Goal: Task Accomplishment & Management: Manage account settings

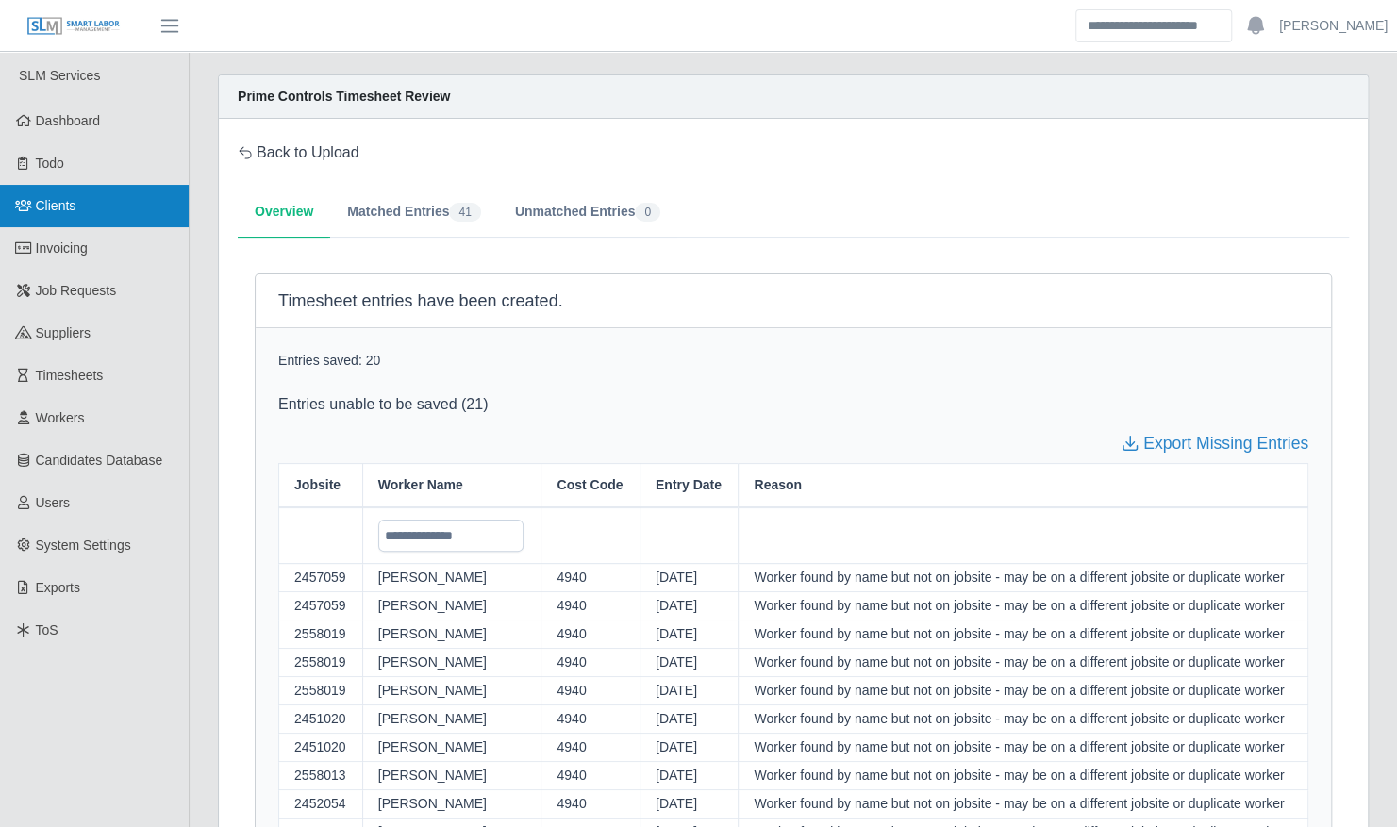
click at [60, 209] on span "Clients" at bounding box center [56, 205] width 41 height 15
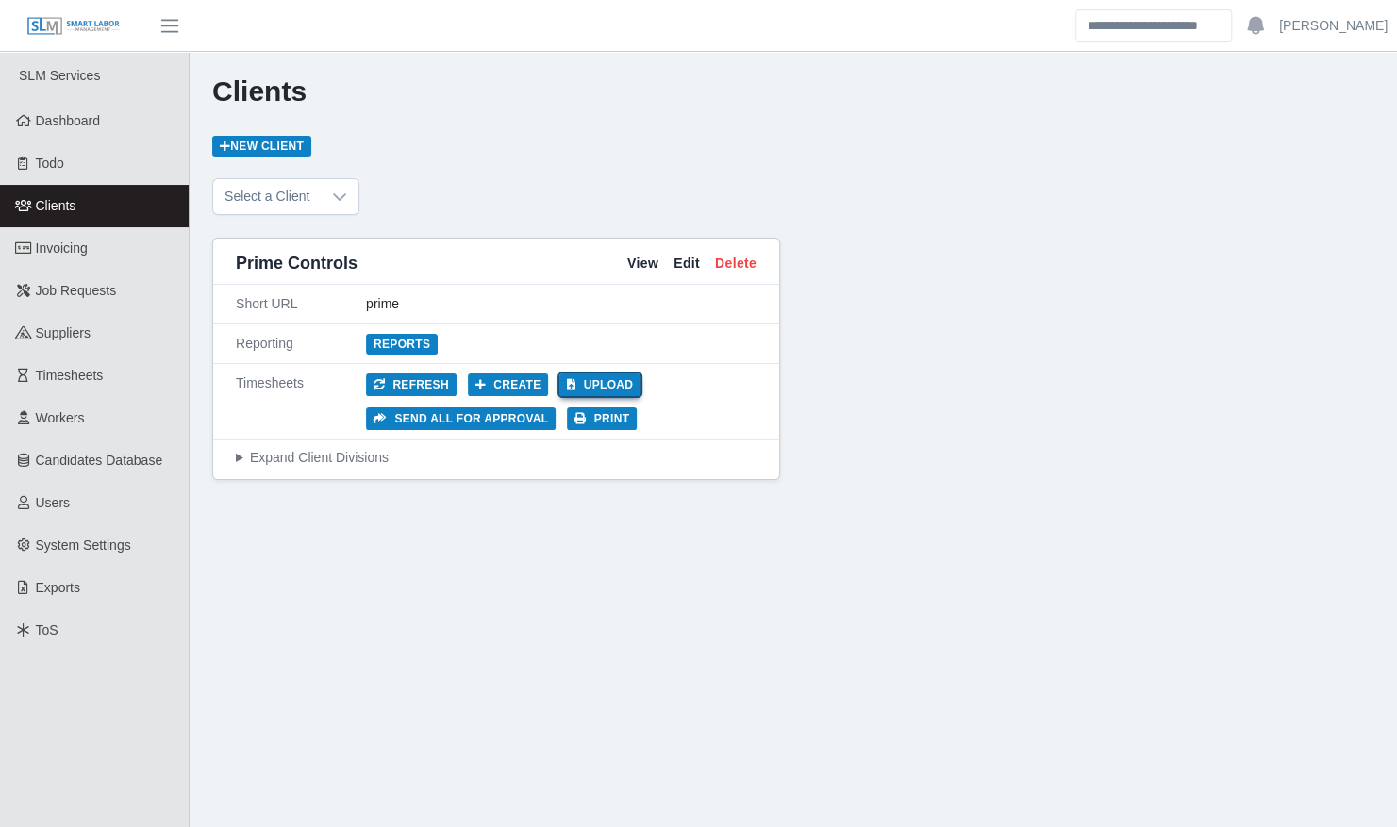
click at [592, 379] on button "Upload" at bounding box center [599, 384] width 81 height 23
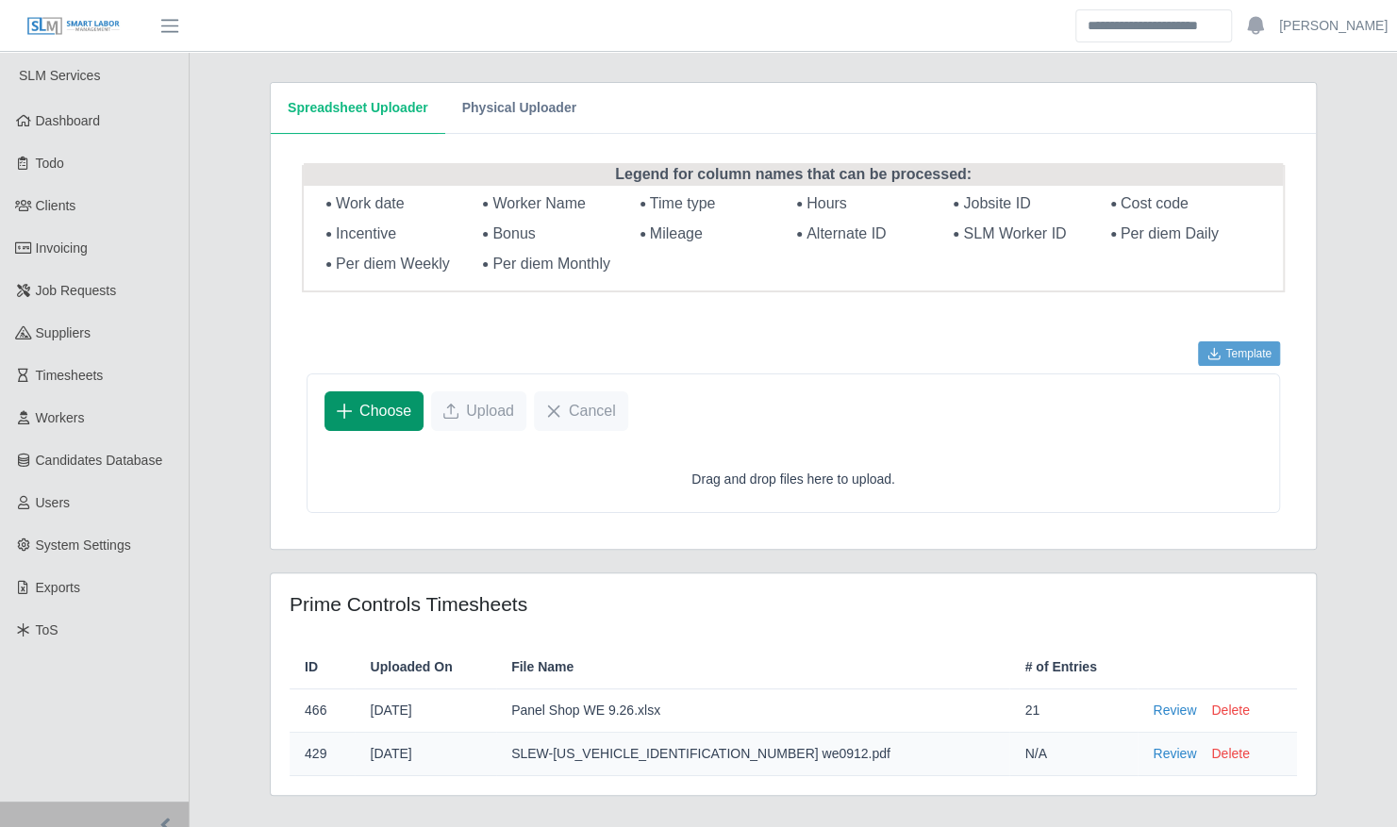
click at [389, 410] on span "Choose" at bounding box center [385, 411] width 52 height 23
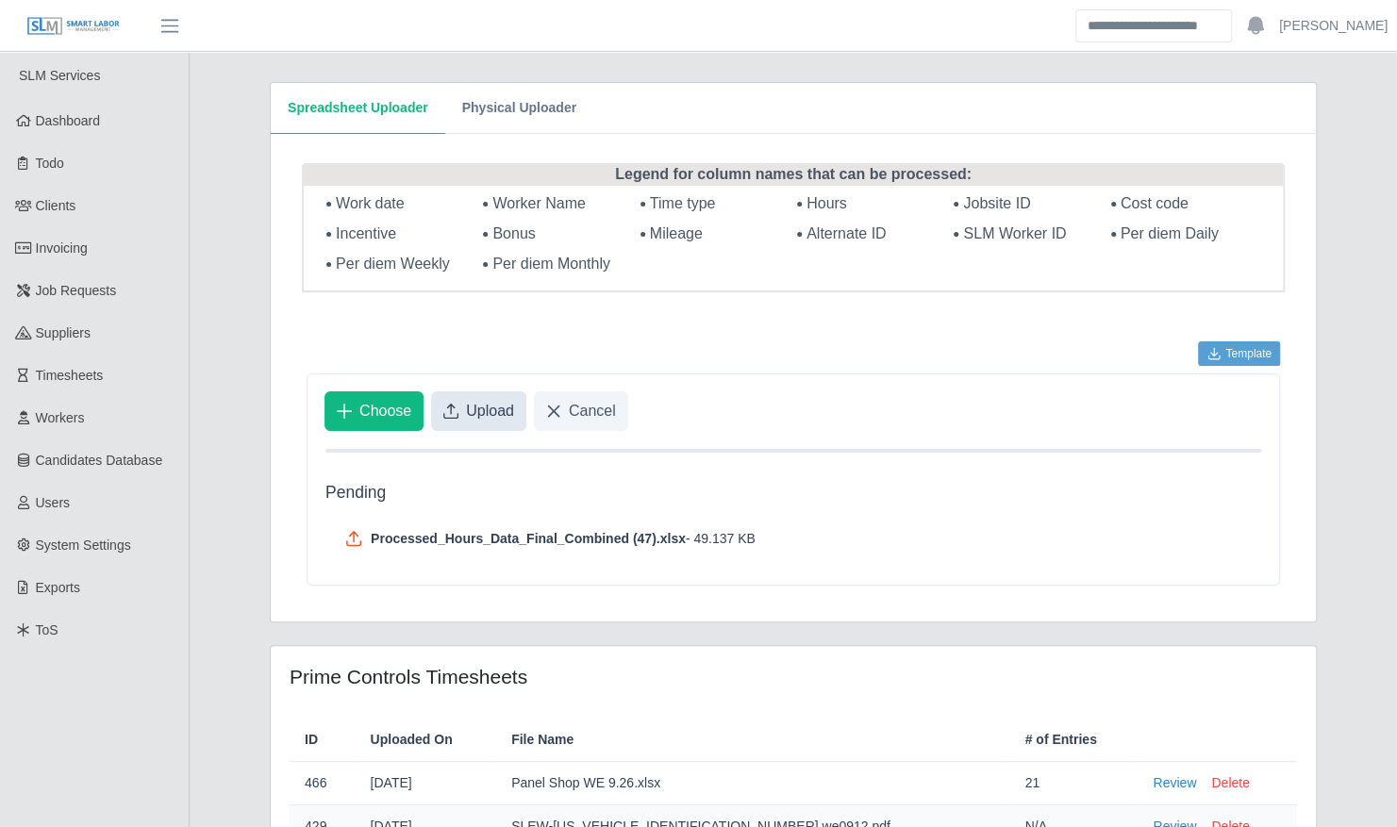
click at [498, 407] on span "Upload" at bounding box center [490, 411] width 48 height 23
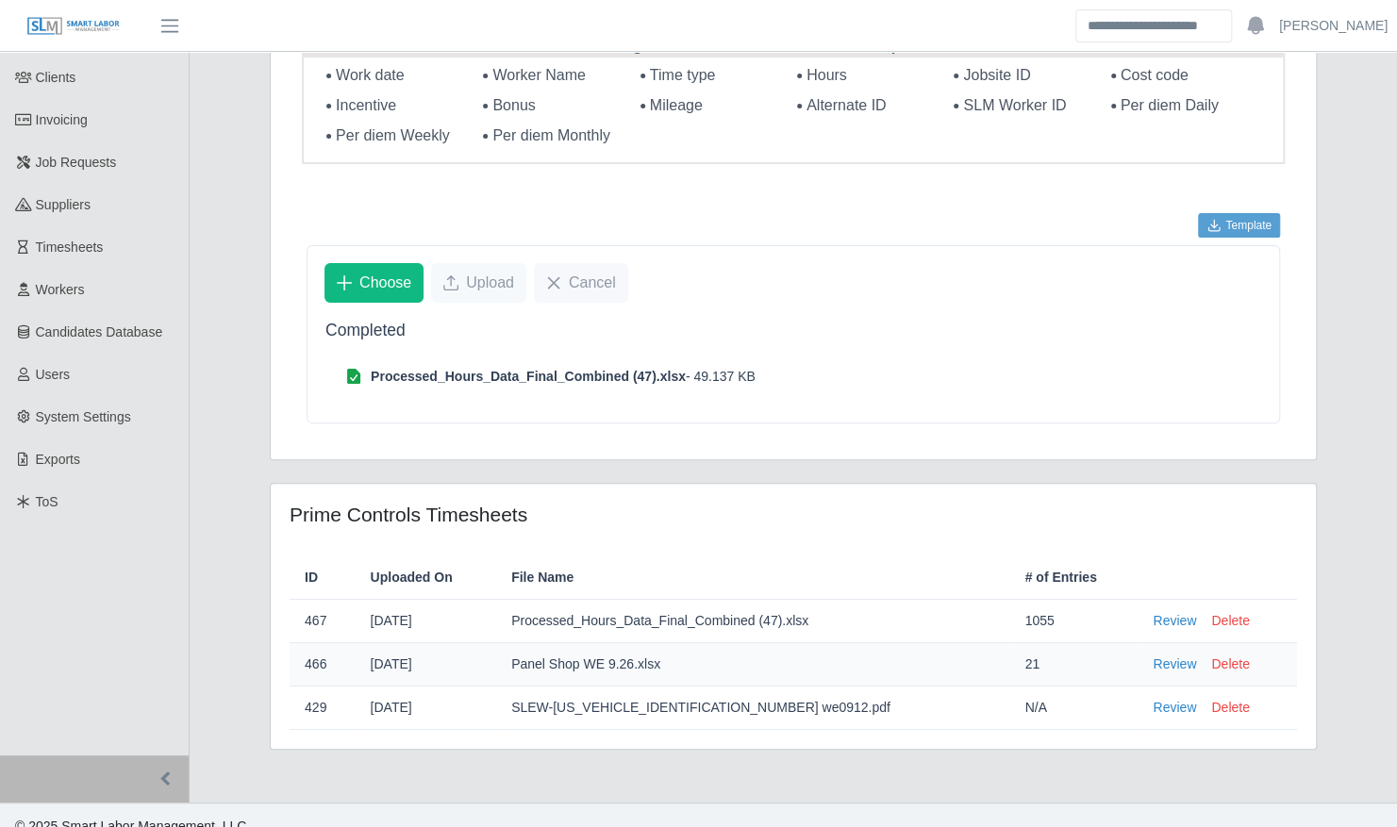
scroll to position [145, 0]
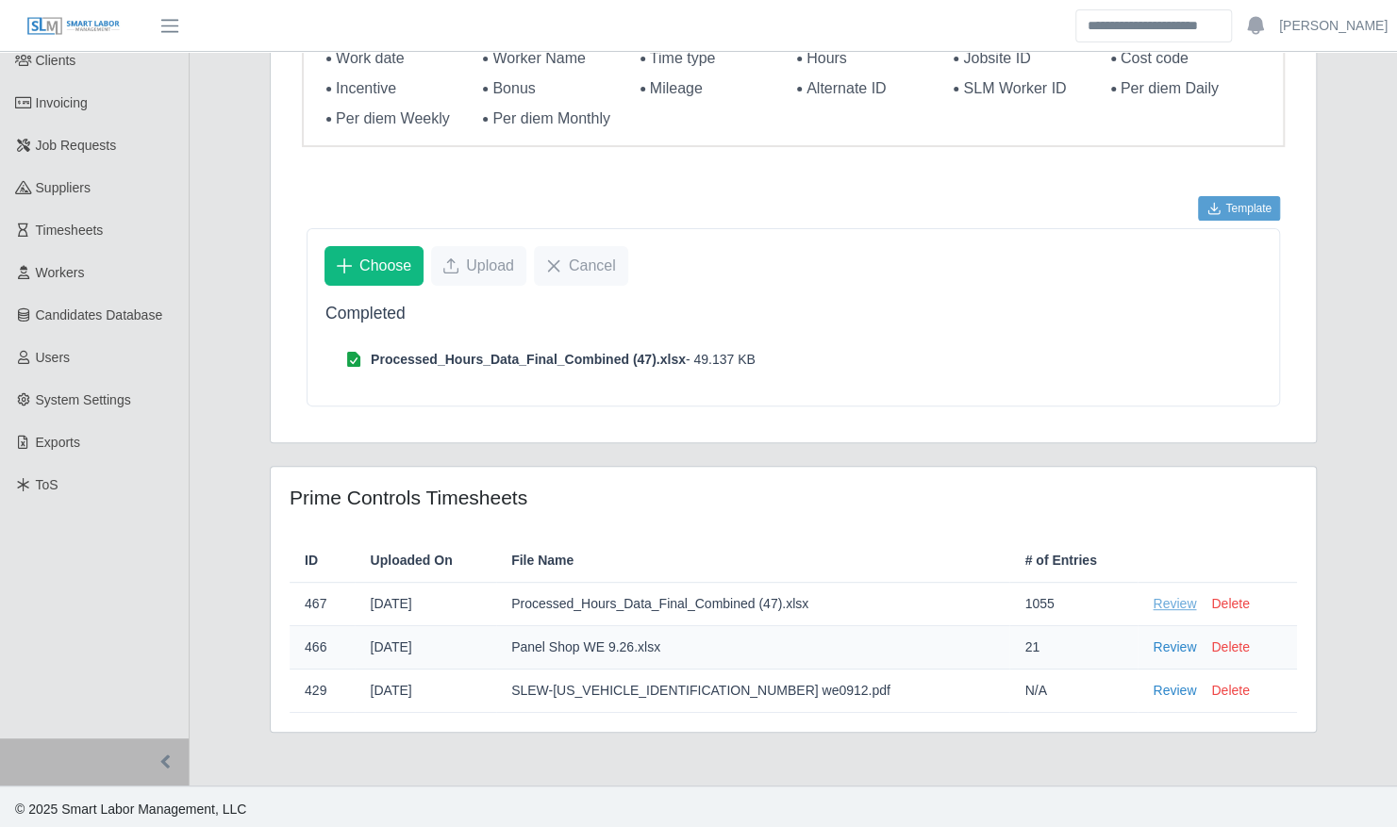
click at [1152, 599] on link "Review" at bounding box center [1173, 604] width 43 height 20
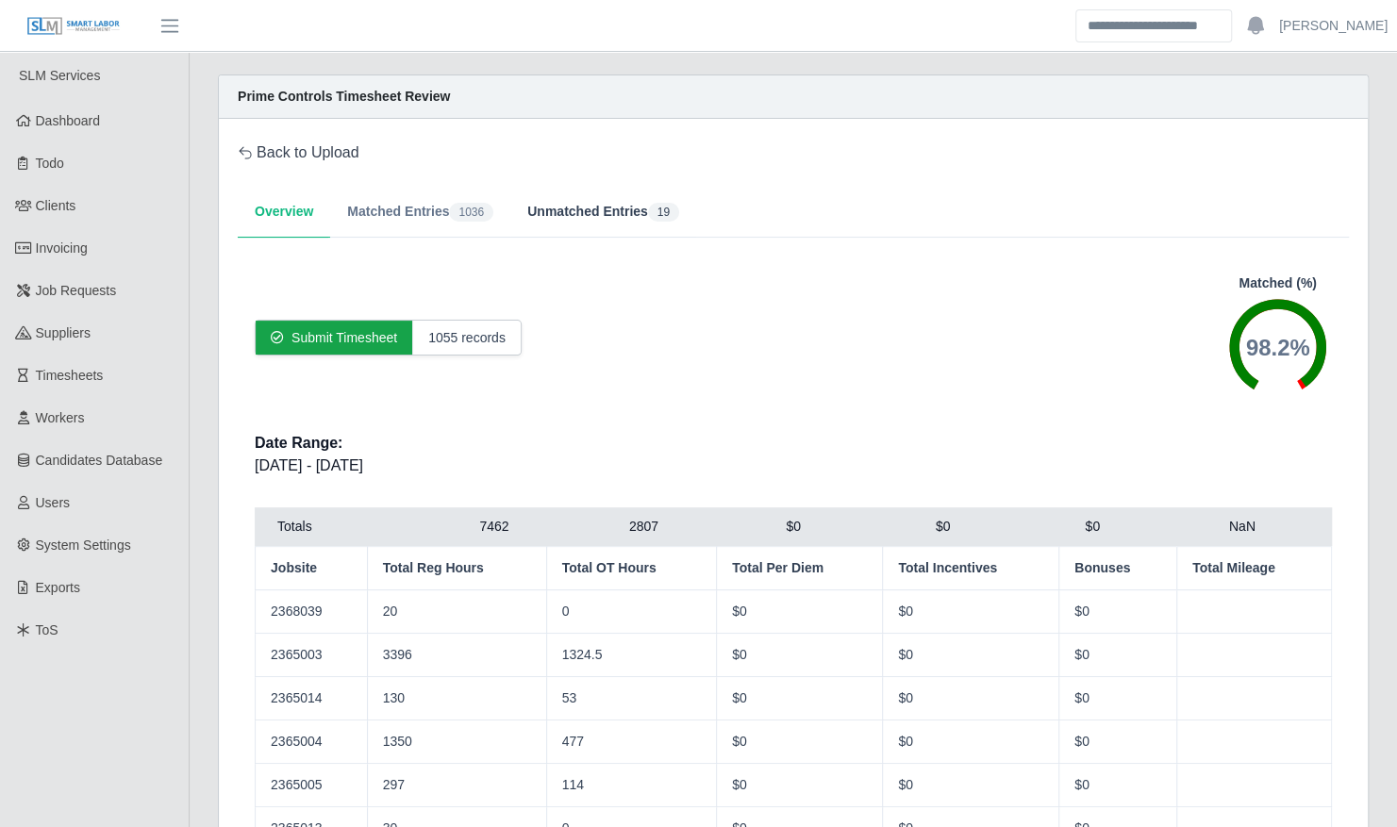
click at [605, 206] on button "Unmatched Entries 19" at bounding box center [603, 212] width 186 height 51
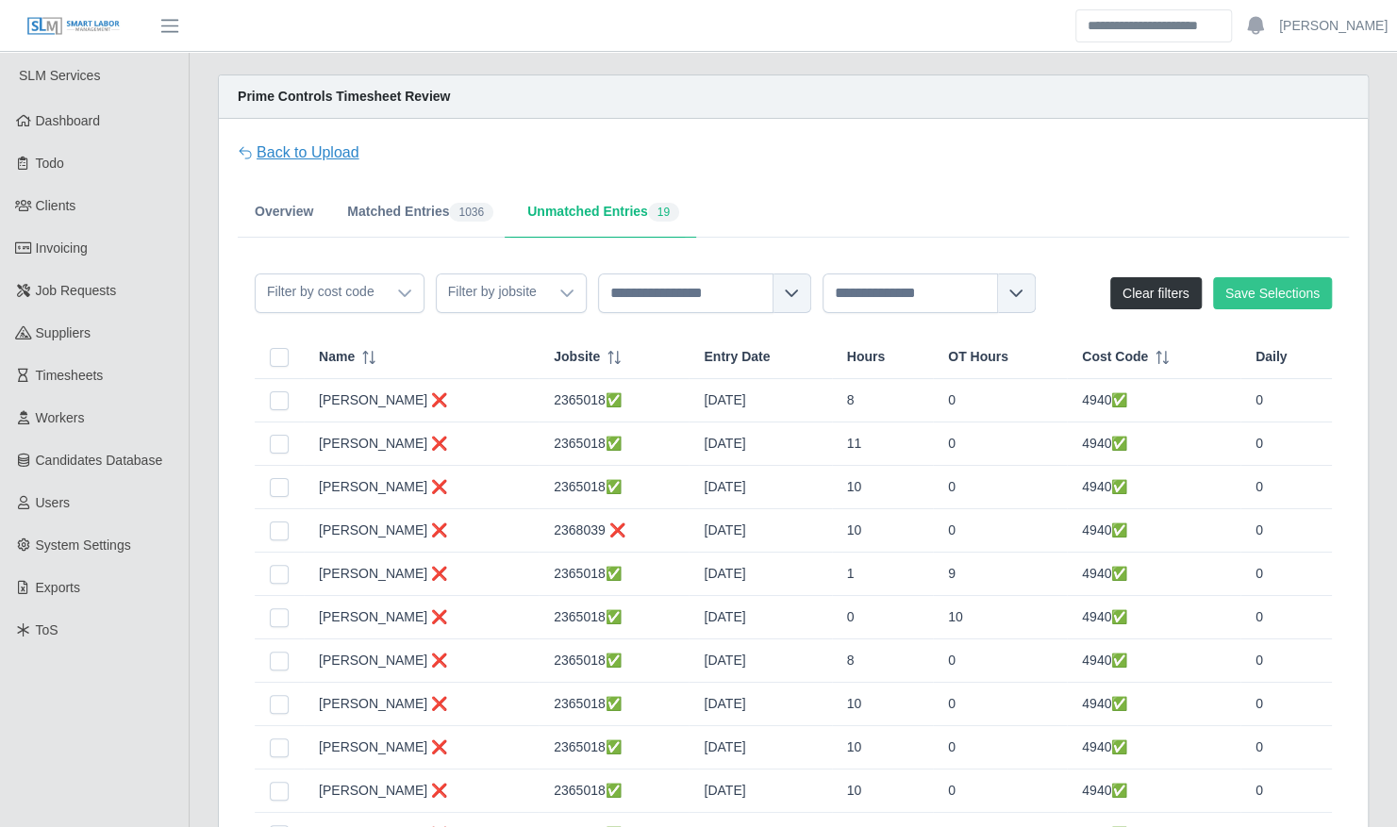
click at [293, 156] on link "Back to Upload" at bounding box center [299, 152] width 122 height 23
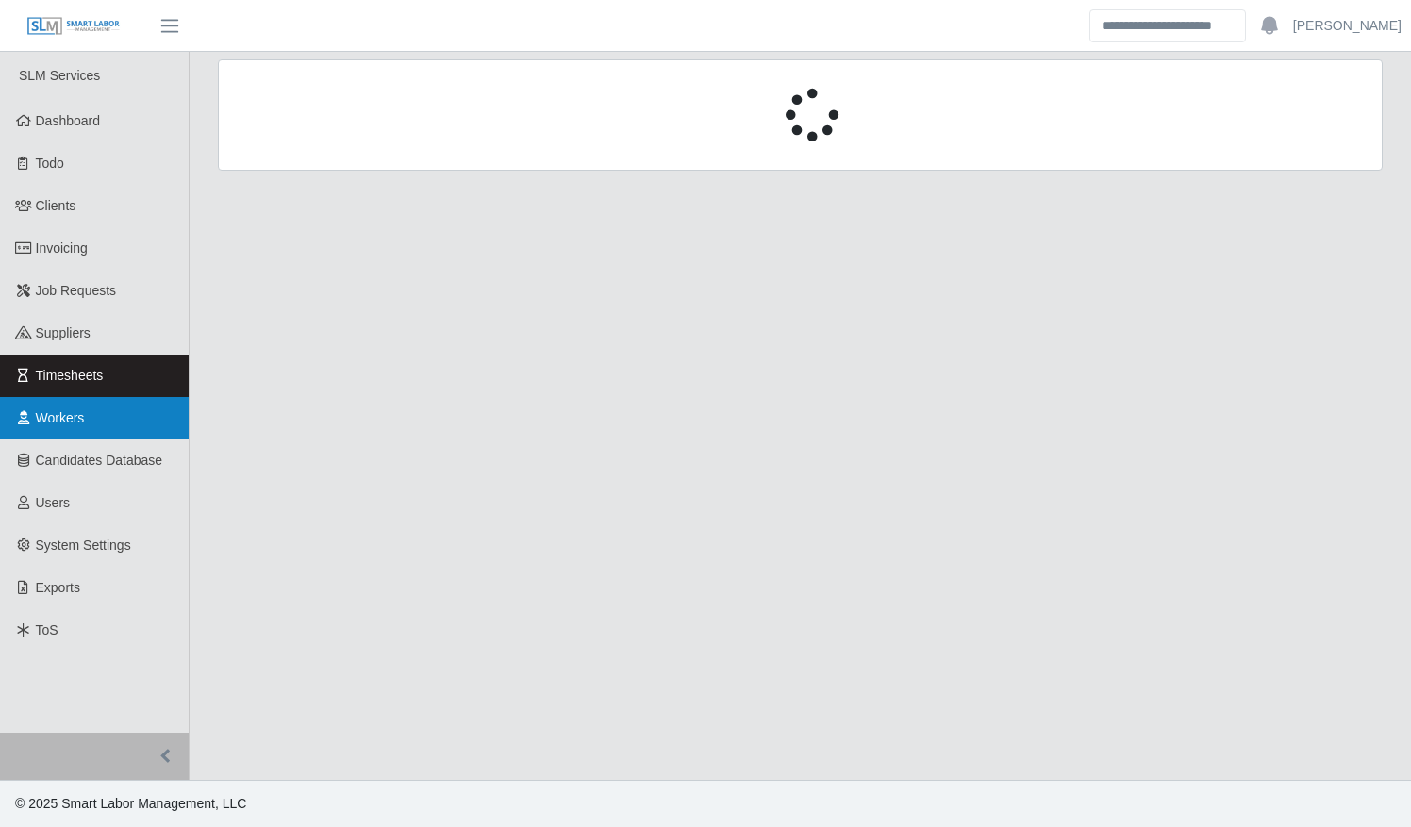
click at [75, 419] on span "Workers" at bounding box center [60, 417] width 49 height 15
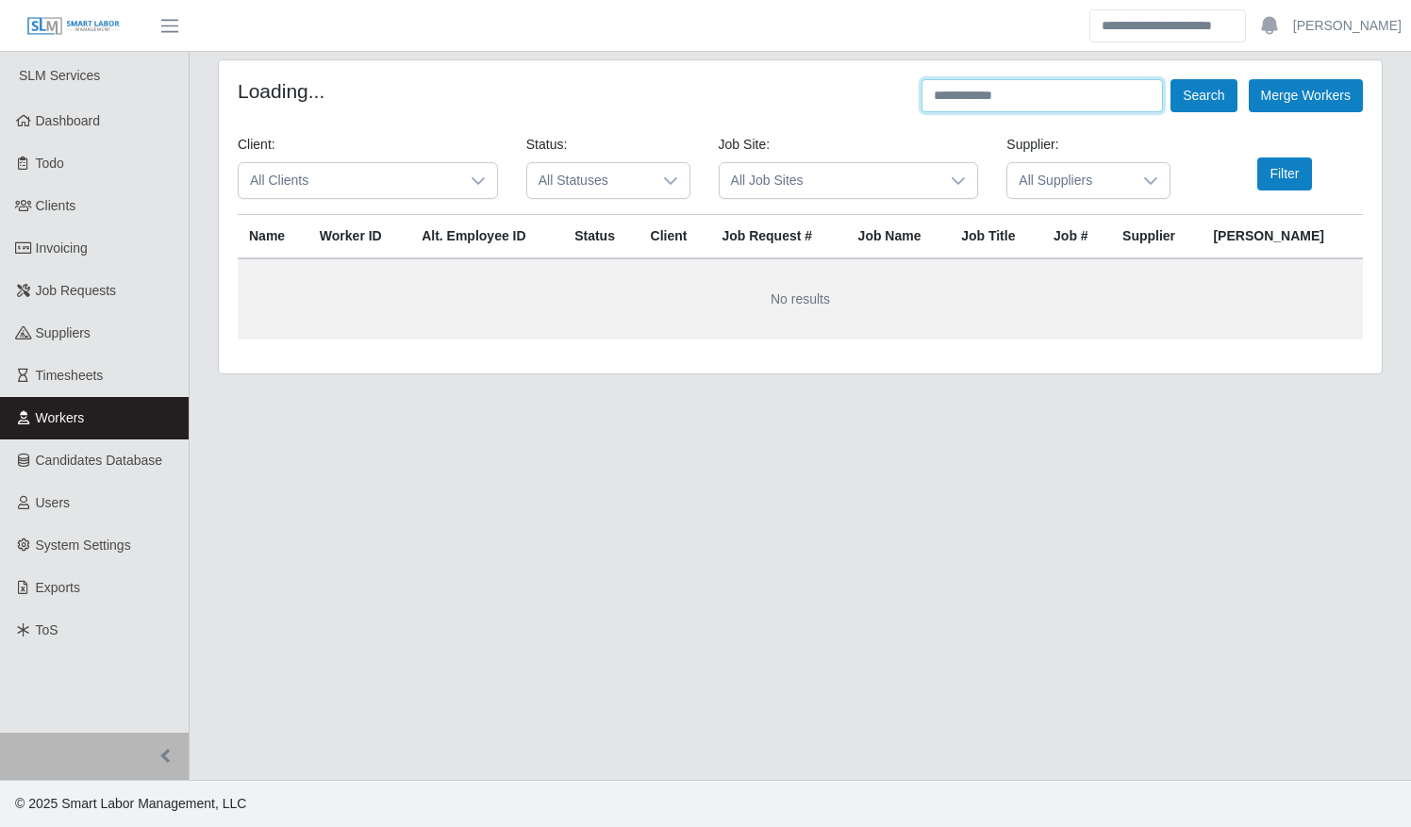
click at [985, 101] on input "text" at bounding box center [1041, 95] width 241 height 33
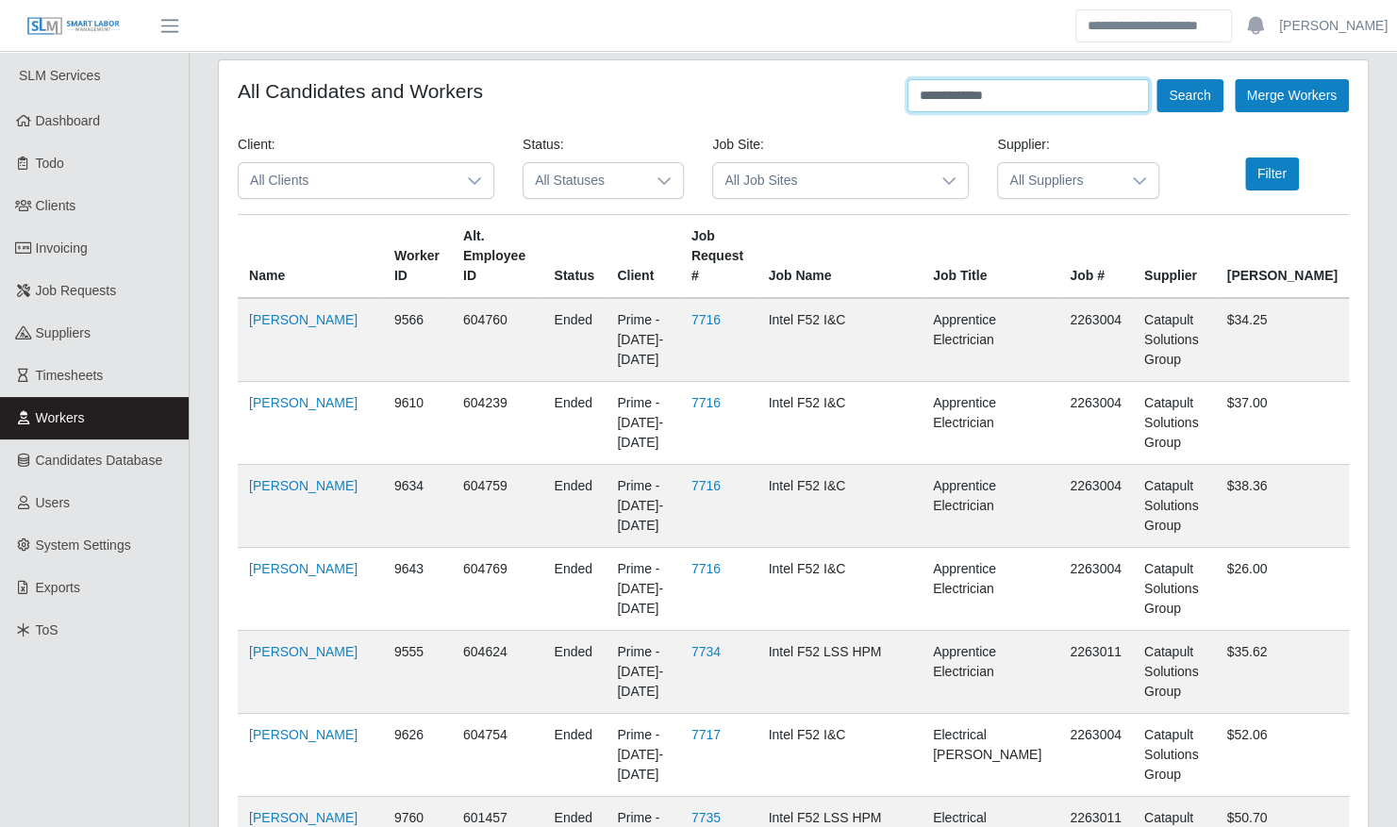
click at [1156, 79] on button "Search" at bounding box center [1189, 95] width 66 height 33
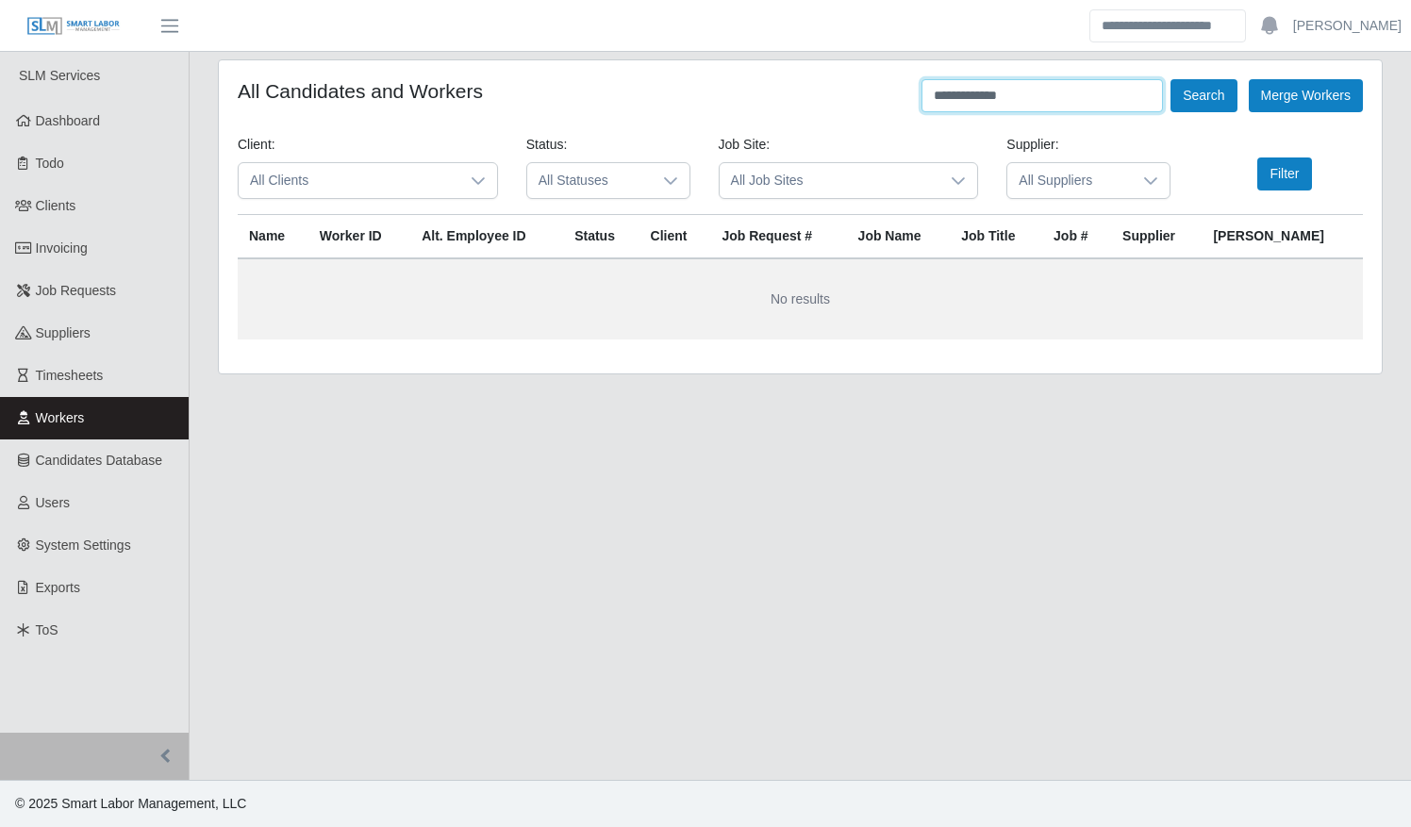
click at [1170, 79] on button "Search" at bounding box center [1203, 95] width 66 height 33
click at [1272, 173] on button "Filter" at bounding box center [1284, 173] width 54 height 33
click at [1051, 100] on input "**********" at bounding box center [1041, 95] width 241 height 33
click at [1284, 172] on button "Filter" at bounding box center [1284, 173] width 54 height 33
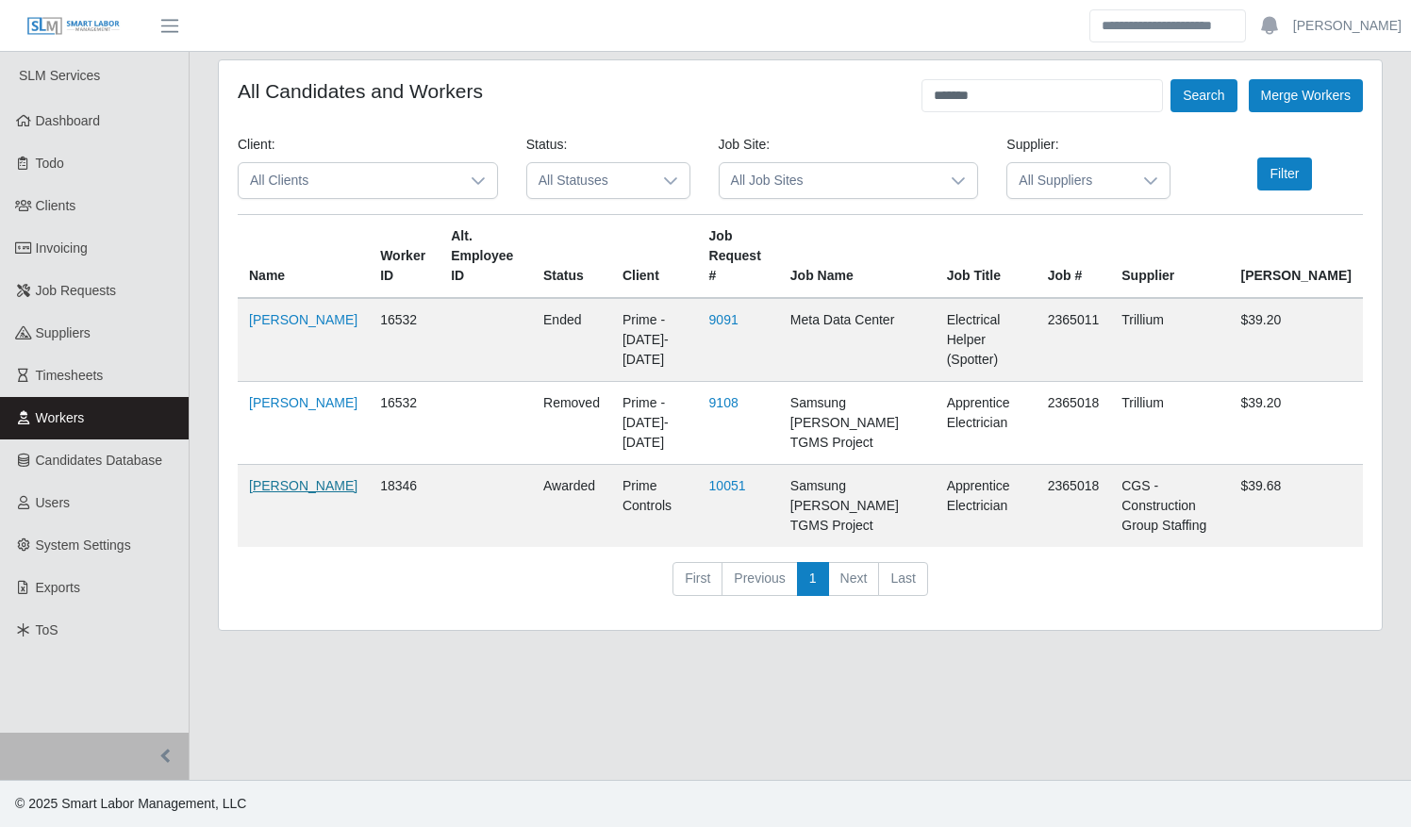
click at [284, 478] on link "Jorge Bonilla Barajas" at bounding box center [303, 485] width 108 height 15
drag, startPoint x: 990, startPoint y: 94, endPoint x: 885, endPoint y: 95, distance: 105.6
click at [887, 96] on div "All Candidates and Workers ******* Search Merge Workers" at bounding box center [800, 95] width 1125 height 33
click at [1170, 79] on button "Search" at bounding box center [1203, 95] width 66 height 33
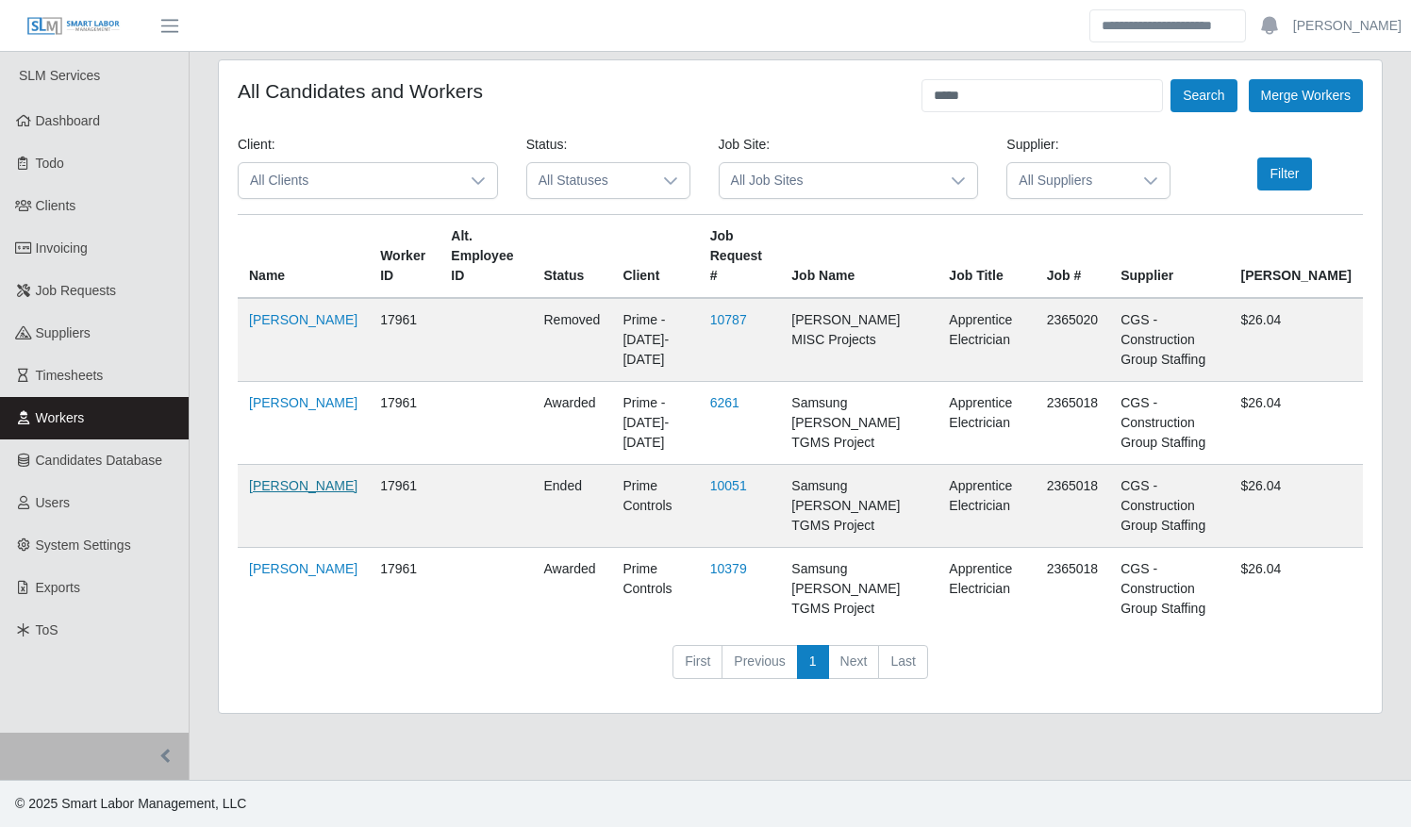
click at [264, 478] on link "Laddy Rebolledo" at bounding box center [303, 485] width 108 height 15
drag, startPoint x: 1007, startPoint y: 96, endPoint x: 836, endPoint y: 87, distance: 171.9
click at [842, 96] on div "All Candidates and Workers ***** Search Merge Workers" at bounding box center [800, 95] width 1125 height 33
click at [1170, 79] on button "Search" at bounding box center [1203, 95] width 66 height 33
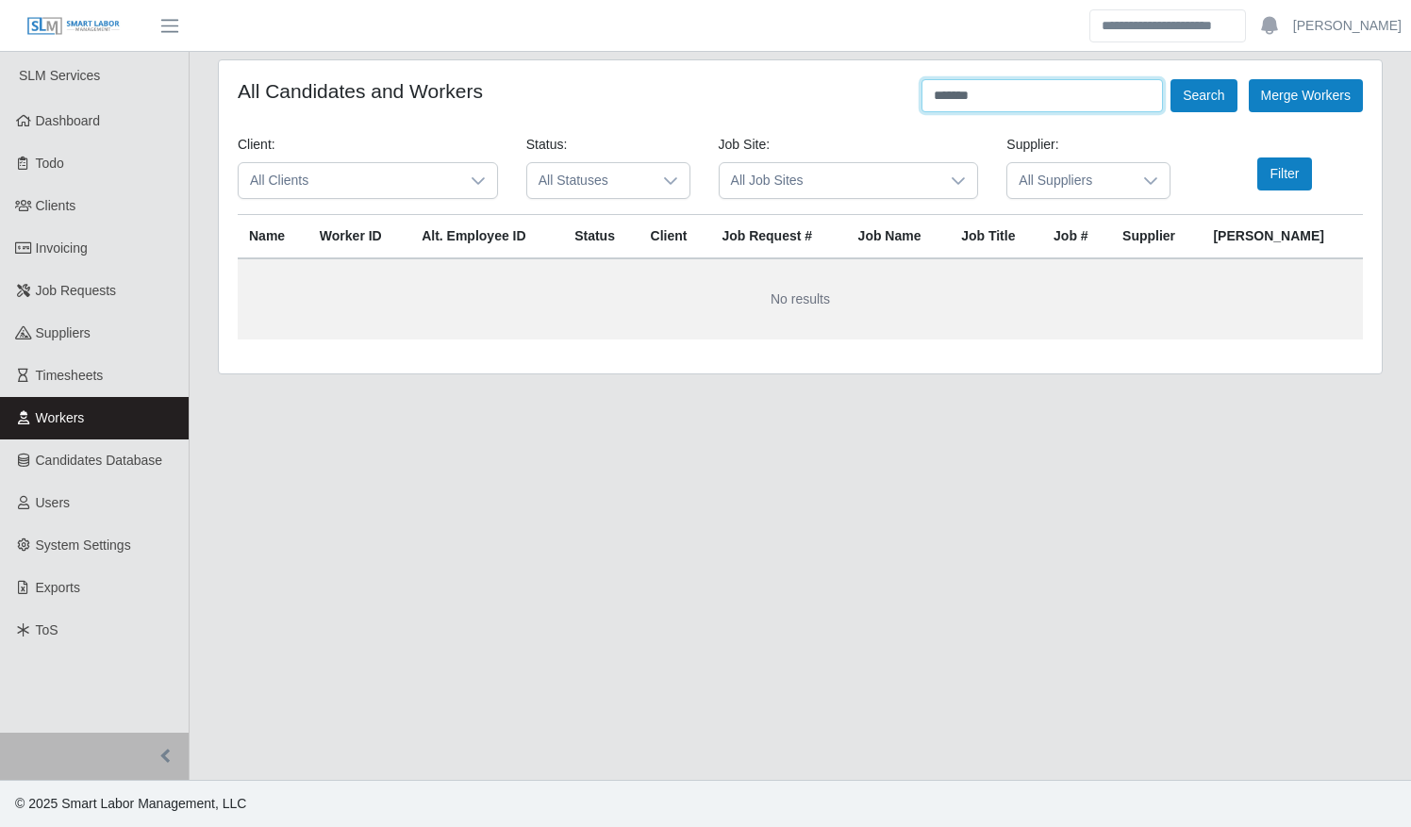
type input "*******"
click at [1170, 79] on button "Search" at bounding box center [1203, 95] width 66 height 33
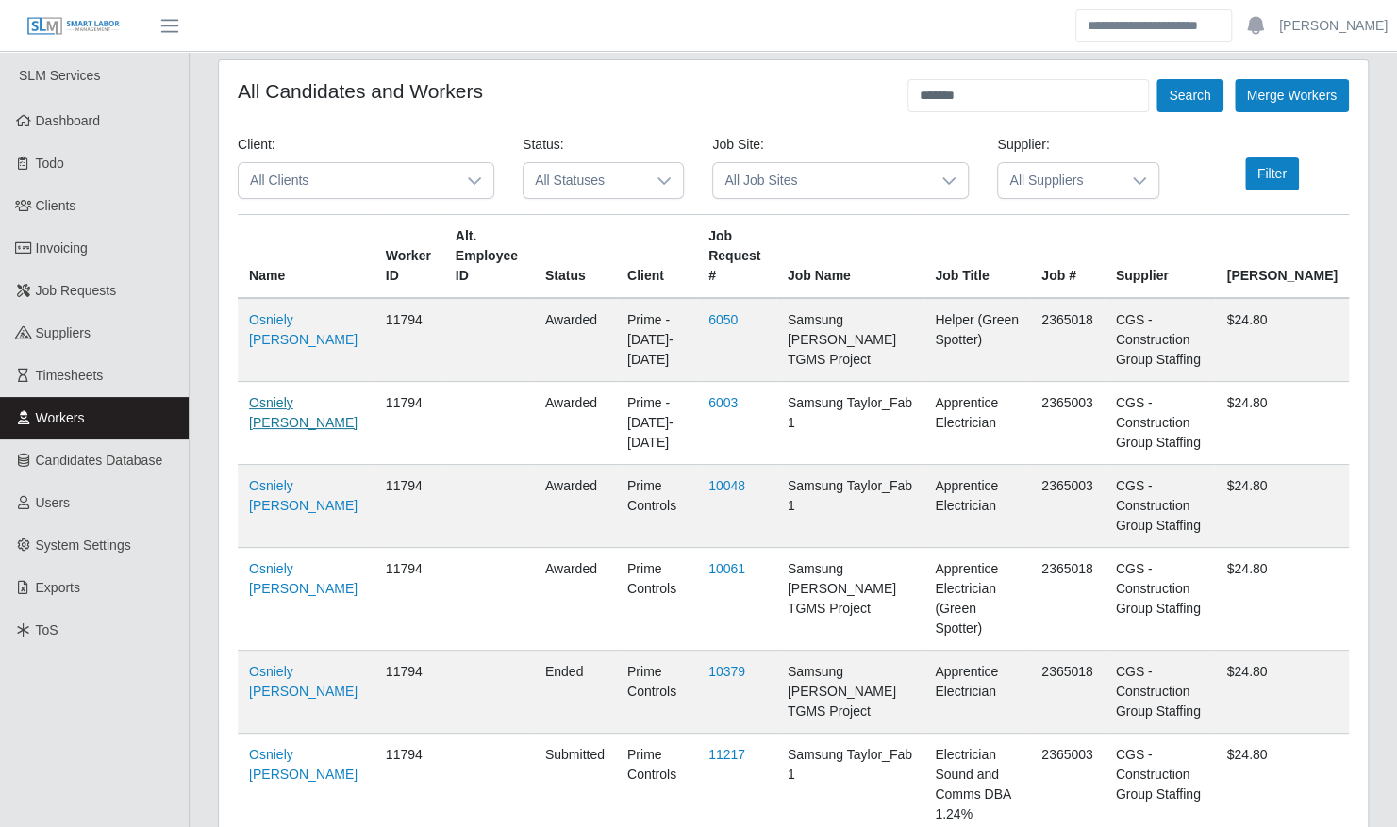
click at [270, 415] on link "Osniely Urgelles Cardenas" at bounding box center [303, 412] width 108 height 35
click at [63, 204] on span "Clients" at bounding box center [56, 205] width 41 height 15
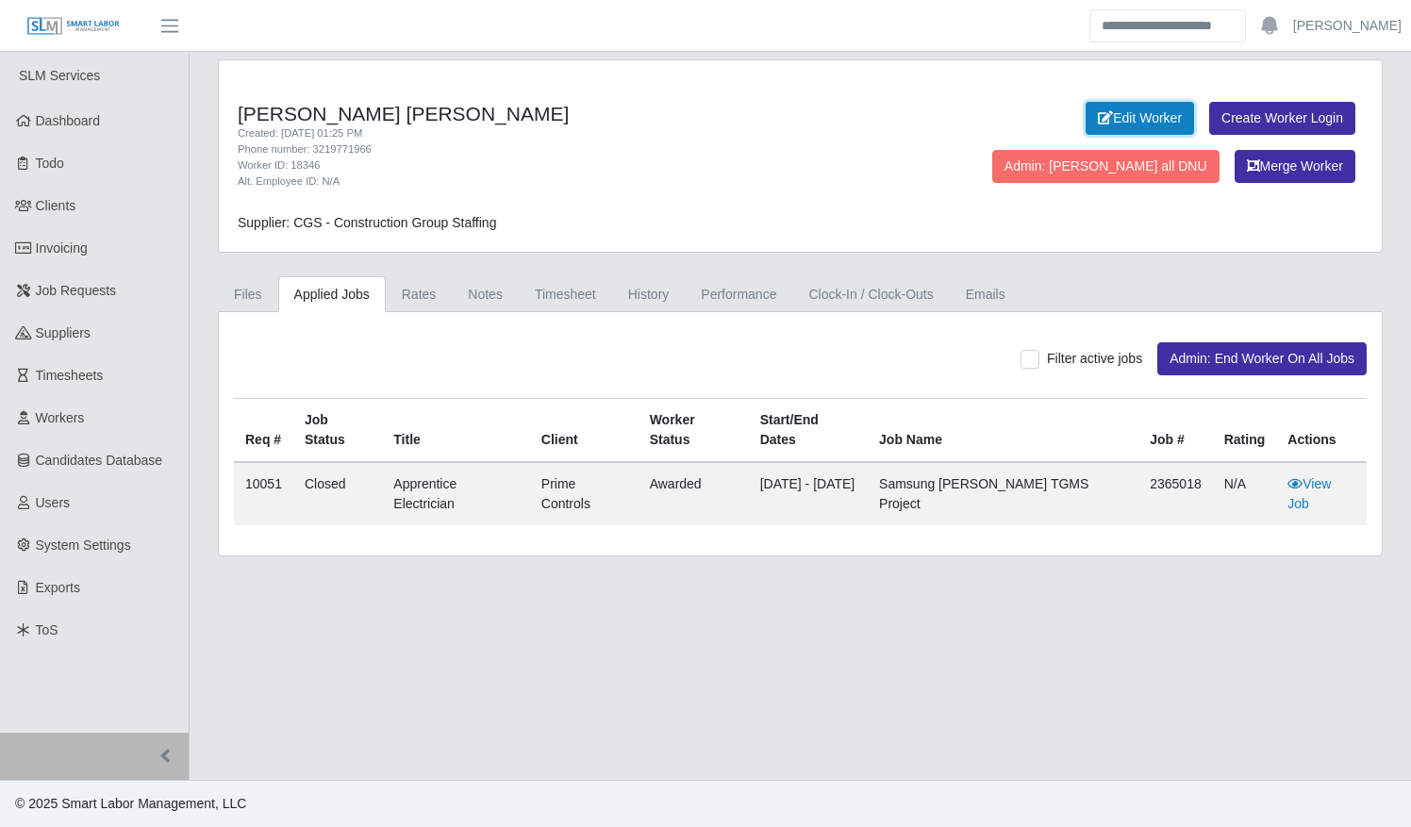
click at [1086, 119] on link "Edit Worker" at bounding box center [1140, 118] width 108 height 33
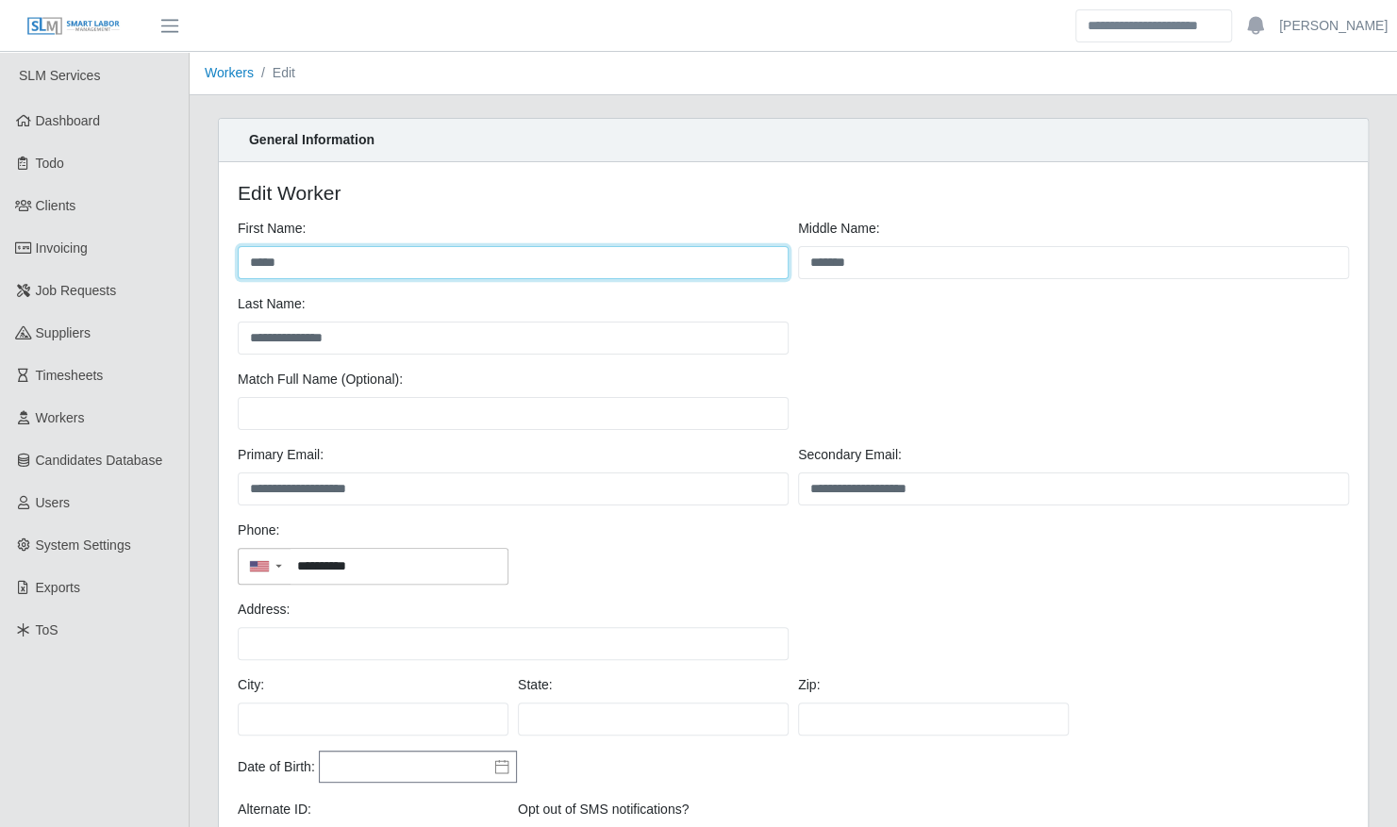
drag, startPoint x: 302, startPoint y: 257, endPoint x: 231, endPoint y: 255, distance: 70.8
click at [231, 255] on div "**********" at bounding box center [793, 552] width 1149 height 780
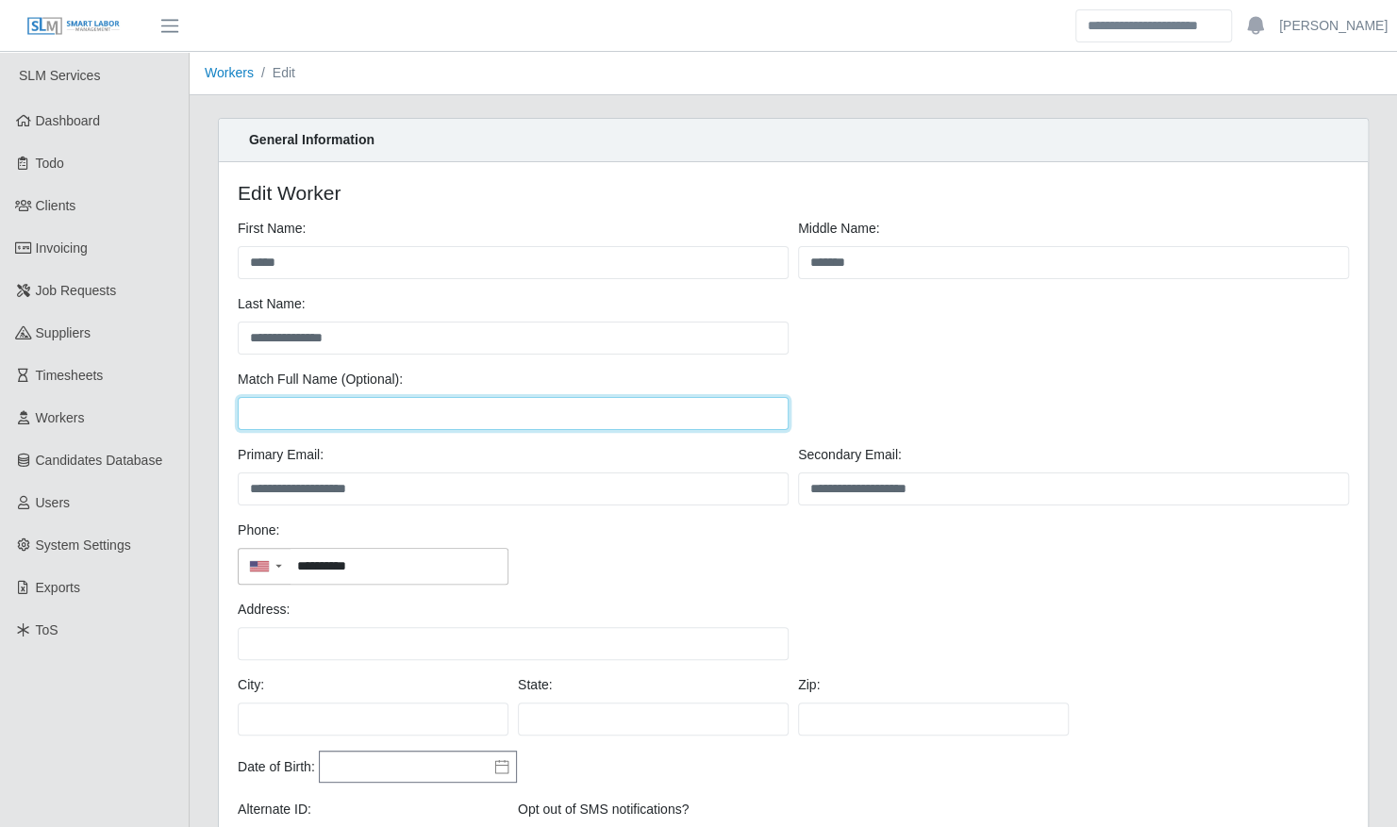
click at [251, 409] on input "Match Full Name (Optional):" at bounding box center [513, 413] width 551 height 33
paste input "*****"
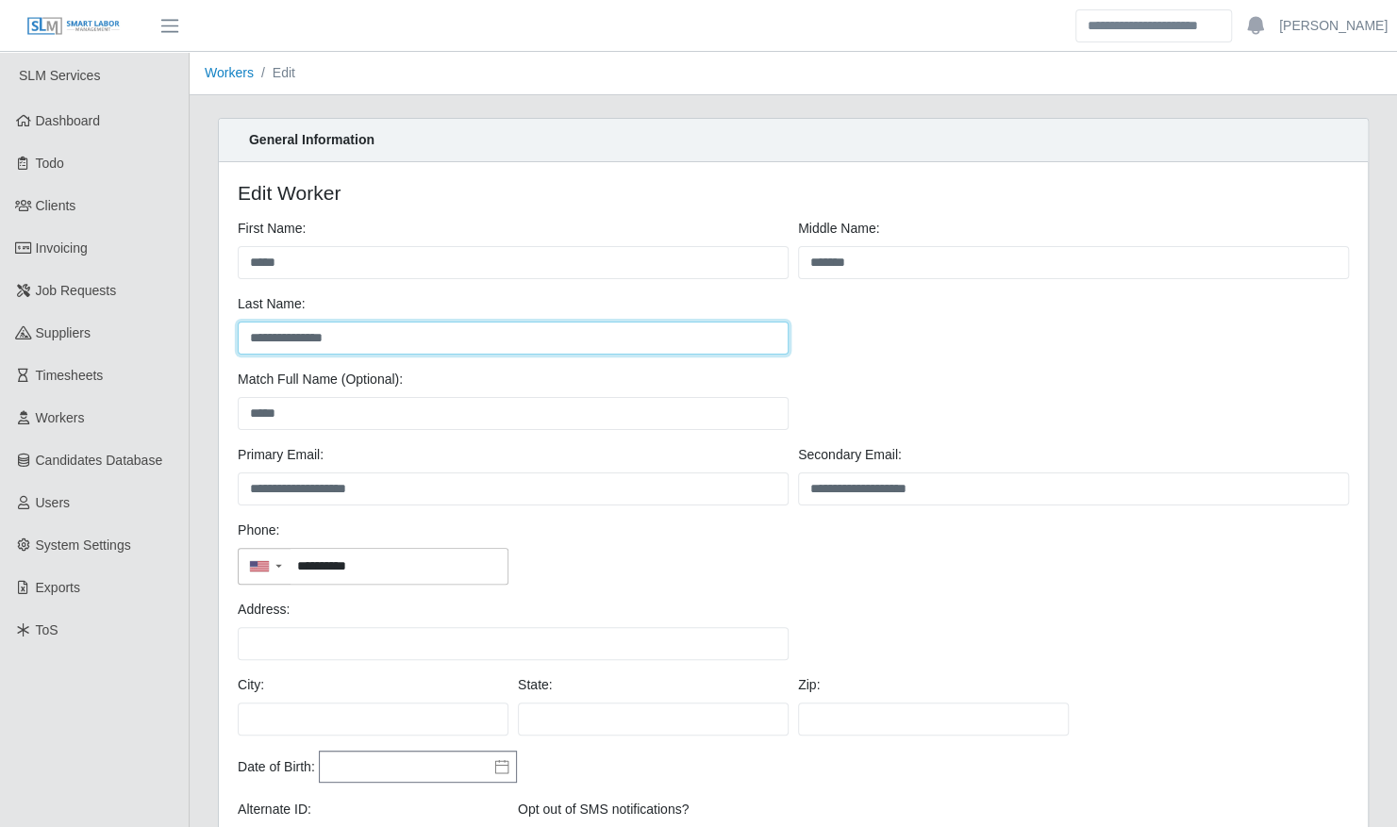
drag, startPoint x: 362, startPoint y: 332, endPoint x: 227, endPoint y: 332, distance: 134.9
click at [227, 332] on div "**********" at bounding box center [793, 552] width 1149 height 780
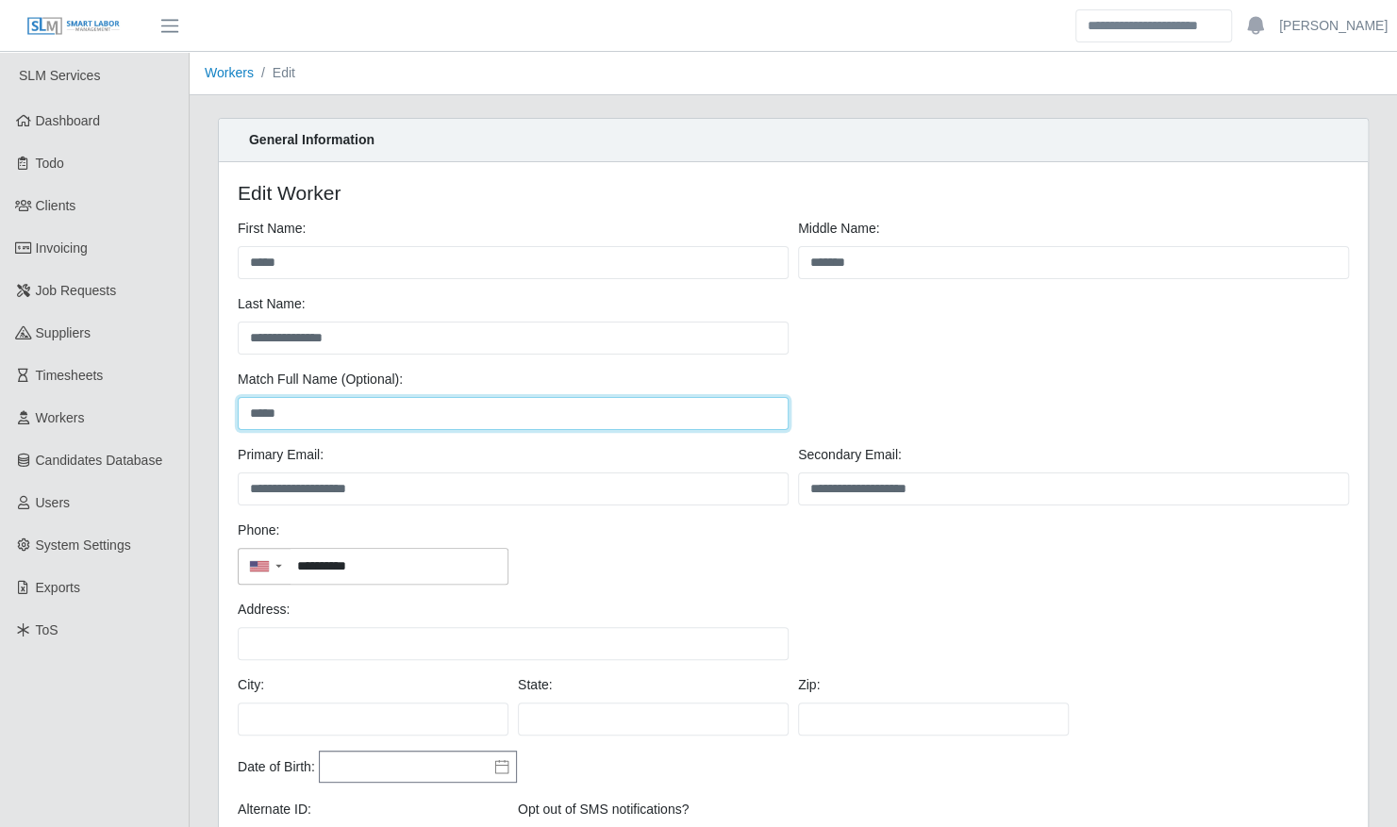
click at [300, 403] on input "*****" at bounding box center [513, 413] width 551 height 33
paste input "**********"
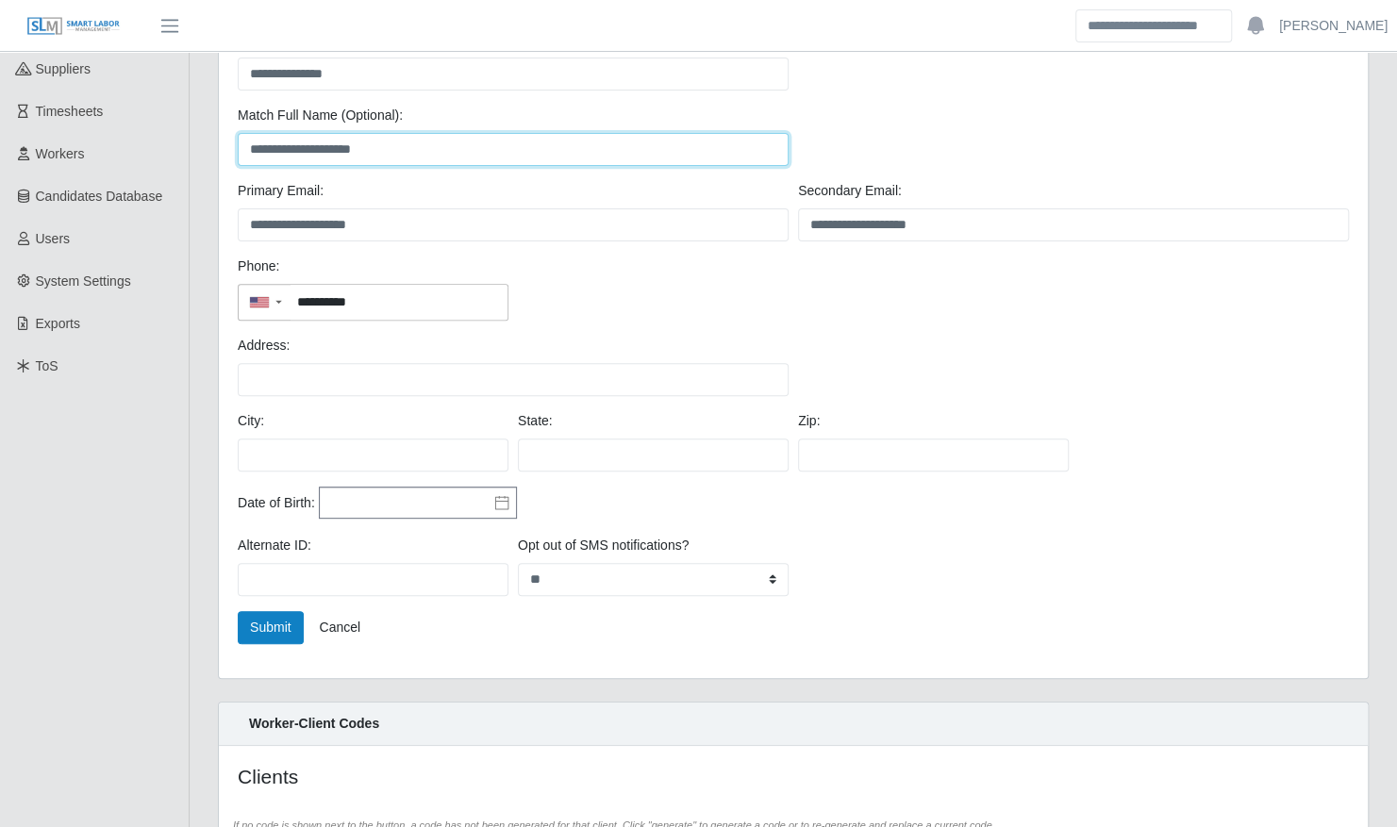
scroll to position [462, 0]
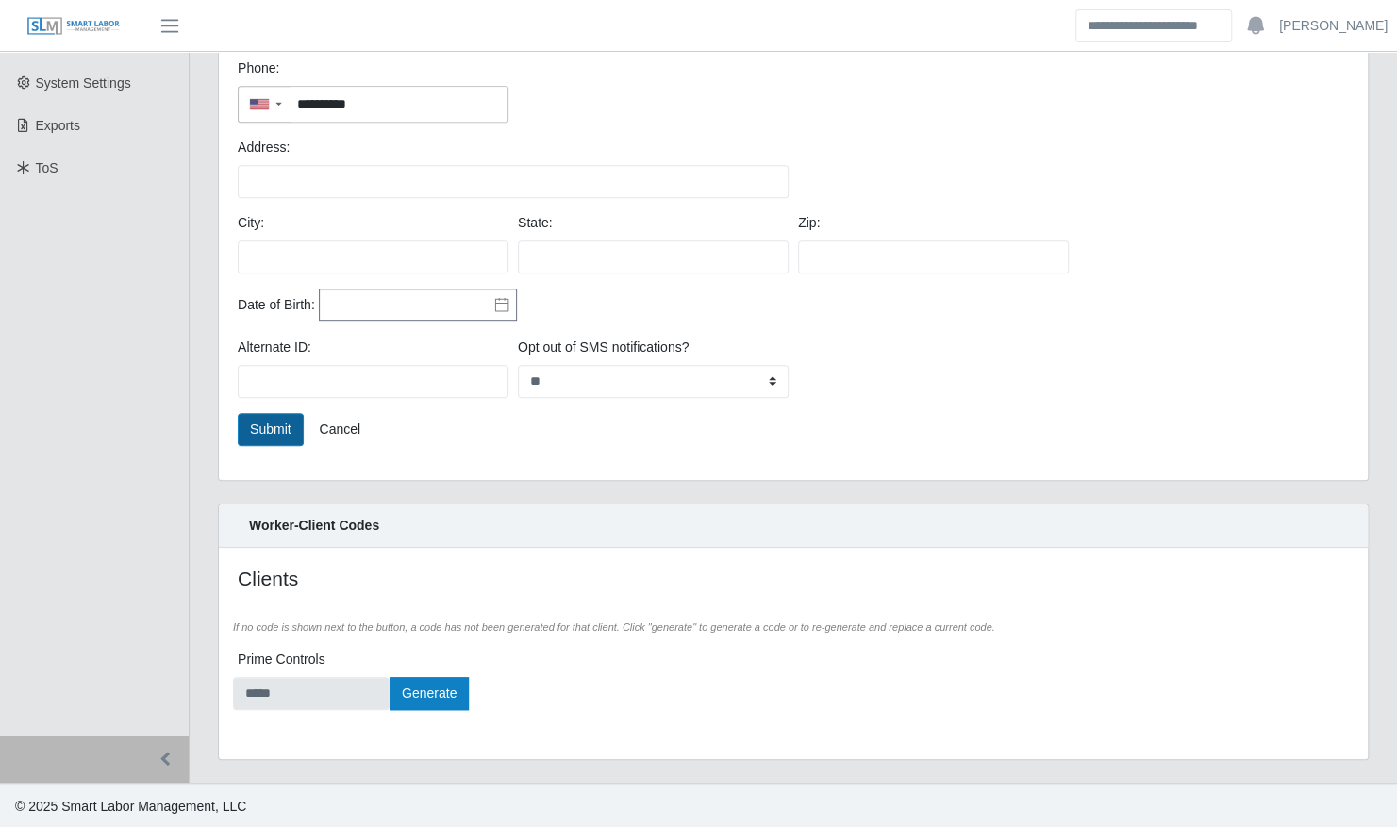
type input "**********"
click at [289, 431] on button "Submit" at bounding box center [271, 429] width 66 height 33
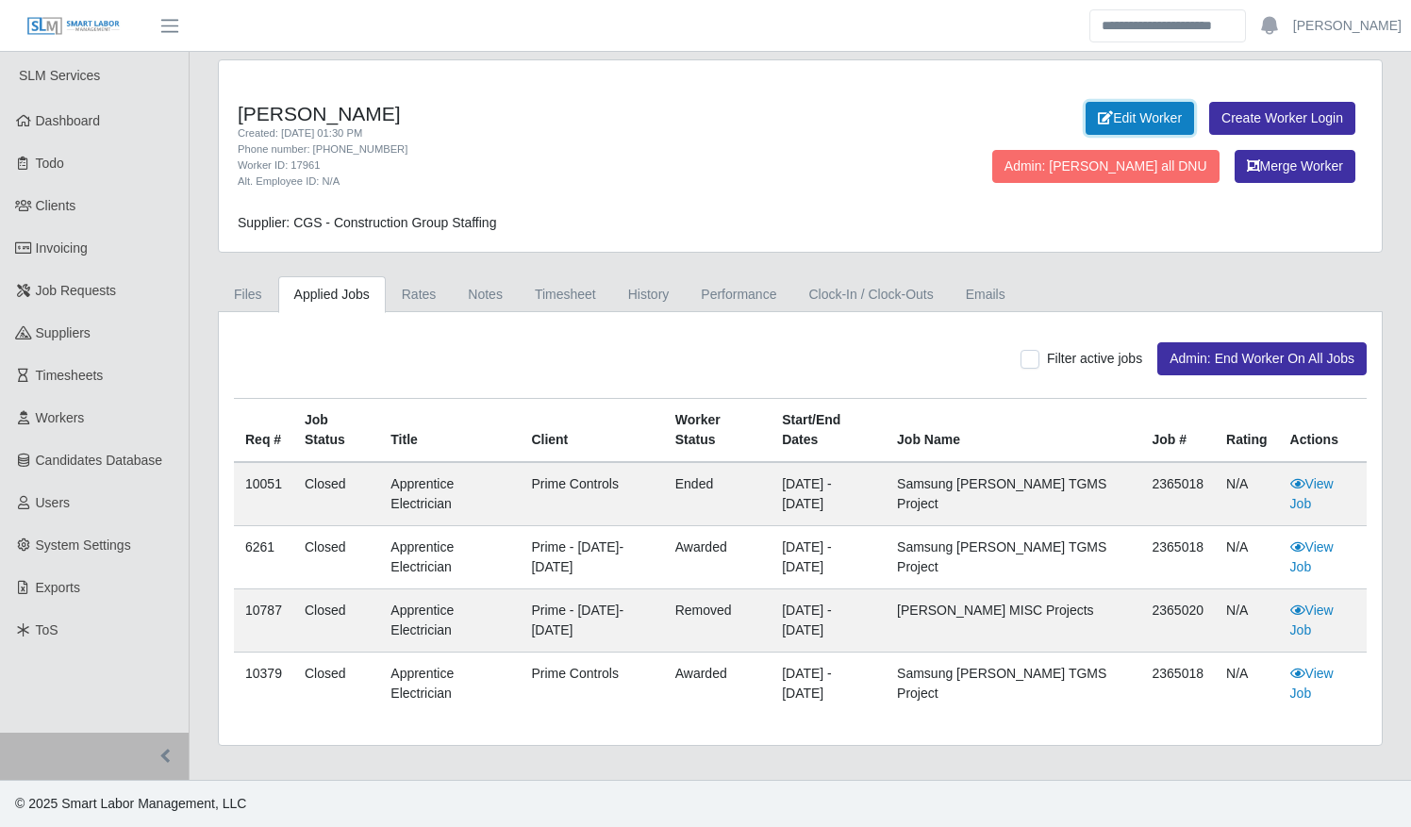
click at [1086, 119] on link "Edit Worker" at bounding box center [1140, 118] width 108 height 33
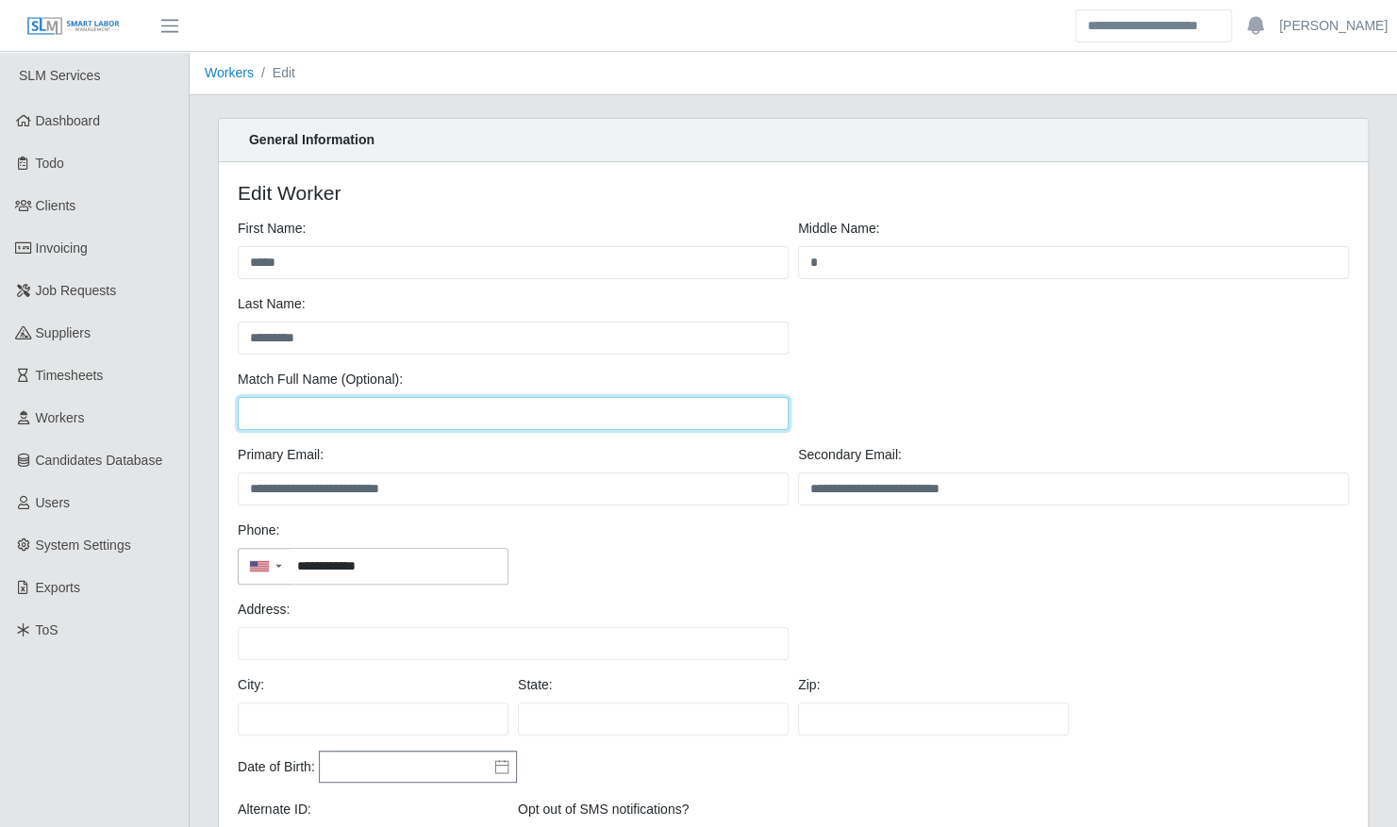
click at [357, 419] on input "Match Full Name (Optional):" at bounding box center [513, 413] width 551 height 33
type input "**********"
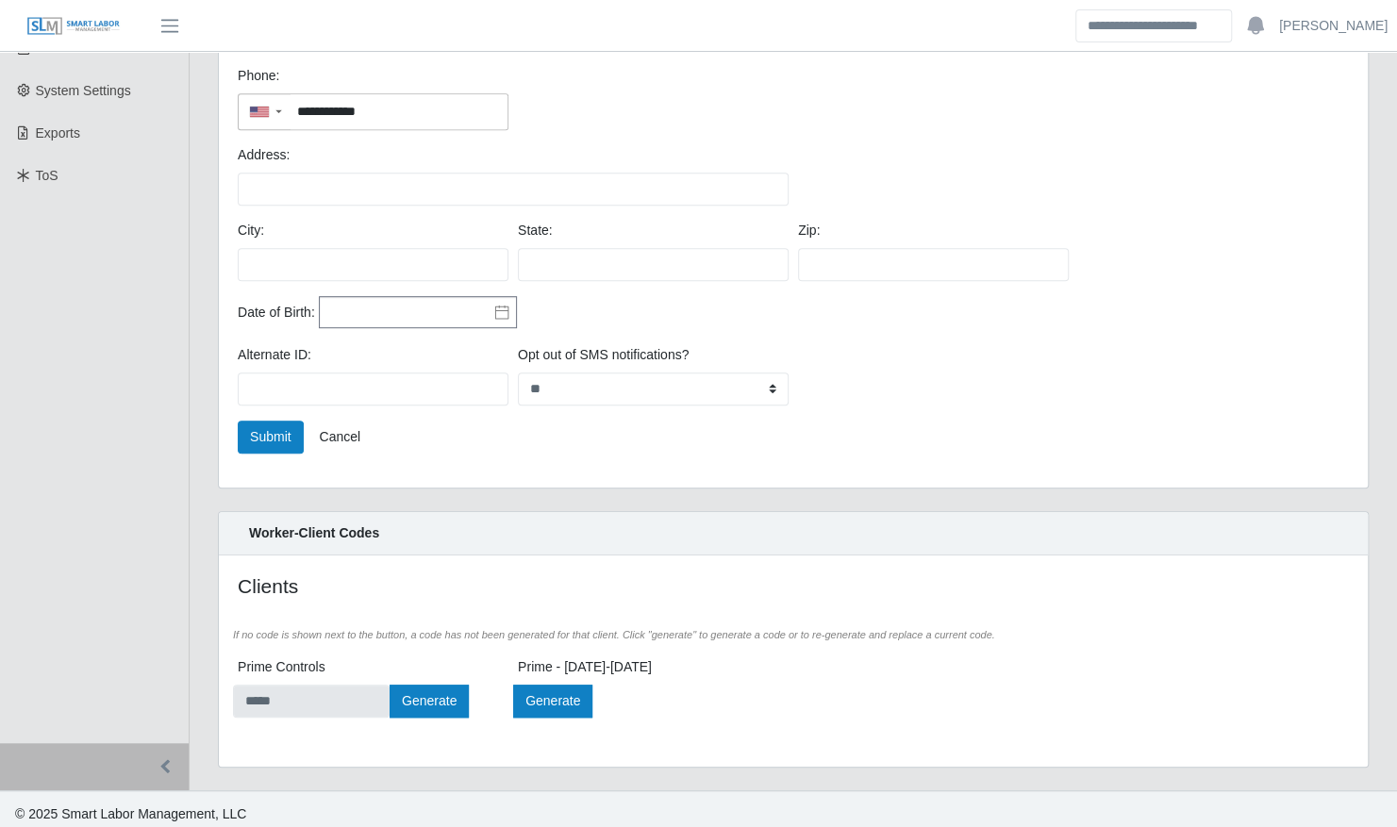
scroll to position [462, 0]
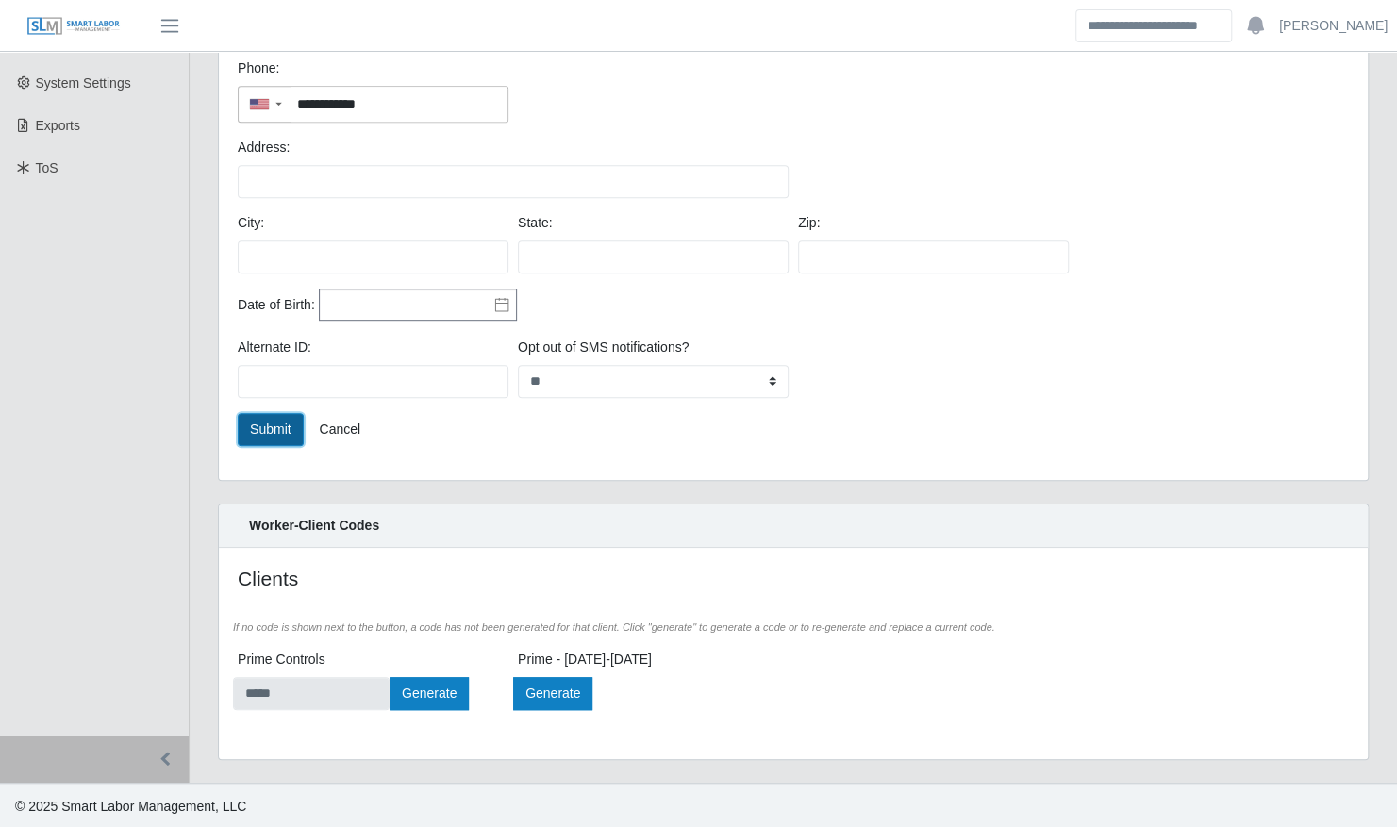
click at [259, 413] on button "Submit" at bounding box center [271, 429] width 66 height 33
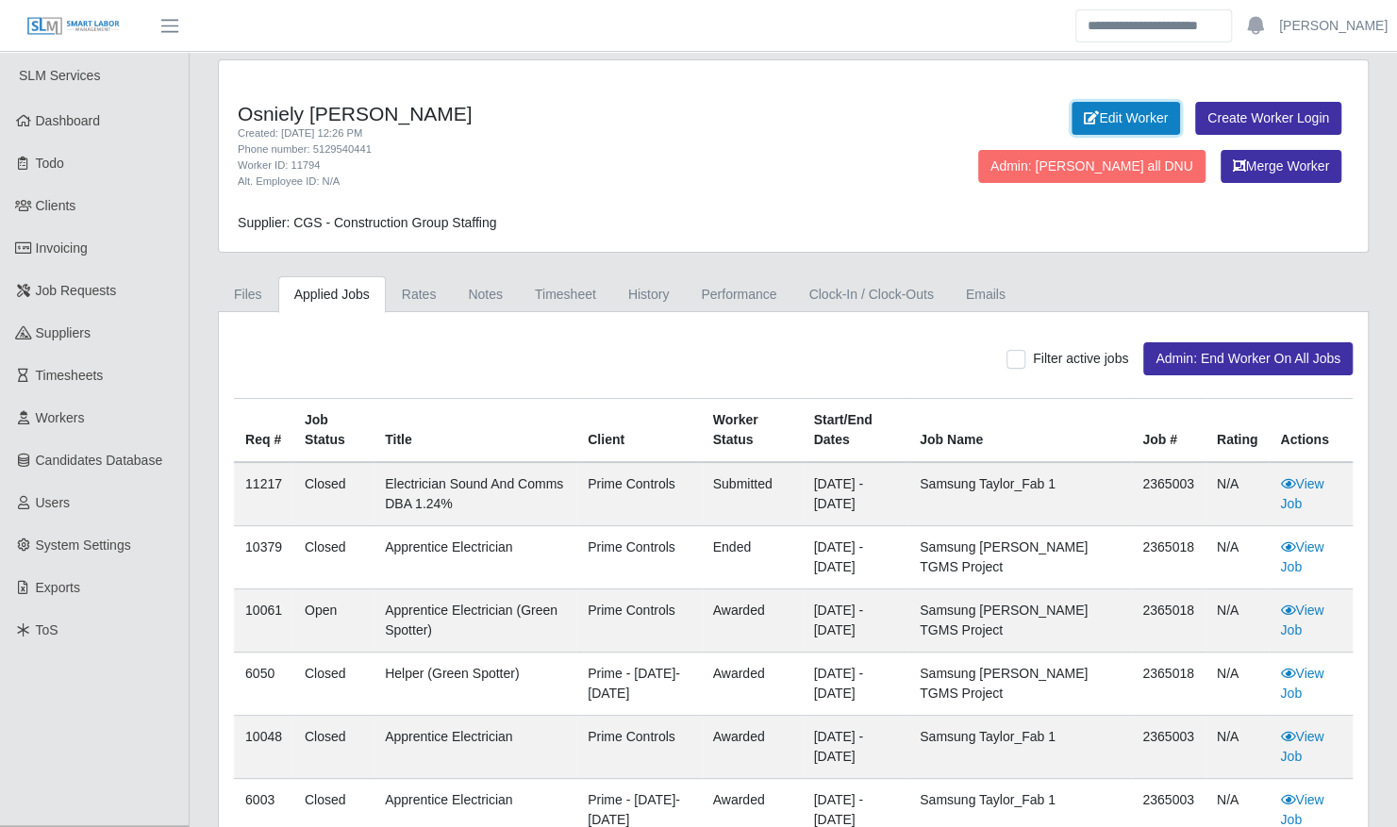
click at [1101, 117] on link "Edit Worker" at bounding box center [1125, 118] width 108 height 33
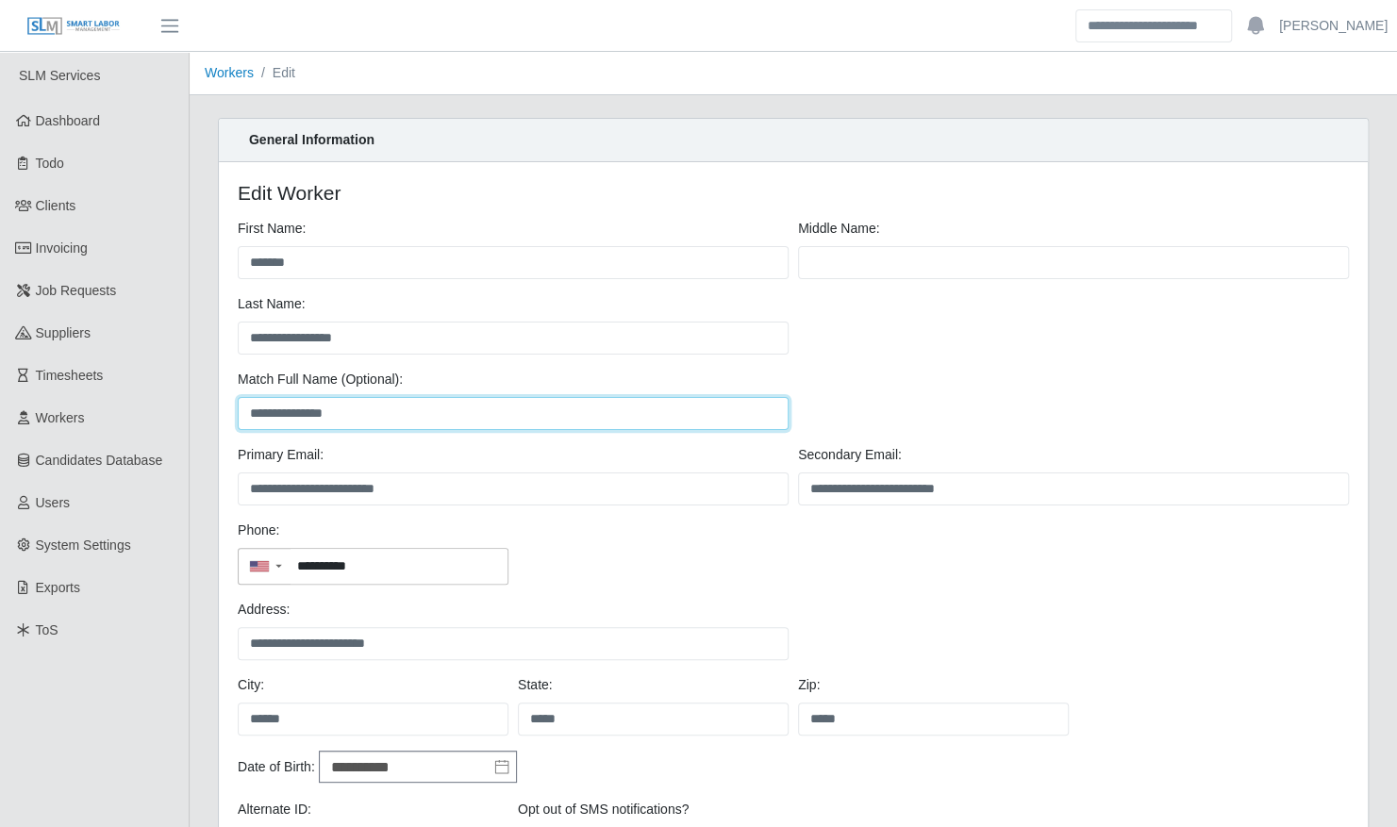
type input "**********"
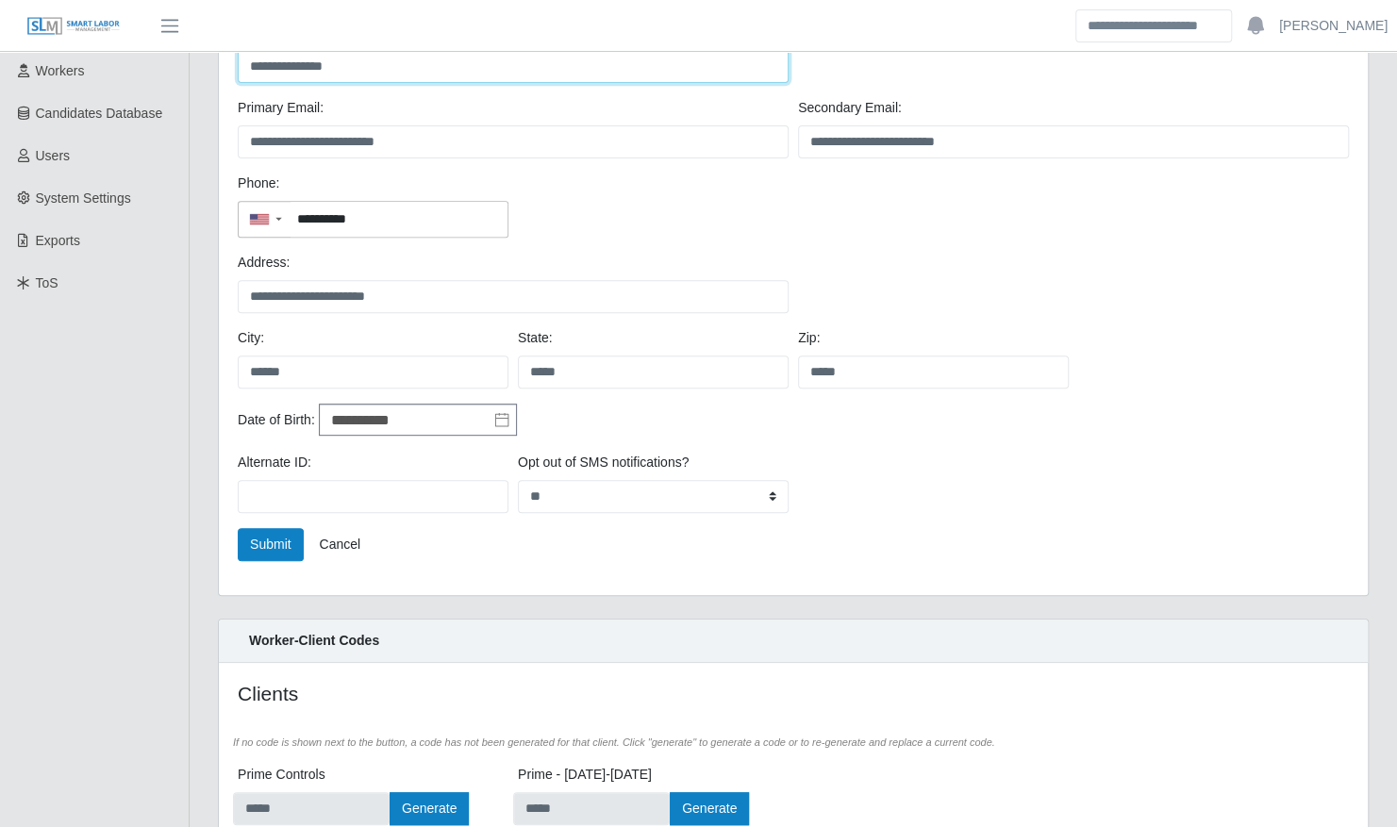
scroll to position [462, 0]
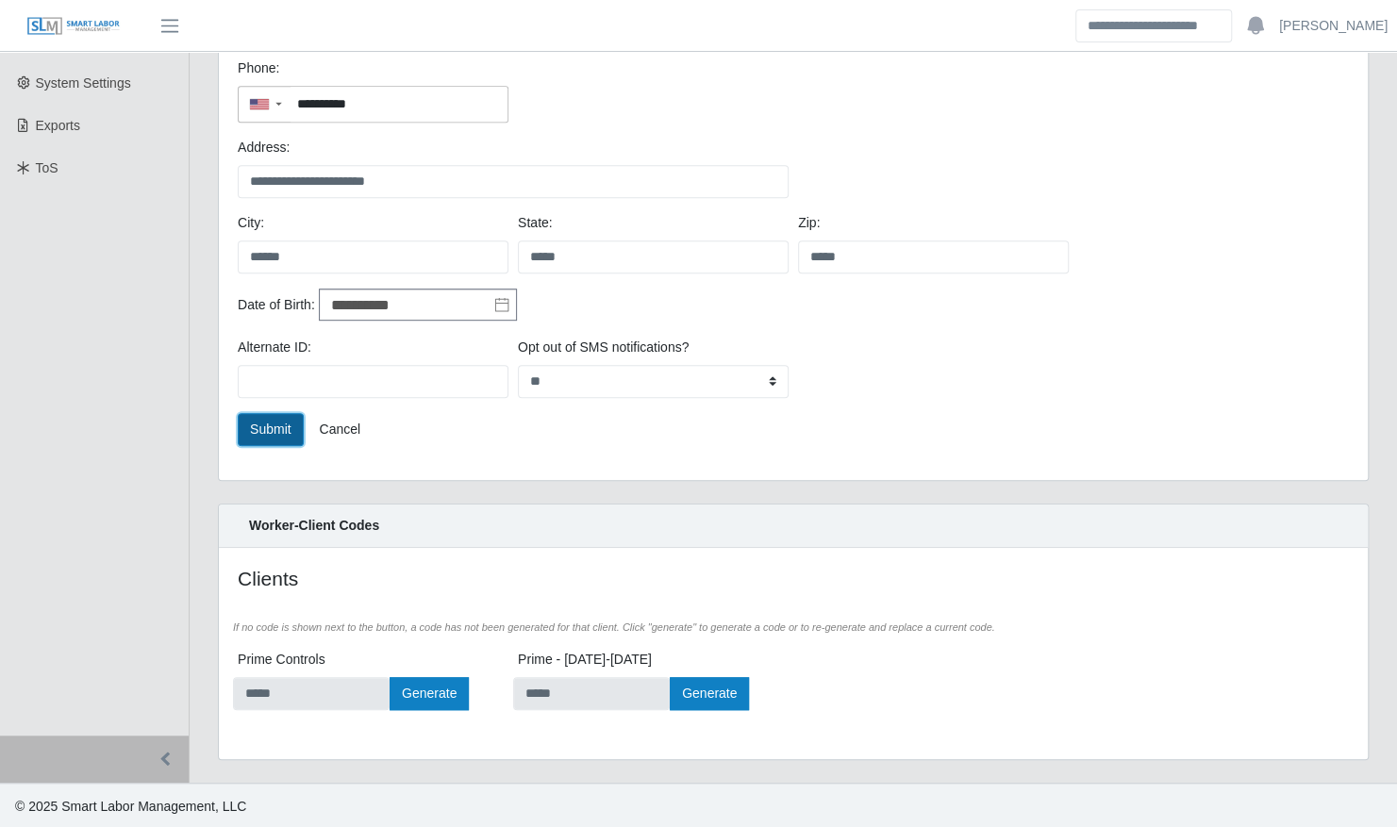
click at [276, 430] on button "Submit" at bounding box center [271, 429] width 66 height 33
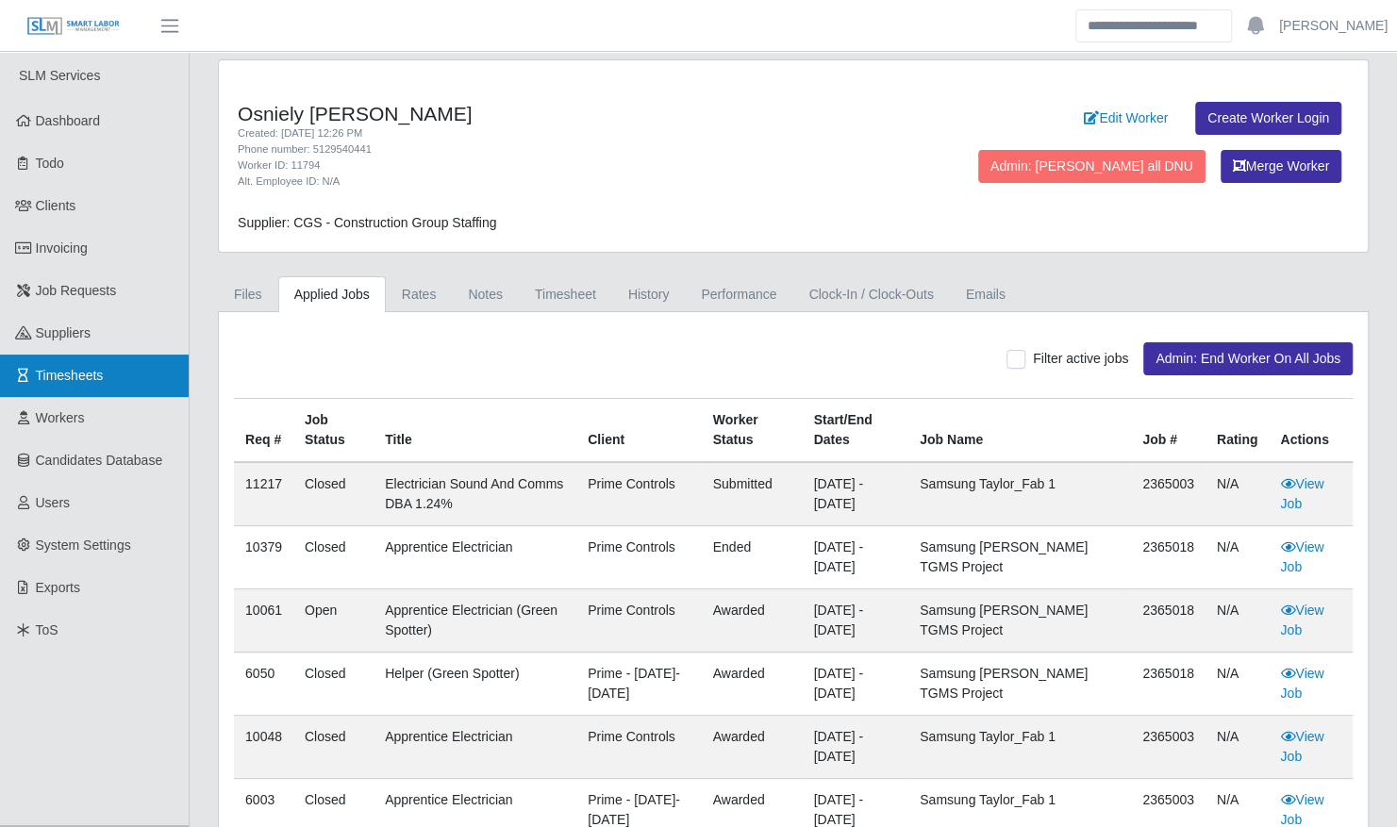
drag, startPoint x: 74, startPoint y: 411, endPoint x: 128, endPoint y: 388, distance: 59.6
click at [74, 411] on span "Workers" at bounding box center [60, 417] width 49 height 15
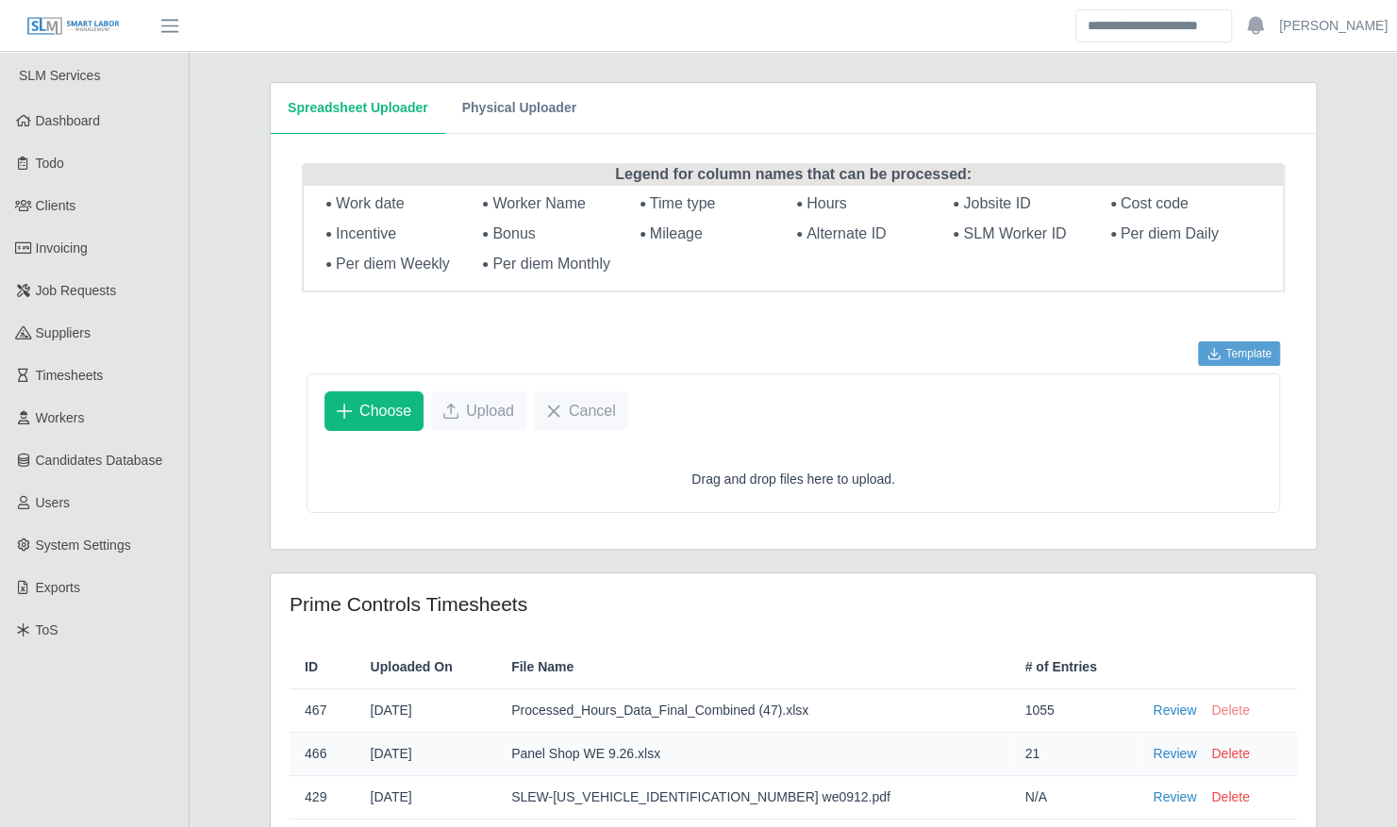
click at [1211, 710] on button "Delete" at bounding box center [1230, 711] width 38 height 20
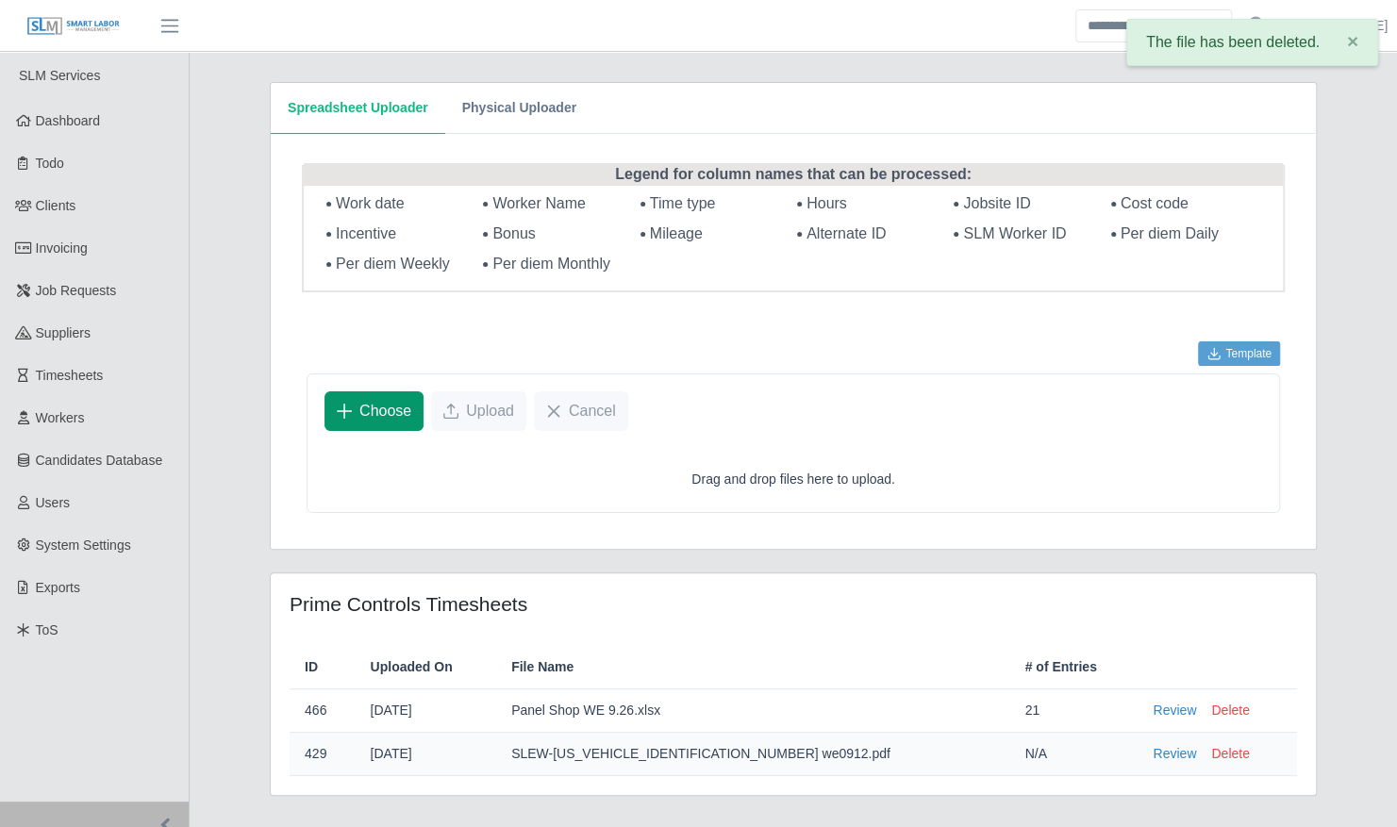
click at [370, 404] on span "Choose" at bounding box center [385, 411] width 52 height 23
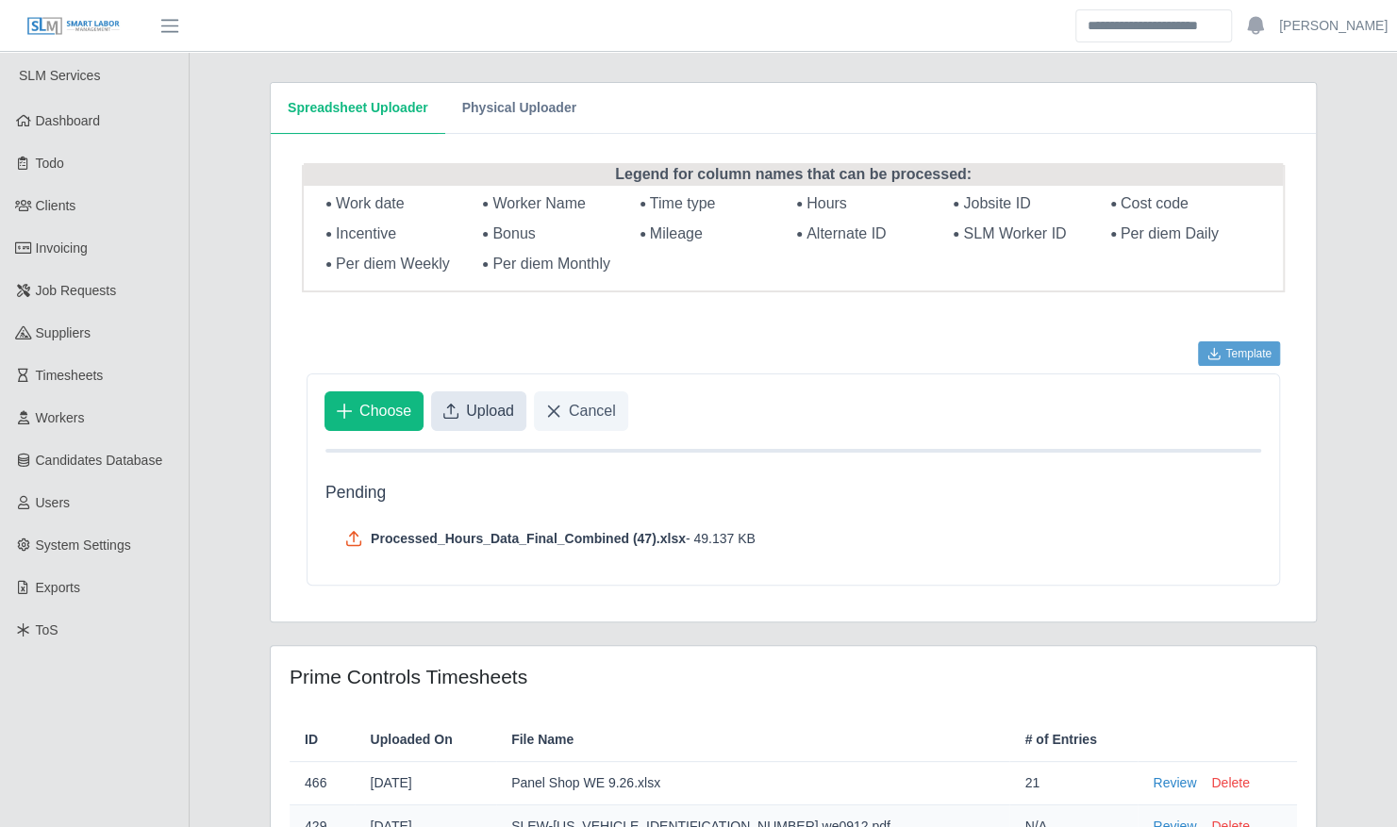
click at [484, 406] on span "Upload" at bounding box center [490, 411] width 48 height 23
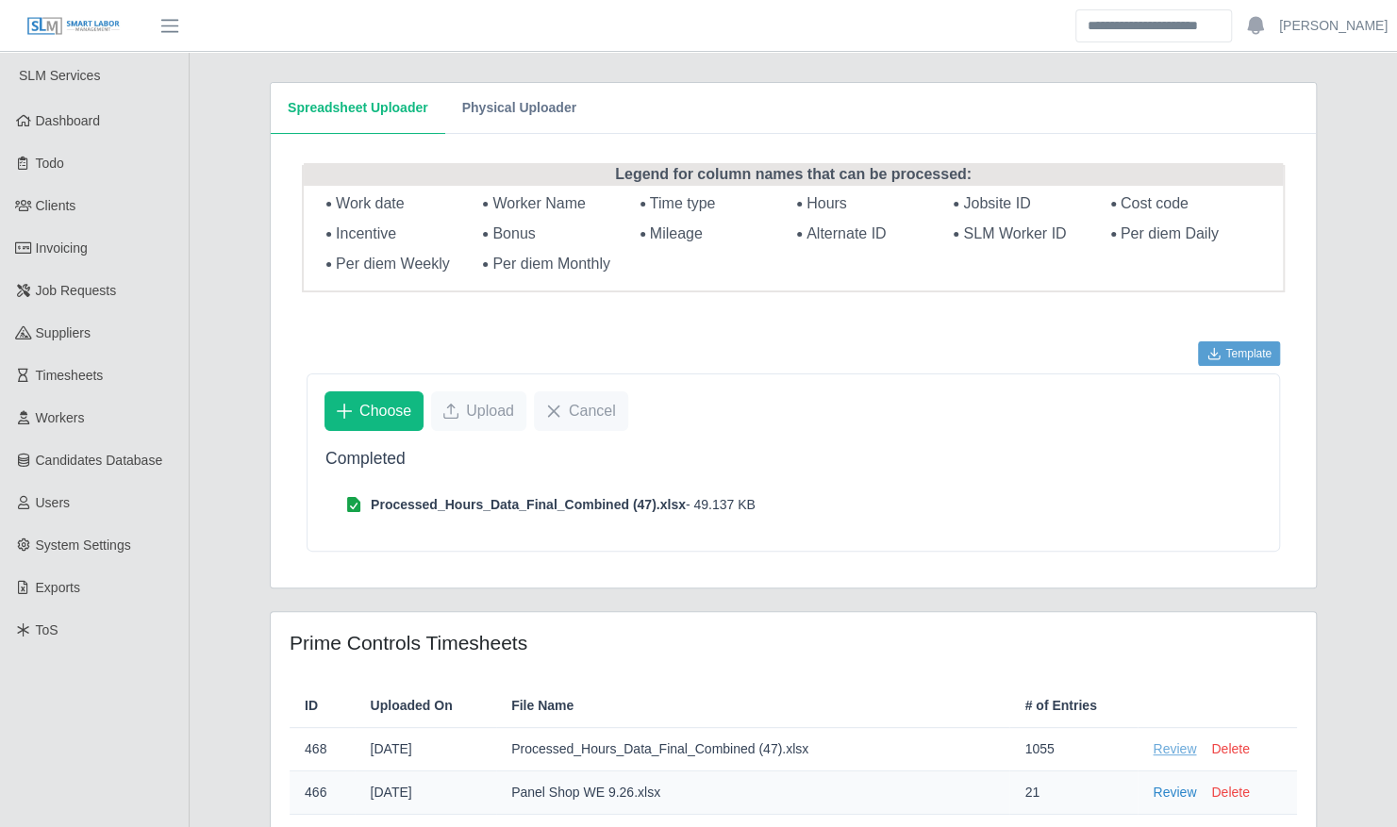
click at [1152, 754] on link "Review" at bounding box center [1173, 749] width 43 height 20
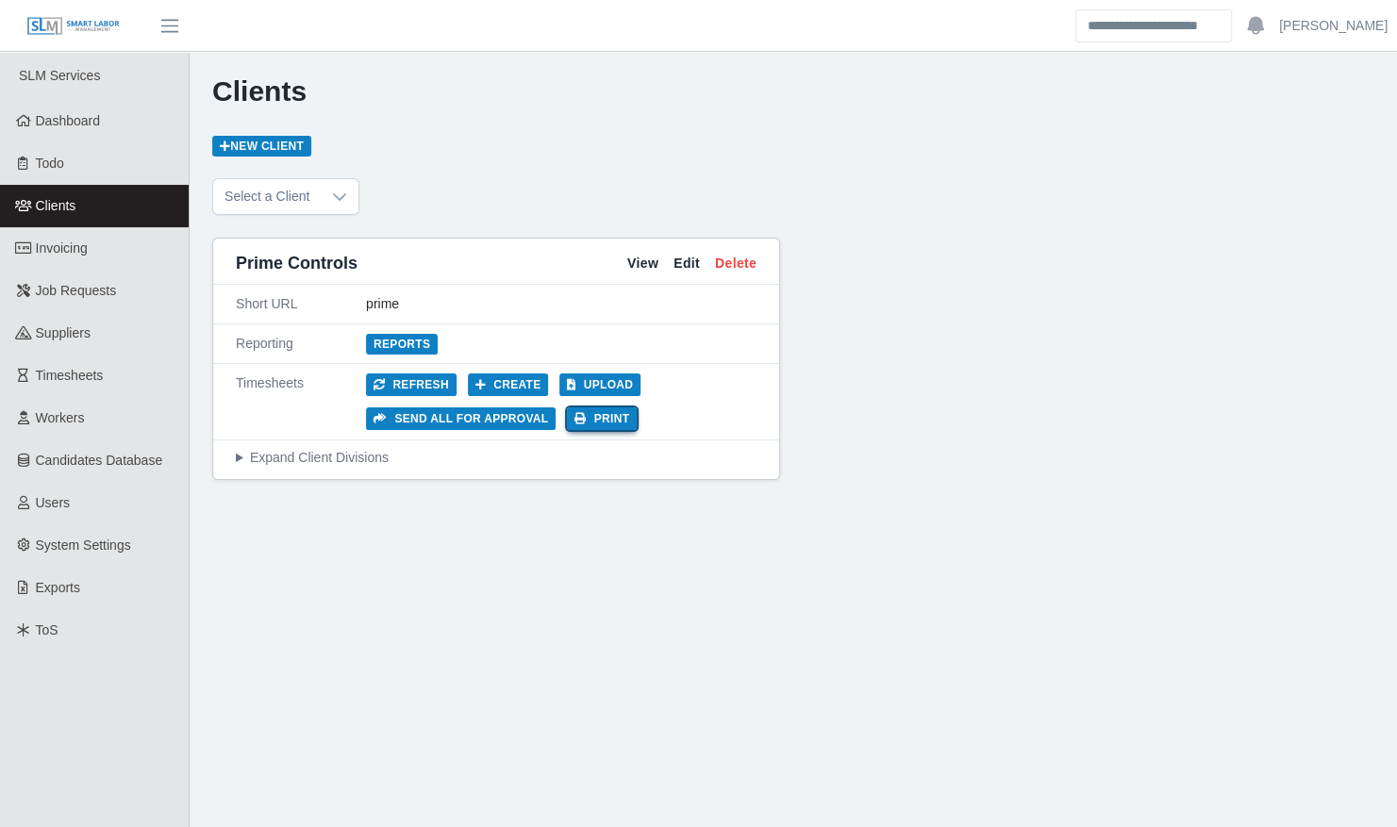
click at [598, 419] on button "Print" at bounding box center [602, 418] width 70 height 23
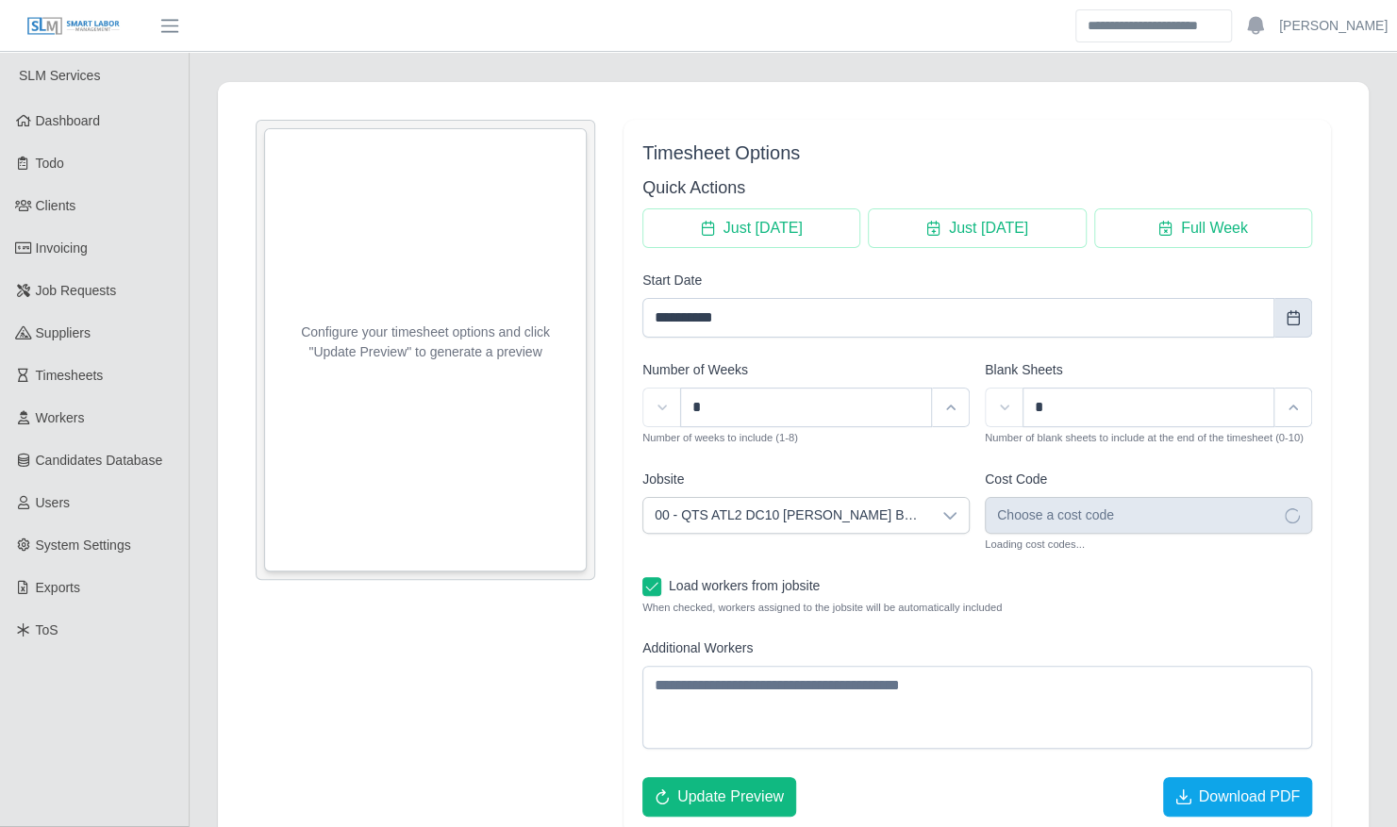
click at [1292, 314] on icon "Choose Date" at bounding box center [1292, 317] width 15 height 15
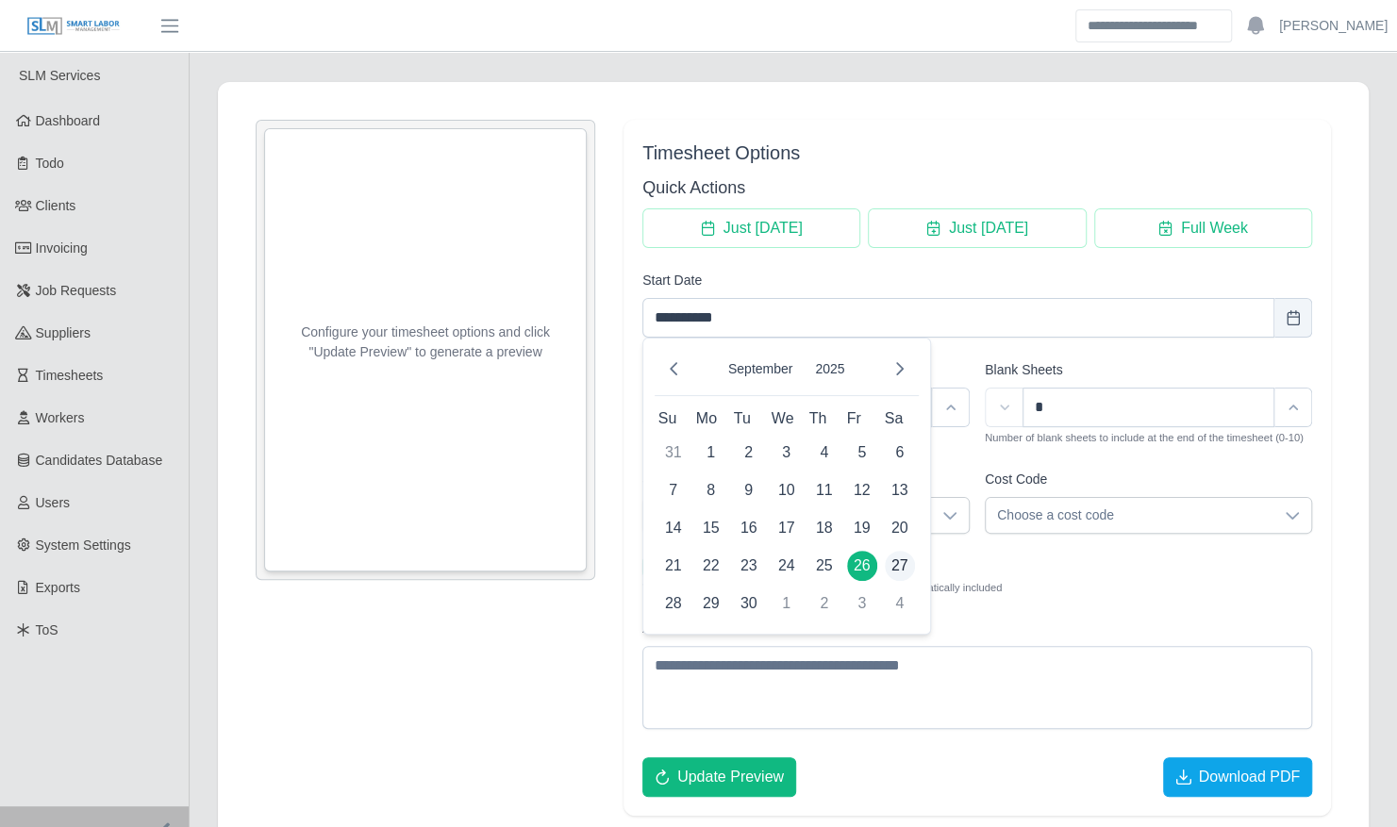
click at [902, 557] on span "27" at bounding box center [900, 566] width 30 height 30
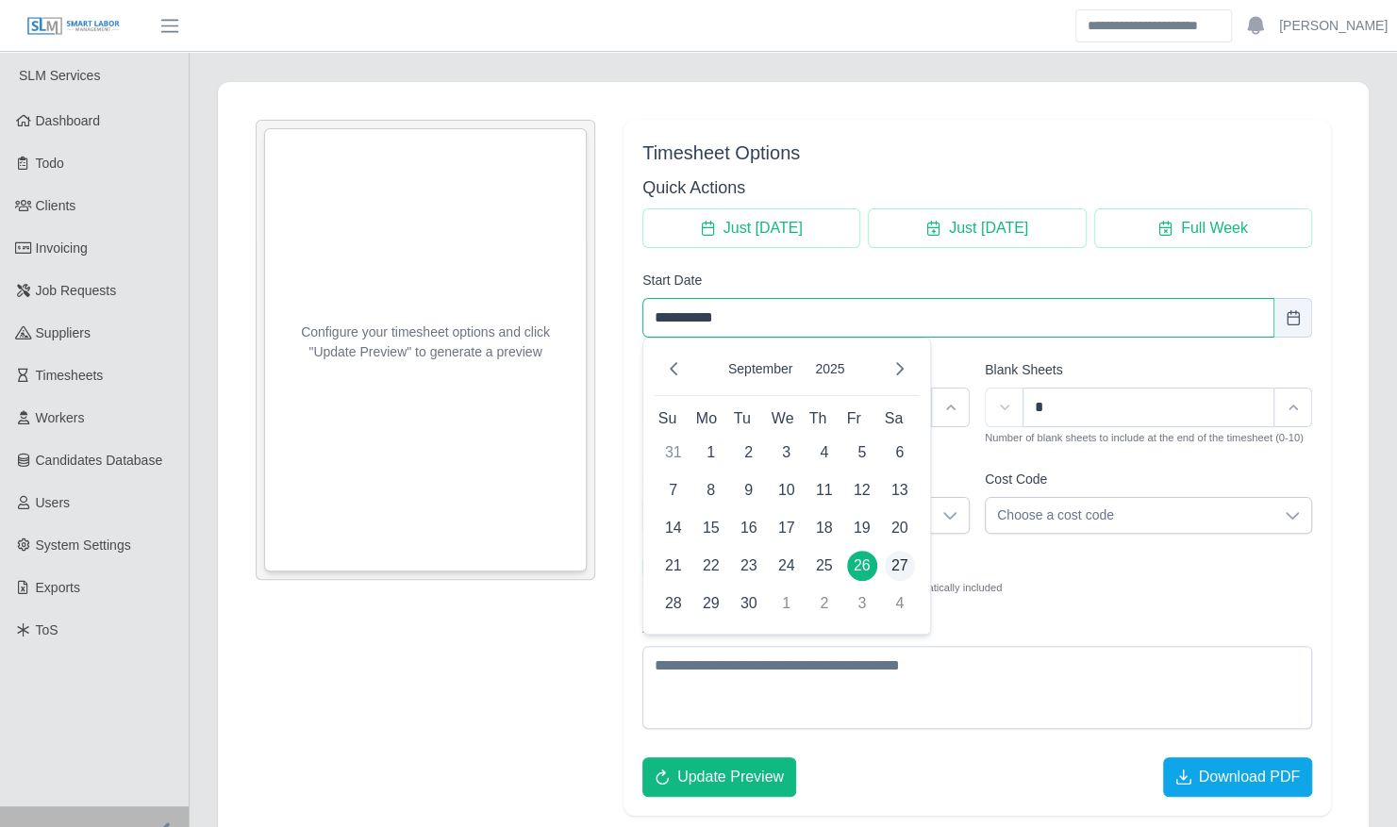
type input "**********"
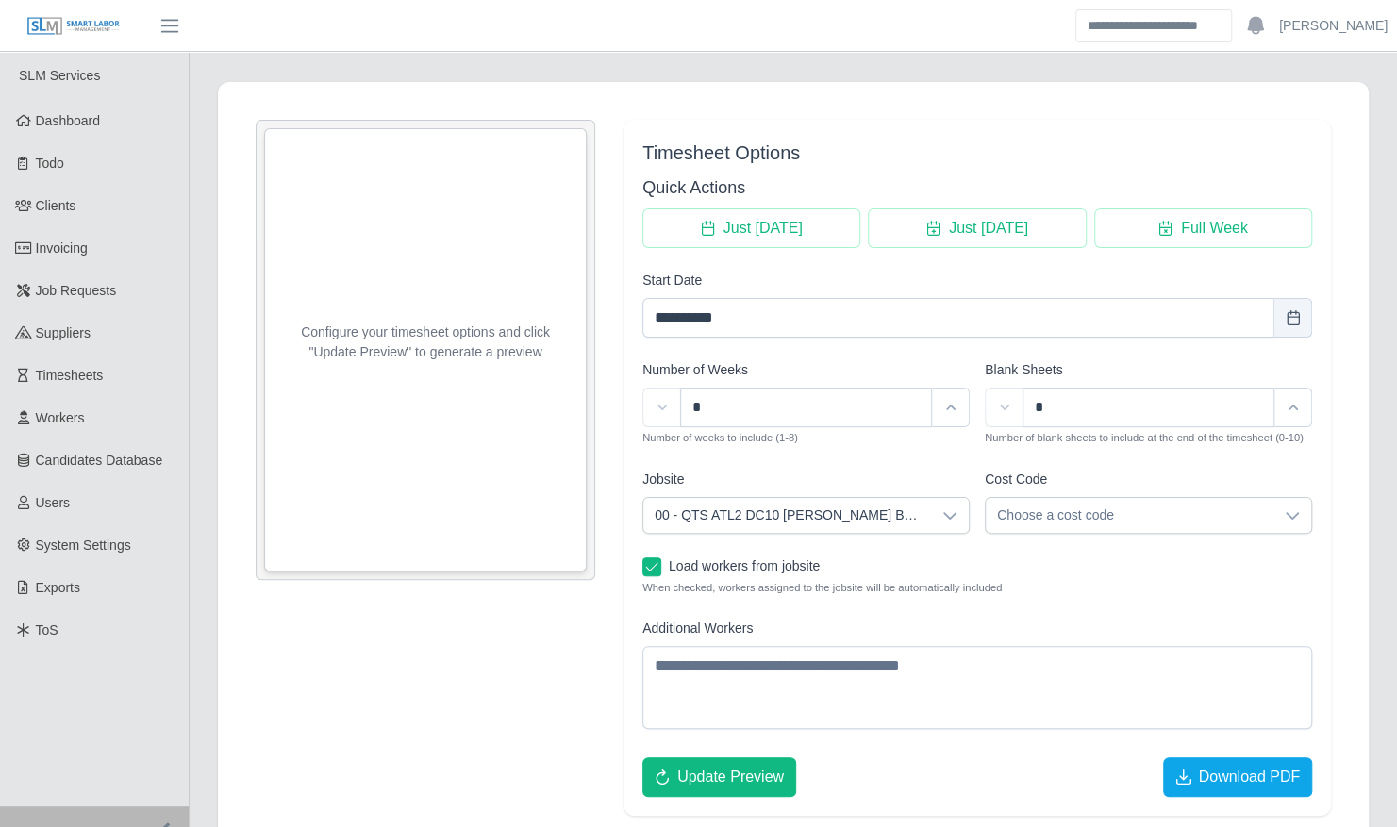
click at [940, 513] on div at bounding box center [950, 515] width 38 height 35
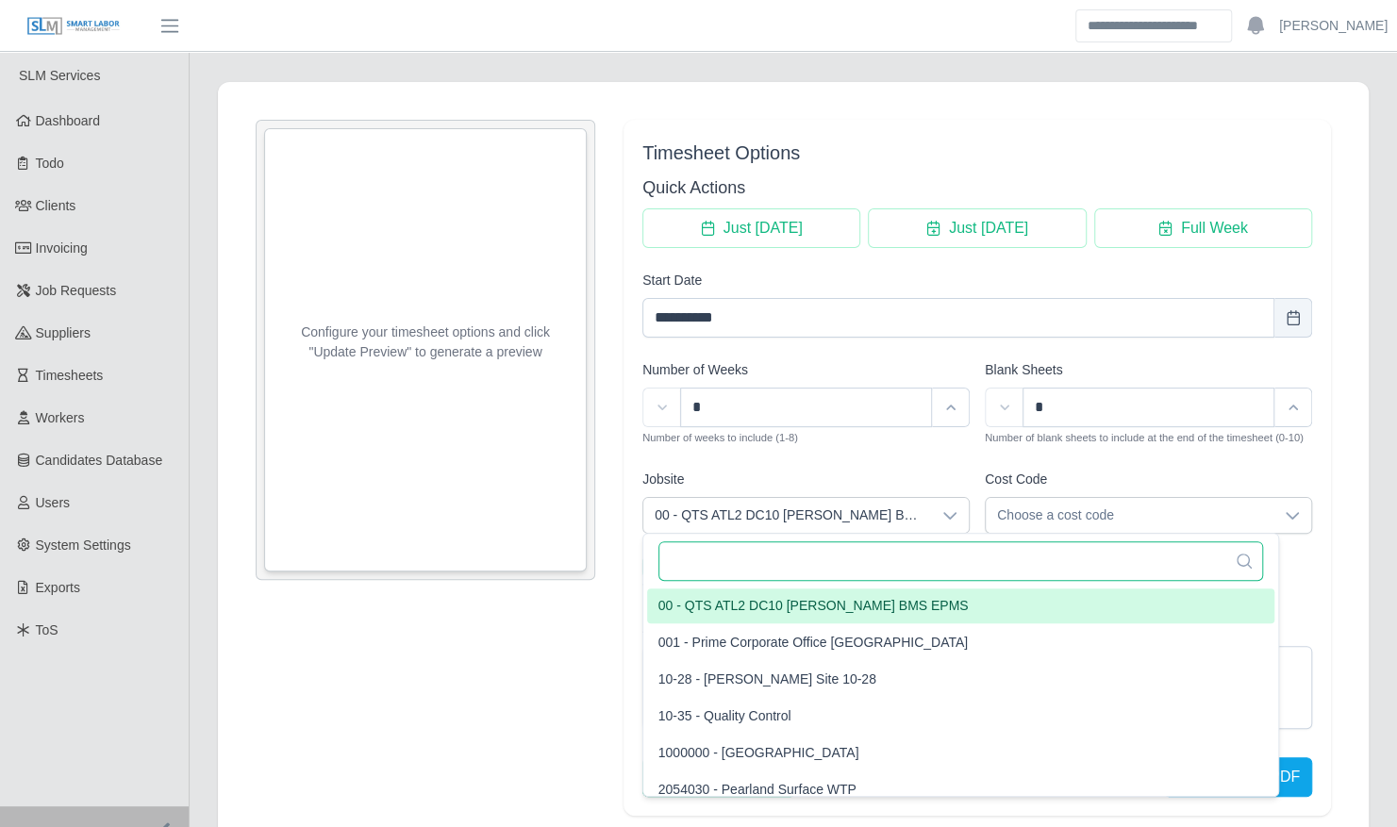
click at [764, 555] on input "text" at bounding box center [960, 561] width 605 height 40
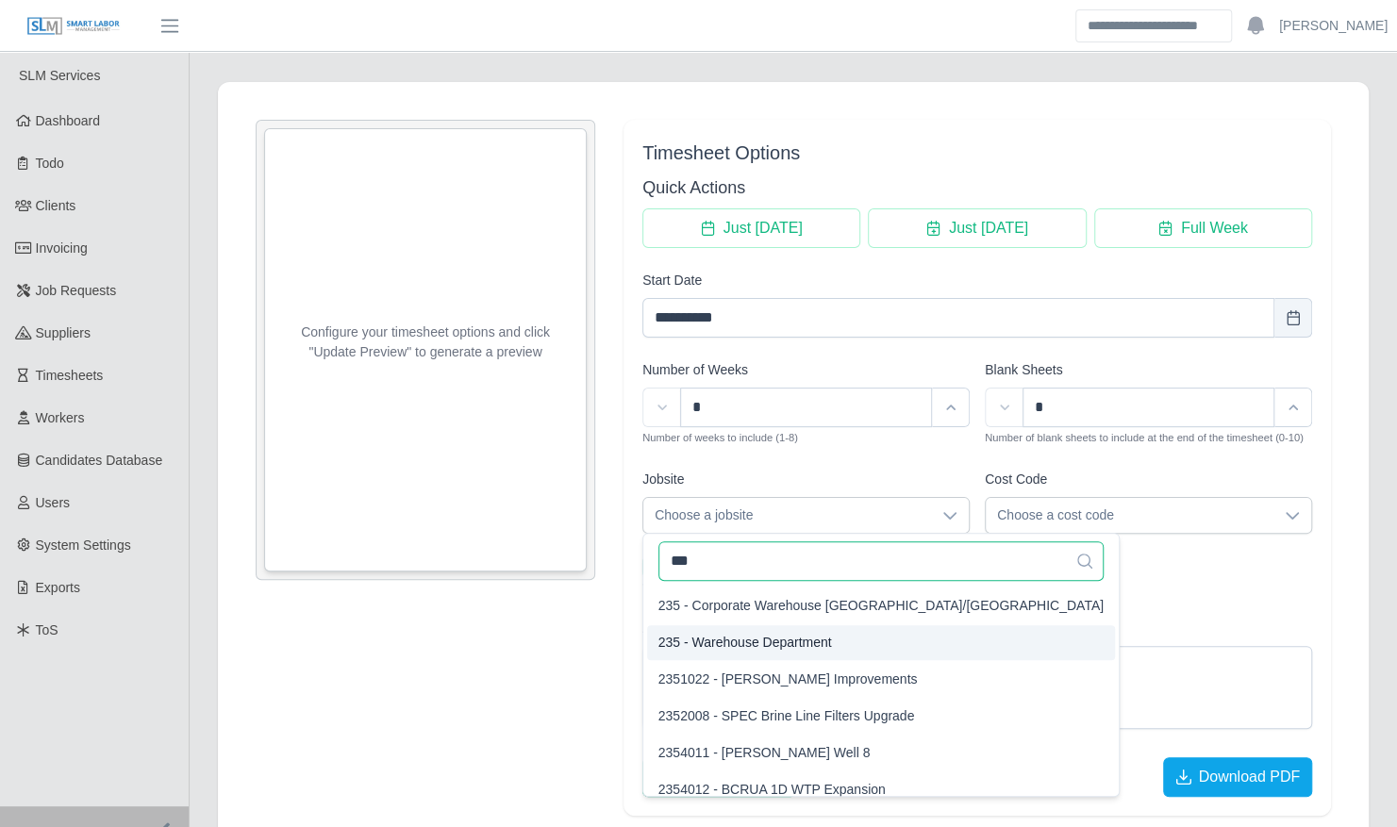
type input "***"
click at [789, 640] on span "235 - Warehouse Department" at bounding box center [745, 643] width 174 height 20
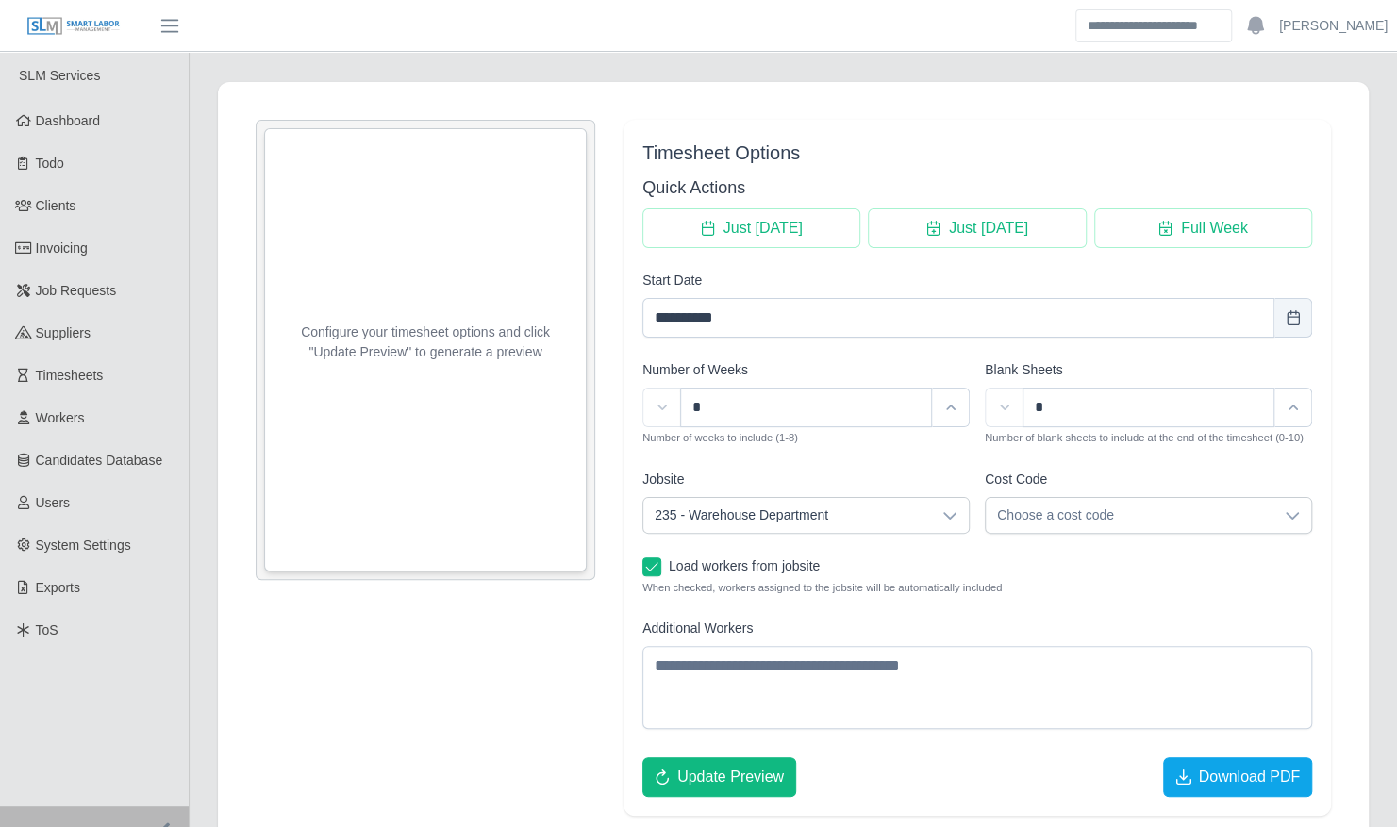
click at [1071, 517] on span "Choose a cost code" at bounding box center [1130, 515] width 288 height 35
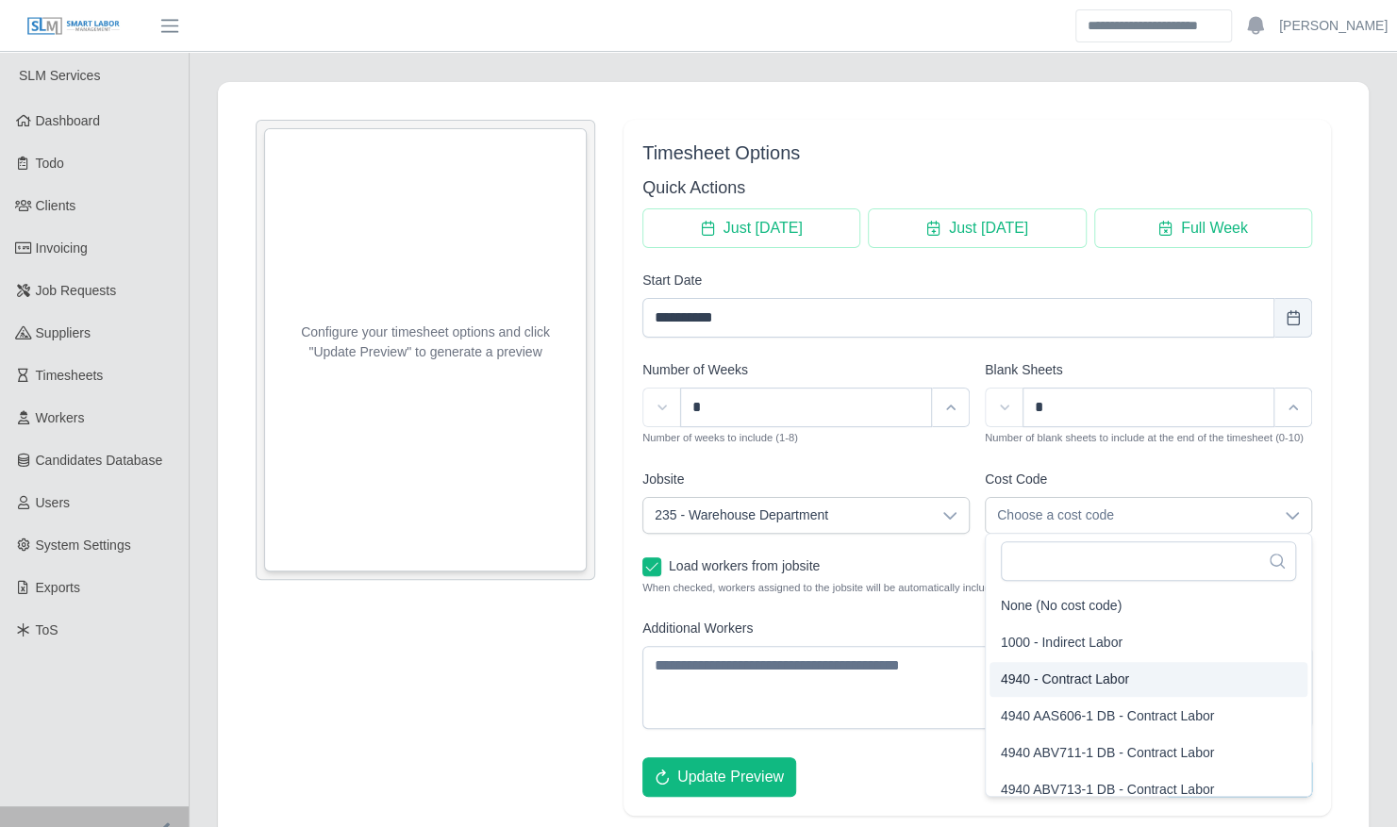
click at [1050, 675] on span "4940 - Contract Labor" at bounding box center [1065, 680] width 128 height 20
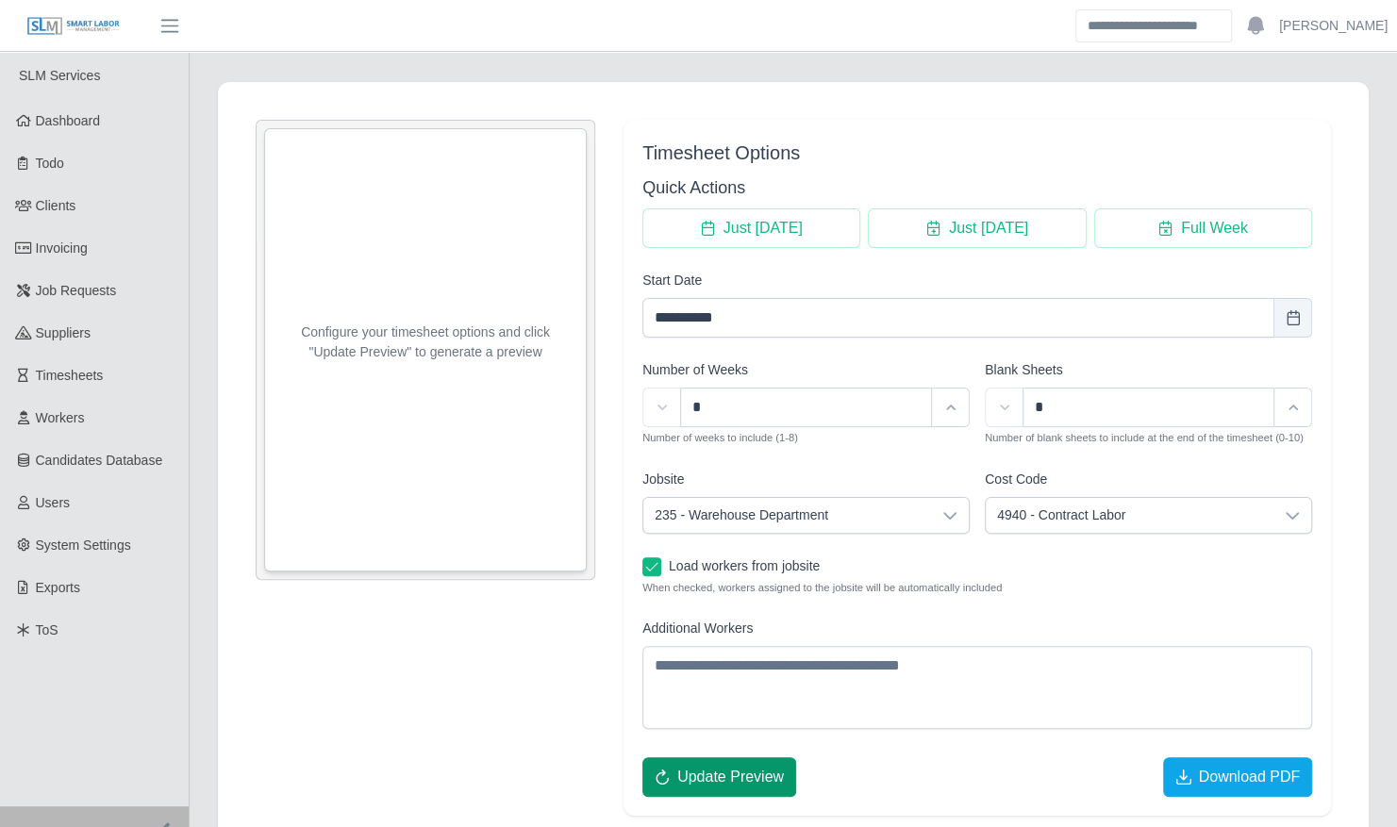
click at [756, 787] on button "Update Preview" at bounding box center [719, 777] width 154 height 40
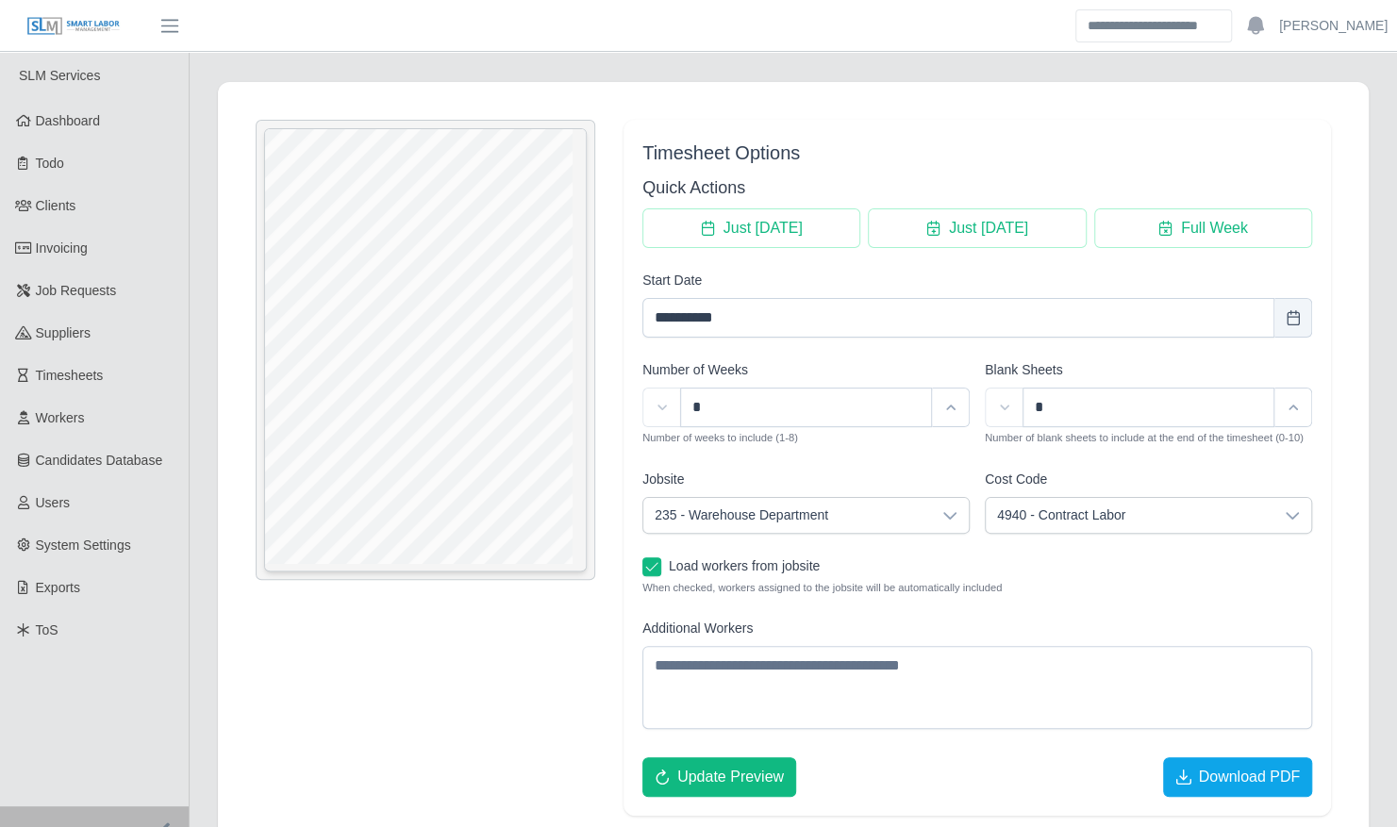
click at [957, 513] on div at bounding box center [950, 515] width 38 height 35
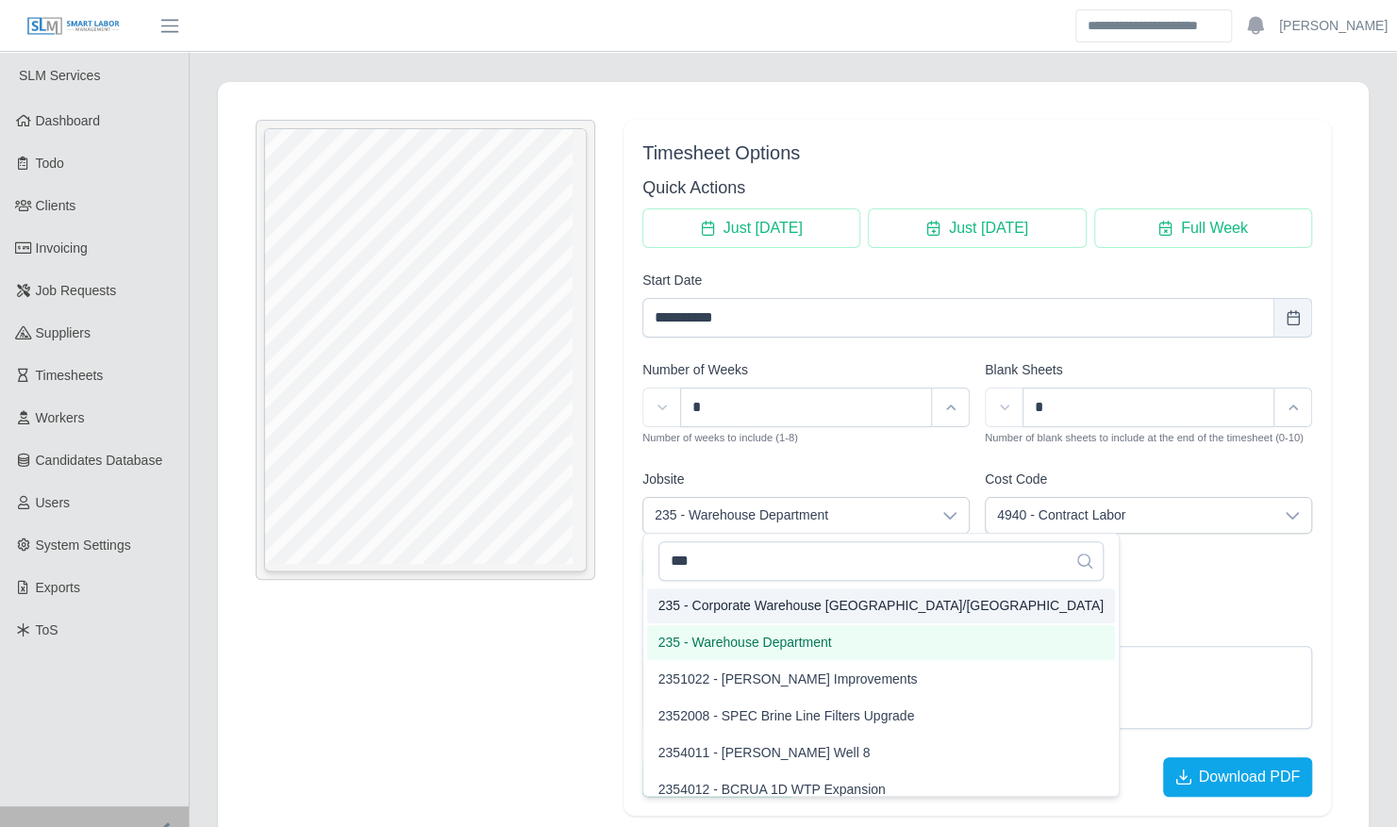
click at [881, 602] on span "235 - Corporate Warehouse TX/Overhead" at bounding box center [880, 606] width 445 height 20
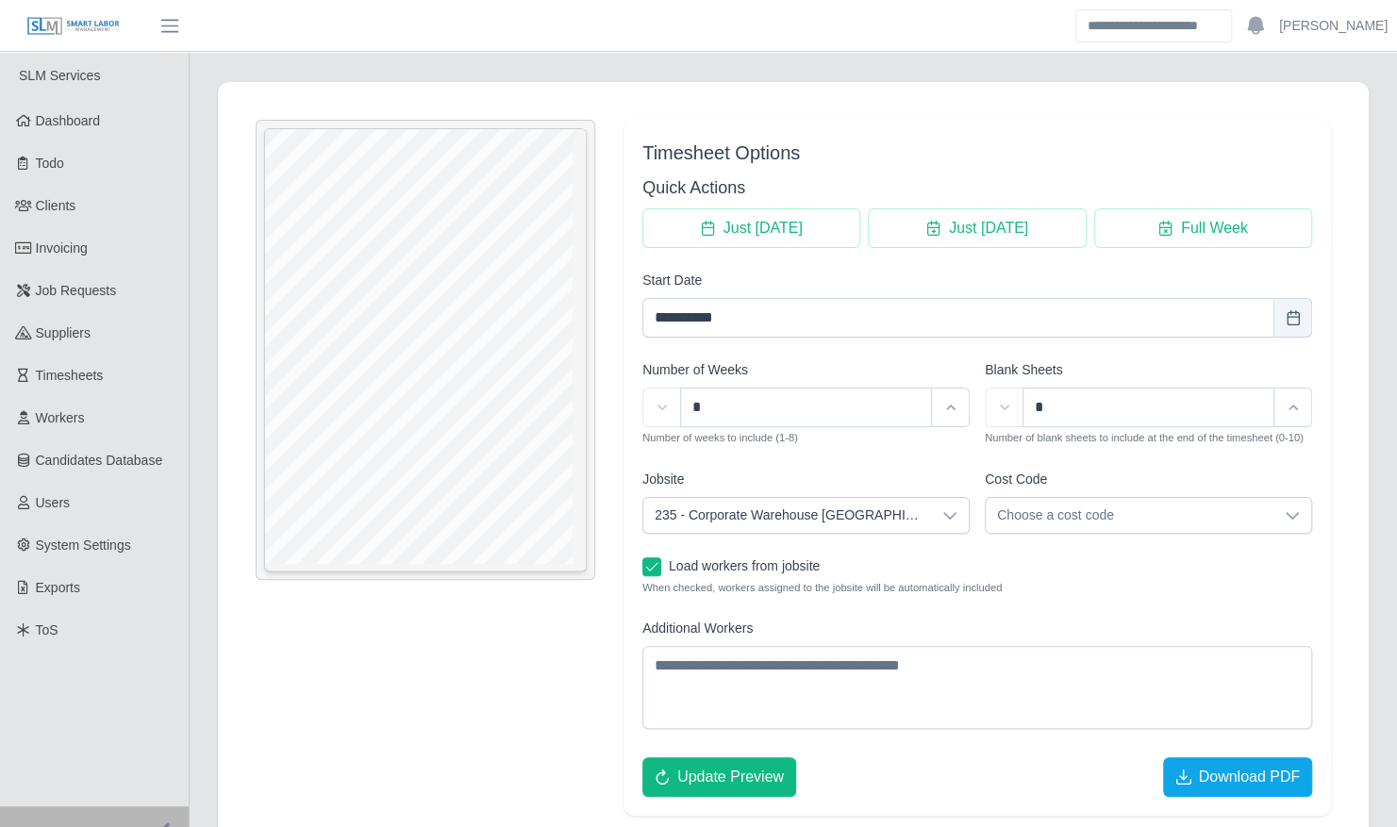
click at [1032, 487] on label "Cost Code" at bounding box center [1016, 480] width 62 height 20
click at [1026, 512] on span "Choose a cost code" at bounding box center [1130, 515] width 288 height 35
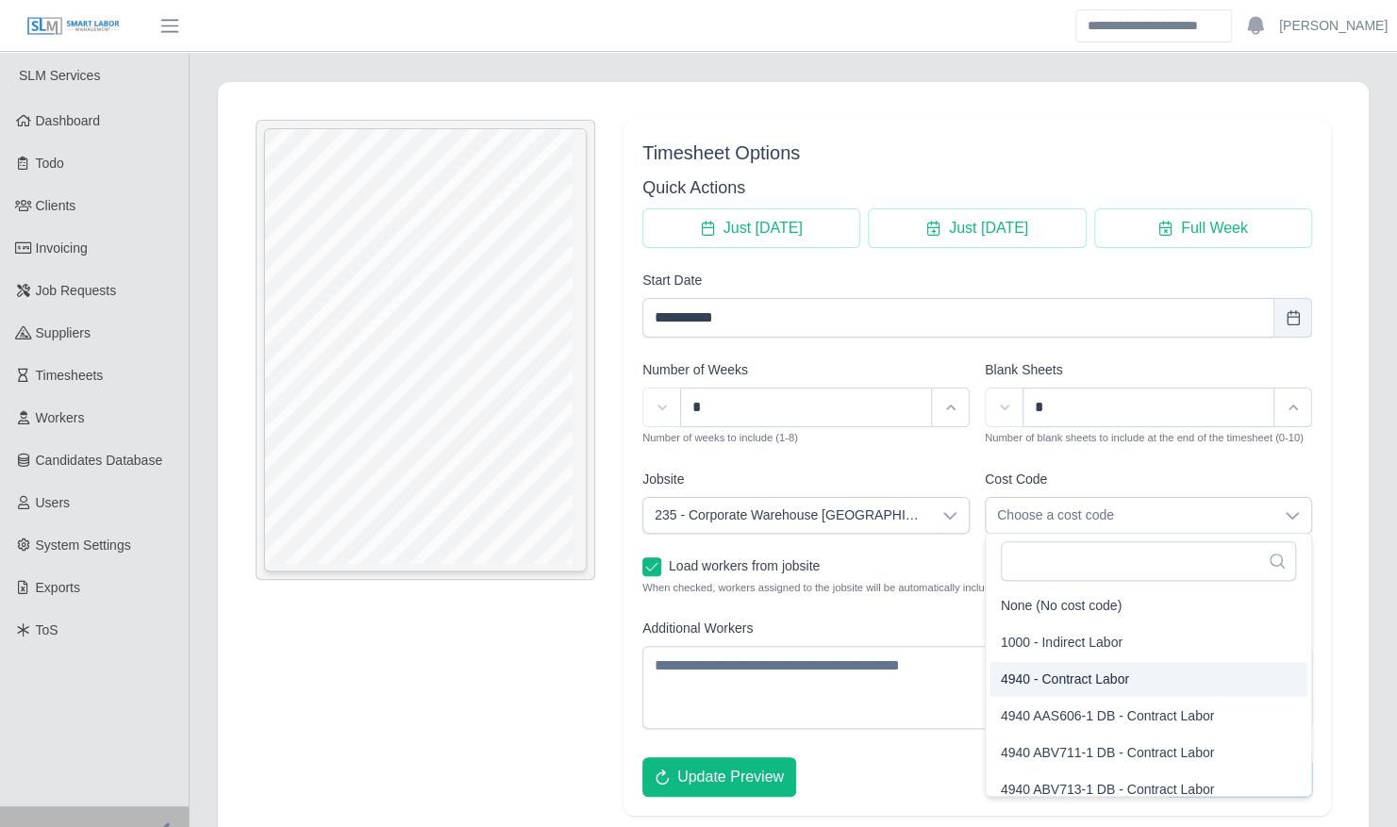
click at [1026, 667] on li "4940 - Contract Labor" at bounding box center [1148, 679] width 318 height 35
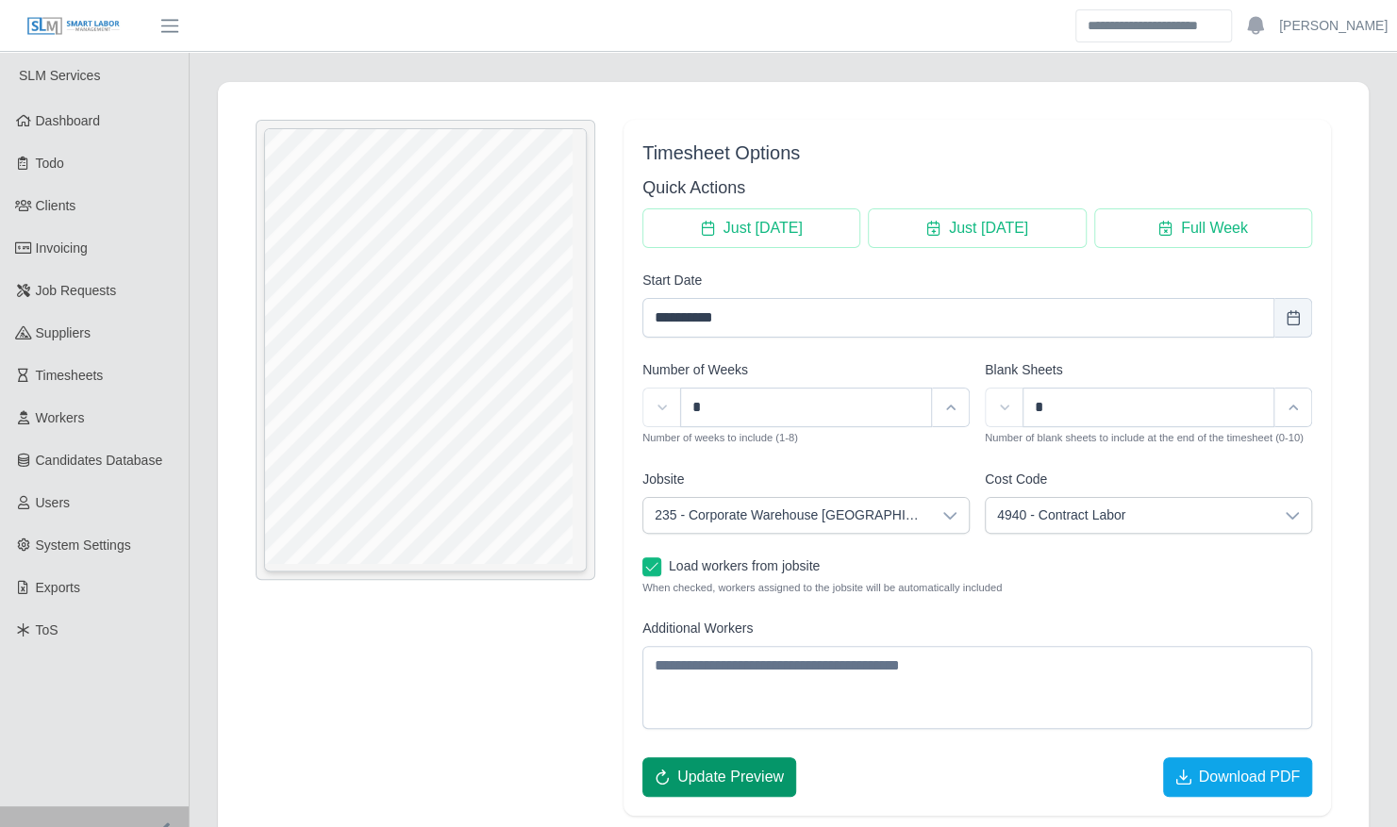
click at [757, 776] on span "Update Preview" at bounding box center [730, 777] width 107 height 23
click at [951, 513] on icon at bounding box center [949, 515] width 15 height 15
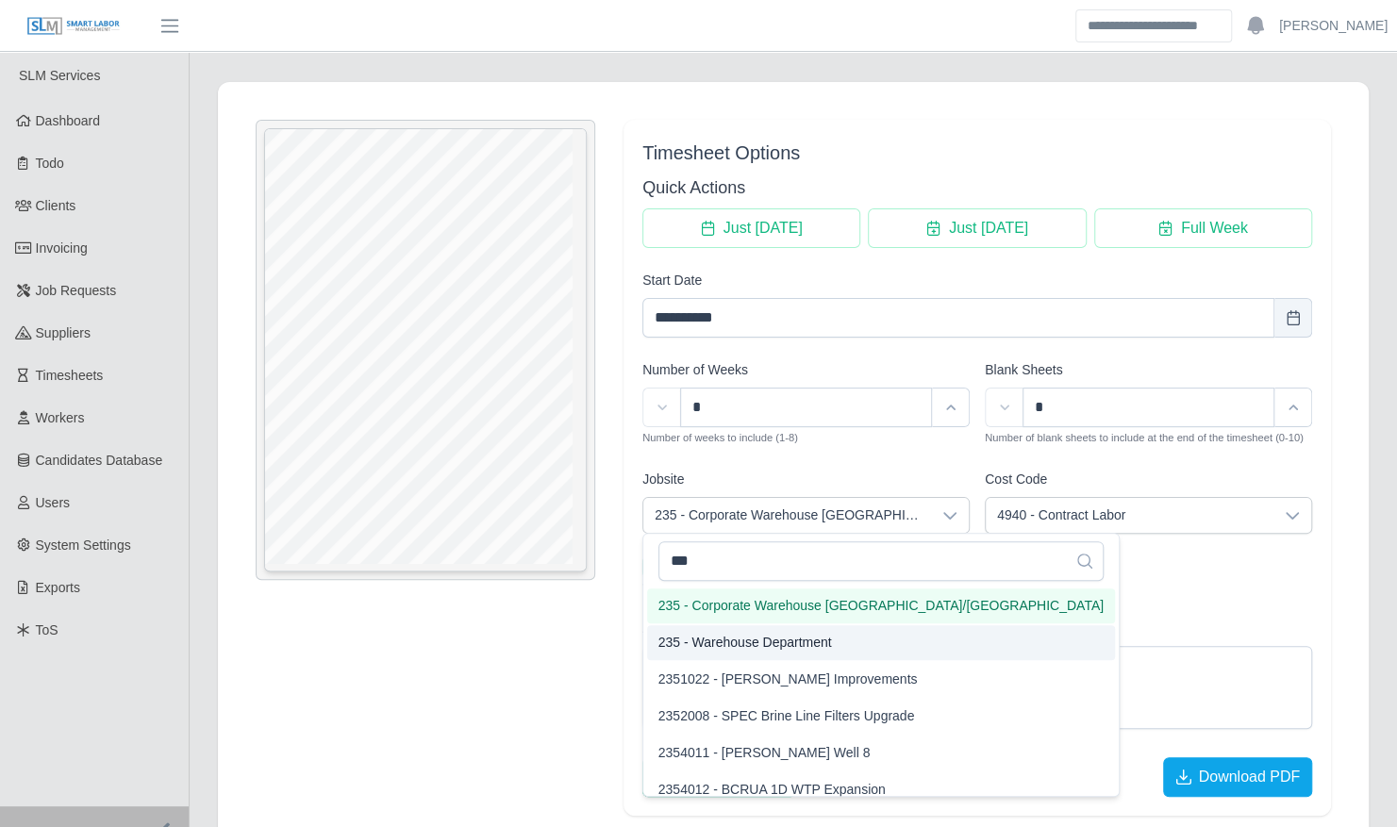
click at [817, 634] on span "235 - Warehouse Department" at bounding box center [745, 643] width 174 height 20
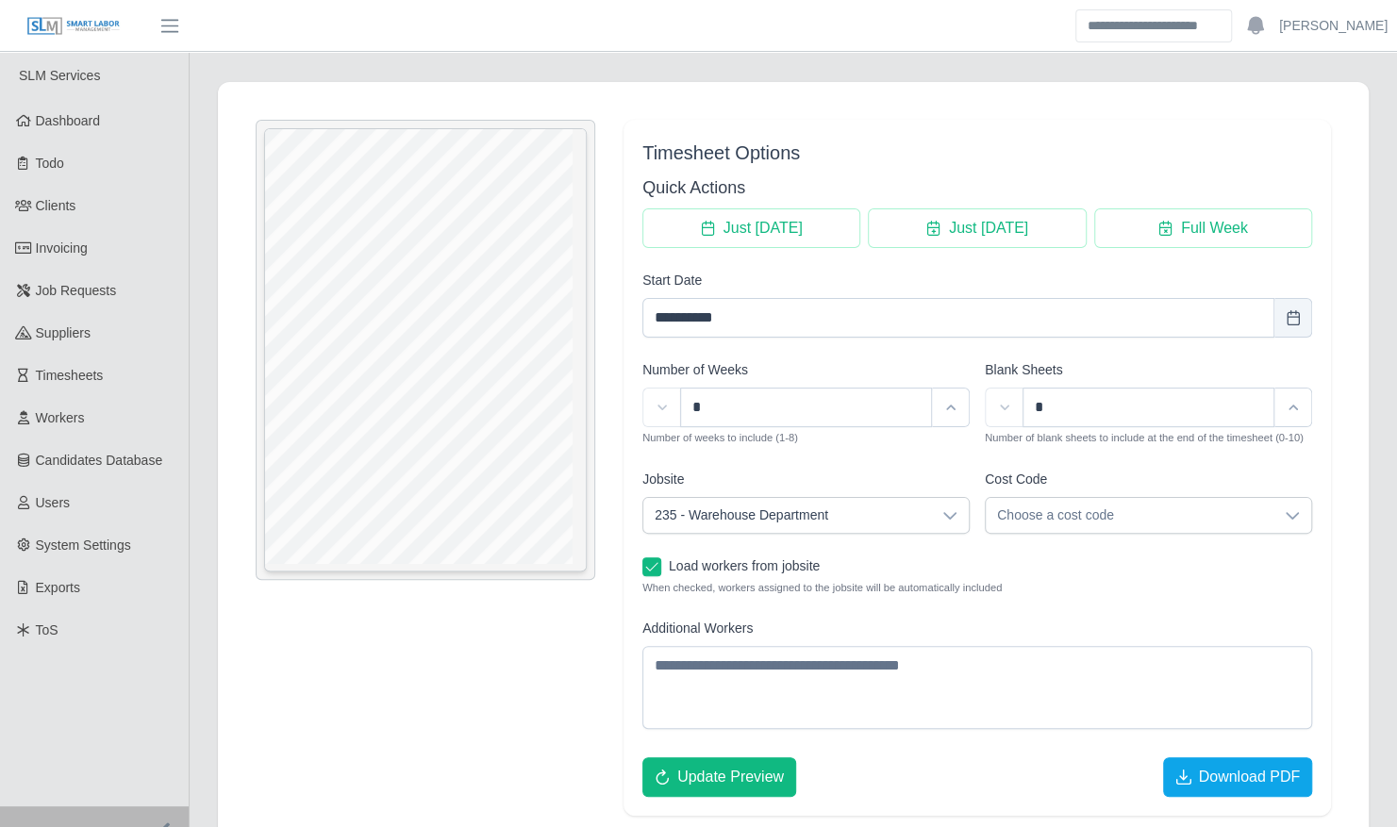
click at [1020, 504] on span "Choose a cost code" at bounding box center [1130, 515] width 288 height 35
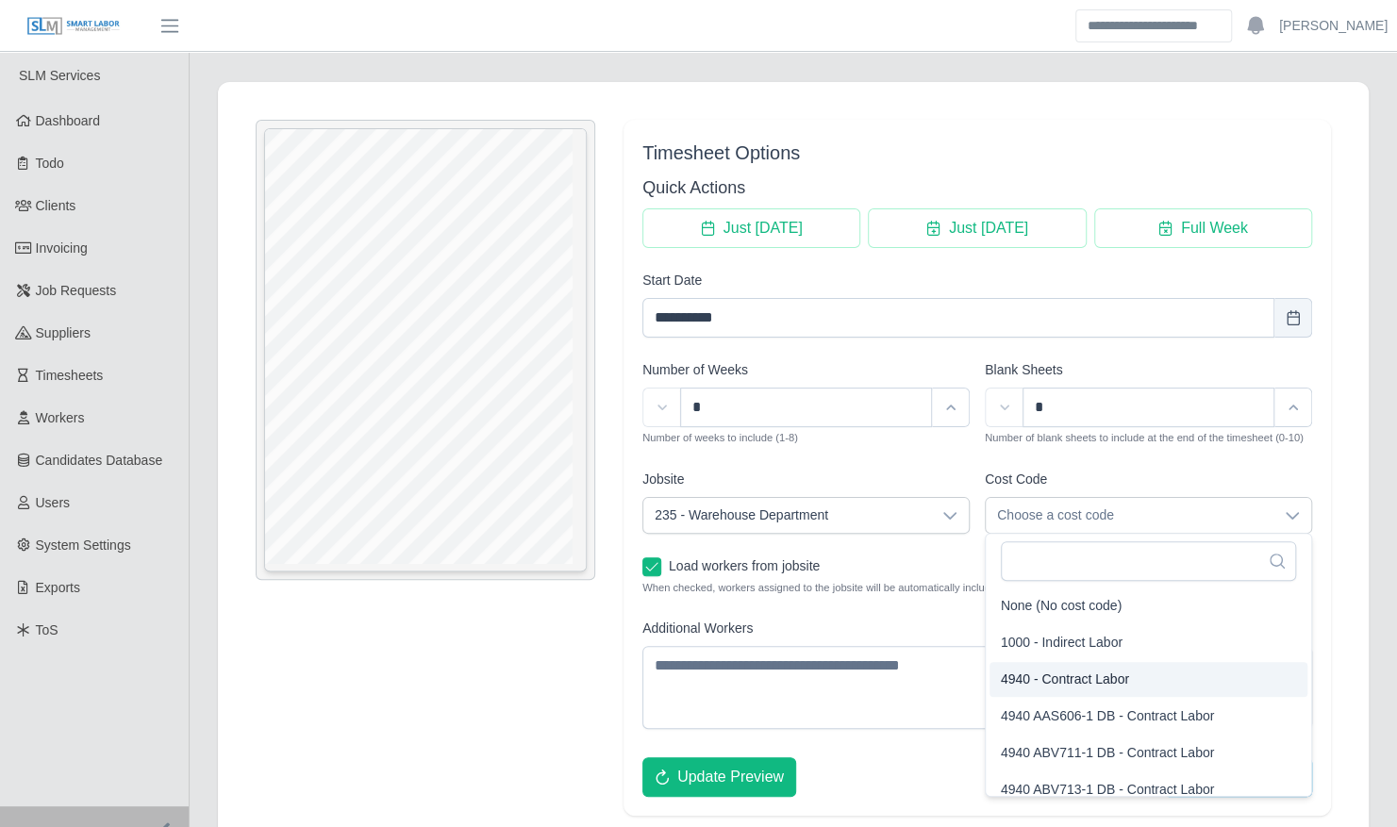
click at [1021, 666] on li "4940 - Contract Labor" at bounding box center [1148, 679] width 318 height 35
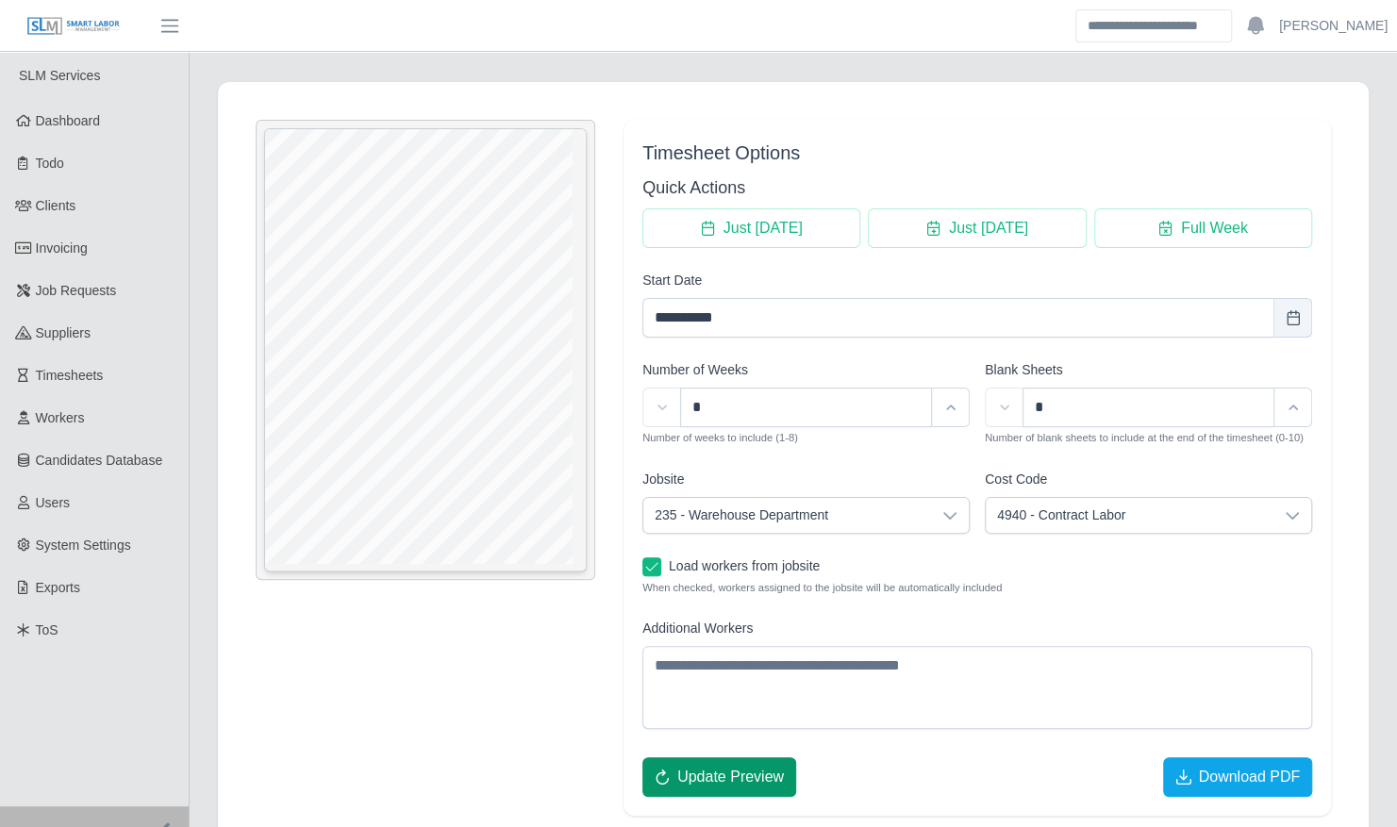
click at [741, 768] on span "Update Preview" at bounding box center [730, 777] width 107 height 23
click at [1221, 770] on span "Download PDF" at bounding box center [1249, 777] width 102 height 23
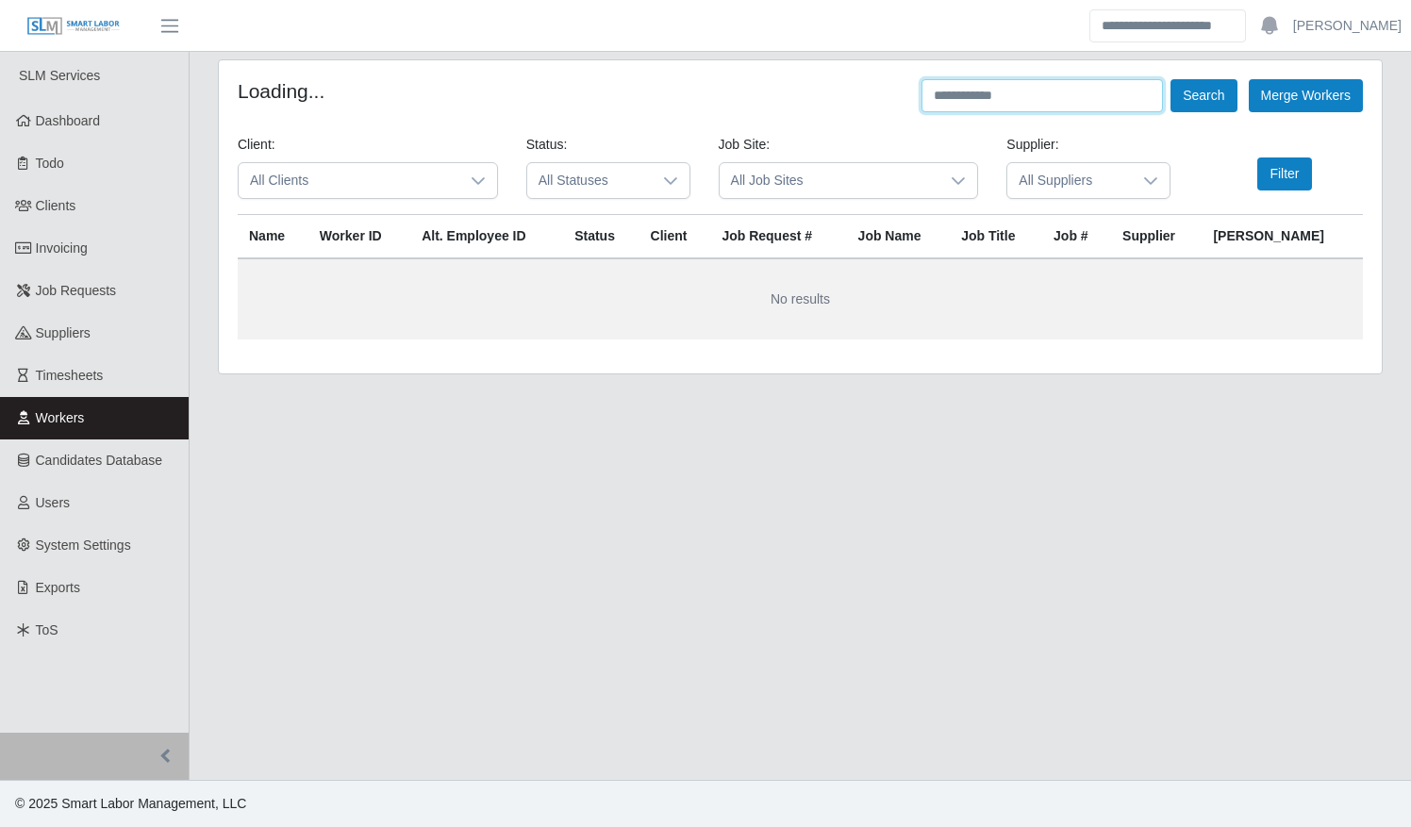
click at [1008, 96] on input "text" at bounding box center [1041, 95] width 241 height 33
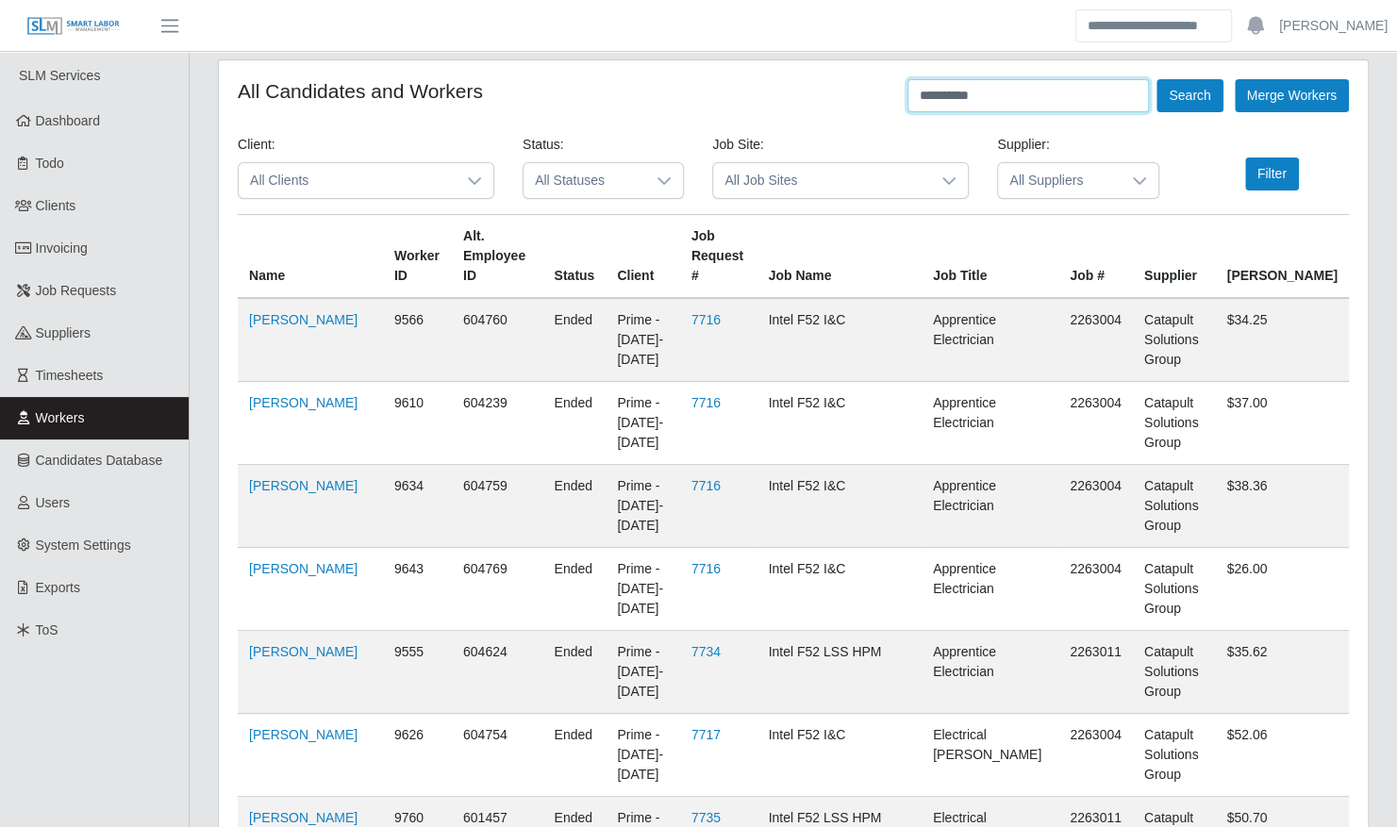
type input "**********"
click at [1156, 79] on button "Search" at bounding box center [1189, 95] width 66 height 33
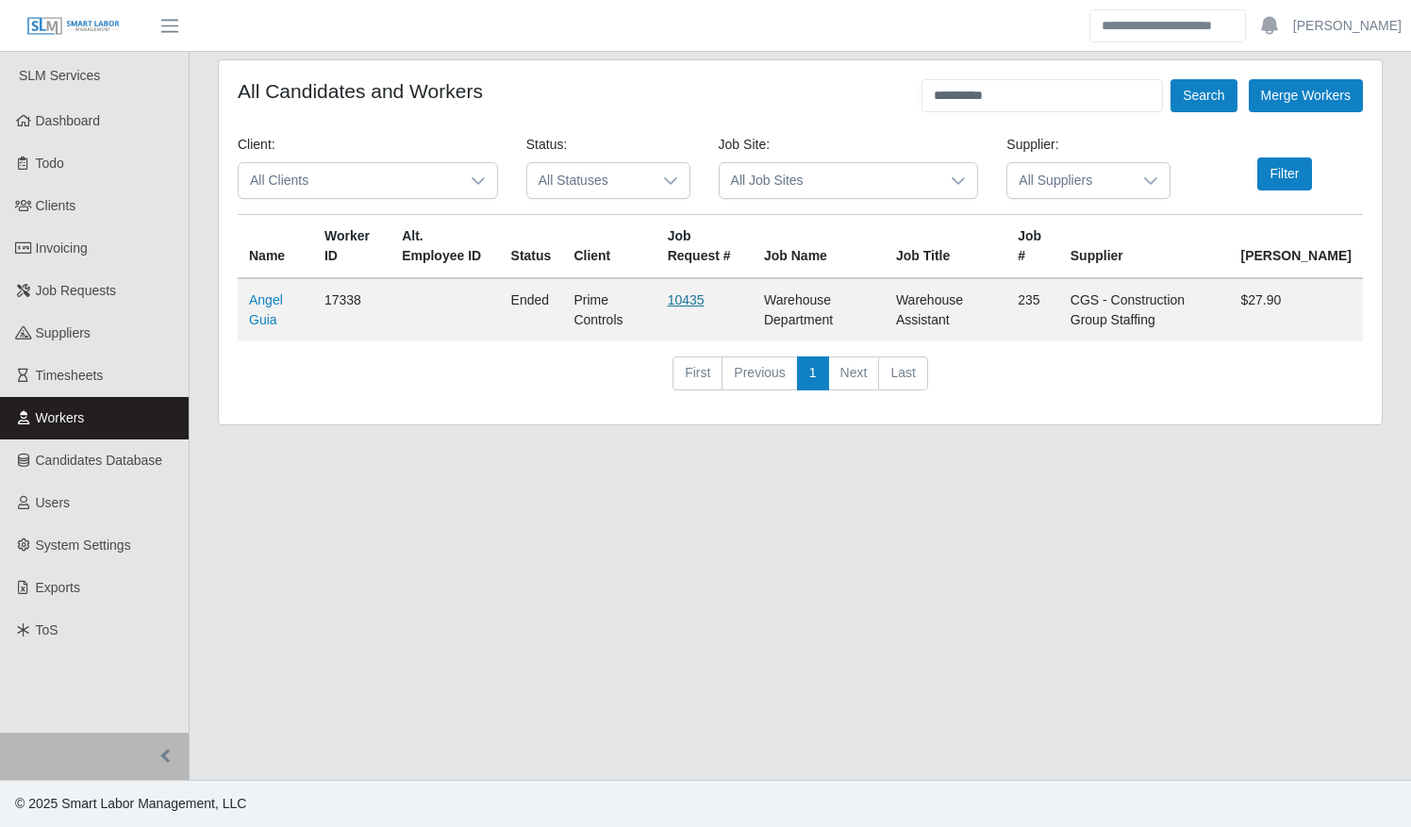
click at [692, 298] on link "10435" at bounding box center [686, 299] width 37 height 15
click at [264, 302] on link "Angel Guia" at bounding box center [266, 309] width 34 height 35
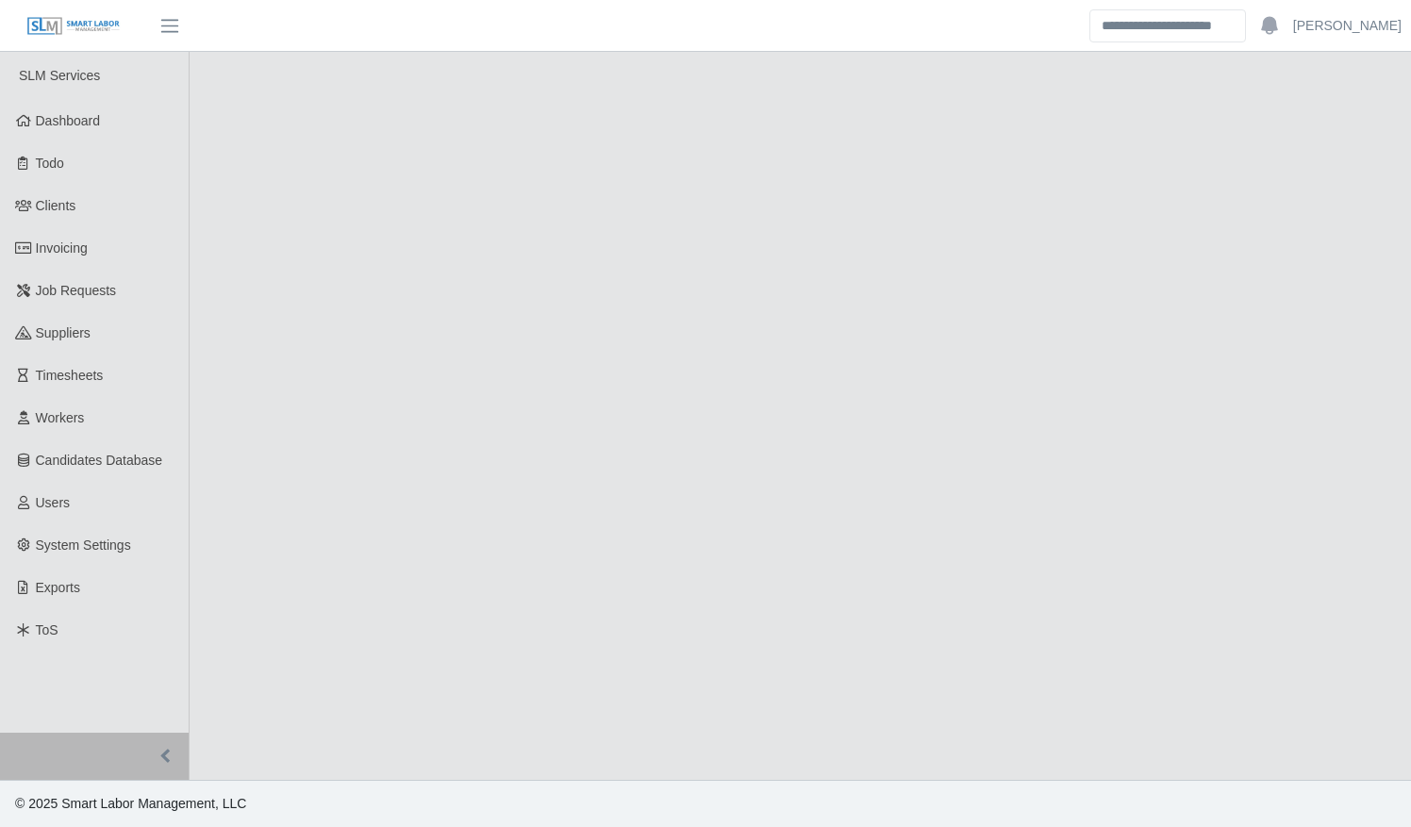
select select "******"
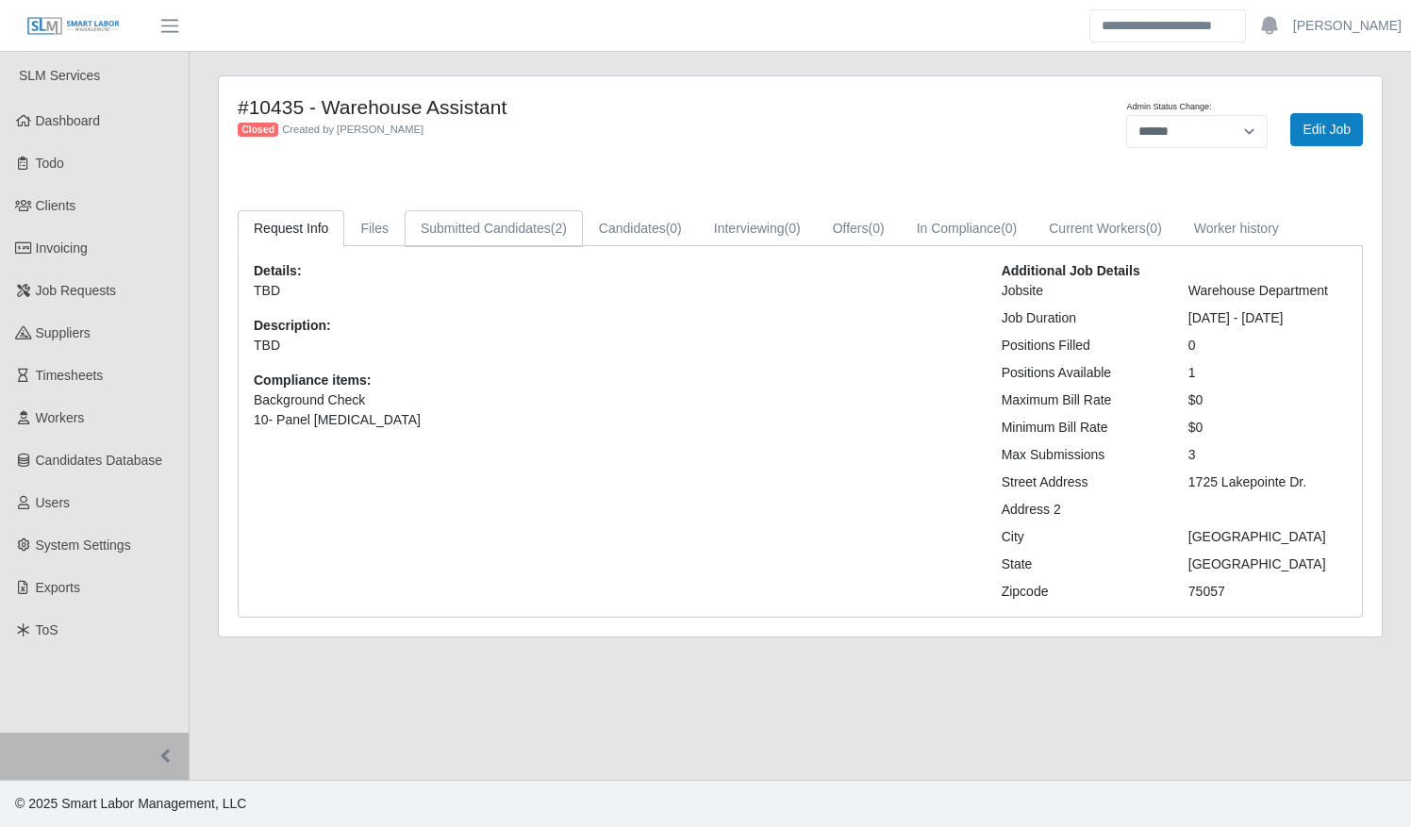
click at [502, 227] on link "Submitted Candidates (2)" at bounding box center [494, 228] width 178 height 37
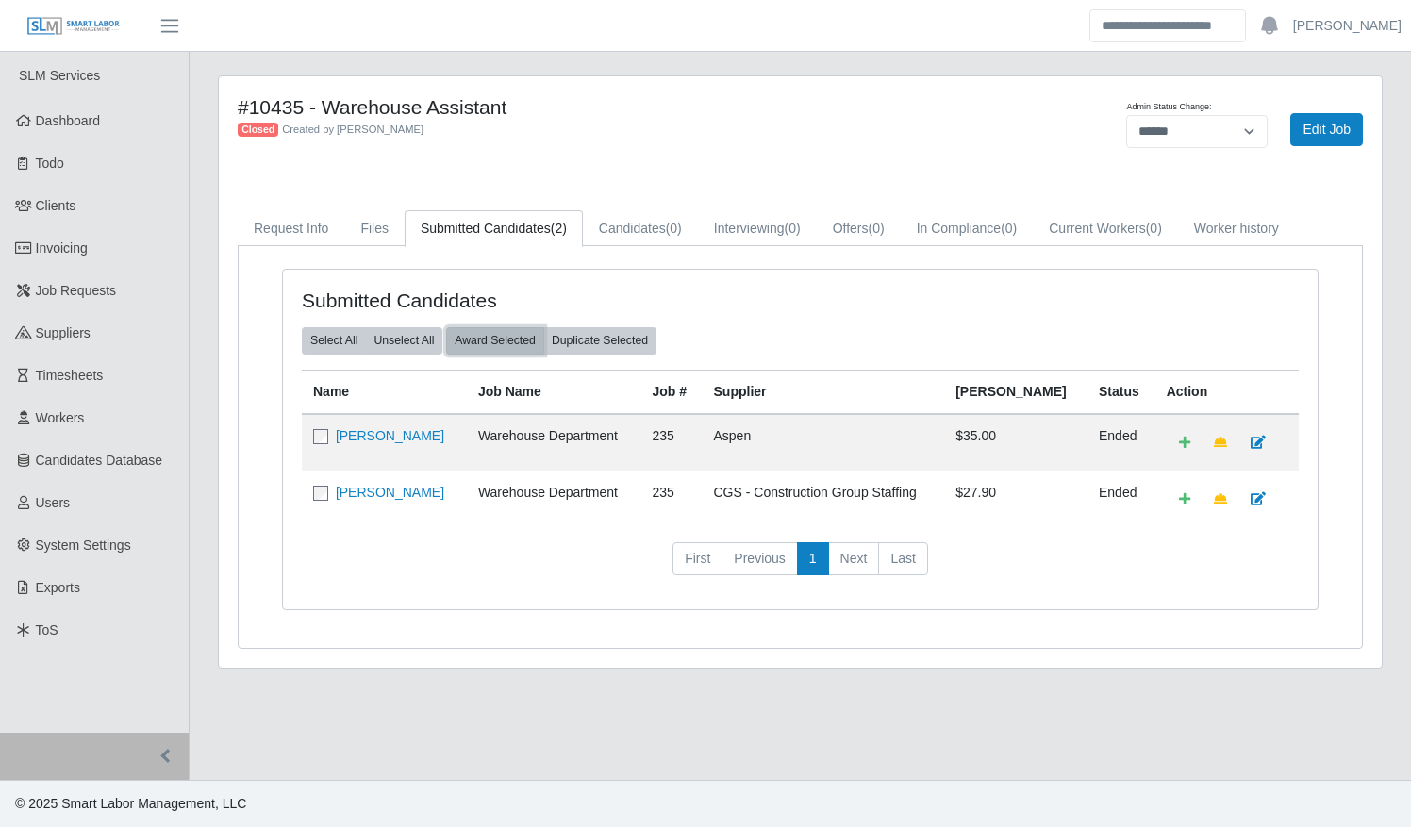
click at [495, 340] on button "Award Selected" at bounding box center [495, 340] width 98 height 26
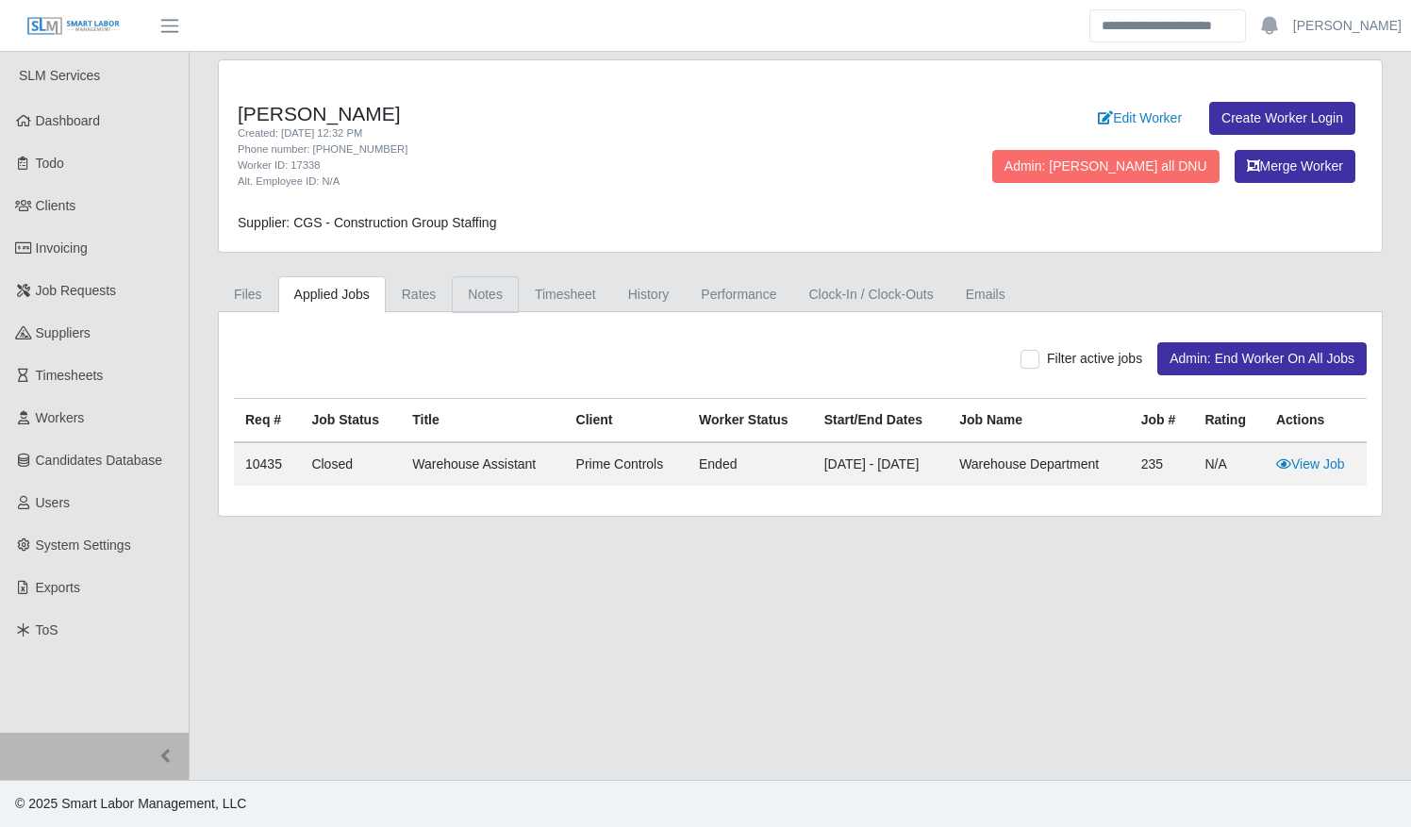
click at [490, 289] on link "Notes" at bounding box center [485, 294] width 67 height 37
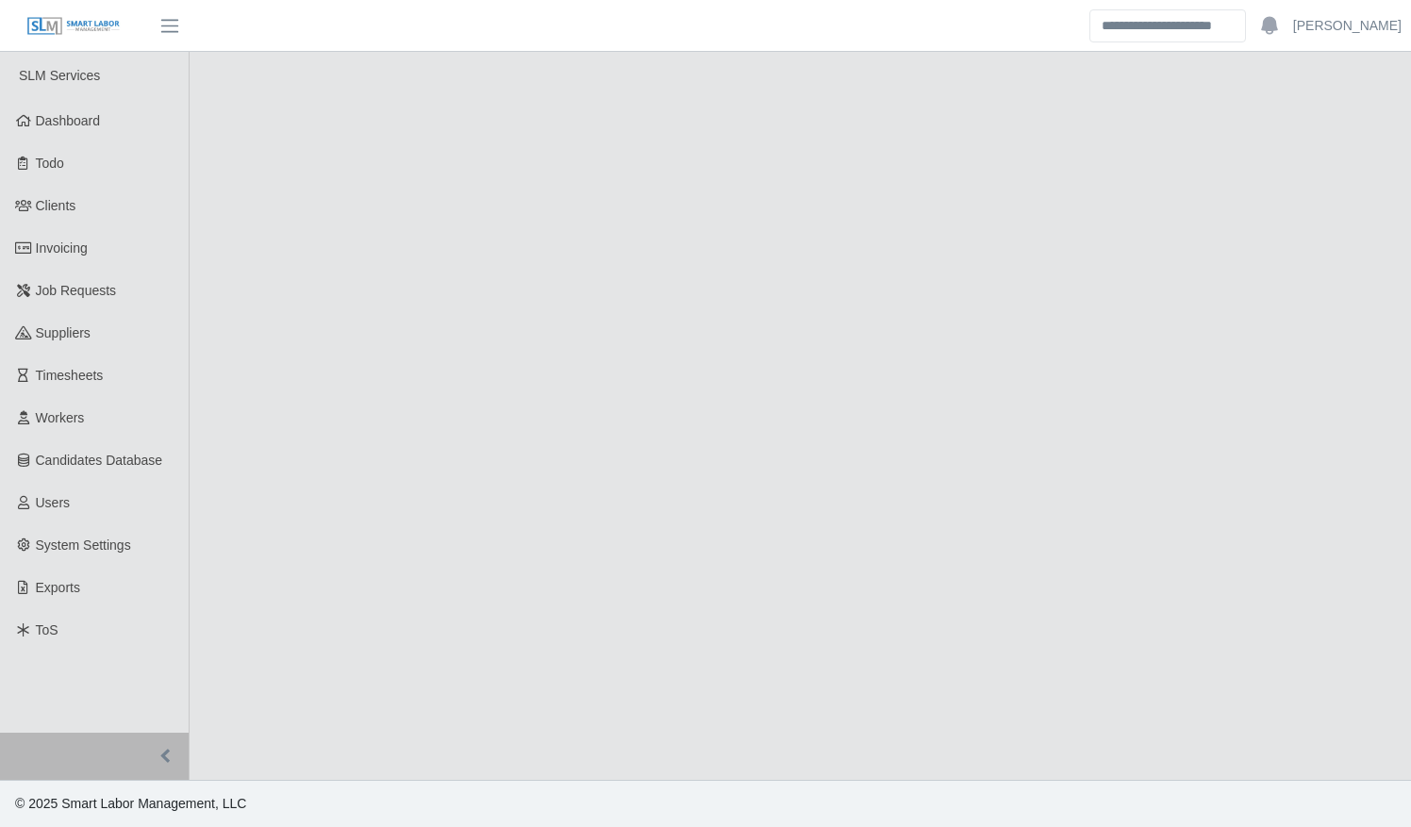
select select "******"
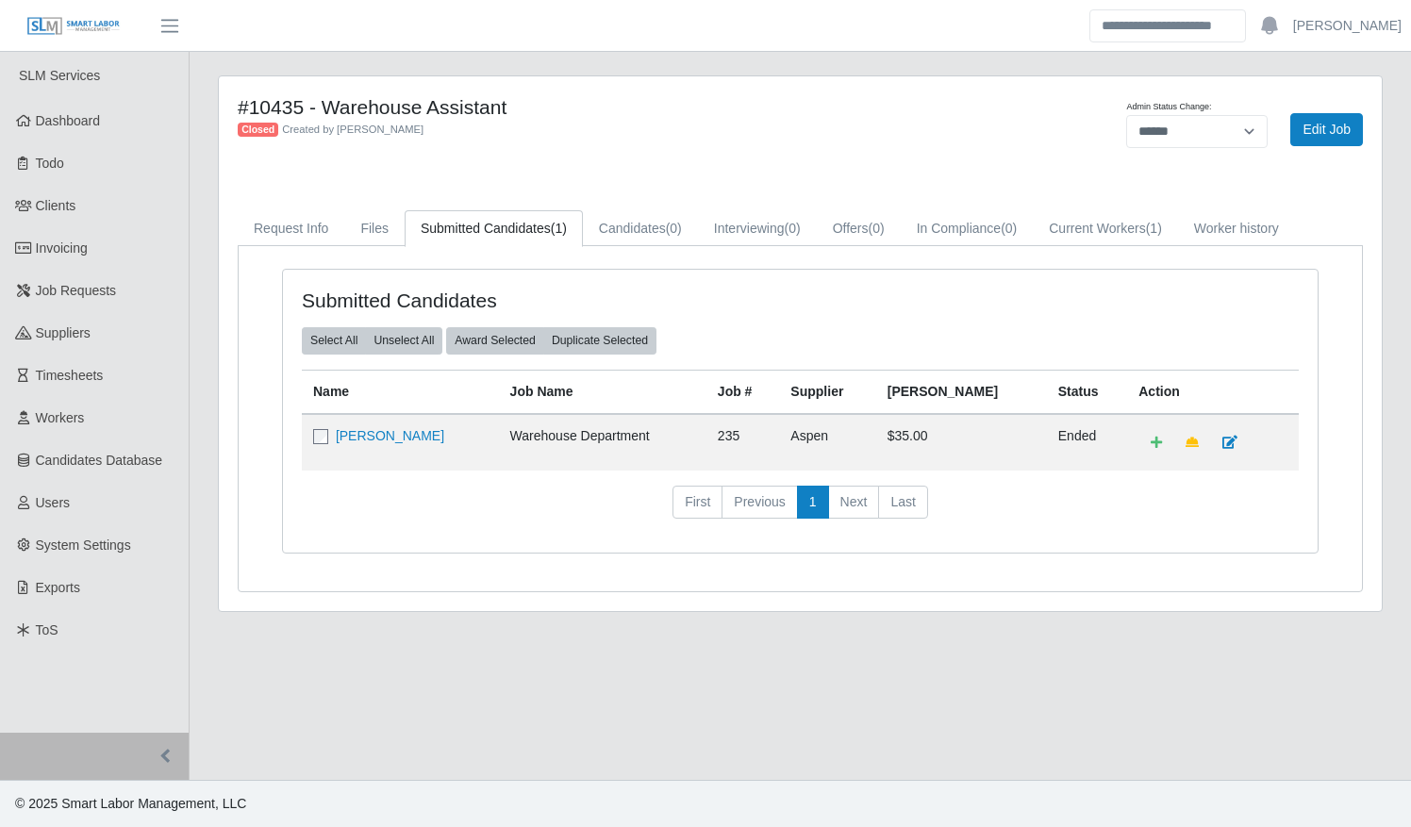
click at [1109, 246] on div "Submitted Candidates Select All Unselect All Award Selected Duplicate Selected …" at bounding box center [800, 418] width 1123 height 345
click at [1108, 230] on link "Current Workers (1)" at bounding box center [1105, 228] width 145 height 37
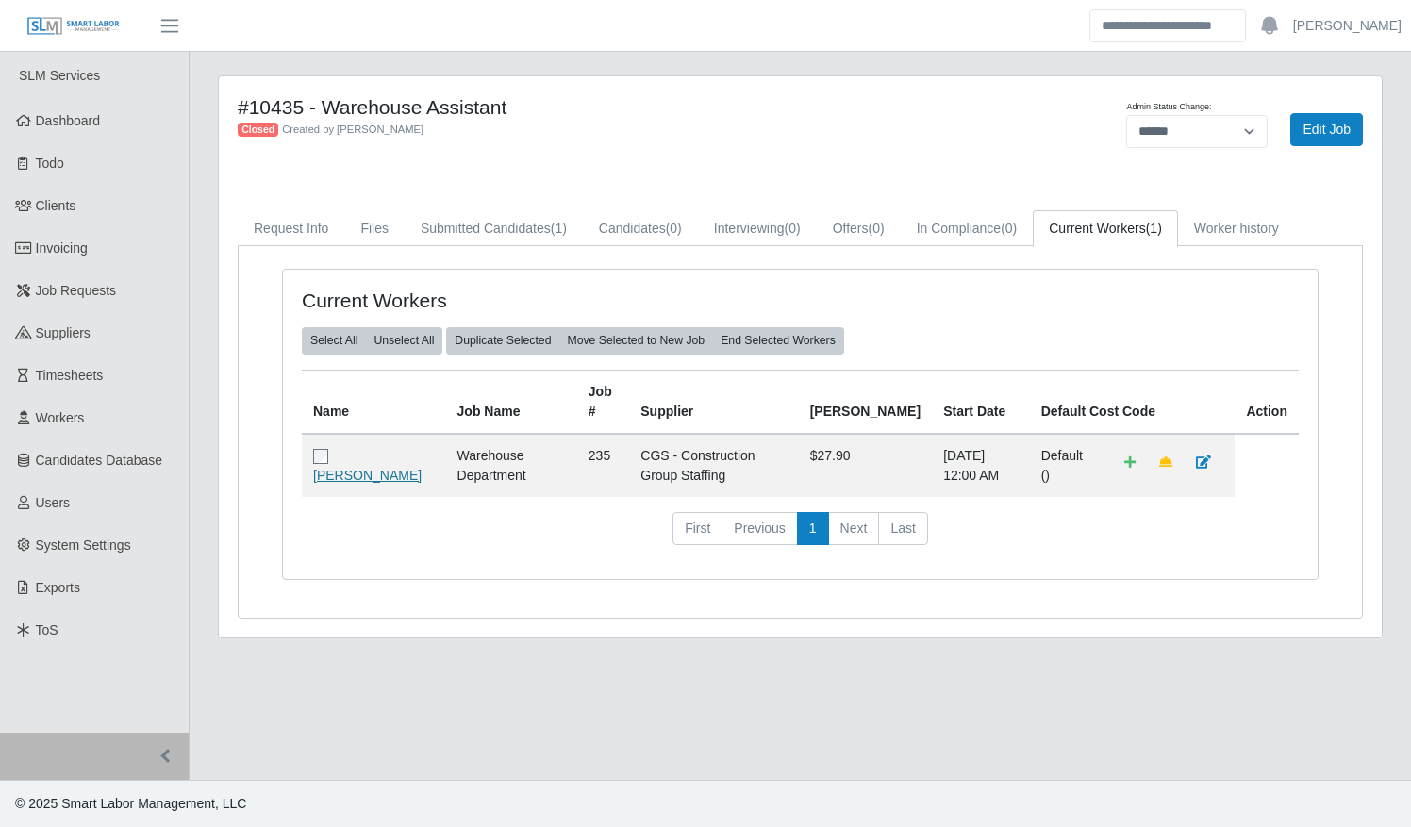
click at [380, 468] on link "Angel Martin Guia" at bounding box center [367, 475] width 108 height 15
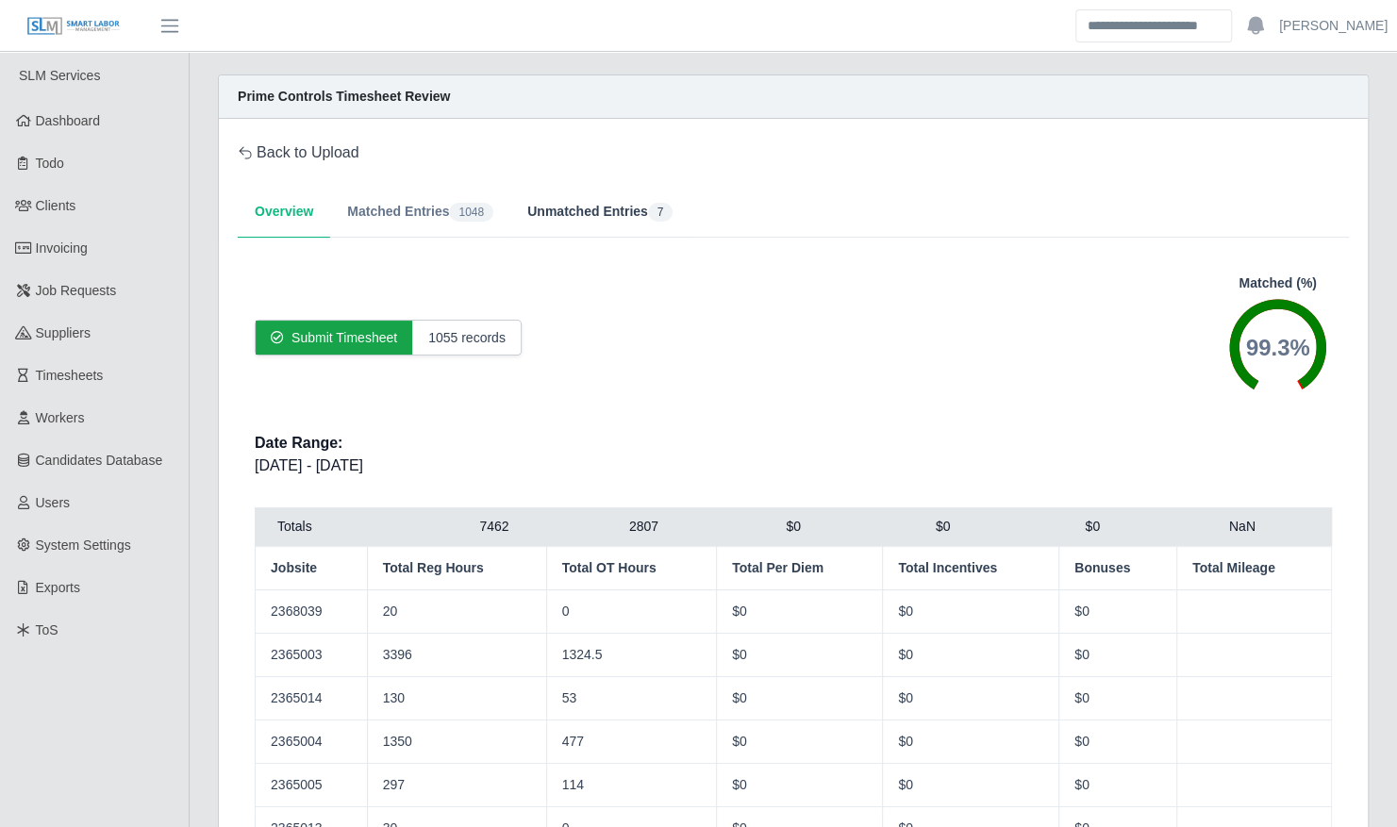
click at [566, 211] on button "Unmatched Entries 7" at bounding box center [599, 212] width 179 height 51
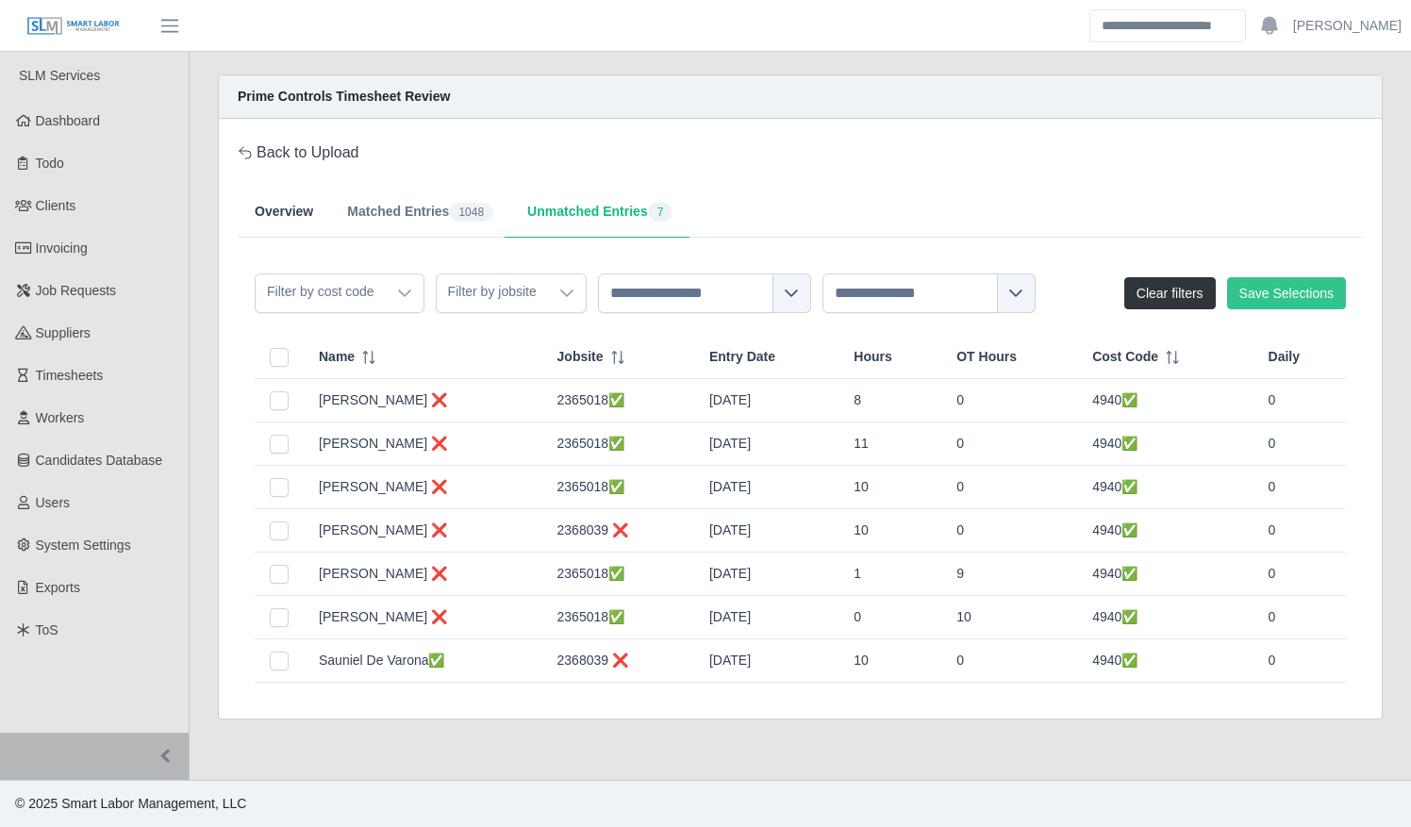
click at [300, 214] on button "Overview" at bounding box center [284, 212] width 92 height 51
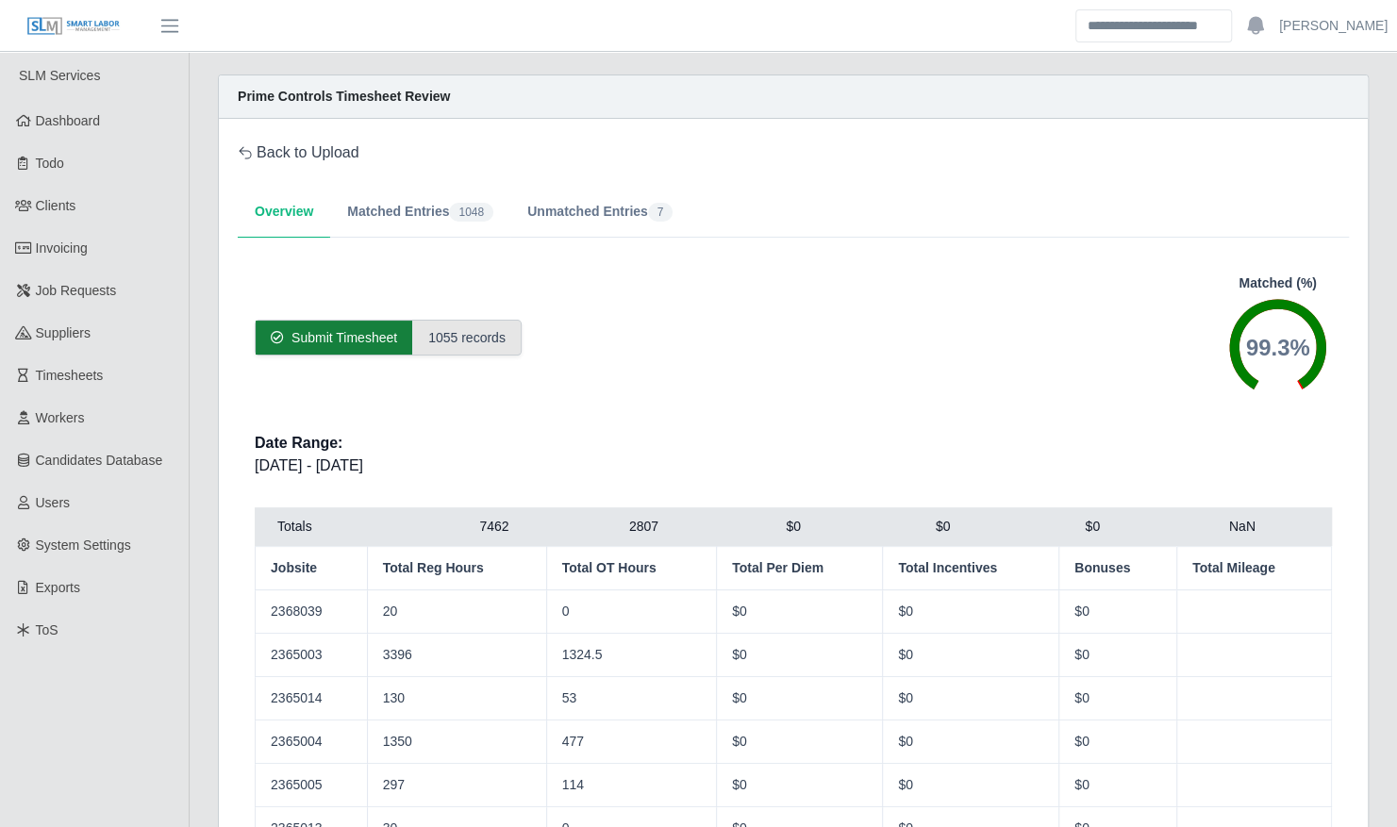
click at [330, 333] on span "Submit Timesheet" at bounding box center [344, 337] width 106 height 19
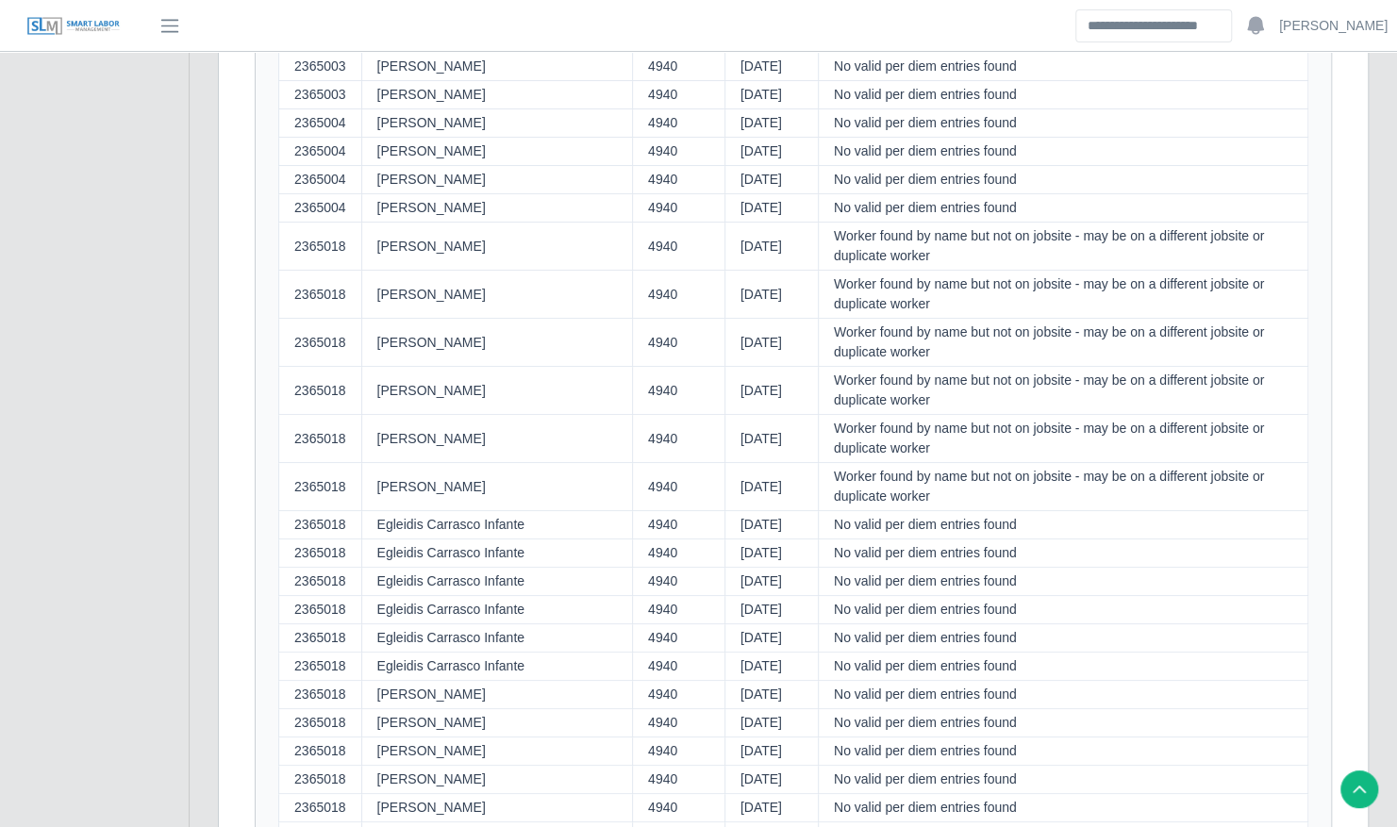
scroll to position [8580, 0]
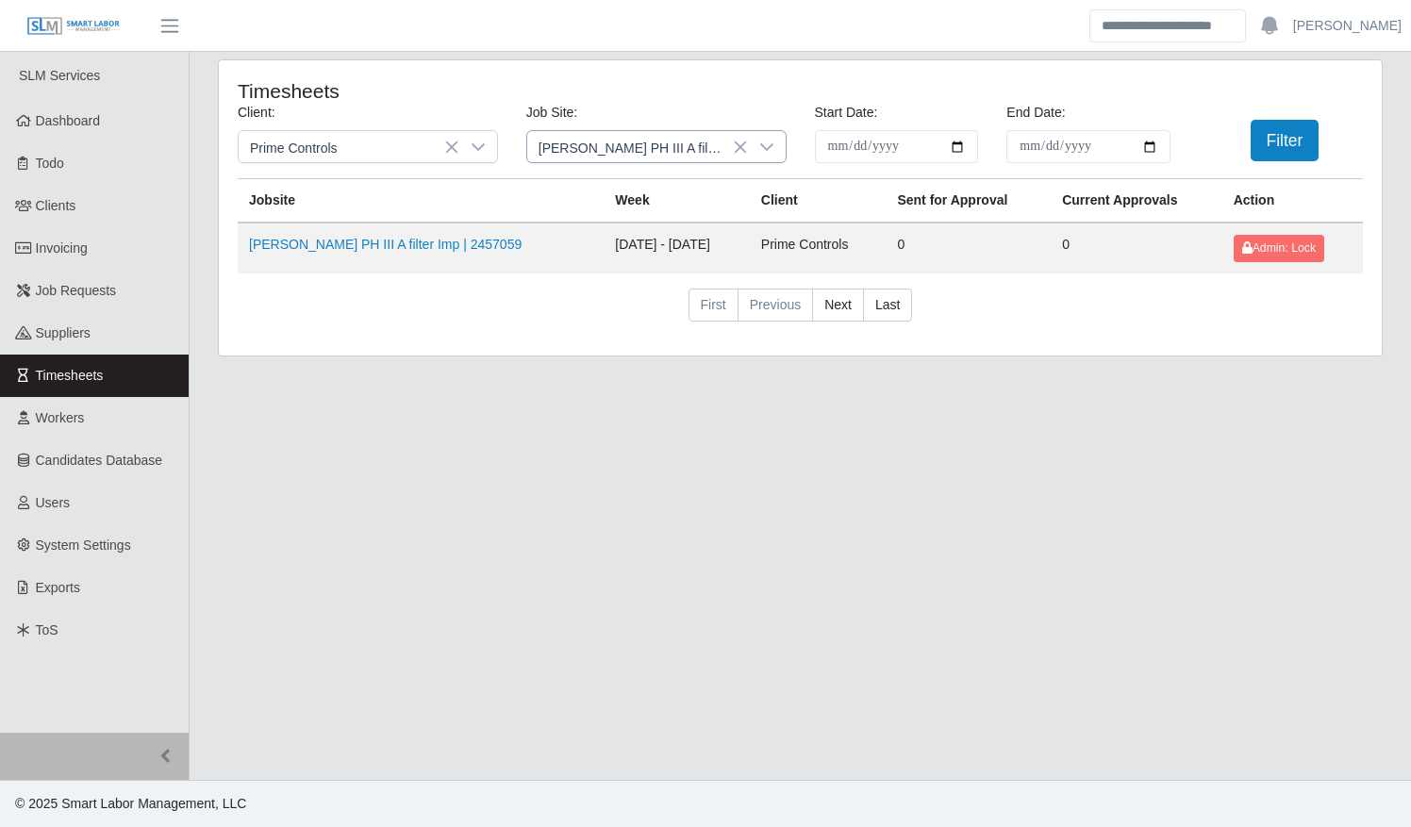
click at [770, 146] on icon at bounding box center [766, 147] width 13 height 8
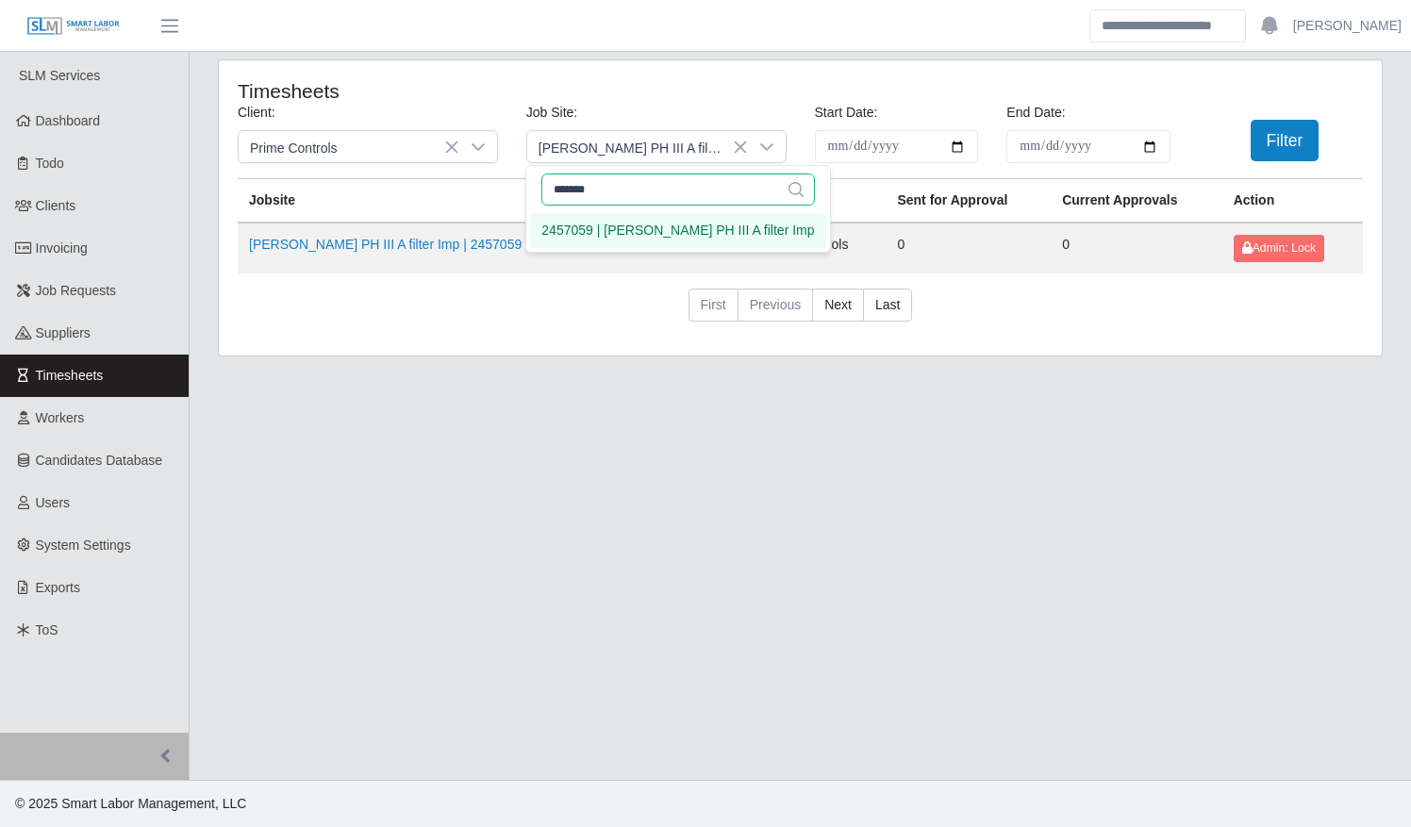
drag, startPoint x: 673, startPoint y: 185, endPoint x: 539, endPoint y: 185, distance: 133.9
click at [539, 185] on div "******* 1 results are available" at bounding box center [677, 187] width 303 height 43
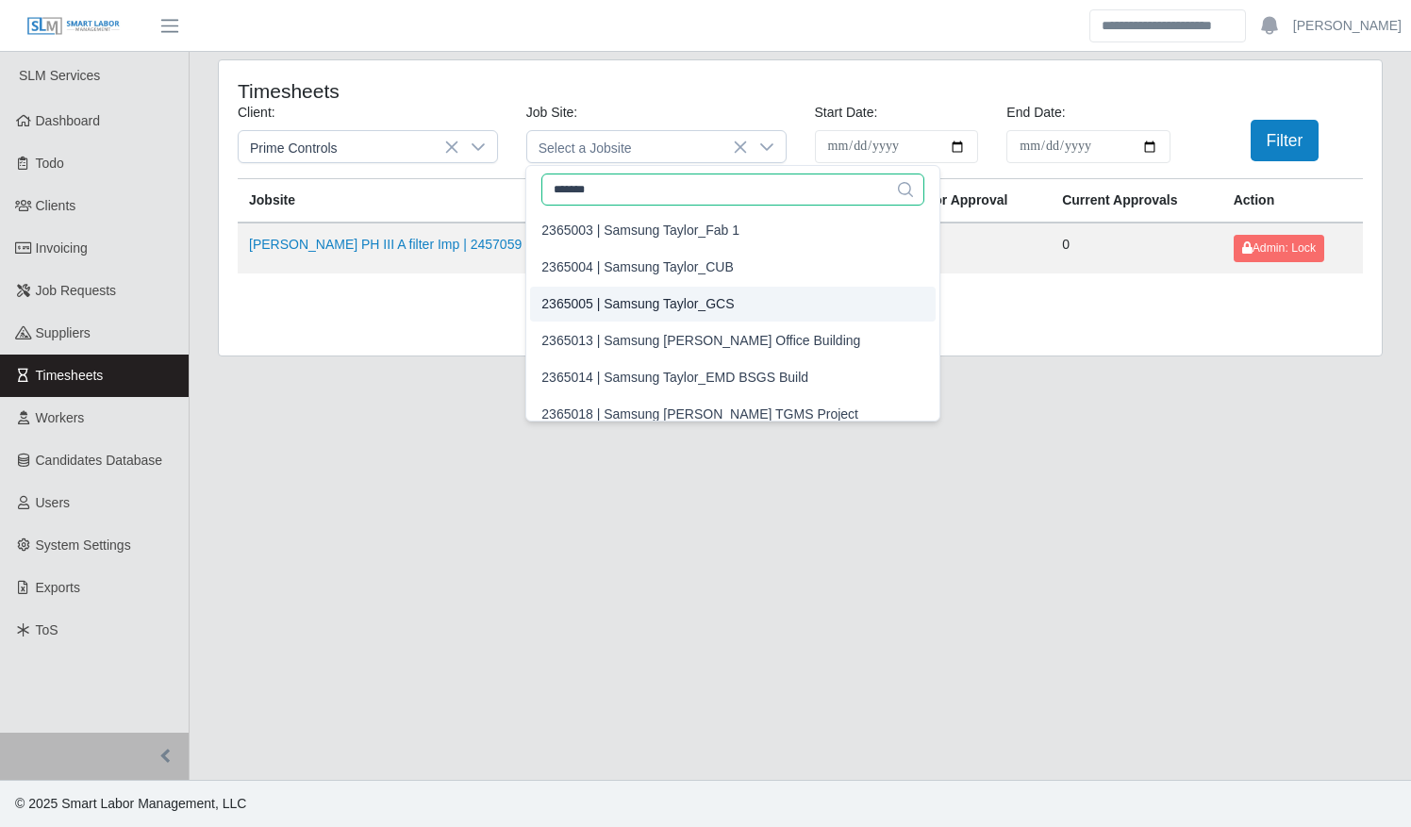
type input "*******"
click at [678, 297] on div "2365005 | Samsung Taylor_GCS" at bounding box center [637, 304] width 192 height 20
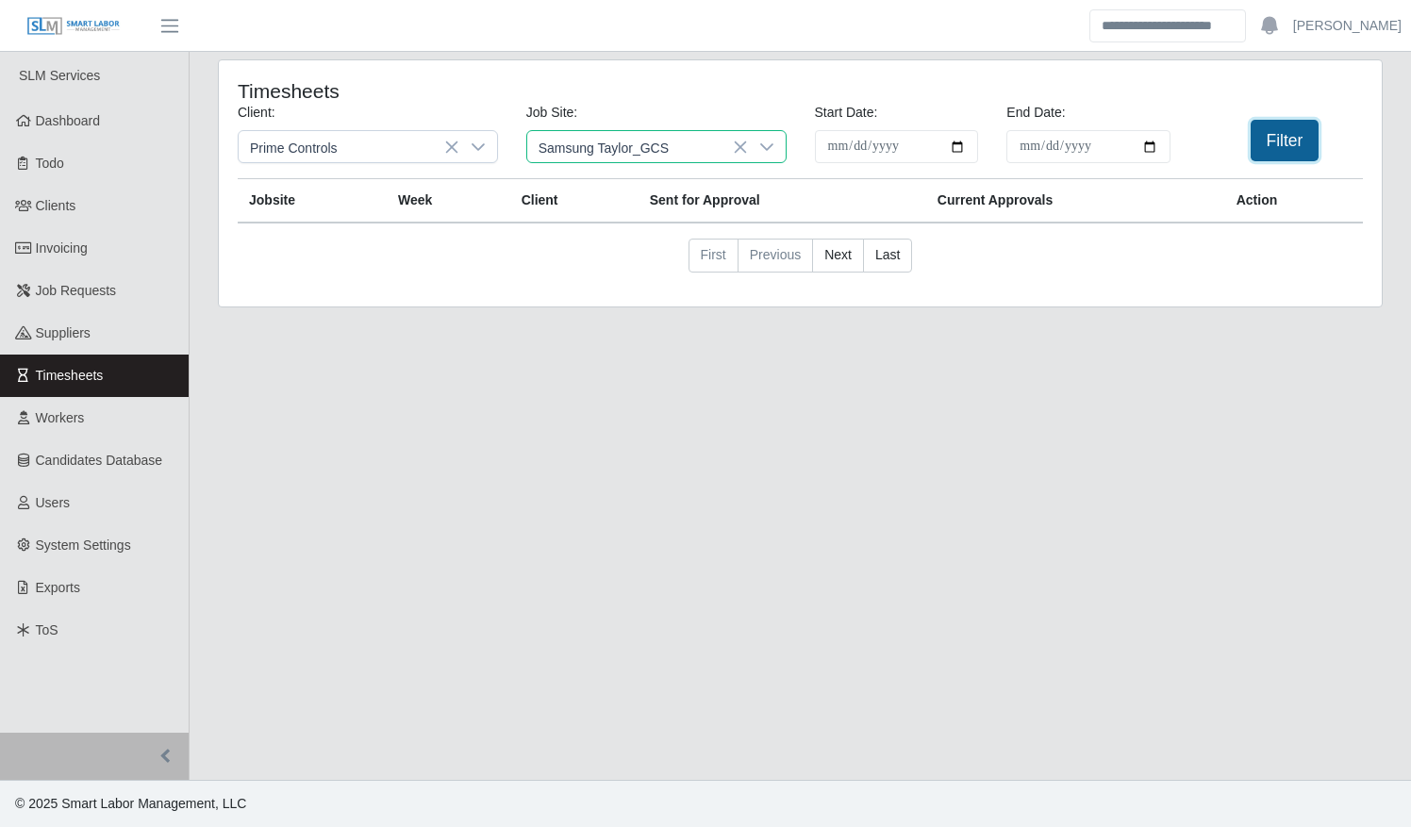
click at [1259, 150] on button "Filter" at bounding box center [1285, 140] width 69 height 41
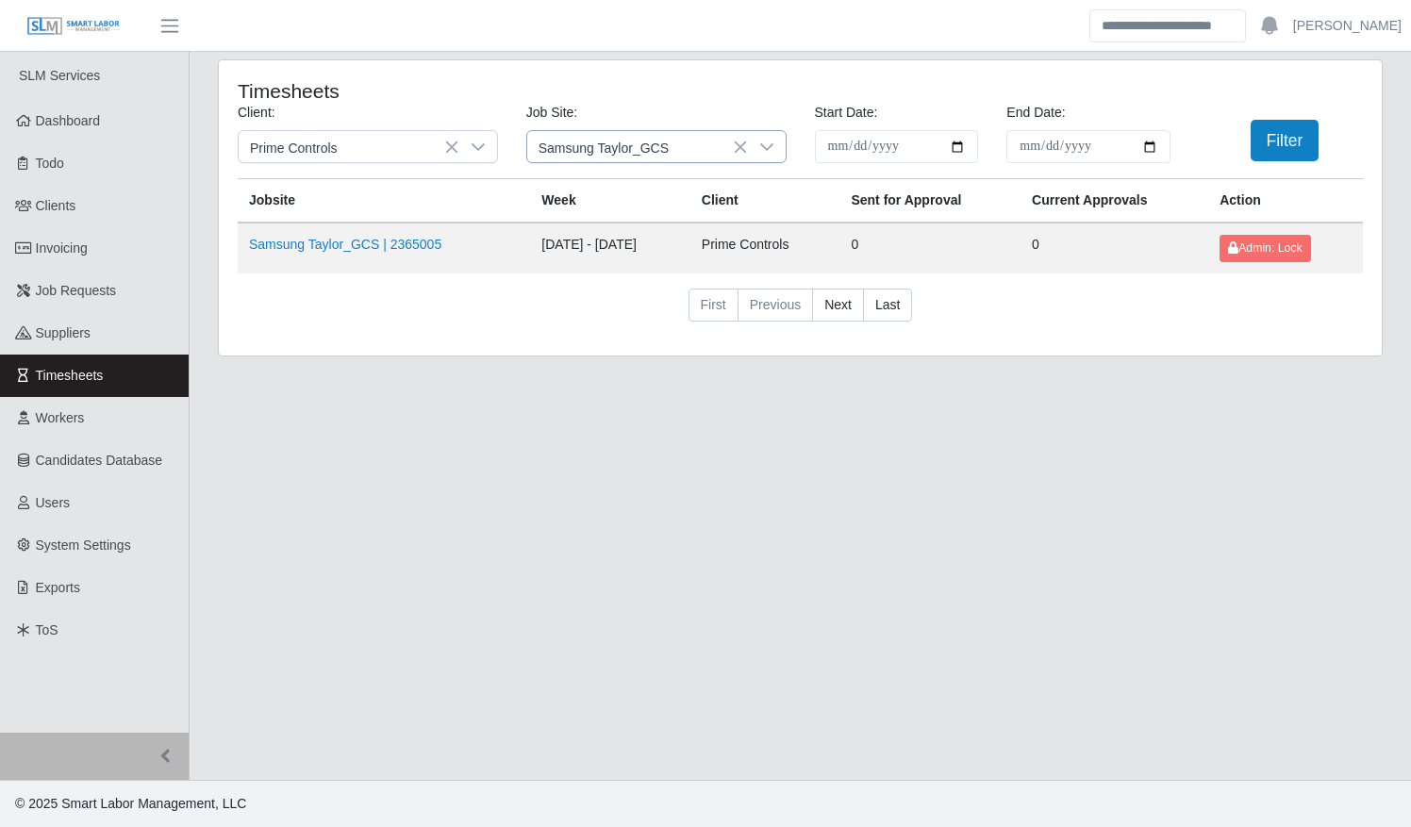
click at [772, 148] on icon at bounding box center [766, 147] width 15 height 15
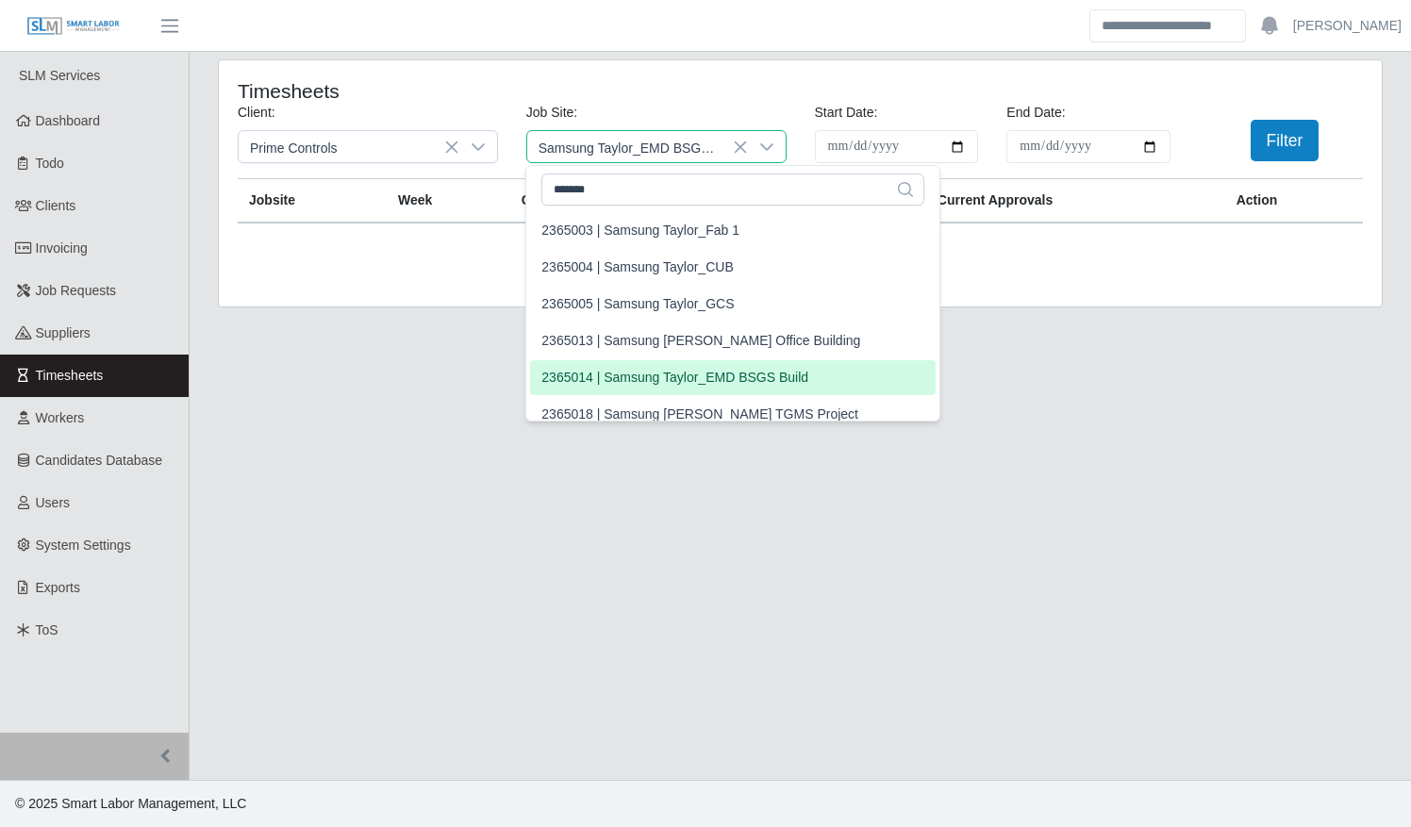
click at [706, 369] on div "2365014 | Samsung Taylor_EMD BSGS Build" at bounding box center [674, 378] width 267 height 20
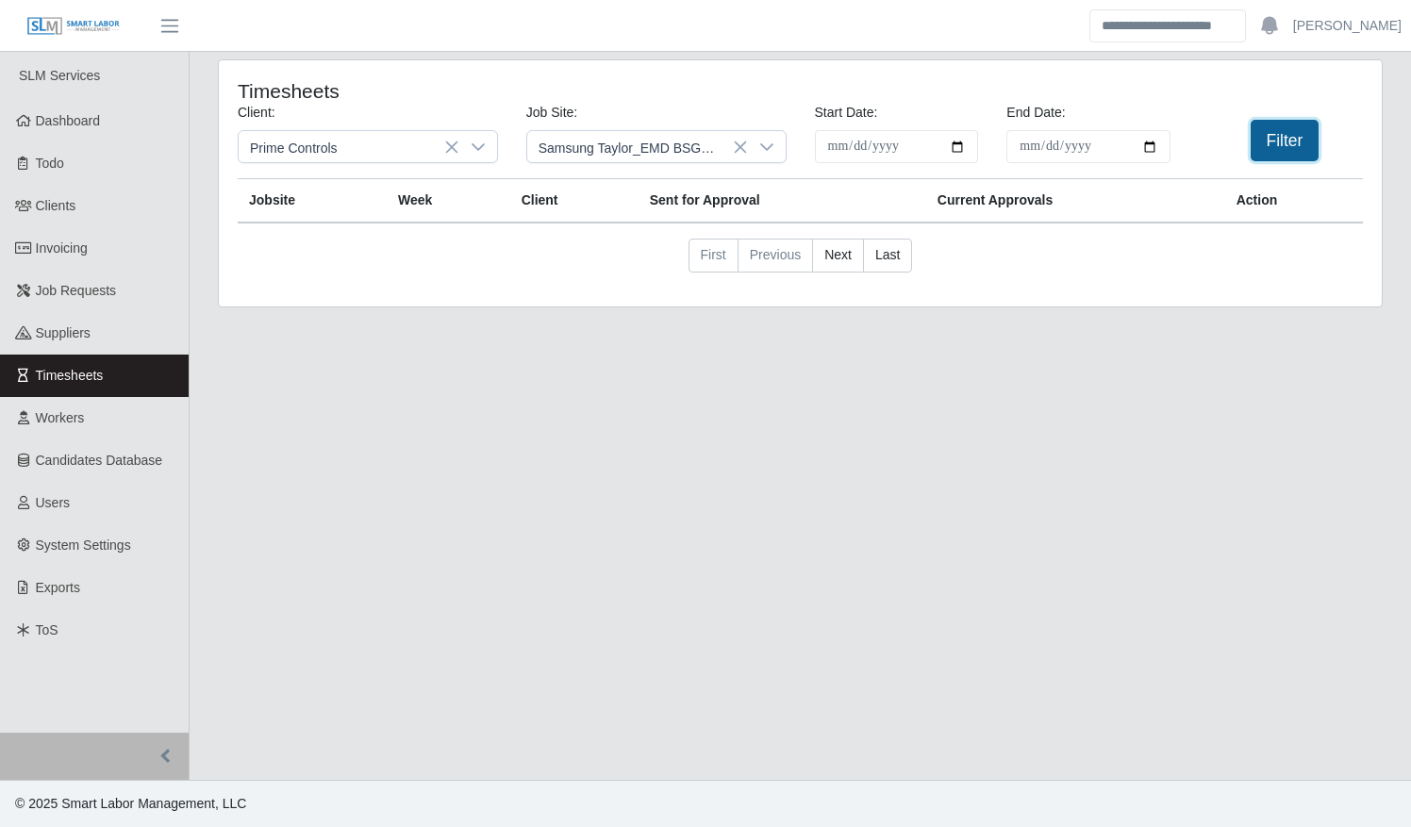
click at [1266, 143] on button "Filter" at bounding box center [1285, 140] width 69 height 41
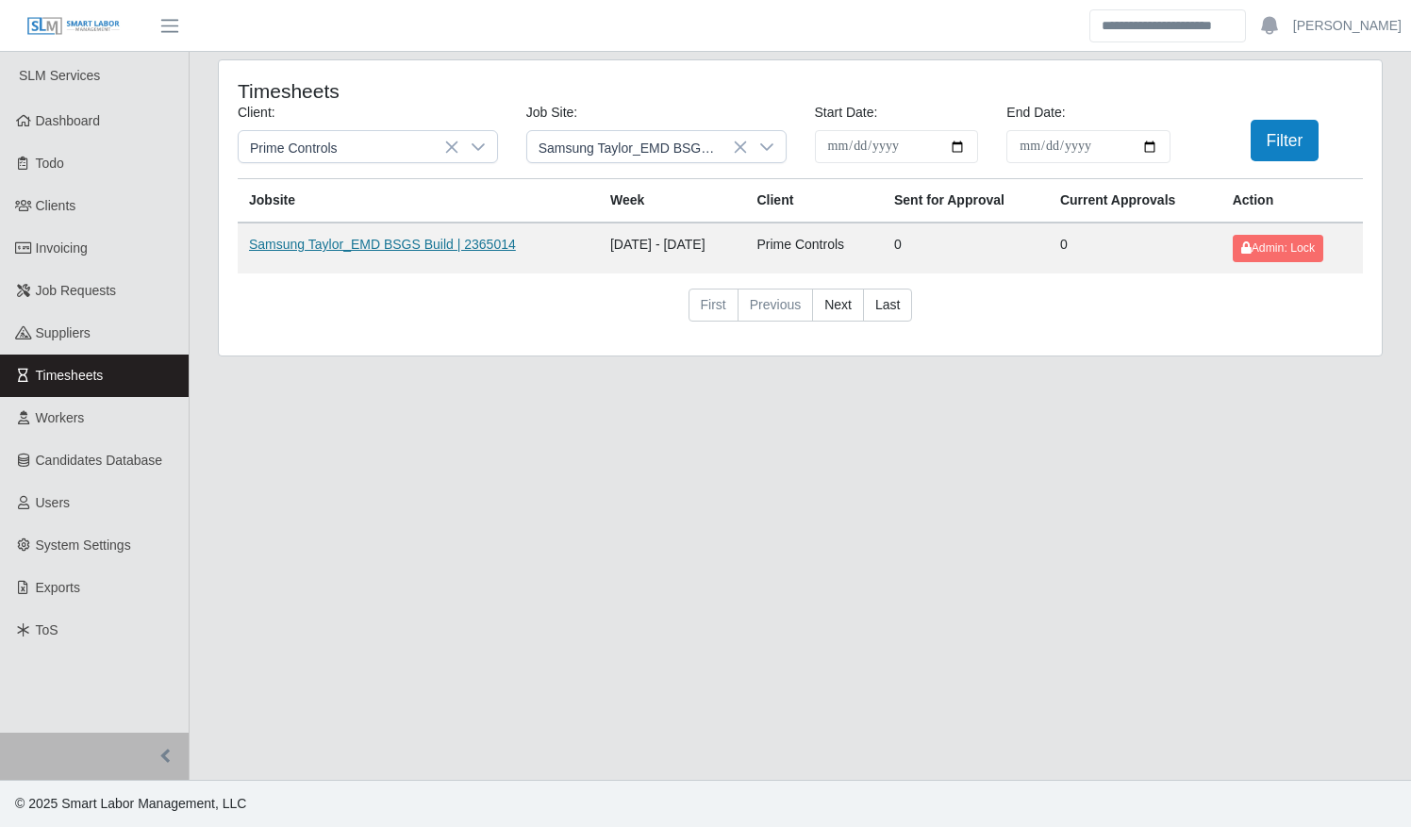
drag, startPoint x: 324, startPoint y: 243, endPoint x: 347, endPoint y: 249, distance: 23.3
click at [774, 141] on div at bounding box center [767, 146] width 38 height 31
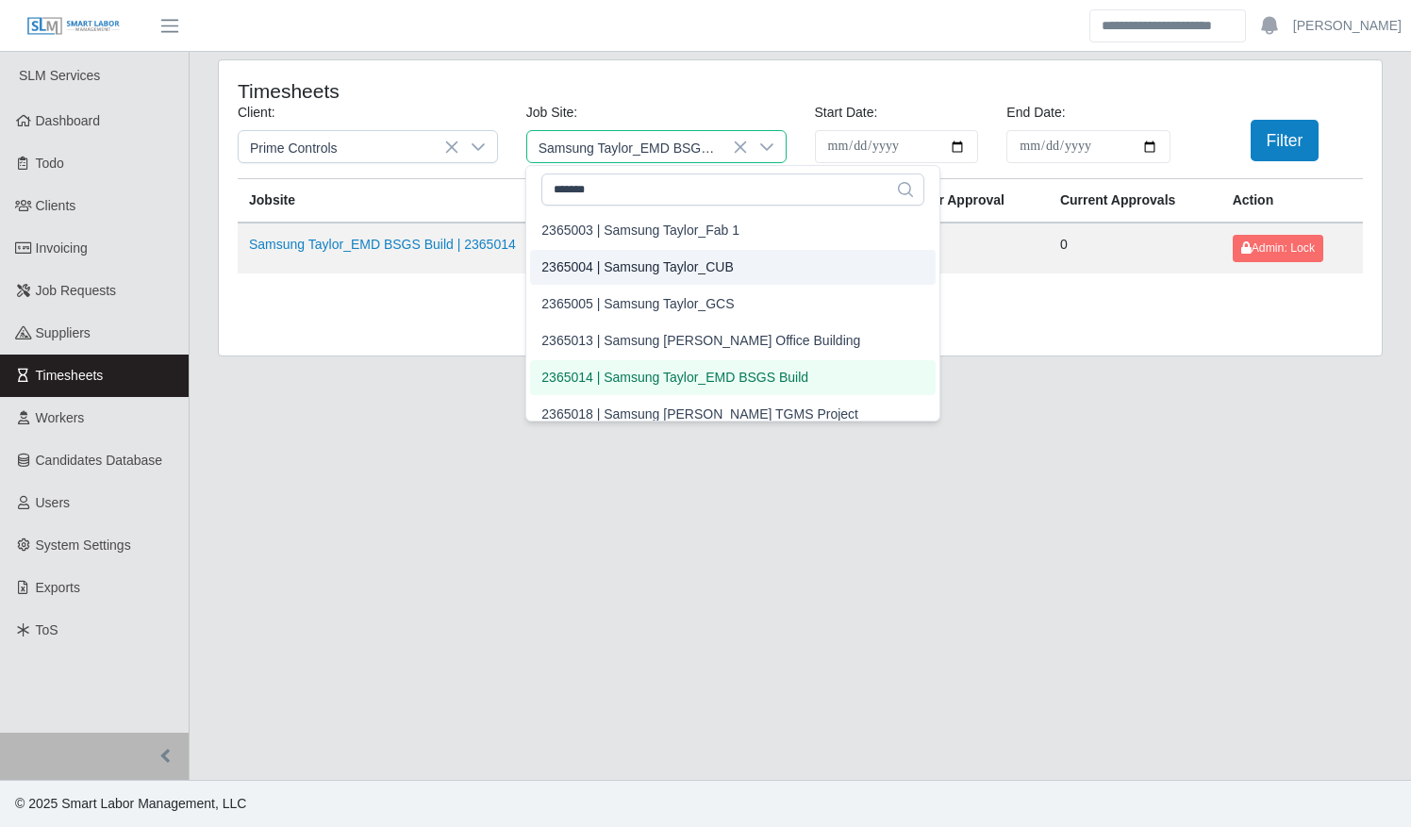
click at [705, 262] on div "2365004 | Samsung Taylor_CUB" at bounding box center [636, 267] width 191 height 20
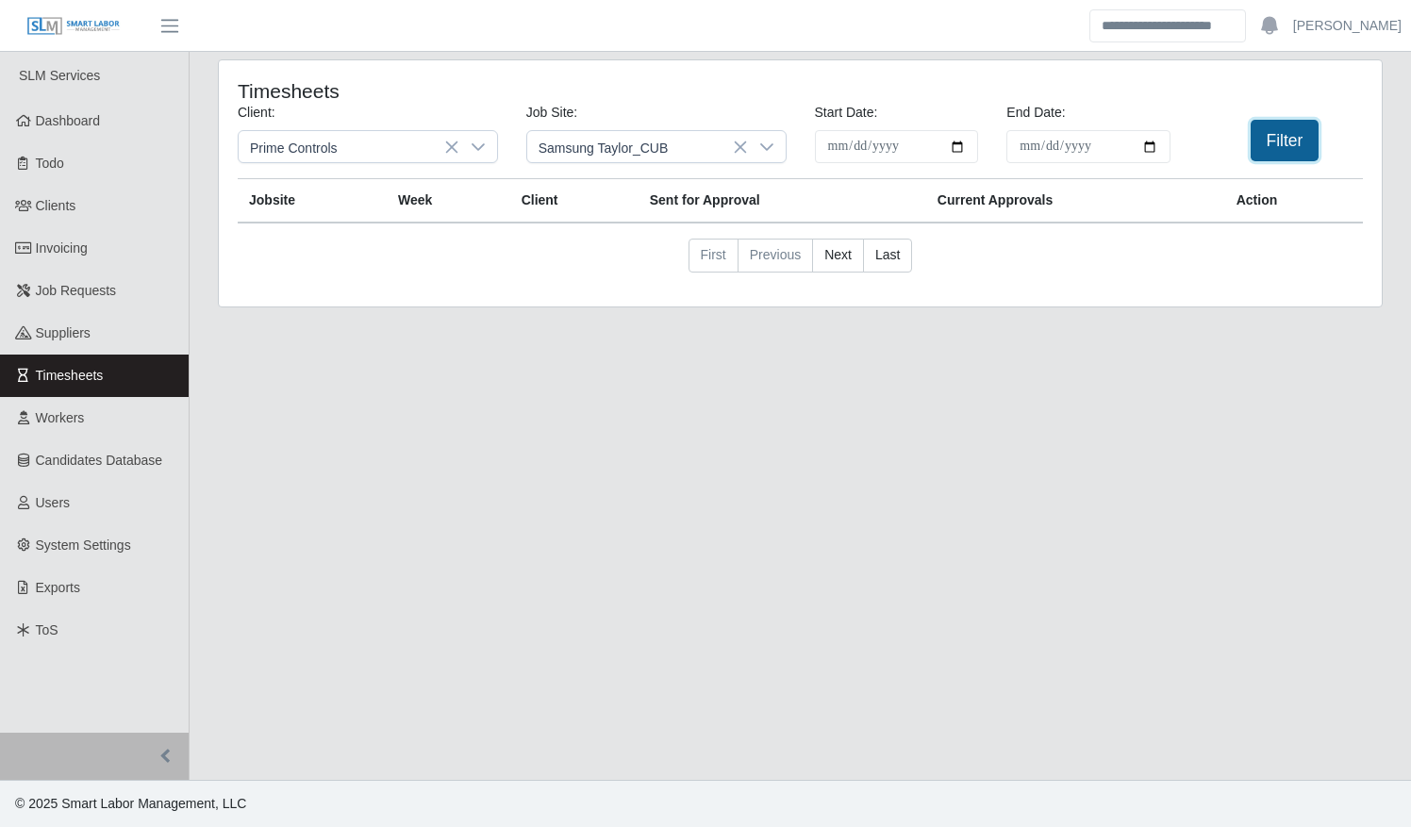
click at [1268, 147] on button "Filter" at bounding box center [1285, 140] width 69 height 41
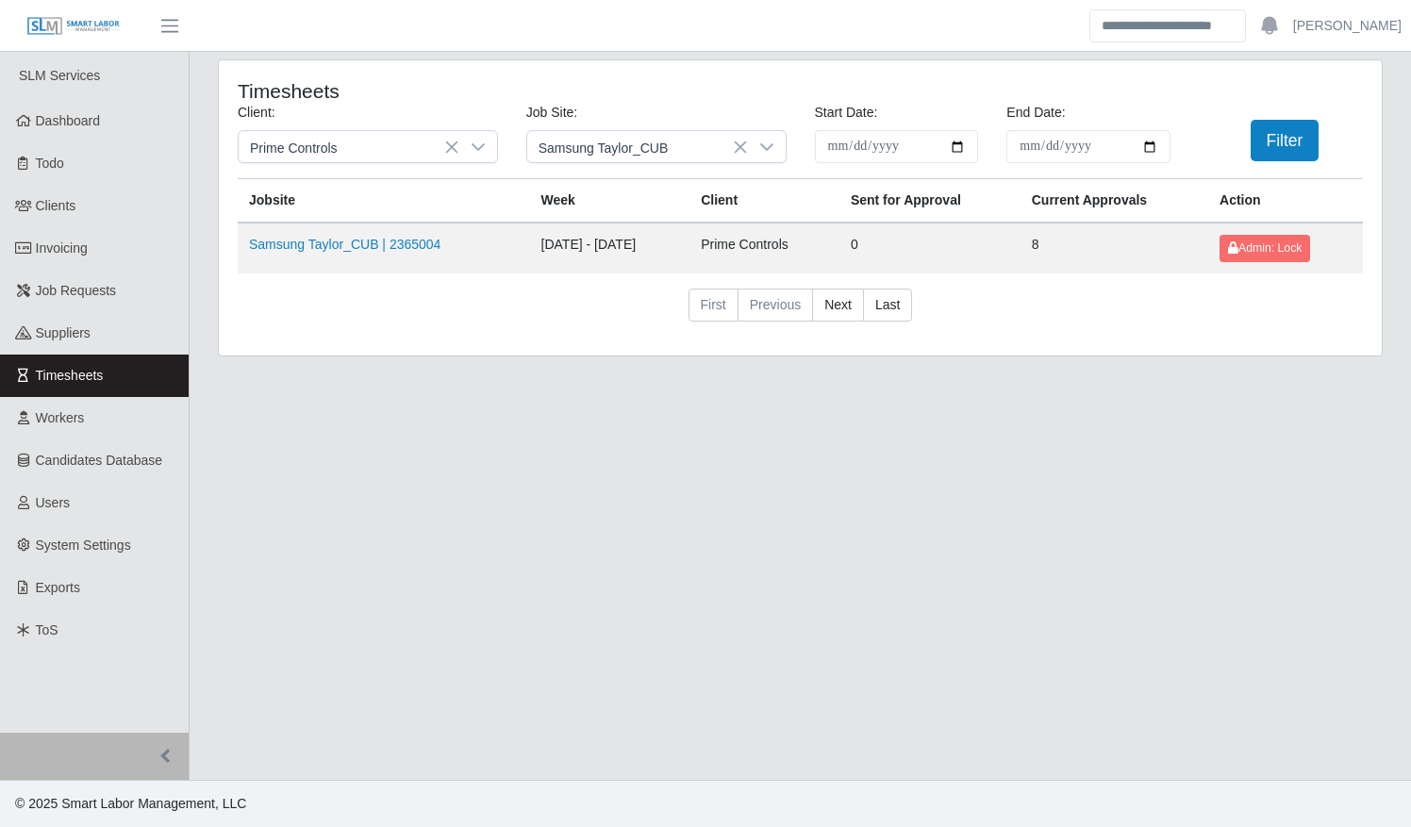
drag, startPoint x: 320, startPoint y: 246, endPoint x: 347, endPoint y: 257, distance: 29.3
click at [771, 144] on icon at bounding box center [766, 147] width 13 height 8
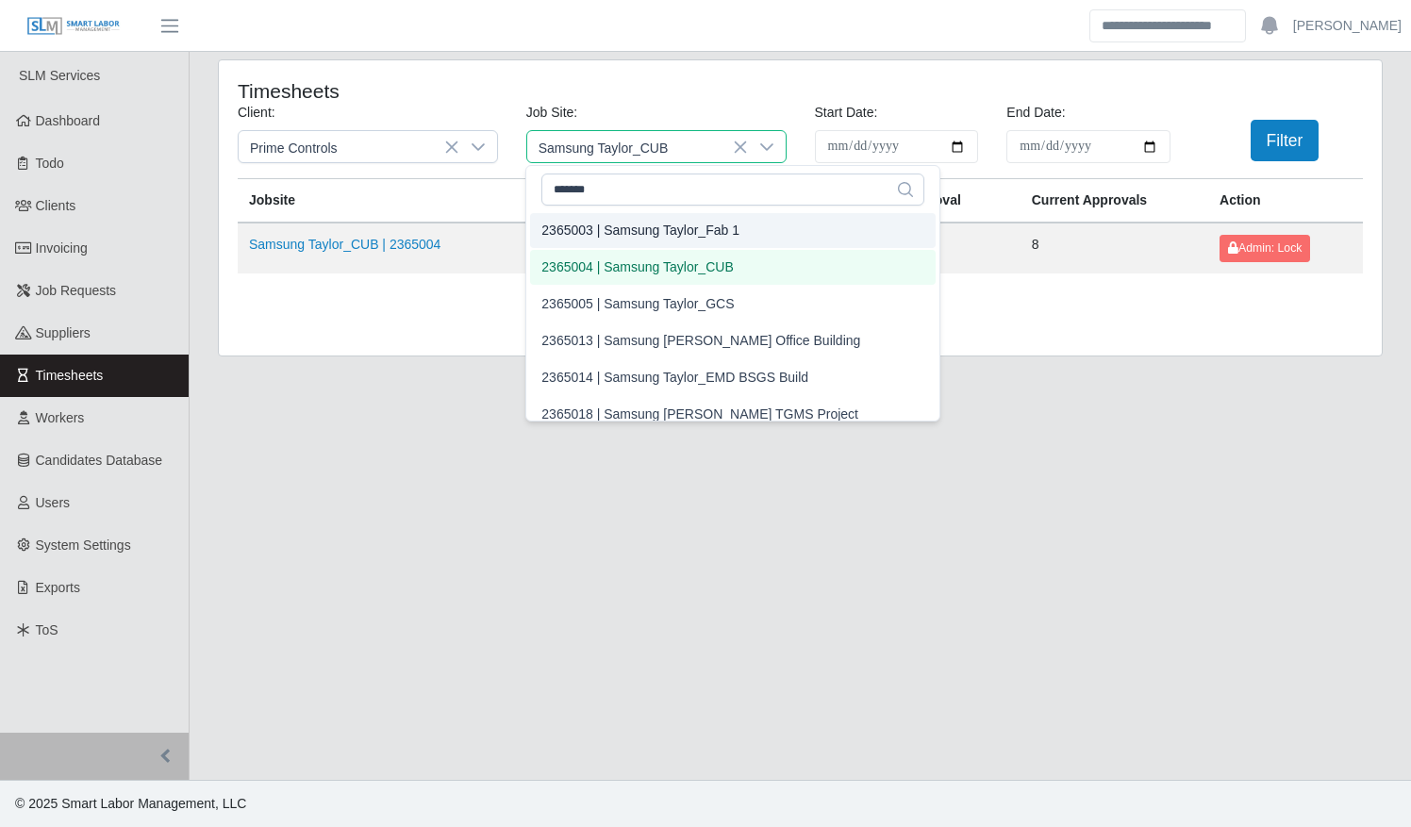
click at [709, 225] on div "2365003 | Samsung Taylor_Fab 1" at bounding box center [640, 231] width 198 height 20
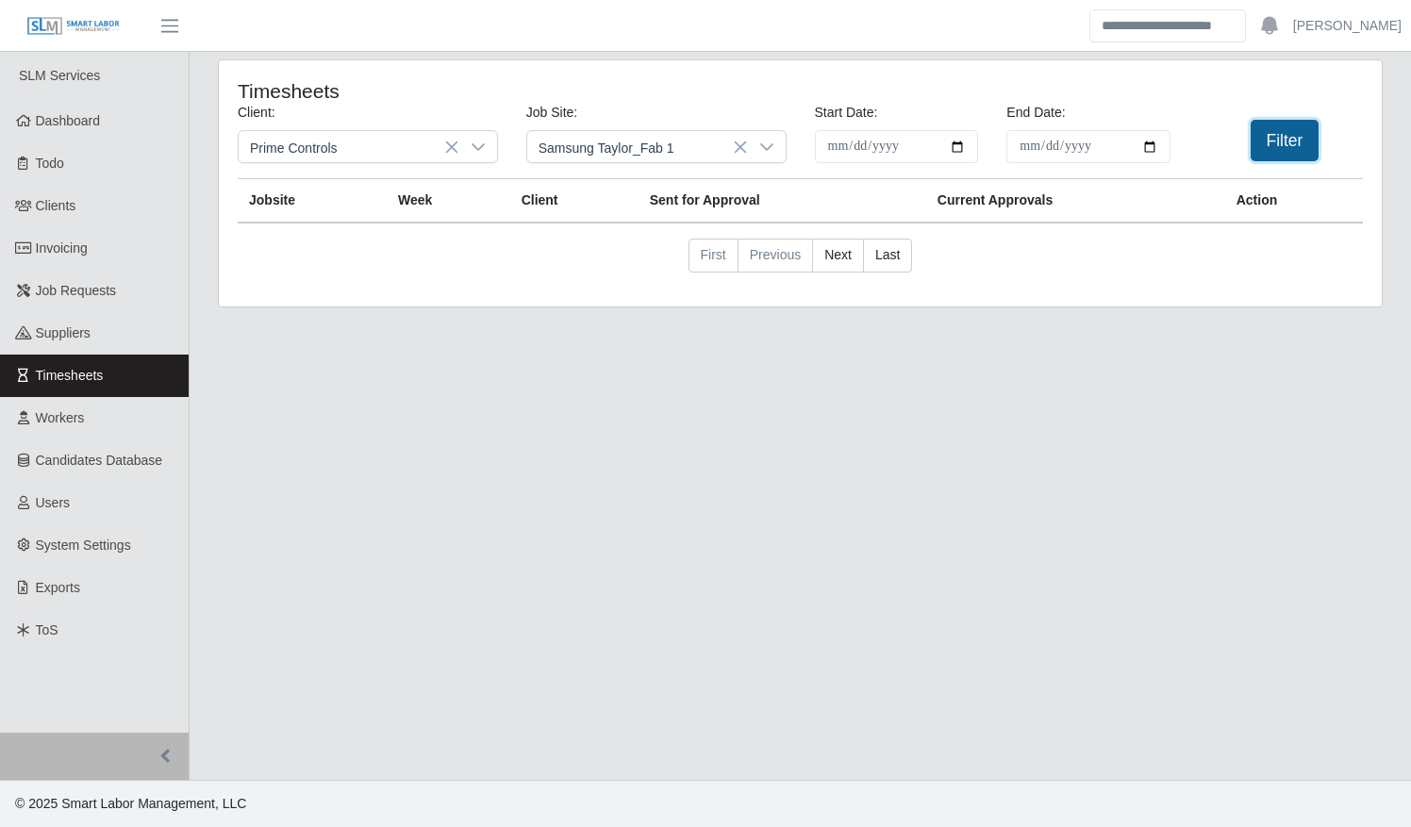
click at [1274, 149] on button "Filter" at bounding box center [1285, 140] width 69 height 41
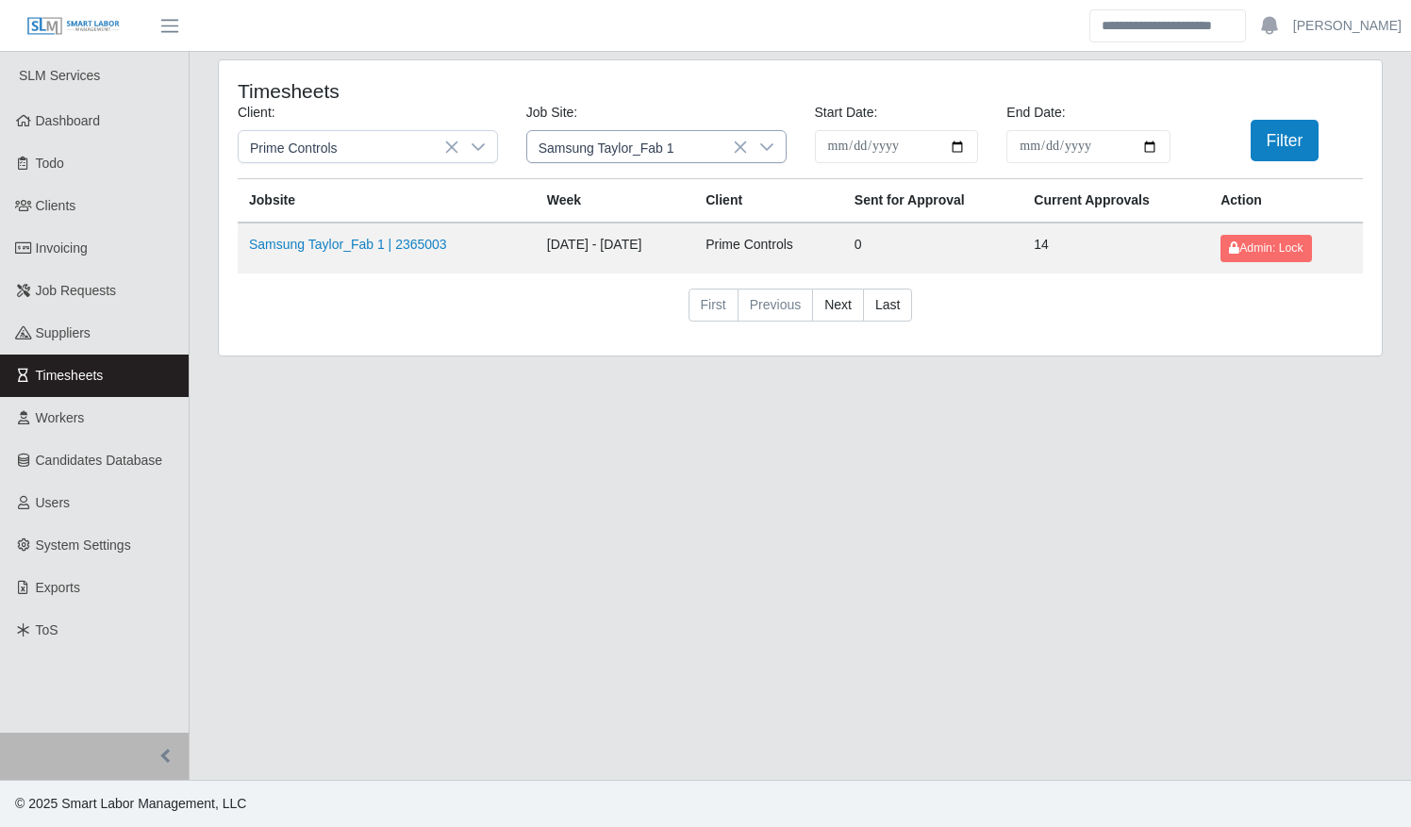
click at [765, 145] on icon at bounding box center [766, 147] width 15 height 15
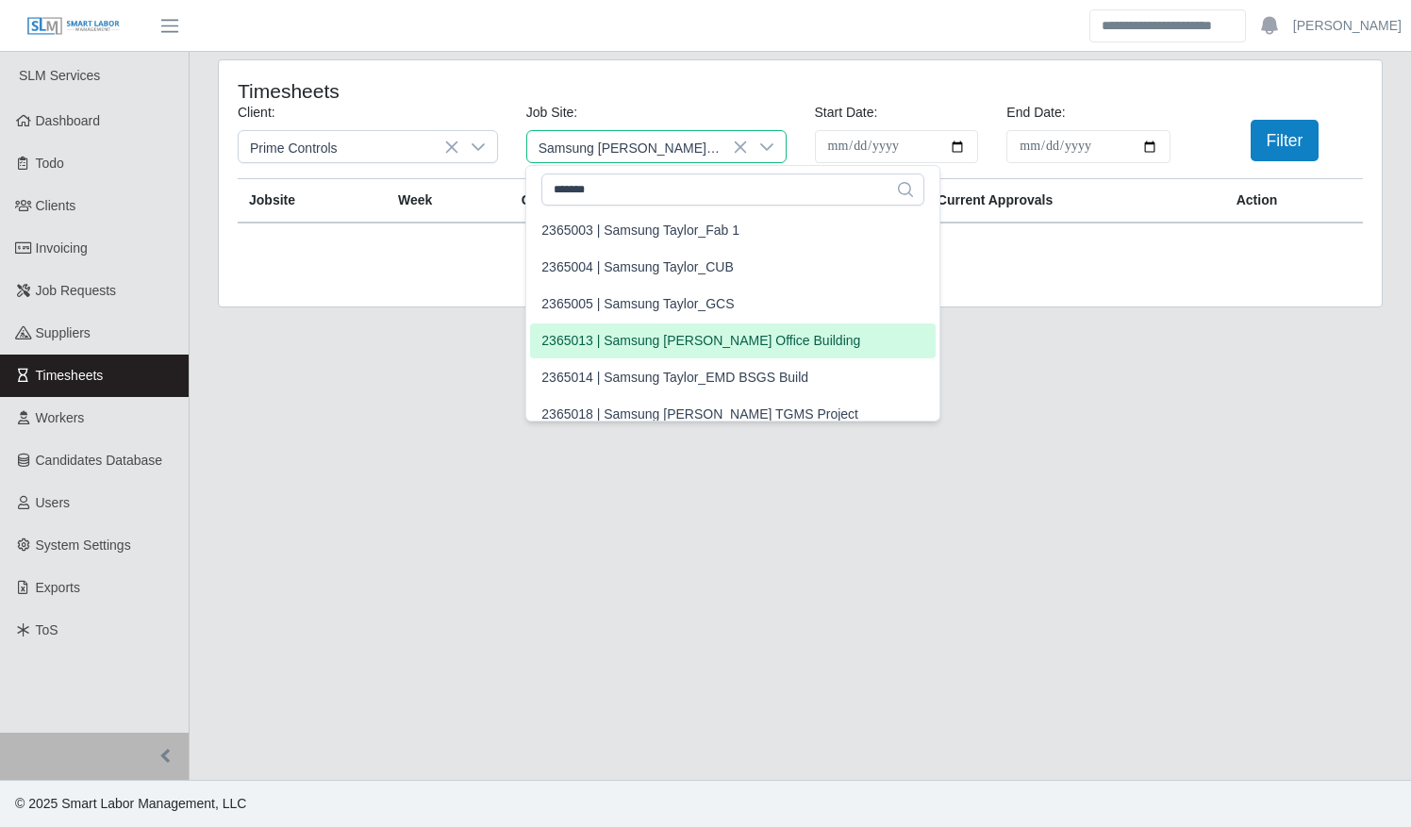
click at [691, 338] on div "2365013 | Samsung Taylor Office Building" at bounding box center [700, 341] width 319 height 20
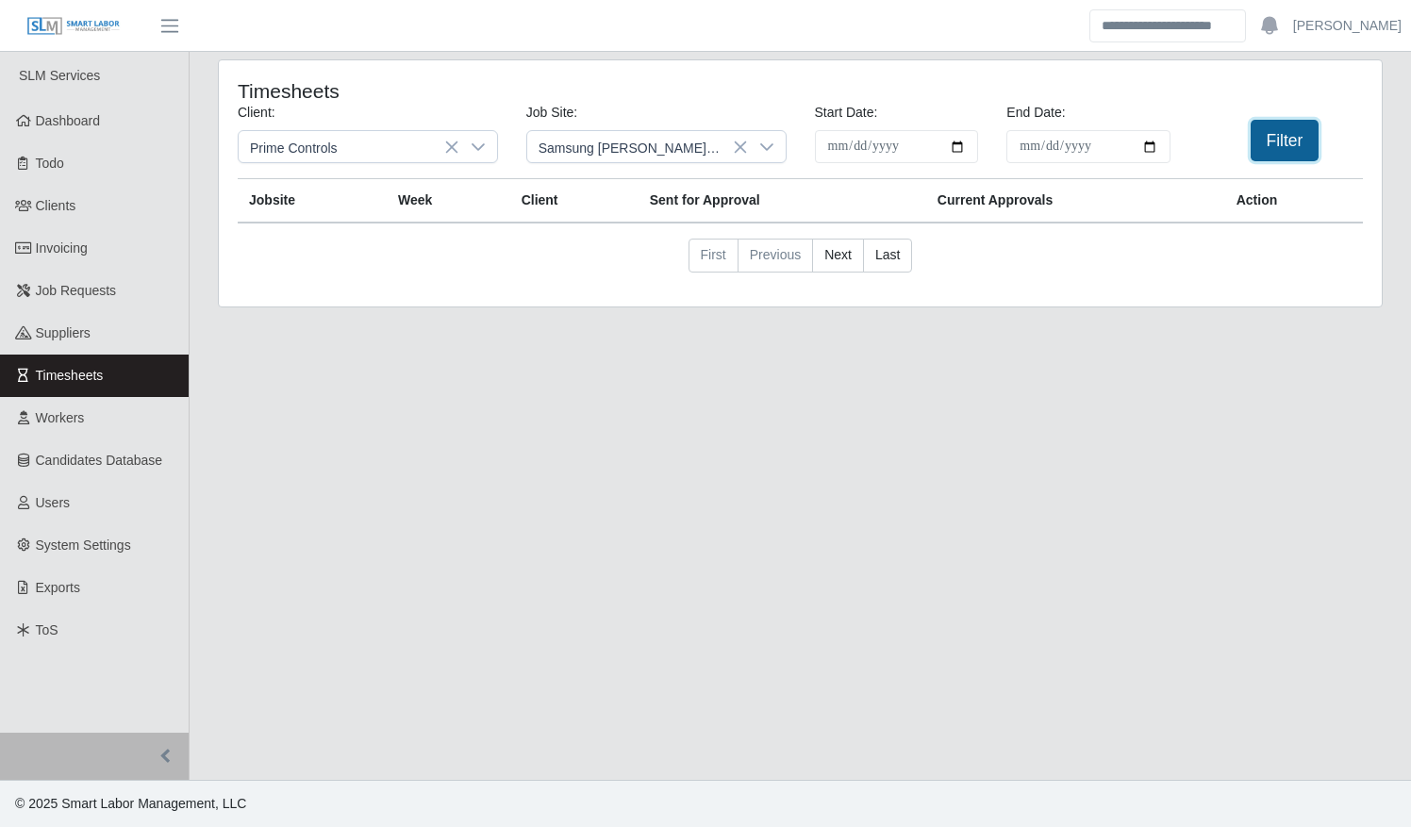
click at [1266, 138] on button "Filter" at bounding box center [1285, 140] width 69 height 41
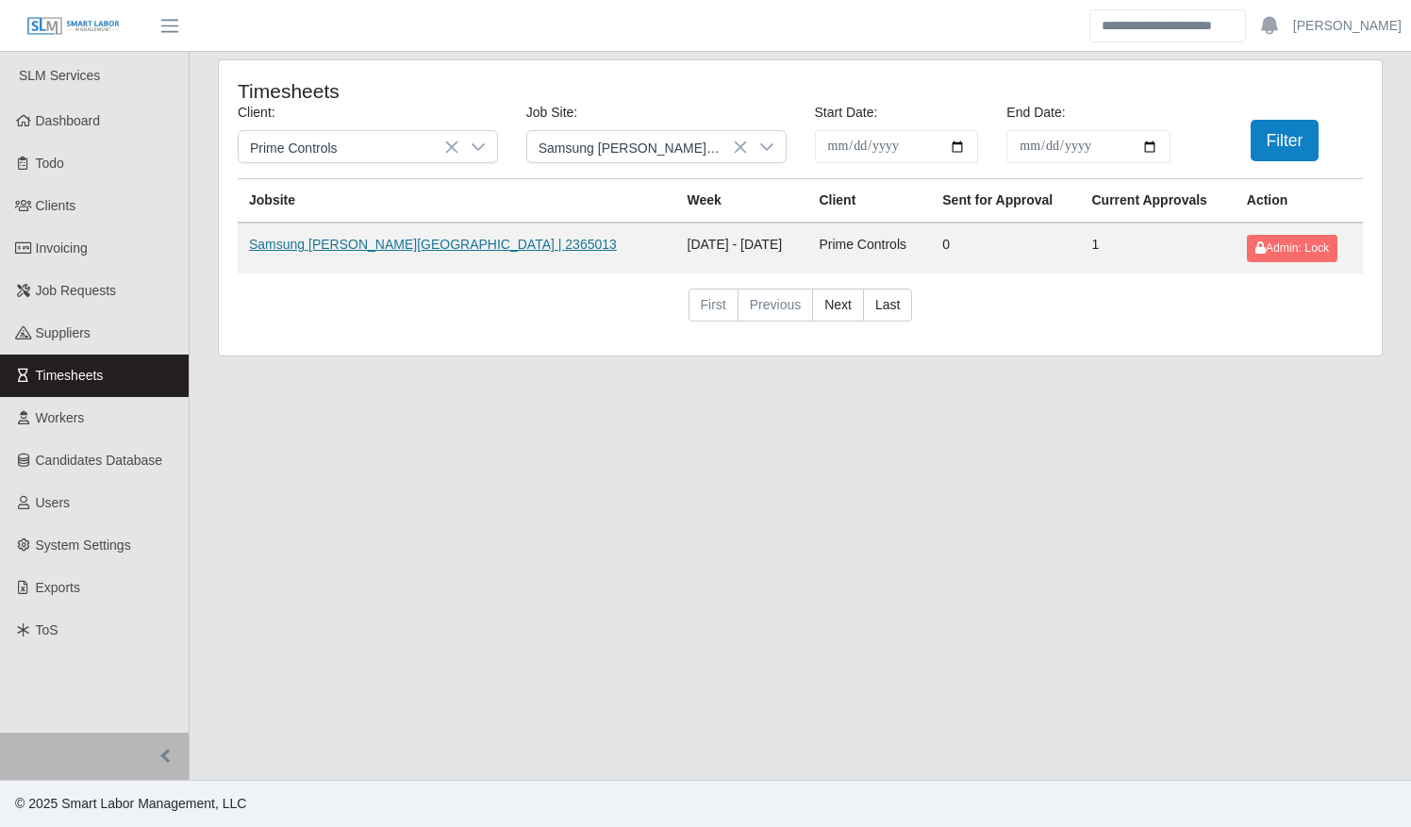
drag, startPoint x: 341, startPoint y: 241, endPoint x: 366, endPoint y: 248, distance: 25.4
click at [768, 149] on icon at bounding box center [766, 147] width 15 height 15
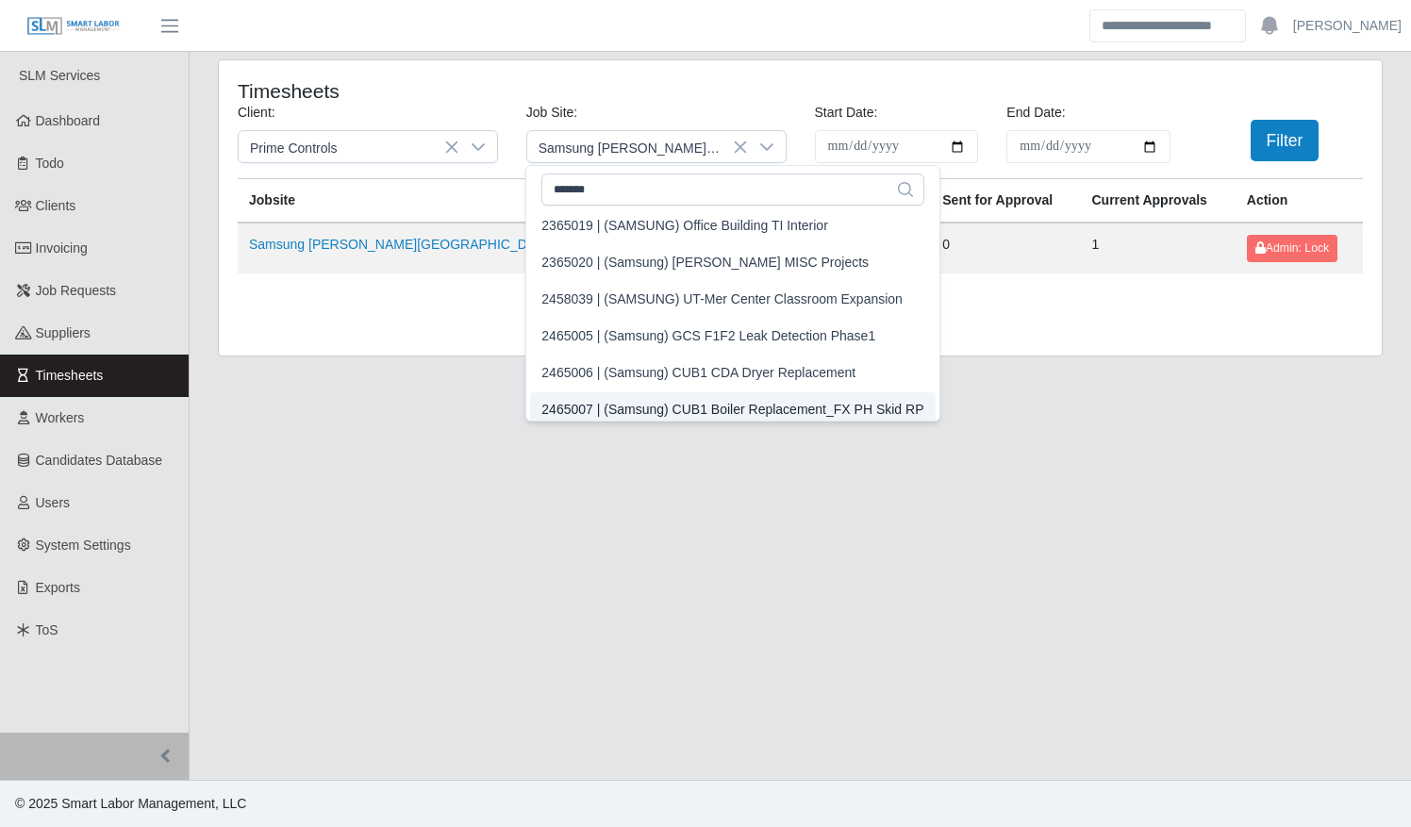
scroll to position [232, 0]
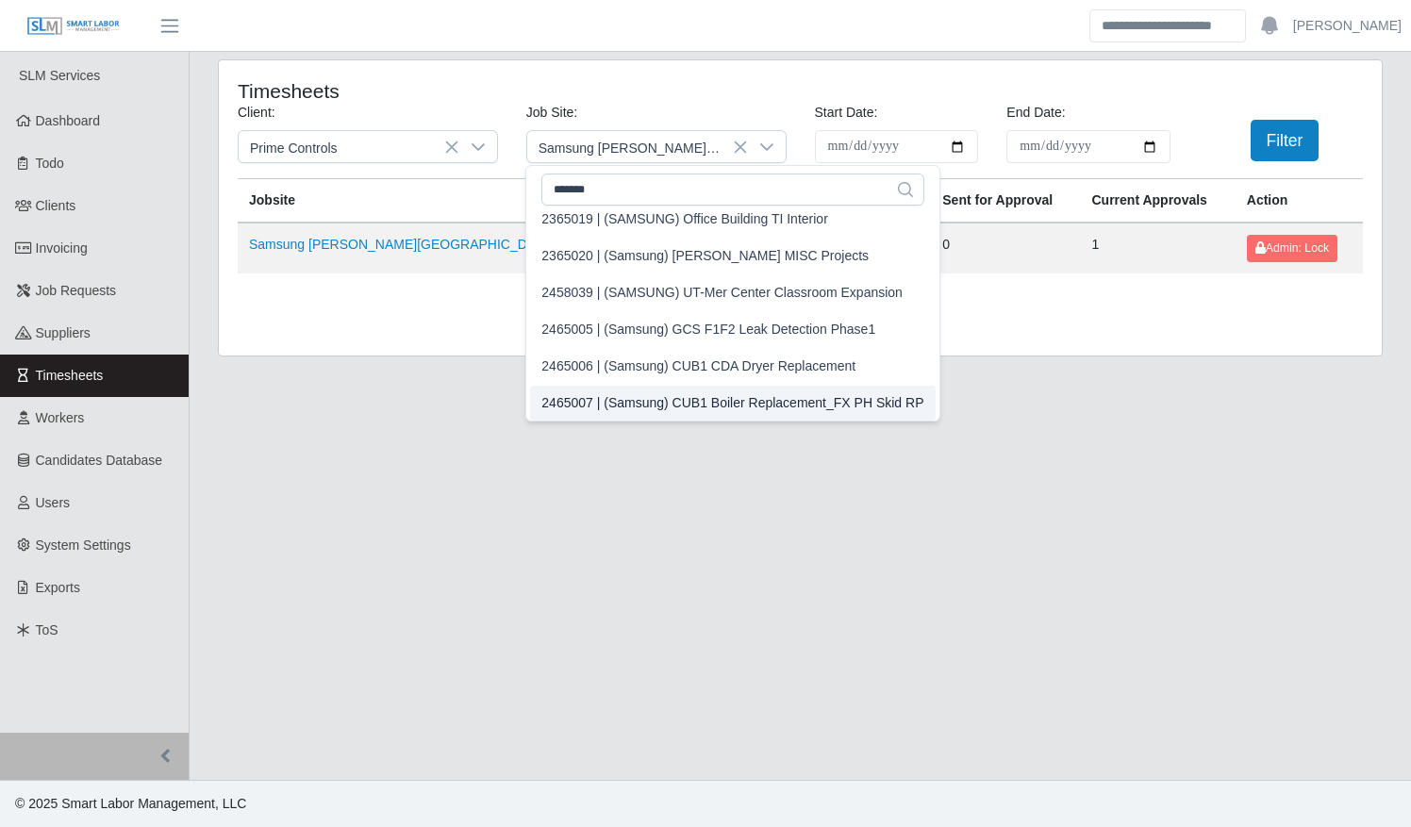
click at [645, 390] on li "2465007 | (Samsung) CUB1 Boiler Replacement_FX PH Skid RP" at bounding box center [732, 403] width 405 height 35
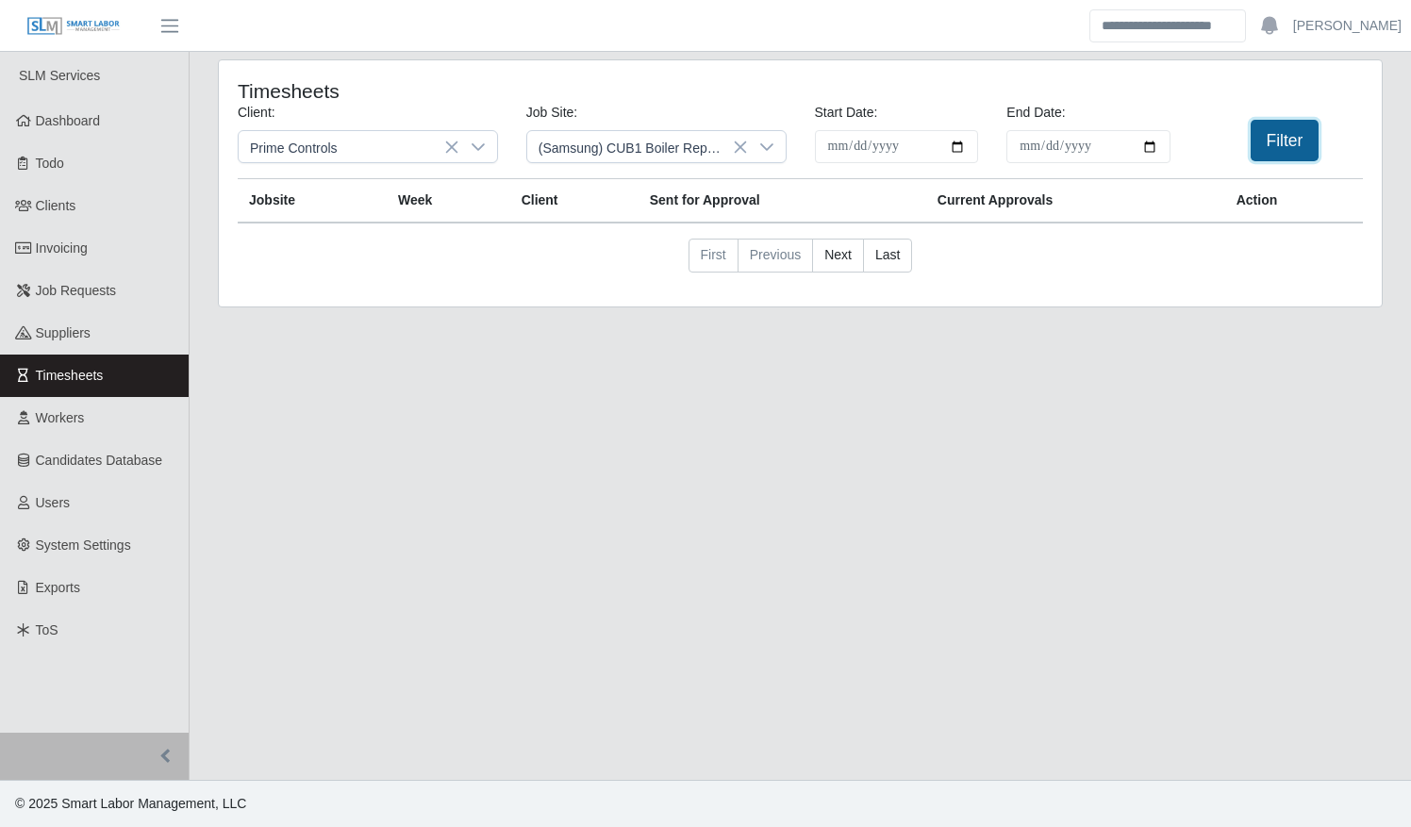
click at [1277, 136] on button "Filter" at bounding box center [1285, 140] width 69 height 41
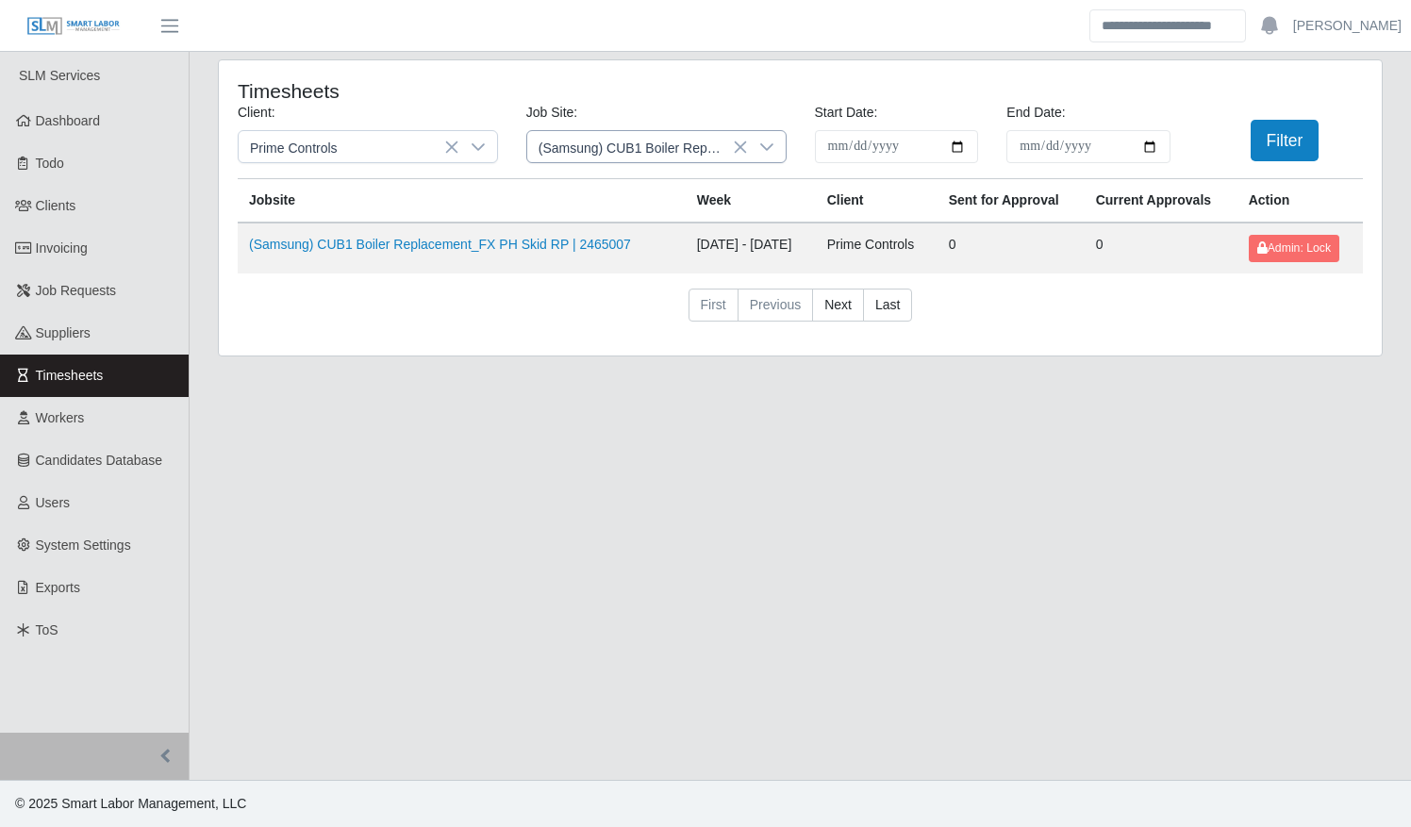
click at [768, 144] on icon at bounding box center [766, 147] width 15 height 15
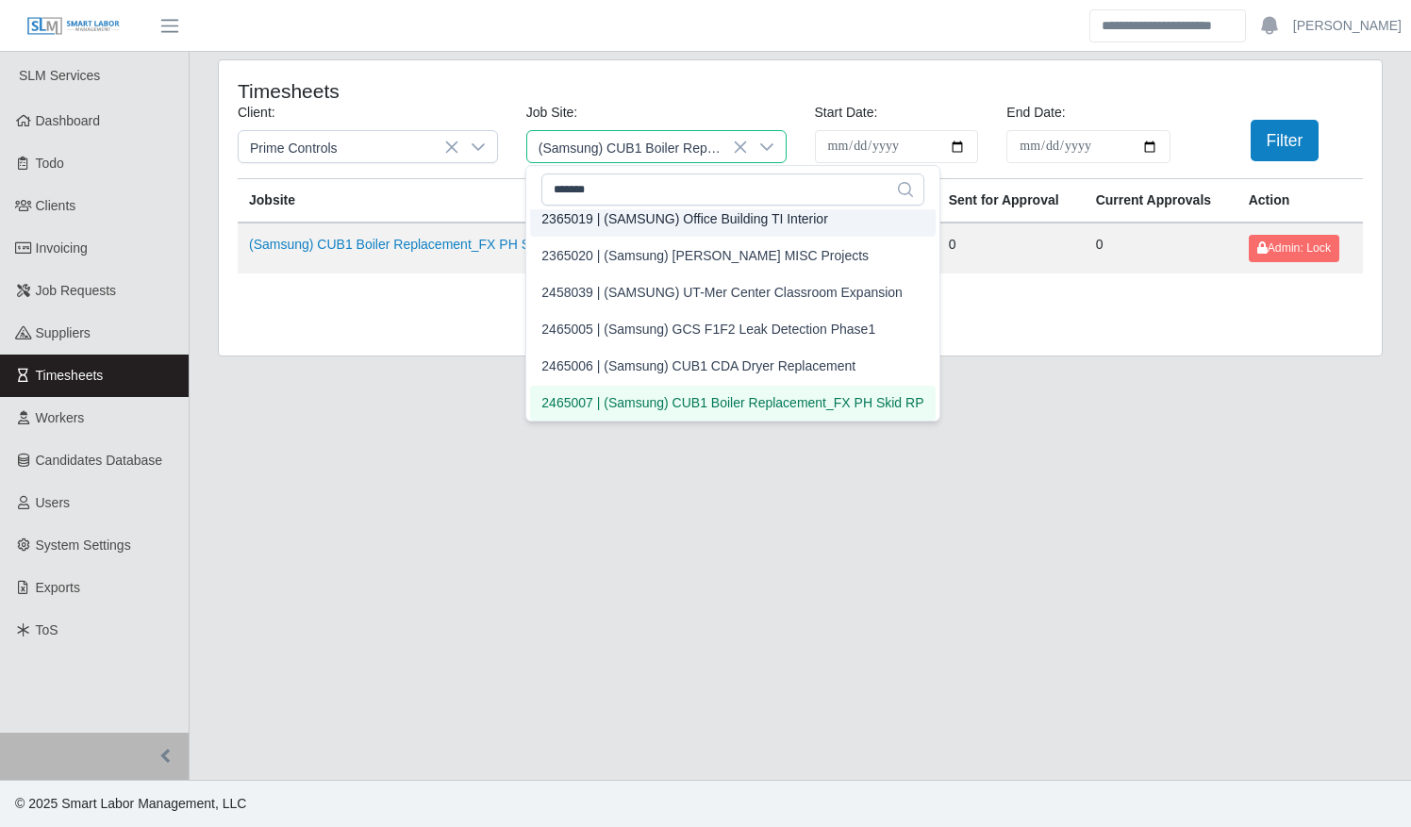
scroll to position [224, 0]
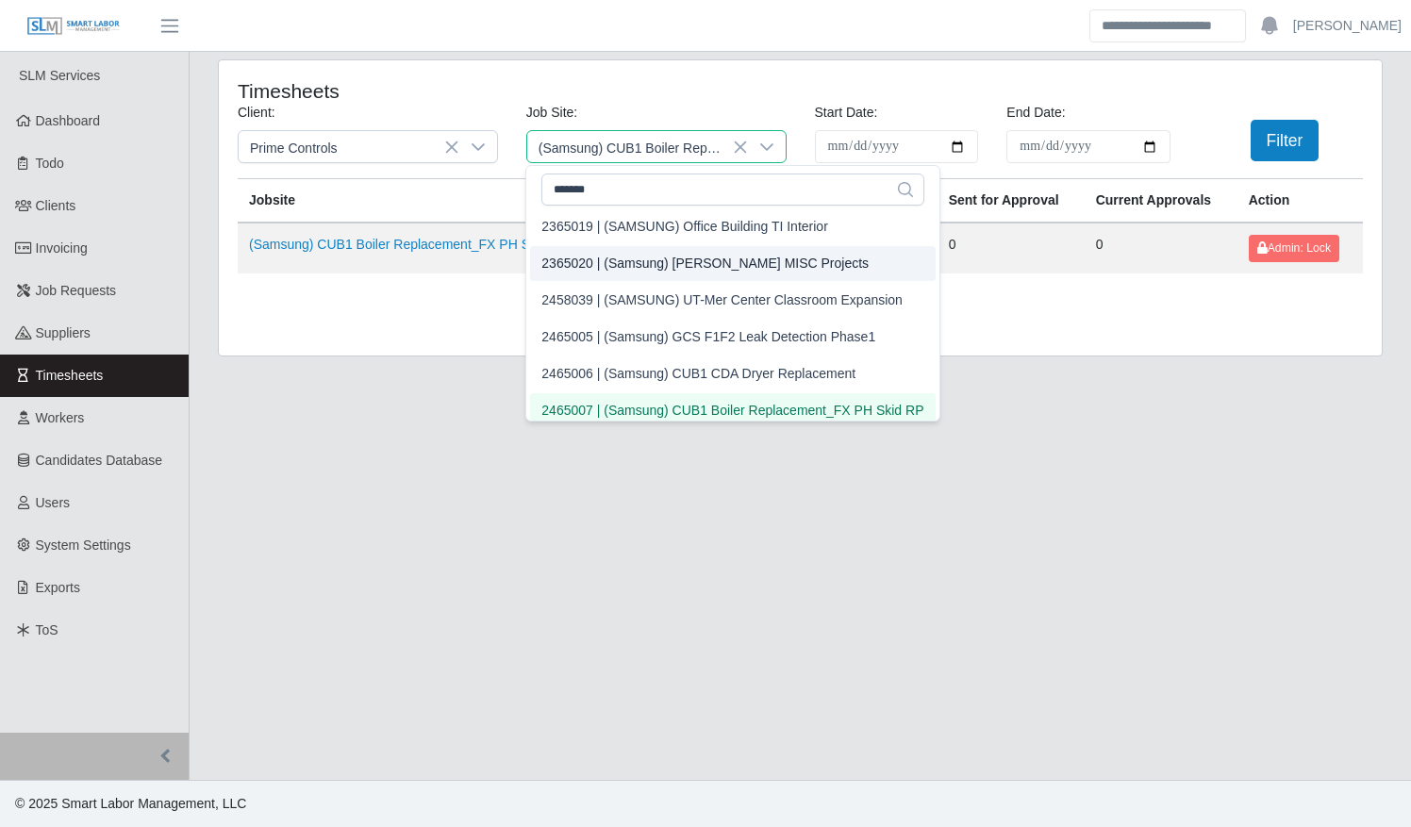
click at [695, 264] on div "2365020 | (Samsung) Taylor MISC Projects" at bounding box center [704, 264] width 327 height 20
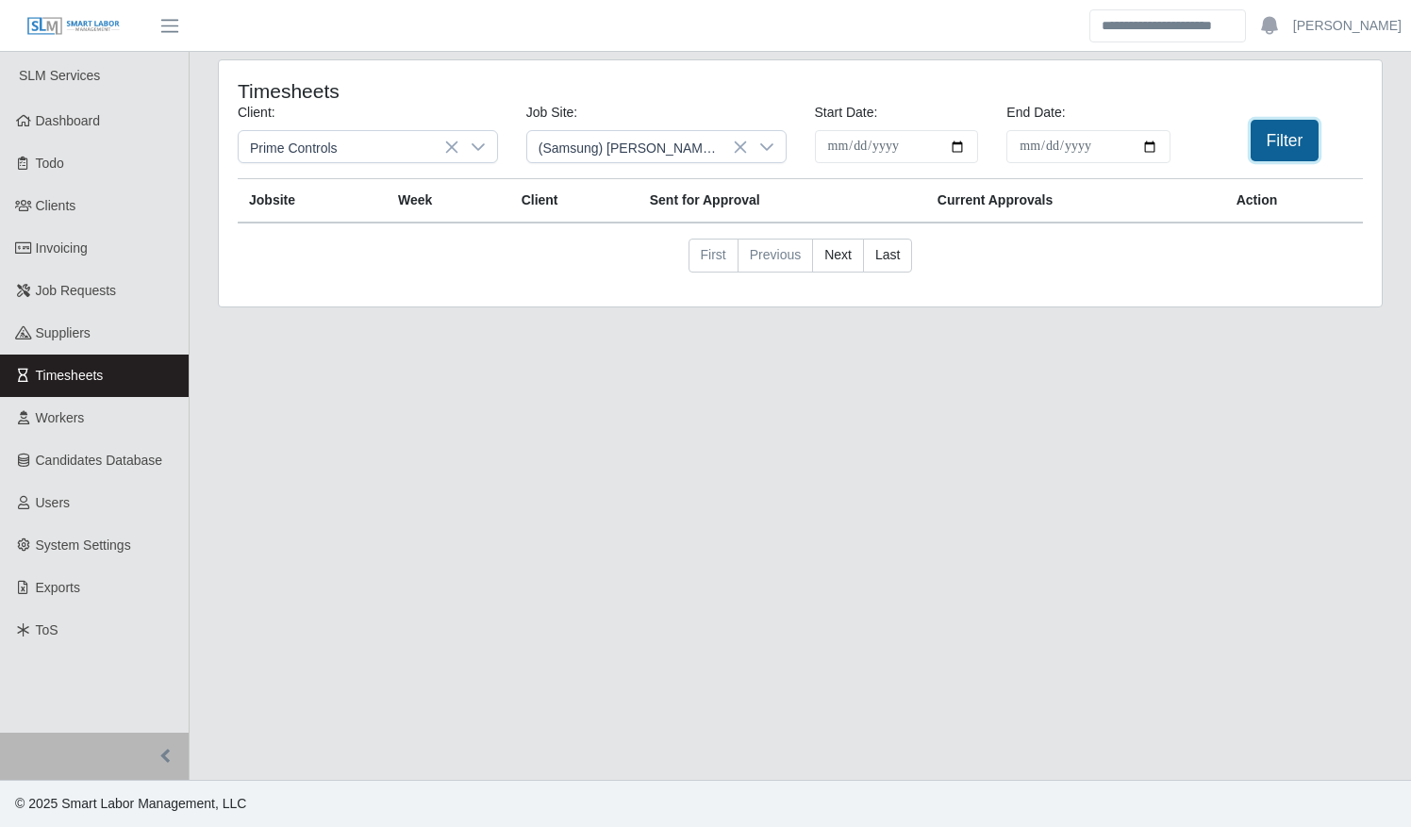
click at [1262, 141] on button "Filter" at bounding box center [1285, 140] width 69 height 41
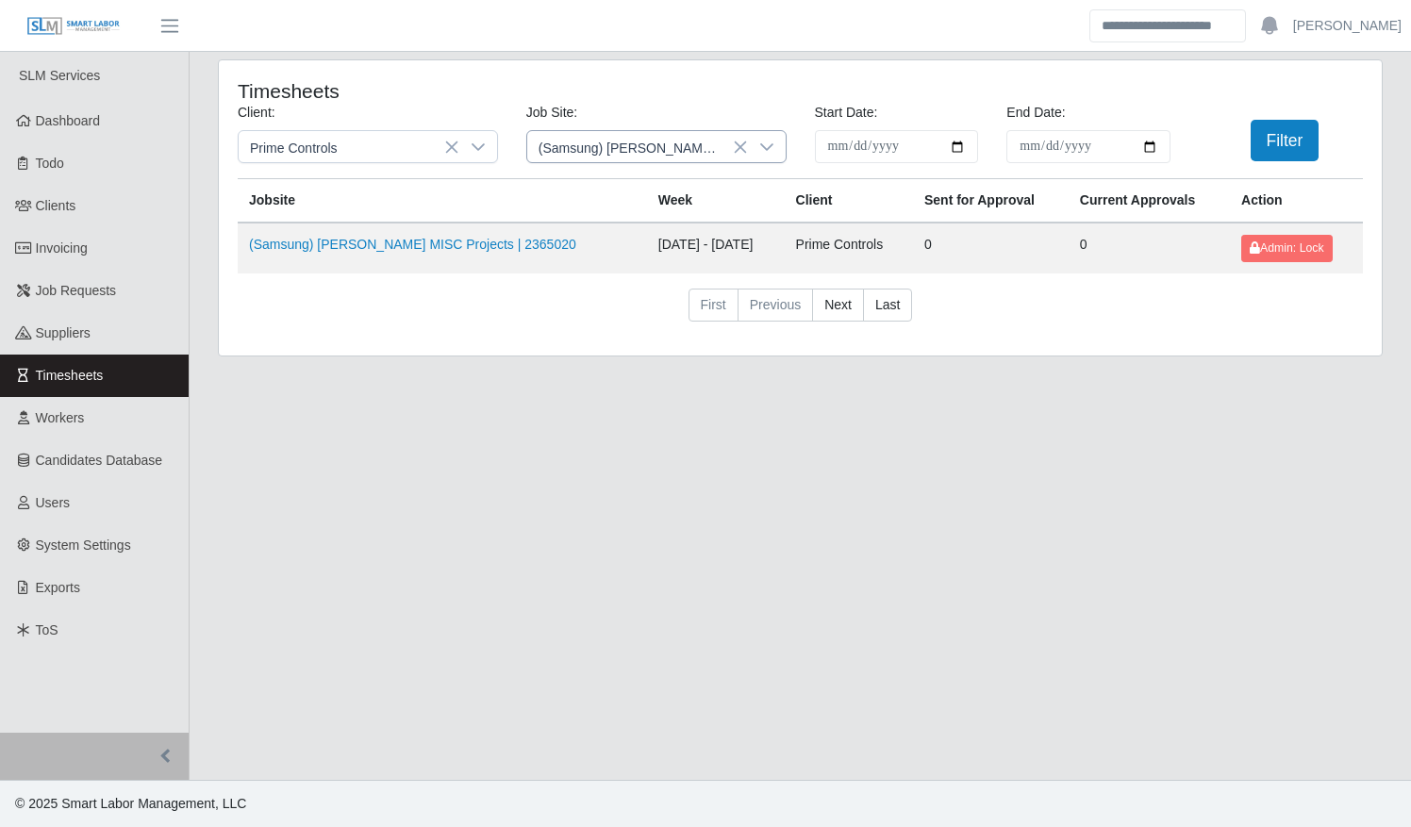
click at [767, 147] on icon at bounding box center [766, 147] width 13 height 8
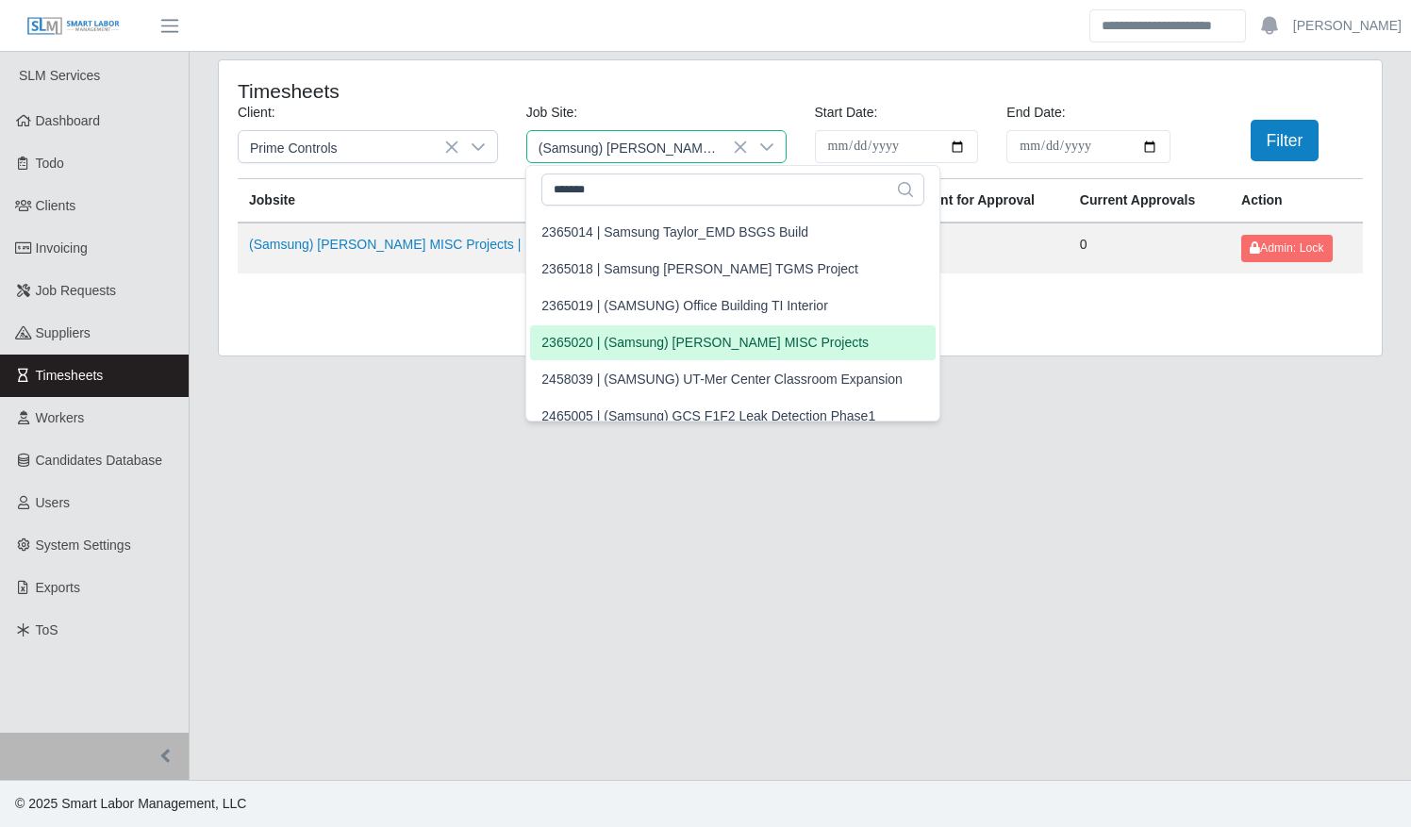
scroll to position [150, 0]
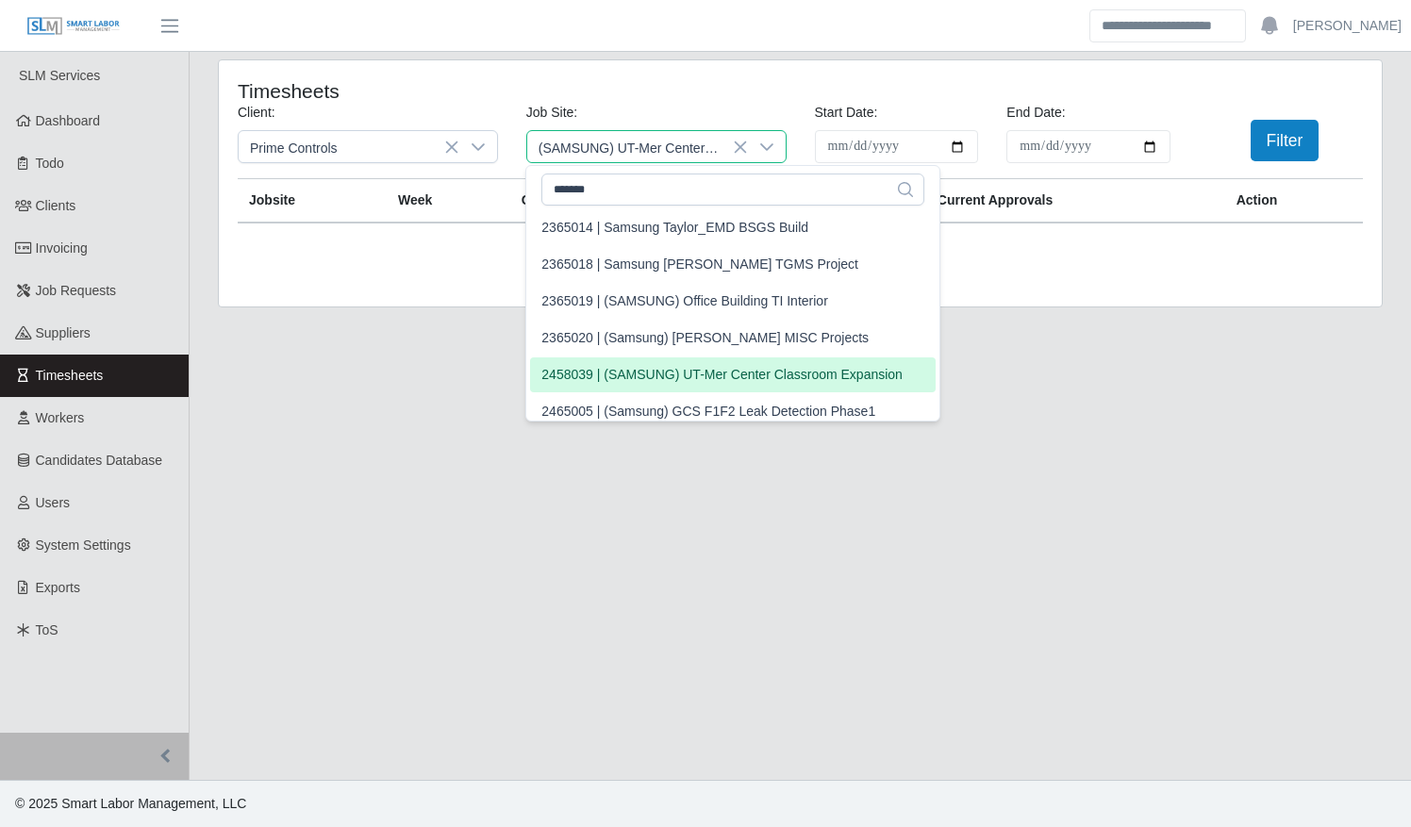
click at [695, 375] on div "2458039 | (SAMSUNG) UT-Mer Center Classroom Expansion" at bounding box center [721, 375] width 361 height 20
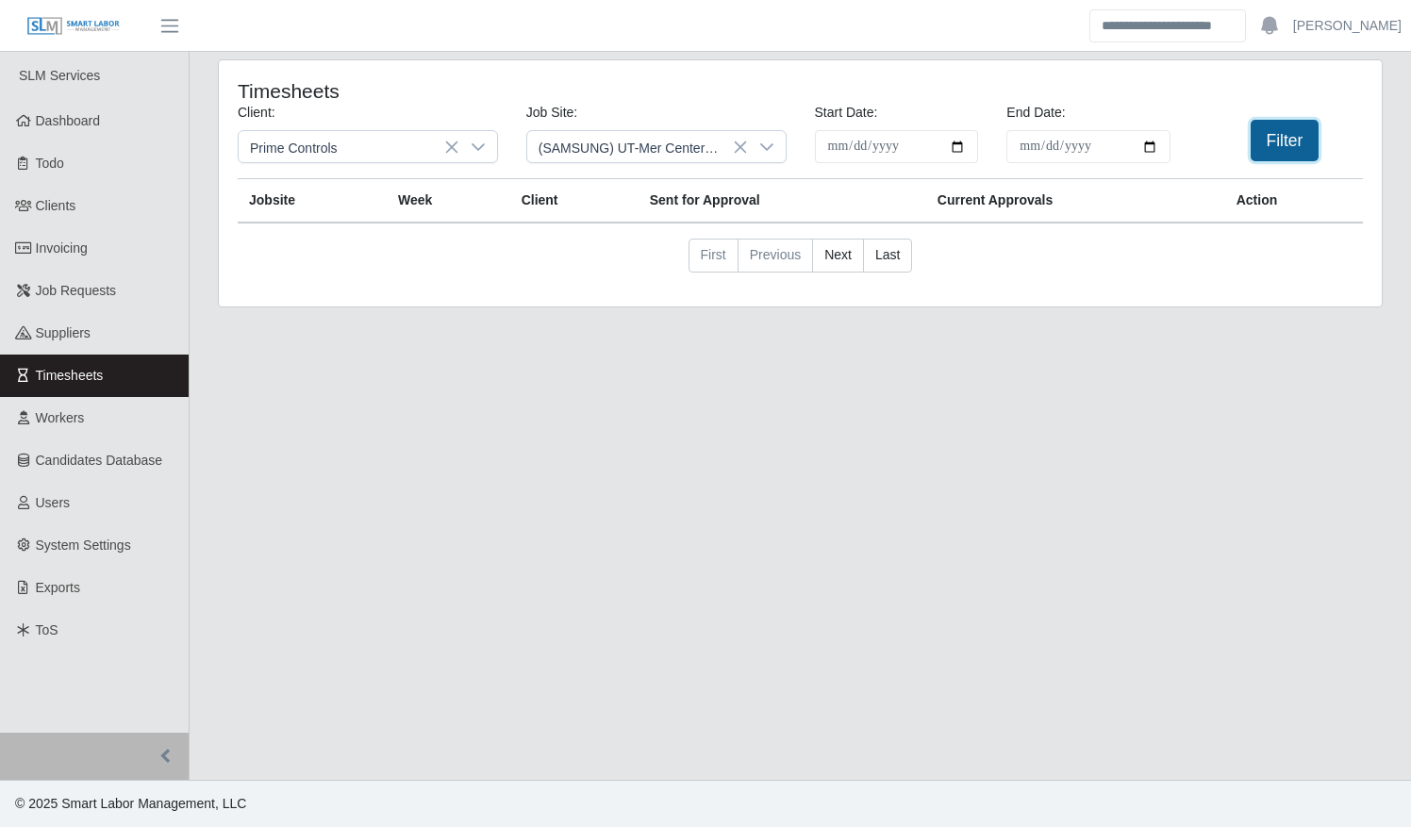
click at [1302, 143] on button "Filter" at bounding box center [1285, 140] width 69 height 41
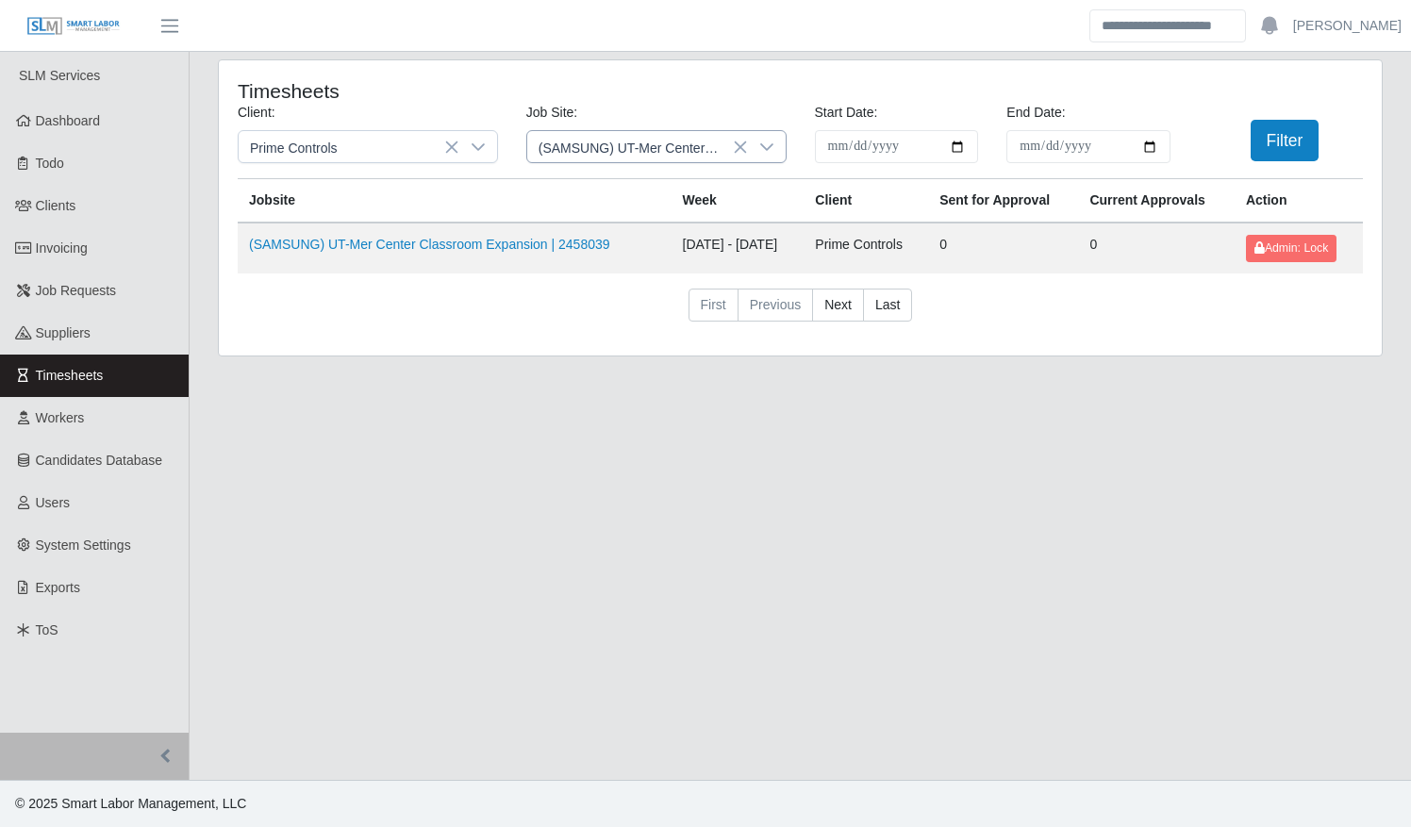
click at [763, 145] on icon at bounding box center [766, 147] width 13 height 8
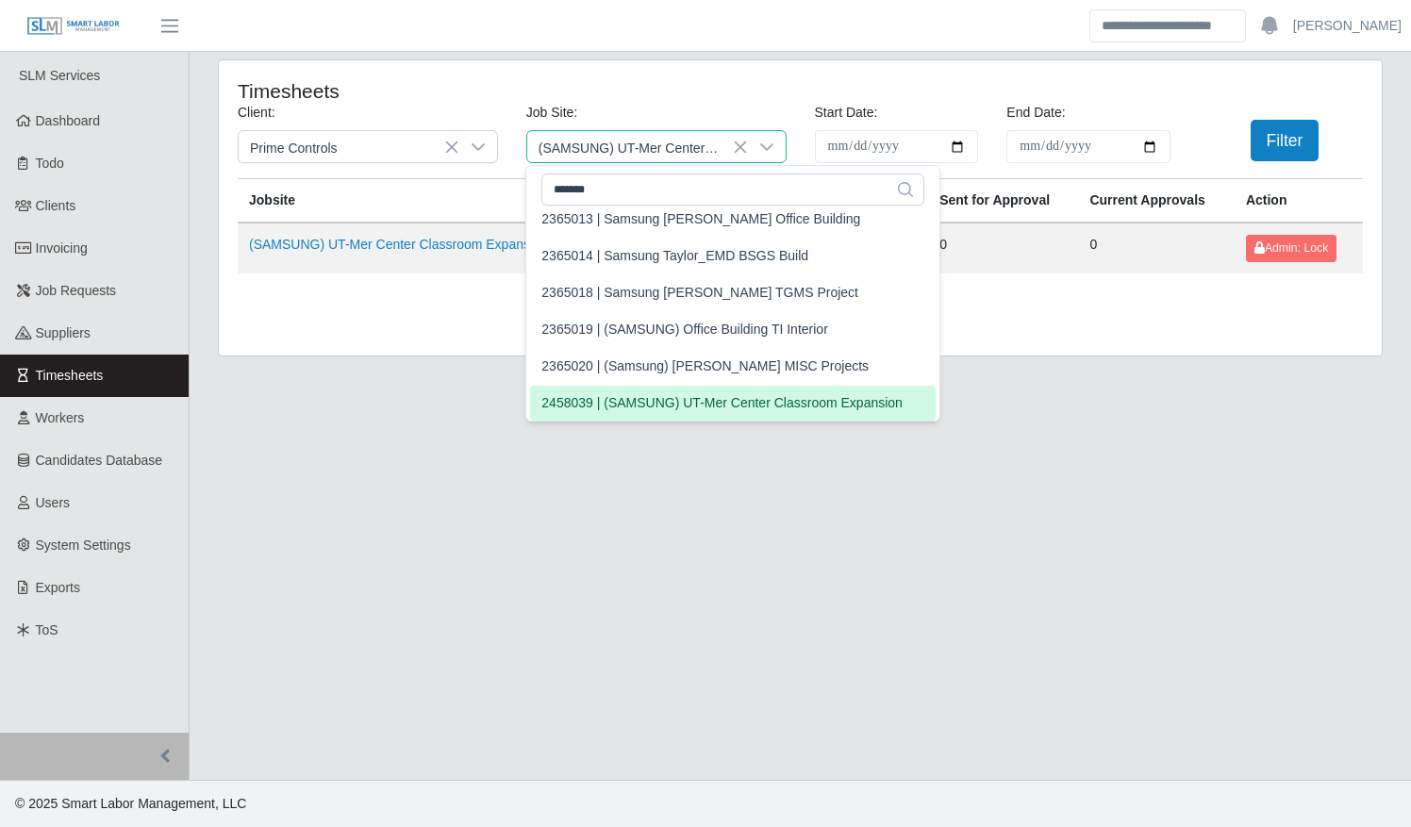
scroll to position [114, 0]
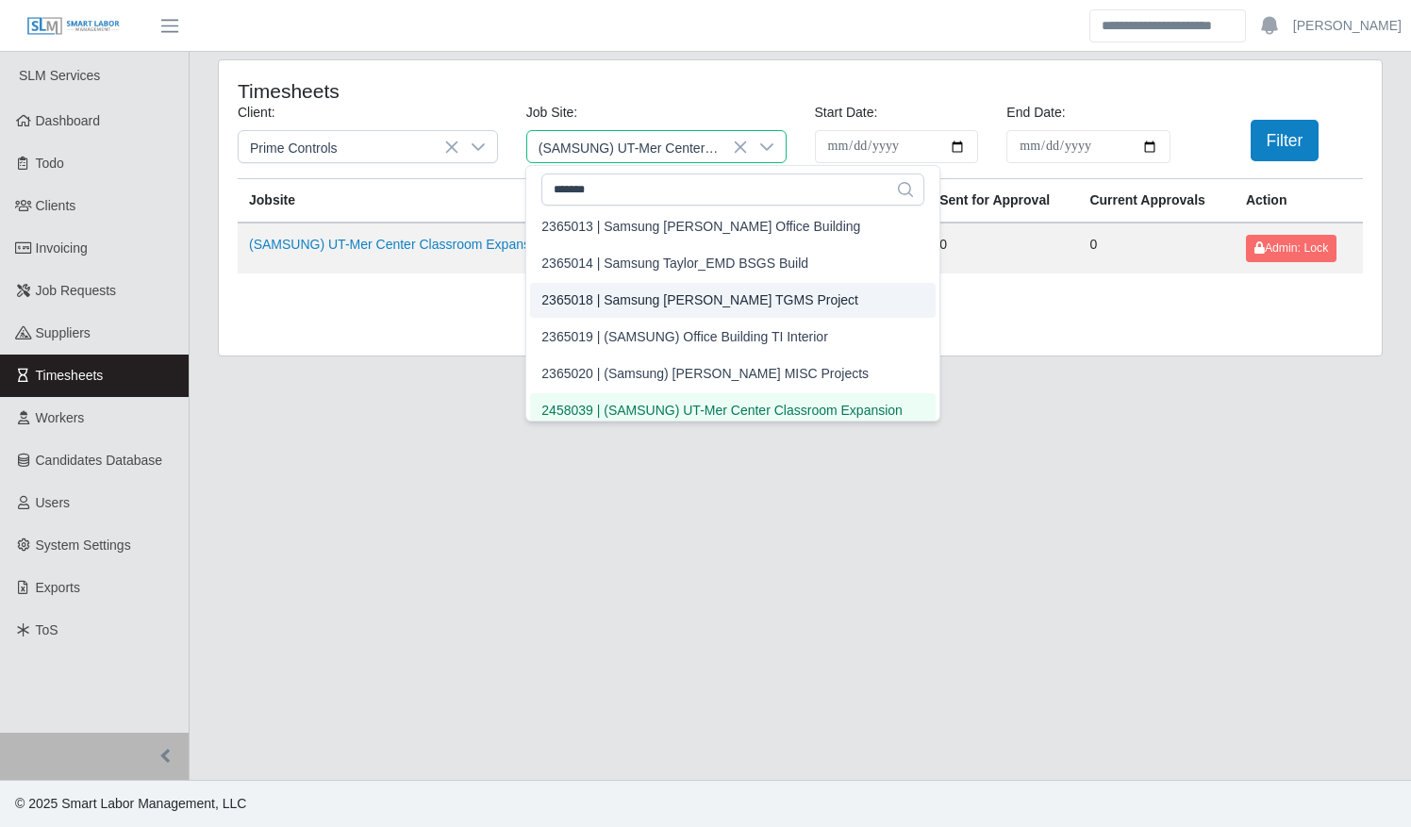
click at [701, 295] on div "2365018 | Samsung Taylor TGMS Project" at bounding box center [699, 300] width 317 height 20
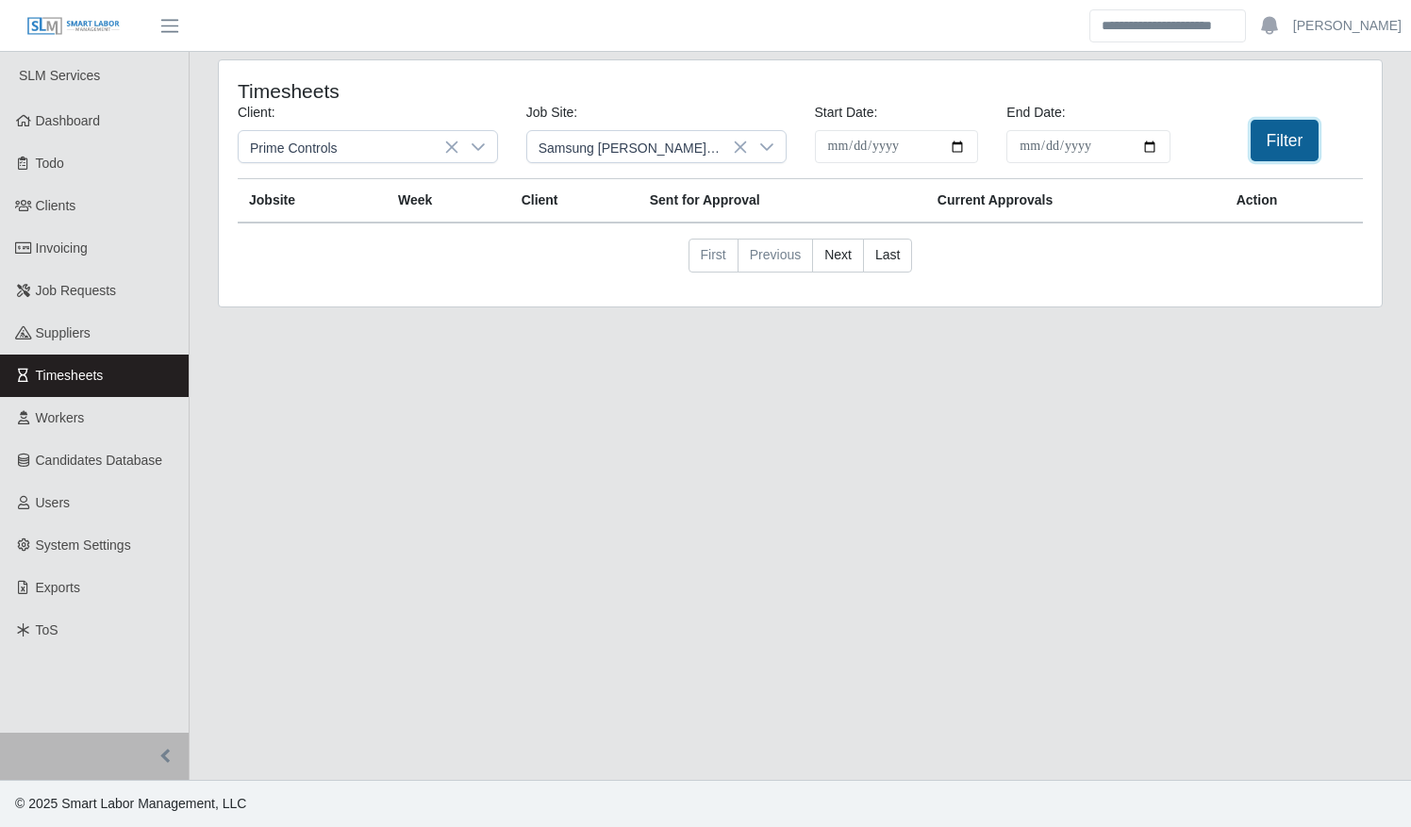
click at [1284, 134] on button "Filter" at bounding box center [1285, 140] width 69 height 41
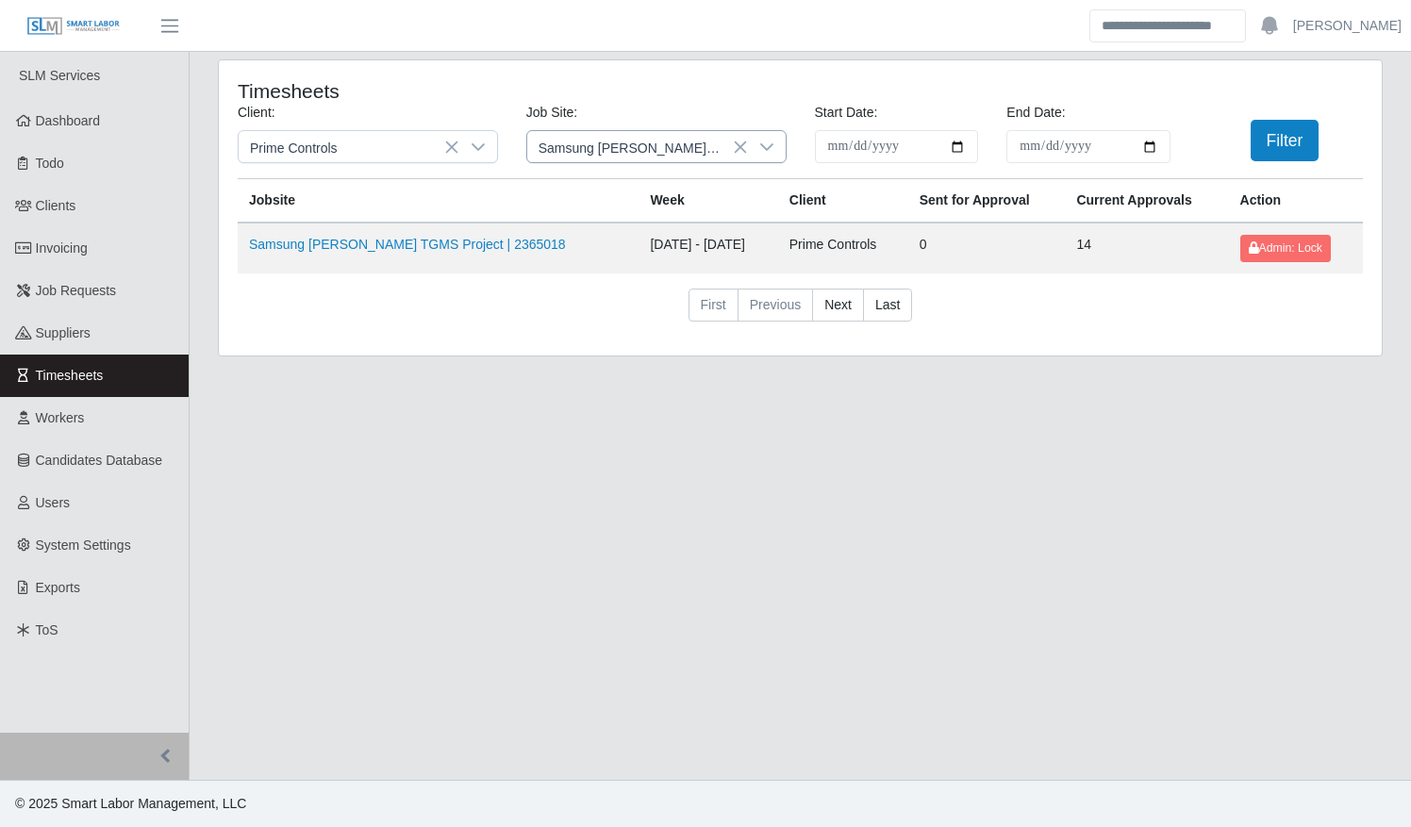
click at [771, 143] on icon at bounding box center [766, 147] width 13 height 8
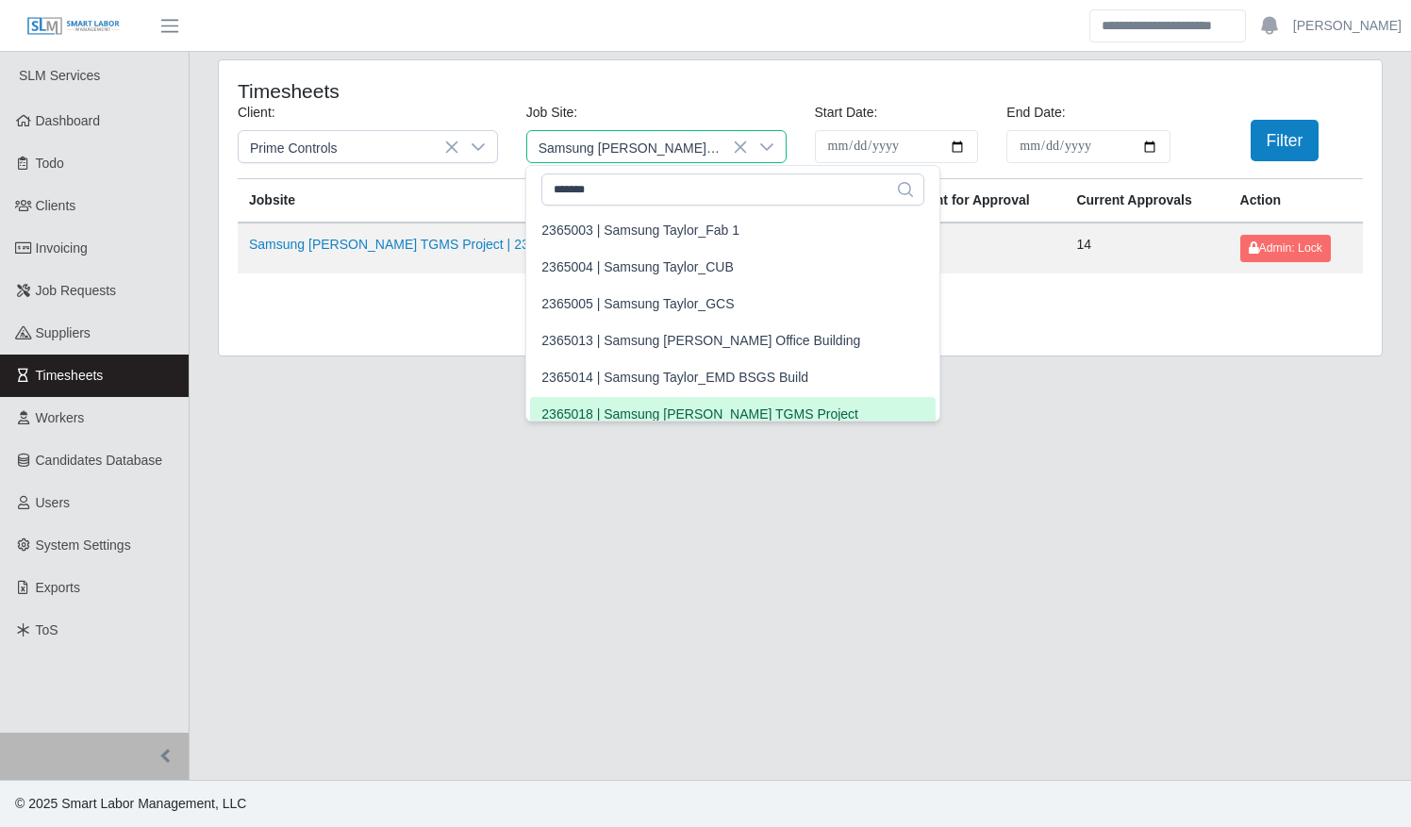
scroll to position [11, 0]
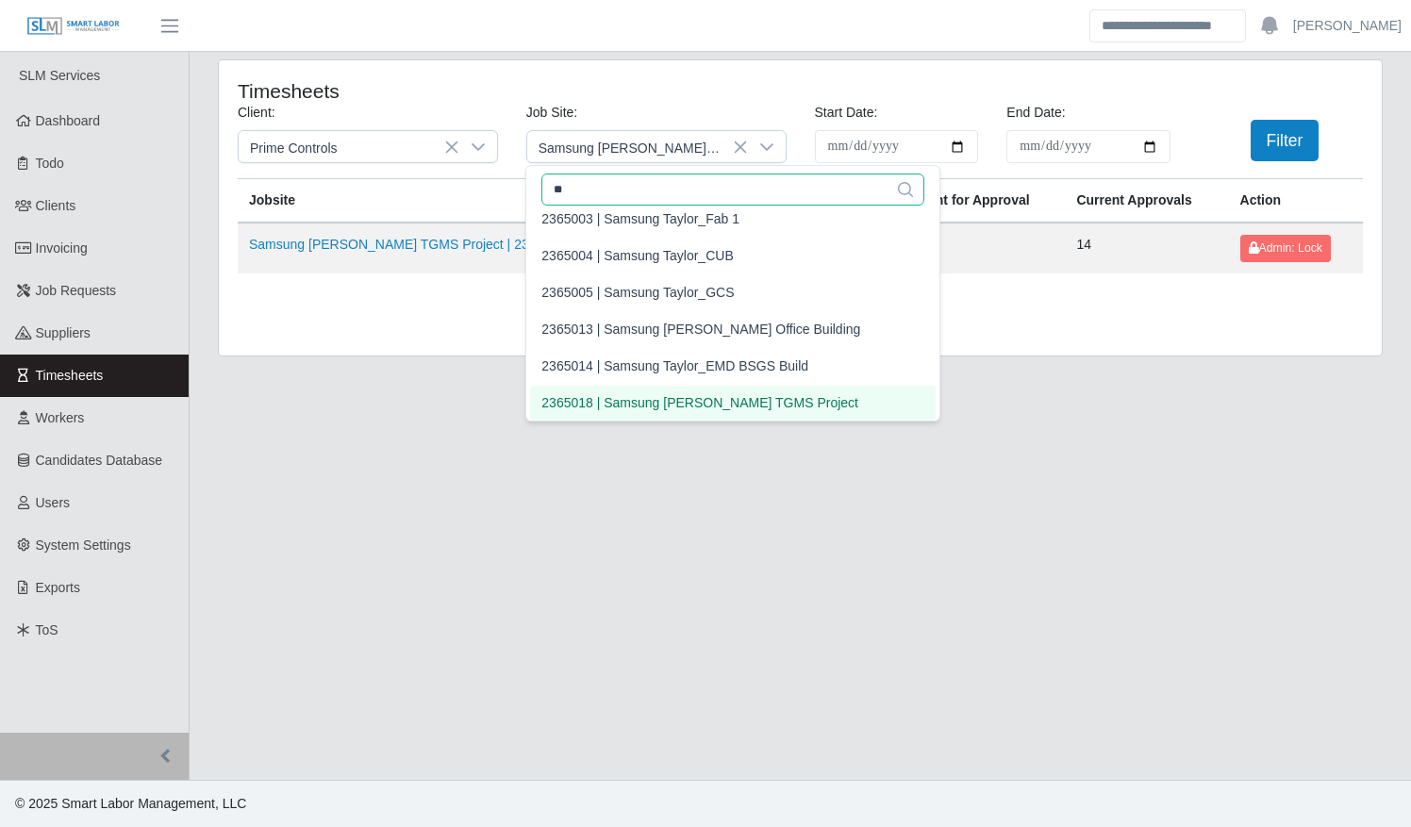
type input "*"
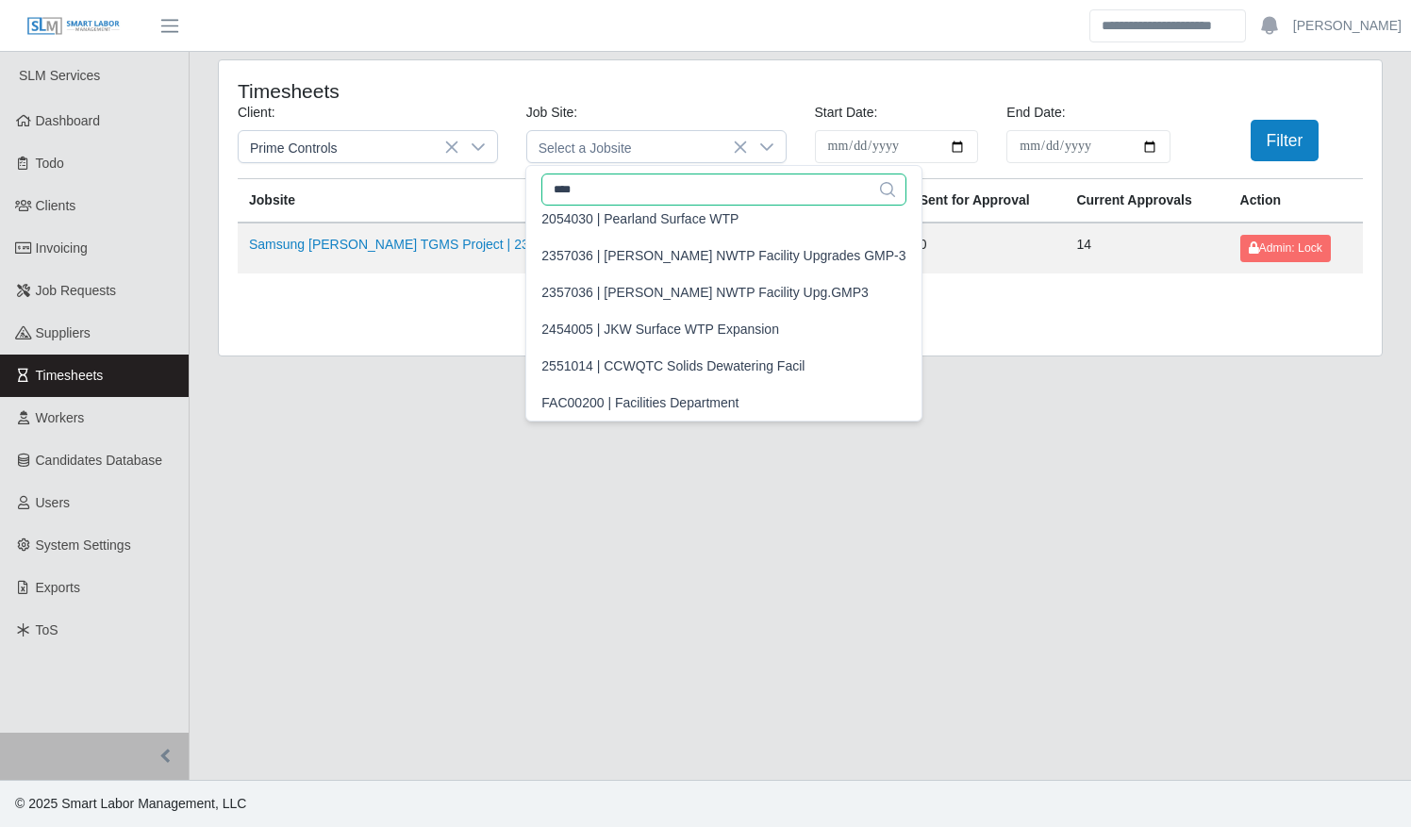
scroll to position [0, 0]
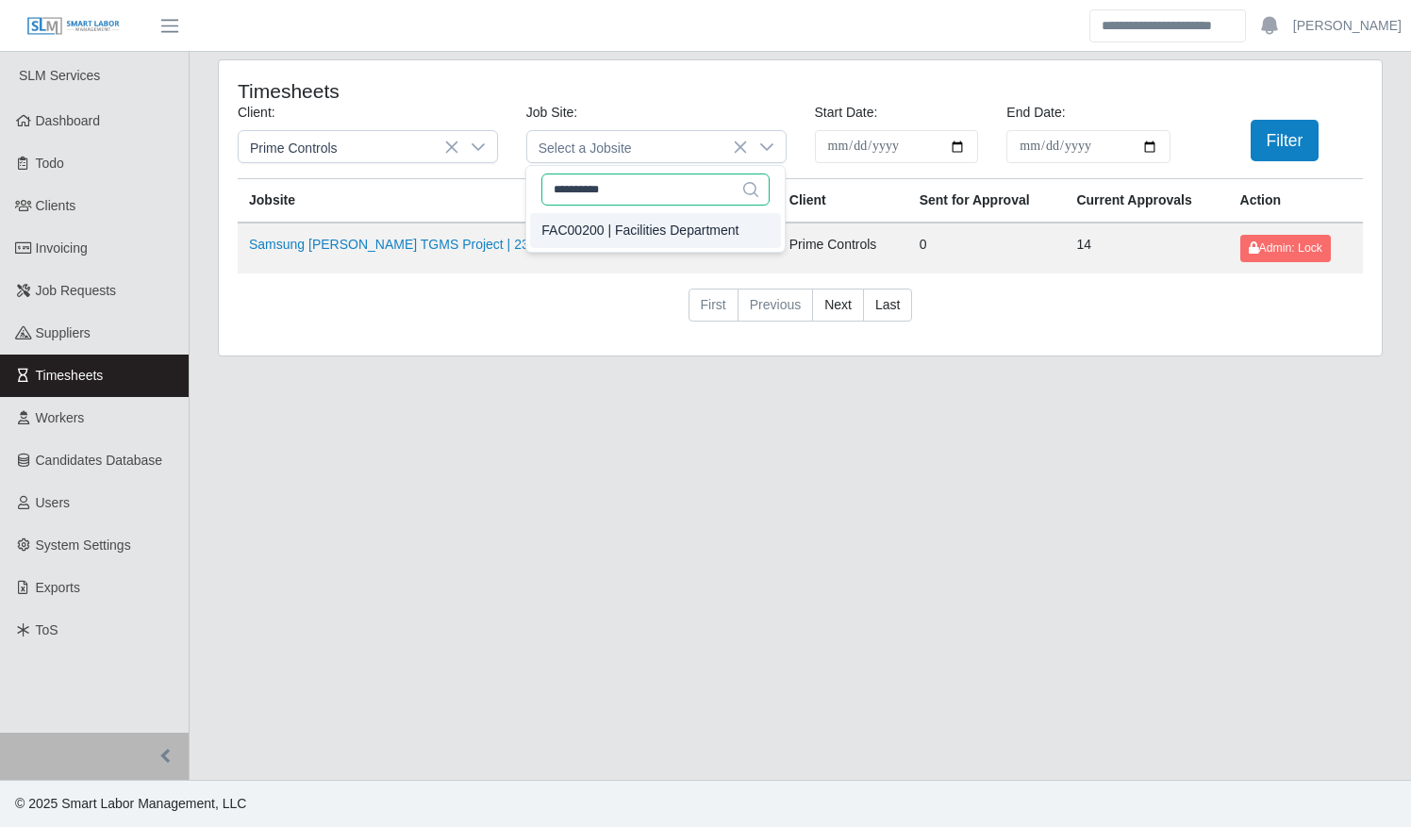
type input "**********"
click at [683, 232] on div "FAC00200 | Facilities Department" at bounding box center [639, 231] width 197 height 20
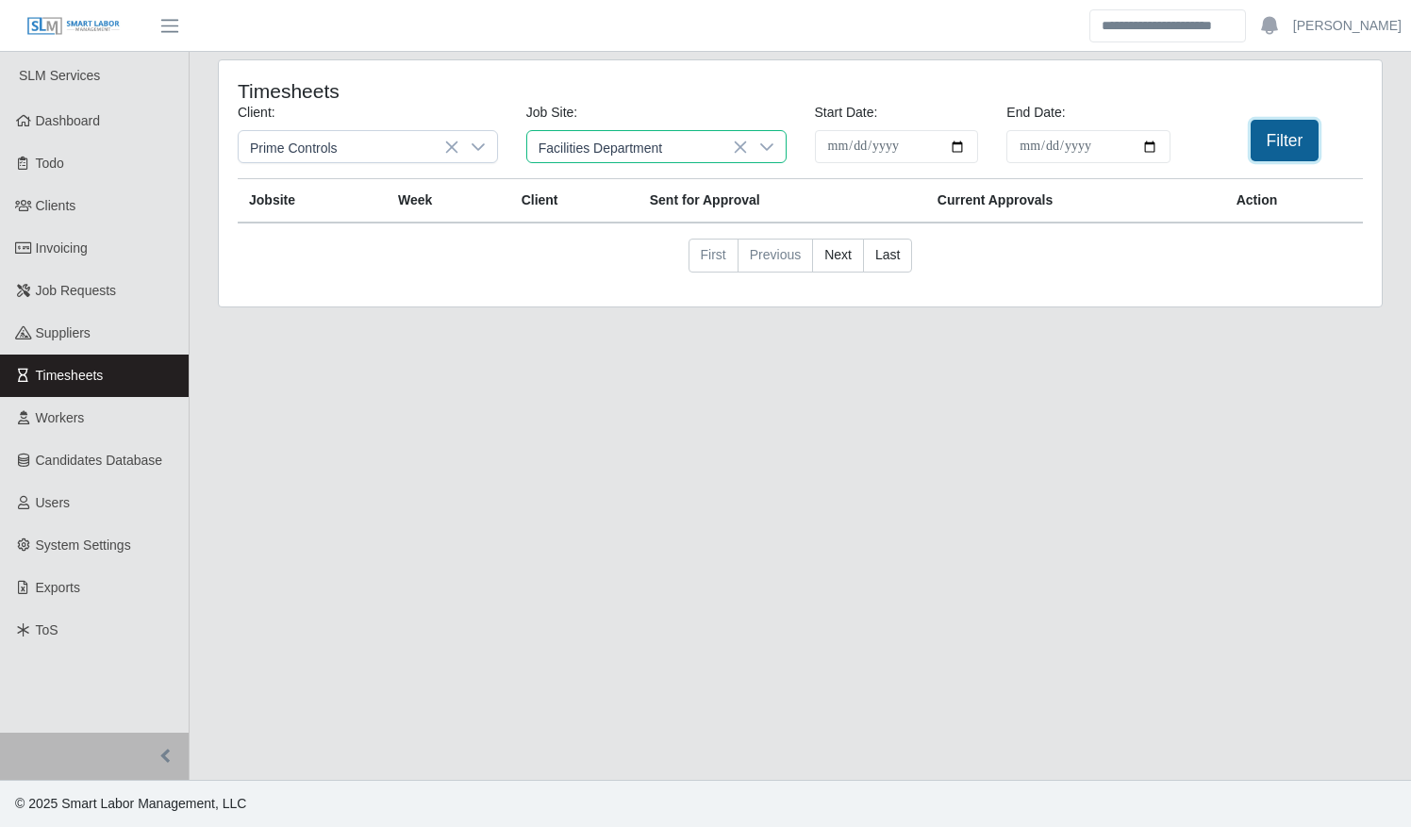
click at [1271, 152] on button "Filter" at bounding box center [1285, 140] width 69 height 41
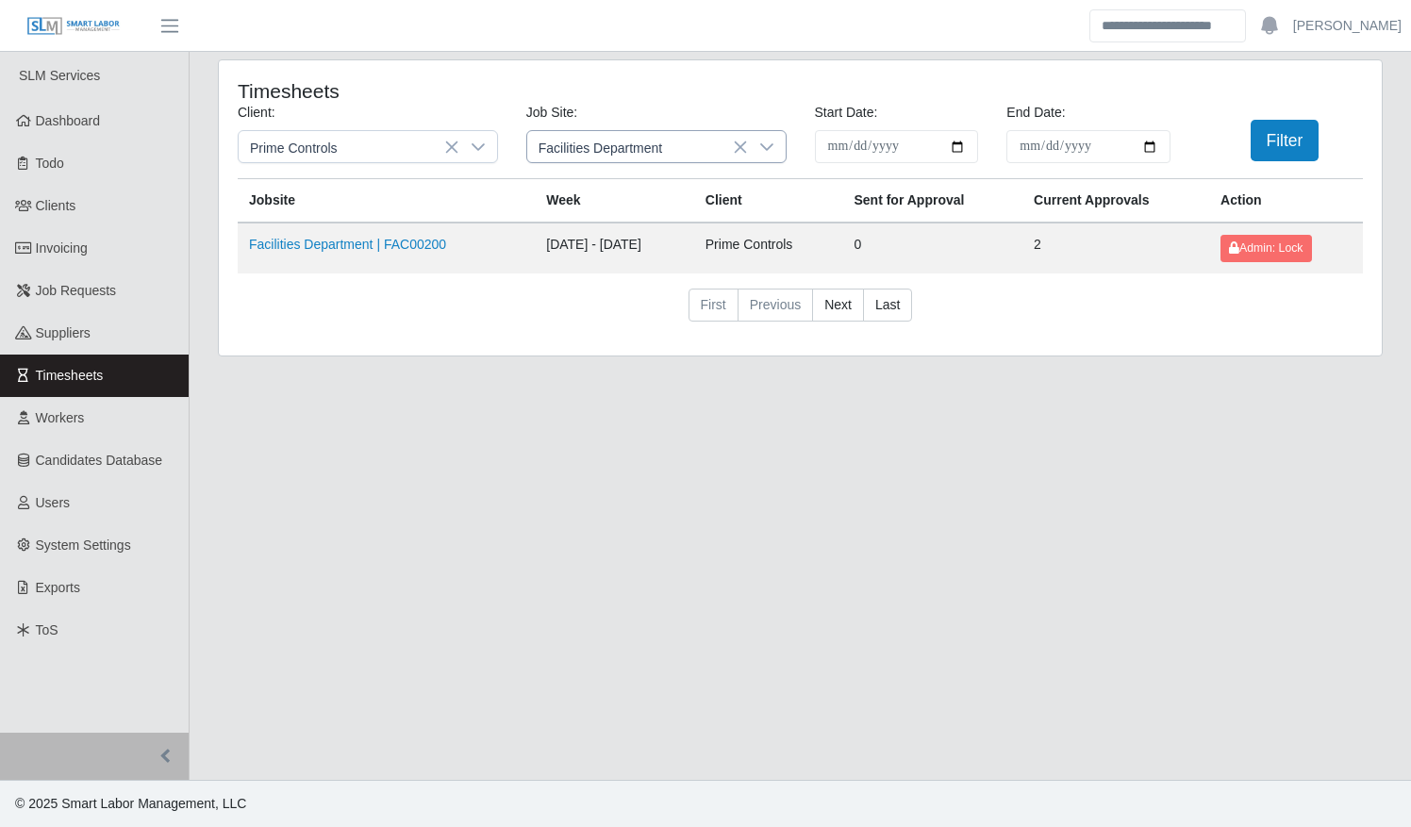
click at [770, 147] on icon at bounding box center [766, 147] width 15 height 15
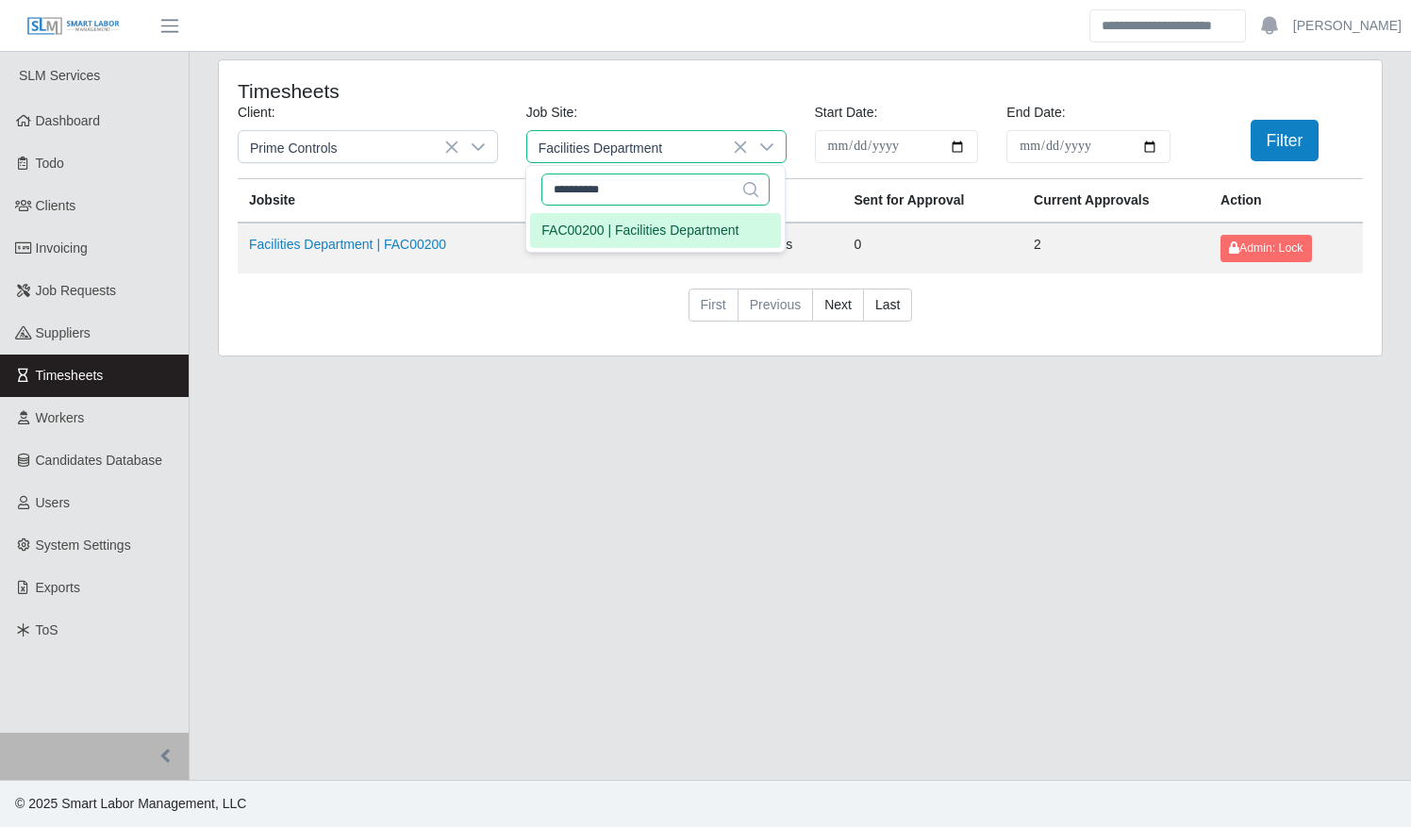
click at [655, 190] on input "**********" at bounding box center [655, 190] width 228 height 32
type input "*"
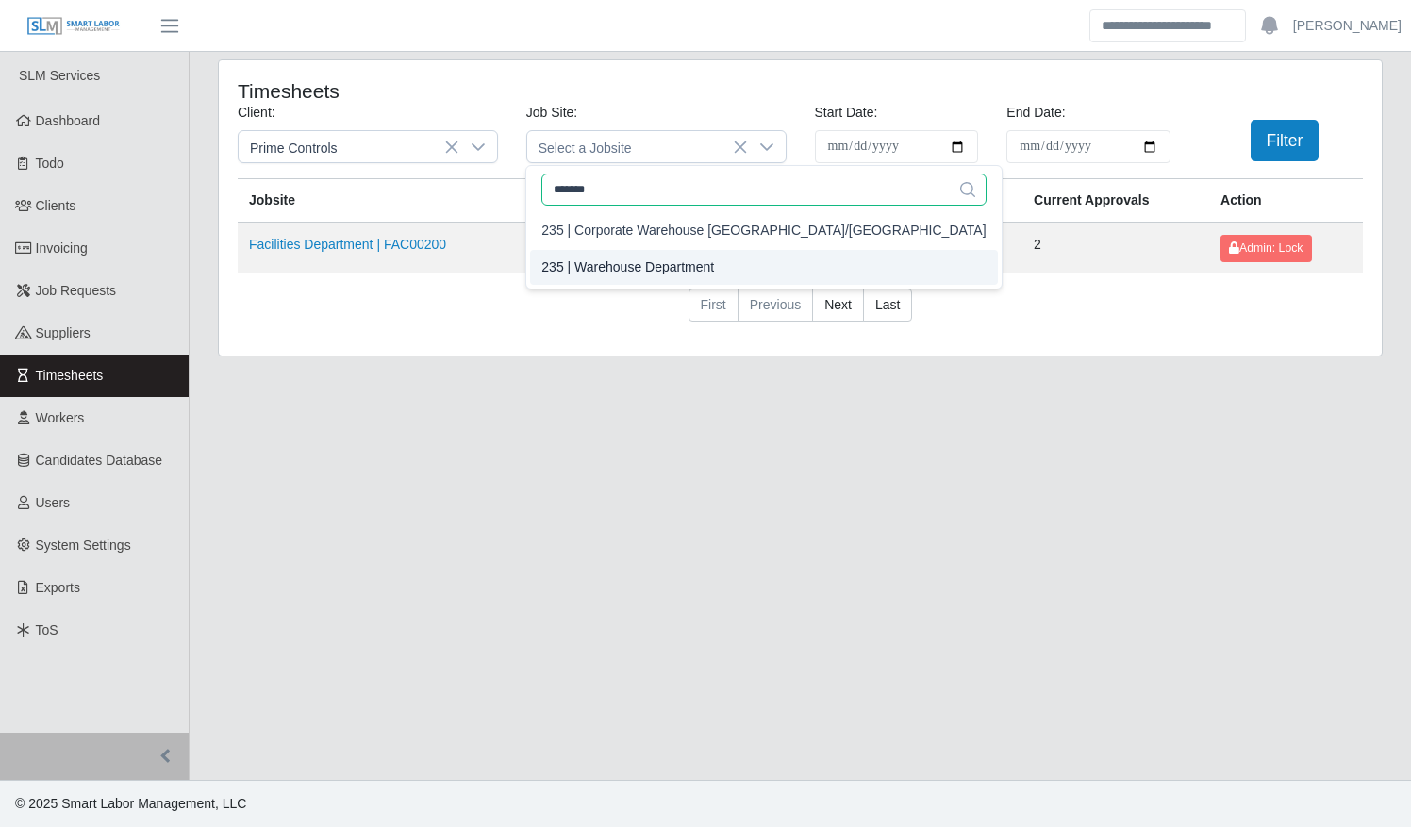
type input "*******"
click at [667, 263] on div "235 | Warehouse Department" at bounding box center [627, 267] width 173 height 20
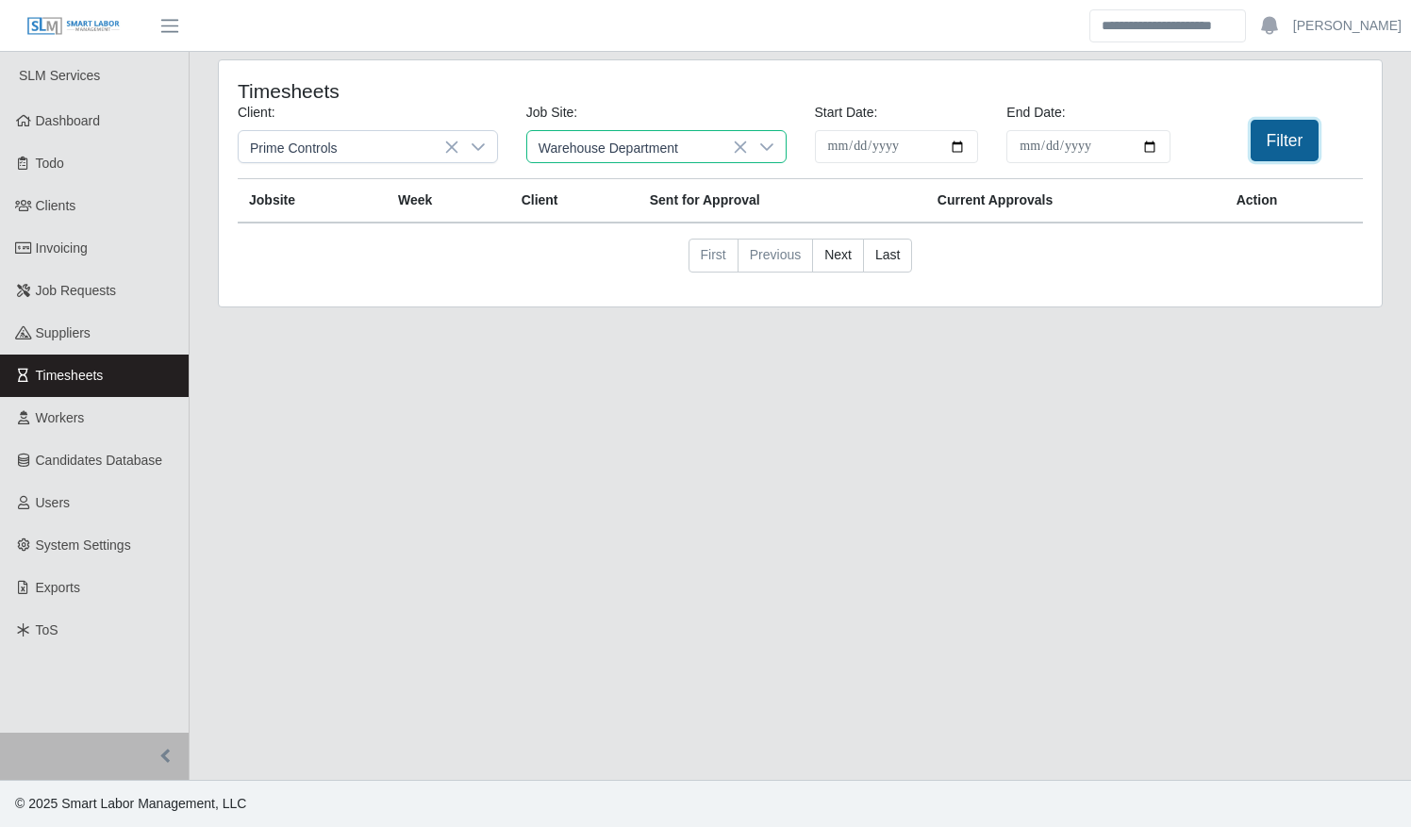
click at [1268, 139] on button "Filter" at bounding box center [1285, 140] width 69 height 41
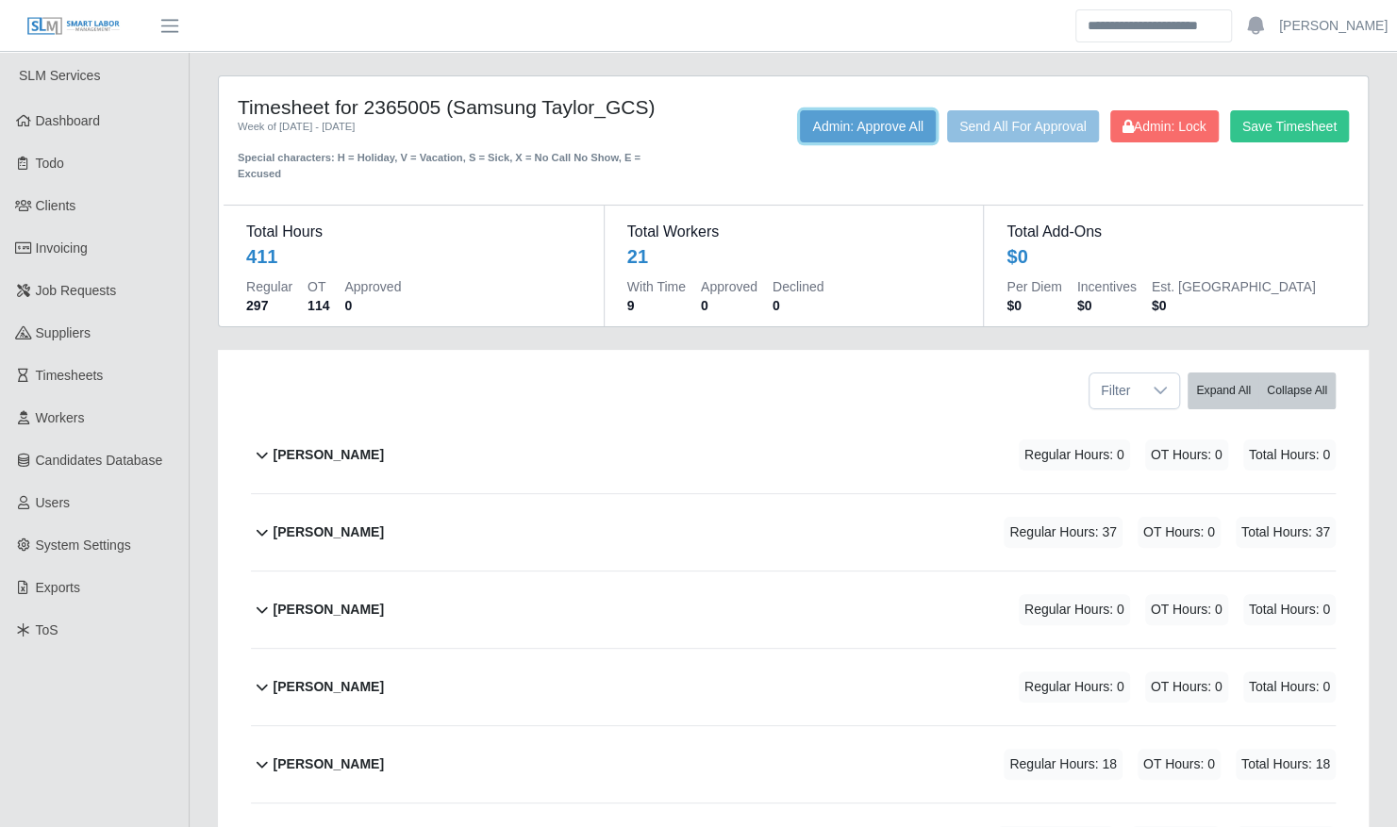
drag, startPoint x: 834, startPoint y: 123, endPoint x: 723, endPoint y: 229, distance: 153.4
click at [834, 123] on button "Admin: Approve All" at bounding box center [868, 126] width 136 height 32
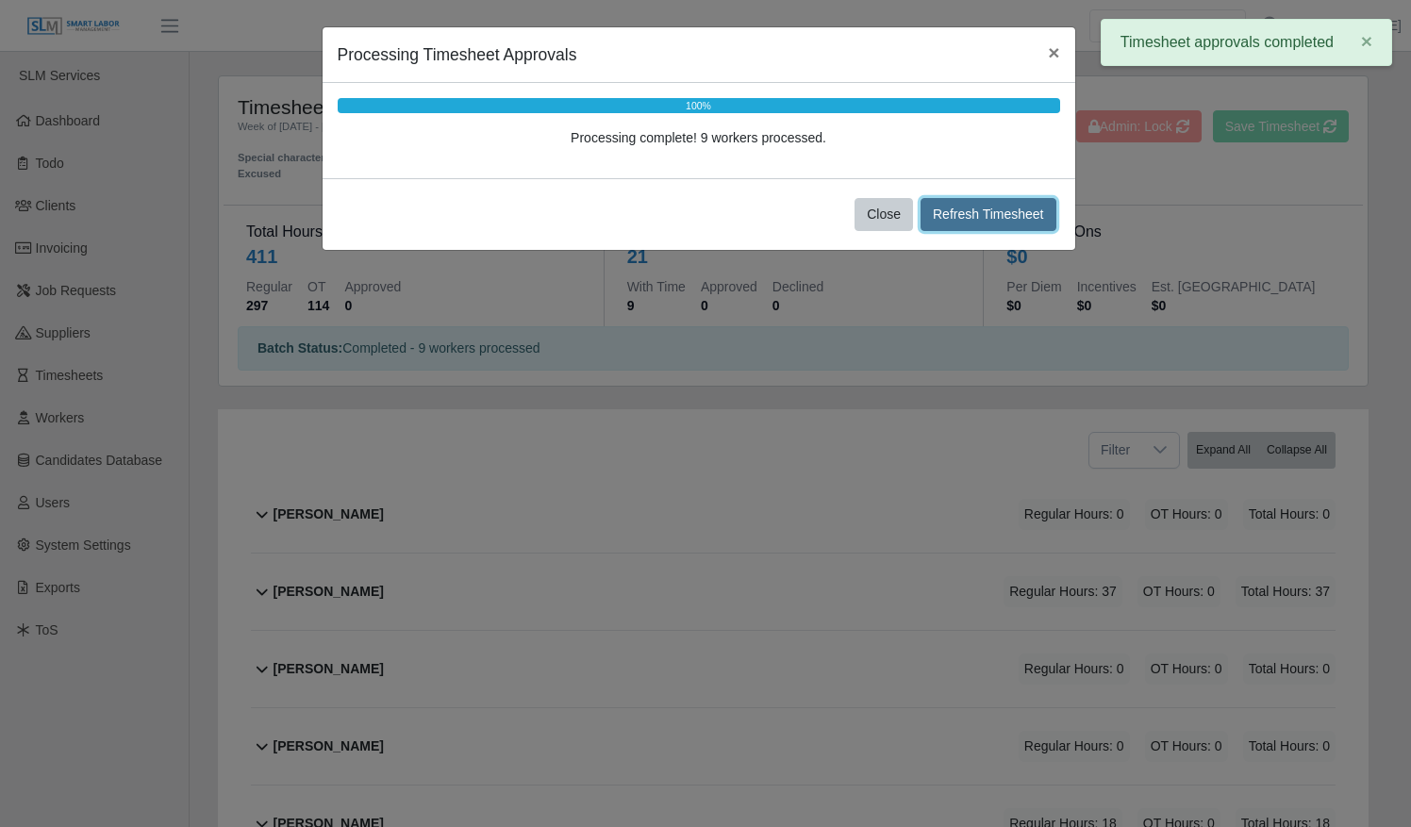
click at [982, 209] on button "Refresh Timesheet" at bounding box center [988, 214] width 136 height 33
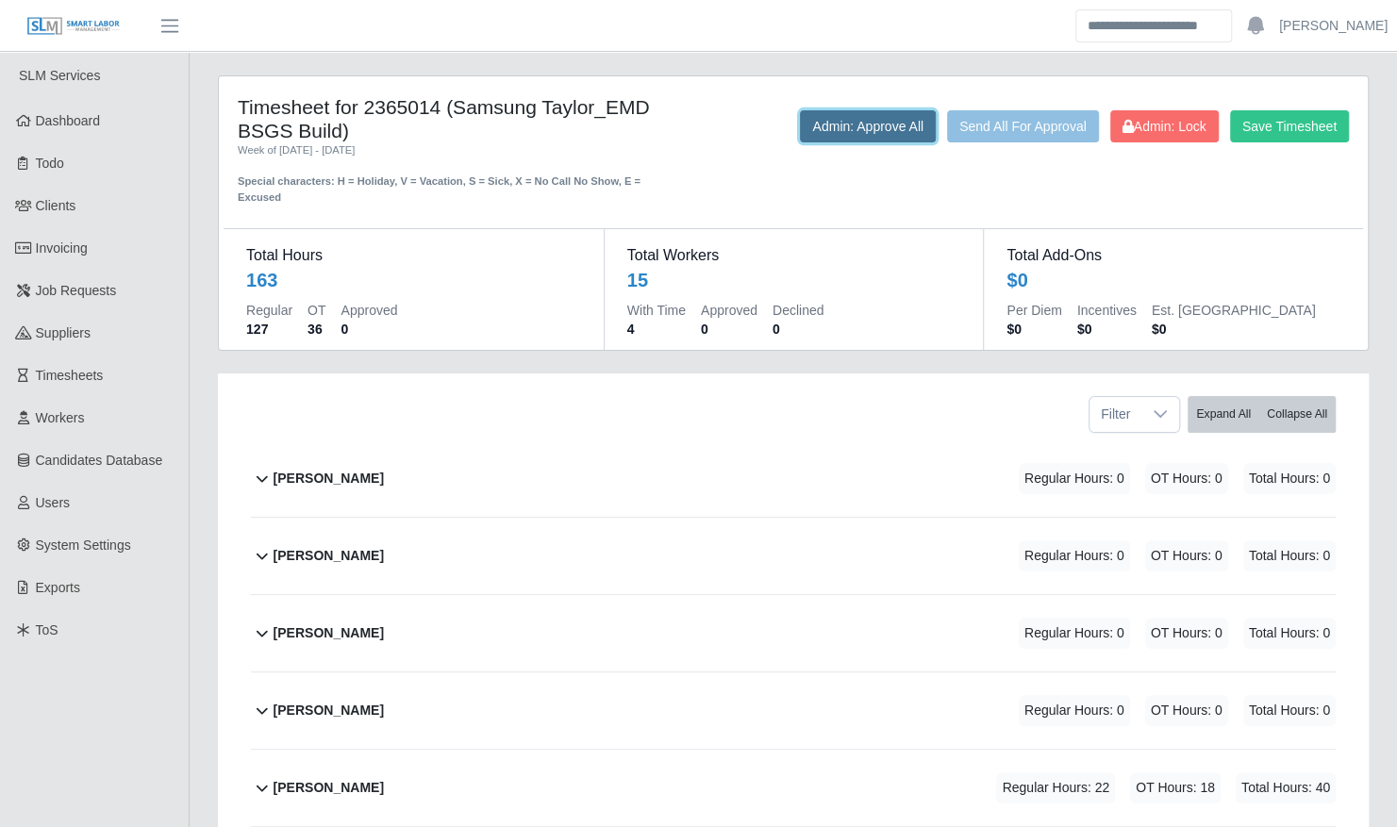
click at [838, 129] on button "Admin: Approve All" at bounding box center [868, 126] width 136 height 32
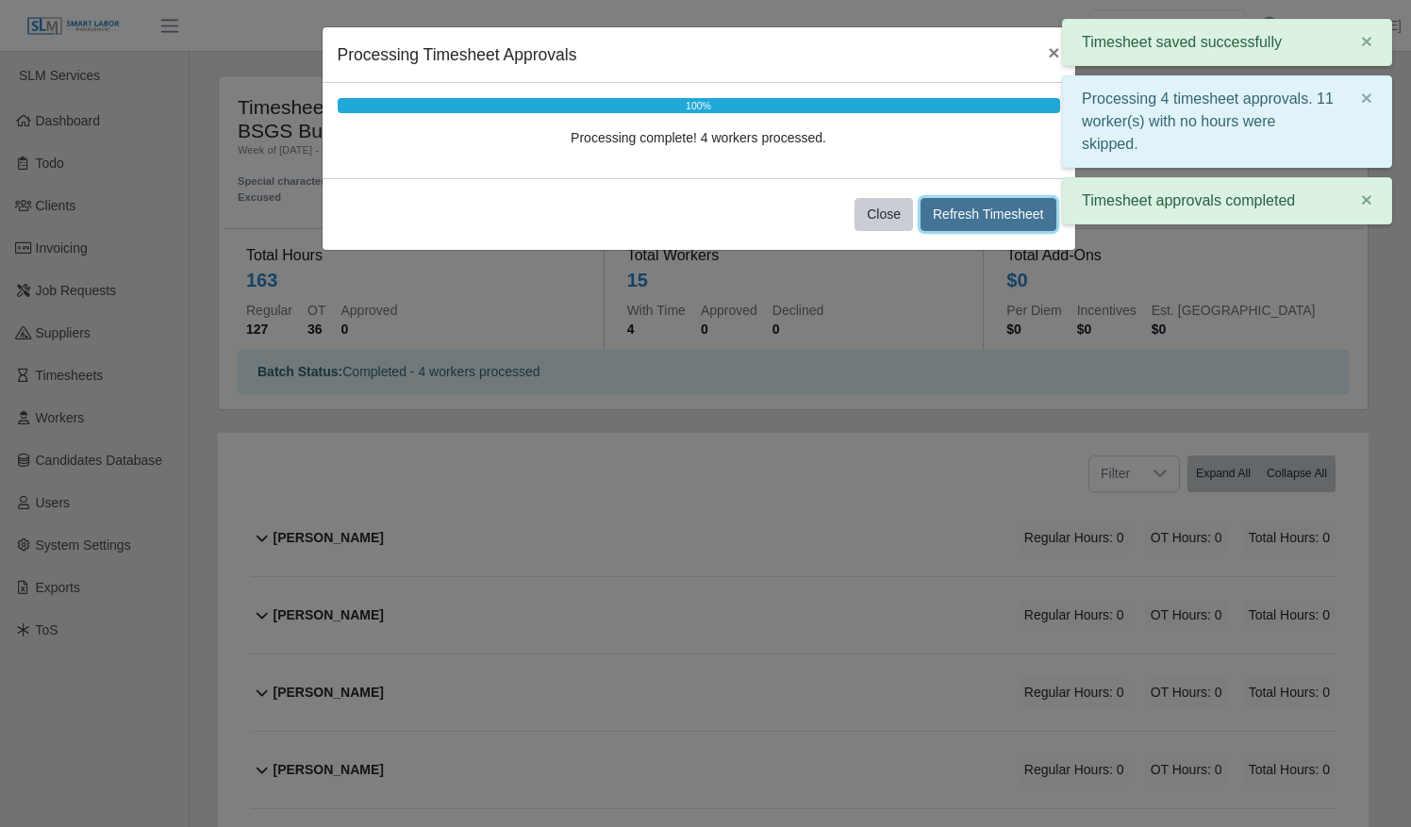
click at [954, 210] on button "Refresh Timesheet" at bounding box center [988, 214] width 136 height 33
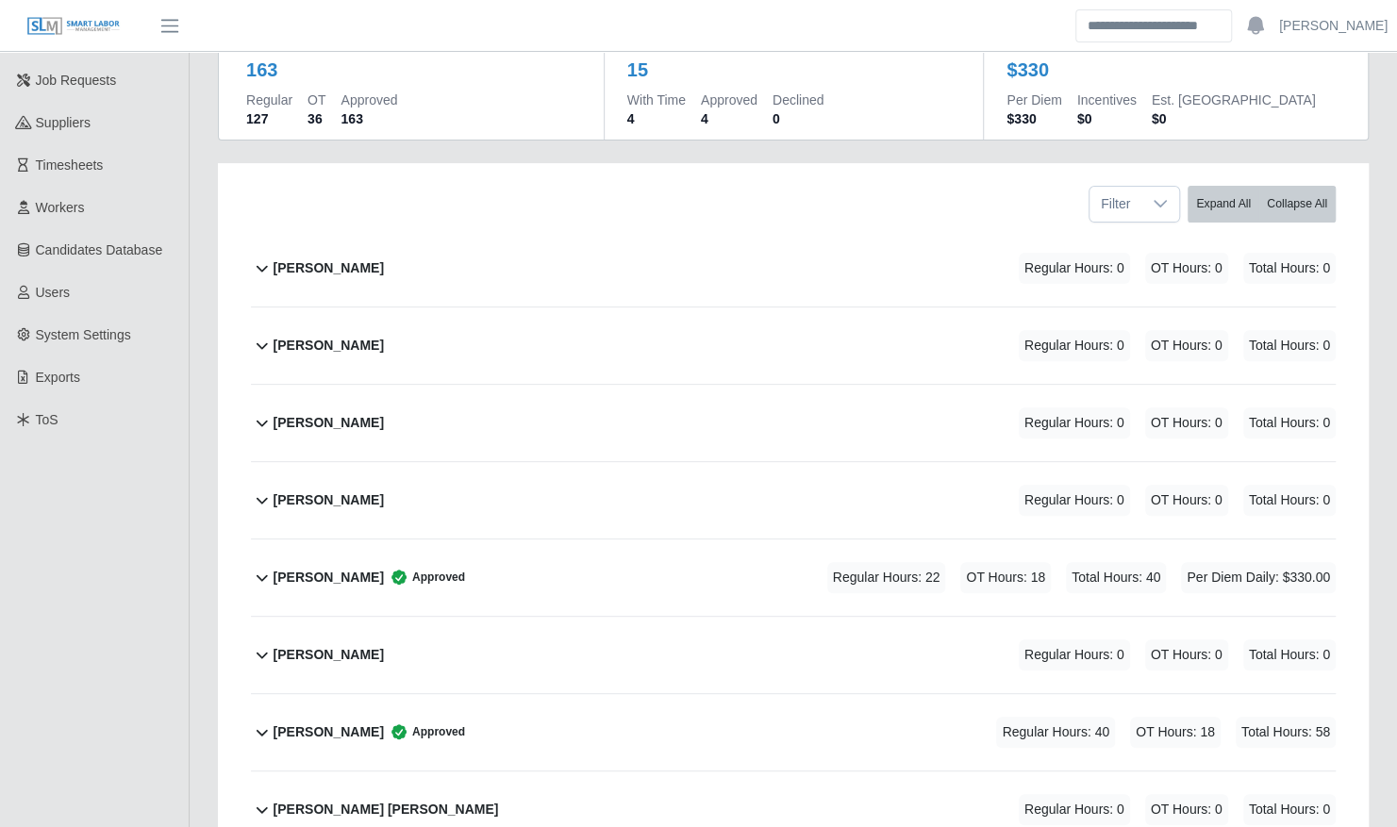
scroll to position [193, 0]
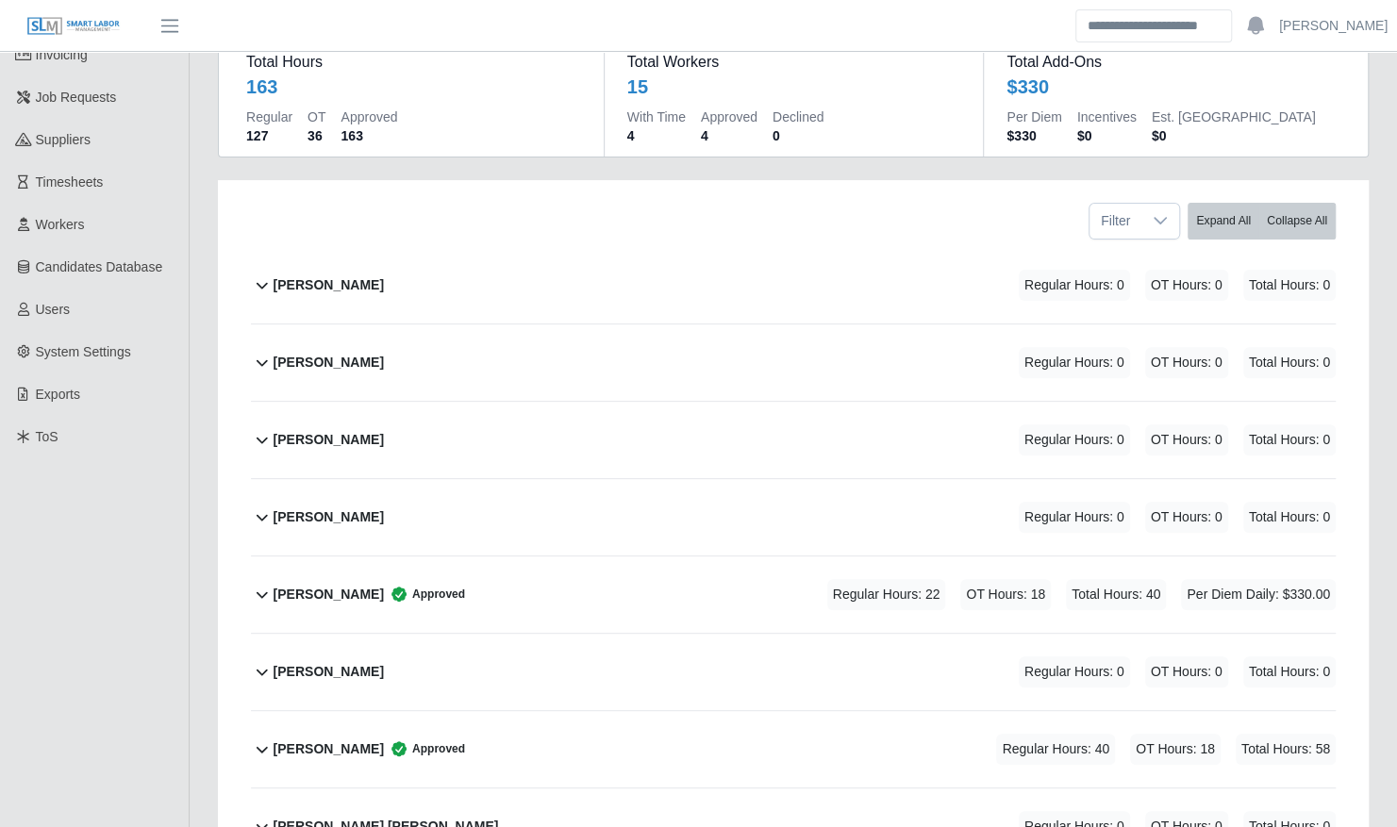
click at [407, 274] on div "[PERSON_NAME] Regular Hours: 0 OT Hours: 0 Total Hours: 0" at bounding box center [805, 285] width 1062 height 76
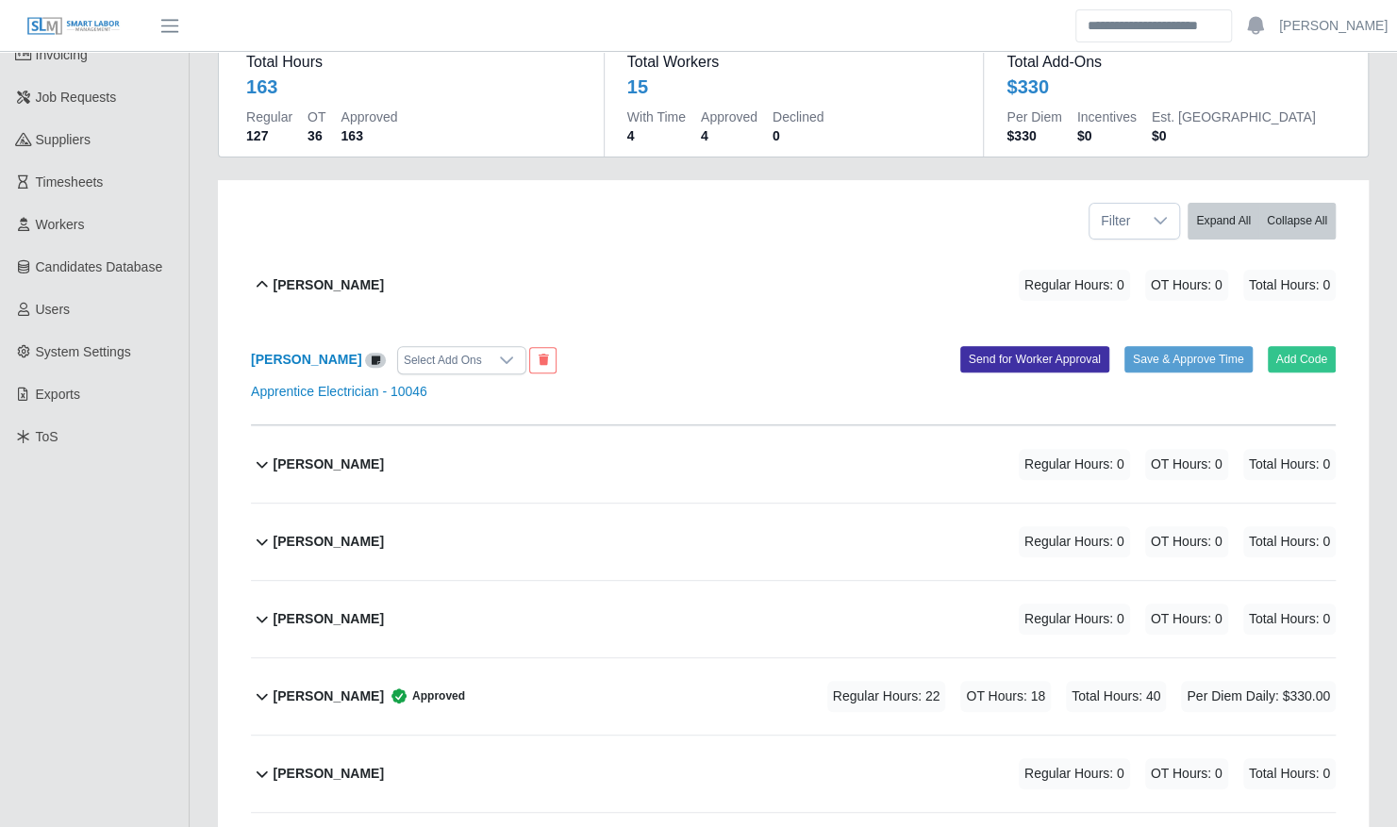
click at [338, 275] on b "[PERSON_NAME]" at bounding box center [329, 285] width 110 height 20
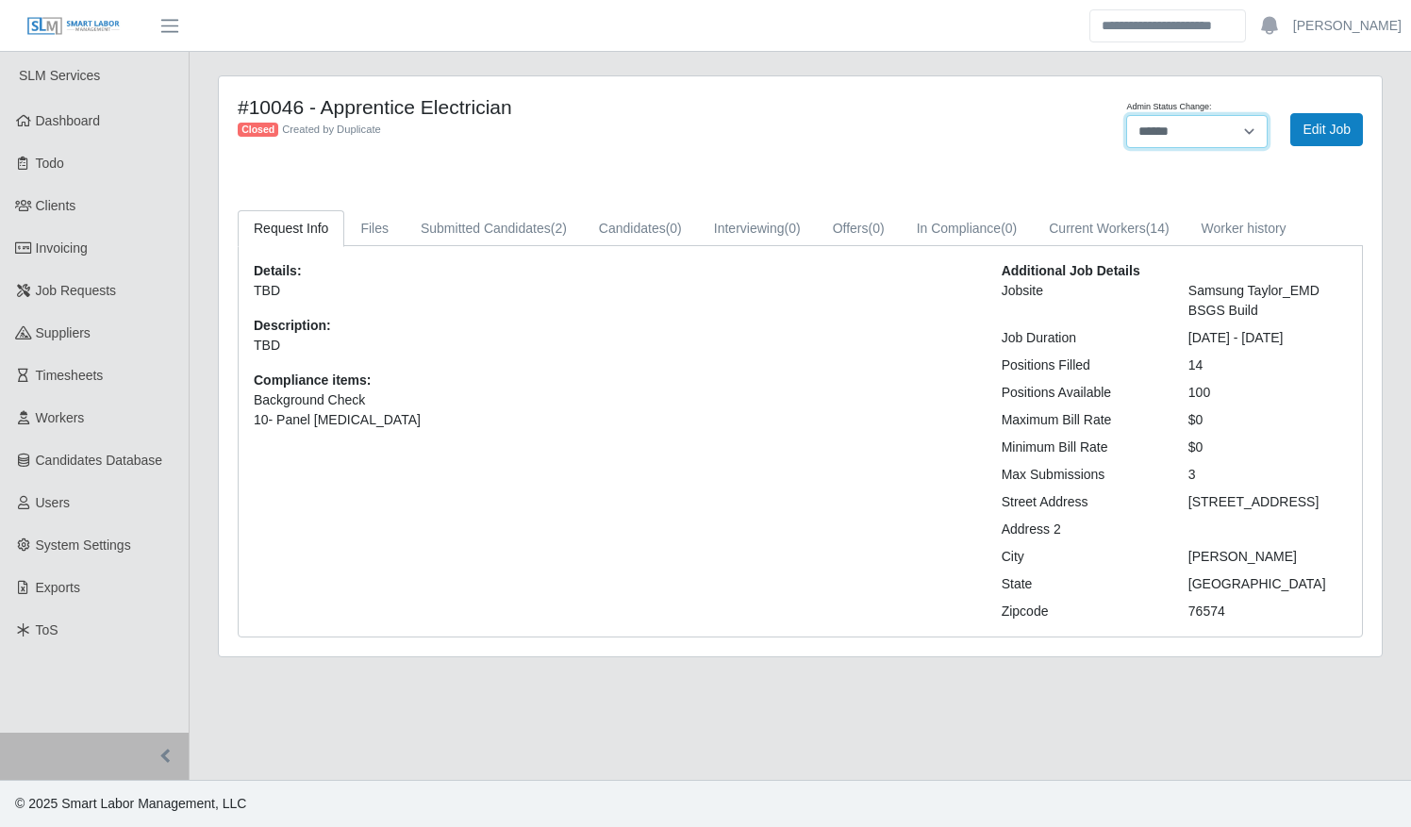
click at [1193, 132] on select "**********" at bounding box center [1196, 131] width 141 height 33
select select "****"
click at [1126, 115] on select "**********" at bounding box center [1196, 131] width 141 height 33
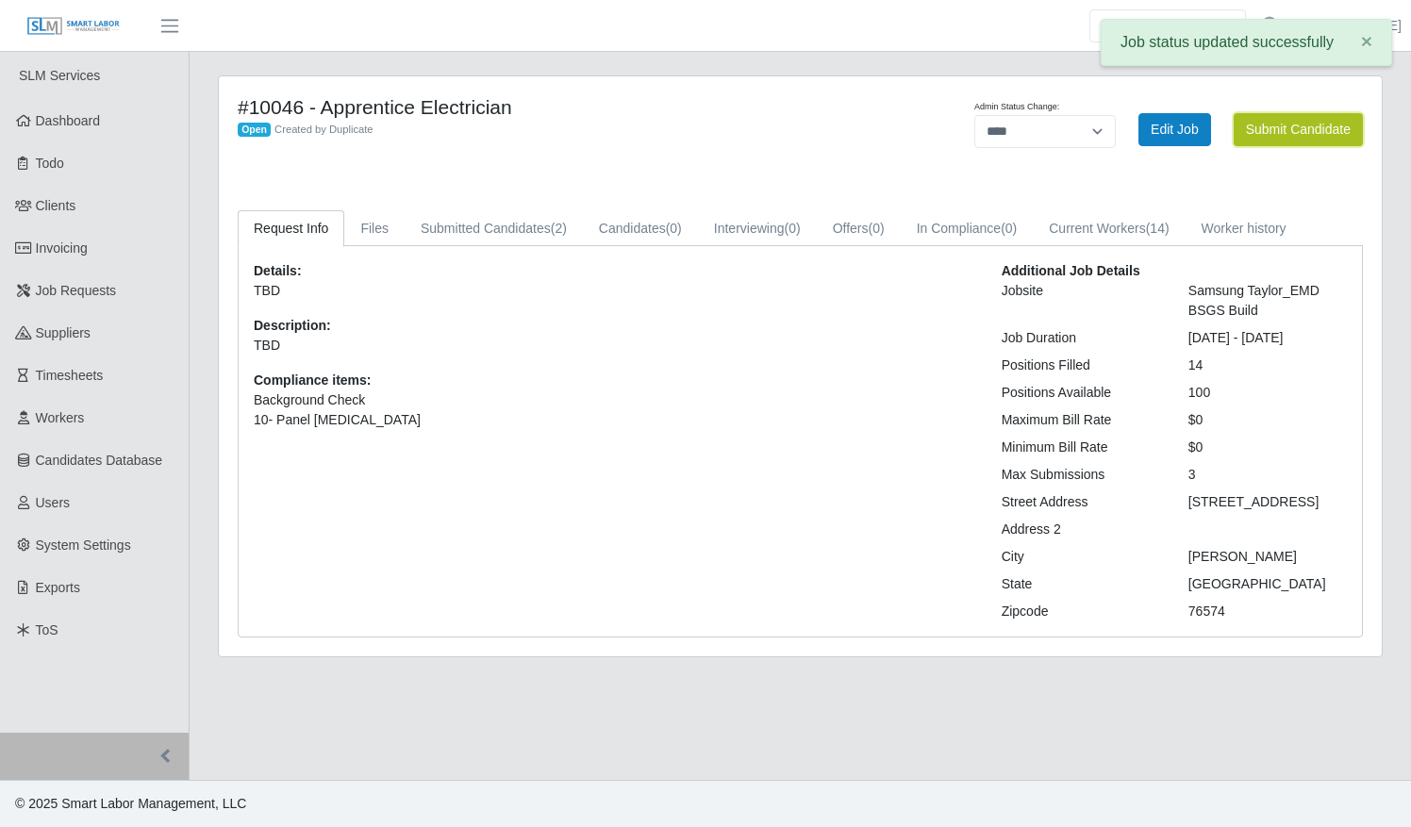
click at [1313, 119] on button "Submit Candidate" at bounding box center [1298, 129] width 129 height 33
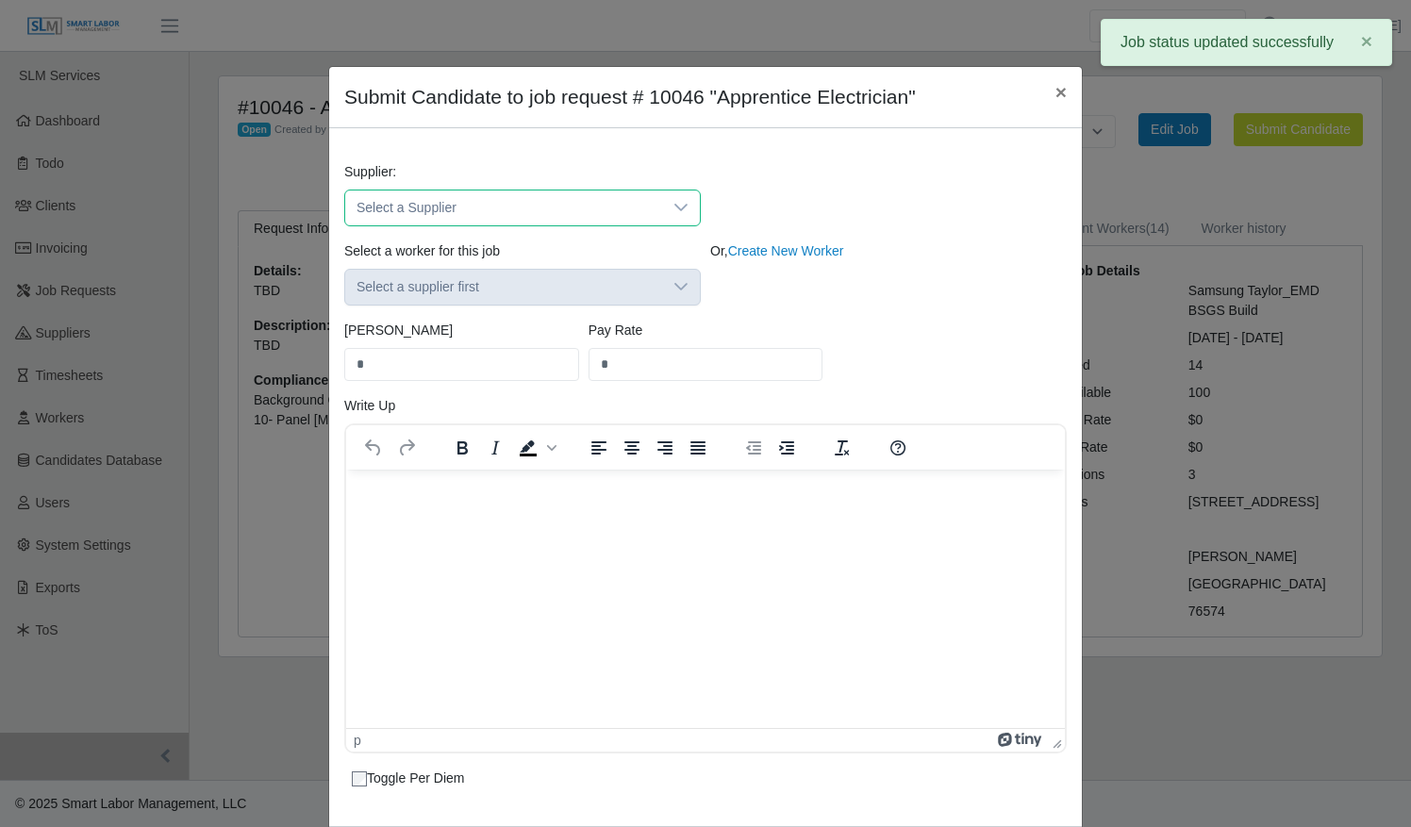
click at [601, 214] on span "Select a Supplier" at bounding box center [503, 208] width 317 height 35
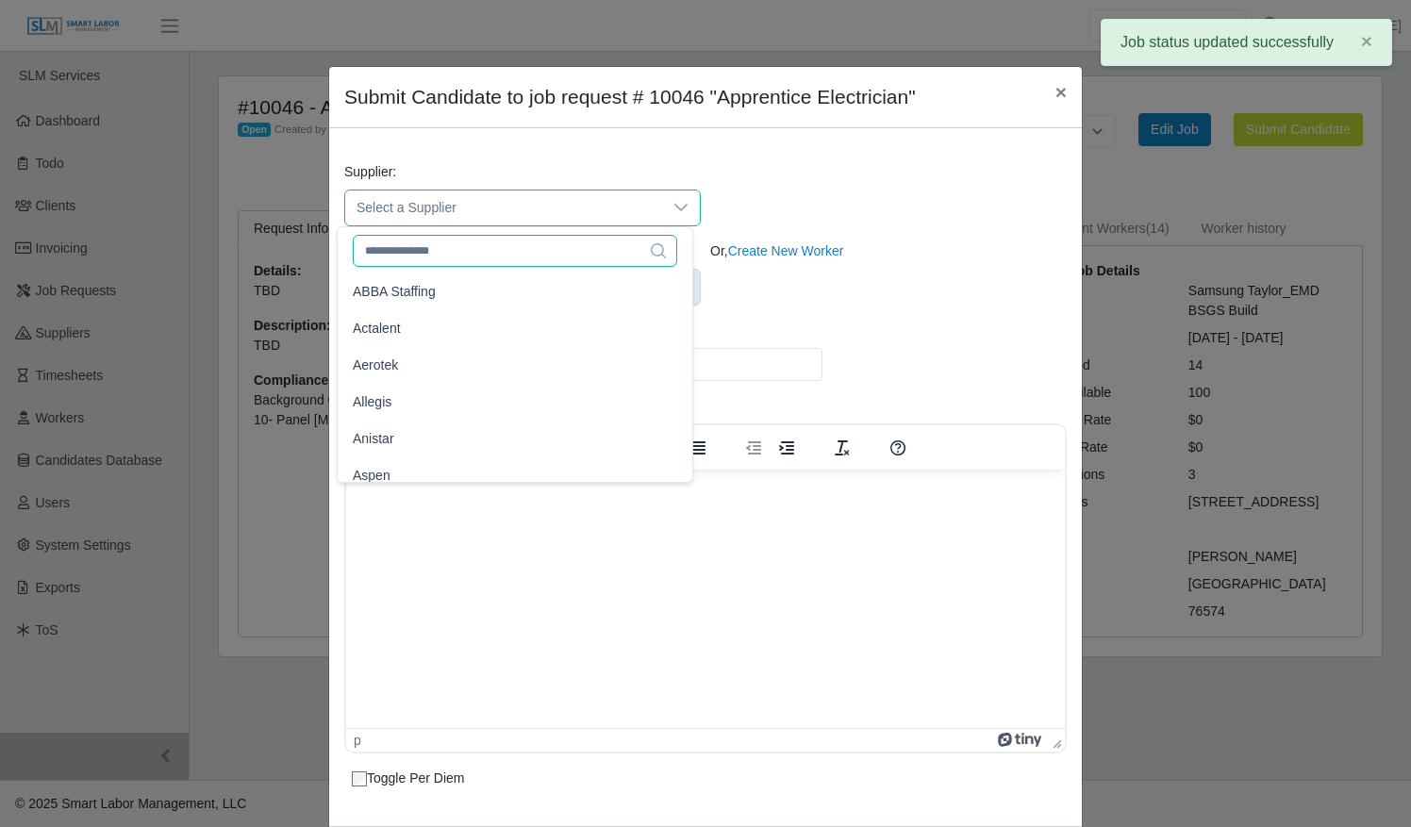
click at [581, 260] on input "text" at bounding box center [515, 251] width 324 height 32
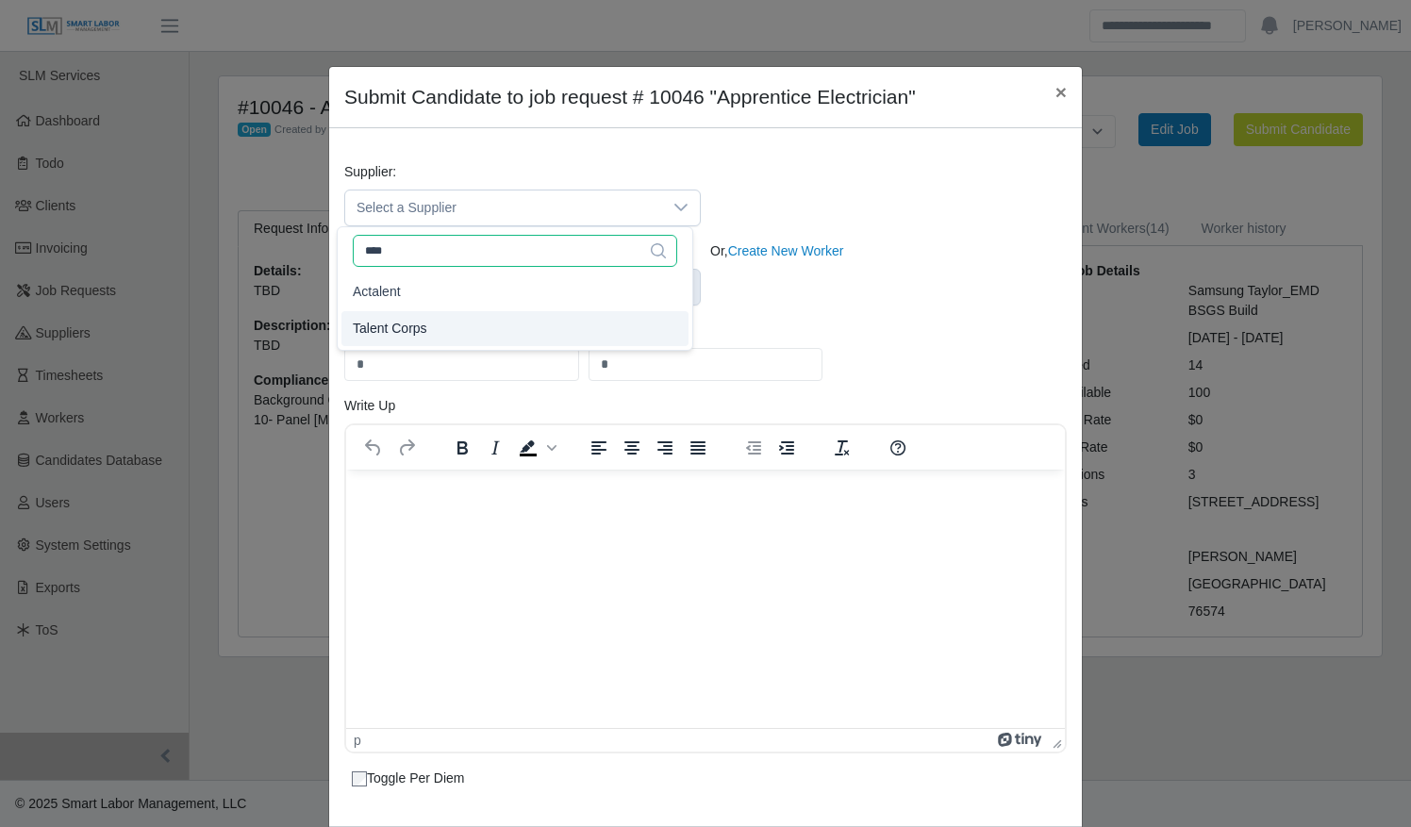
type input "****"
click at [551, 323] on li "Talent Corps" at bounding box center [514, 328] width 347 height 35
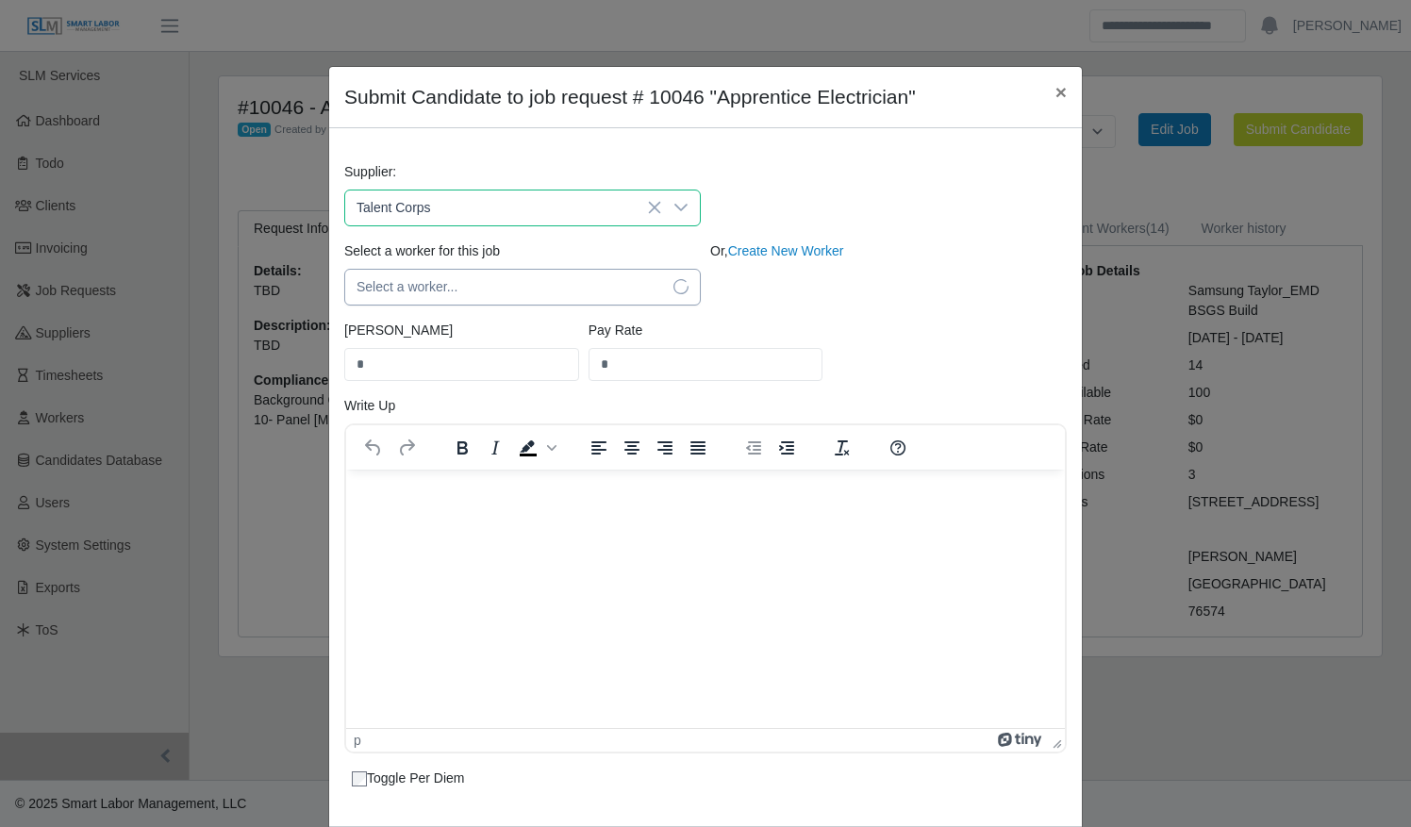
click at [538, 277] on span "Select a worker..." at bounding box center [503, 287] width 317 height 35
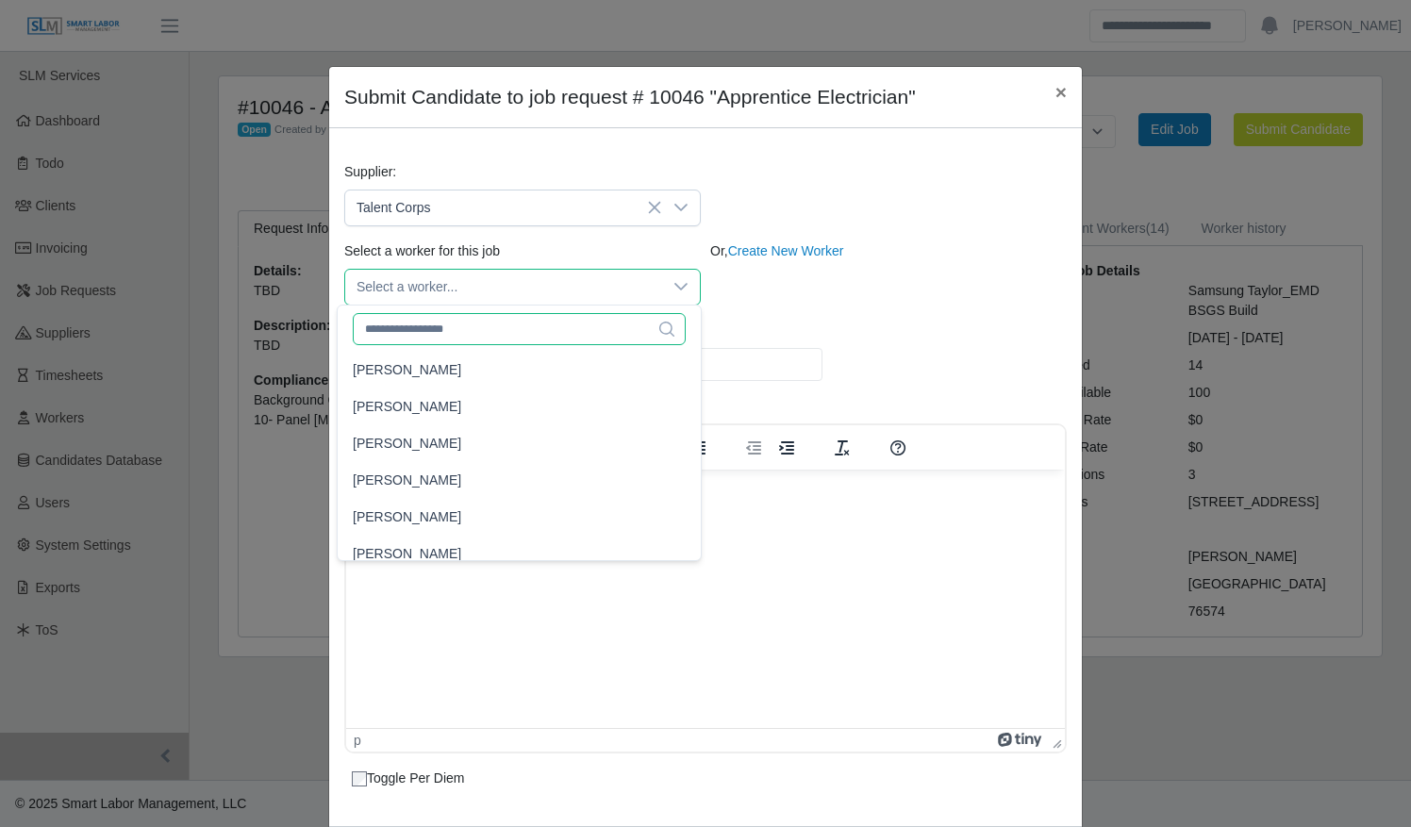
click at [499, 323] on input "text" at bounding box center [519, 329] width 333 height 32
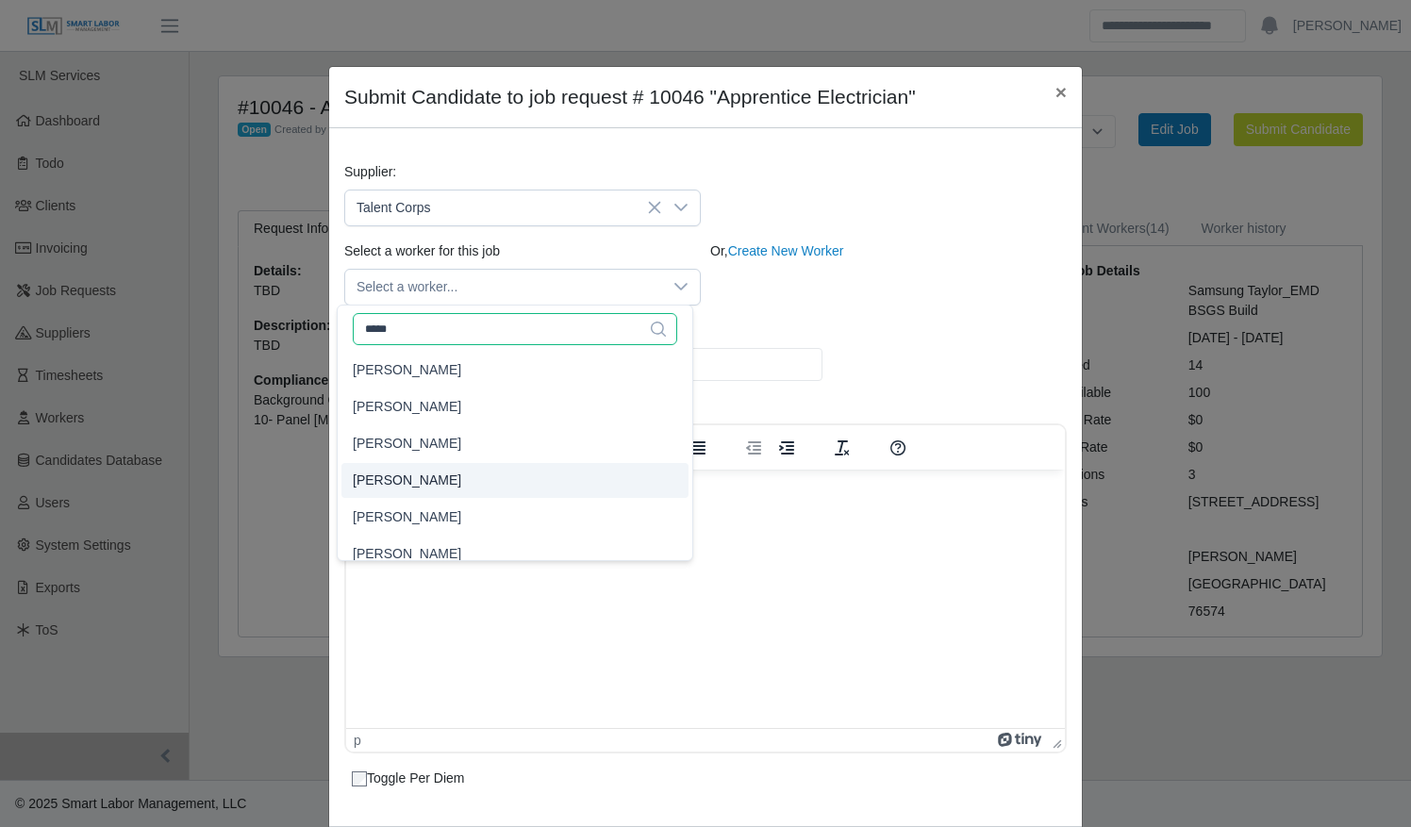
type input "*****"
type input "**"
click at [485, 484] on li "[PERSON_NAME]" at bounding box center [514, 480] width 347 height 35
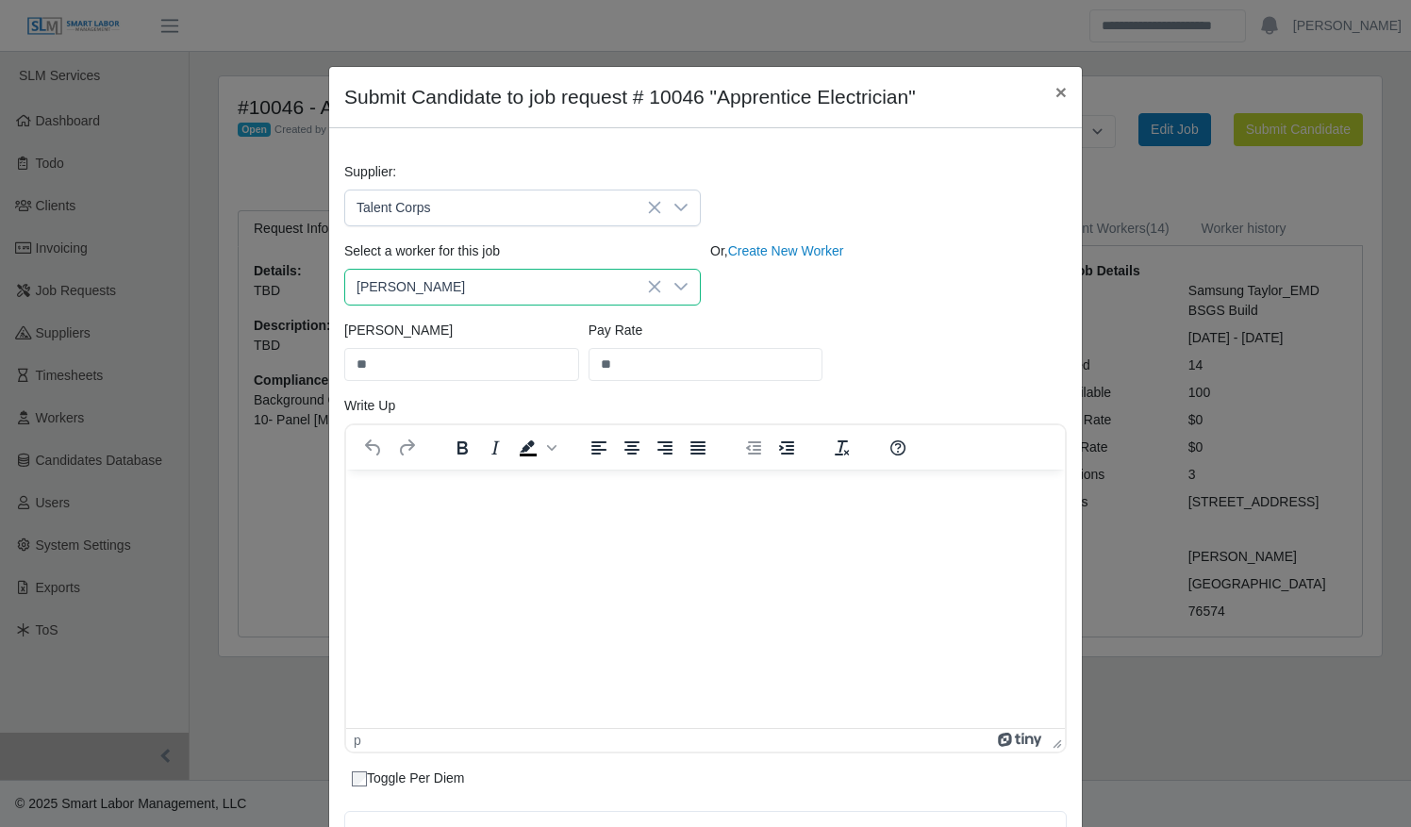
click at [832, 298] on div "Or, Create New Worker" at bounding box center [888, 273] width 366 height 64
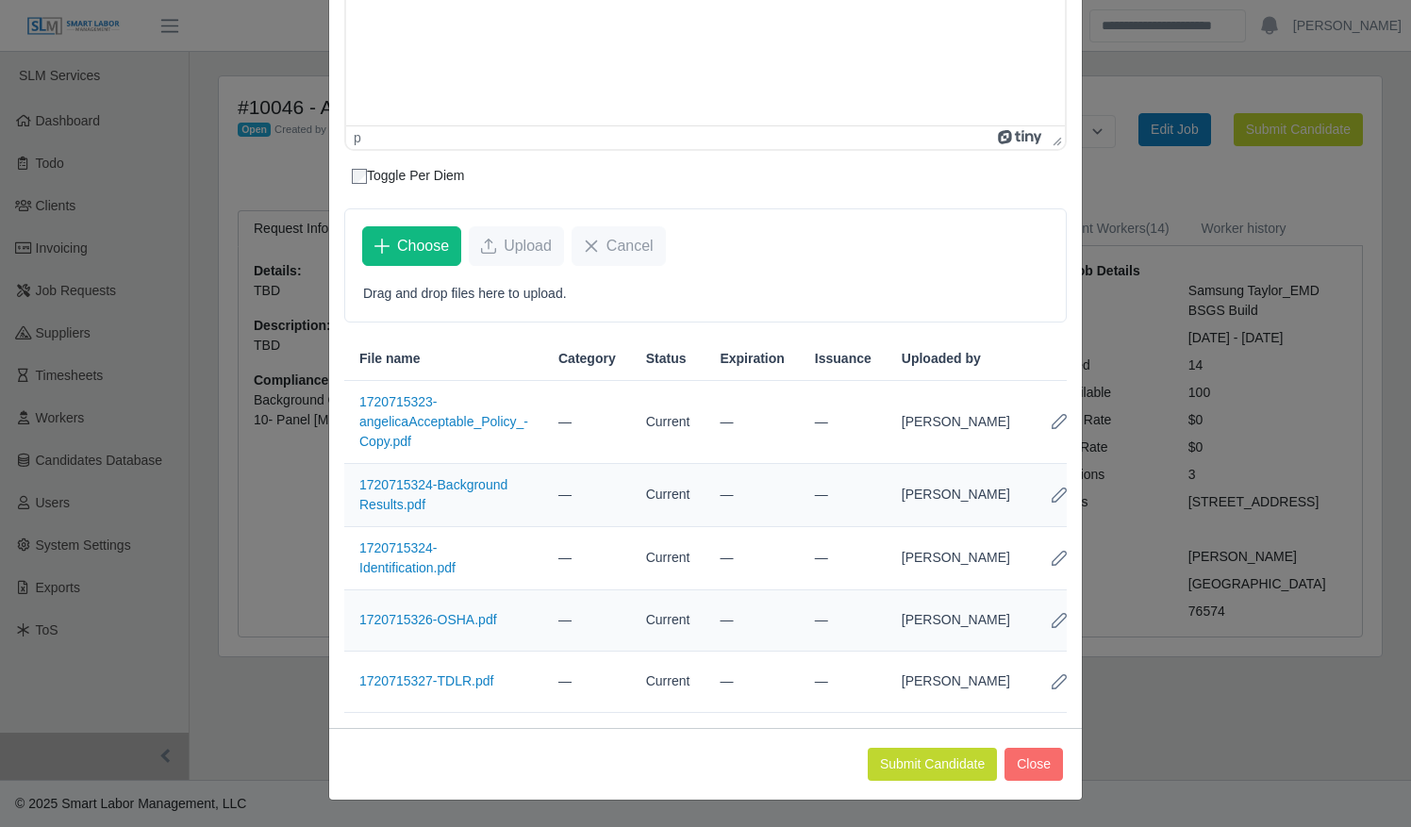
scroll to position [633, 0]
click at [914, 768] on button "Submit Candidate" at bounding box center [932, 764] width 129 height 33
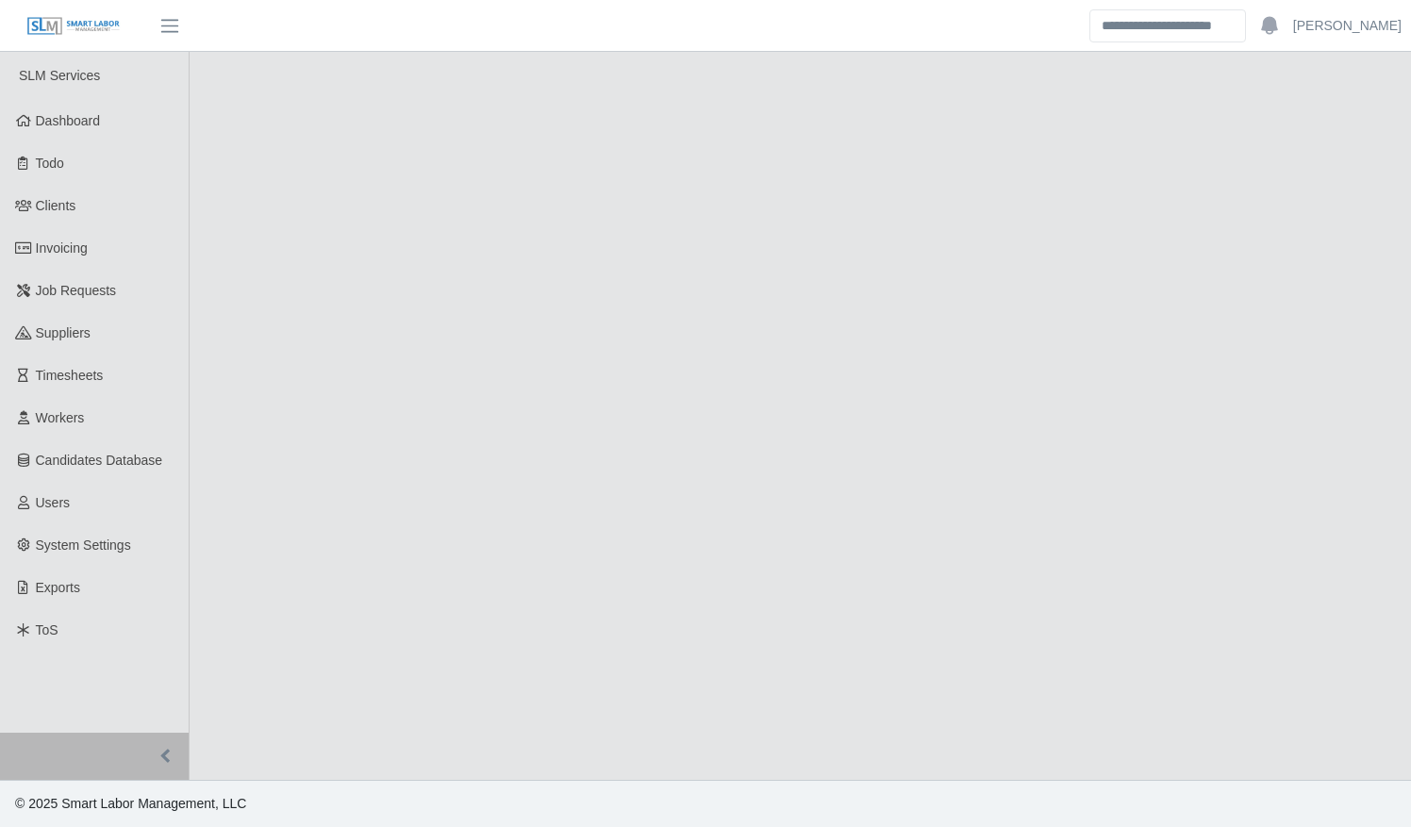
select select "****"
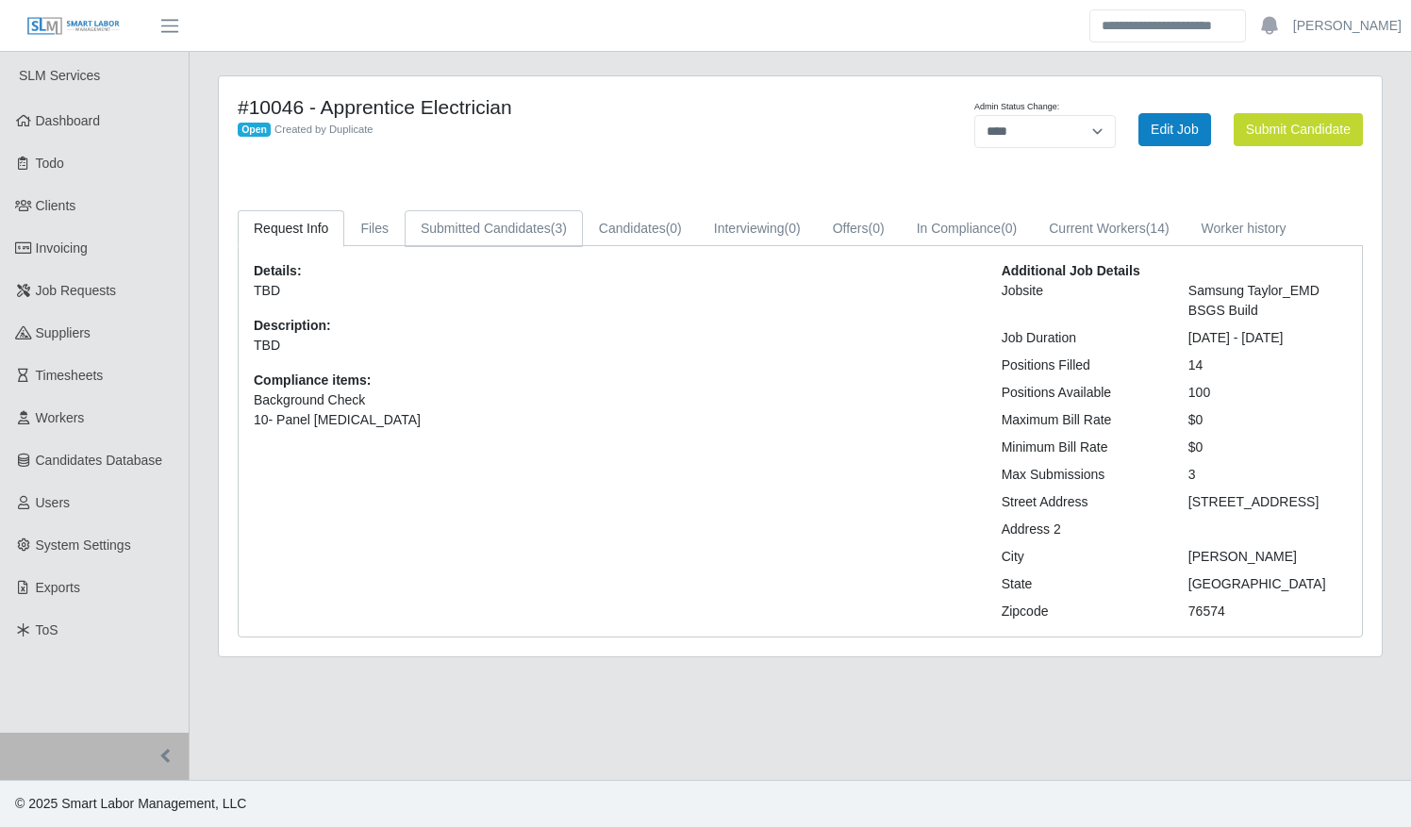
click at [521, 223] on link "Submitted Candidates (3)" at bounding box center [494, 228] width 178 height 37
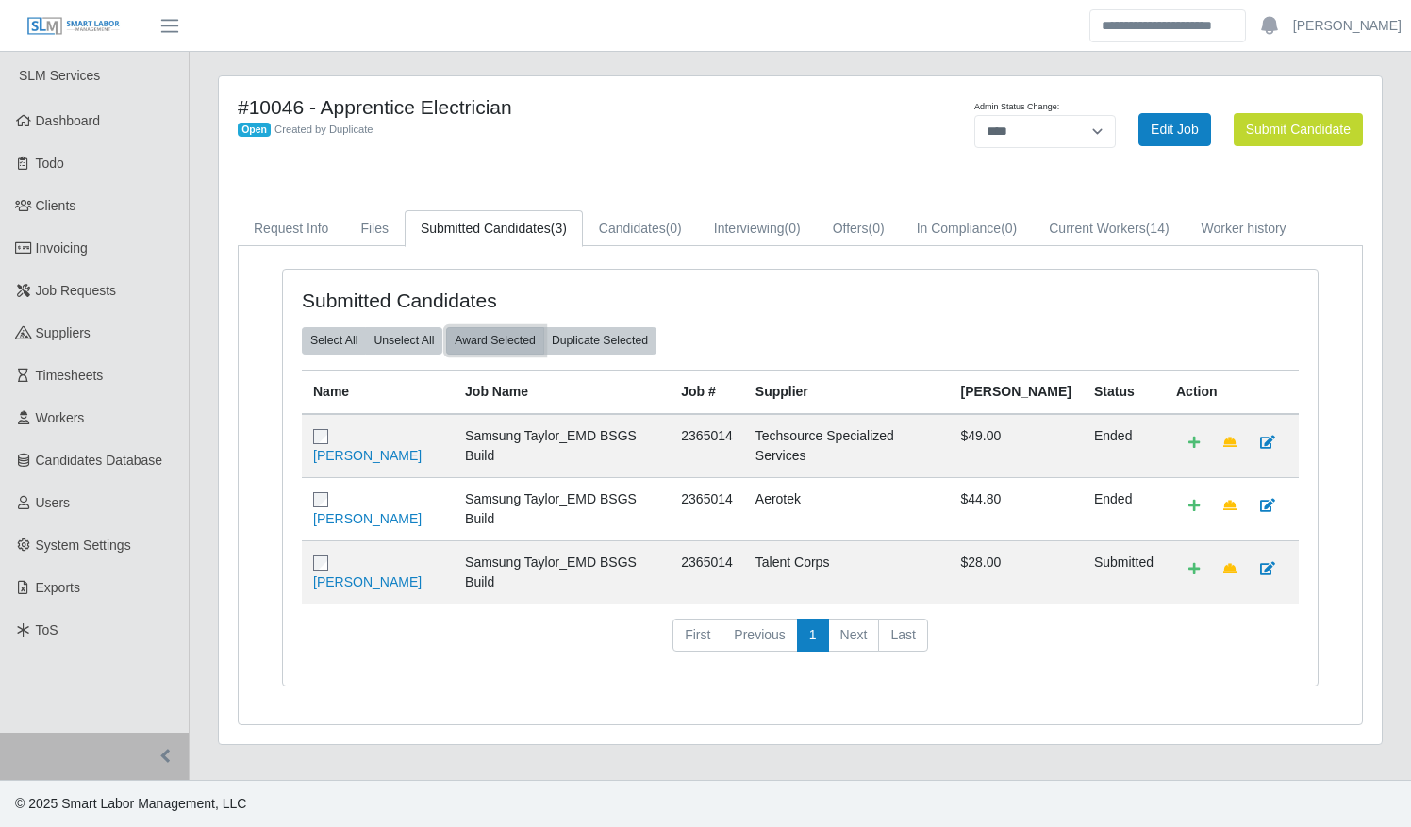
click at [492, 338] on button "Award Selected" at bounding box center [495, 340] width 98 height 26
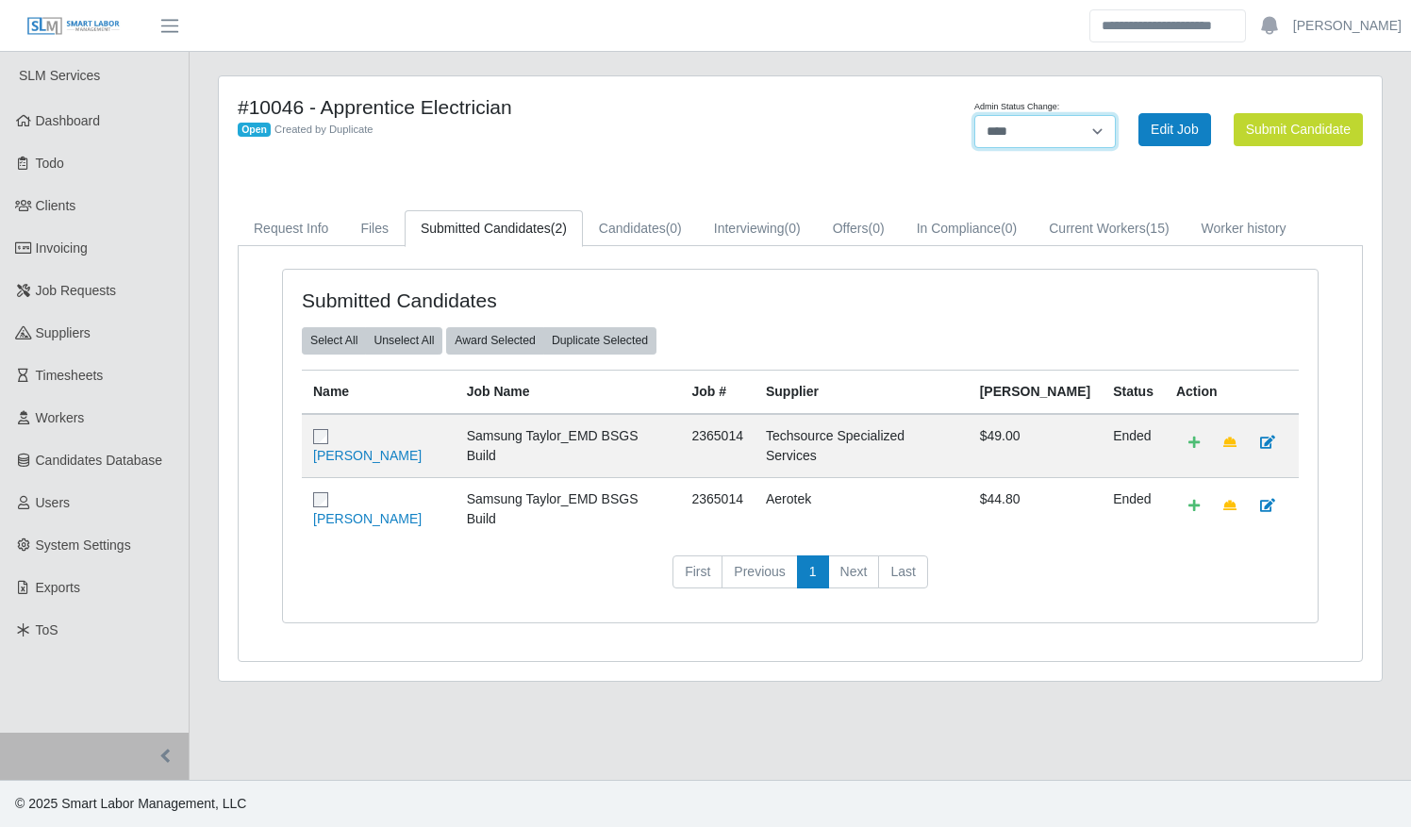
click at [1019, 136] on select "**********" at bounding box center [1044, 131] width 141 height 33
select select "******"
click at [1116, 115] on select "**********" at bounding box center [1044, 131] width 141 height 33
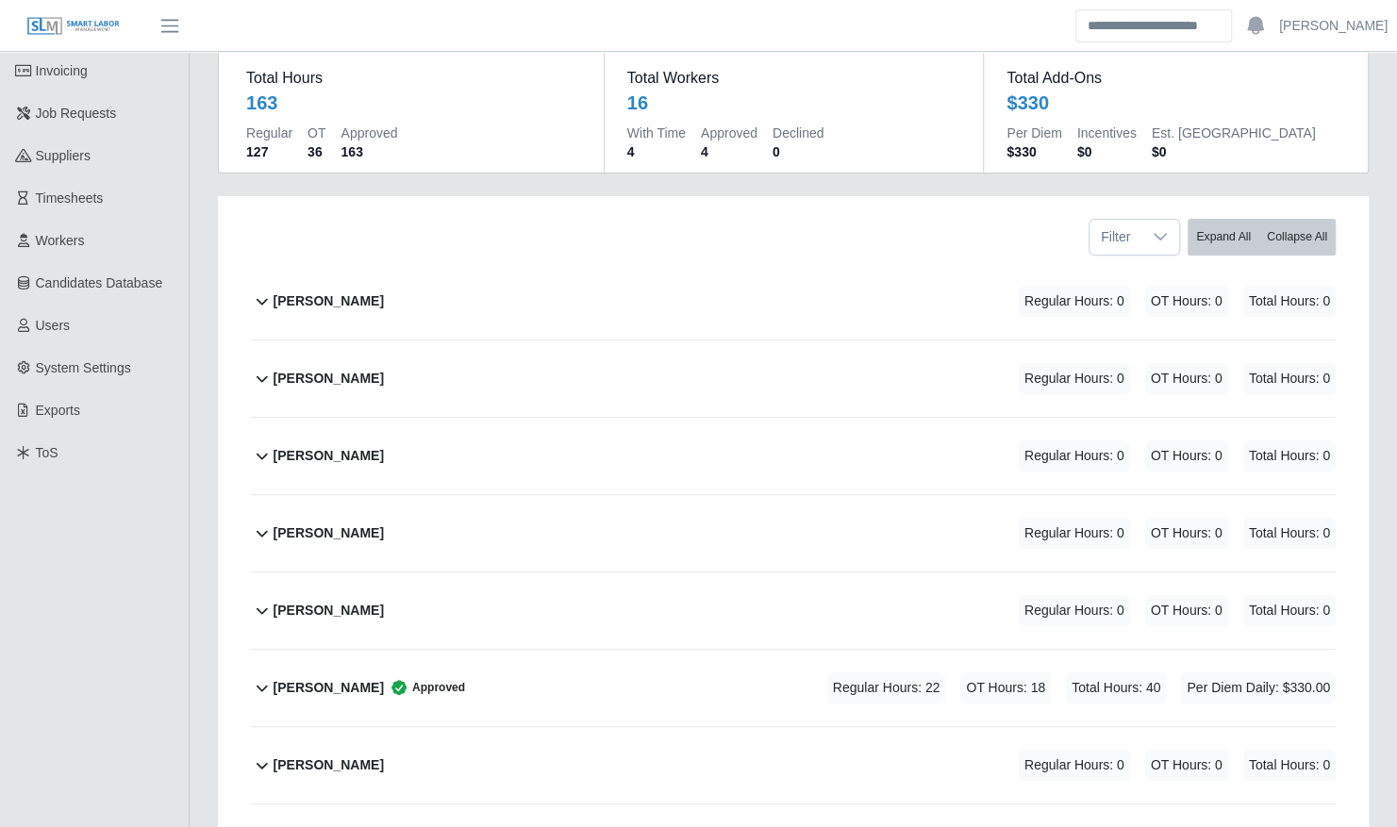
scroll to position [181, 0]
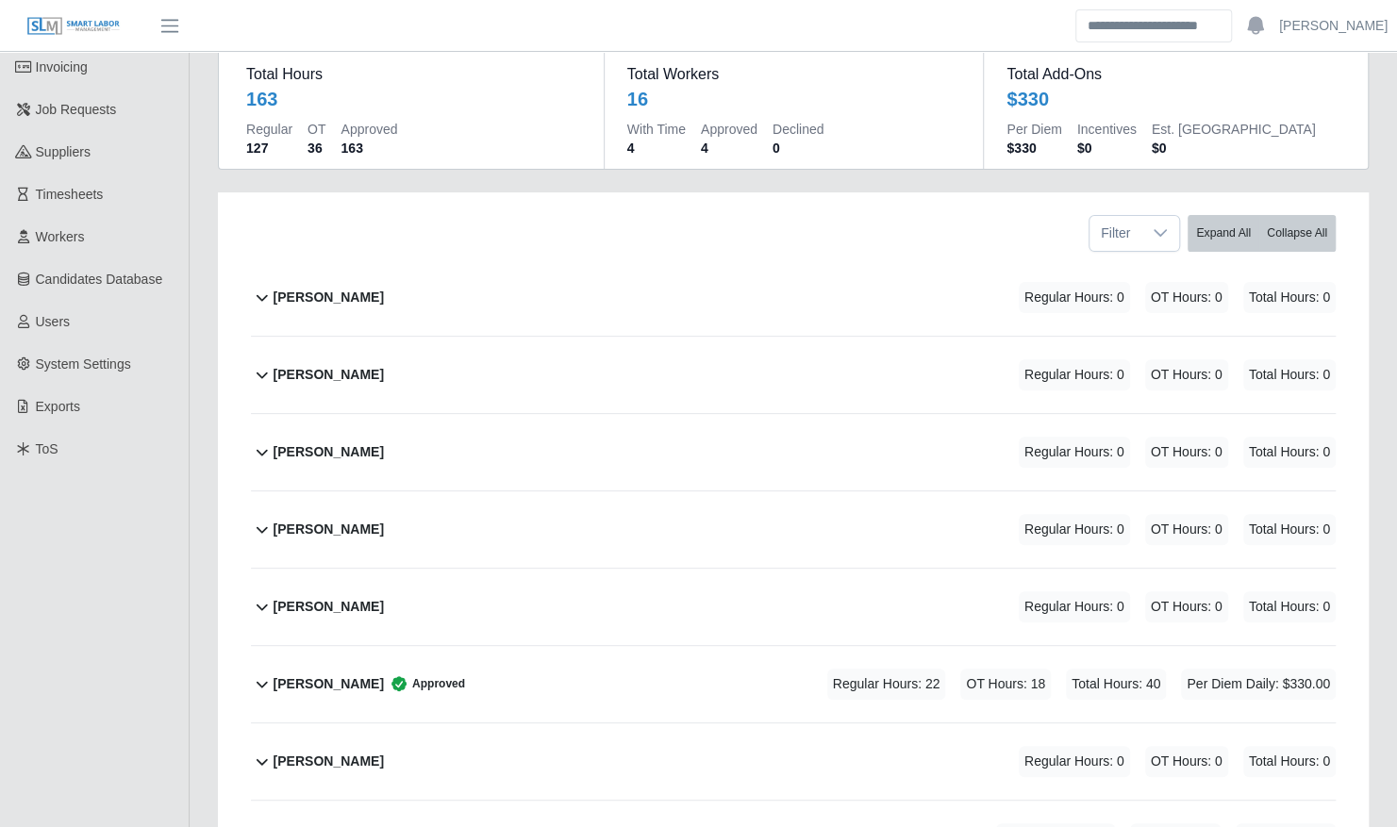
click at [573, 497] on div "[PERSON_NAME] Regular Hours: 0 OT Hours: 0 Total Hours: 0" at bounding box center [805, 529] width 1062 height 76
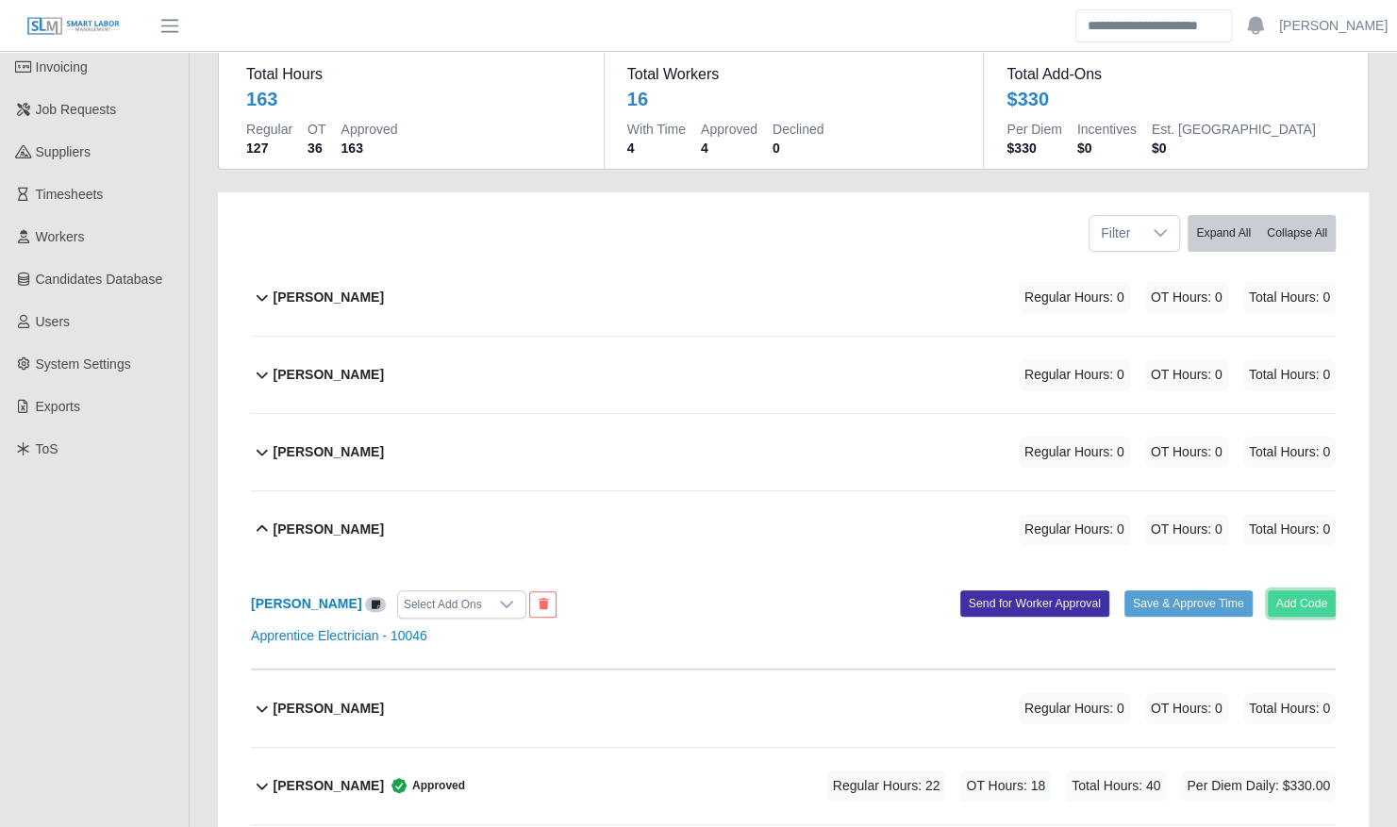
click at [1286, 590] on button "Add Code" at bounding box center [1302, 603] width 69 height 26
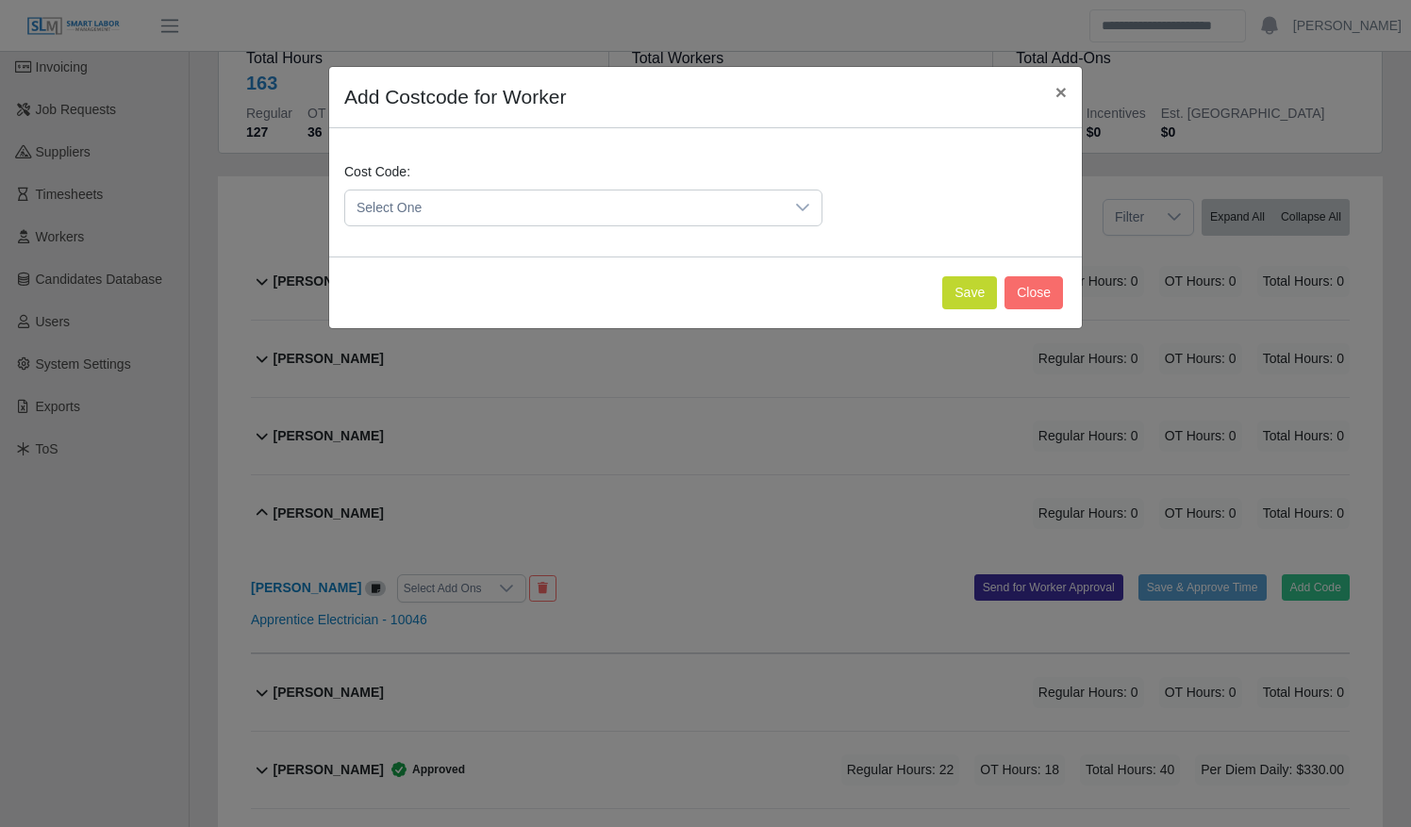
click at [600, 207] on span "Select One" at bounding box center [564, 208] width 439 height 35
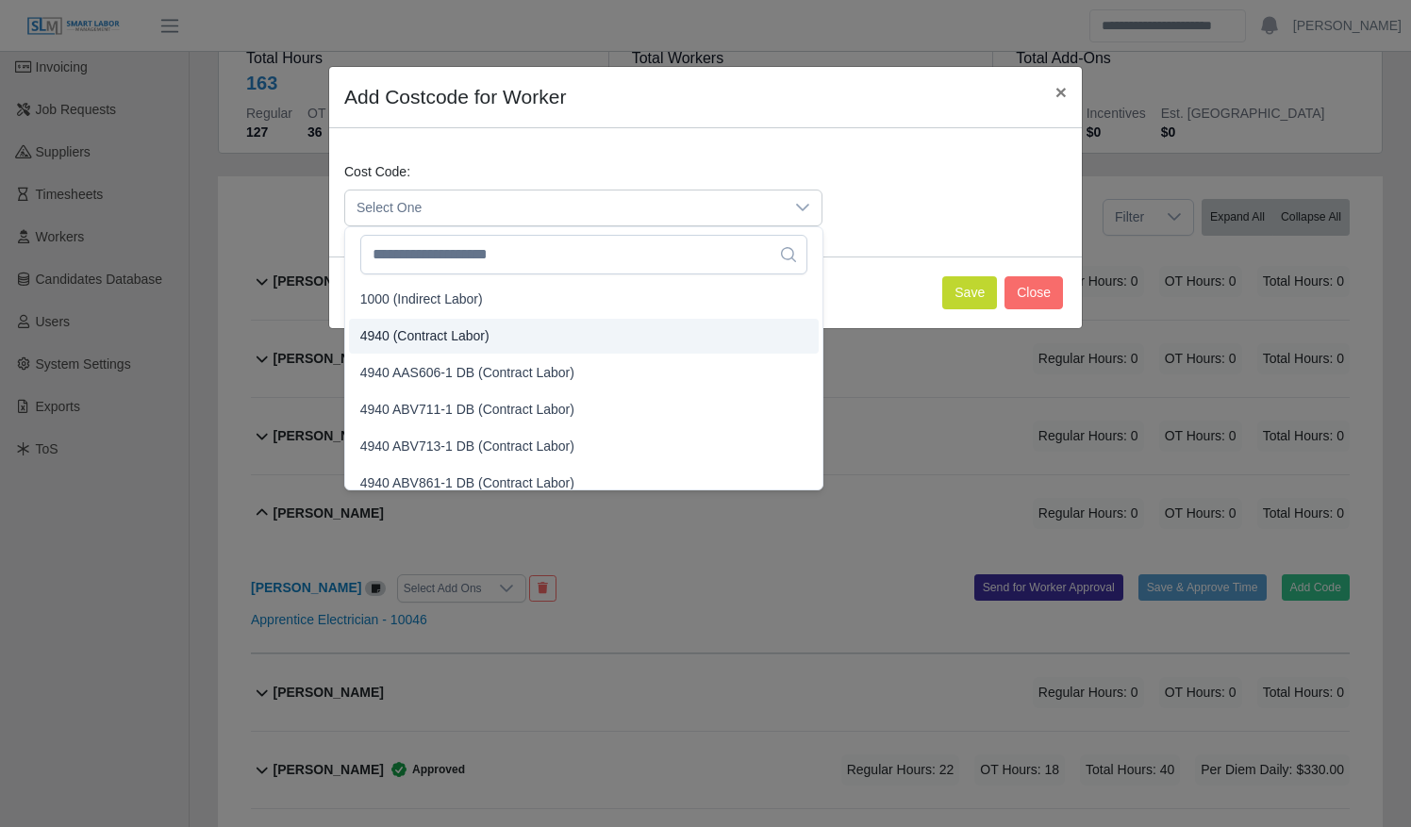
click at [564, 338] on li "4940 (Contract Labor)" at bounding box center [584, 336] width 470 height 35
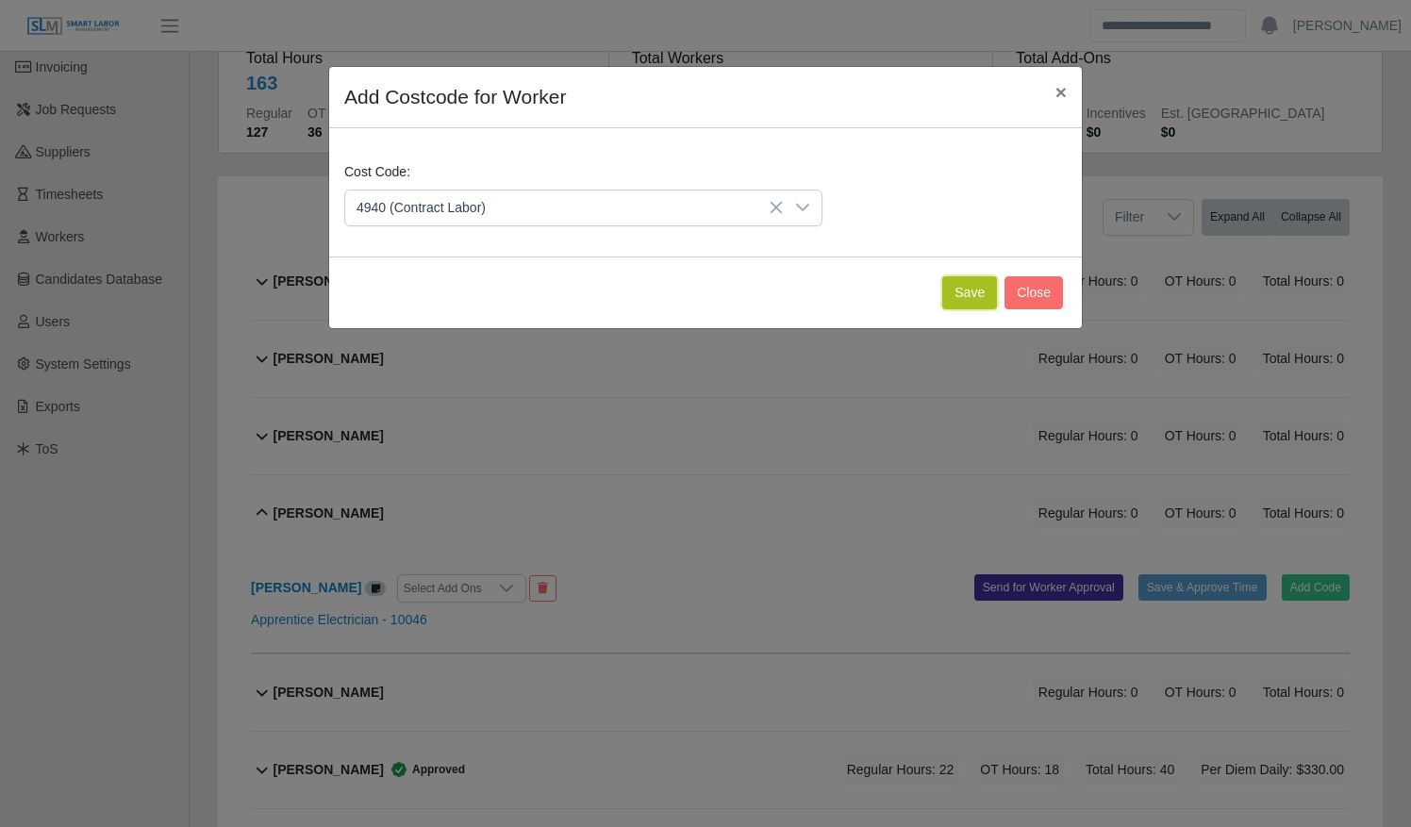
click at [958, 285] on button "Save" at bounding box center [969, 292] width 55 height 33
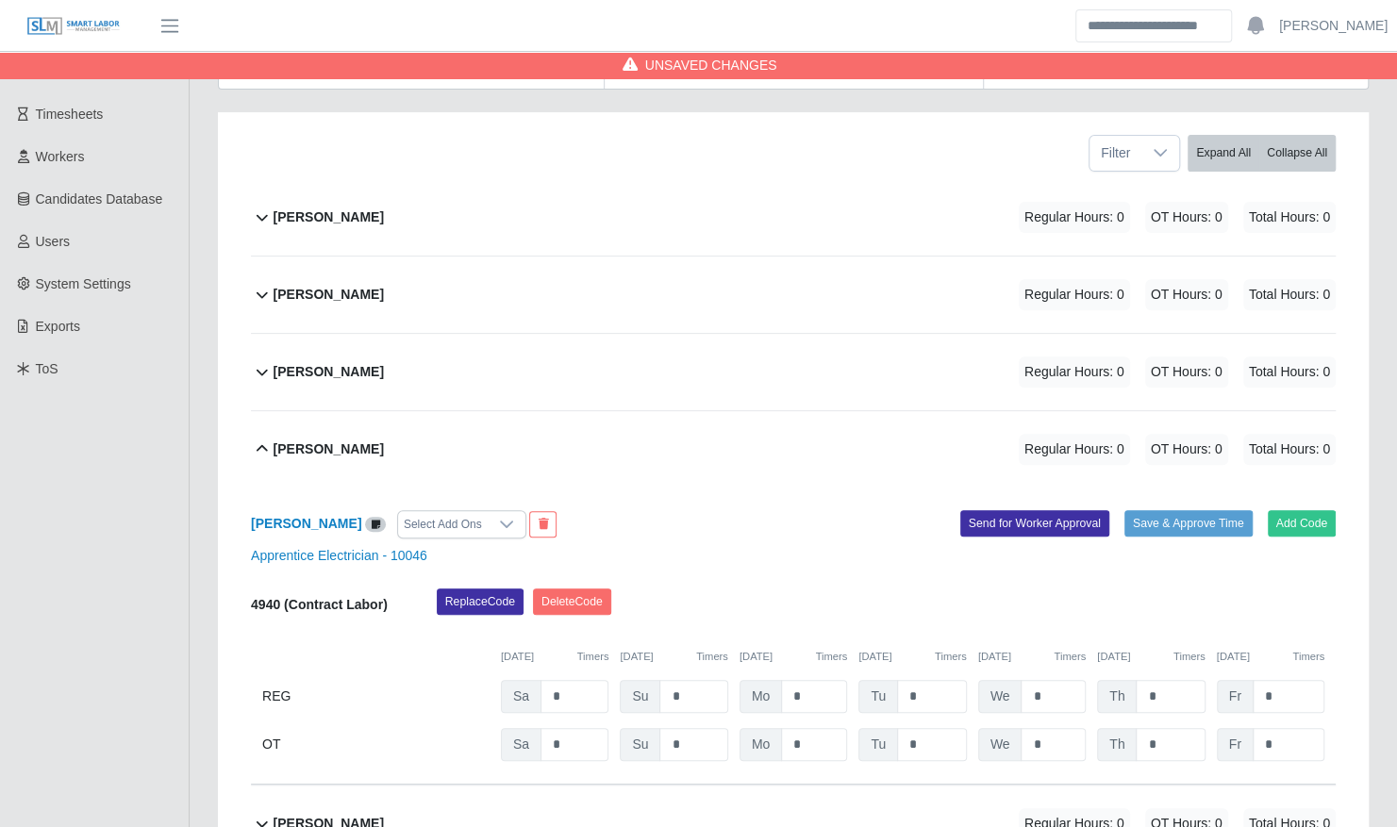
scroll to position [380, 0]
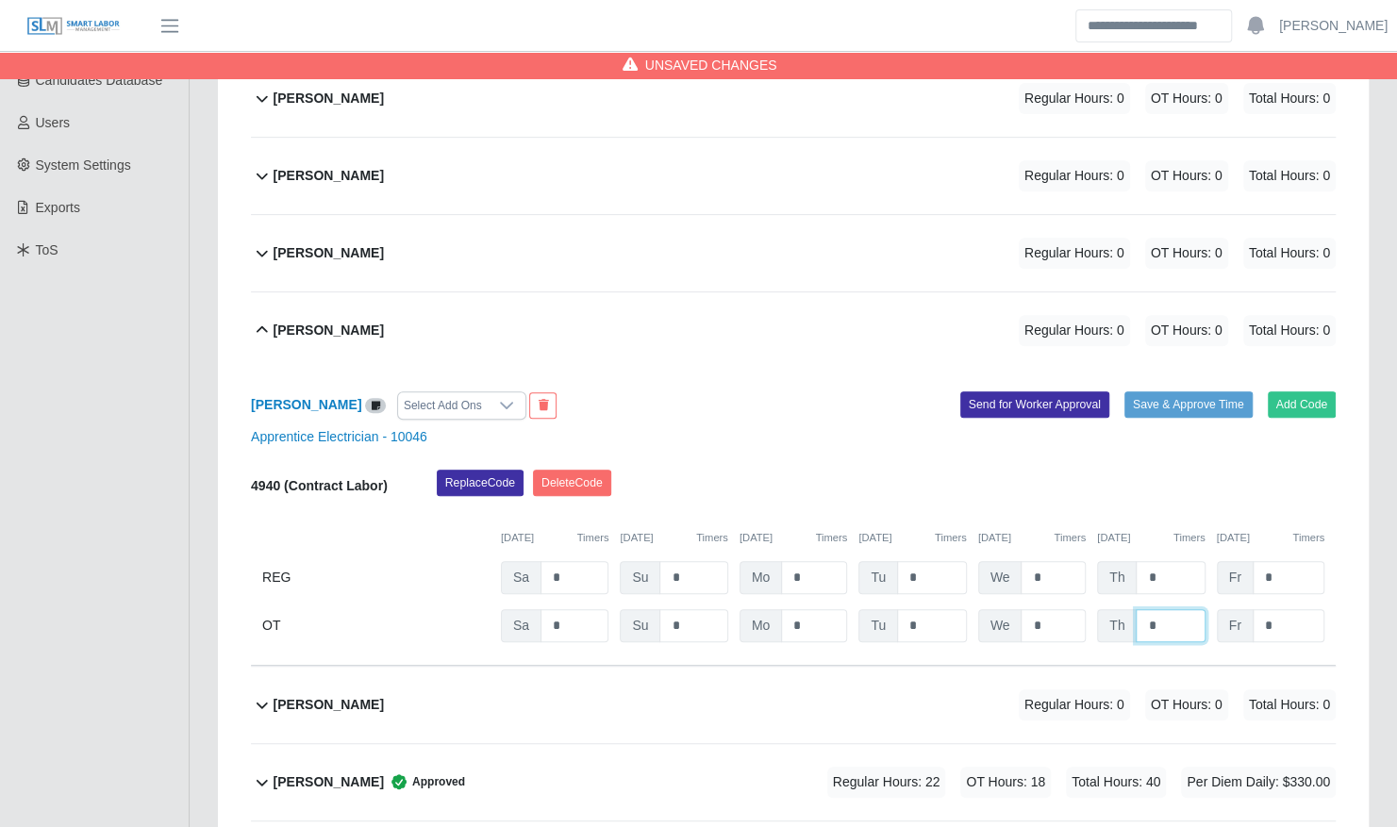
click at [1141, 609] on input "*" at bounding box center [1169, 625] width 69 height 33
type input "**"
click at [1200, 391] on button "Save & Approve Time" at bounding box center [1188, 404] width 128 height 26
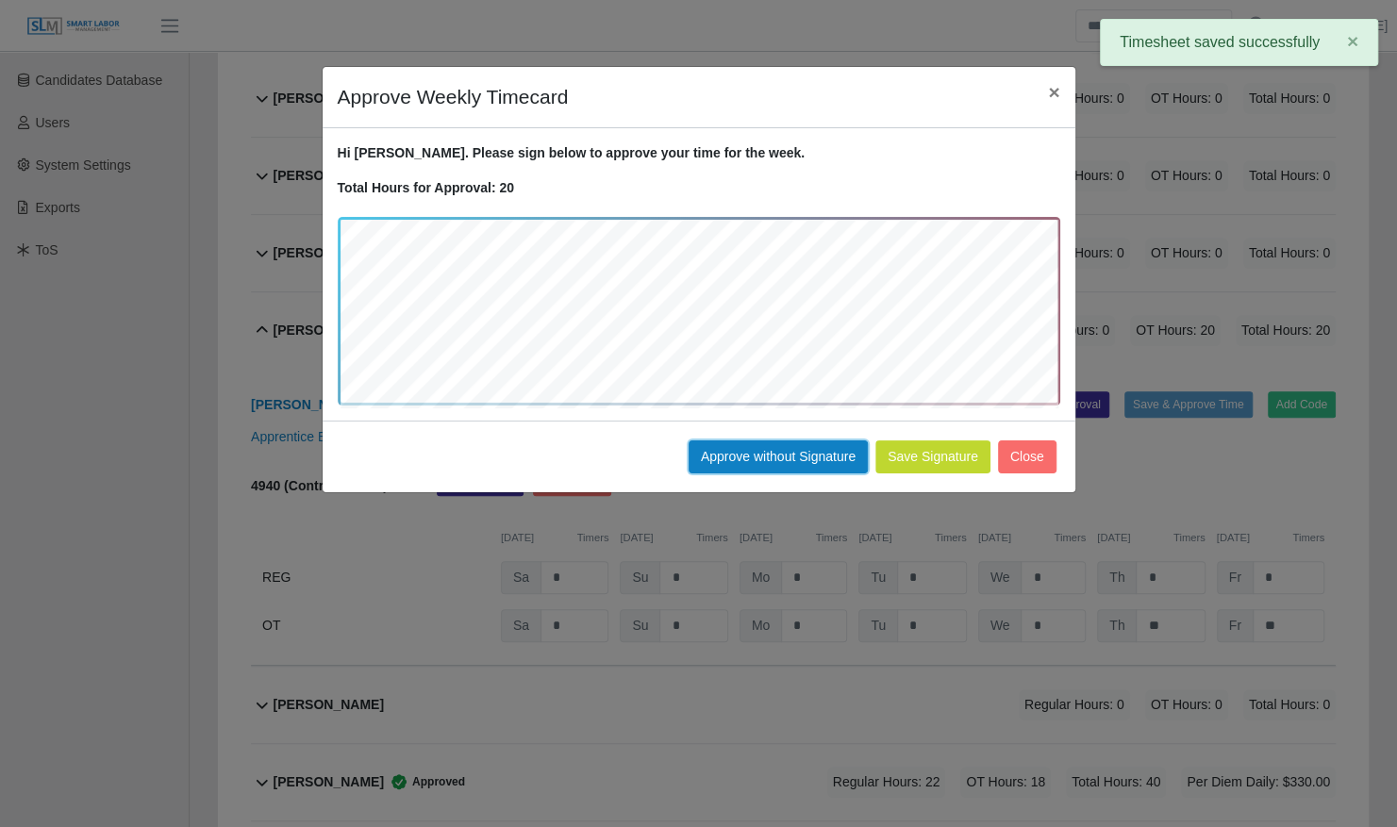
drag, startPoint x: 743, startPoint y: 449, endPoint x: 566, endPoint y: 350, distance: 203.1
click at [743, 449] on button "Approve without Signature" at bounding box center [777, 456] width 179 height 33
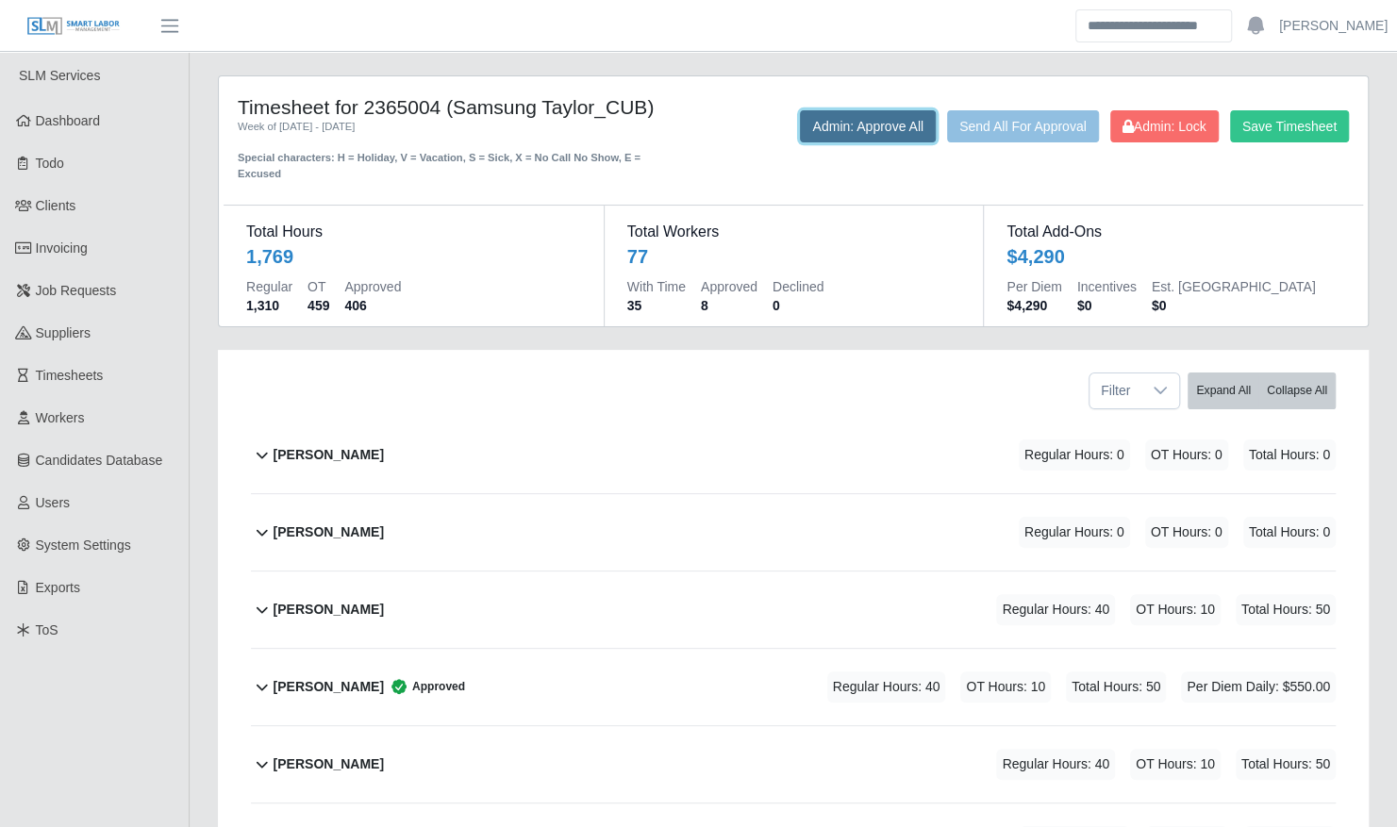
click at [822, 126] on button "Admin: Approve All" at bounding box center [868, 126] width 136 height 32
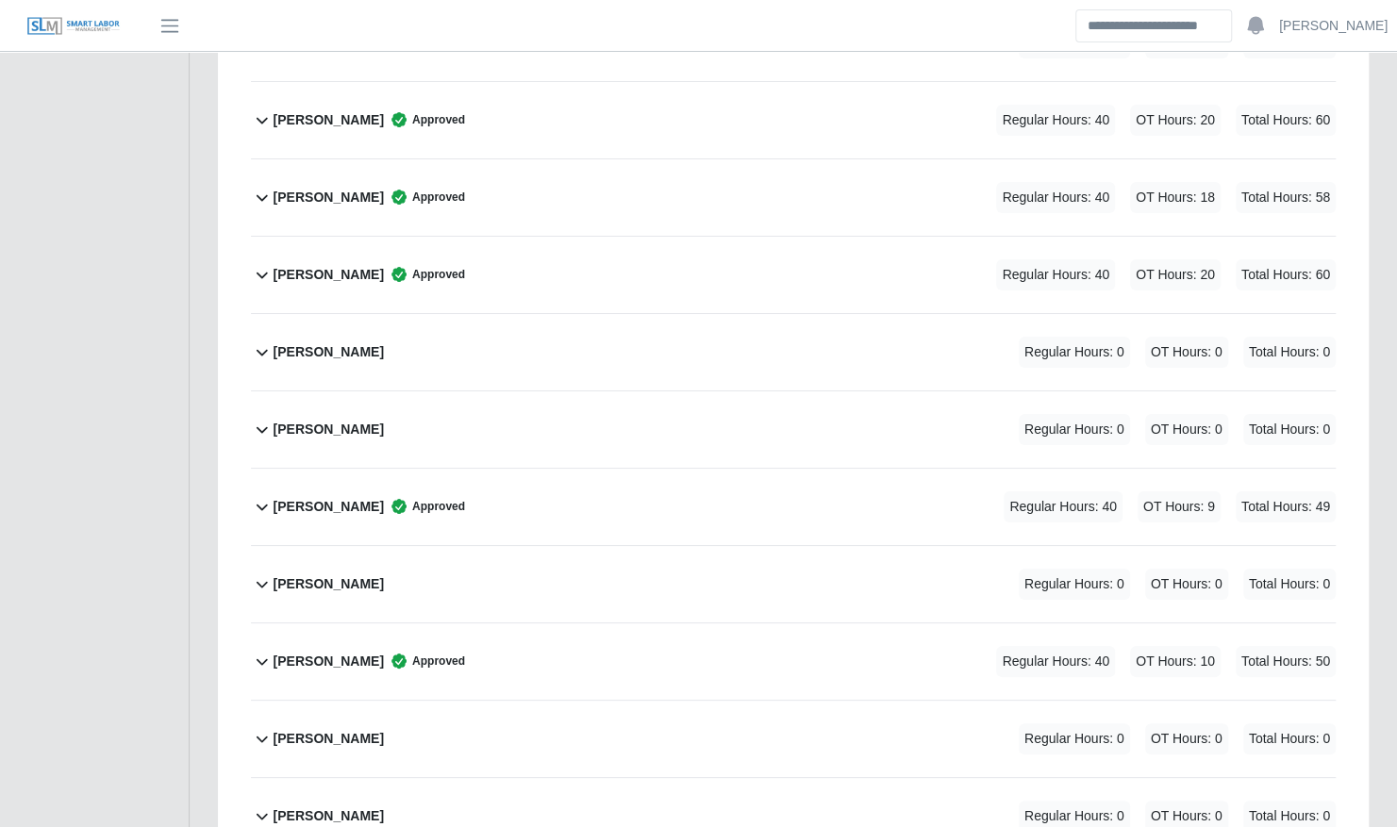
scroll to position [4046, 0]
click at [444, 326] on div "MARIA PINEDA NIETO Regular Hours: 0 OT Hours: 0 Total Hours: 0" at bounding box center [805, 353] width 1062 height 76
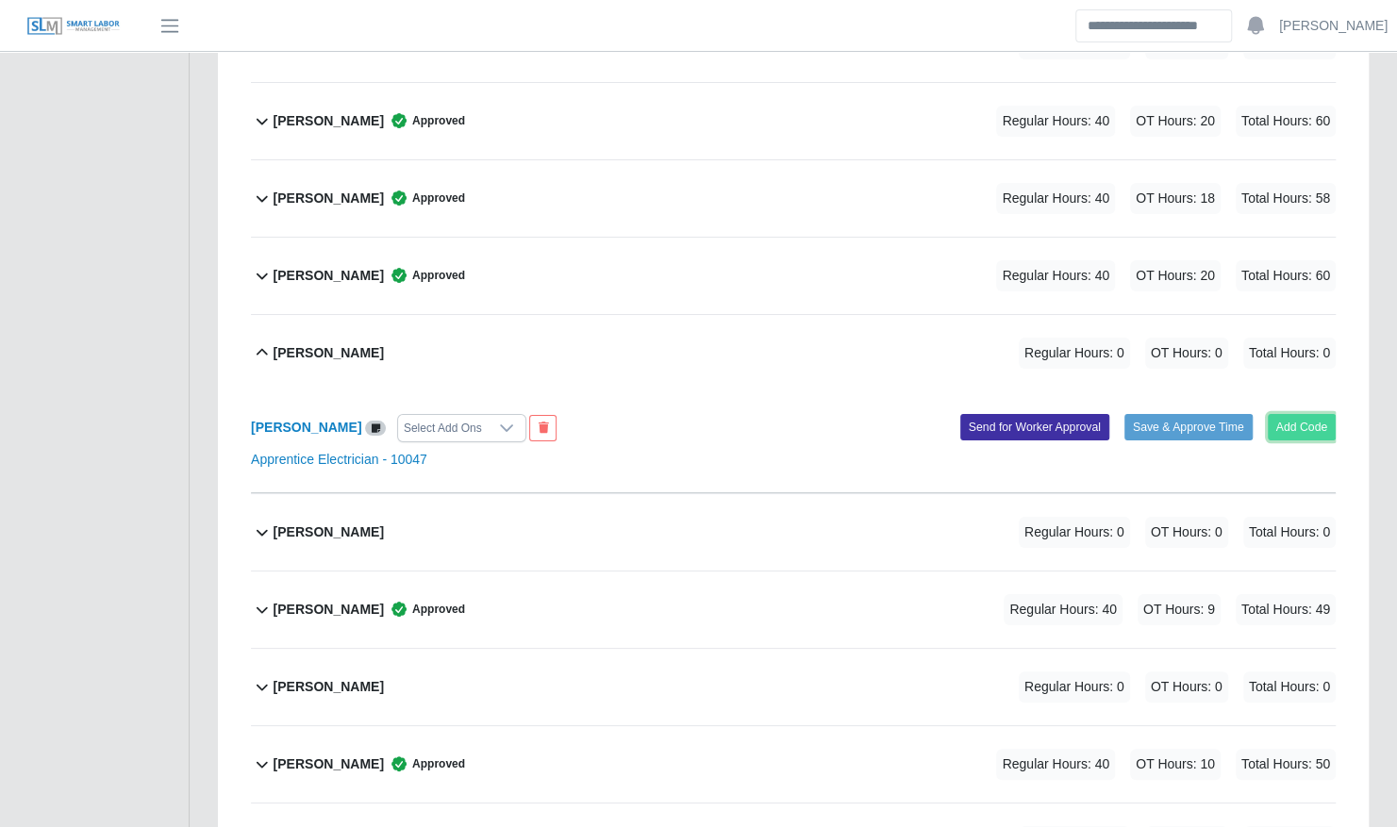
click at [1306, 414] on button "Add Code" at bounding box center [1302, 427] width 69 height 26
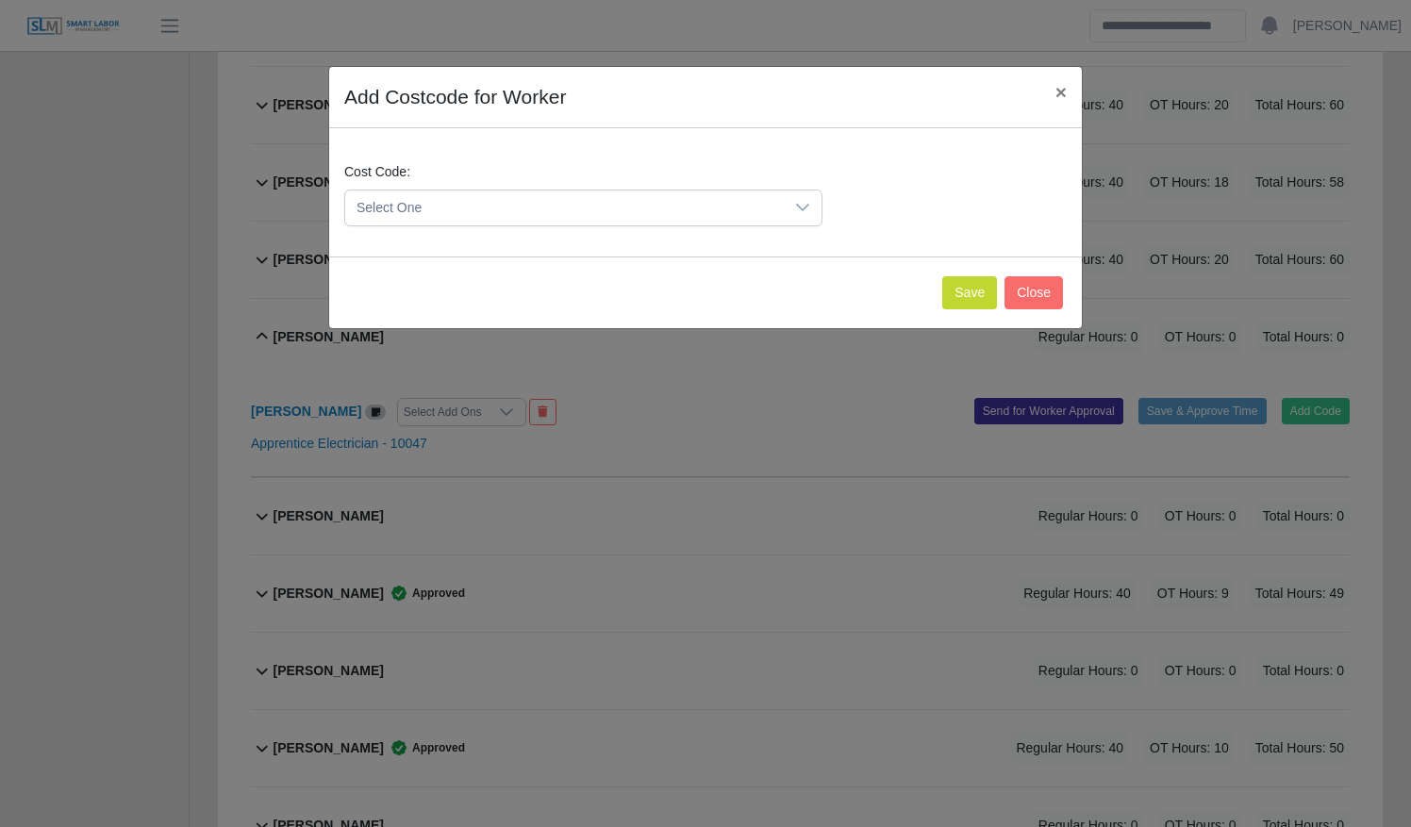
click at [575, 212] on span "Select One" at bounding box center [564, 208] width 439 height 35
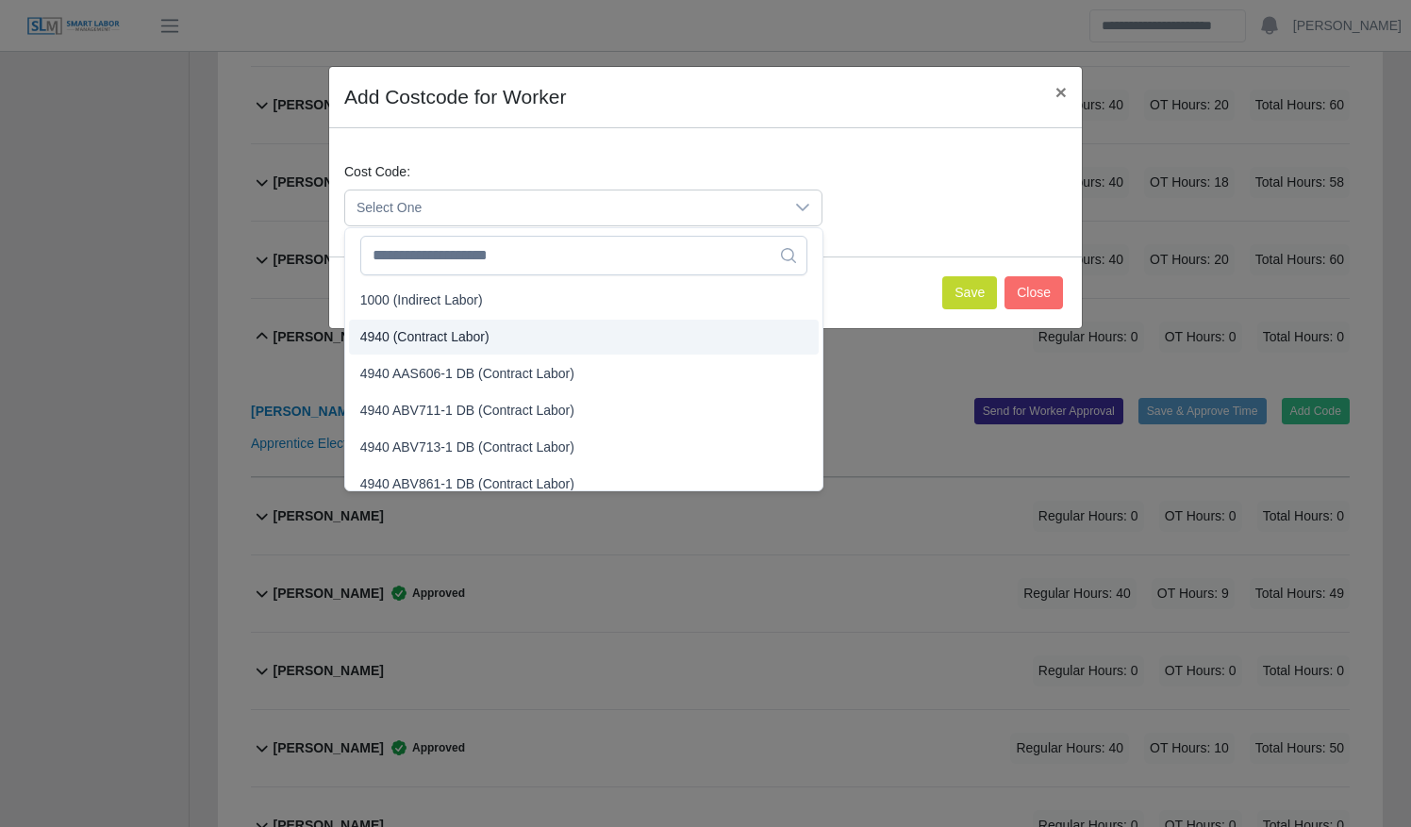
click at [551, 335] on li "4940 (Contract Labor)" at bounding box center [584, 337] width 470 height 35
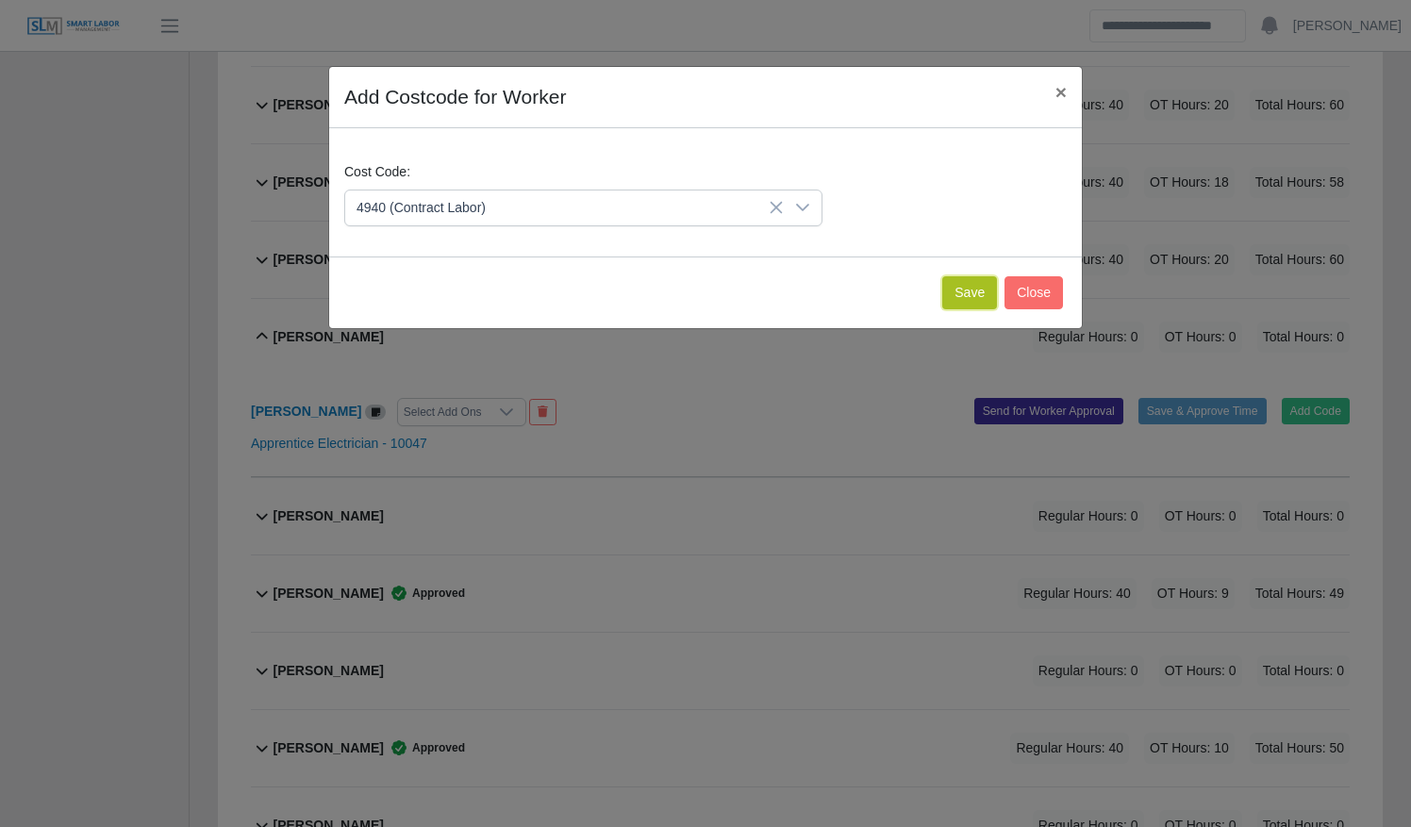
click at [962, 292] on button "Save" at bounding box center [969, 292] width 55 height 33
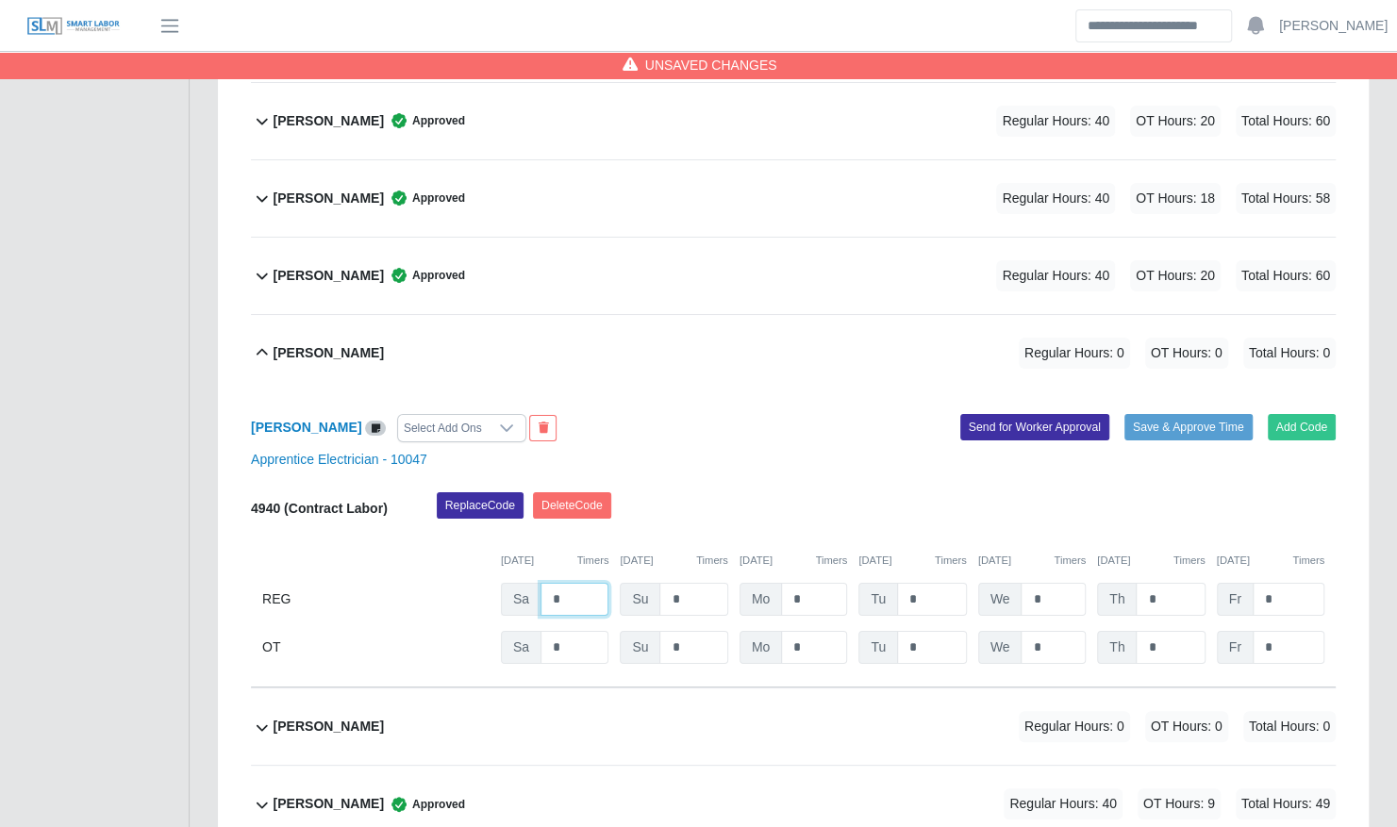
drag, startPoint x: 569, startPoint y: 565, endPoint x: 524, endPoint y: 565, distance: 44.3
click at [524, 583] on div "Sa *" at bounding box center [555, 599] width 108 height 33
type input "*"
type input "**"
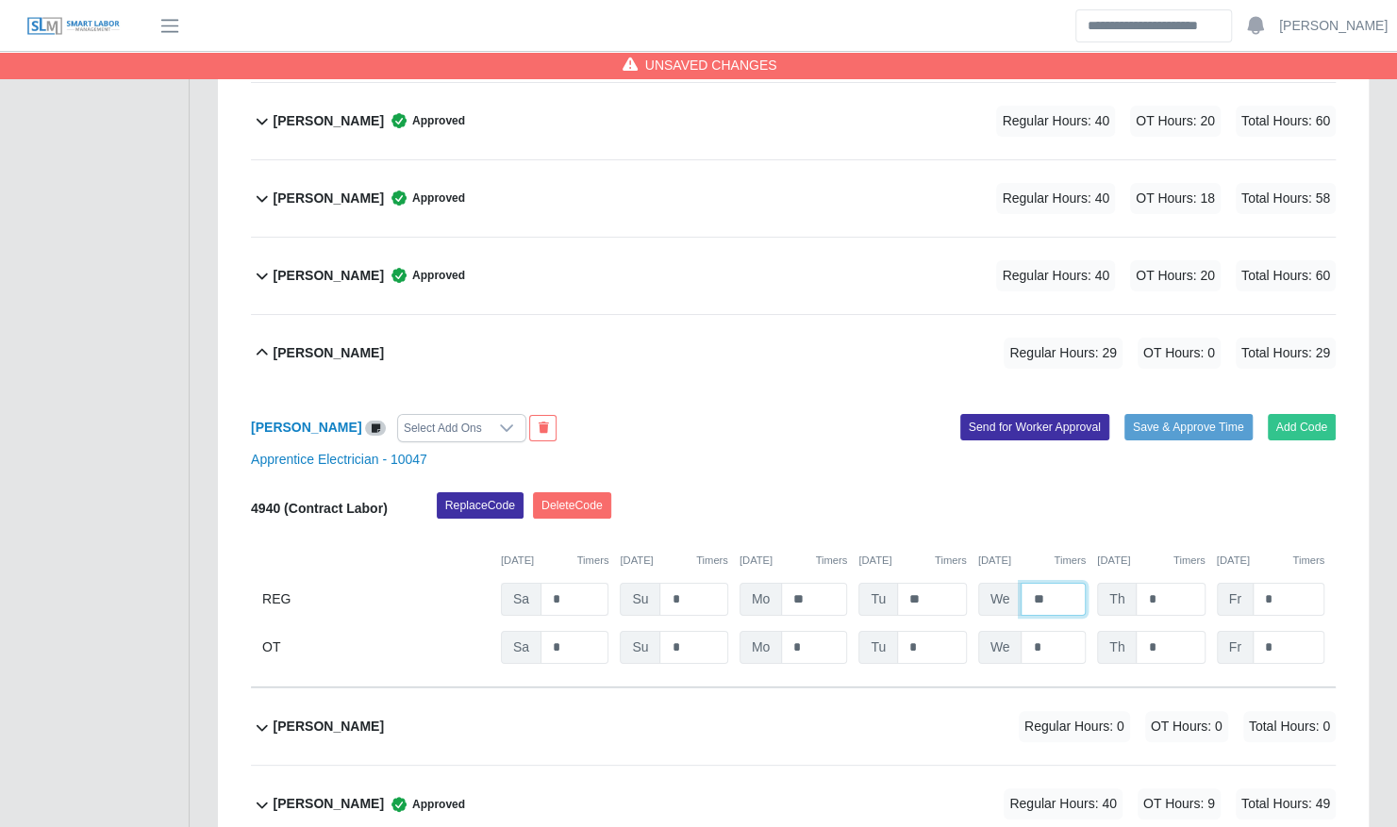
type input "**"
type input "*"
type input "**"
click at [1221, 414] on button "Save & Approve Time" at bounding box center [1188, 427] width 128 height 26
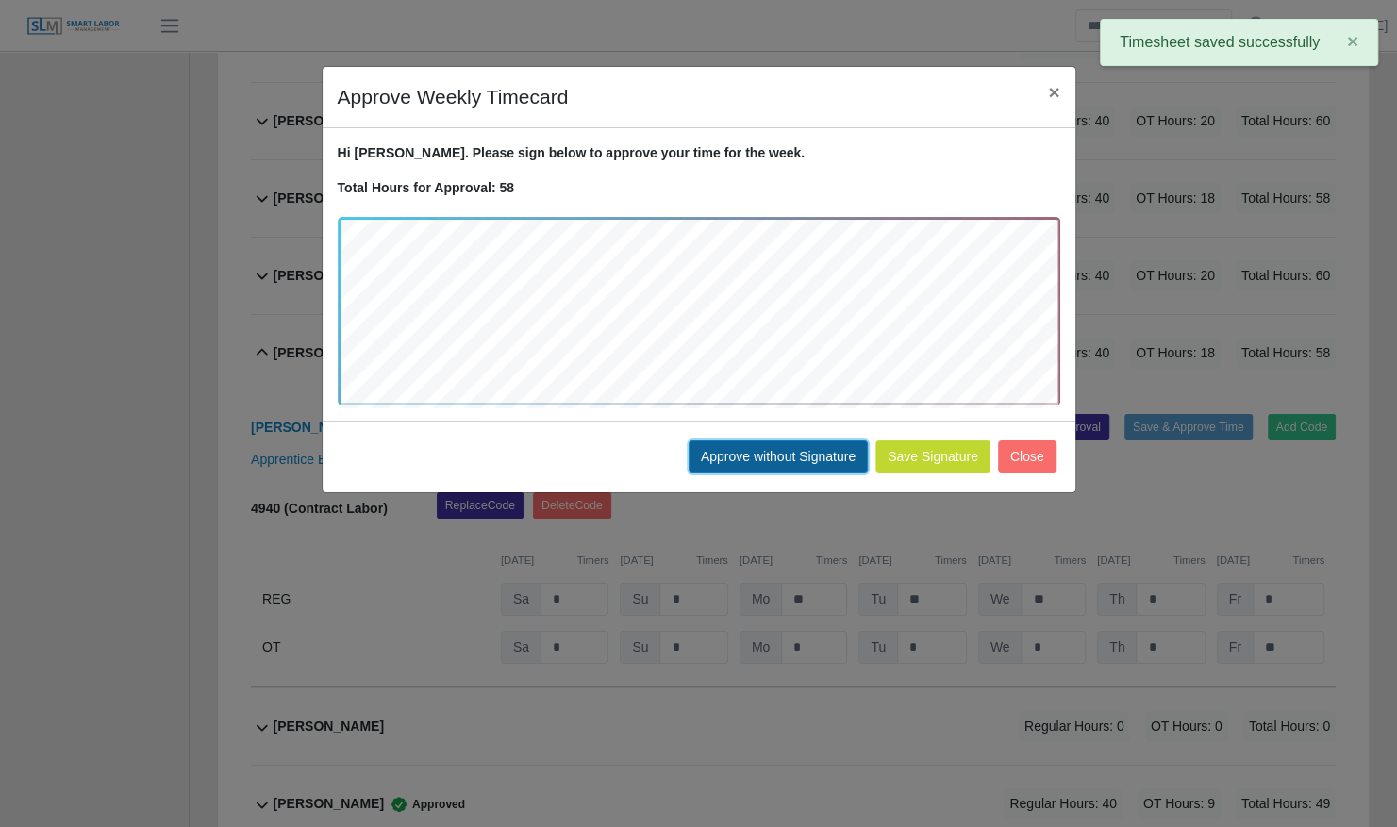
click at [732, 443] on button "Approve without Signature" at bounding box center [777, 456] width 179 height 33
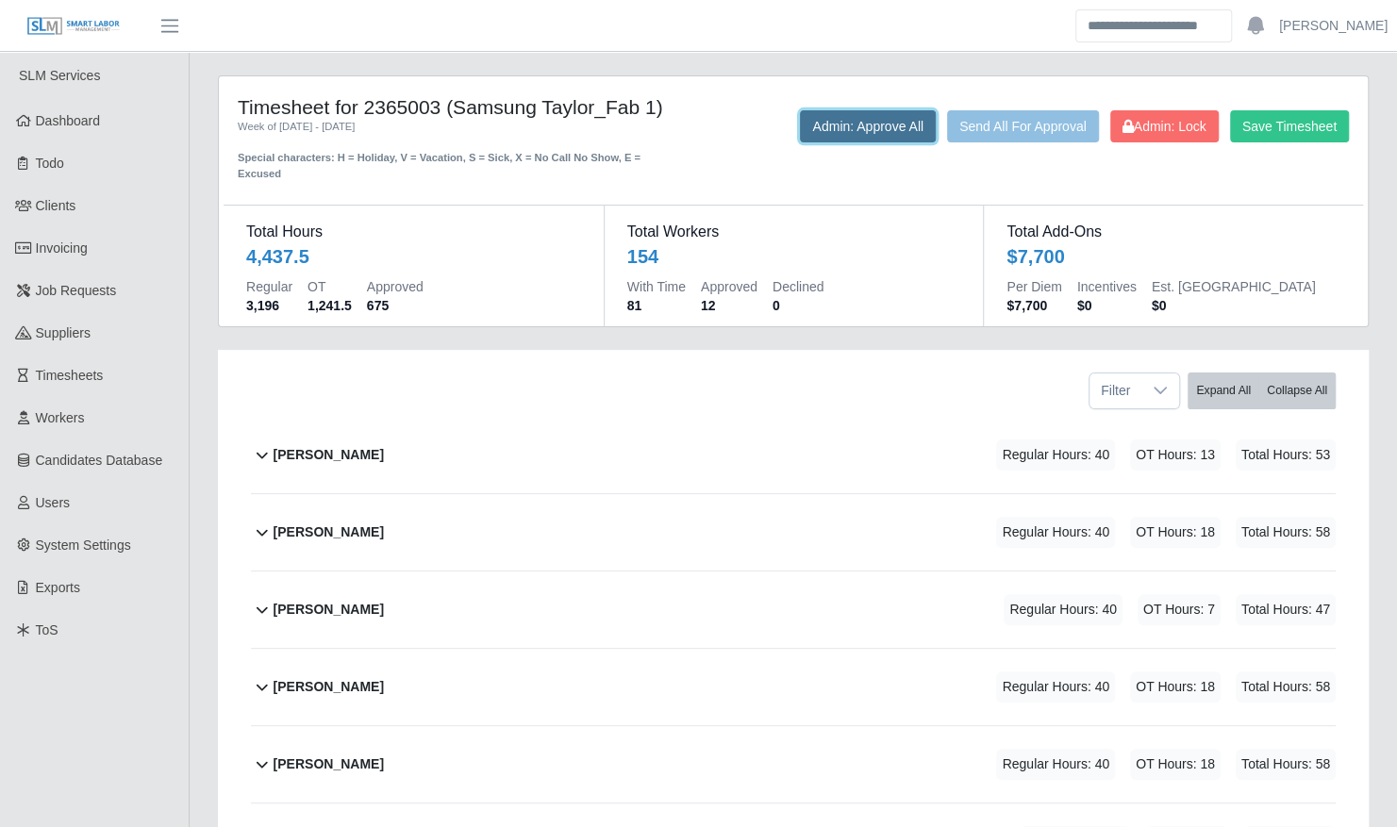
click at [825, 112] on button "Admin: Approve All" at bounding box center [868, 126] width 136 height 32
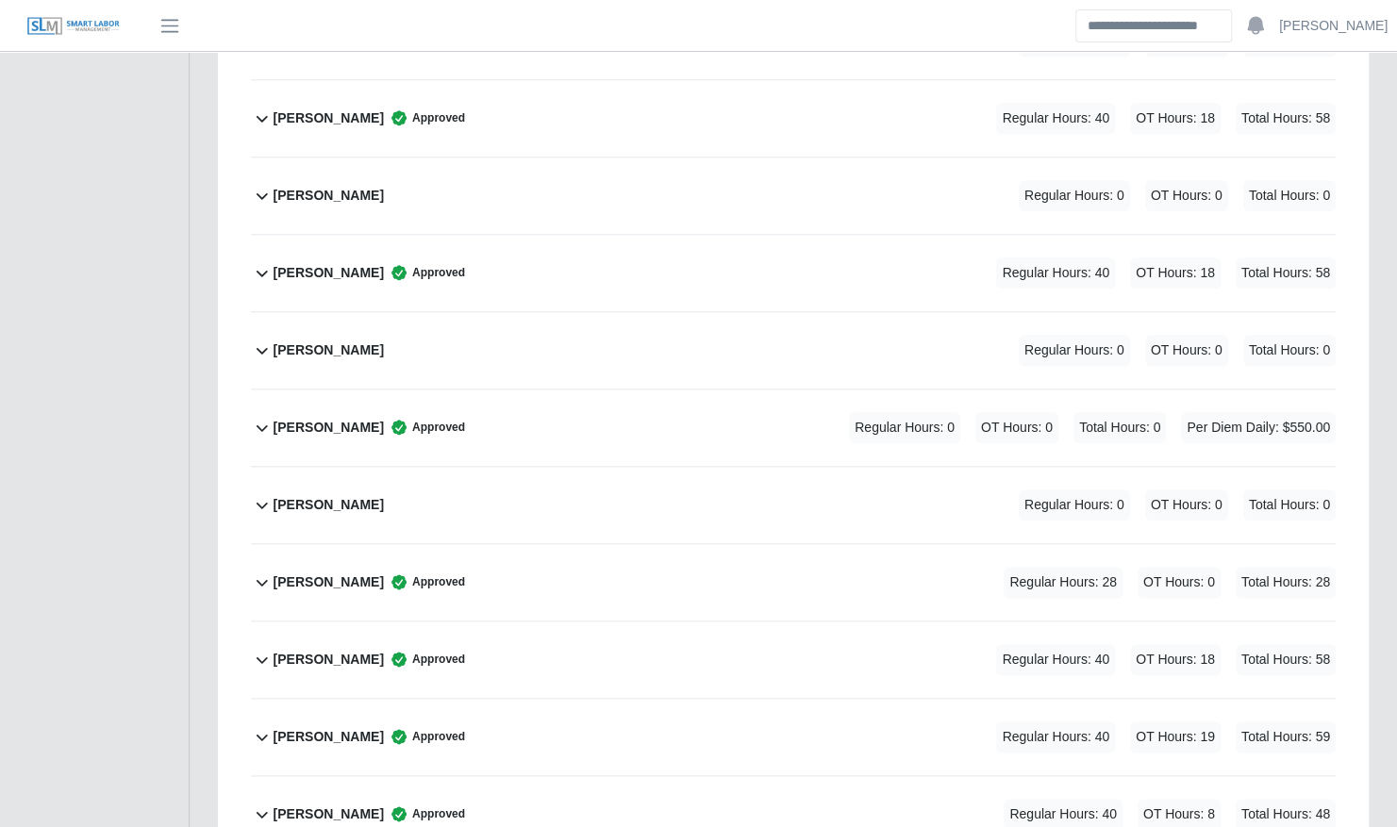
scroll to position [1040, 0]
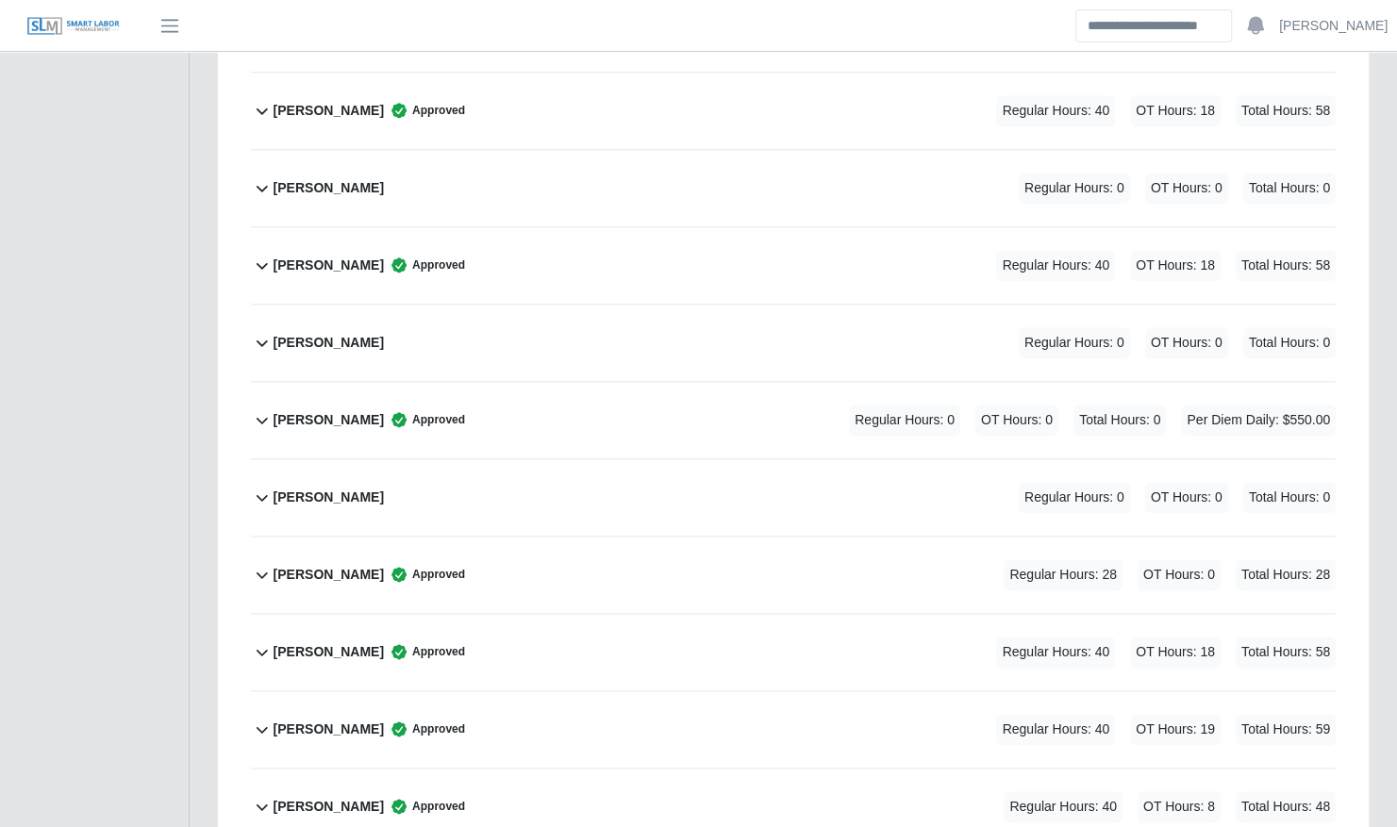
click at [784, 399] on div "Antonio Rondon Approved Regular Hours: 0 OT Hours: 0 Total Hours: 0 Per Diem Da…" at bounding box center [805, 420] width 1062 height 76
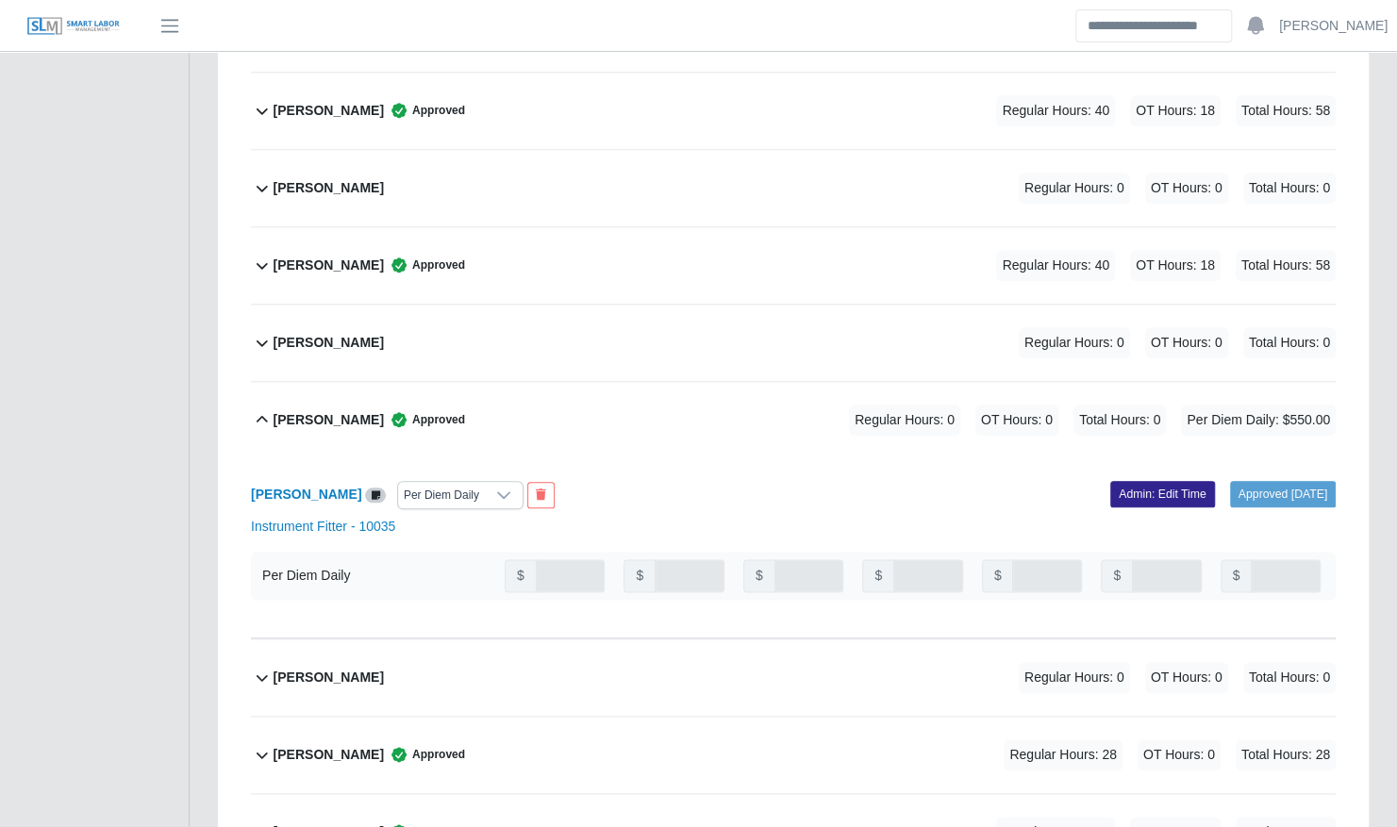
click at [1141, 481] on link "Admin: Edit Time" at bounding box center [1162, 494] width 105 height 26
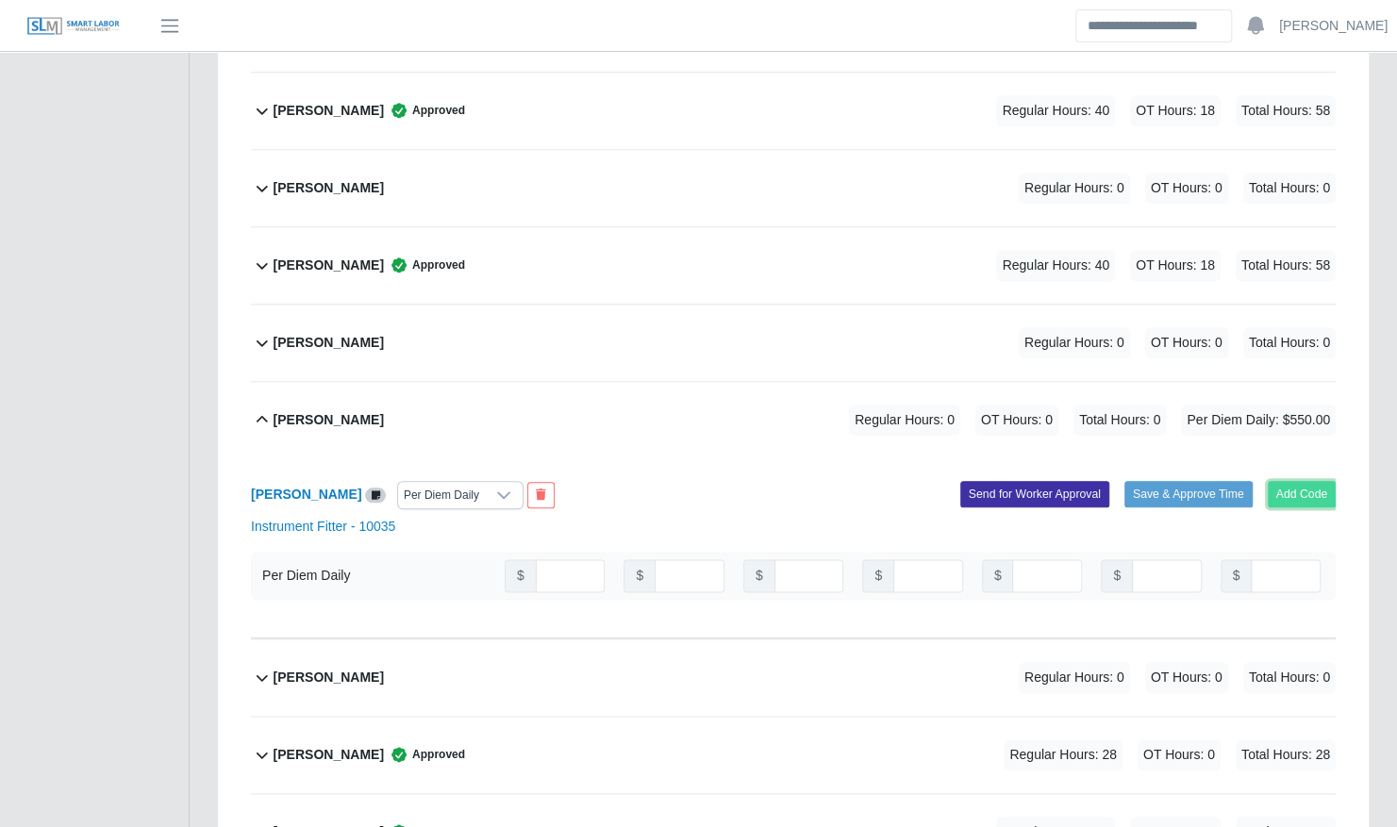
click at [1288, 481] on button "Add Code" at bounding box center [1302, 494] width 69 height 26
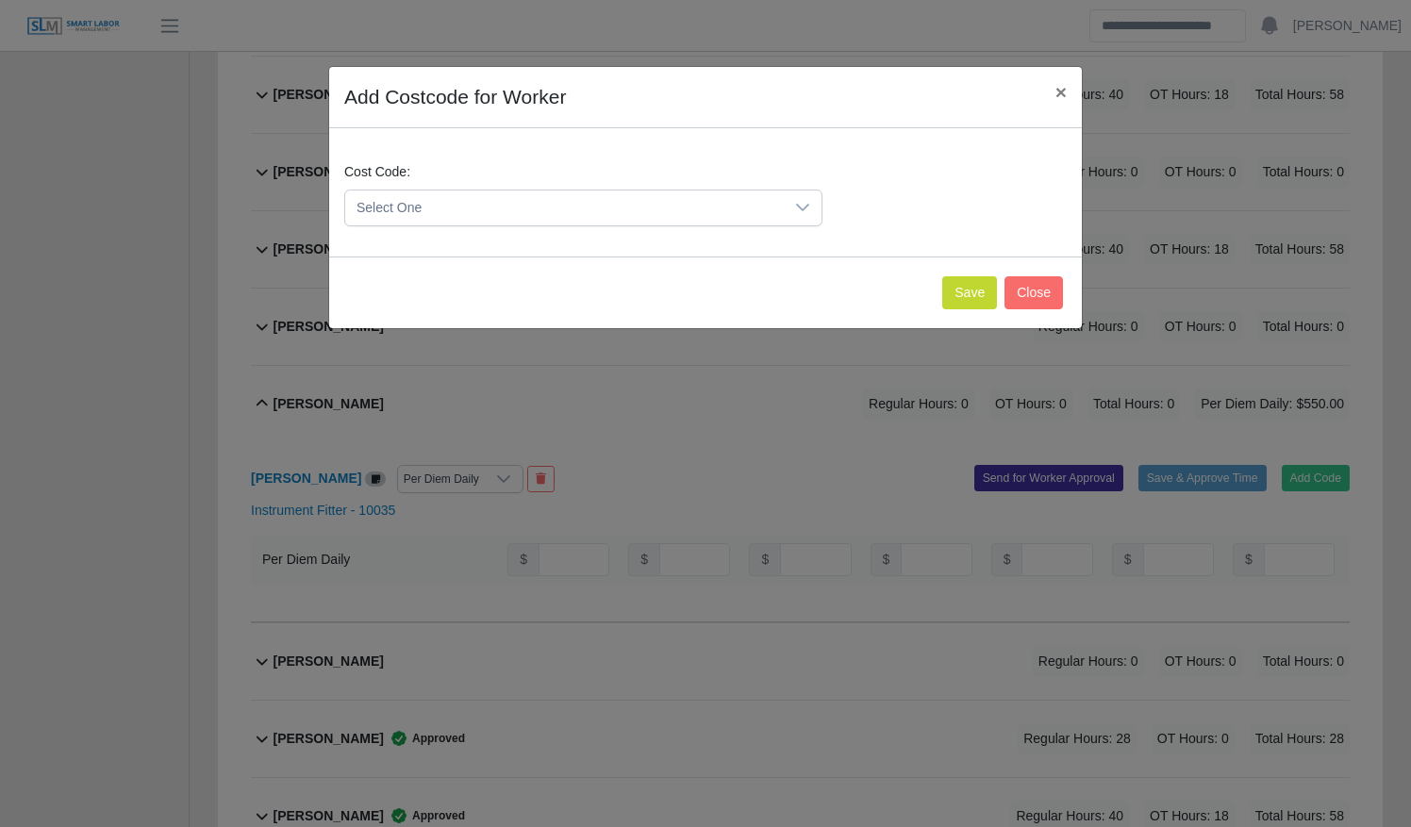
click at [579, 197] on span "Select One" at bounding box center [564, 208] width 439 height 35
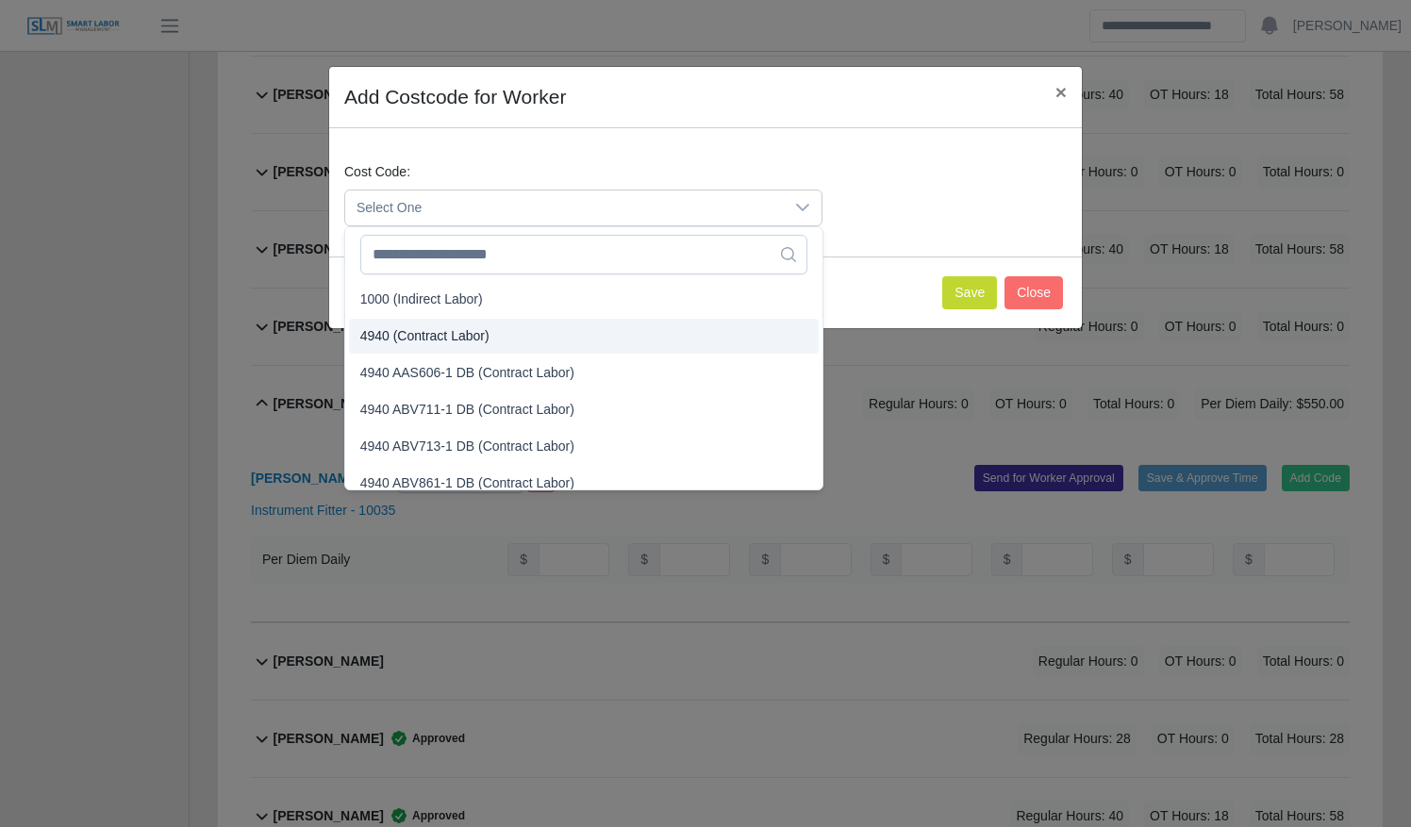
click at [545, 341] on li "4940 (Contract Labor)" at bounding box center [584, 336] width 470 height 35
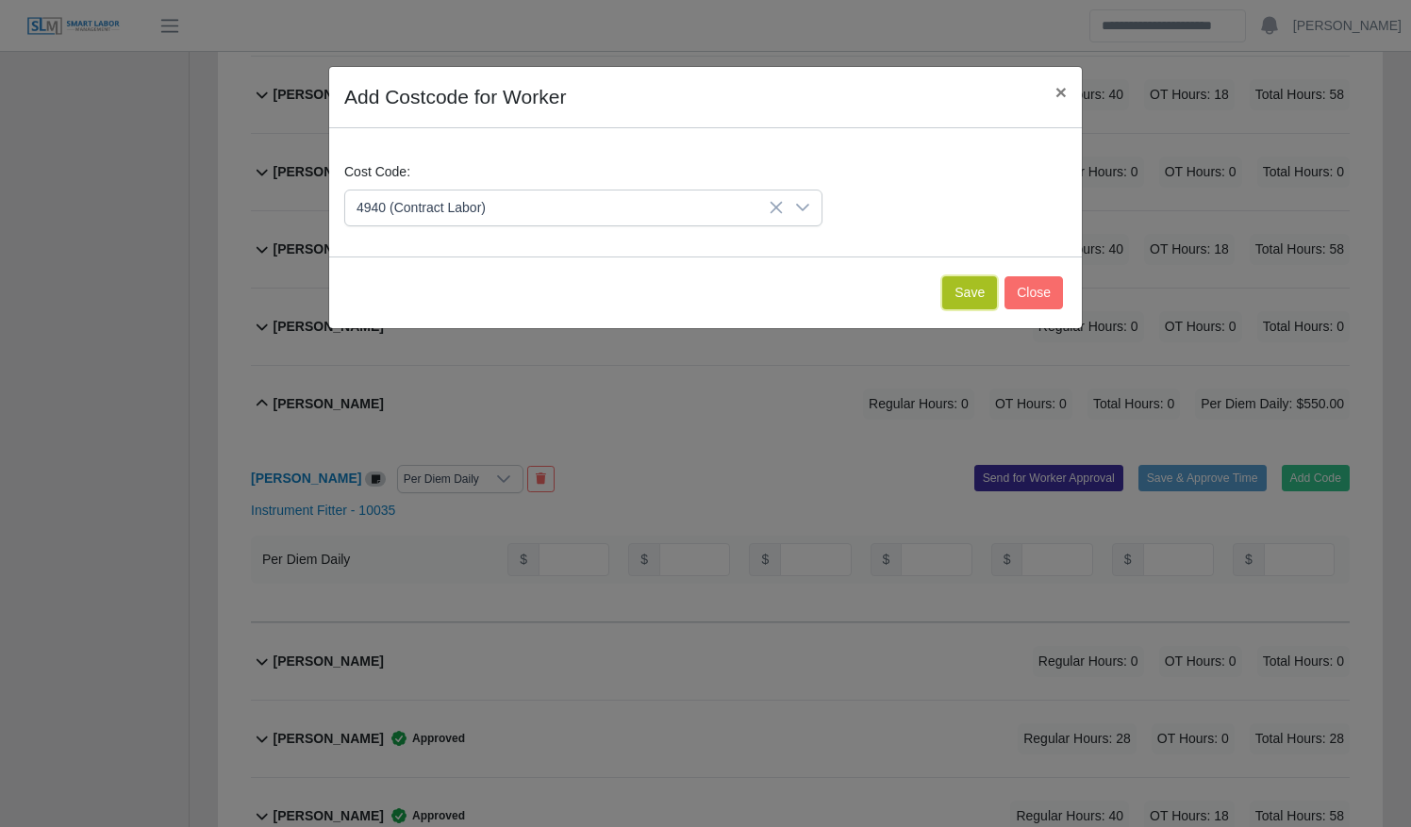
click at [969, 290] on button "Save" at bounding box center [969, 292] width 55 height 33
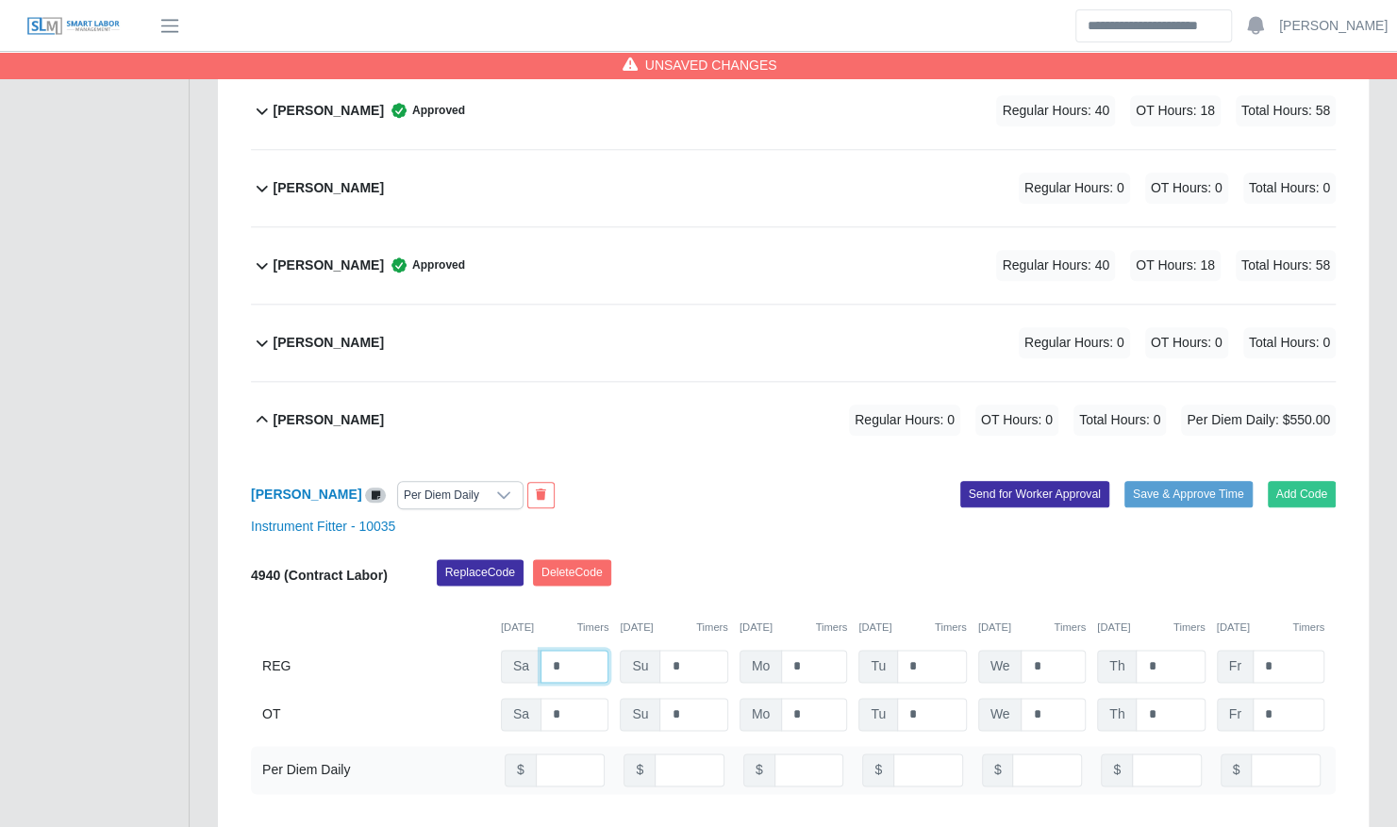
drag, startPoint x: 588, startPoint y: 639, endPoint x: 531, endPoint y: 638, distance: 56.6
click at [531, 650] on div "Sa *" at bounding box center [555, 666] width 108 height 33
type input "*"
type input "**"
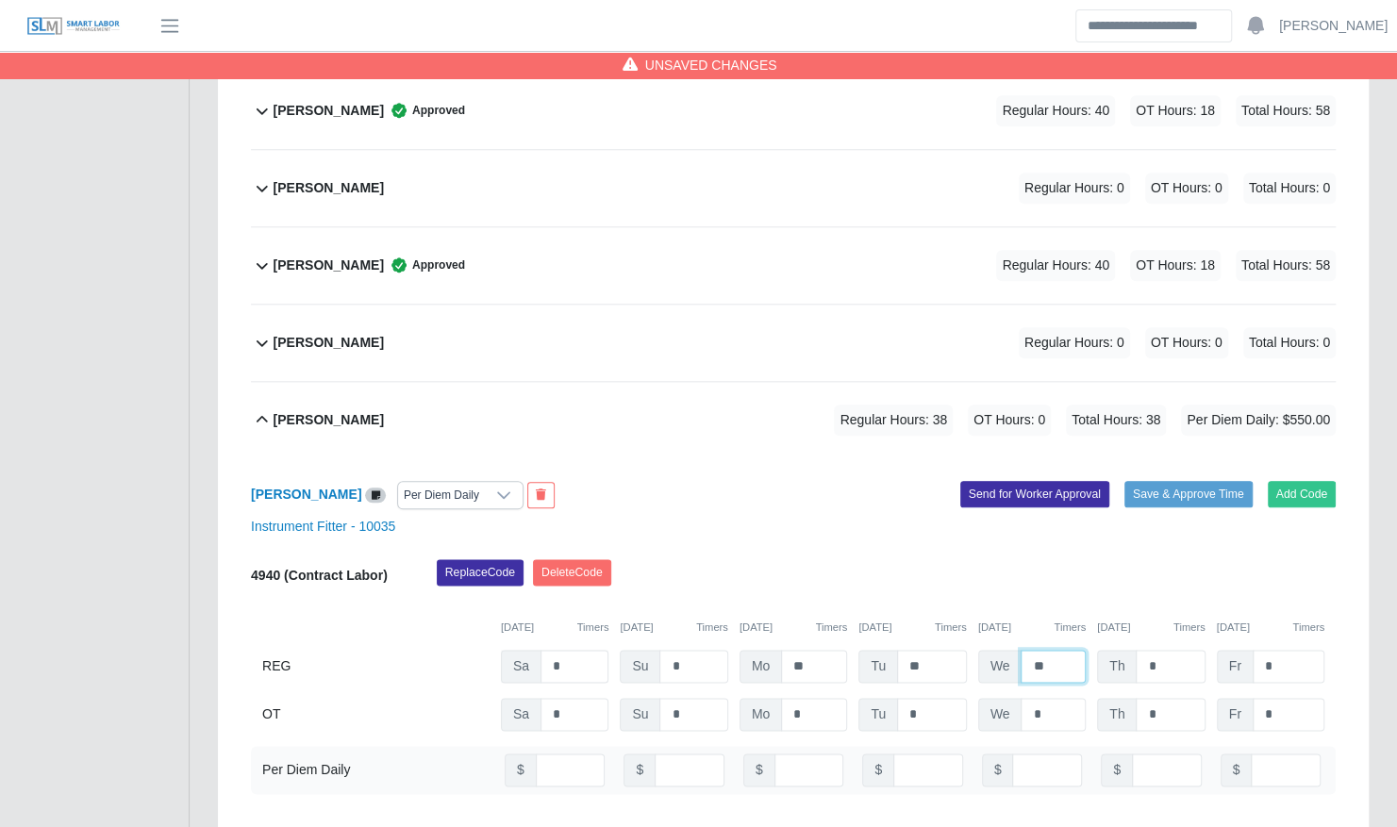
type input "**"
type input "*"
type input "**"
click at [1198, 481] on button "Save & Approve Time" at bounding box center [1188, 494] width 128 height 26
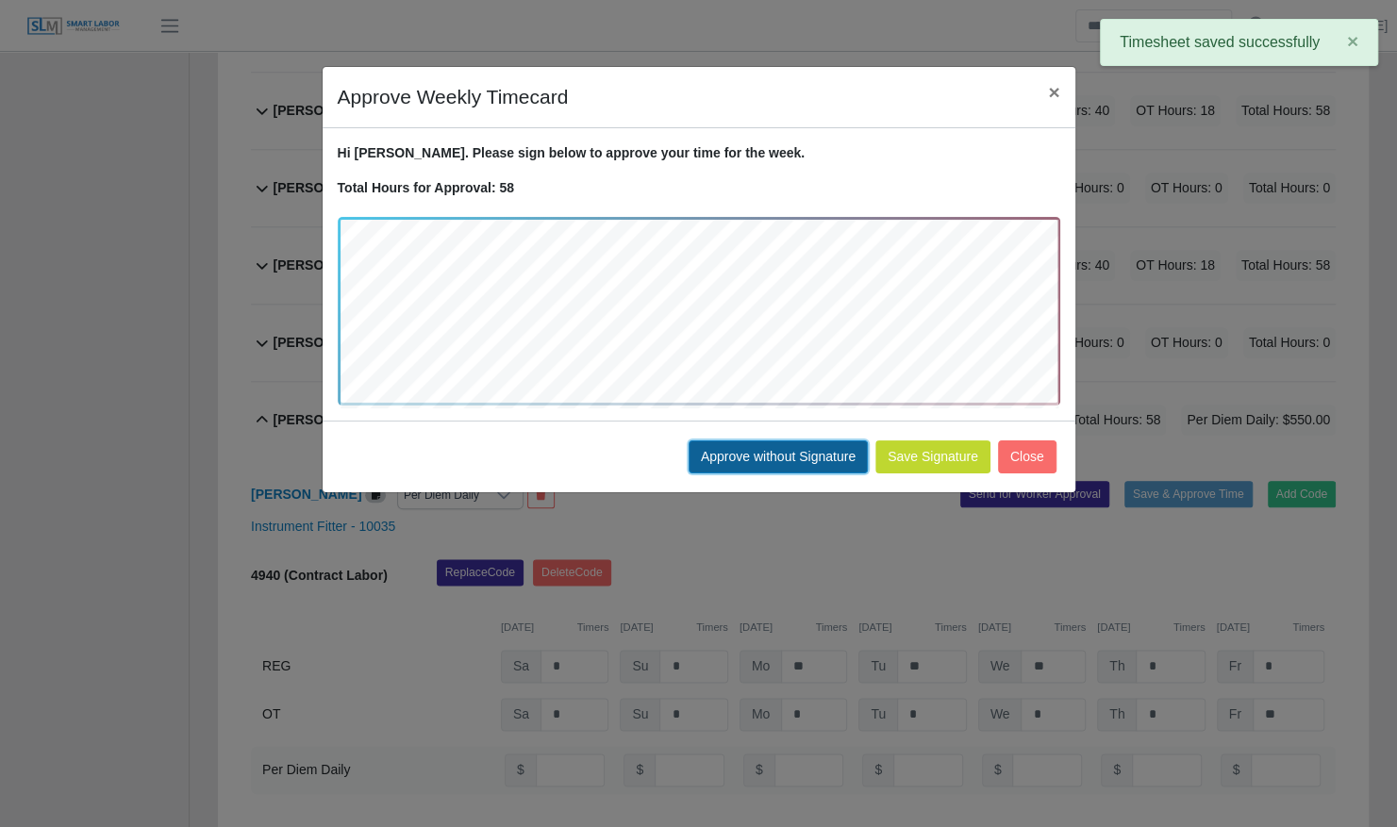
click at [798, 448] on button "Approve without Signature" at bounding box center [777, 456] width 179 height 33
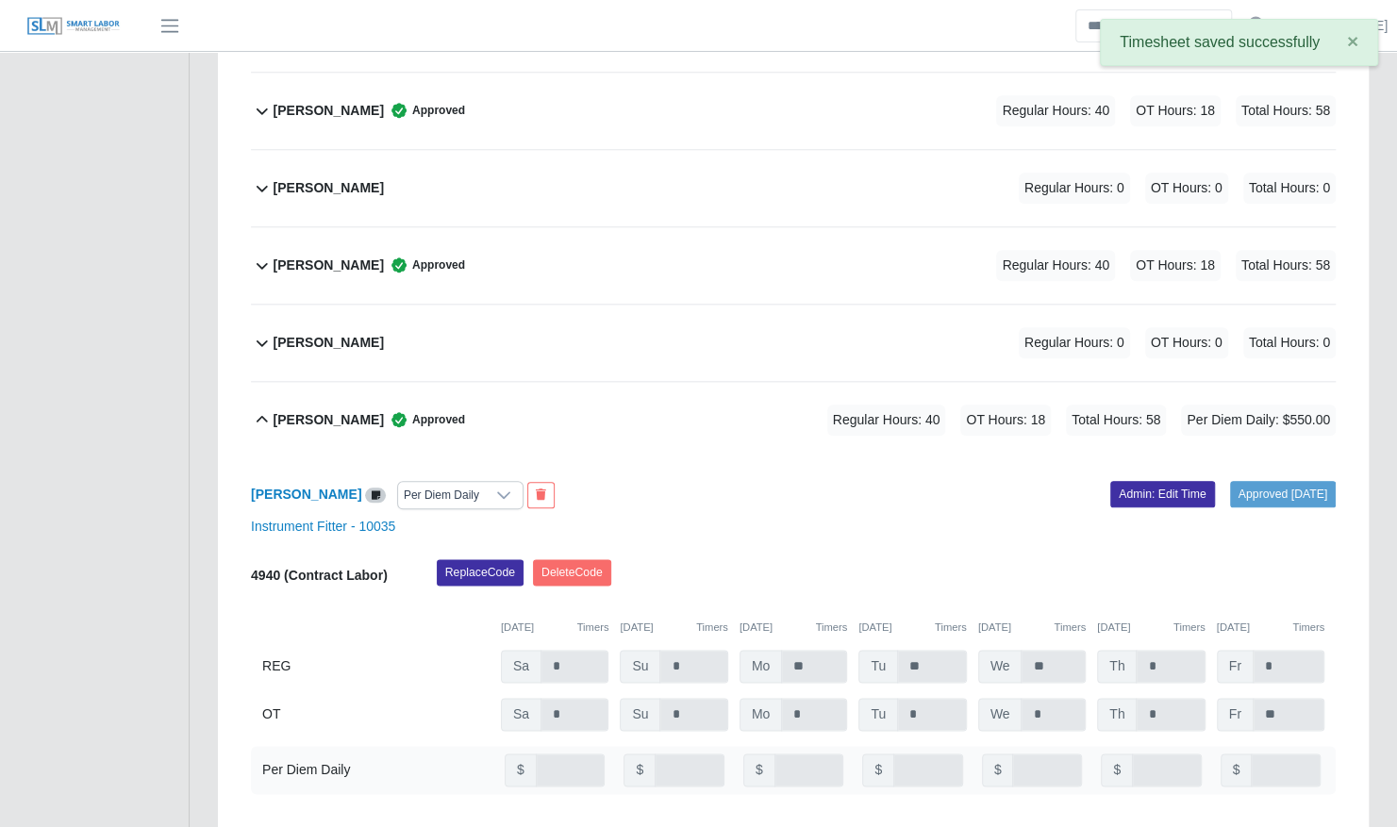
click at [297, 410] on b "Antonio Rondon" at bounding box center [329, 420] width 110 height 20
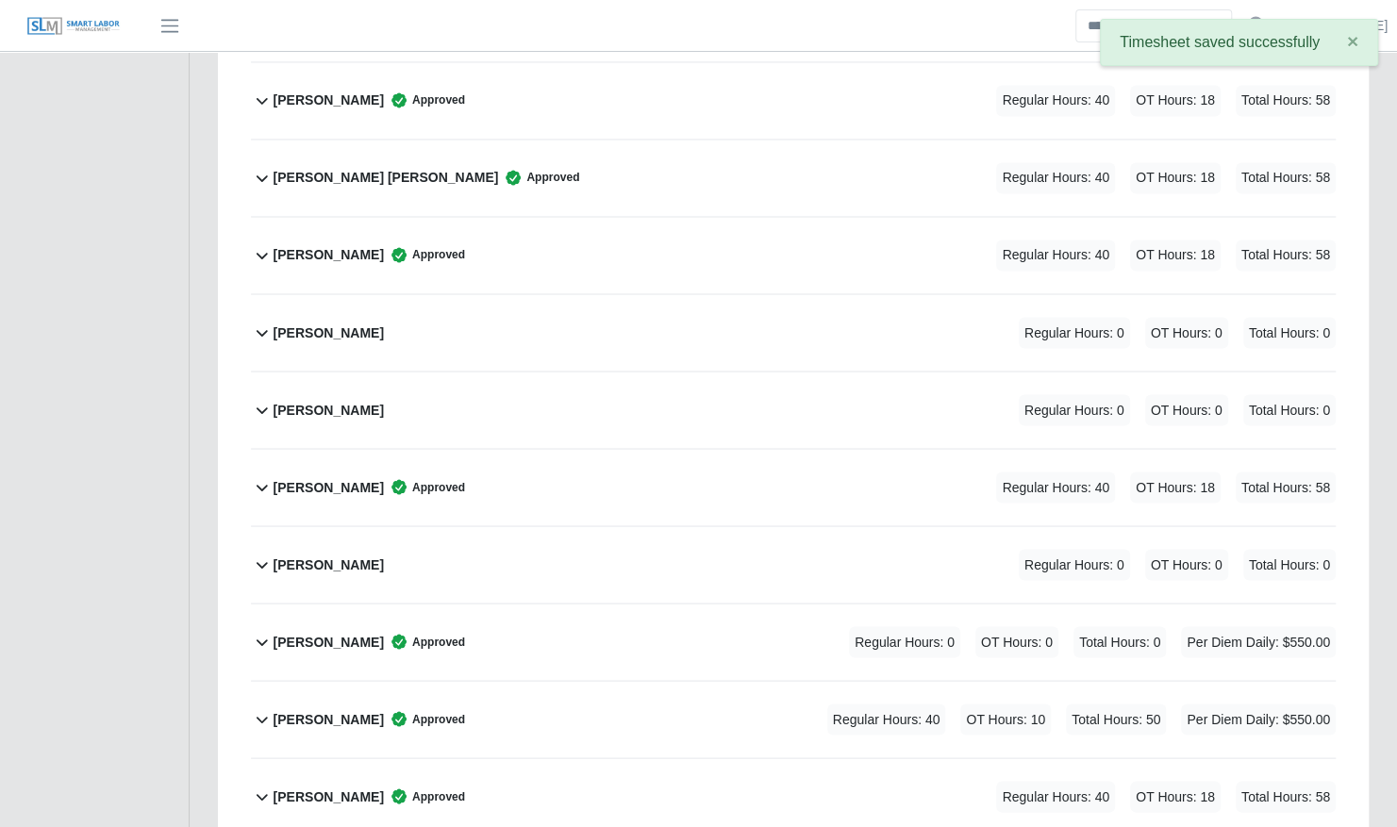
scroll to position [6090, 0]
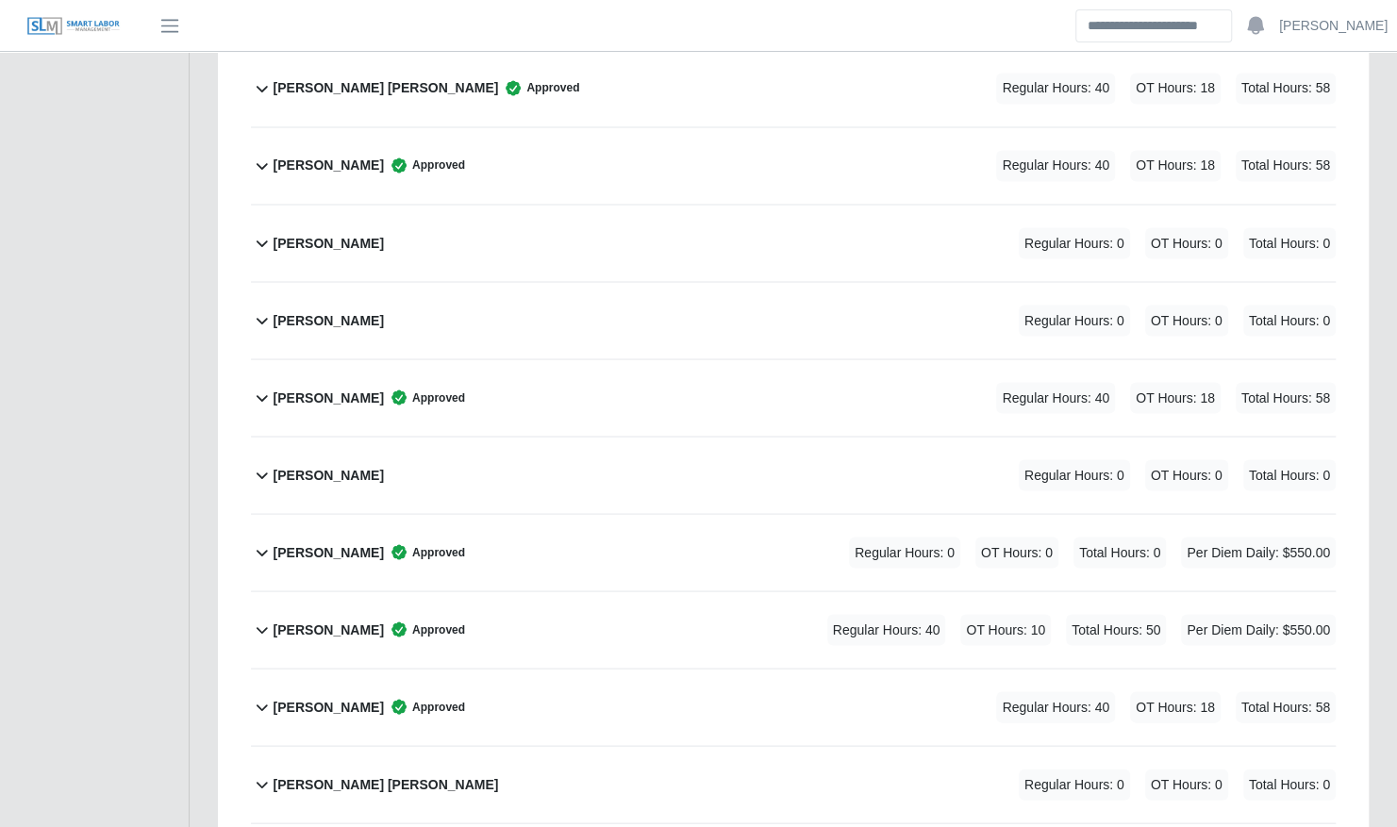
click at [513, 437] on div "Jorge Altuve Regular Hours: 0 OT Hours: 0 Total Hours: 0" at bounding box center [805, 475] width 1062 height 76
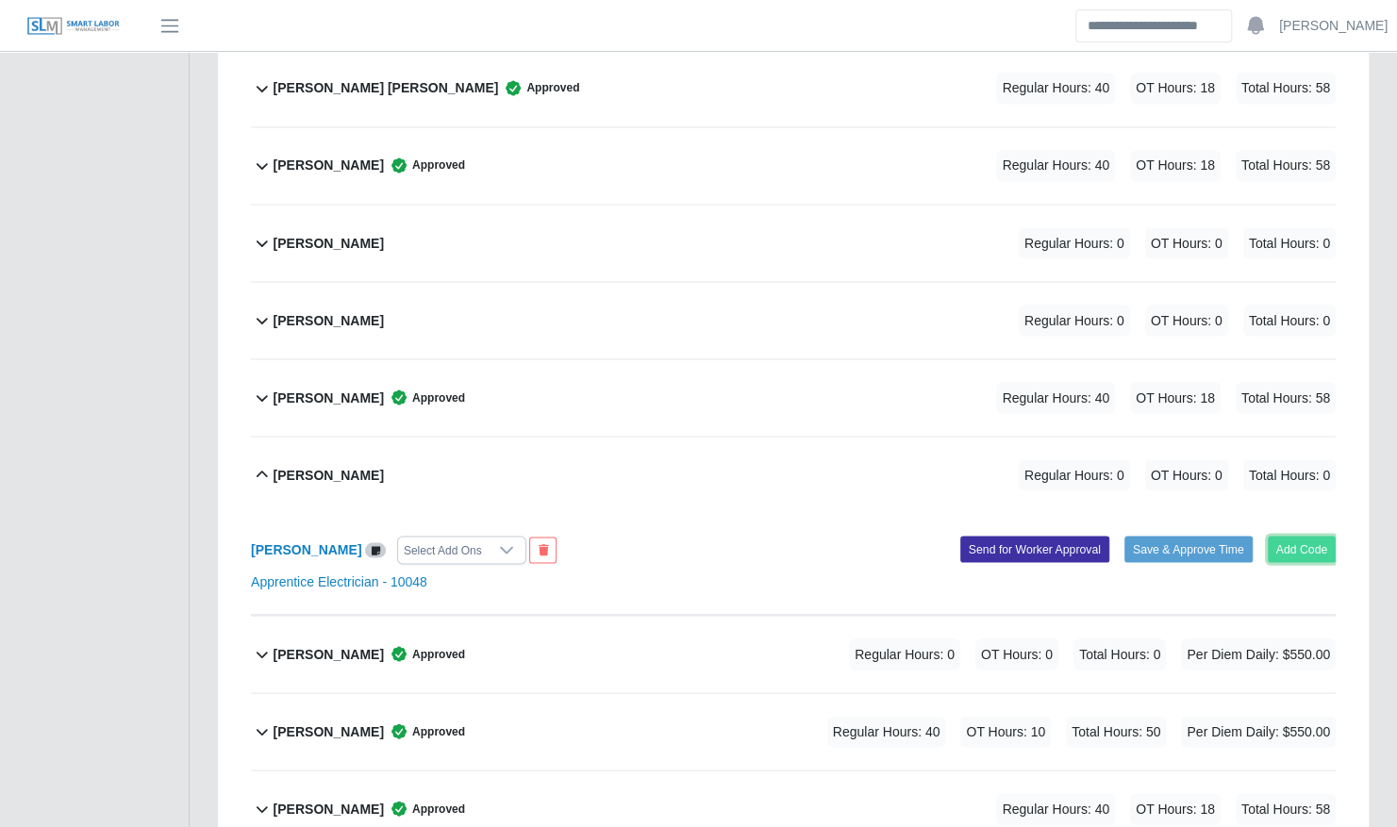
click at [1275, 536] on button "Add Code" at bounding box center [1302, 549] width 69 height 26
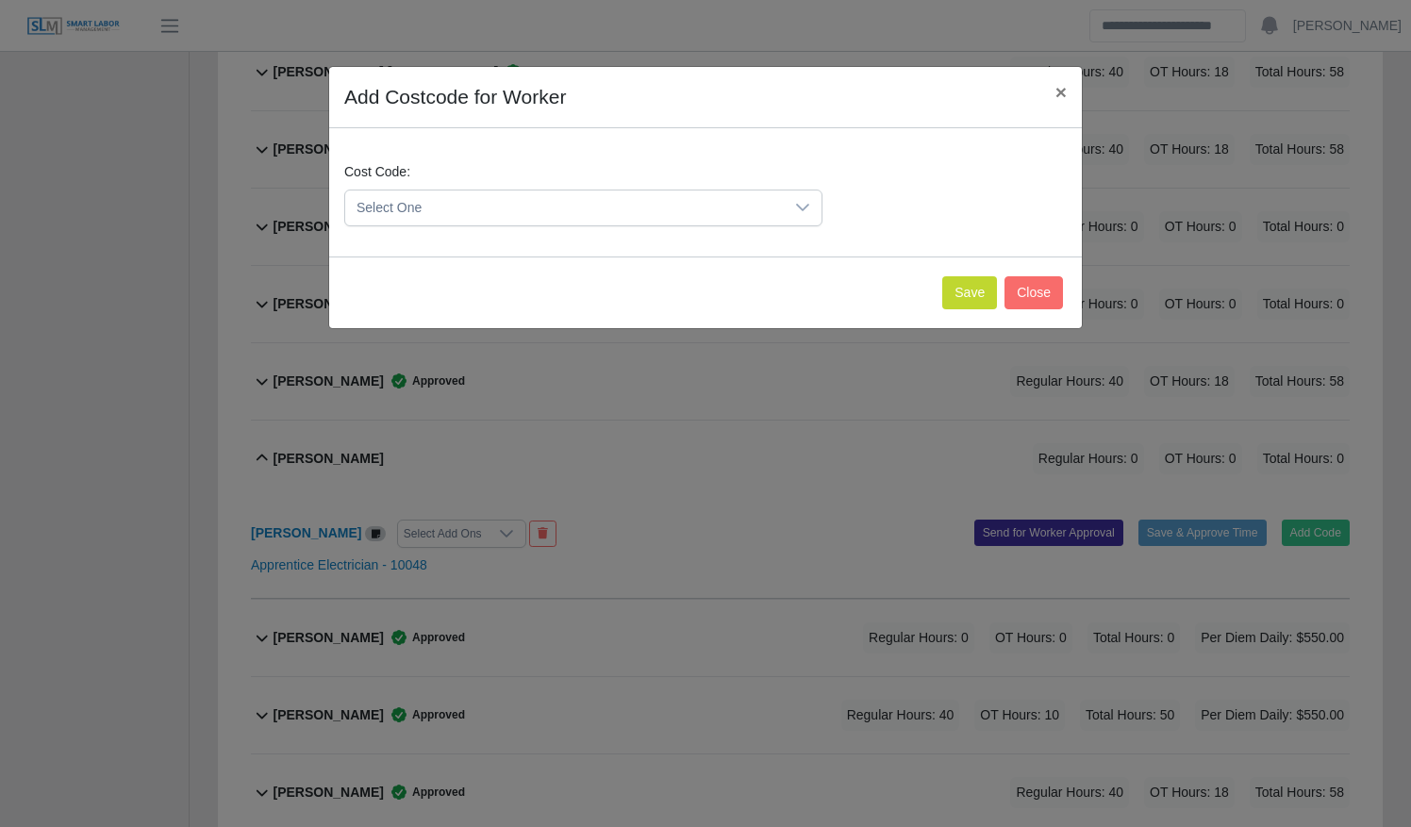
click at [546, 206] on span "Select One" at bounding box center [564, 208] width 439 height 35
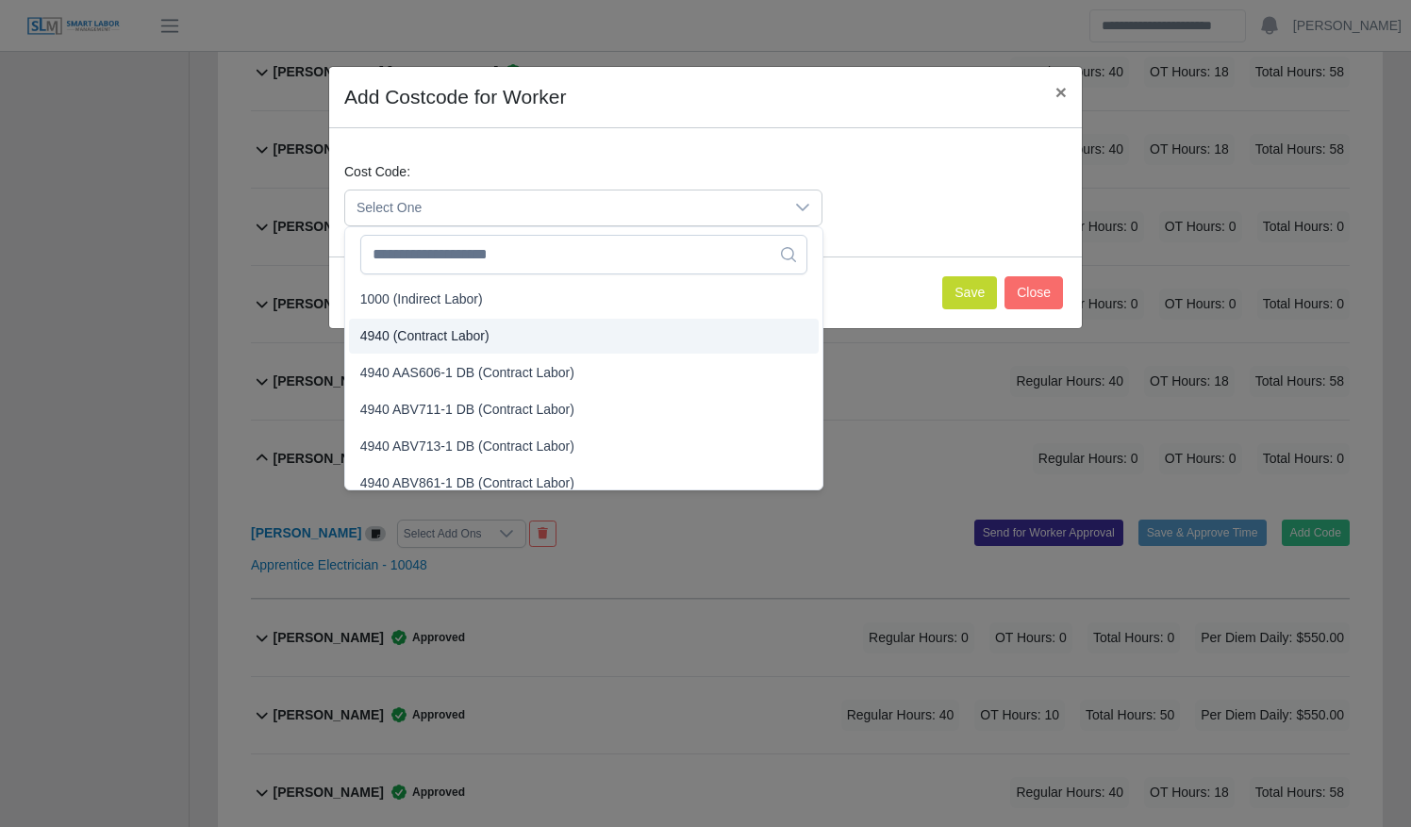
click at [556, 333] on li "4940 (Contract Labor)" at bounding box center [584, 336] width 470 height 35
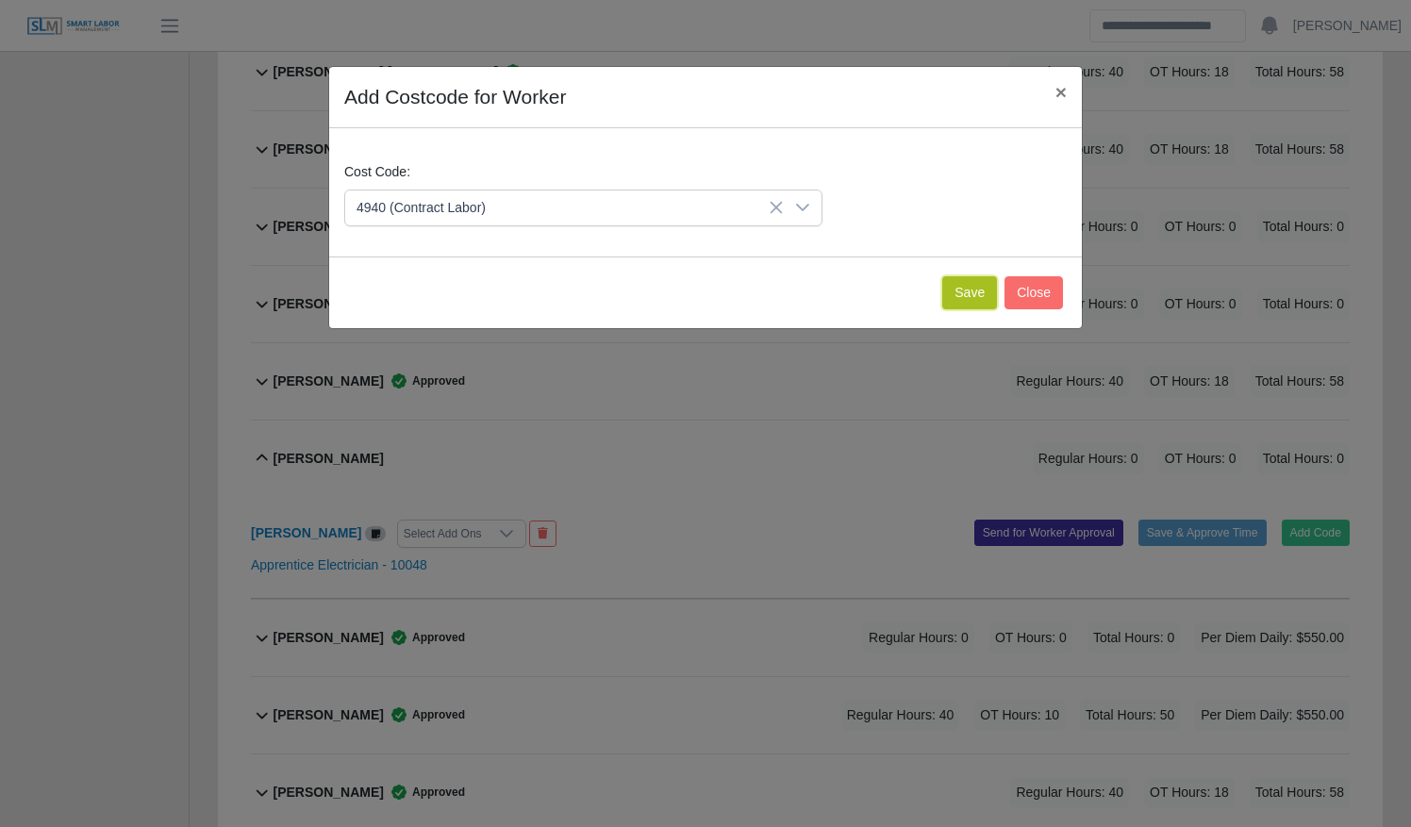
click at [949, 290] on button "Save" at bounding box center [969, 292] width 55 height 33
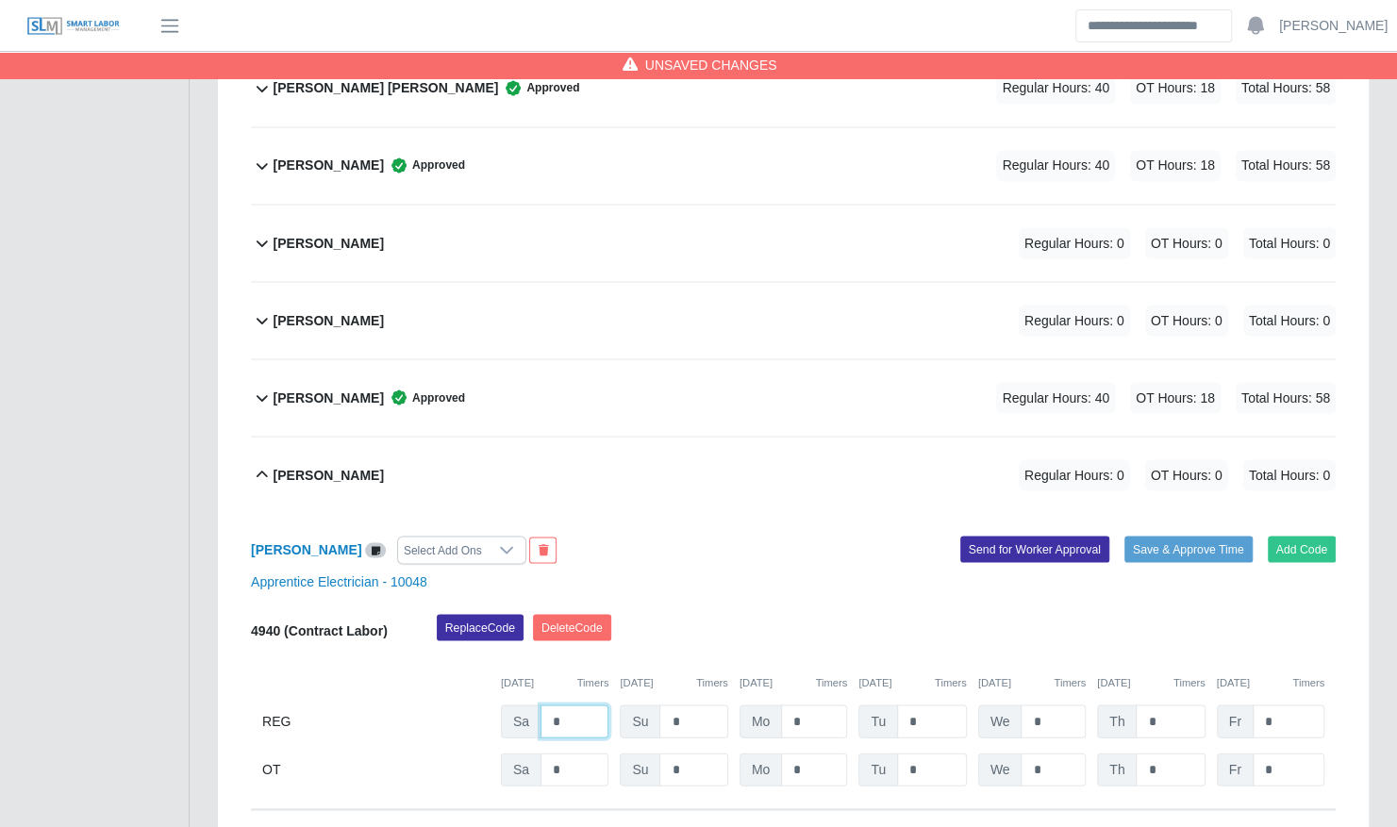
drag, startPoint x: 563, startPoint y: 673, endPoint x: 509, endPoint y: 668, distance: 54.1
click at [509, 704] on div "Sa *" at bounding box center [555, 720] width 108 height 33
type input "*"
type input "**"
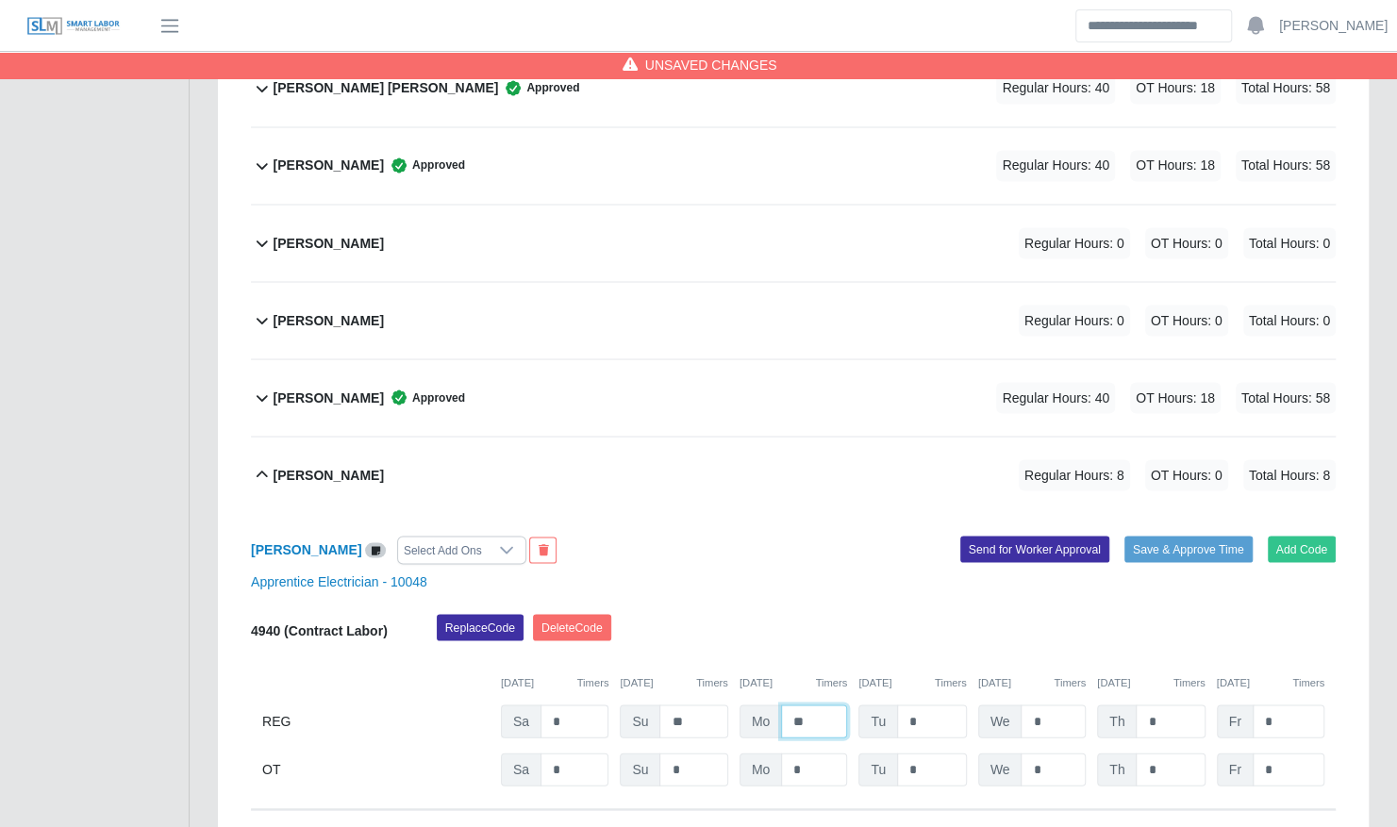
type input "*"
type input "**"
type input "*"
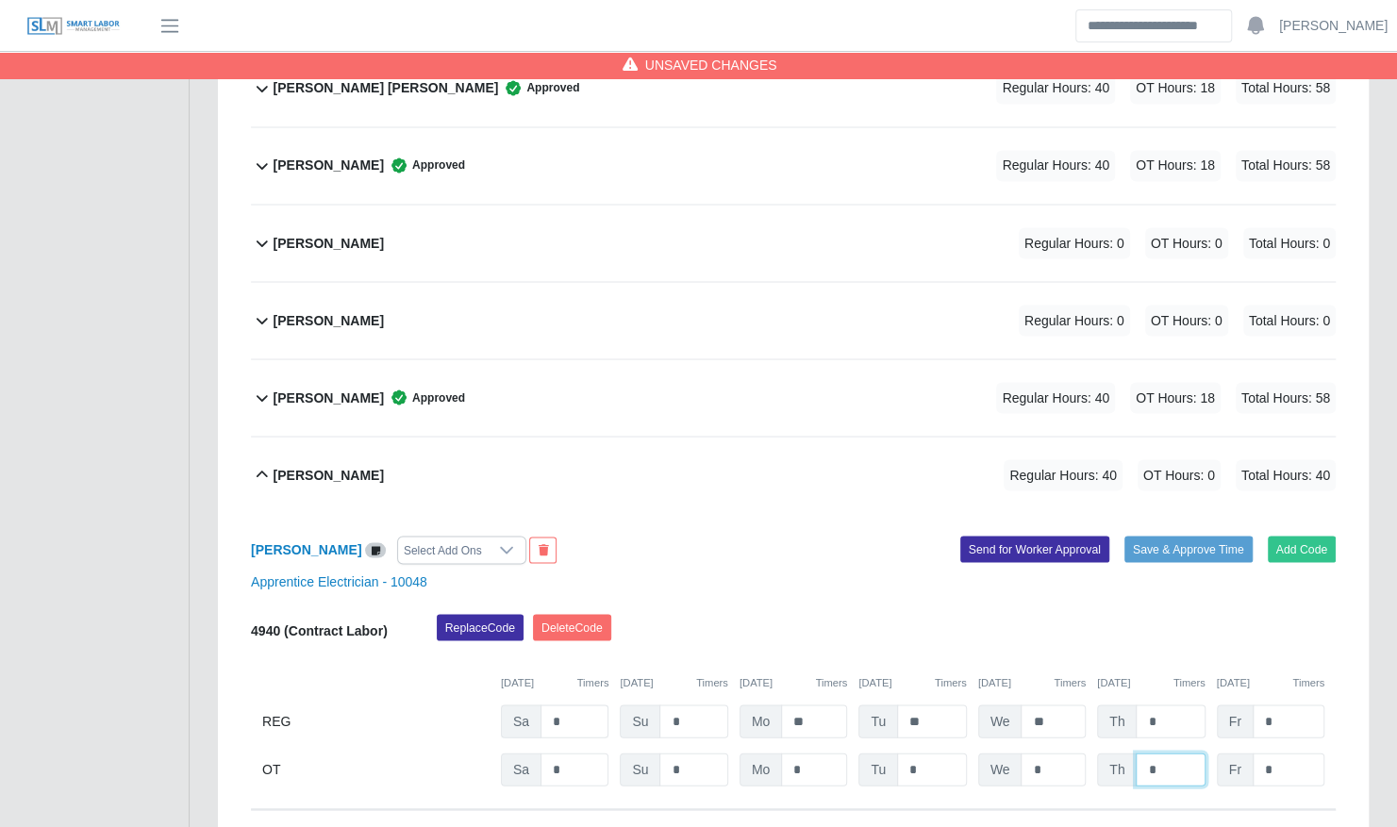
type input "*"
type input "**"
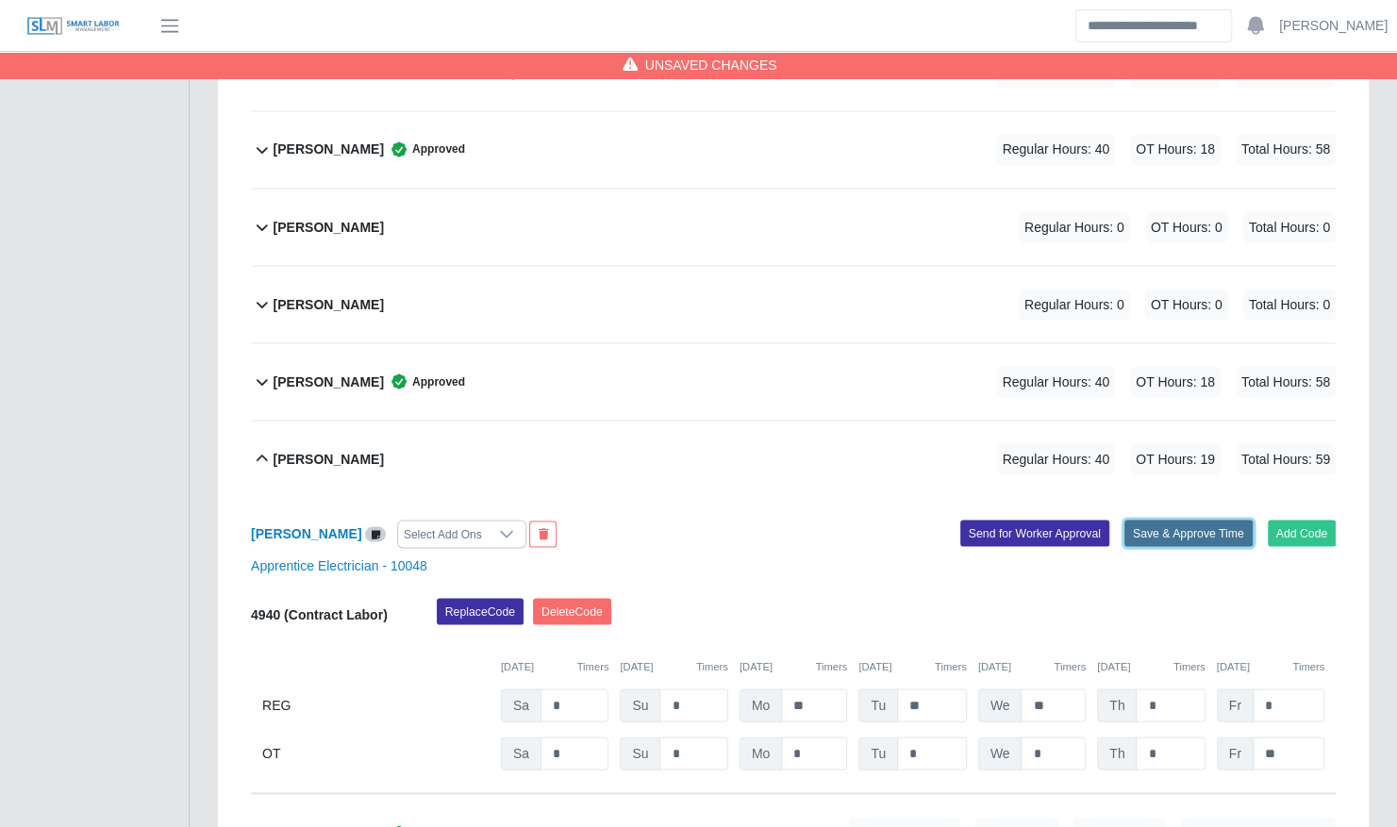
click at [1173, 520] on button "Save & Approve Time" at bounding box center [1188, 533] width 128 height 26
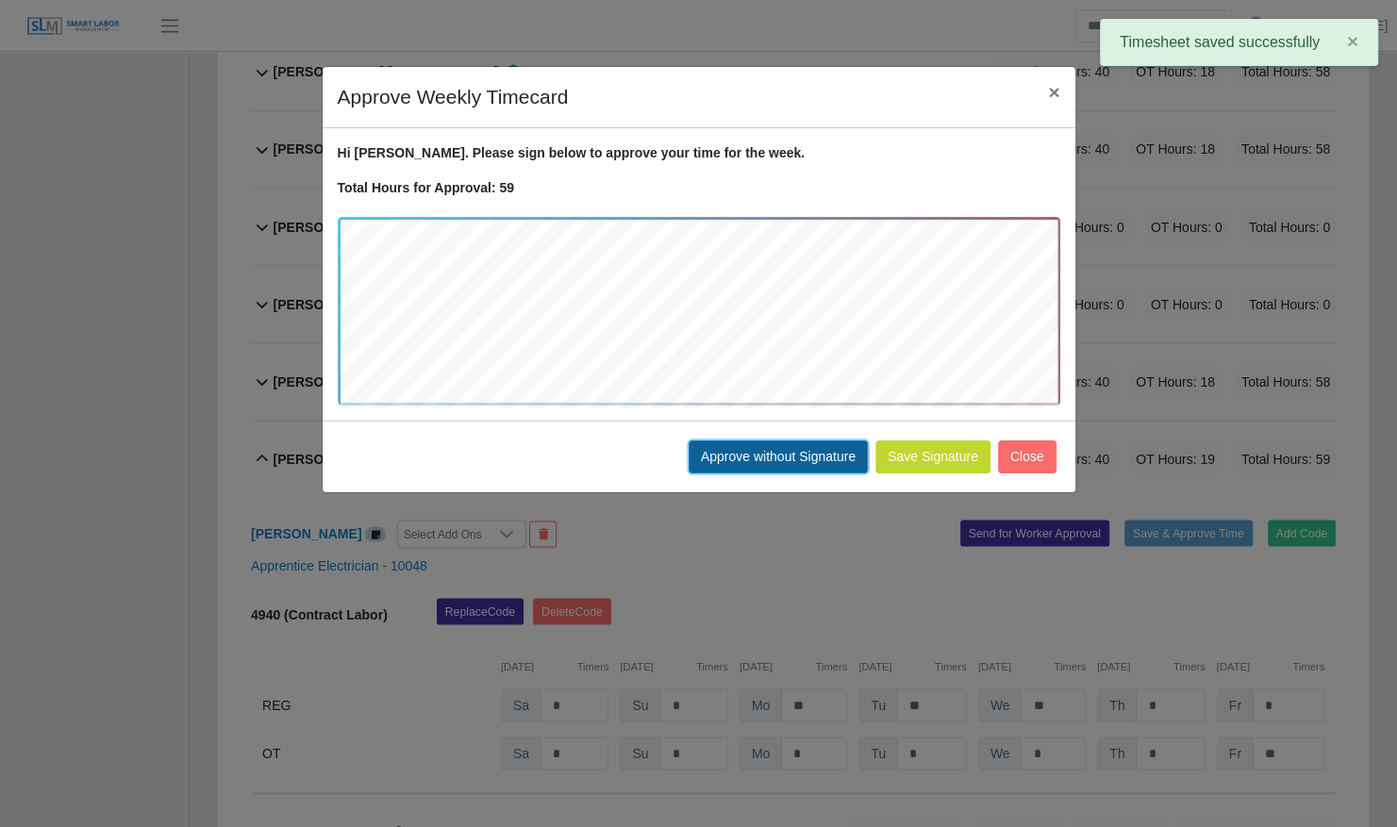
click at [756, 445] on button "Approve without Signature" at bounding box center [777, 456] width 179 height 33
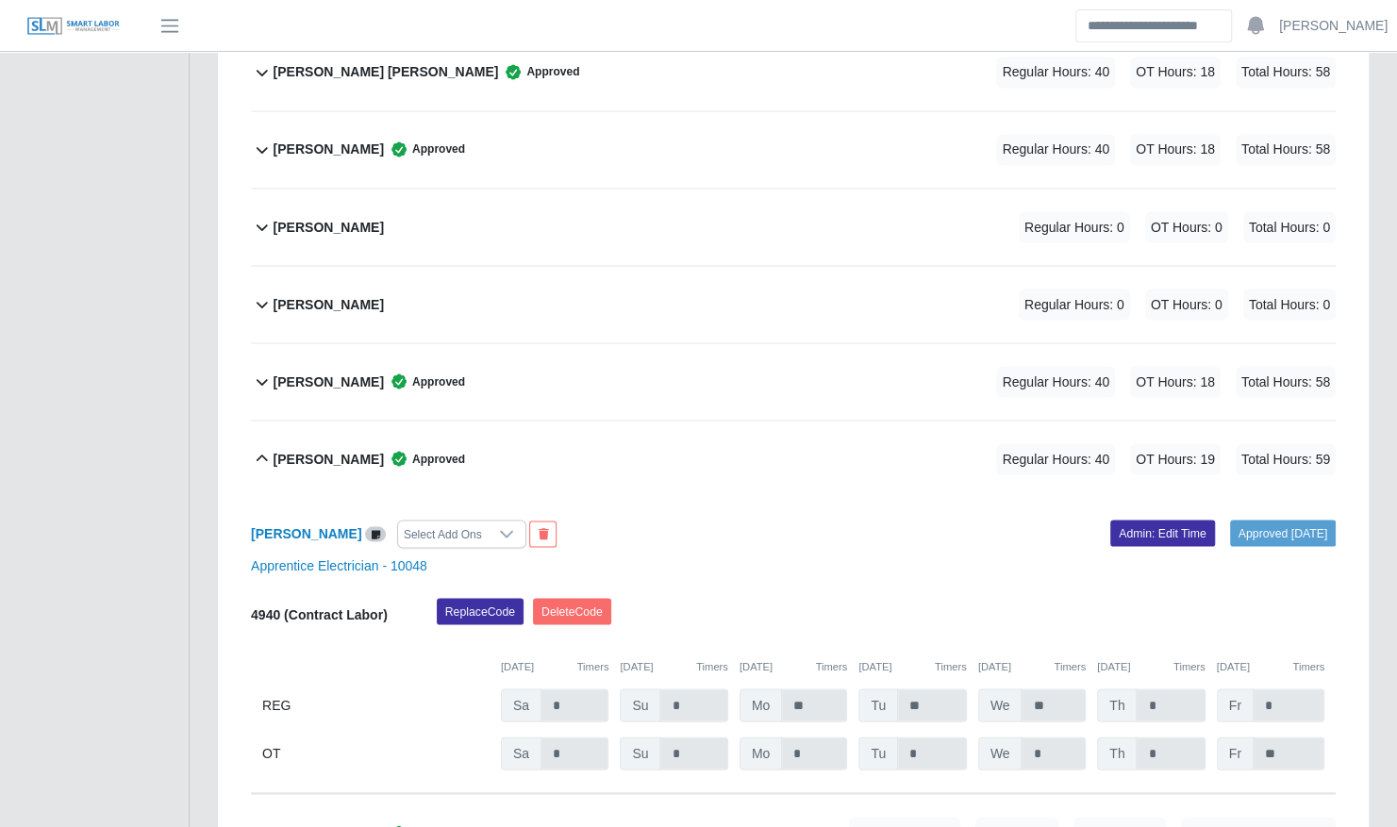
click at [716, 421] on div "Jorge Altuve Approved Regular Hours: 40 OT Hours: 19 Total Hours: 59" at bounding box center [805, 459] width 1062 height 76
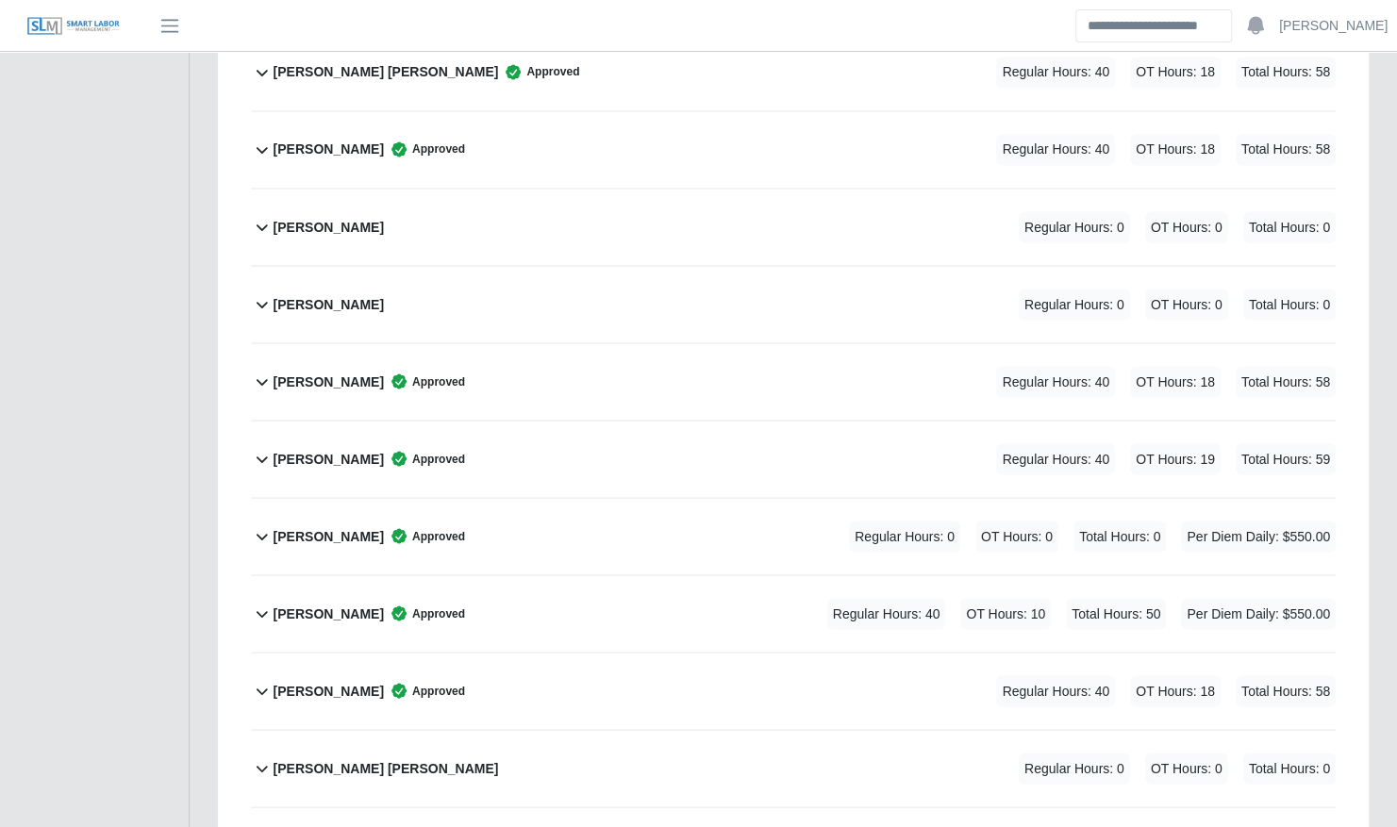
click at [696, 498] on div "Jose Oviedo Contreras Approved Regular Hours: 0 OT Hours: 0 Total Hours: 0 Per …" at bounding box center [805, 536] width 1062 height 76
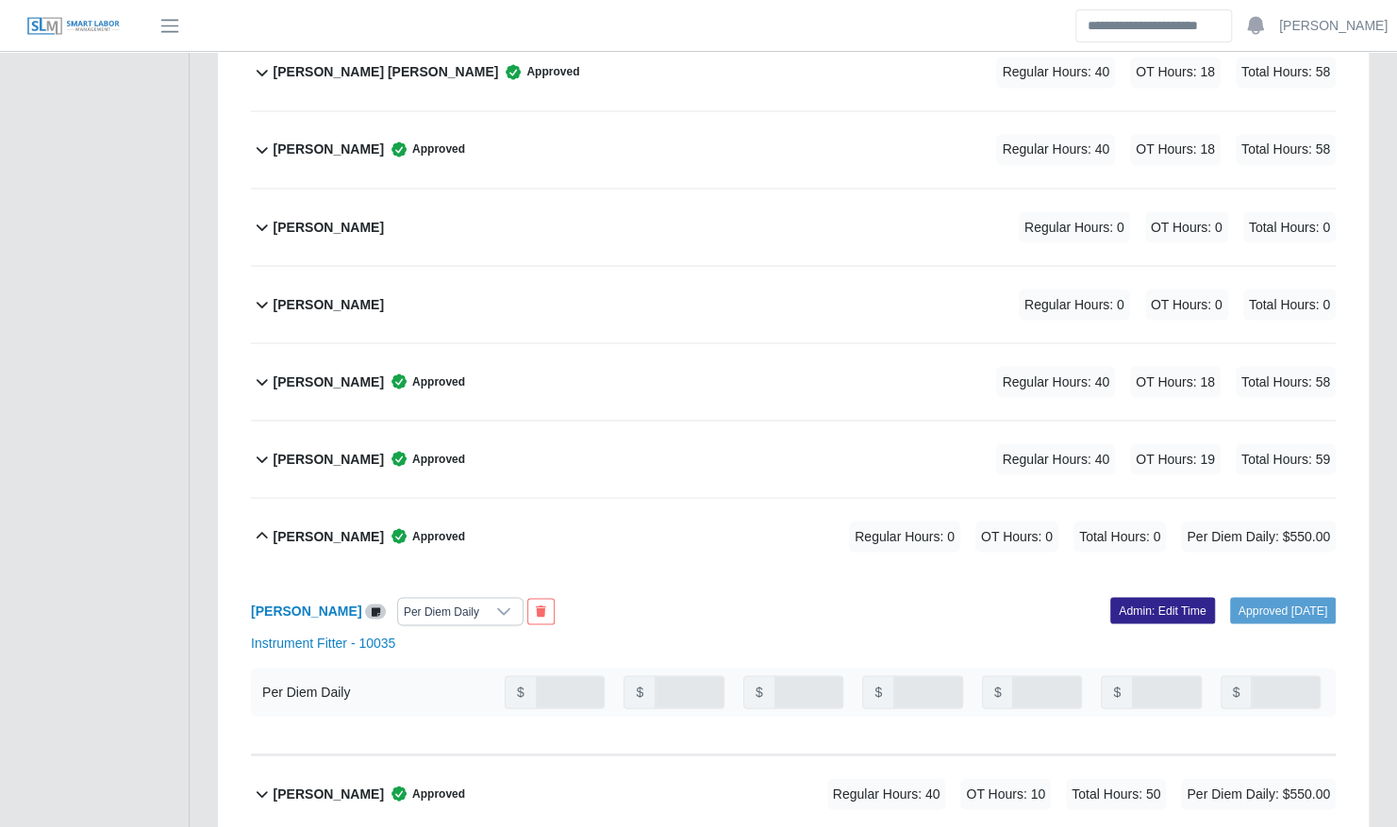
click at [1134, 597] on link "Admin: Edit Time" at bounding box center [1162, 610] width 105 height 26
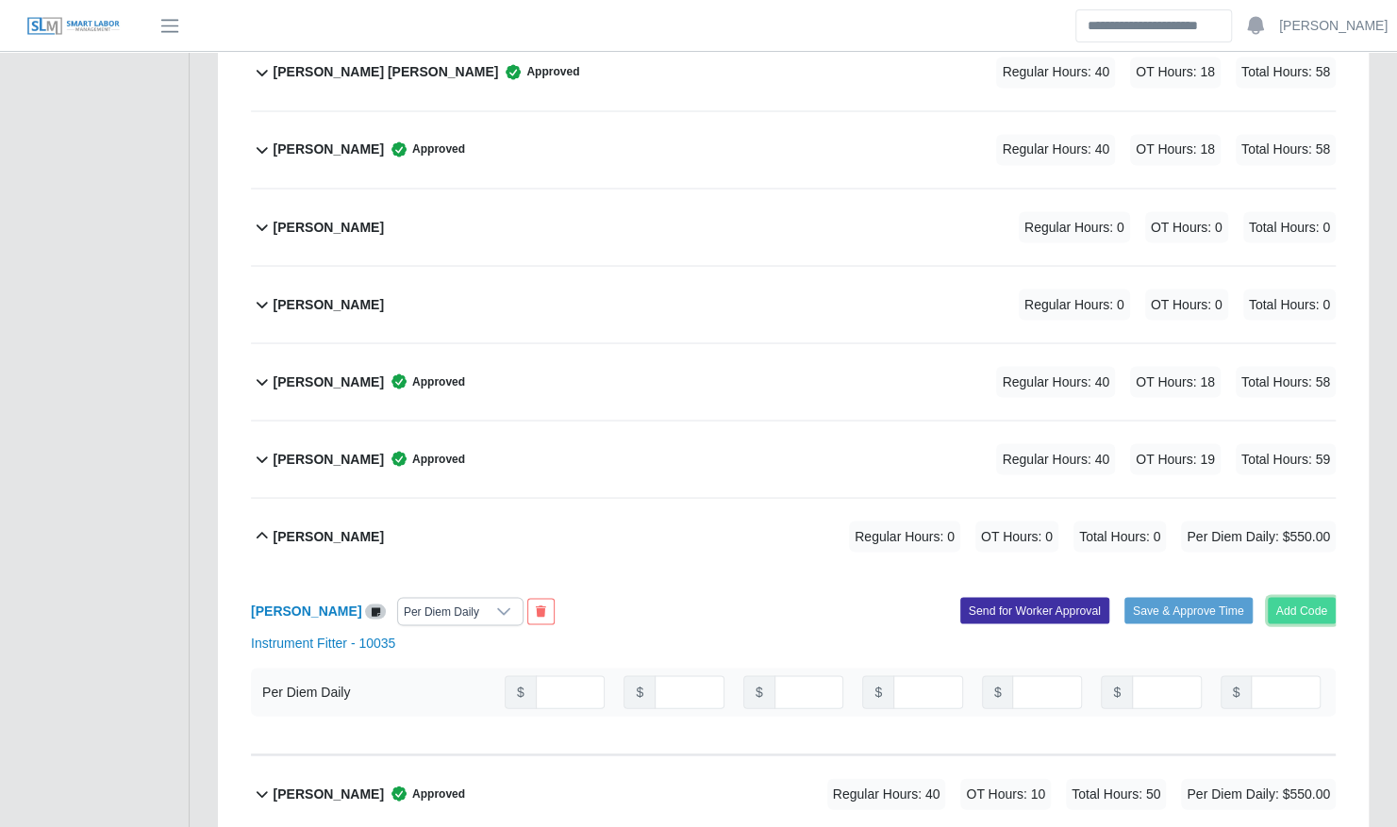
click at [1300, 597] on button "Add Code" at bounding box center [1302, 610] width 69 height 26
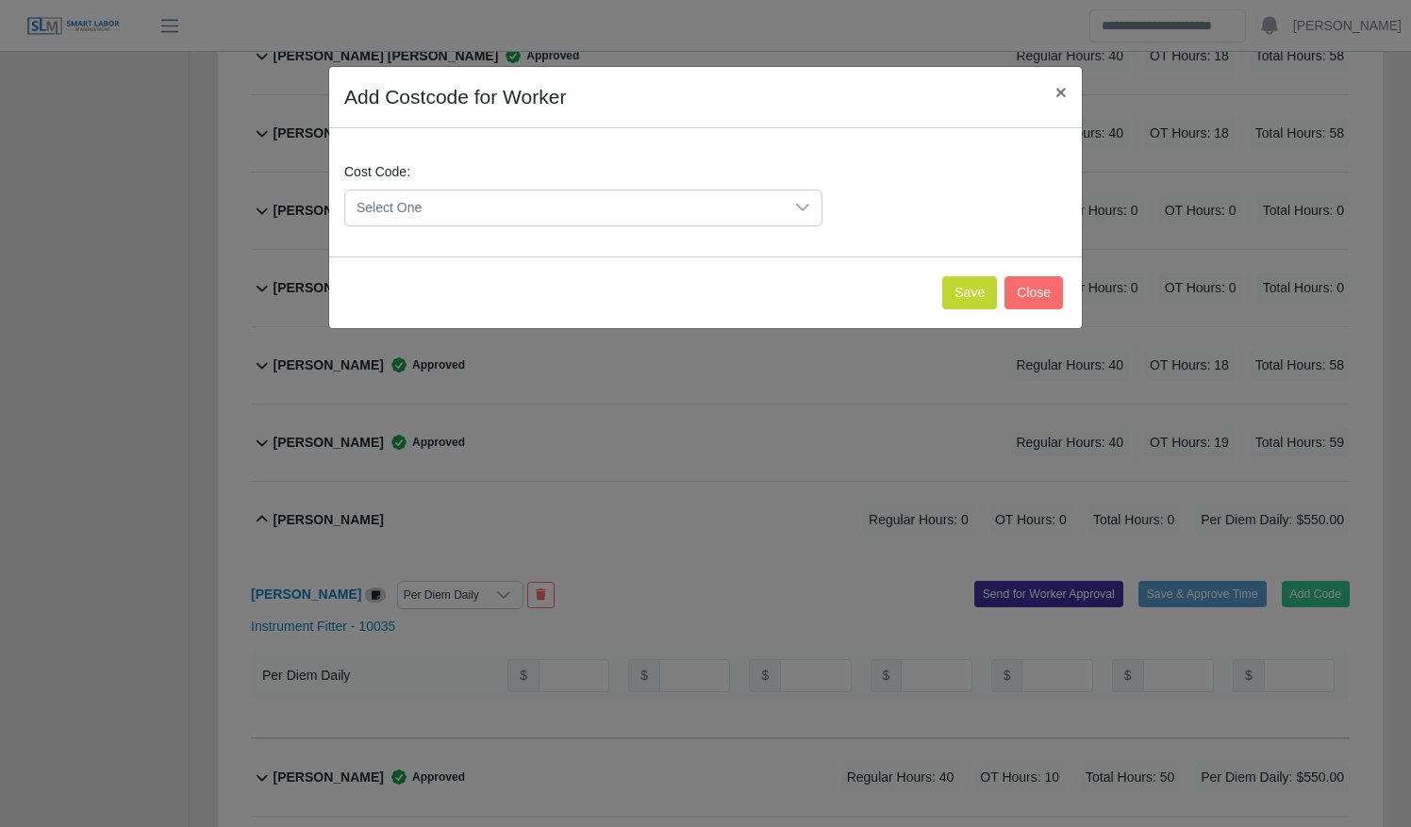
click at [609, 204] on span "Select One" at bounding box center [564, 208] width 439 height 35
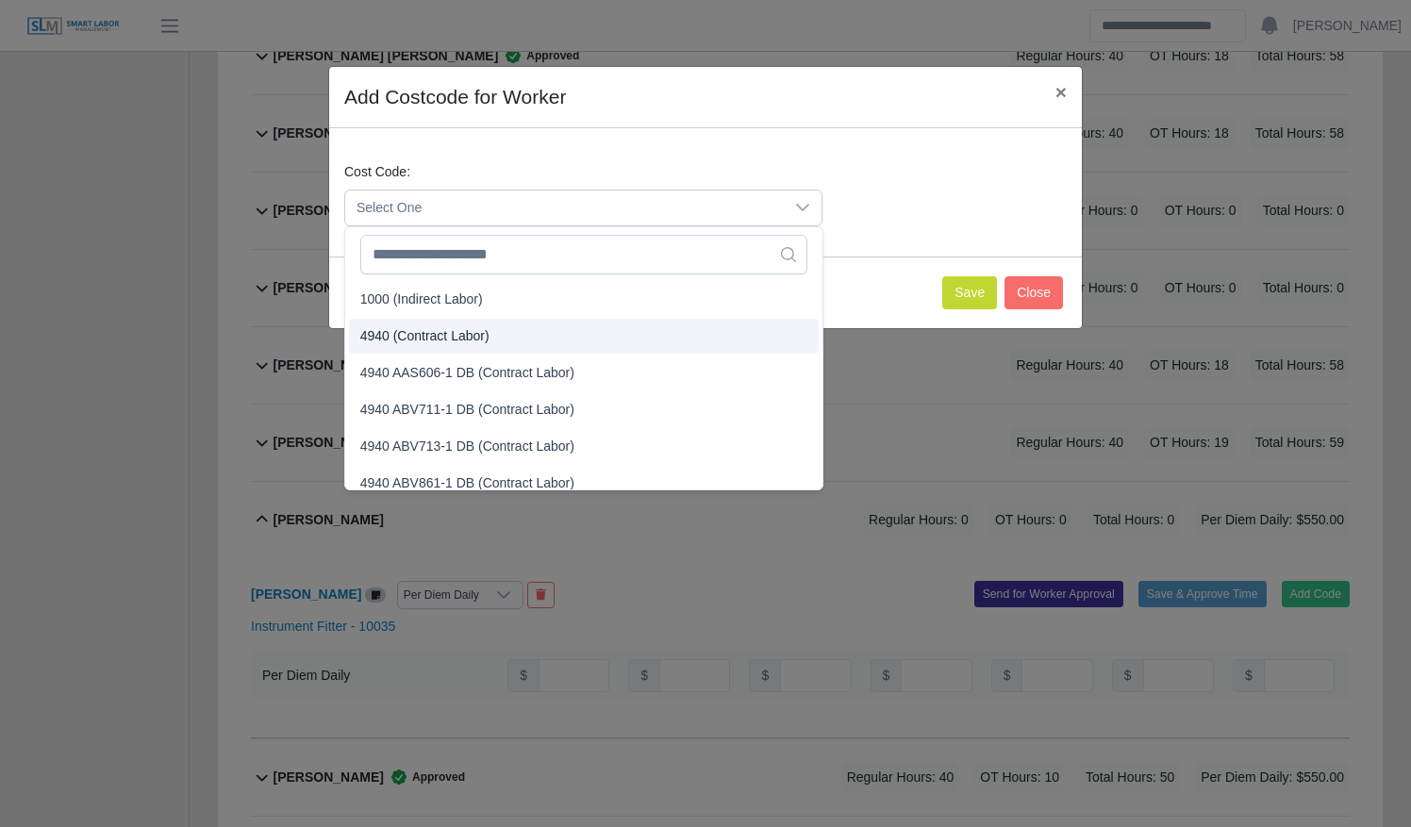
click at [587, 334] on li "4940 (Contract Labor)" at bounding box center [584, 336] width 470 height 35
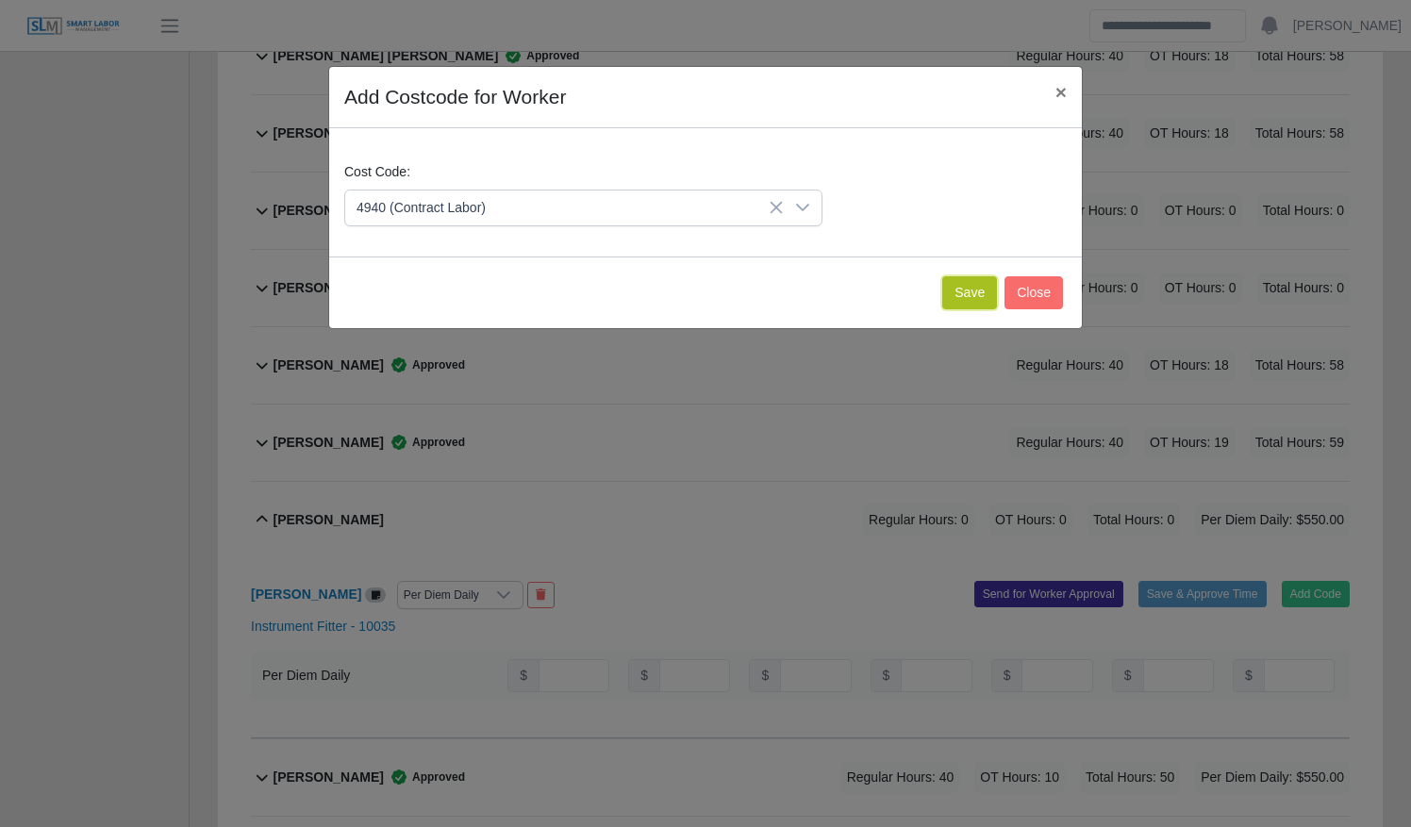
click at [958, 289] on button "Save" at bounding box center [969, 292] width 55 height 33
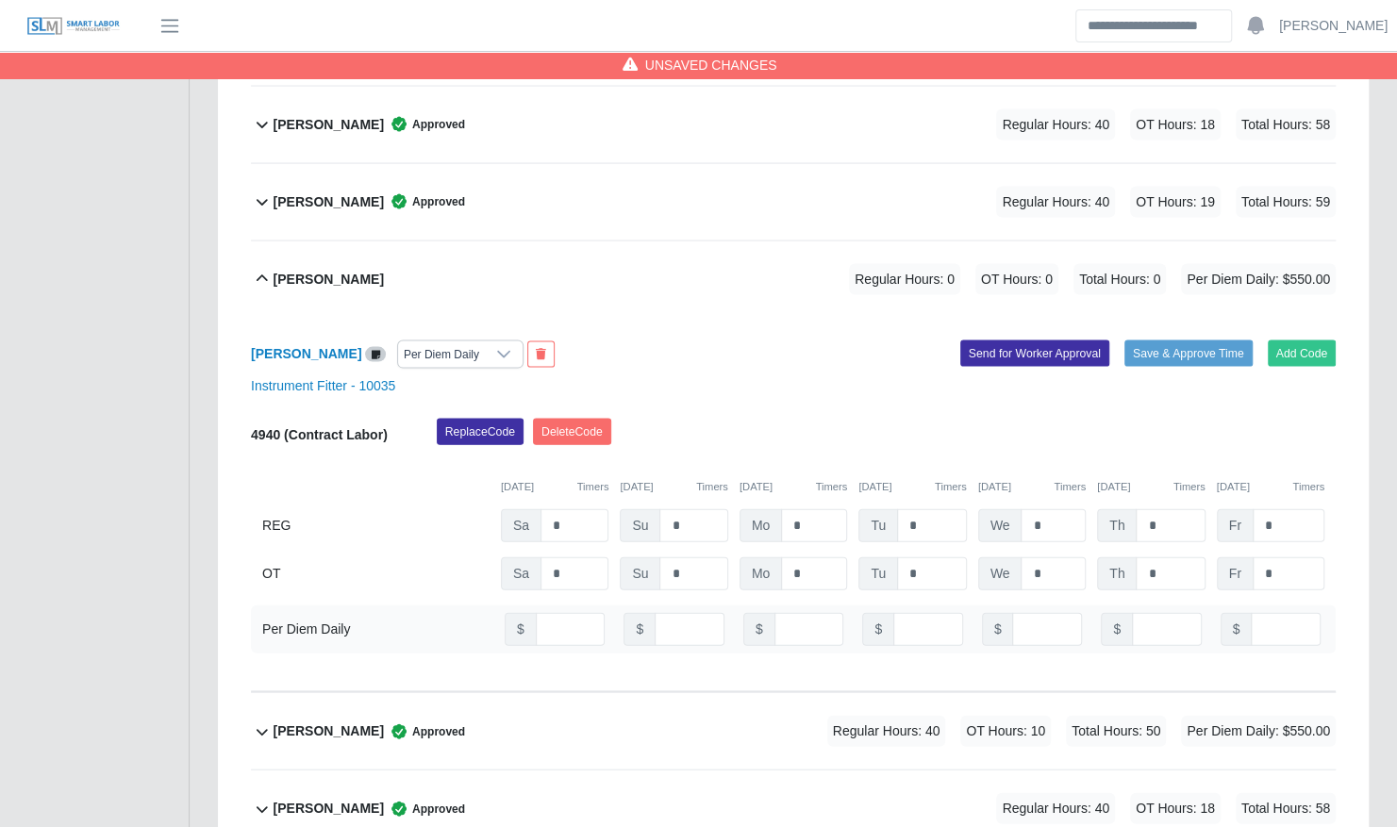
scroll to position [6363, 0]
click at [545, 508] on input "*" at bounding box center [574, 524] width 68 height 33
type input "**"
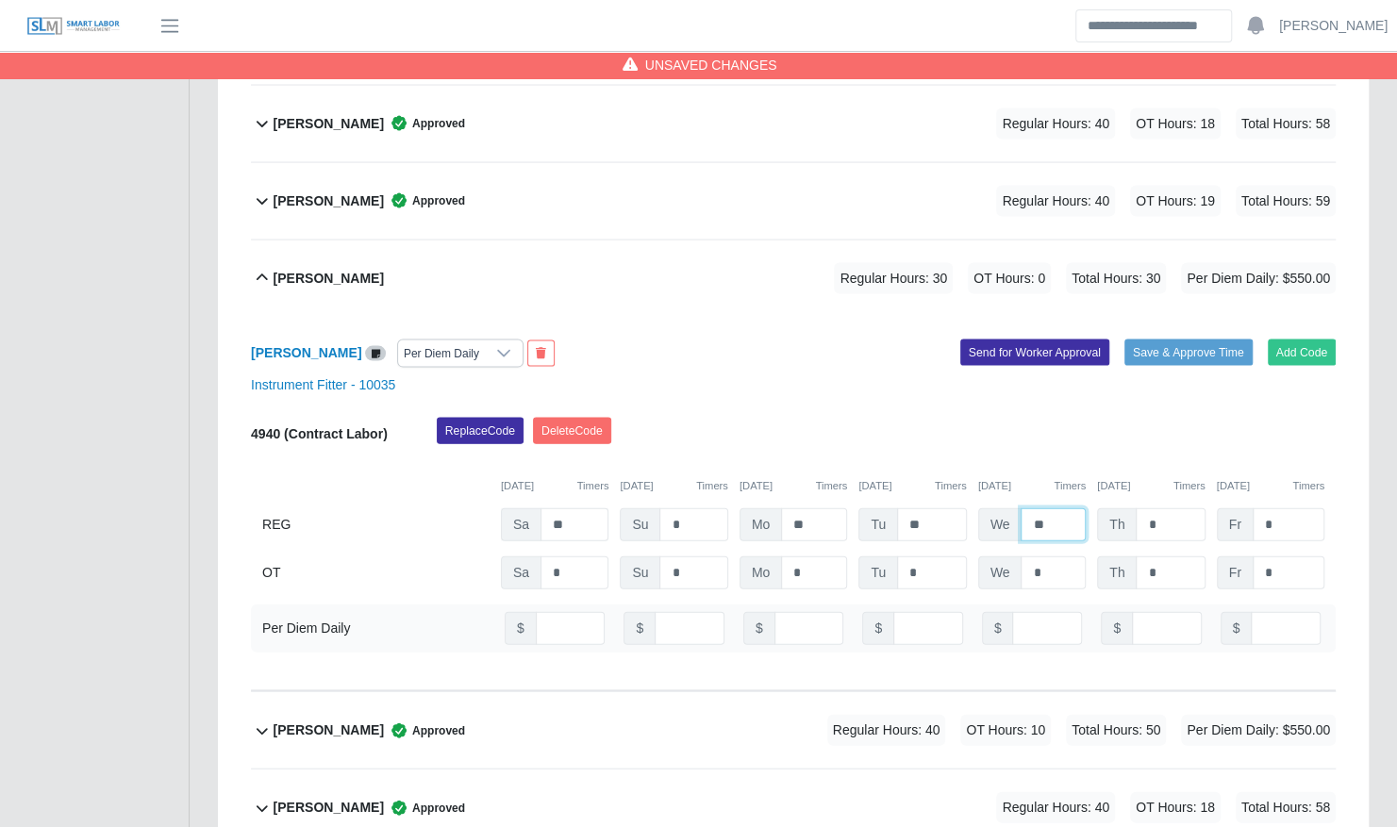
type input "**"
click at [1177, 340] on button "Save & Approve Time" at bounding box center [1188, 353] width 128 height 26
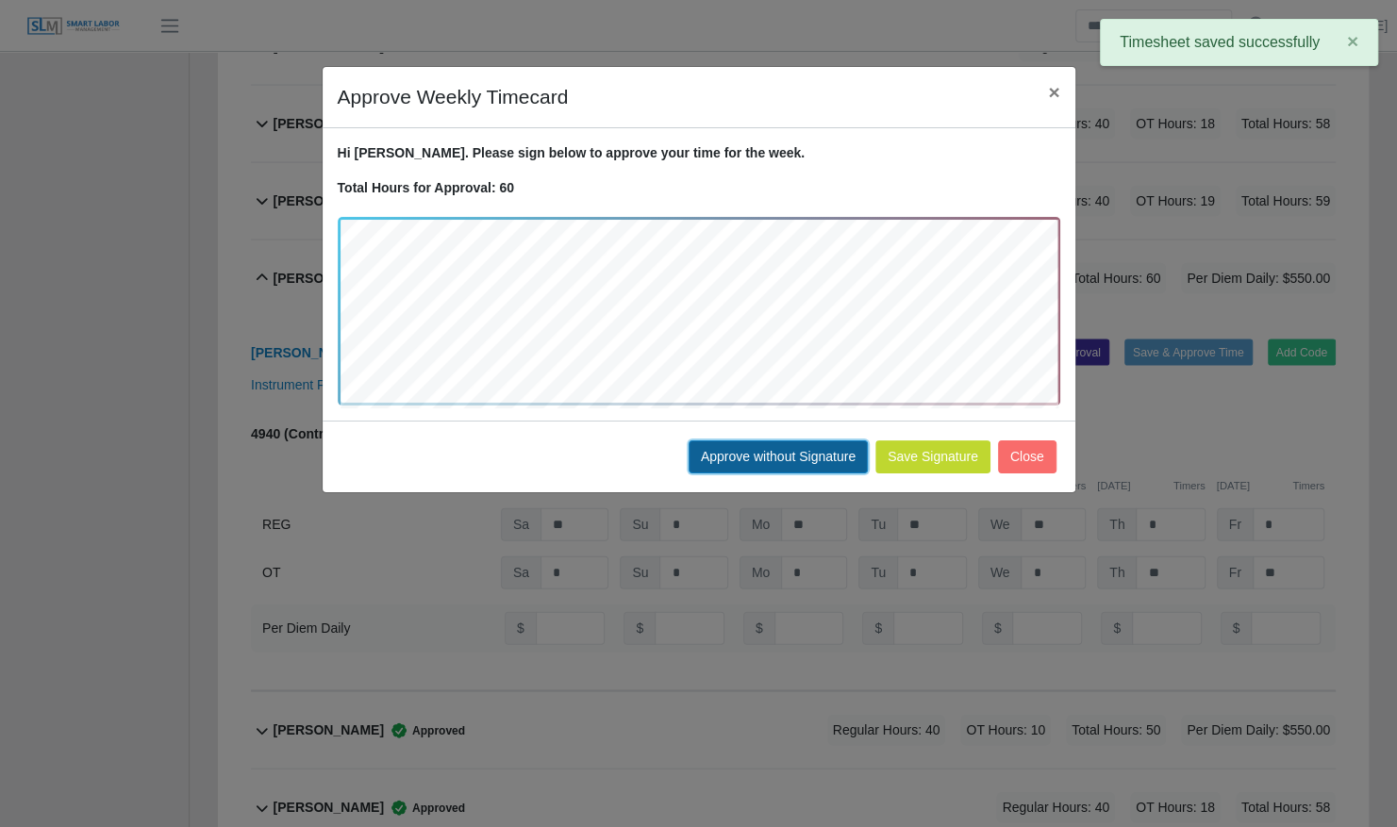
click at [777, 464] on button "Approve without Signature" at bounding box center [777, 456] width 179 height 33
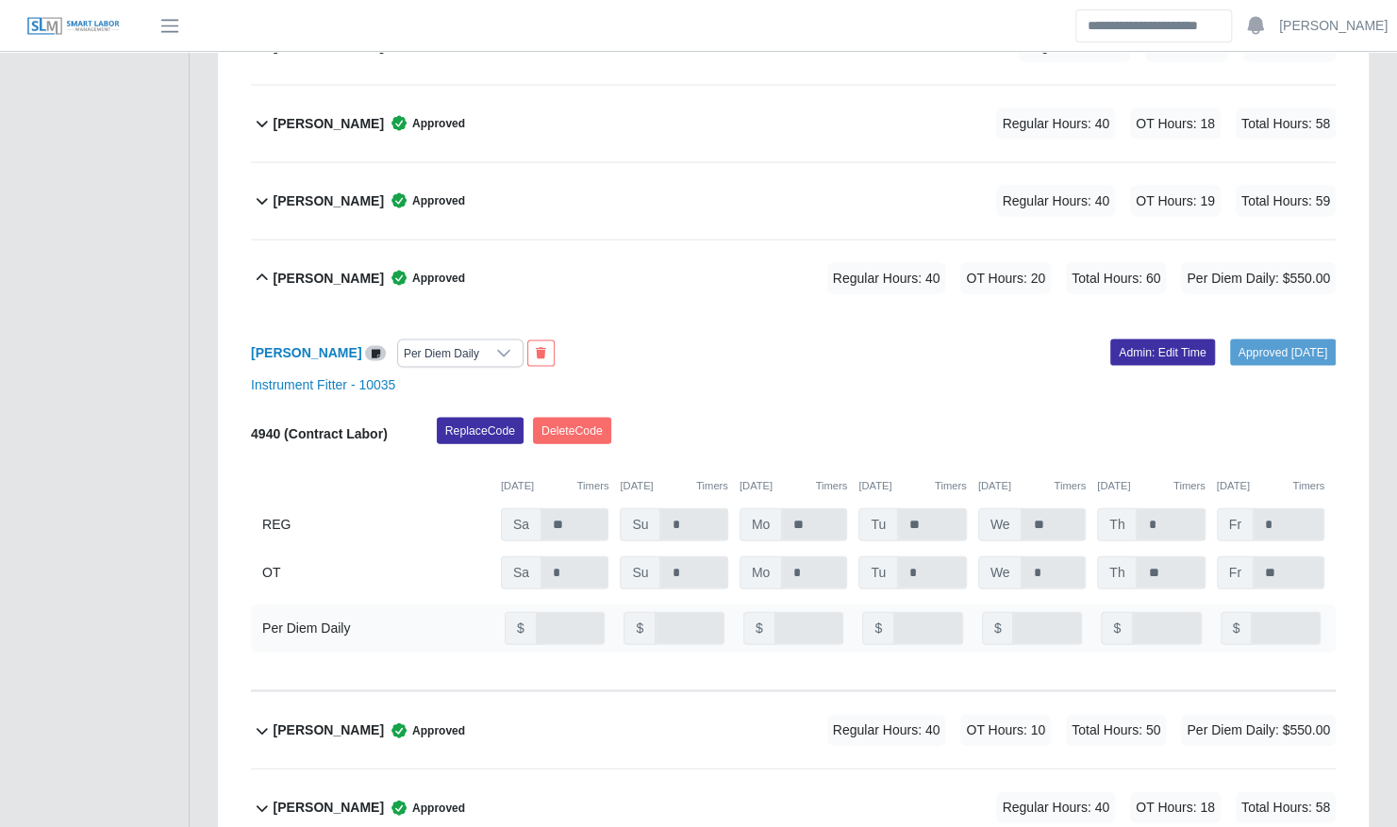
click at [719, 256] on div "Jose Oviedo Contreras Approved Regular Hours: 40 OT Hours: 20 Total Hours: 60 P…" at bounding box center [805, 278] width 1062 height 76
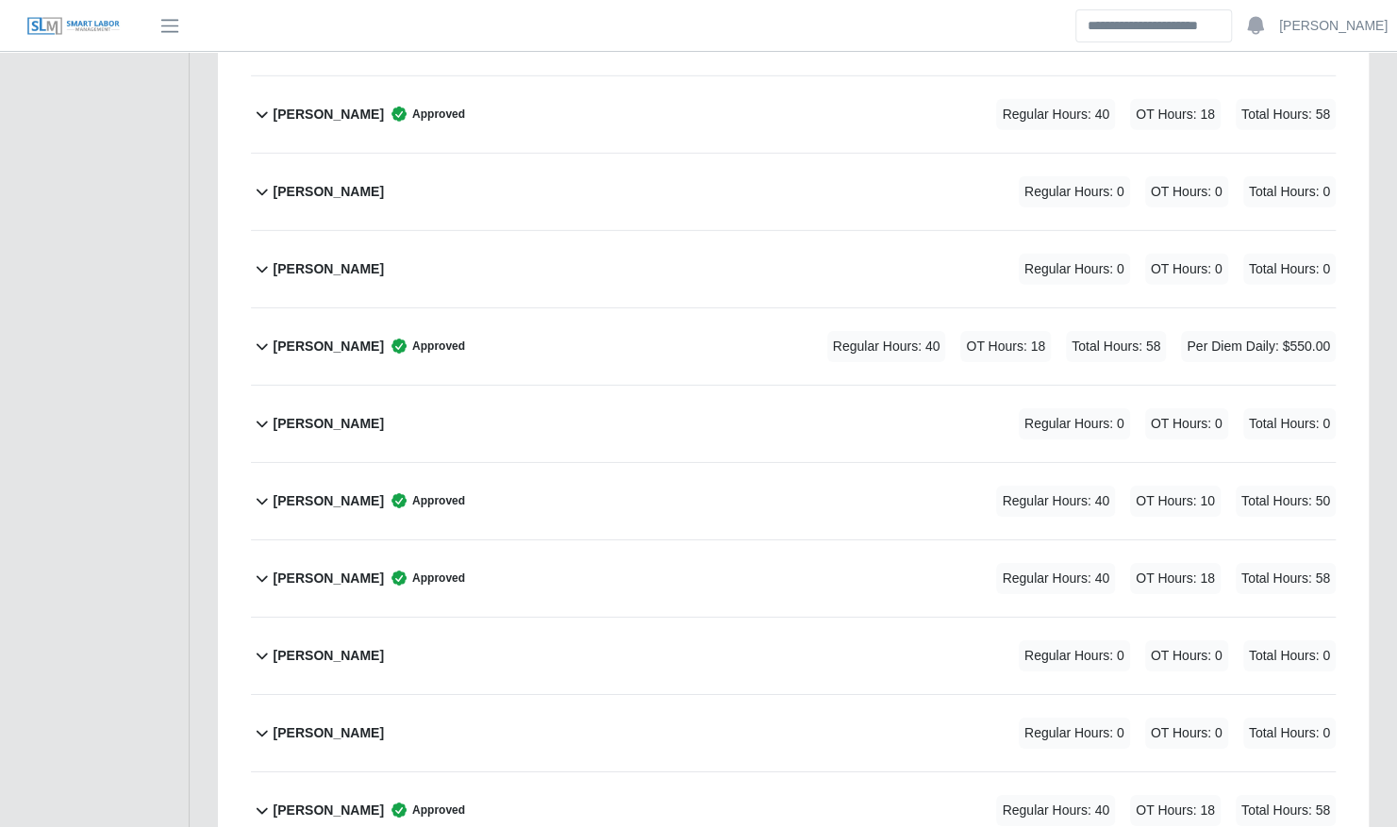
scroll to position [7544, 0]
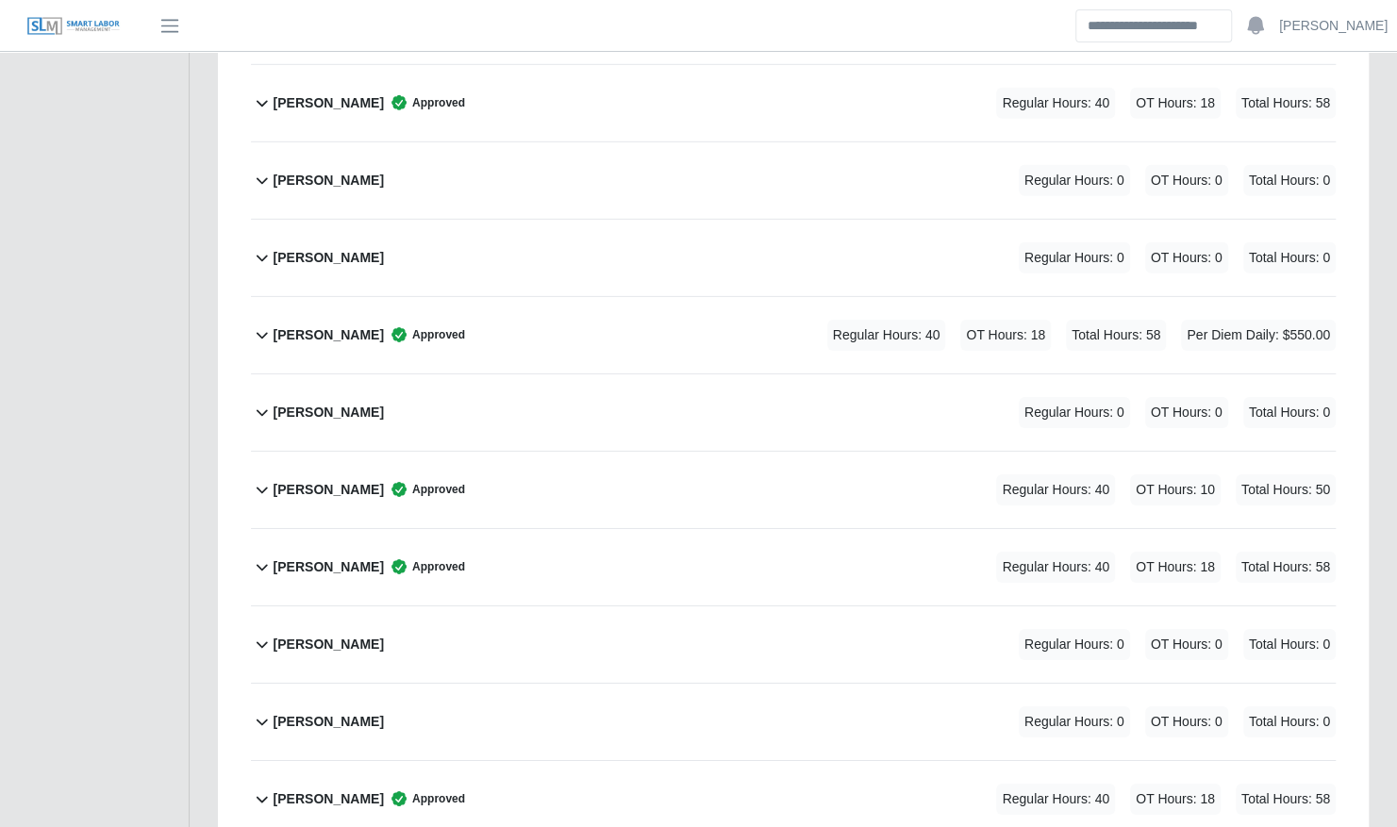
click at [636, 374] on div "Leonel Guerrero Regular Hours: 0 OT Hours: 0 Total Hours: 0" at bounding box center [805, 412] width 1062 height 76
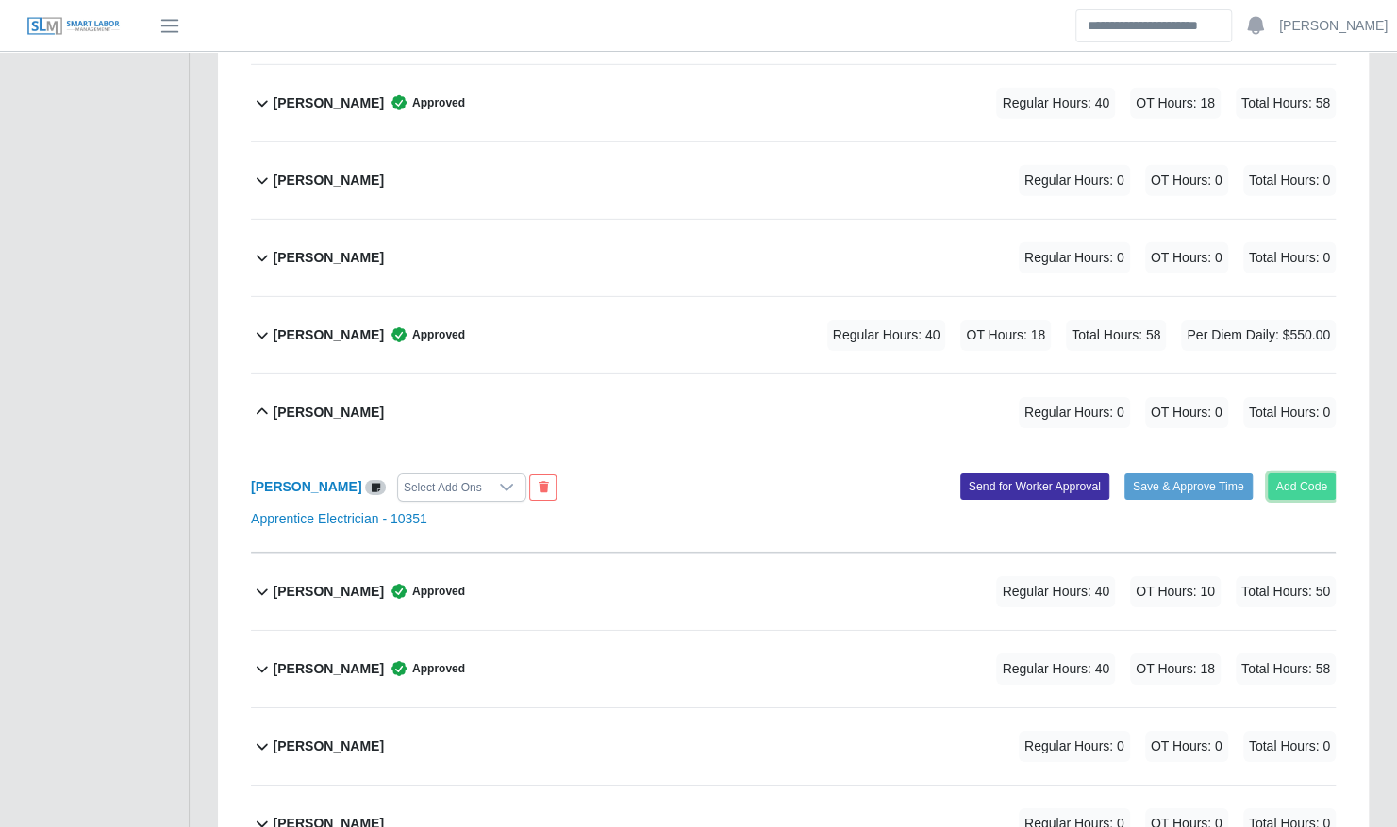
click at [1304, 473] on button "Add Code" at bounding box center [1302, 486] width 69 height 26
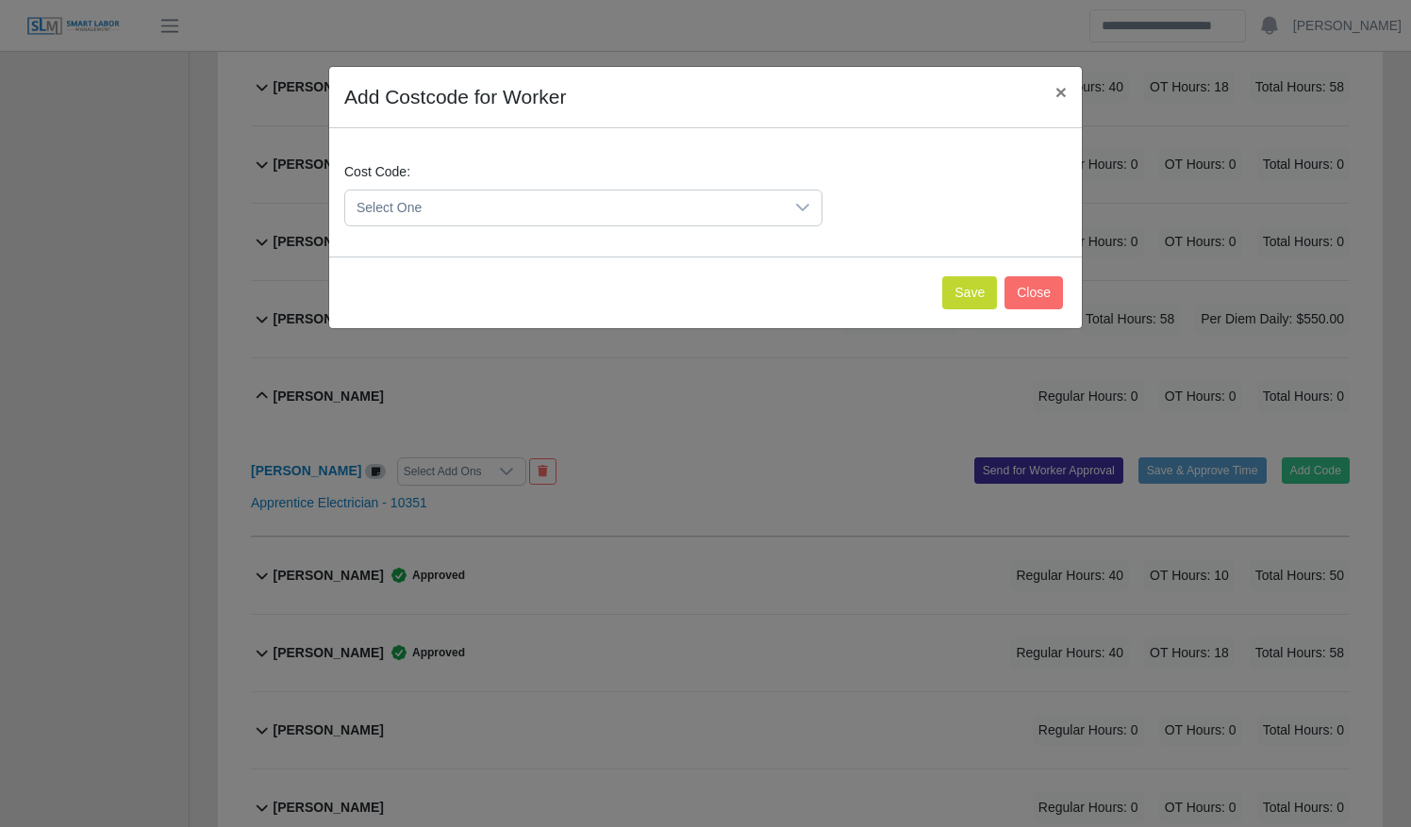
click at [687, 194] on span "Select One" at bounding box center [564, 208] width 439 height 35
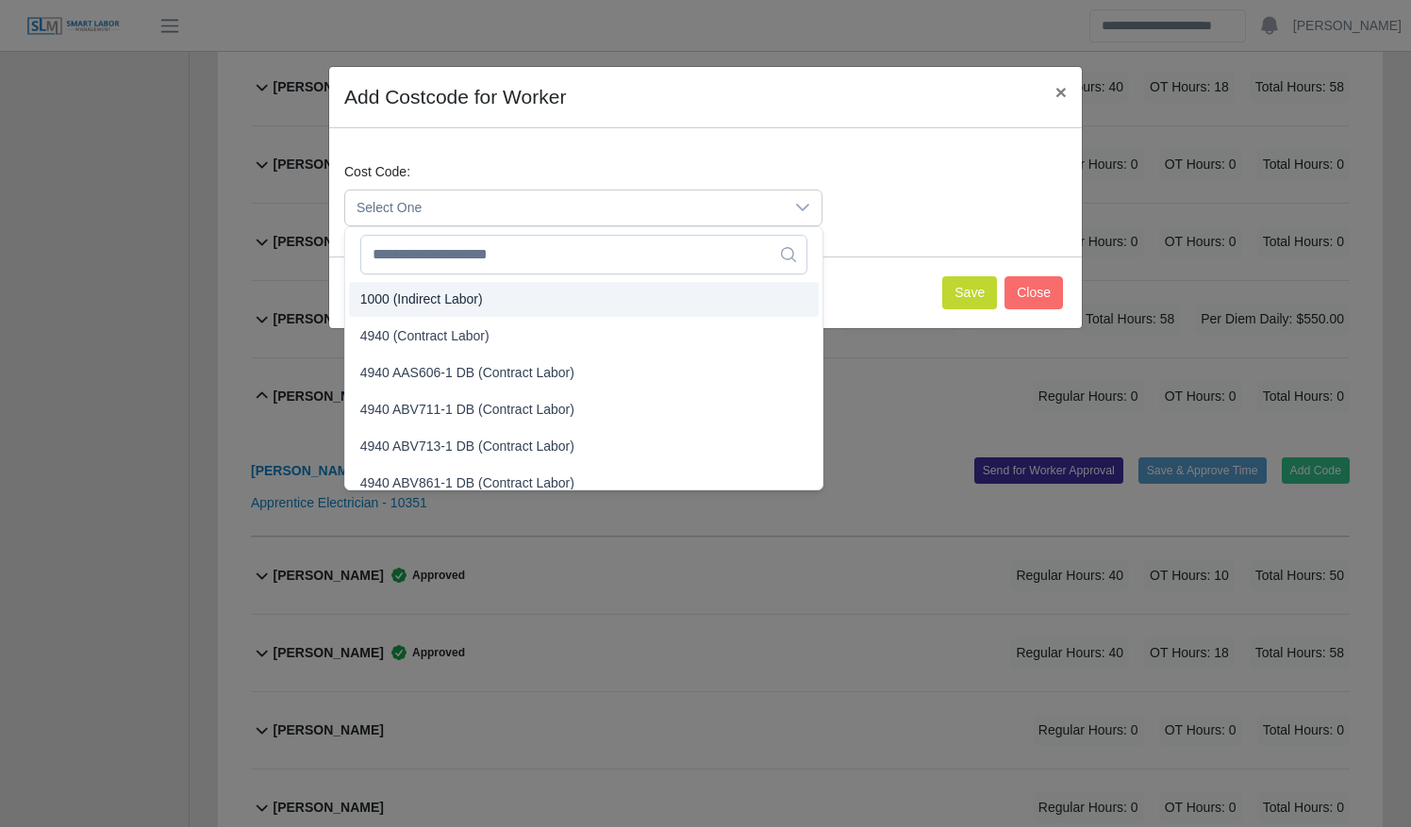
click at [567, 326] on li "4940 (Contract Labor)" at bounding box center [584, 336] width 470 height 35
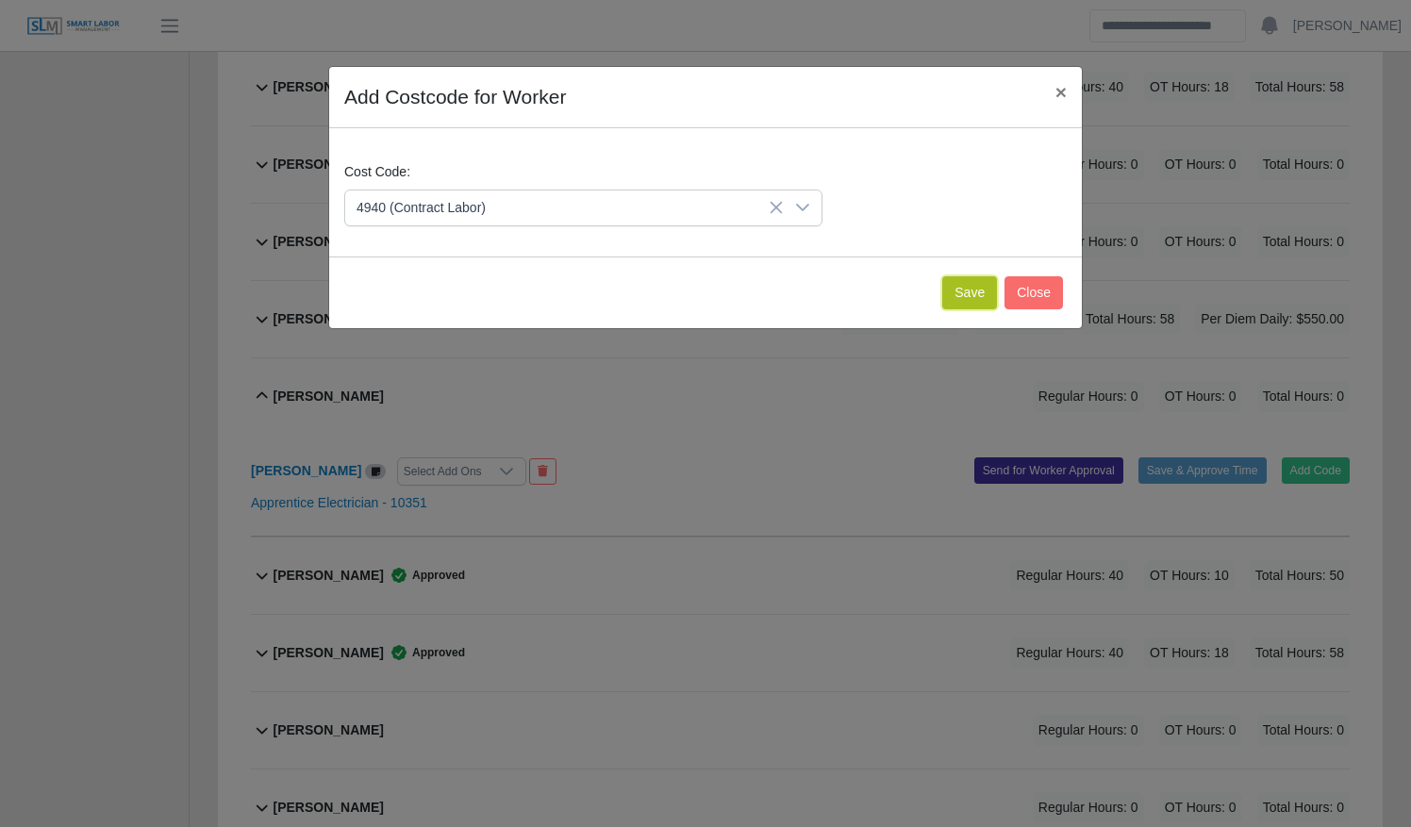
click at [954, 295] on button "Save" at bounding box center [969, 292] width 55 height 33
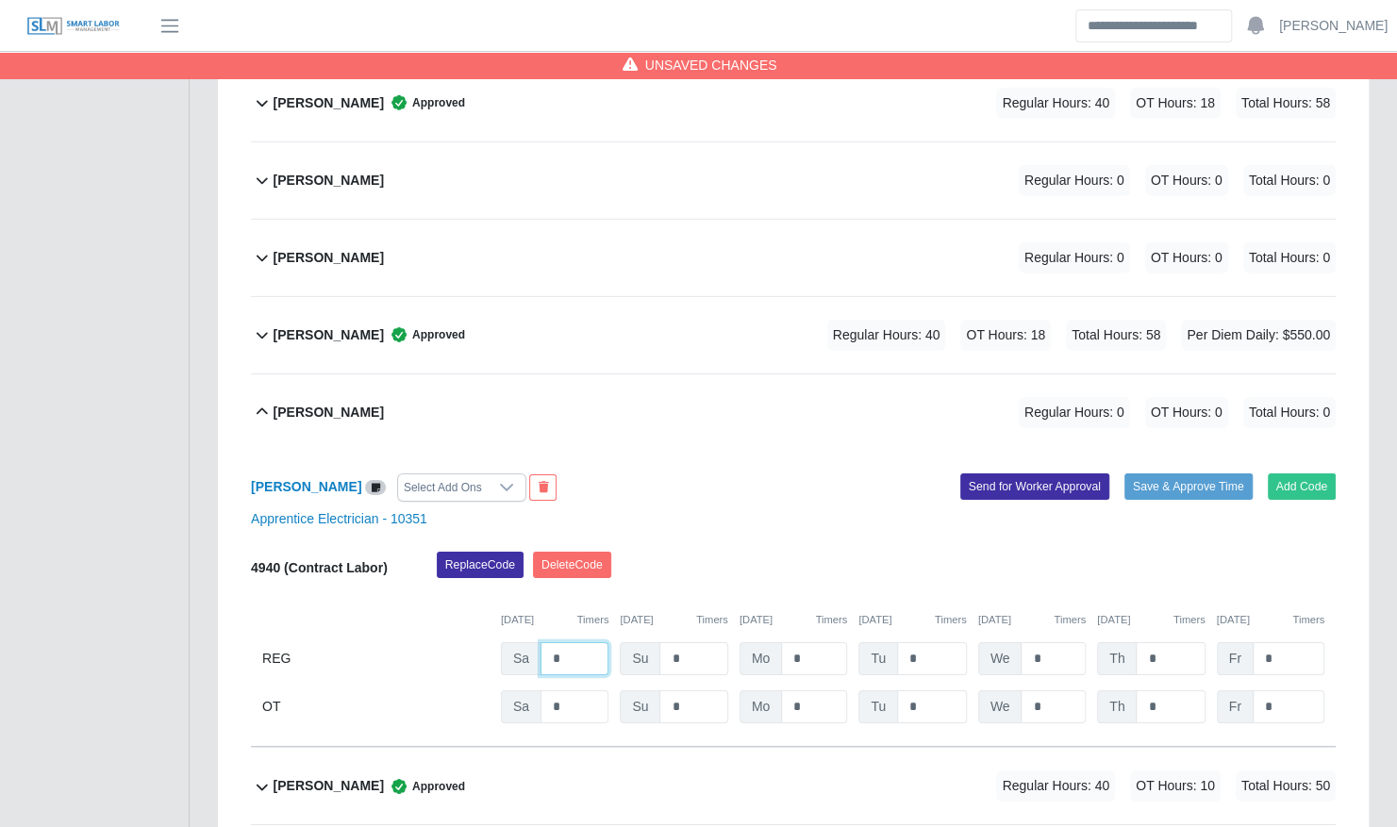
drag, startPoint x: 563, startPoint y: 606, endPoint x: 510, endPoint y: 606, distance: 52.8
click at [511, 642] on div "Sa *" at bounding box center [555, 658] width 108 height 33
type input "*"
type input "**"
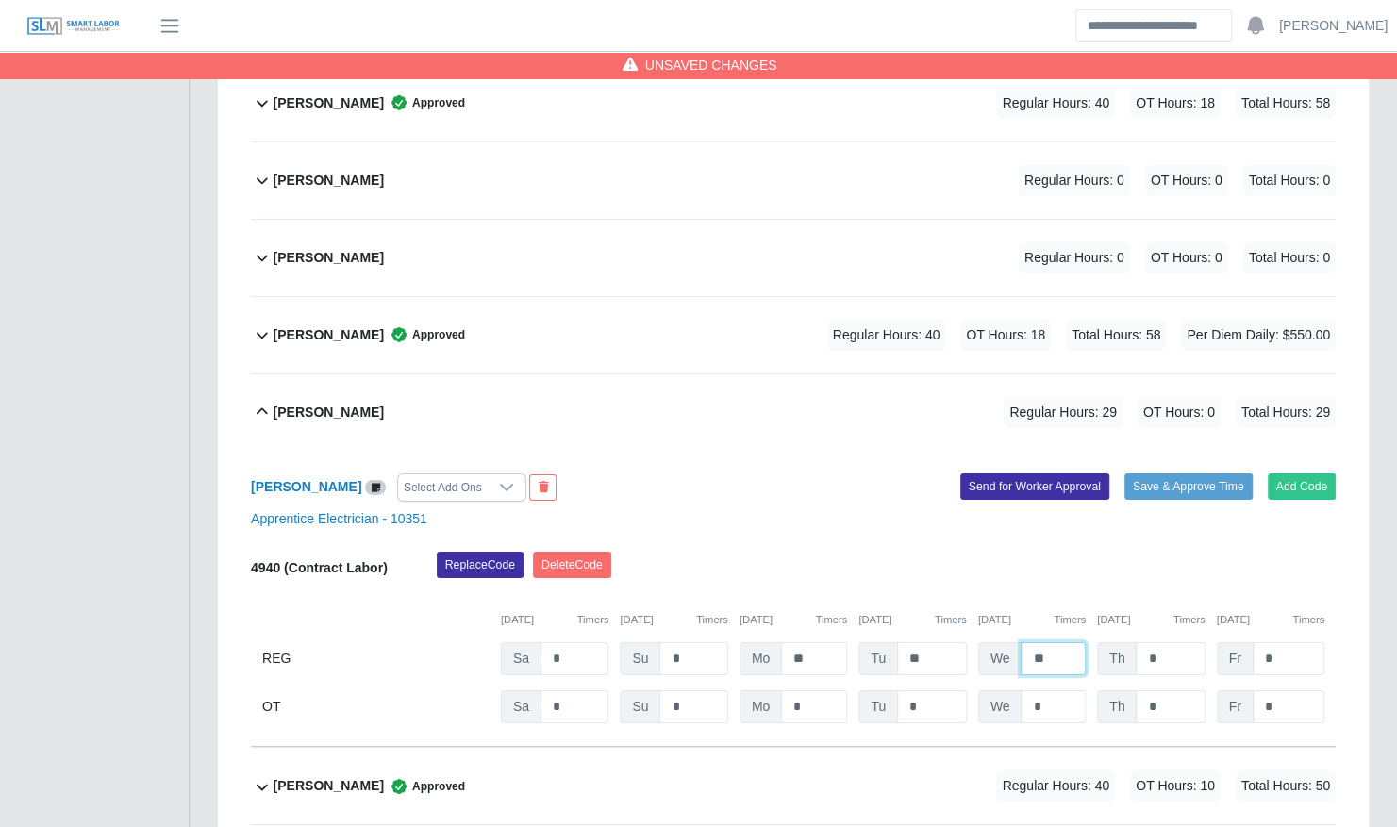
type input "**"
type input "*"
type input "**"
click at [1173, 473] on button "Save & Approve Time" at bounding box center [1188, 486] width 128 height 26
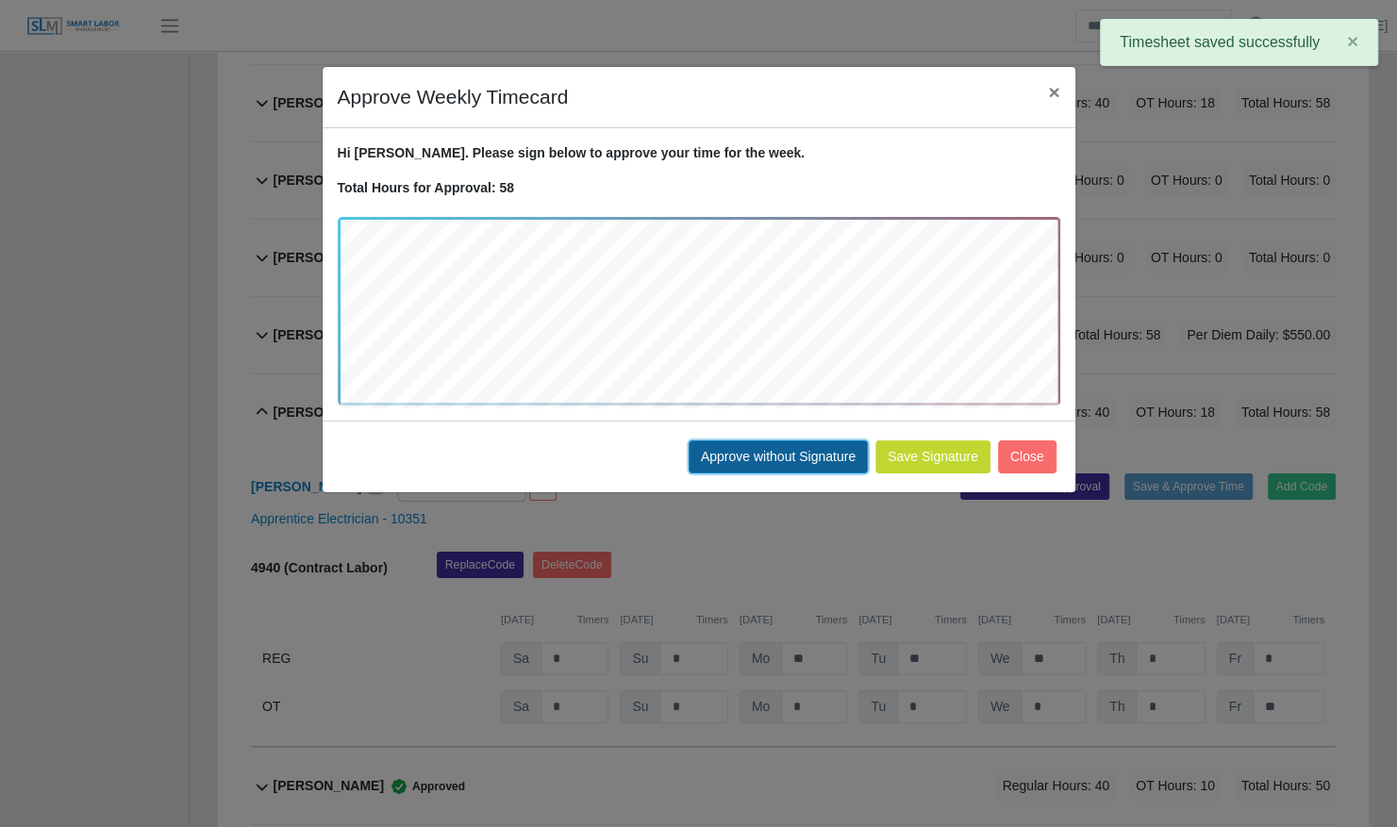
click at [749, 448] on button "Approve without Signature" at bounding box center [777, 456] width 179 height 33
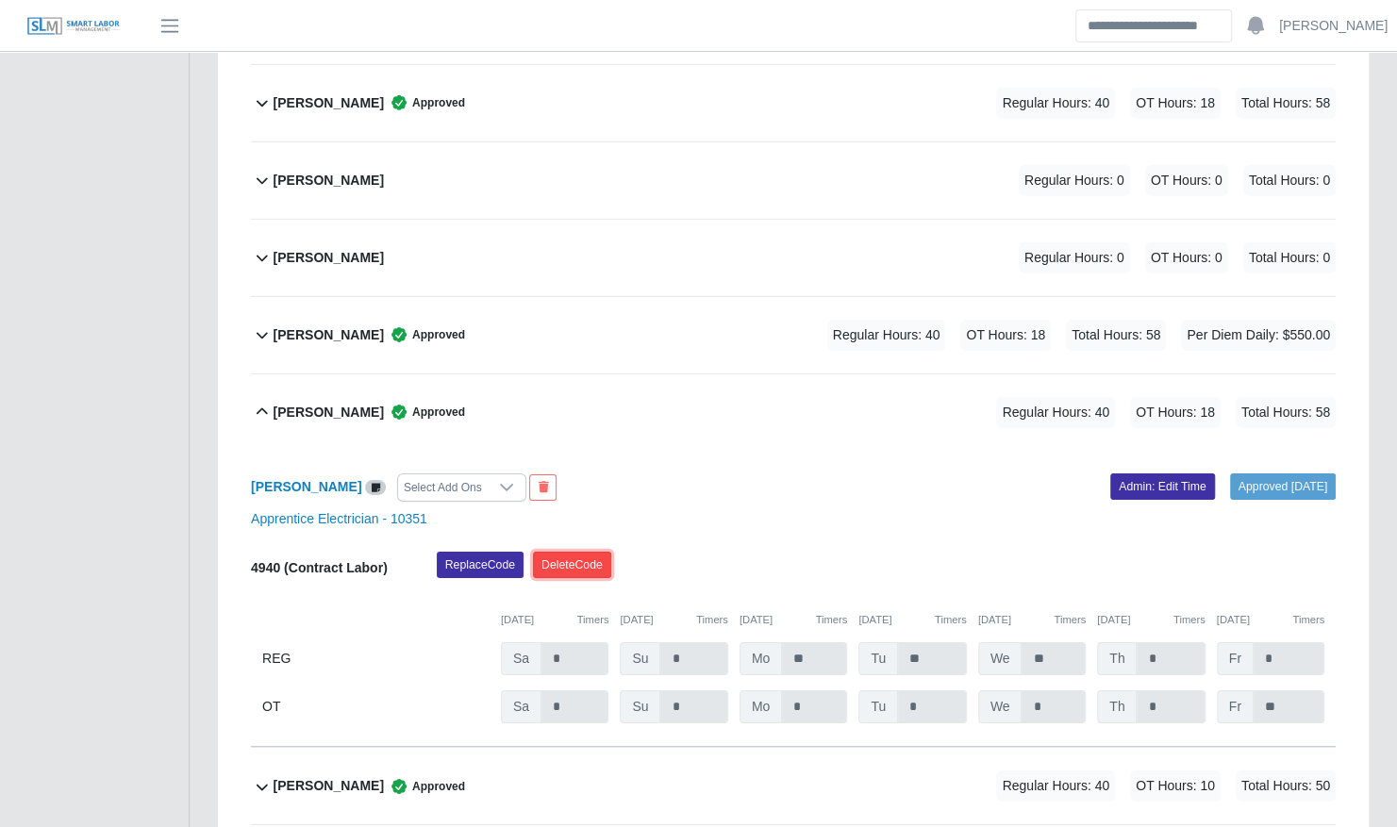
click at [568, 552] on button "Delete Code" at bounding box center [572, 565] width 78 height 26
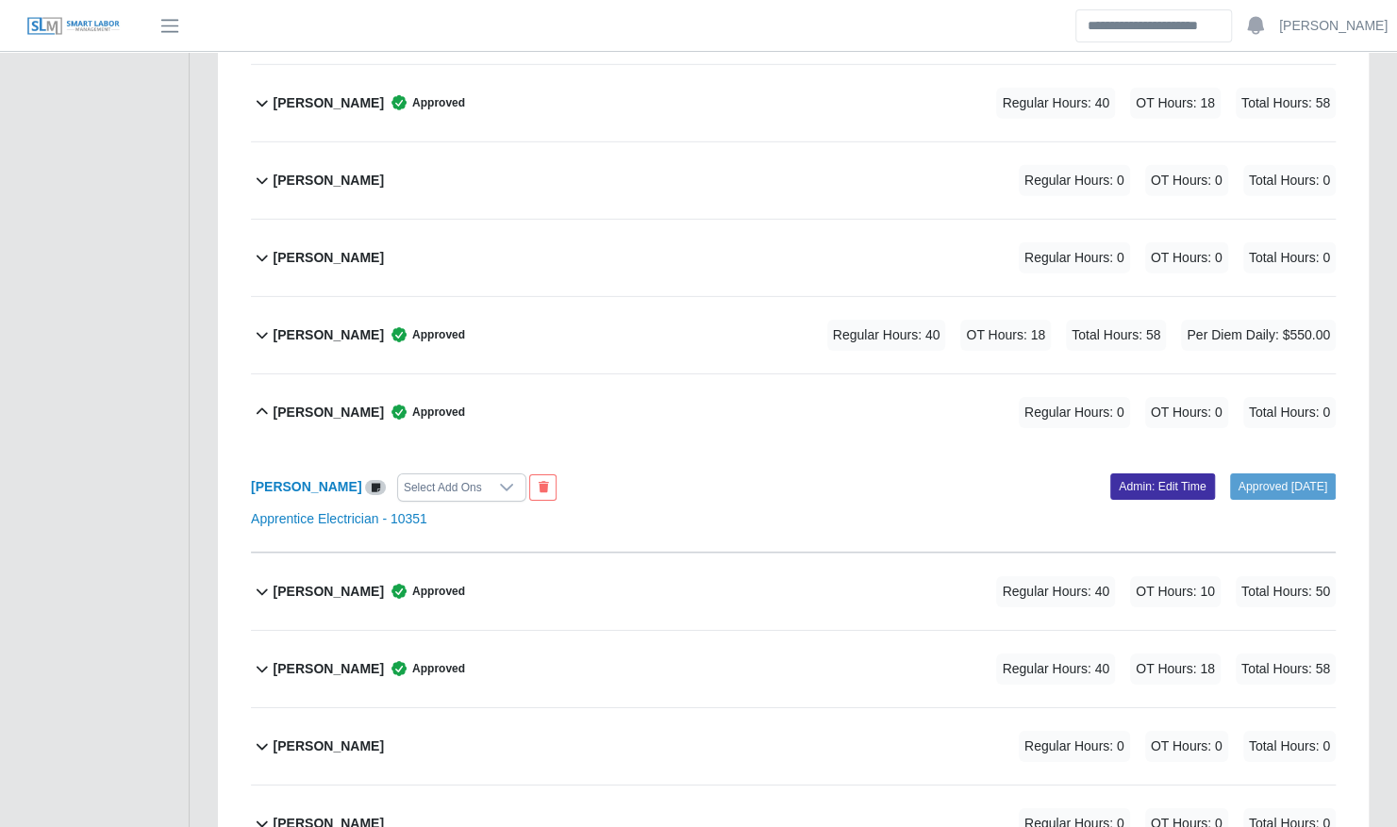
click at [439, 403] on span "Approved" at bounding box center [424, 412] width 81 height 19
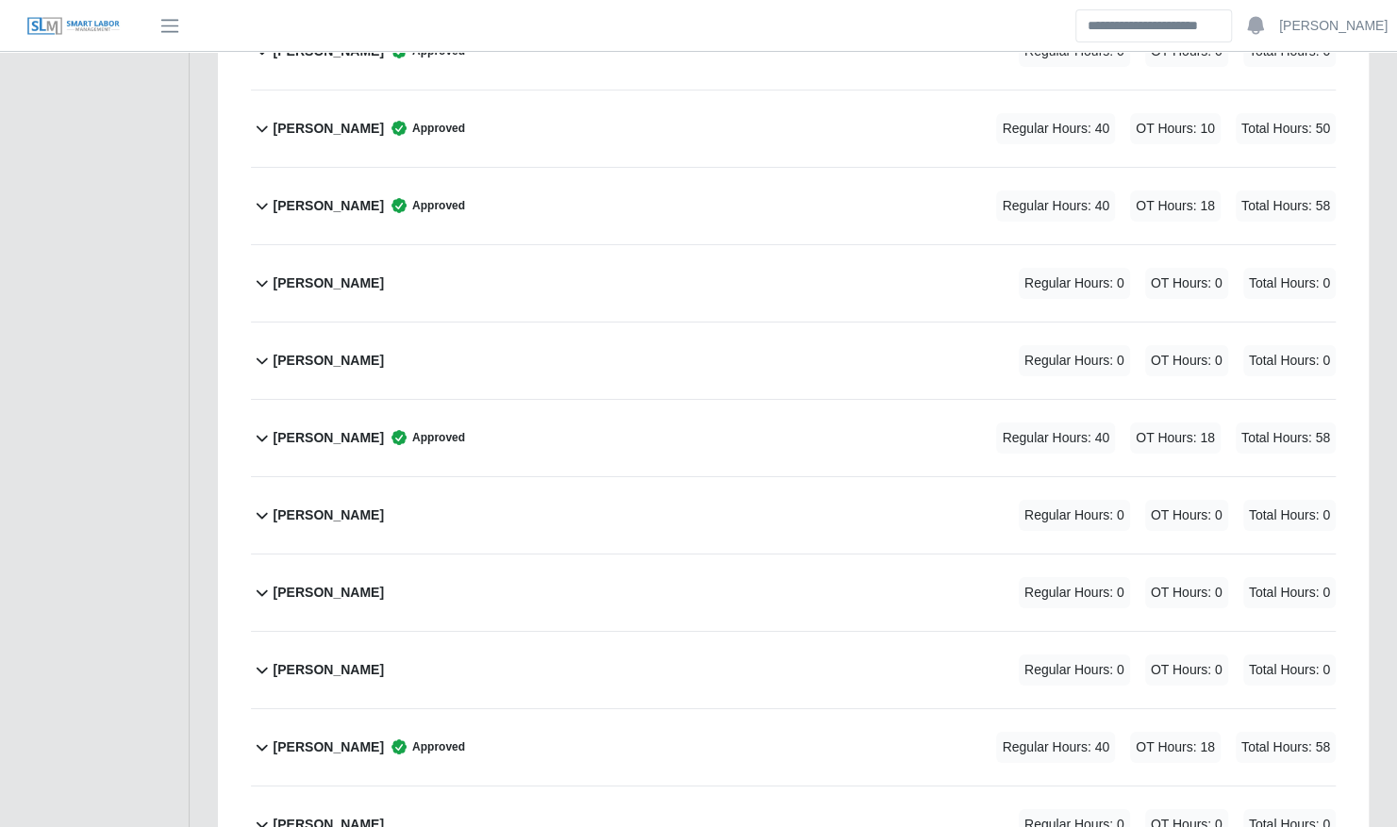
scroll to position [7924, 0]
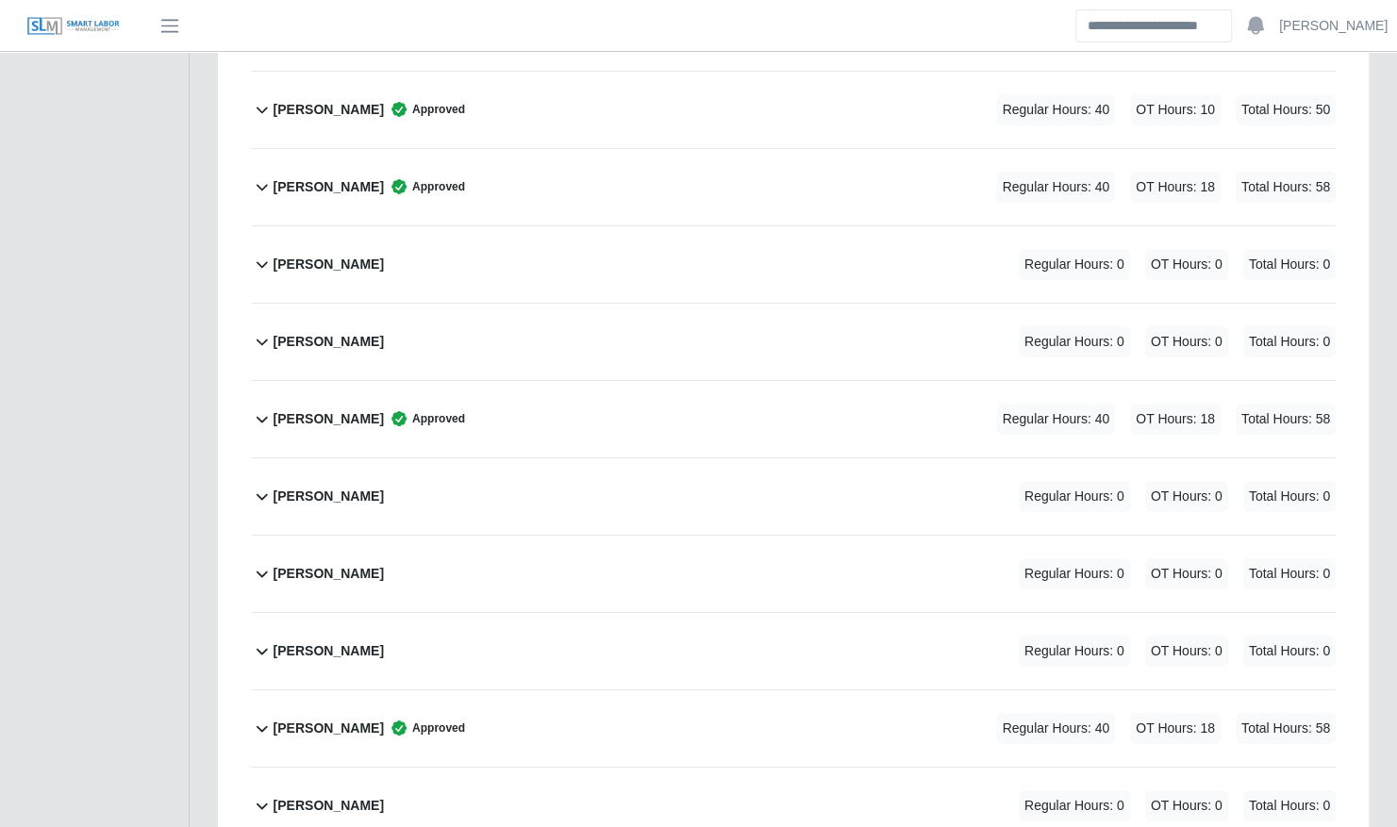
click at [547, 458] on div "Luis Guerrero Regular Hours: 0 OT Hours: 0 Total Hours: 0" at bounding box center [805, 496] width 1062 height 76
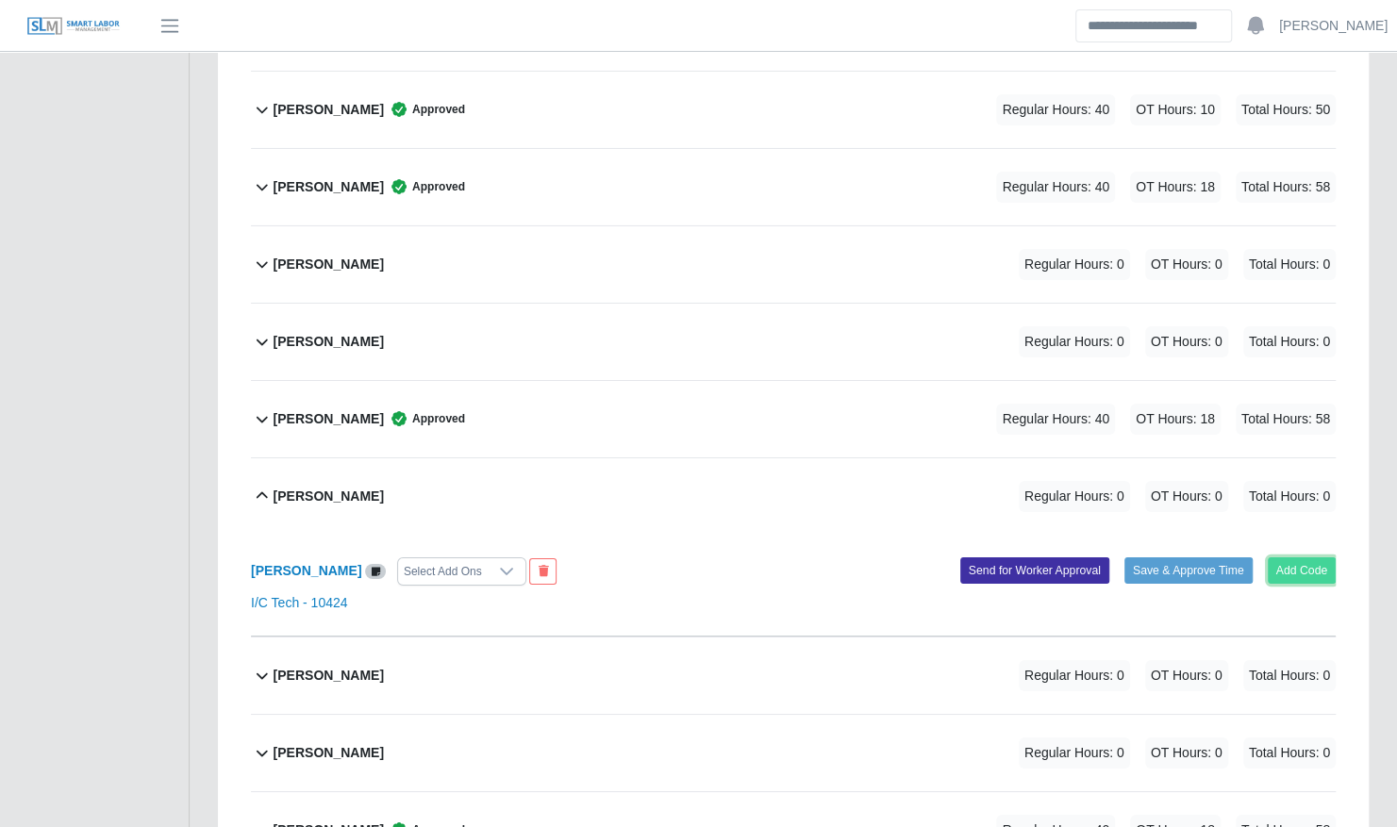
click at [1279, 557] on button "Add Code" at bounding box center [1302, 570] width 69 height 26
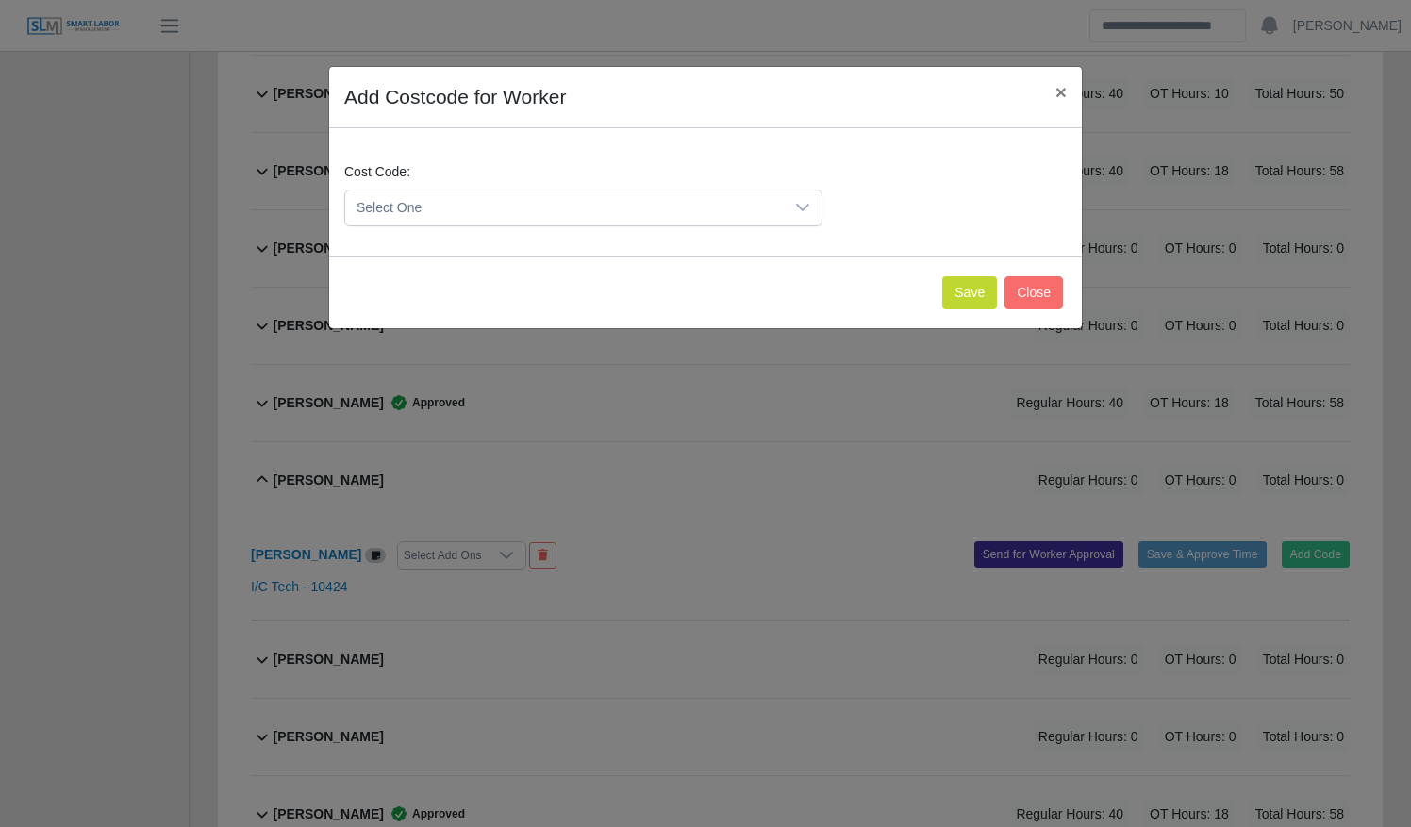
click at [488, 198] on span "Select One" at bounding box center [564, 208] width 439 height 35
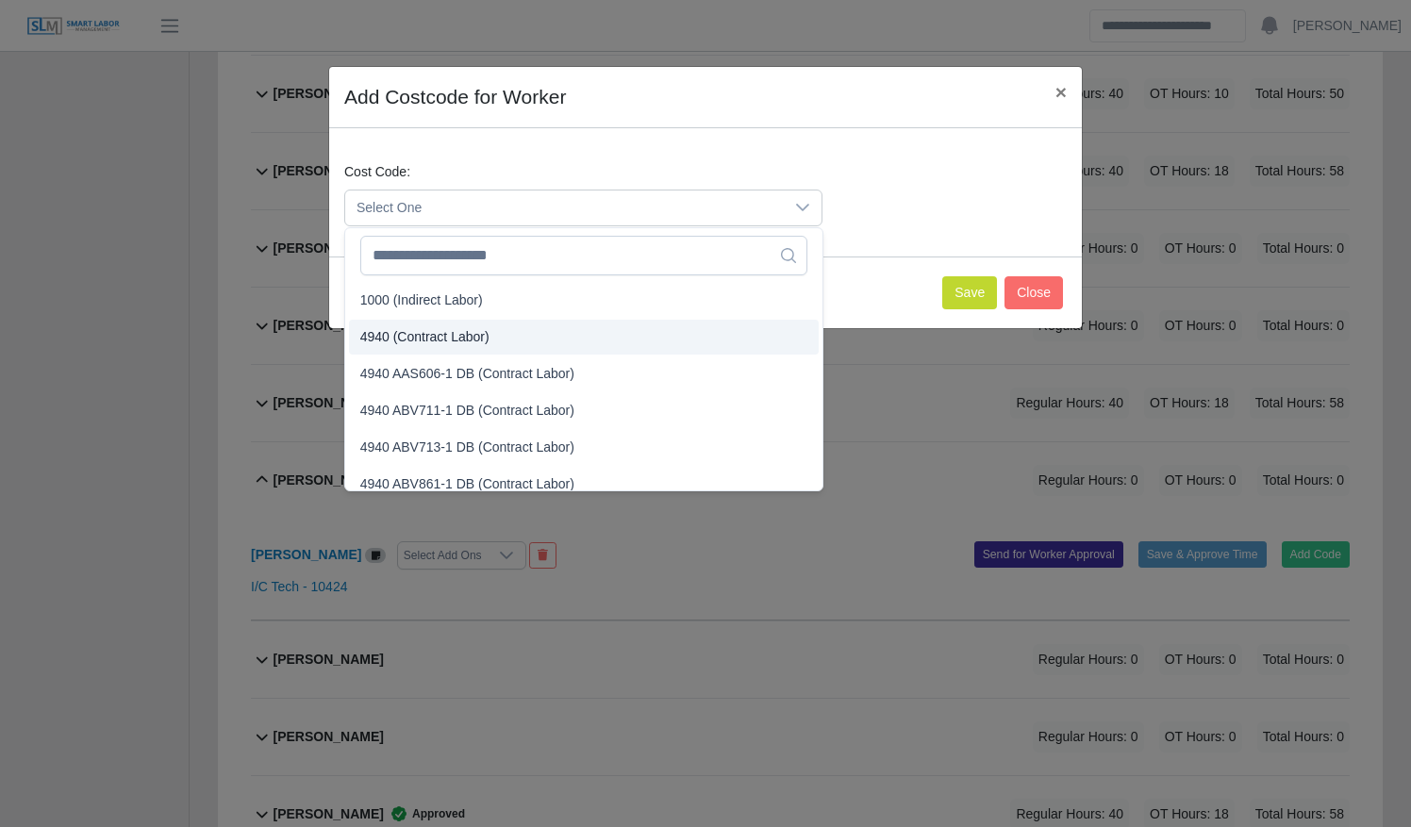
click at [496, 331] on li "4940 (Contract Labor)" at bounding box center [584, 337] width 470 height 35
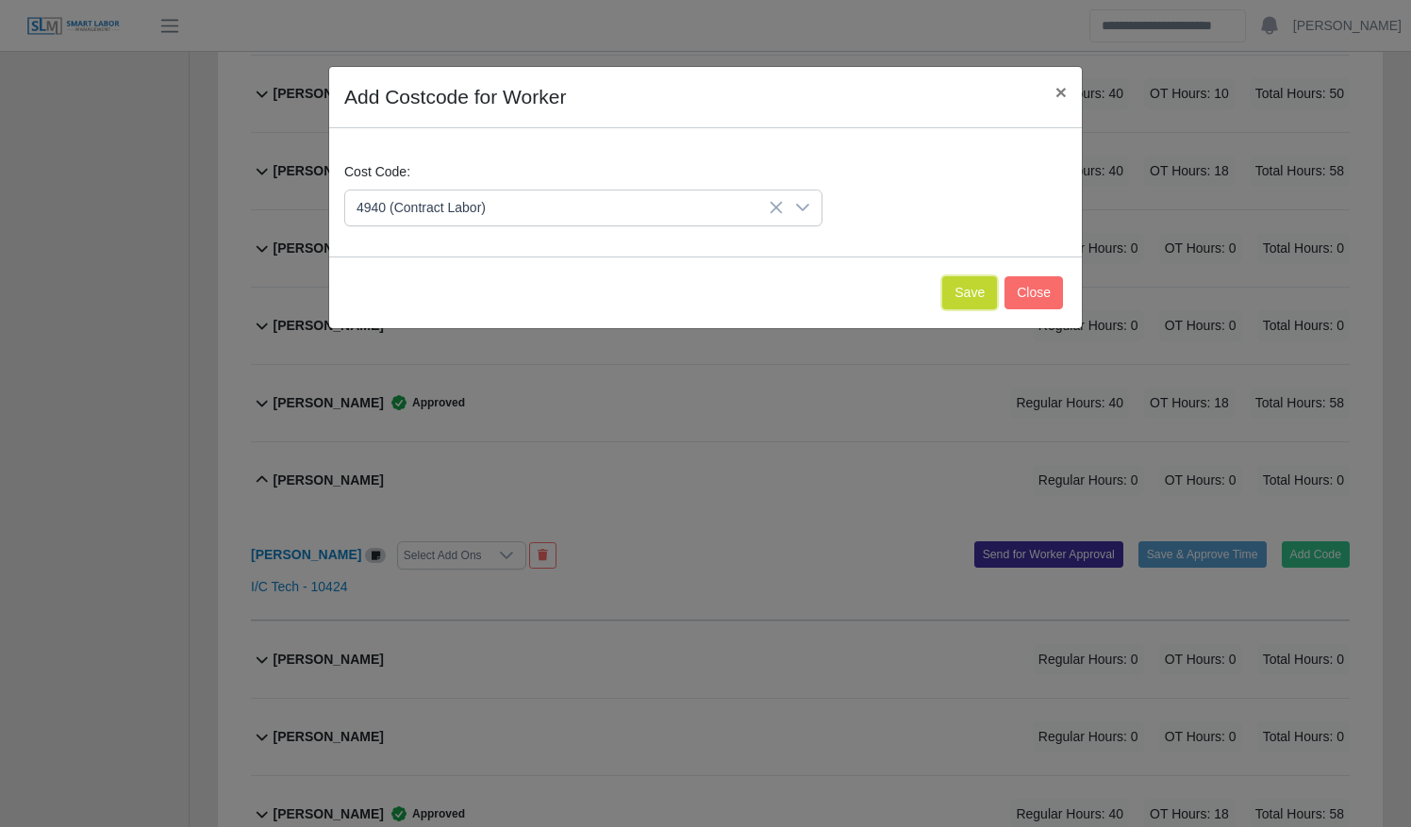
click at [971, 286] on button "Save" at bounding box center [969, 292] width 55 height 33
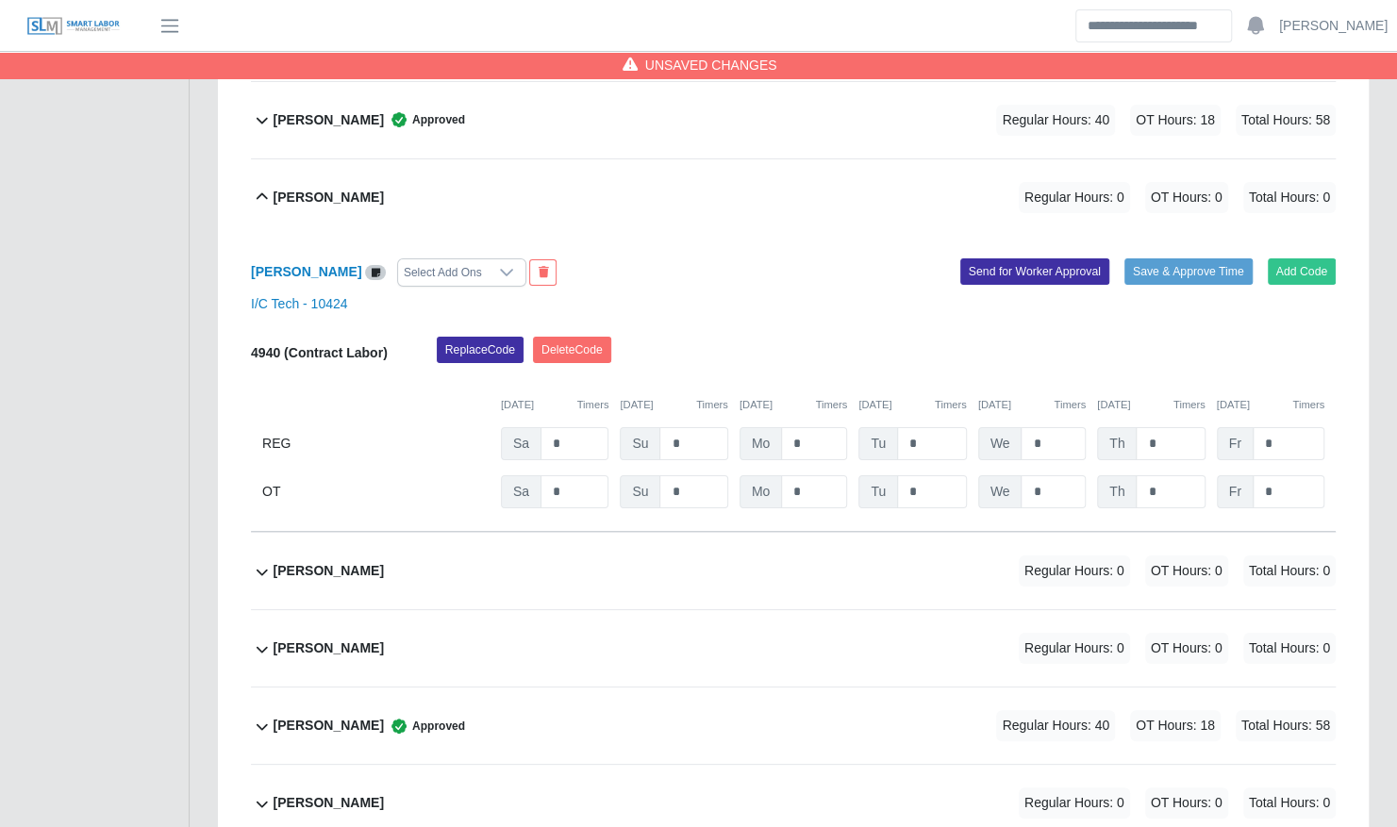
scroll to position [8224, 0]
drag, startPoint x: 541, startPoint y: 392, endPoint x: 507, endPoint y: 391, distance: 34.0
click at [509, 426] on div "Sa *" at bounding box center [555, 442] width 108 height 33
type input "*"
type input "**"
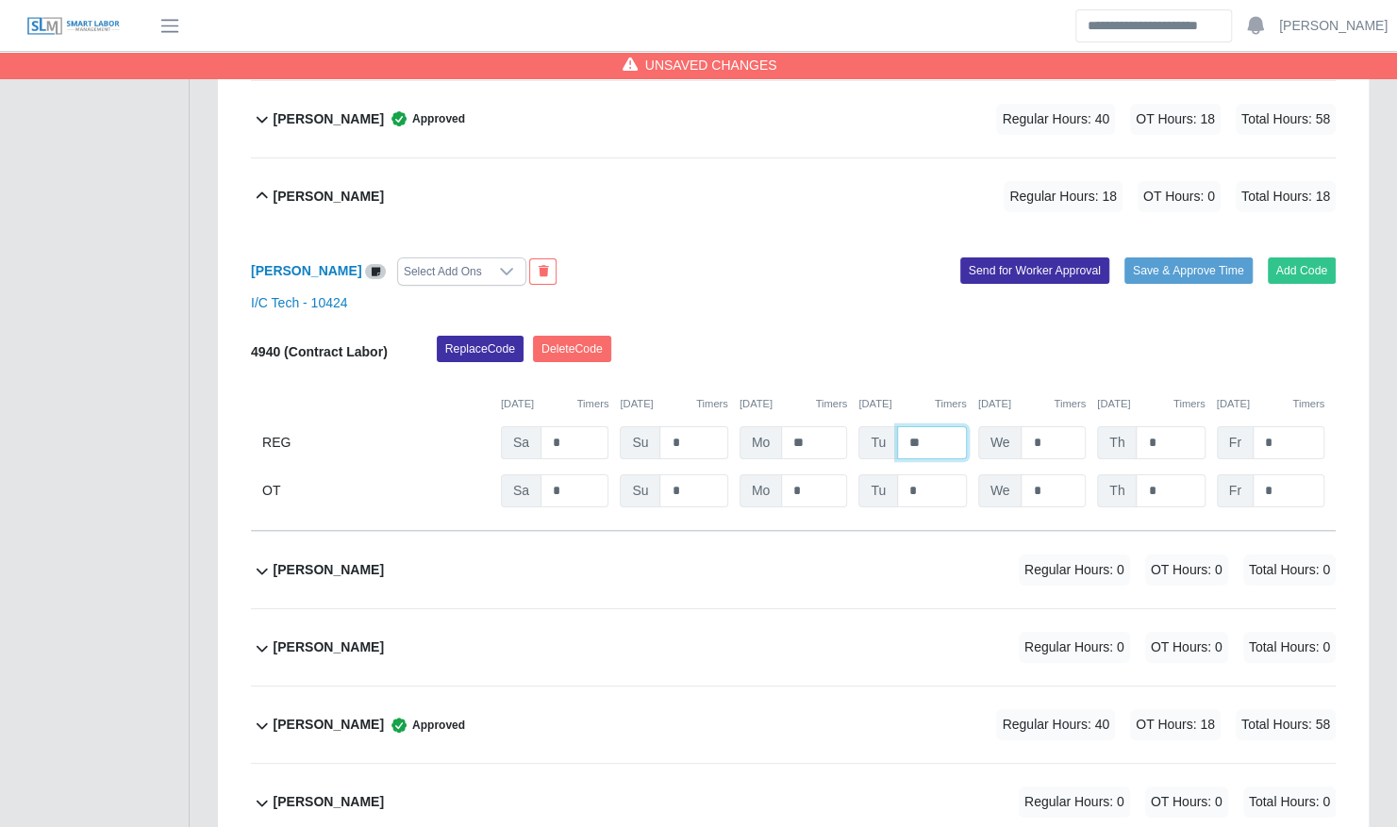
type input "**"
type input "*"
type input "**"
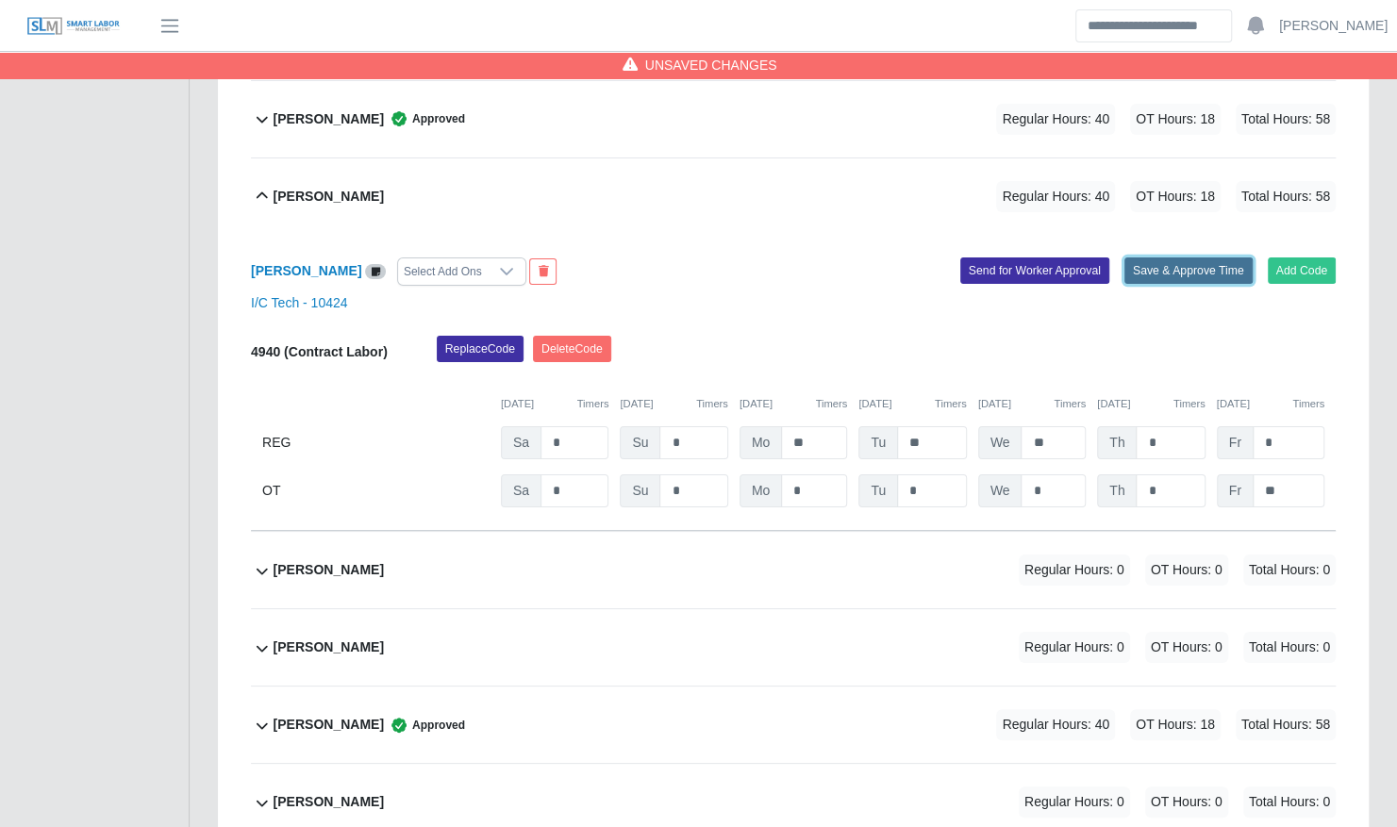
click at [1151, 257] on button "Save & Approve Time" at bounding box center [1188, 270] width 128 height 26
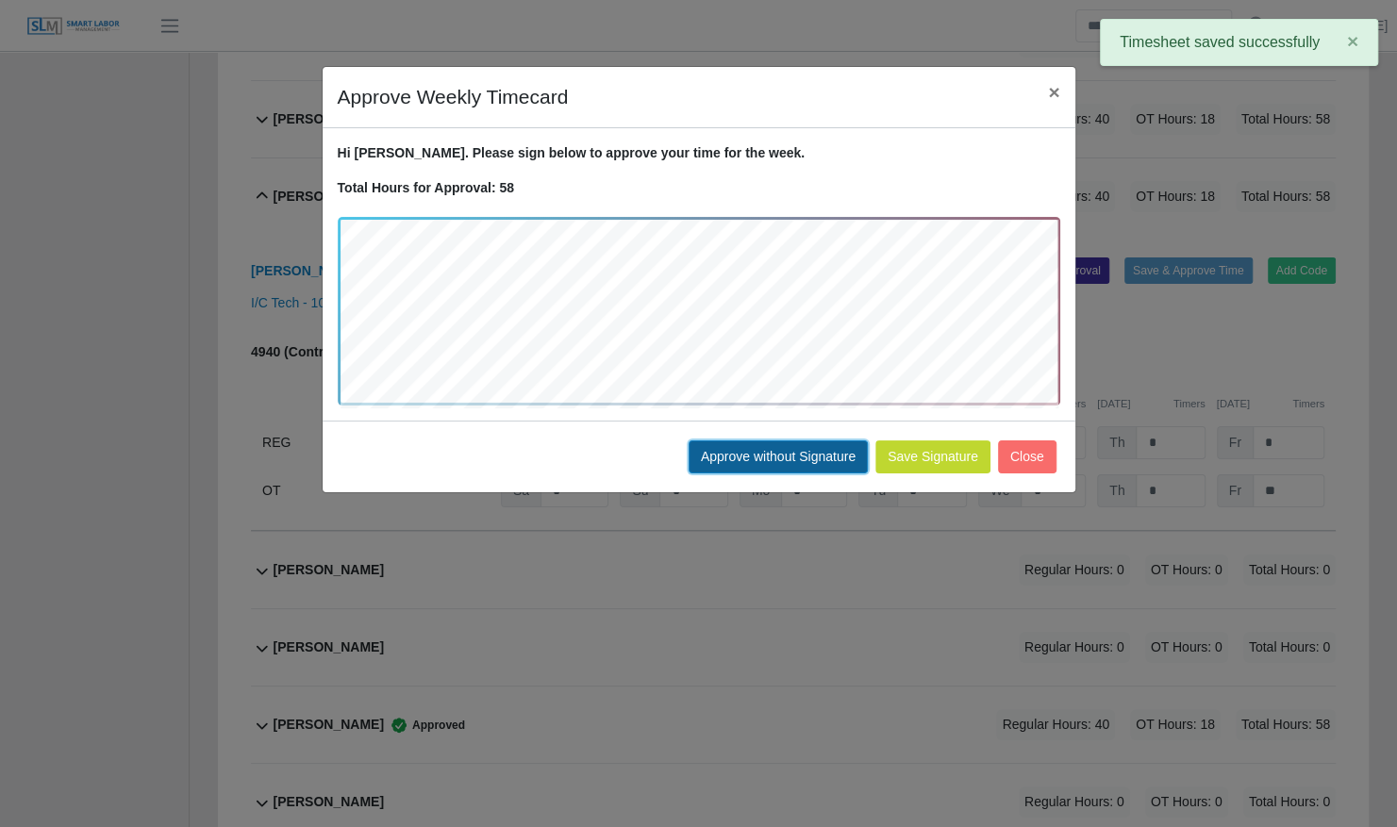
click at [741, 465] on button "Approve without Signature" at bounding box center [777, 456] width 179 height 33
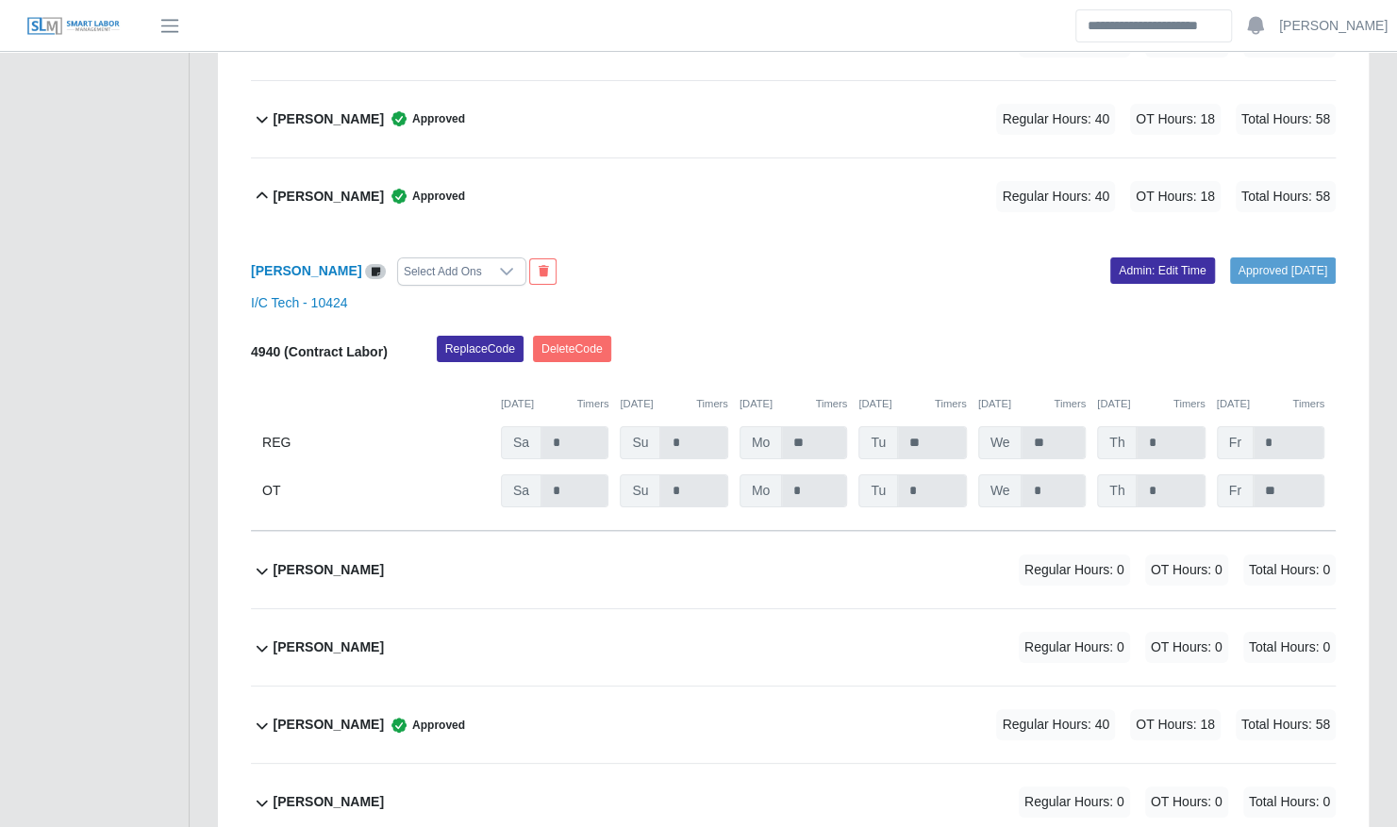
click at [569, 158] on div "Luis Guerrero Approved Regular Hours: 40 OT Hours: 18 Total Hours: 58" at bounding box center [805, 196] width 1062 height 76
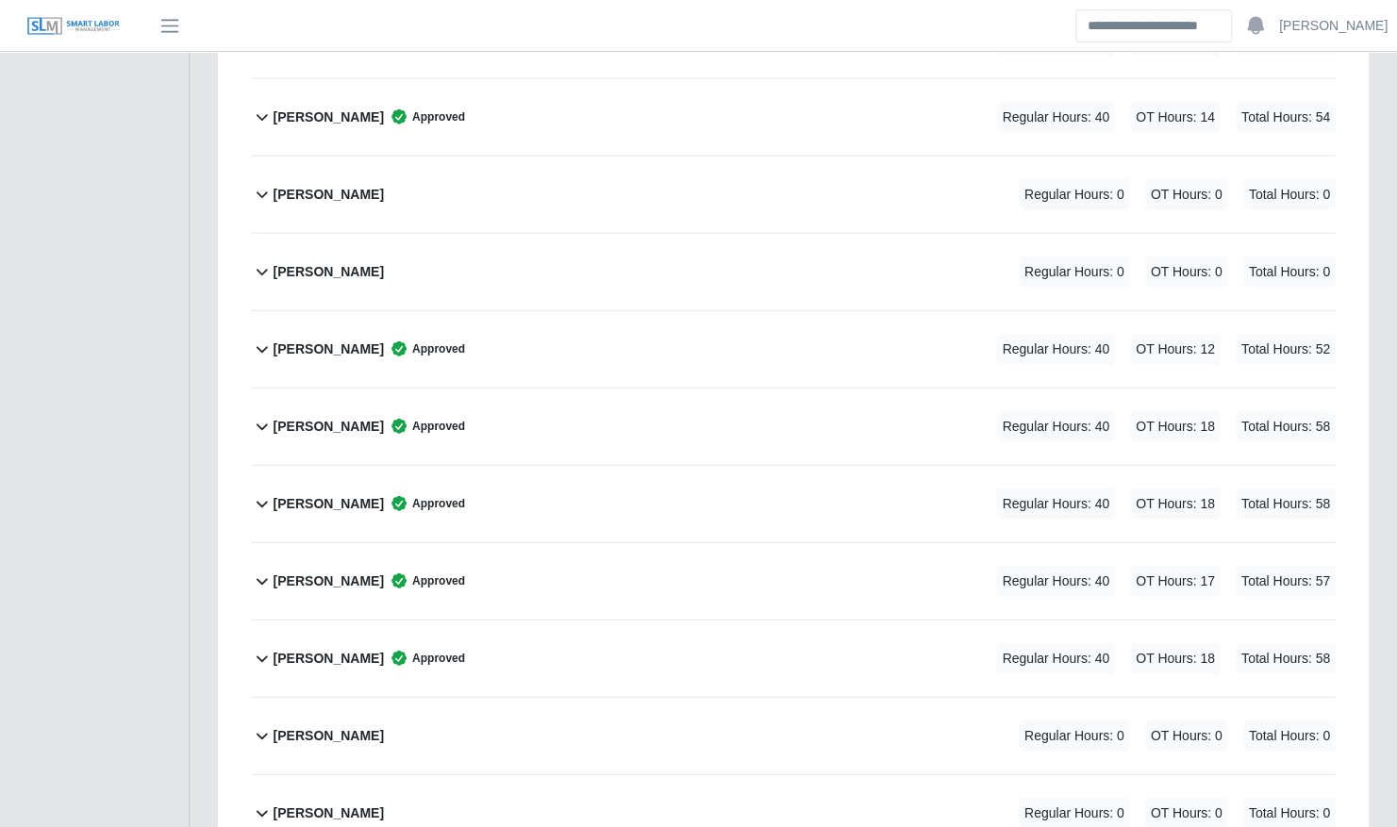
scroll to position [10967, 0]
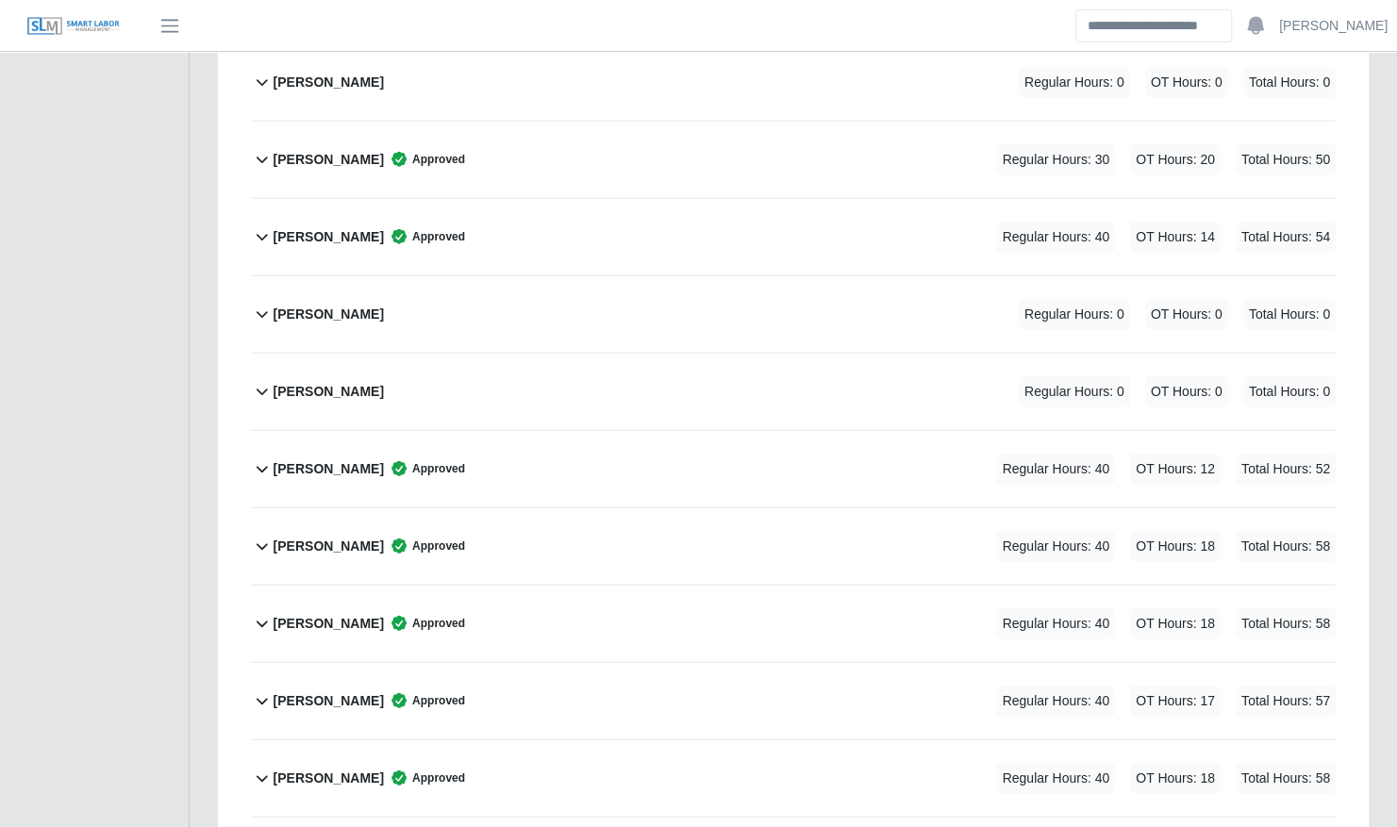
click at [643, 276] on div "Trinidad Gonzalez Regular Hours: 0 OT Hours: 0 Total Hours: 0" at bounding box center [805, 314] width 1062 height 76
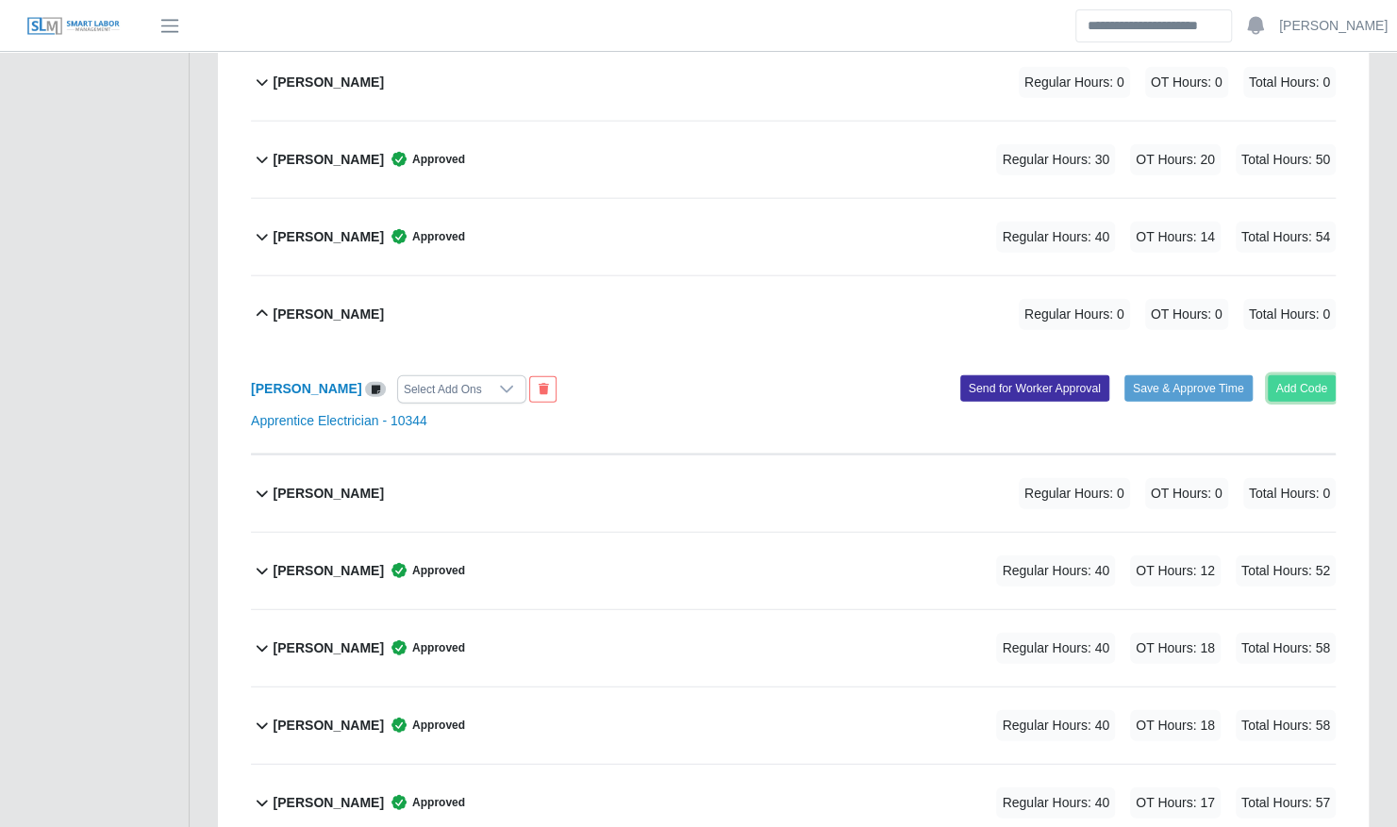
click at [1288, 375] on button "Add Code" at bounding box center [1302, 388] width 69 height 26
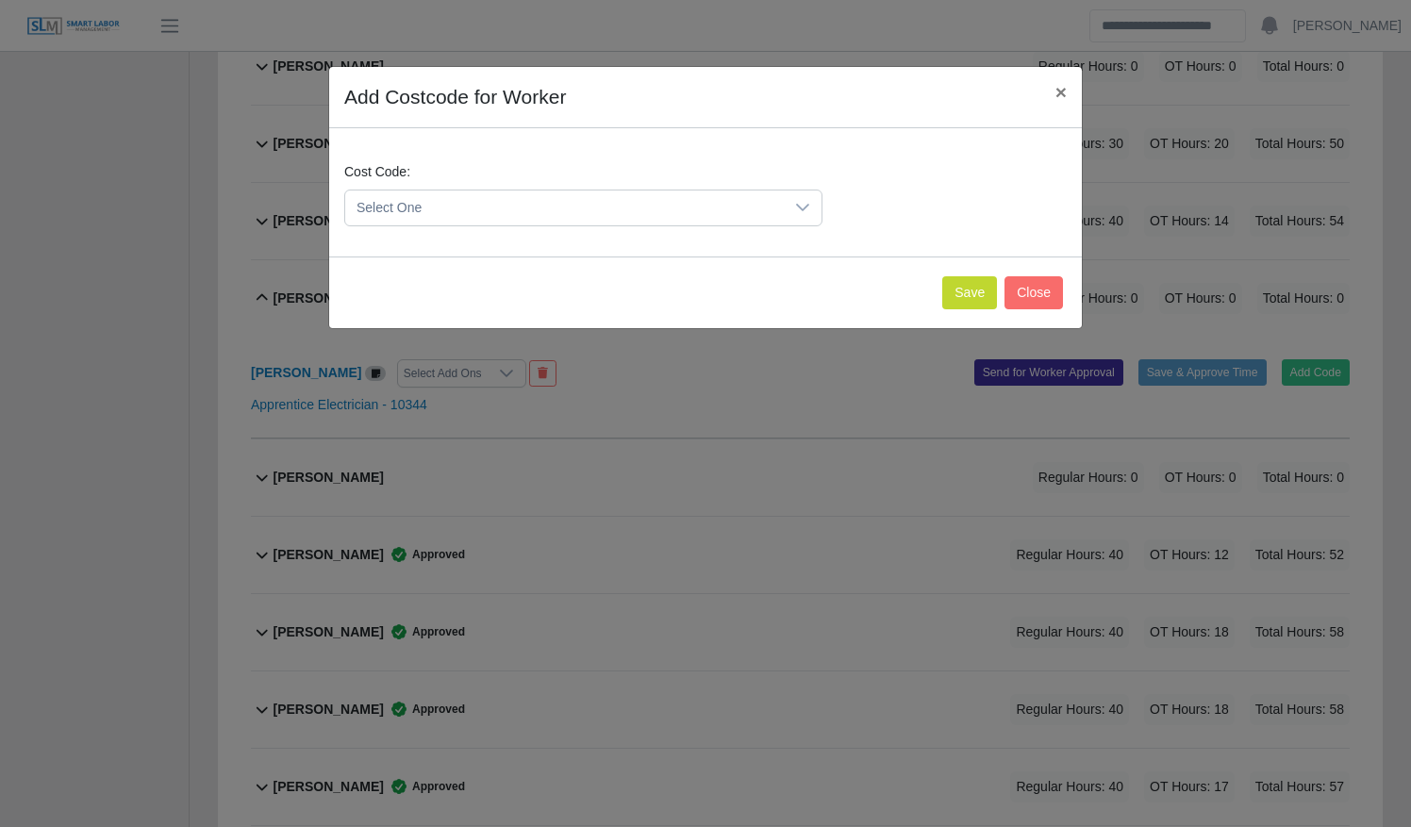
click at [604, 202] on span "Select One" at bounding box center [564, 208] width 439 height 35
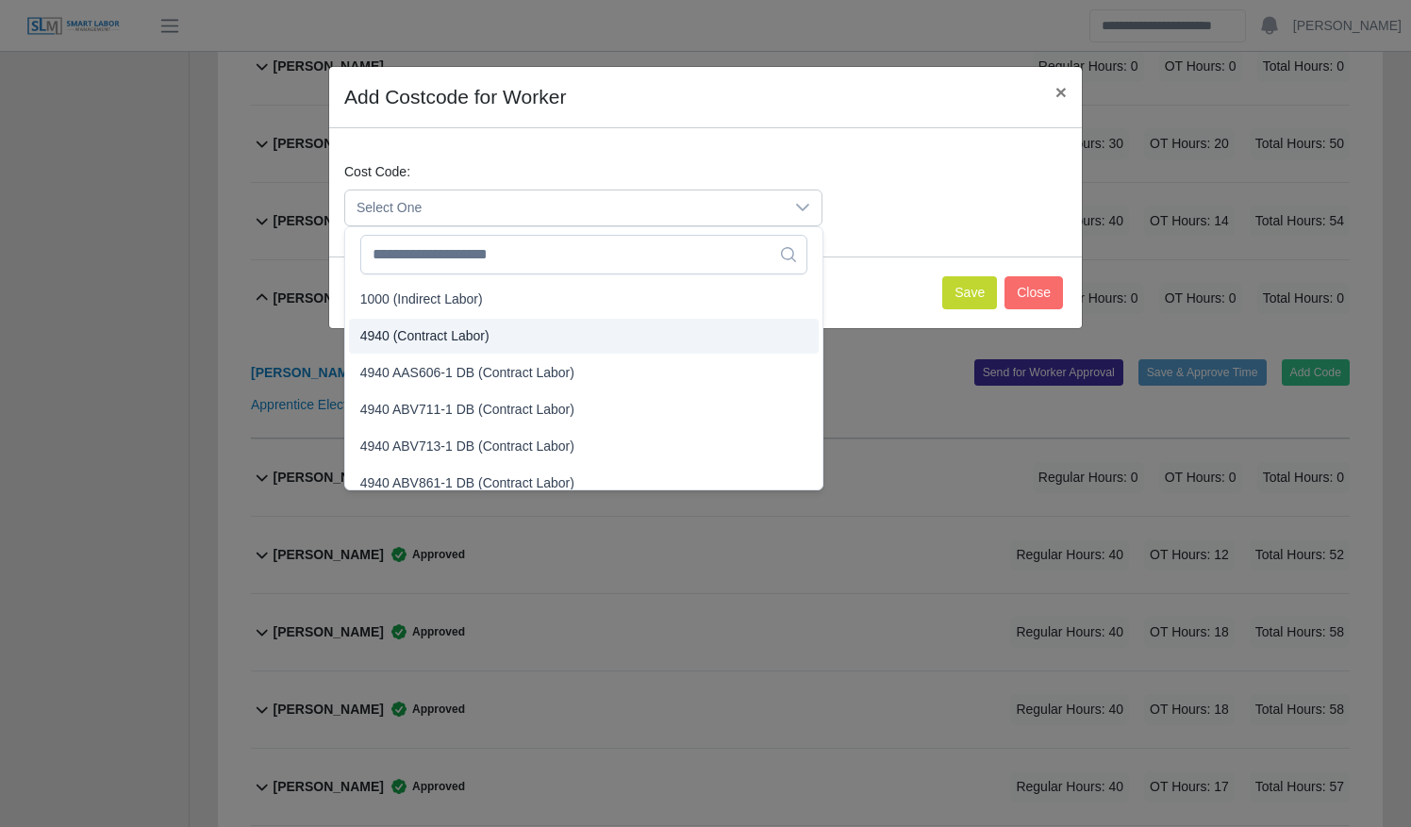
click at [548, 330] on li "4940 (Contract Labor)" at bounding box center [584, 336] width 470 height 35
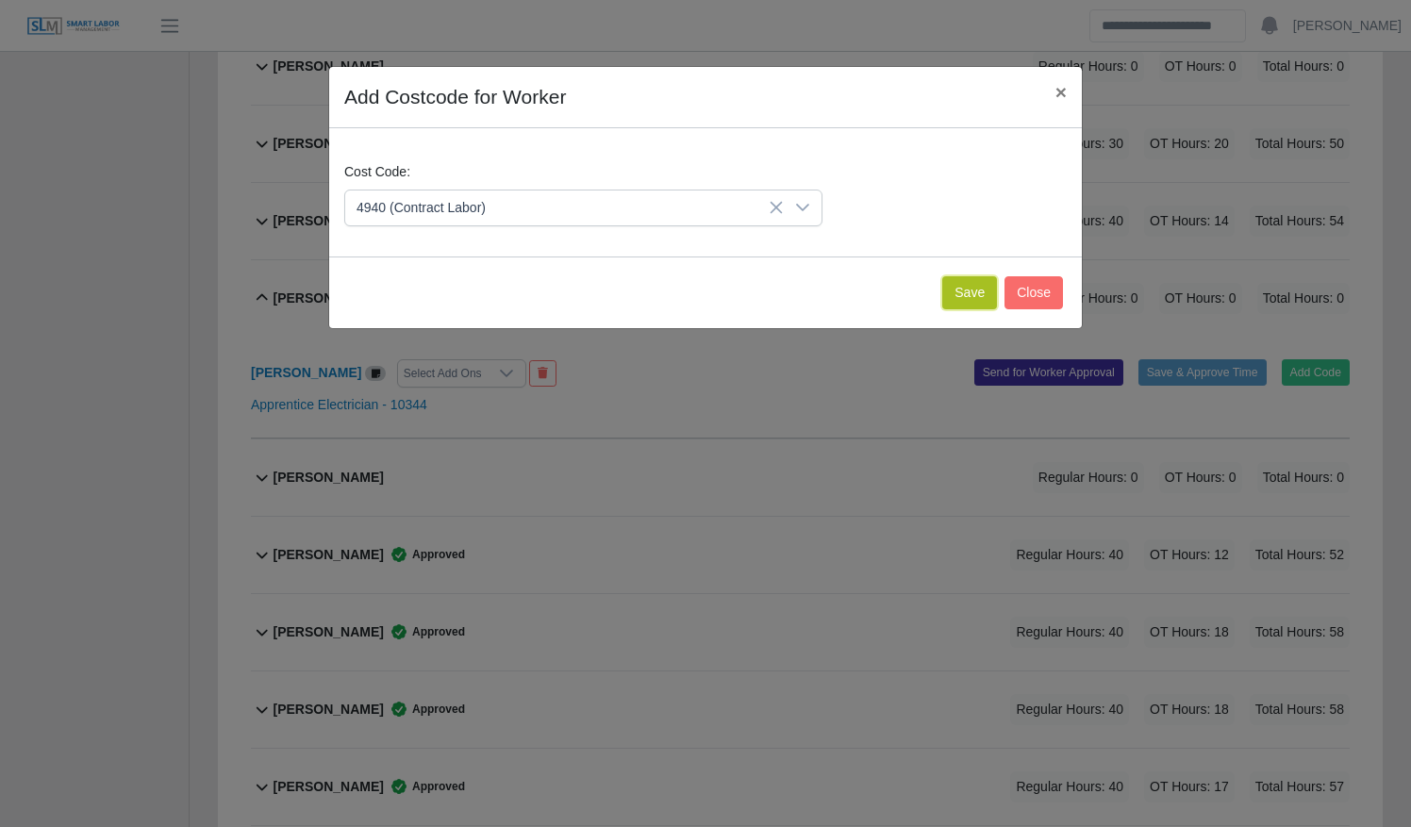
click at [971, 285] on button "Save" at bounding box center [969, 292] width 55 height 33
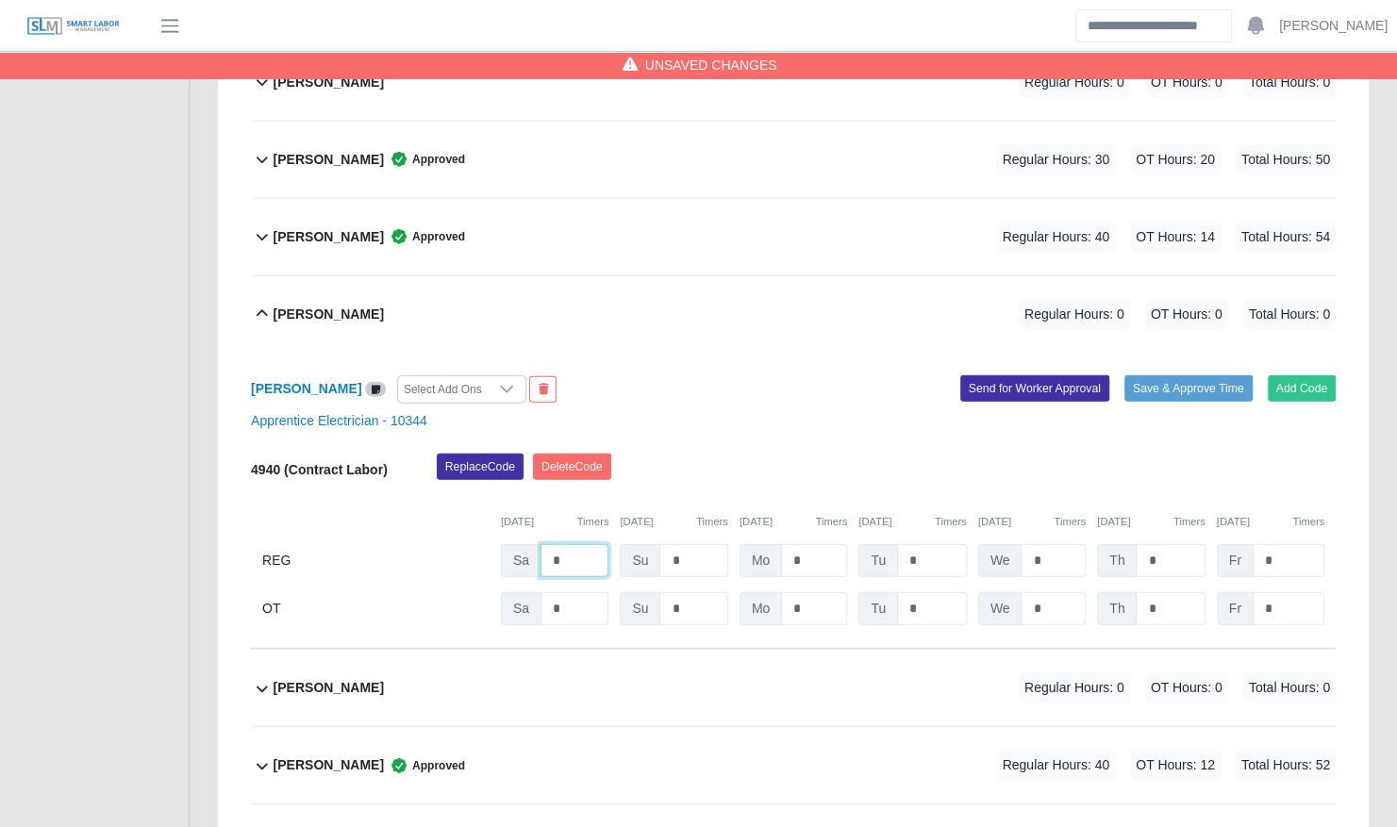
drag, startPoint x: 575, startPoint y: 489, endPoint x: 489, endPoint y: 487, distance: 86.8
click at [492, 544] on div "REG Sa * Su * Mo * Tu * We * Th * Fr *" at bounding box center [793, 560] width 1085 height 33
type input "*"
type input "**"
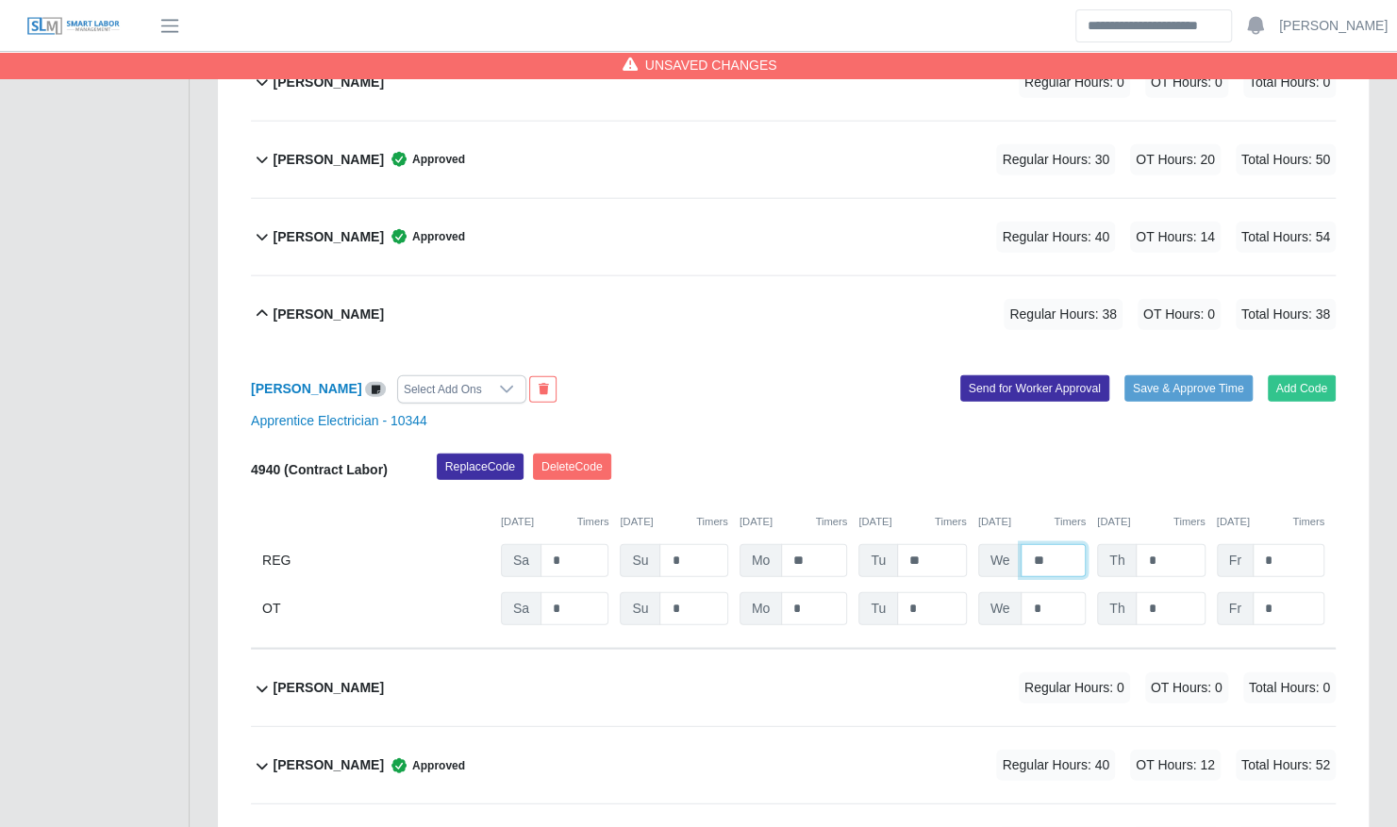
type input "**"
type input "*"
drag, startPoint x: 1154, startPoint y: 328, endPoint x: 1145, endPoint y: 326, distance: 9.6
click at [1154, 375] on button "Save & Approve Time" at bounding box center [1188, 388] width 128 height 26
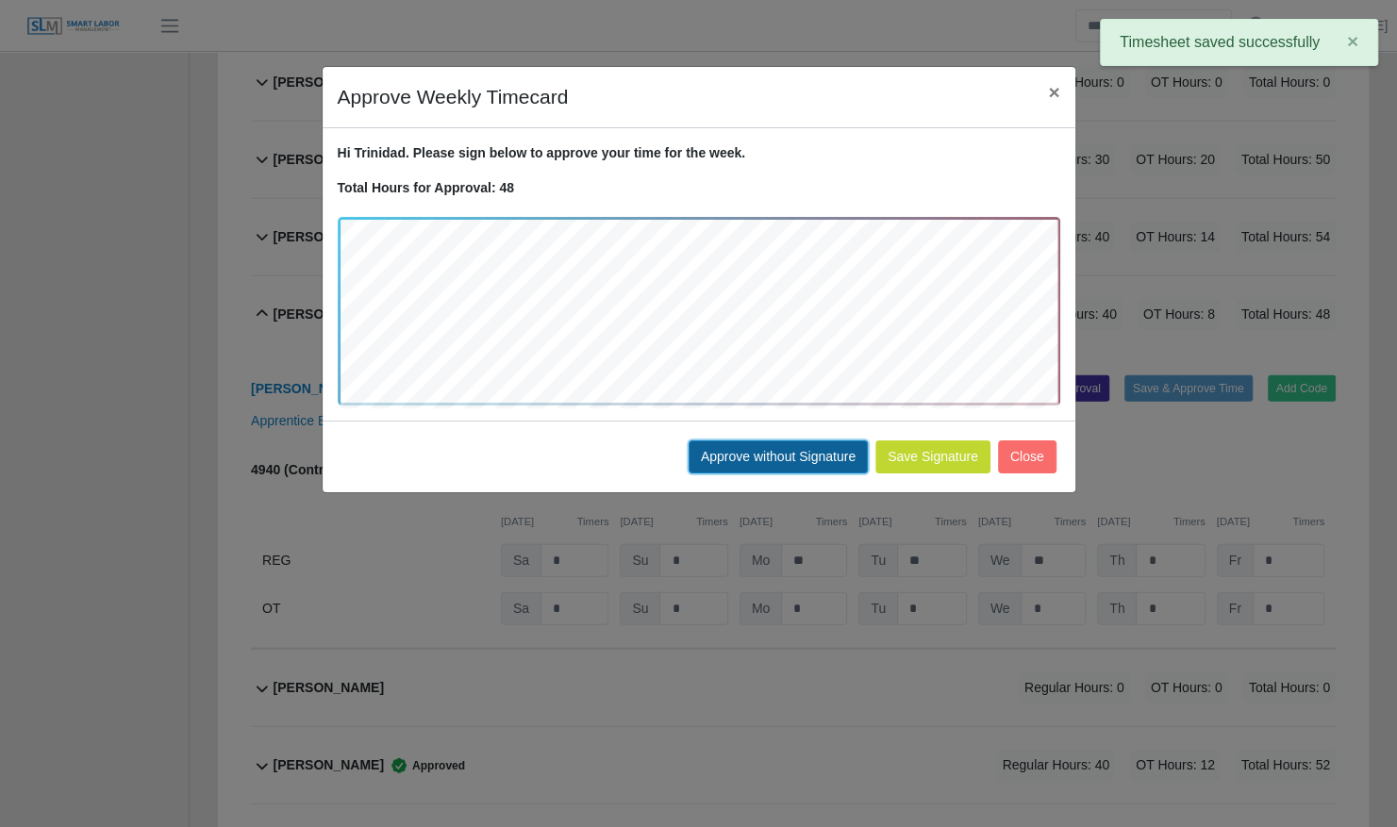
click at [787, 454] on button "Approve without Signature" at bounding box center [777, 456] width 179 height 33
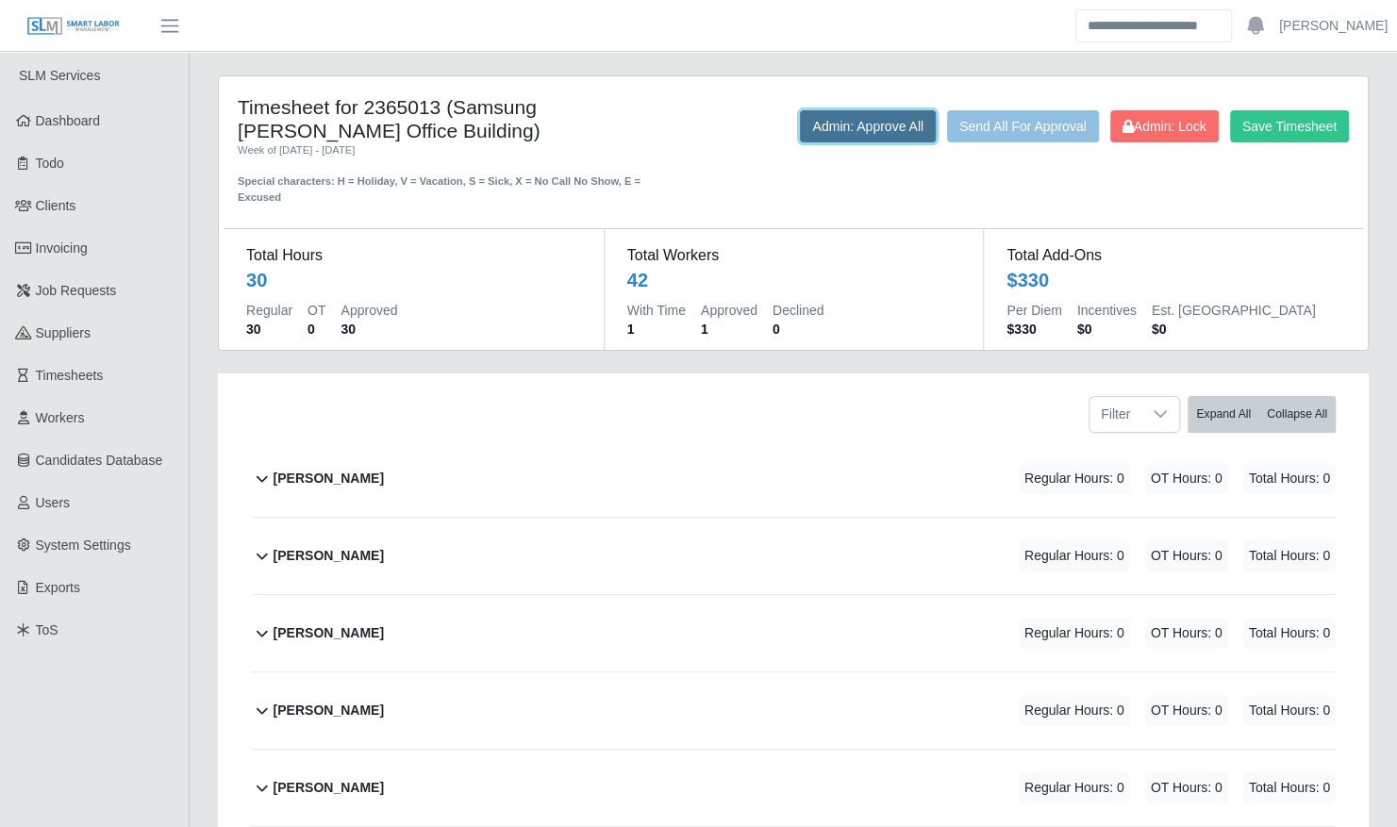
click at [846, 125] on button "Admin: Approve All" at bounding box center [868, 126] width 136 height 32
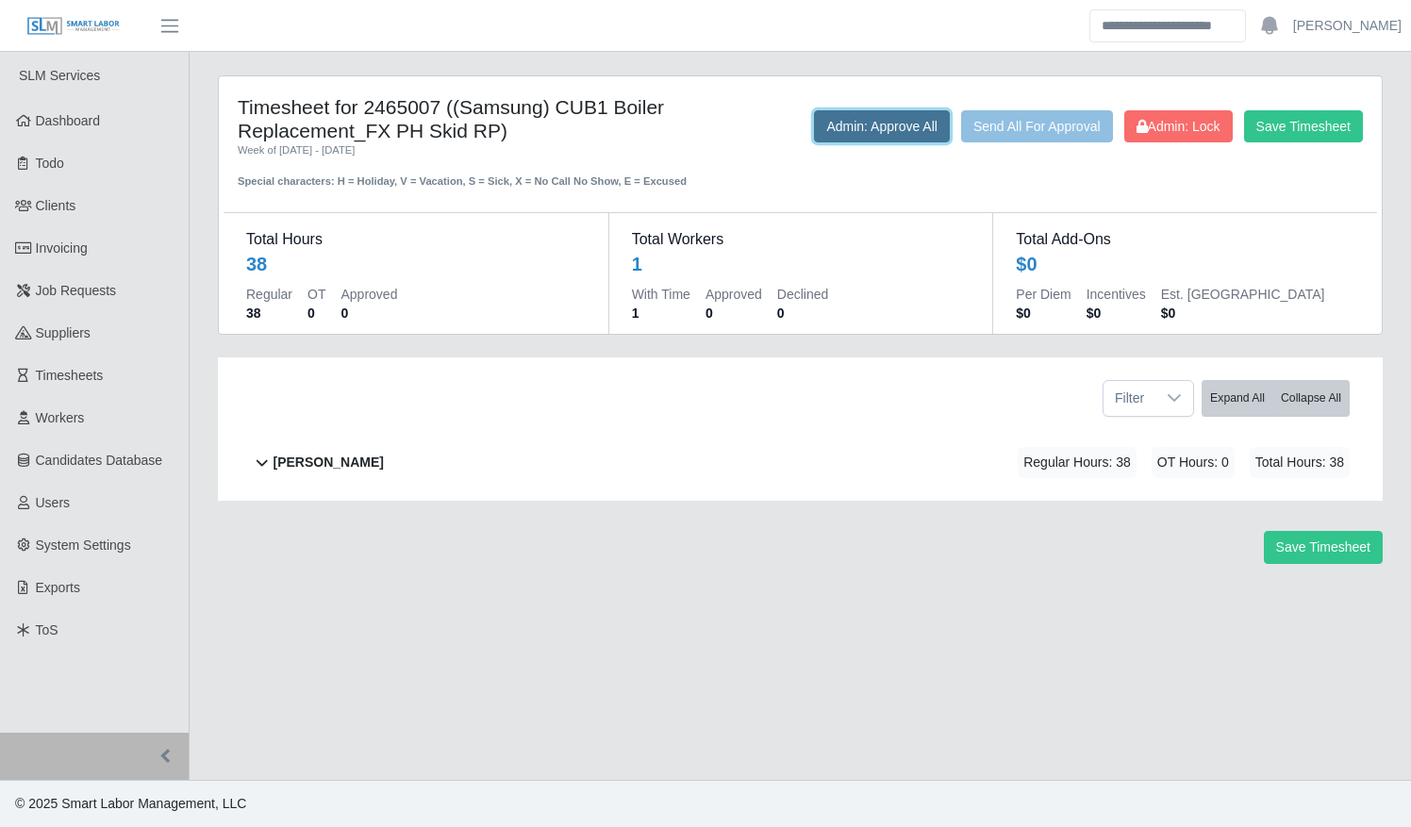
click at [840, 124] on button "Admin: Approve All" at bounding box center [882, 126] width 136 height 32
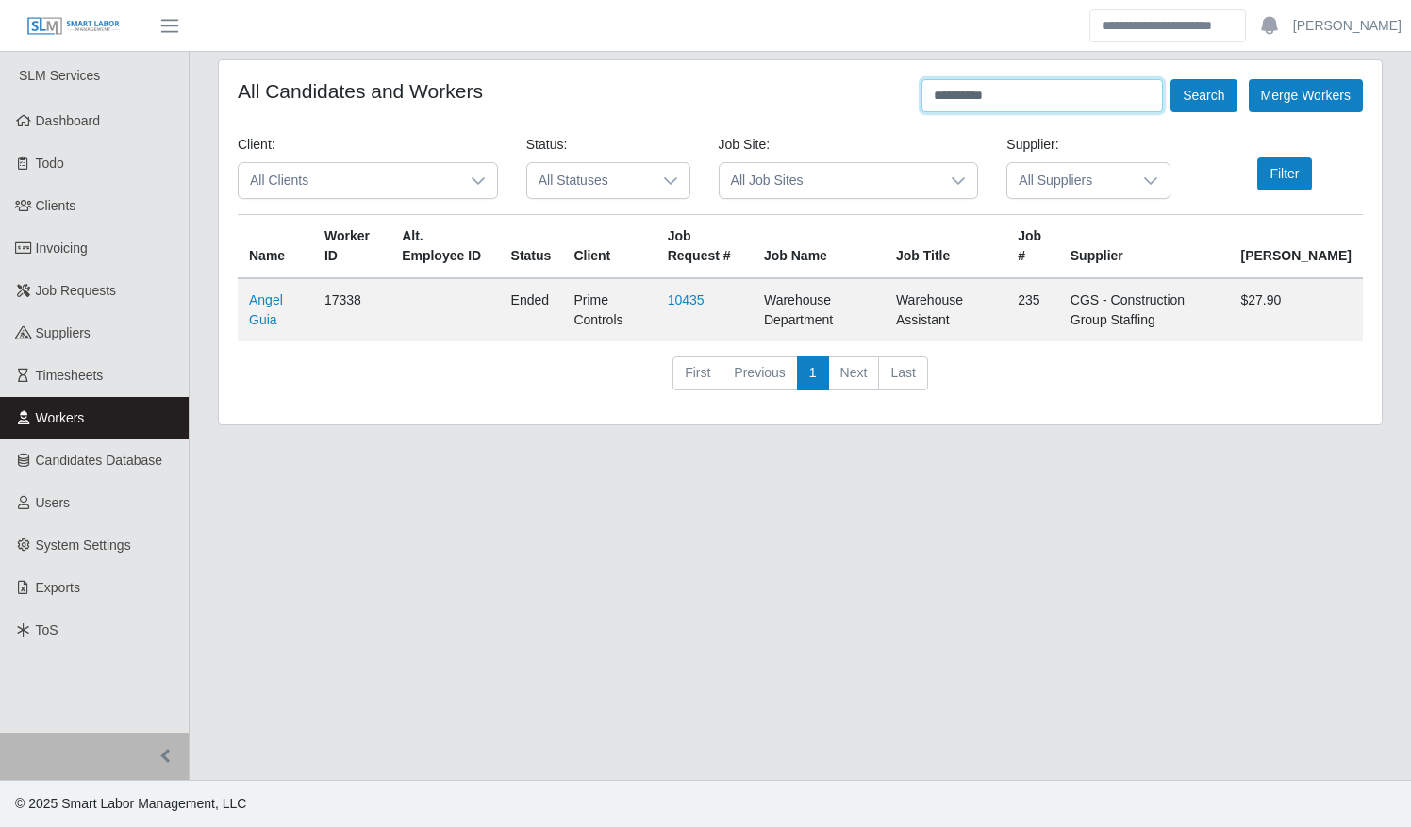
drag, startPoint x: 1027, startPoint y: 92, endPoint x: 860, endPoint y: 91, distance: 166.9
click at [861, 92] on div "**********" at bounding box center [800, 95] width 1125 height 33
click at [1170, 79] on button "Search" at bounding box center [1203, 95] width 66 height 33
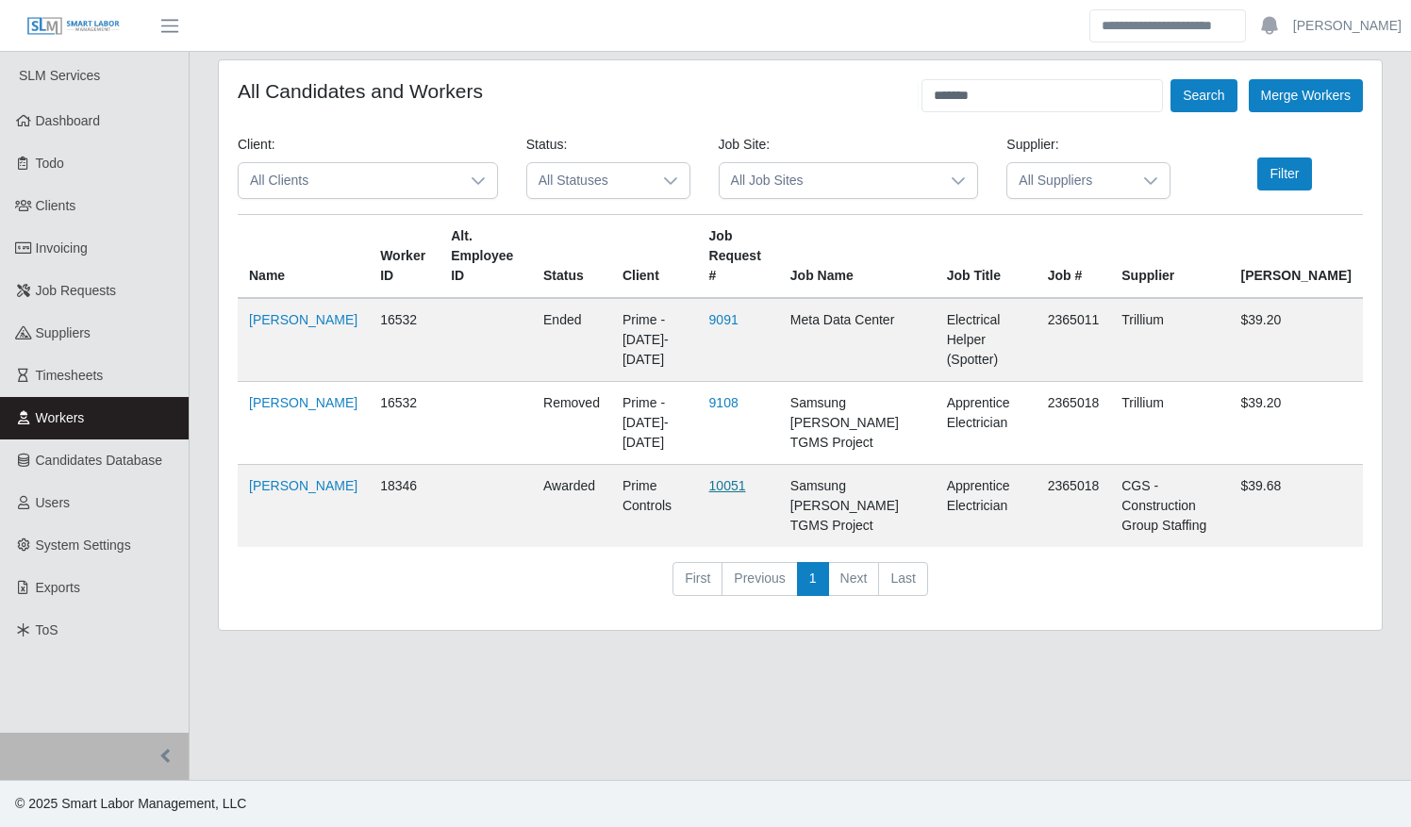
click at [735, 478] on link "10051" at bounding box center [727, 485] width 37 height 15
drag, startPoint x: 1032, startPoint y: 87, endPoint x: 833, endPoint y: 87, distance: 199.0
click at [833, 89] on div "All Candidates and Workers ******* Search Merge Workers" at bounding box center [800, 95] width 1125 height 33
type input "**********"
click at [1170, 79] on button "Search" at bounding box center [1203, 95] width 66 height 33
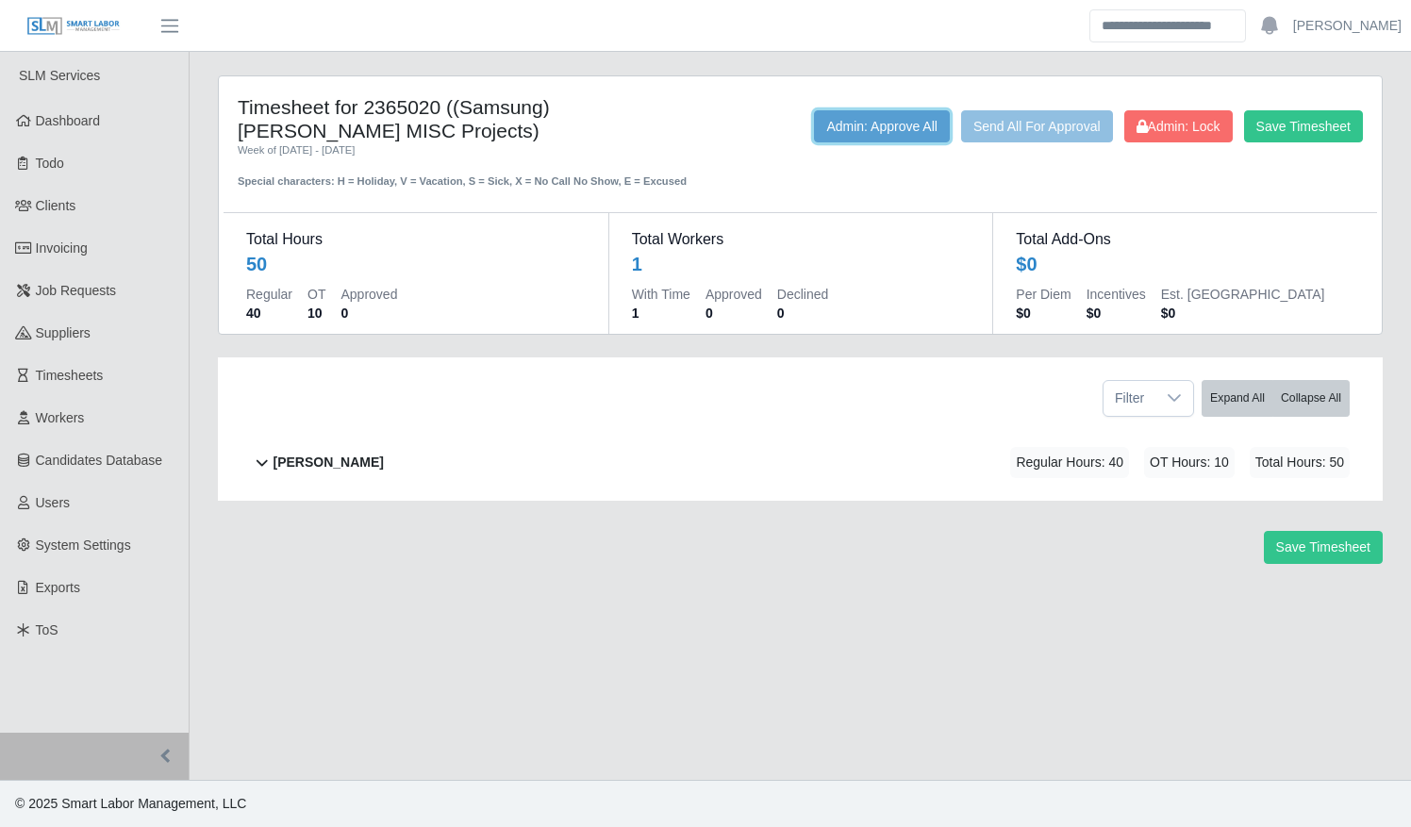
drag, startPoint x: 825, startPoint y: 121, endPoint x: 845, endPoint y: 72, distance: 52.9
click at [825, 121] on button "Admin: Approve All" at bounding box center [882, 126] width 136 height 32
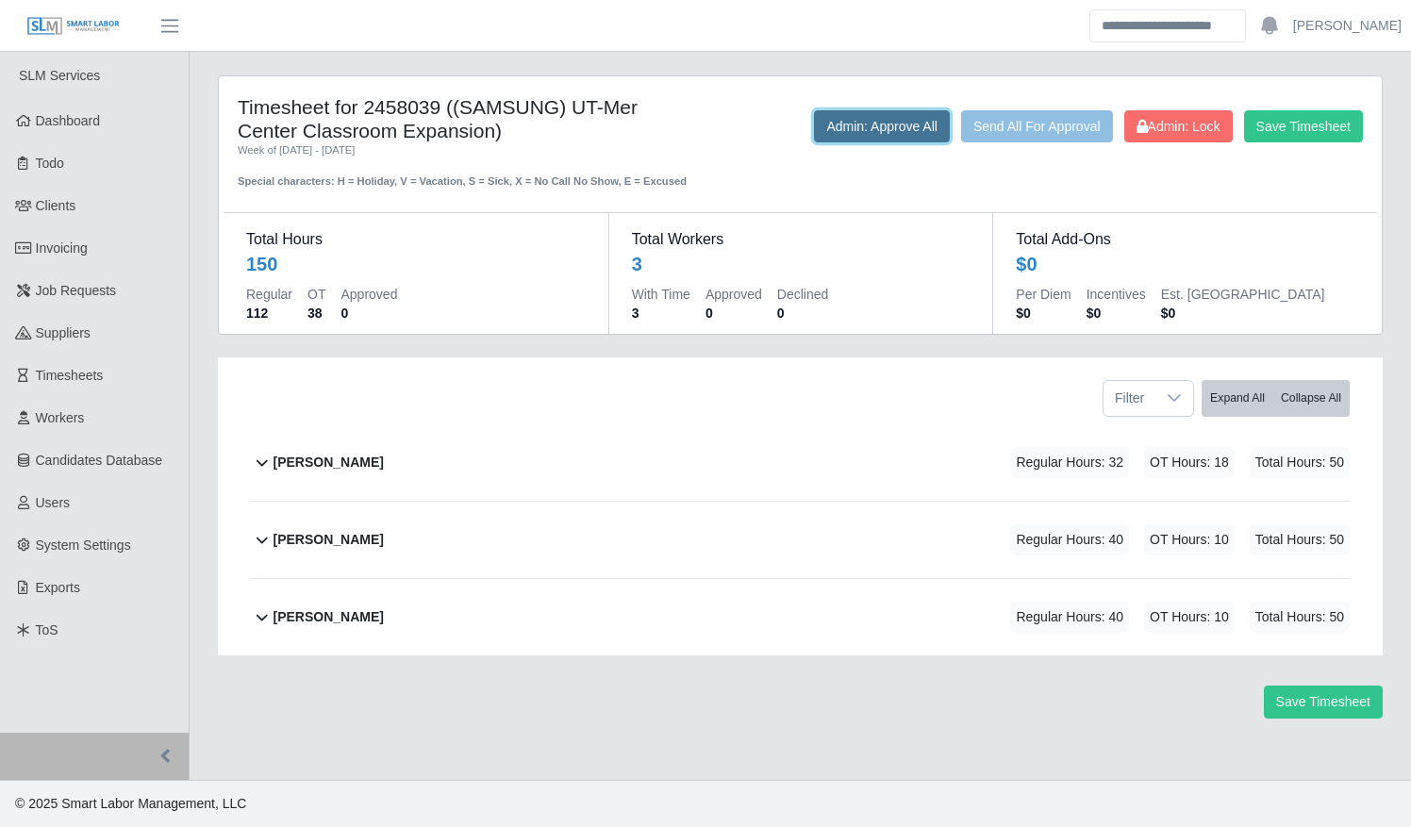
click at [867, 126] on button "Admin: Approve All" at bounding box center [882, 126] width 136 height 32
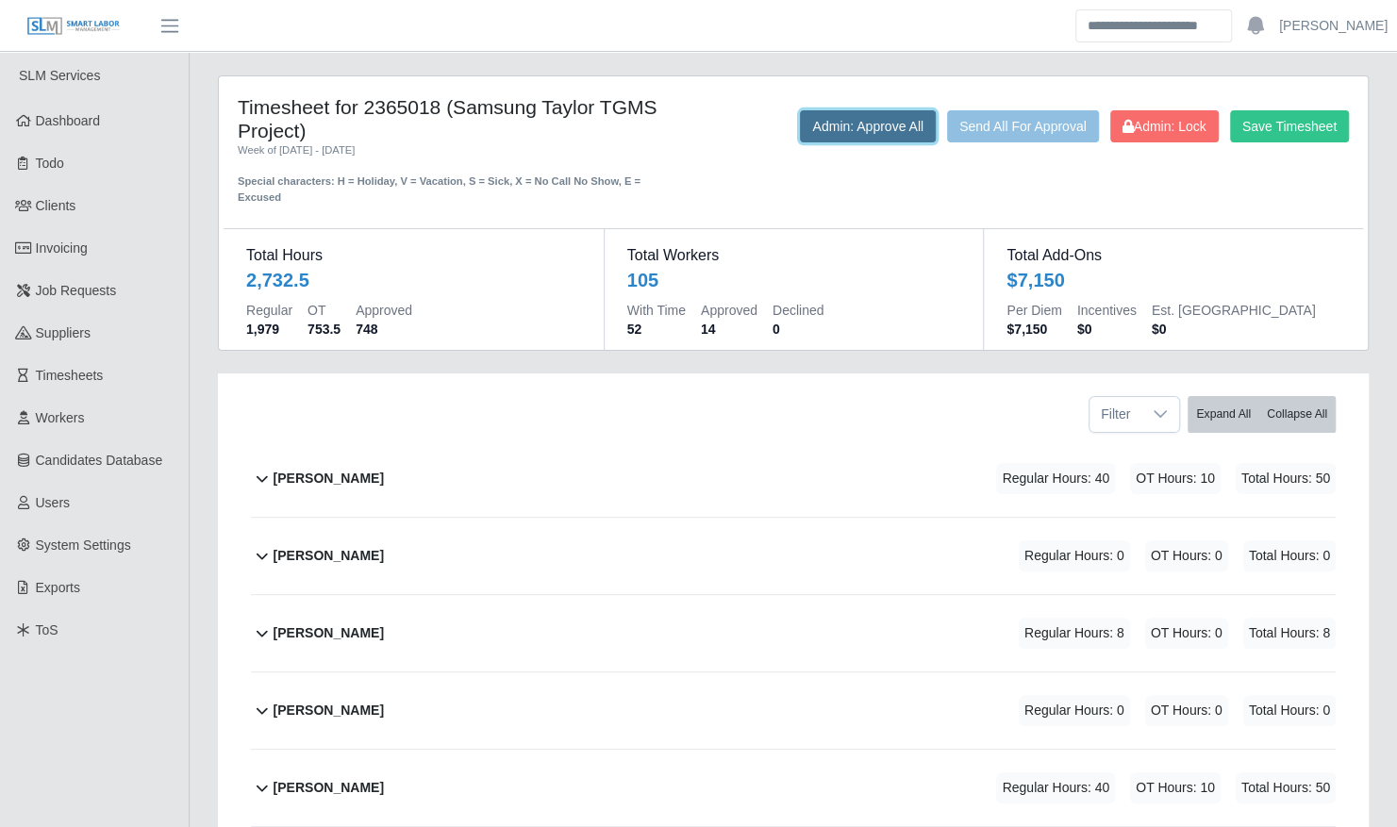
click at [817, 126] on button "Admin: Approve All" at bounding box center [868, 126] width 136 height 32
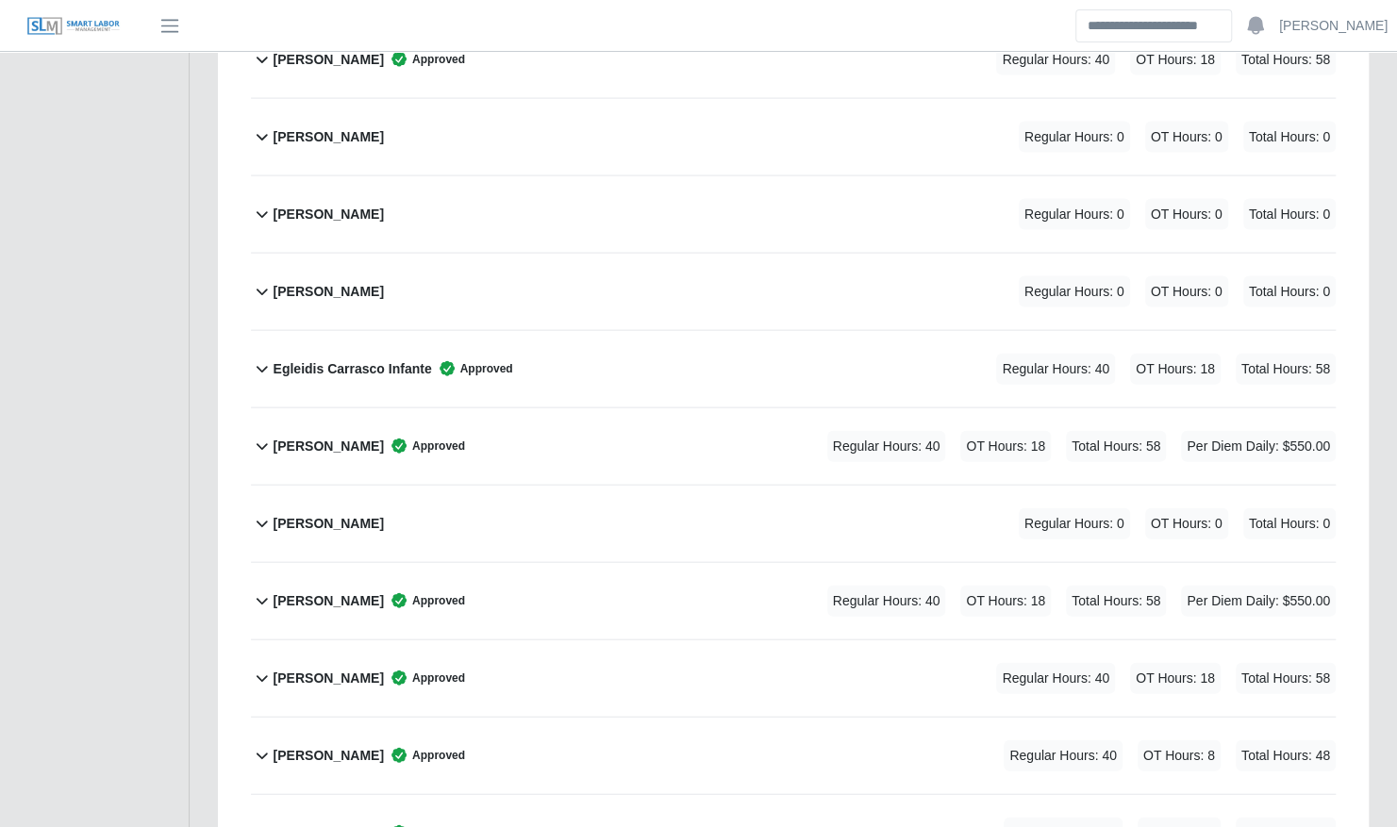
scroll to position [2273, 0]
click at [604, 264] on div "Efrain Contreras Jaimes Regular Hours: 0 OT Hours: 0 Total Hours: 0" at bounding box center [805, 294] width 1062 height 76
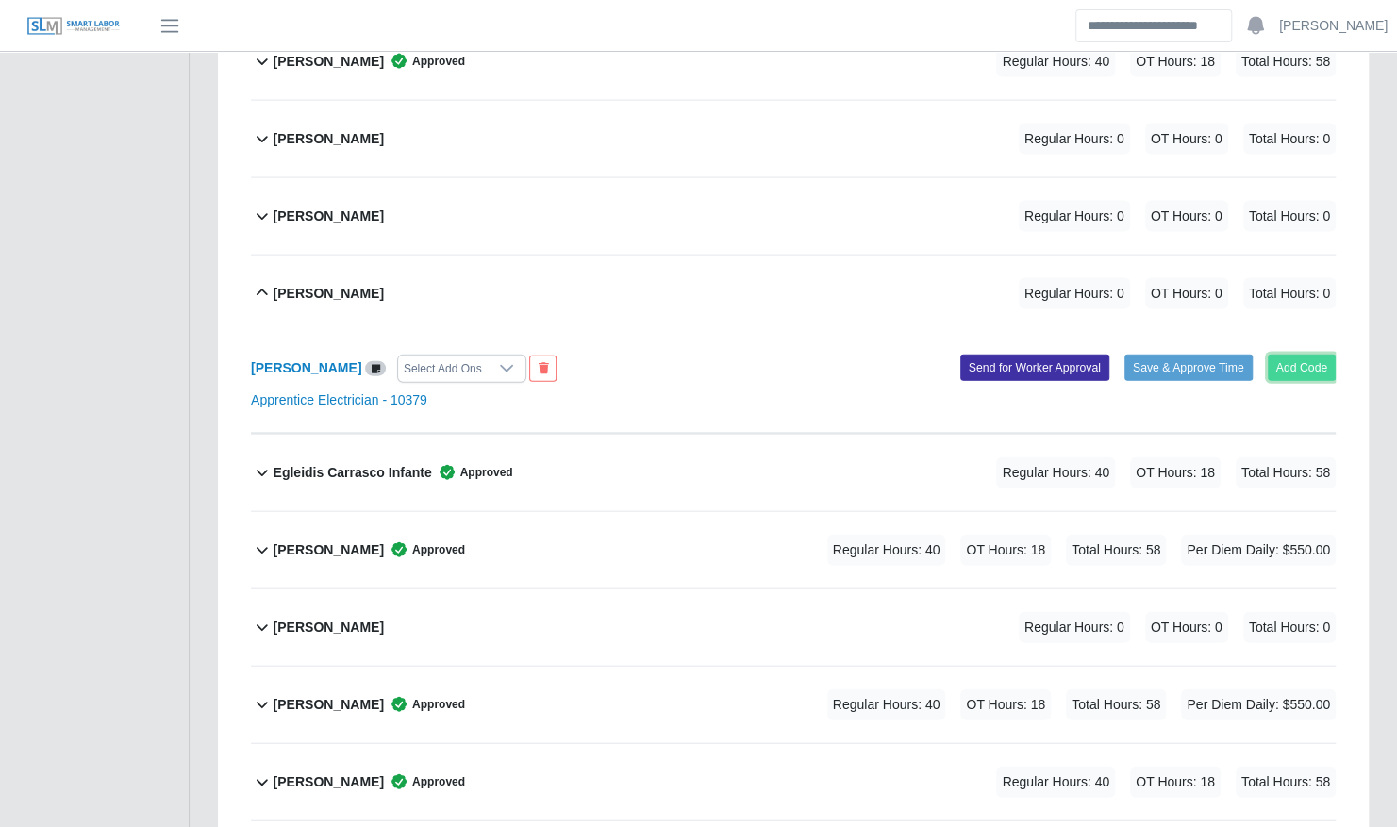
click at [1286, 355] on button "Add Code" at bounding box center [1302, 368] width 69 height 26
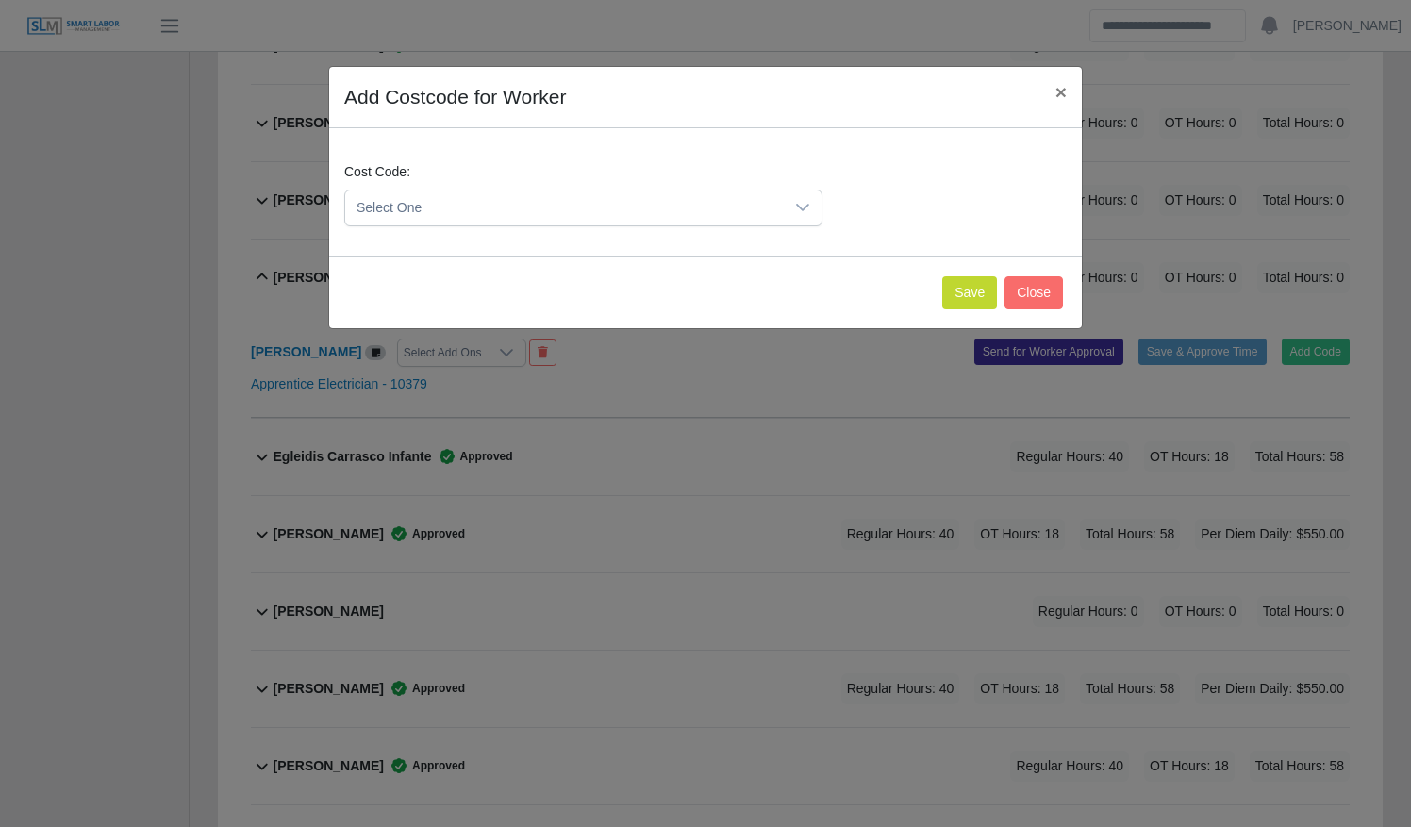
click at [570, 208] on span "Select One" at bounding box center [564, 208] width 439 height 35
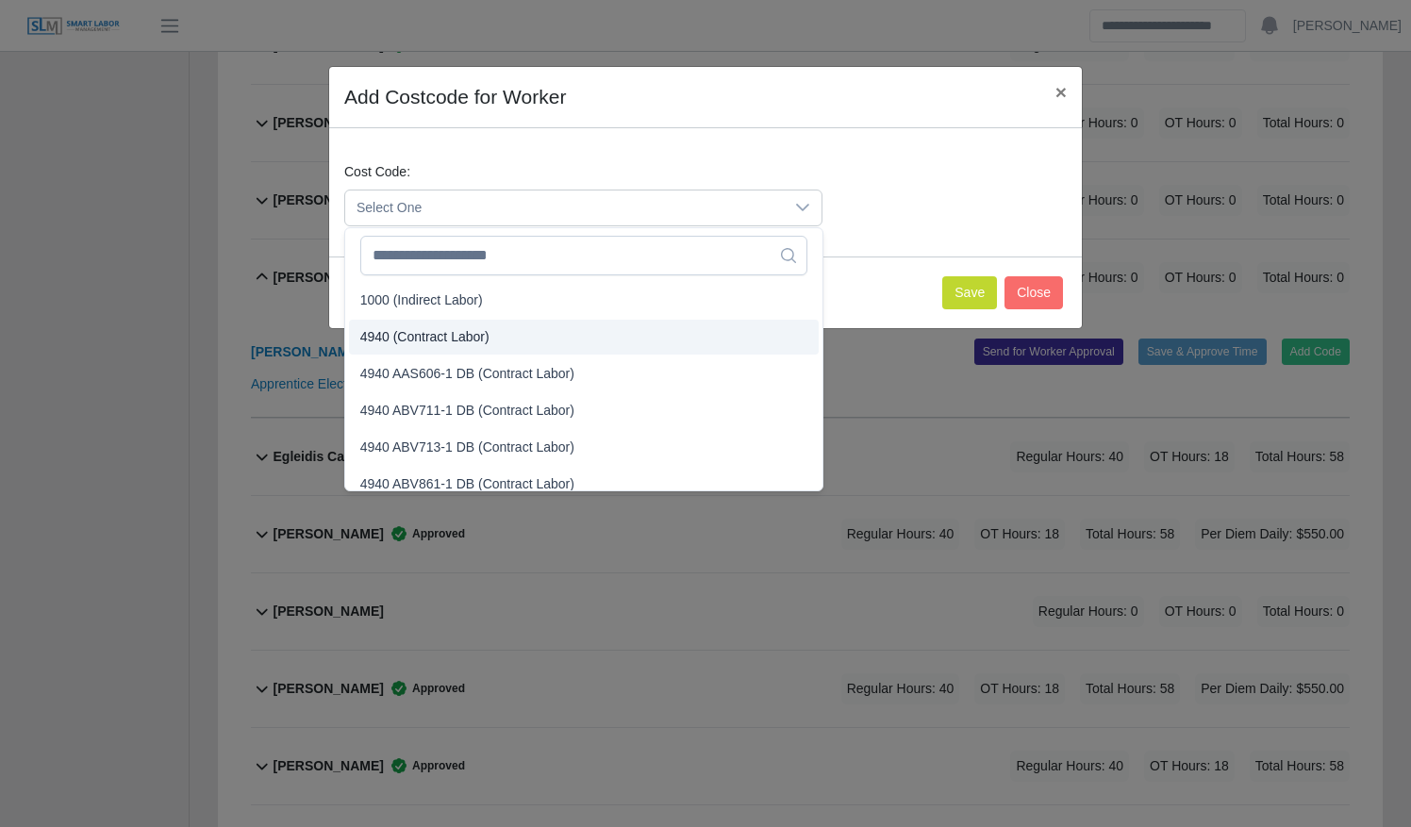
click at [600, 341] on li "4940 (Contract Labor)" at bounding box center [584, 337] width 470 height 35
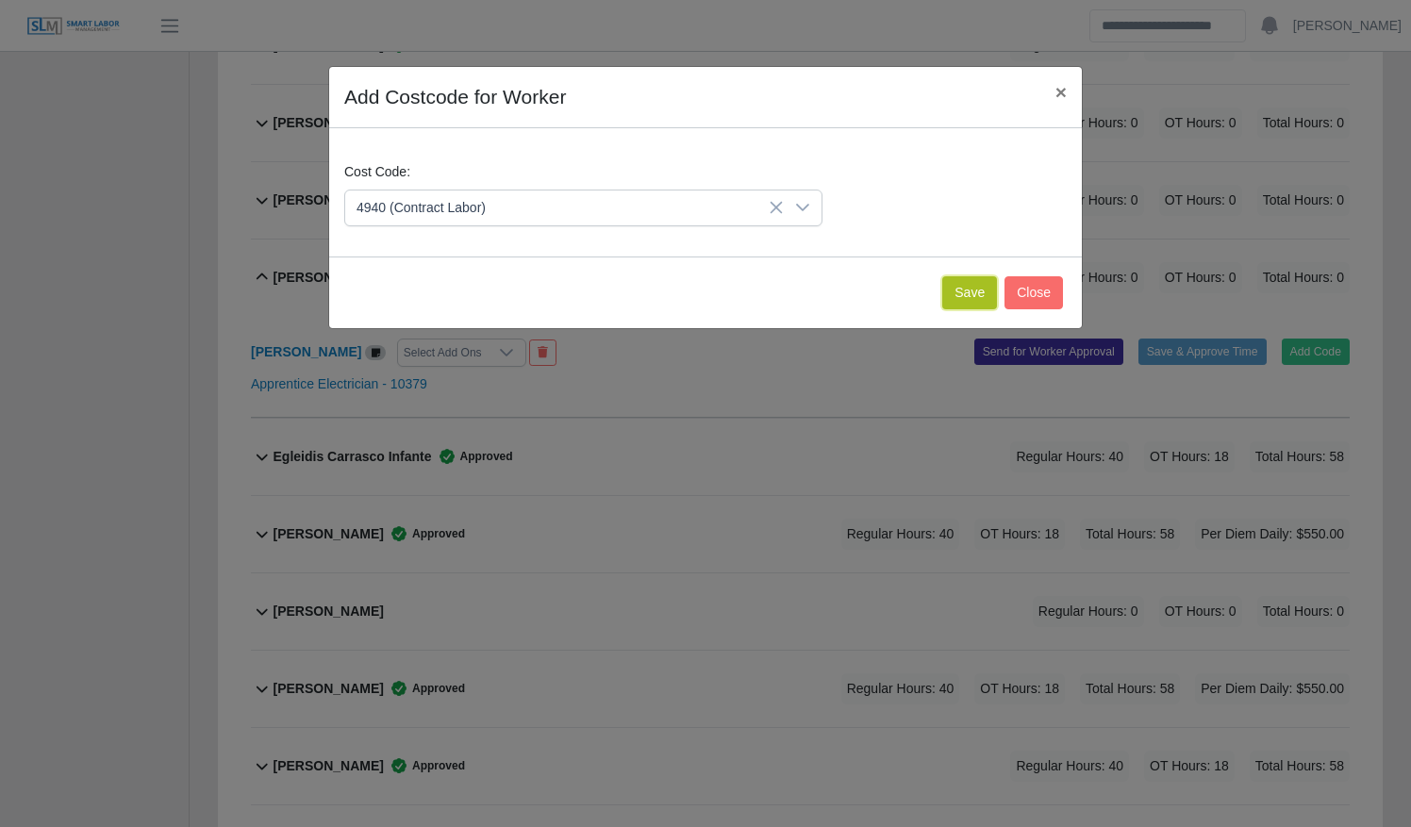
click at [986, 298] on button "Save" at bounding box center [969, 292] width 55 height 33
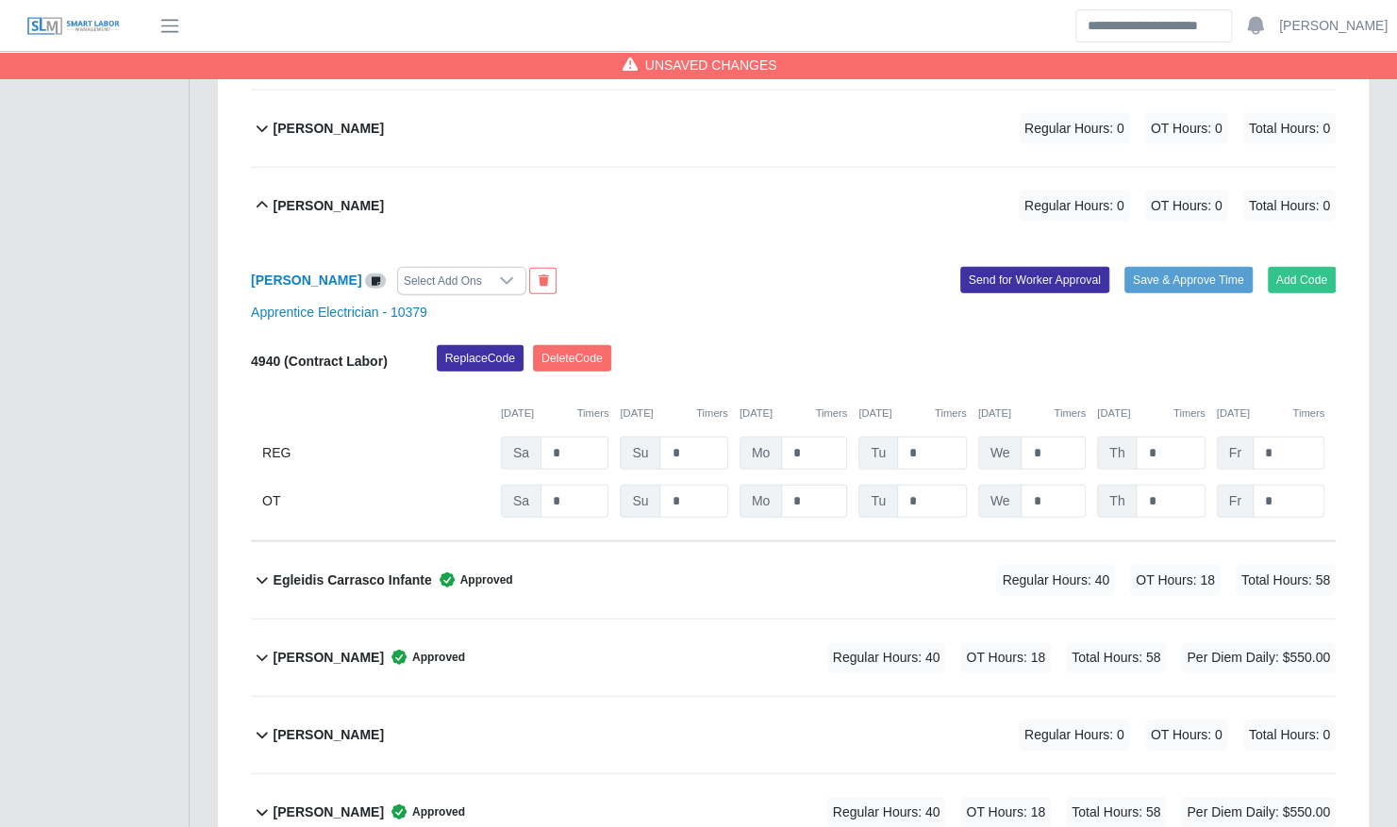
scroll to position [2377, 0]
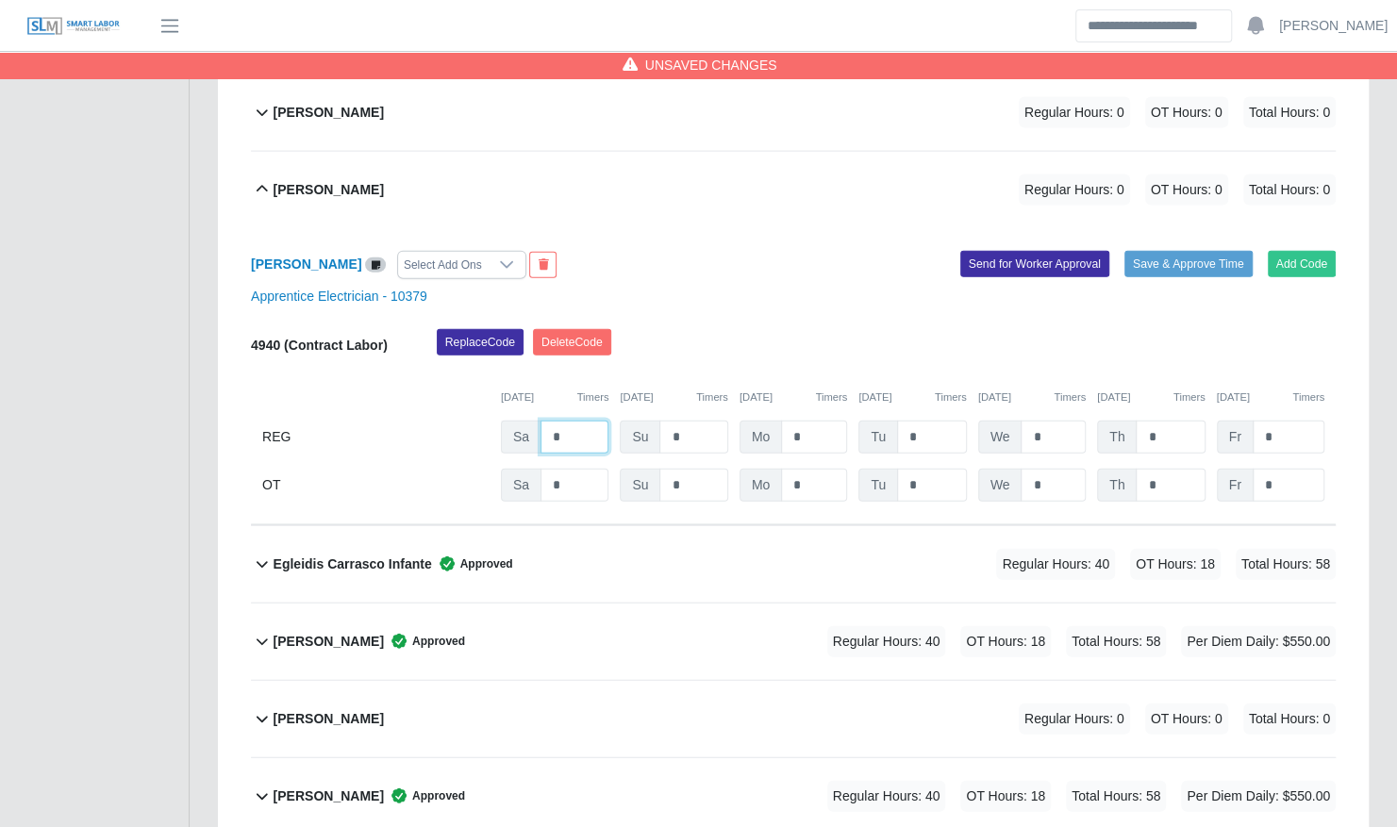
drag, startPoint x: 590, startPoint y: 409, endPoint x: 532, endPoint y: 407, distance: 58.5
click at [532, 421] on div "Sa *" at bounding box center [555, 437] width 108 height 33
type input "*"
type input "**"
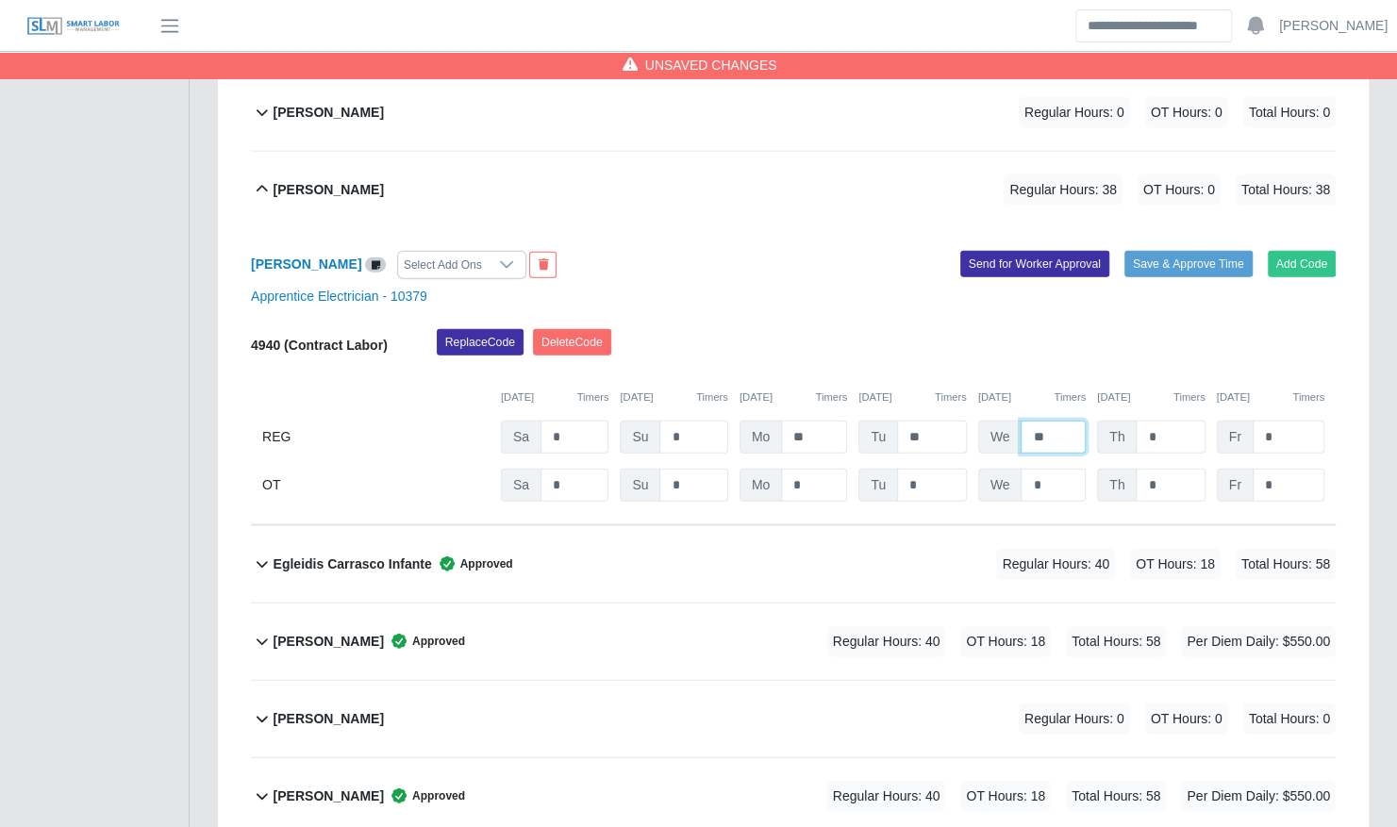
type input "**"
type input "*"
type input "**"
click at [1204, 251] on button "Save & Approve Time" at bounding box center [1188, 264] width 128 height 26
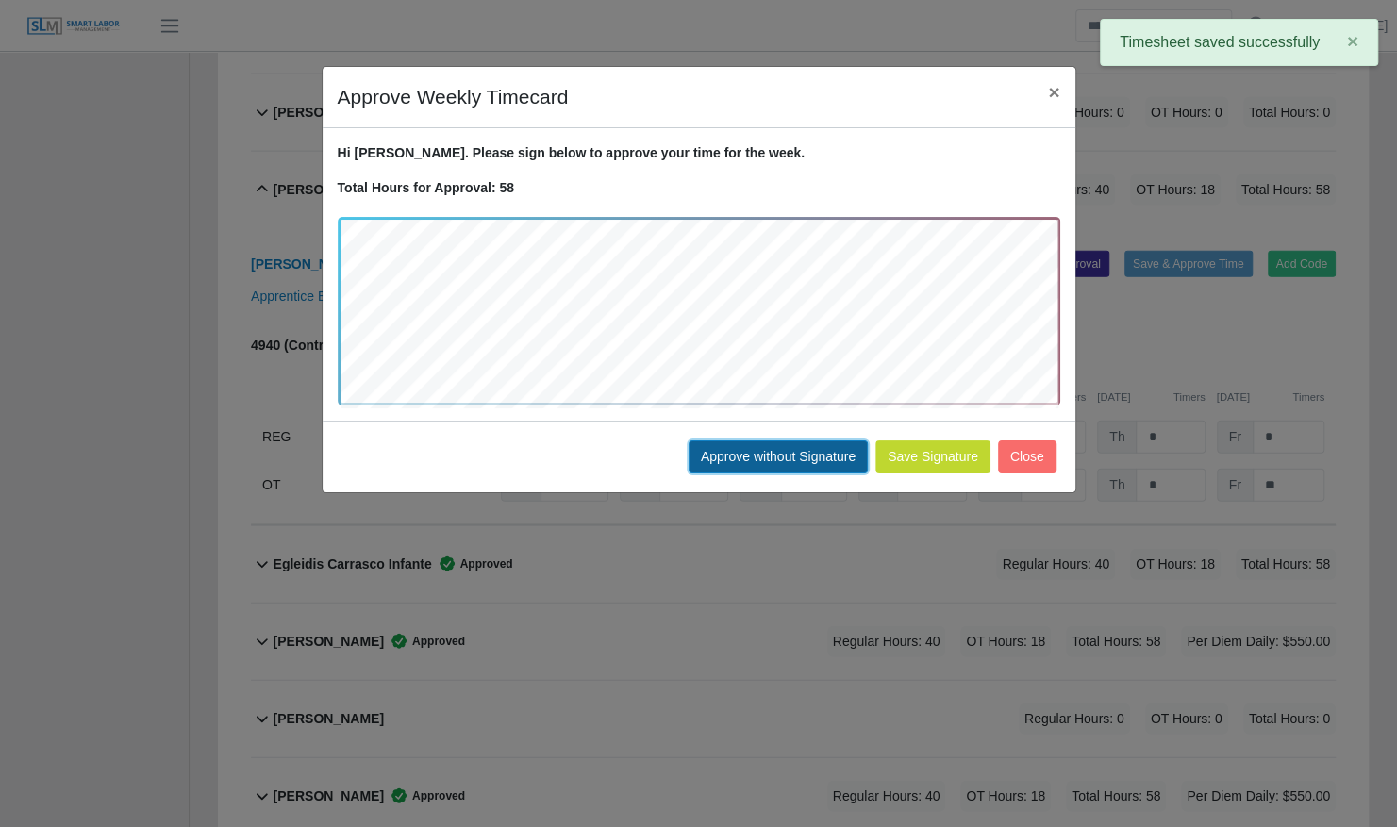
click at [756, 453] on button "Approve without Signature" at bounding box center [777, 456] width 179 height 33
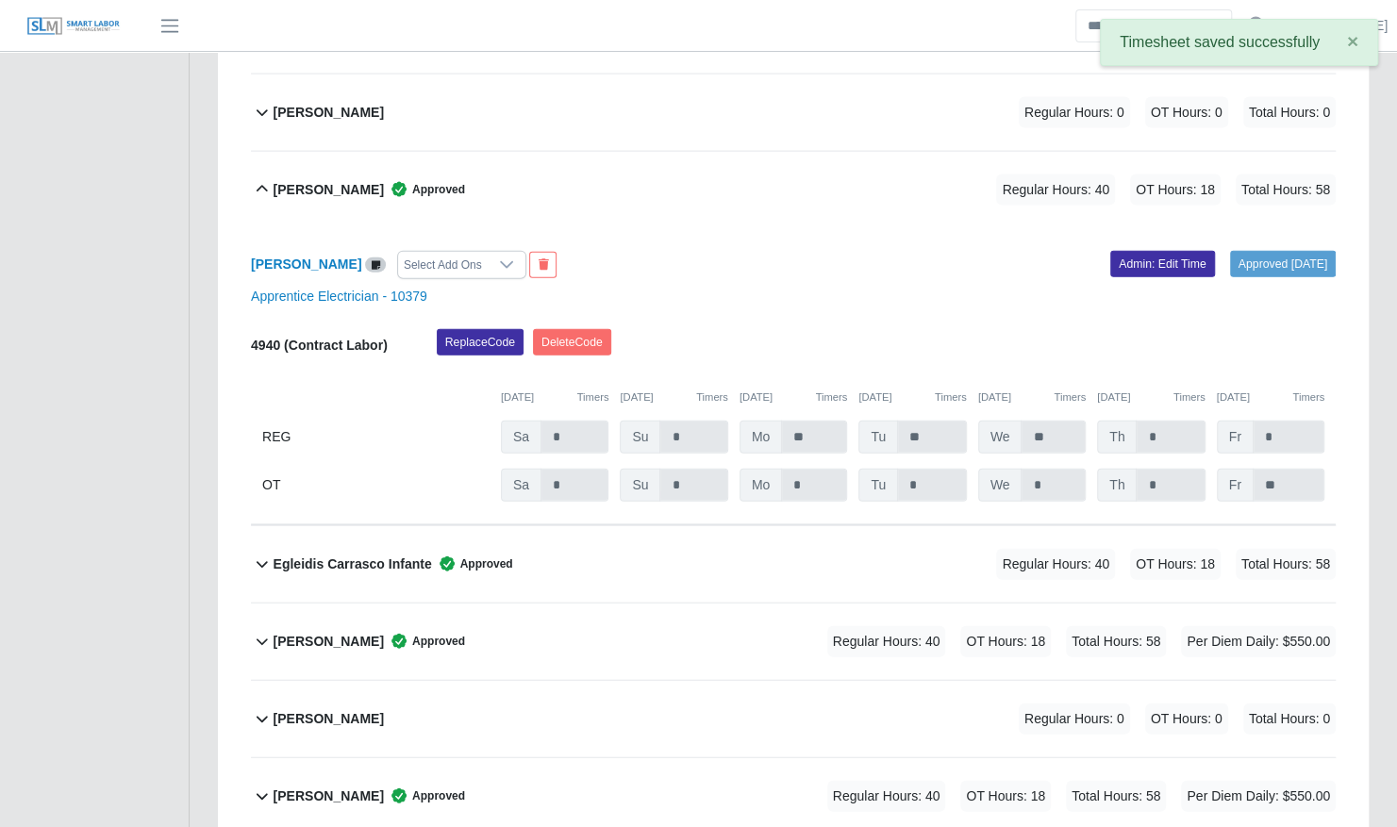
click at [384, 180] on b "Efrain Contreras Jaimes" at bounding box center [329, 190] width 110 height 20
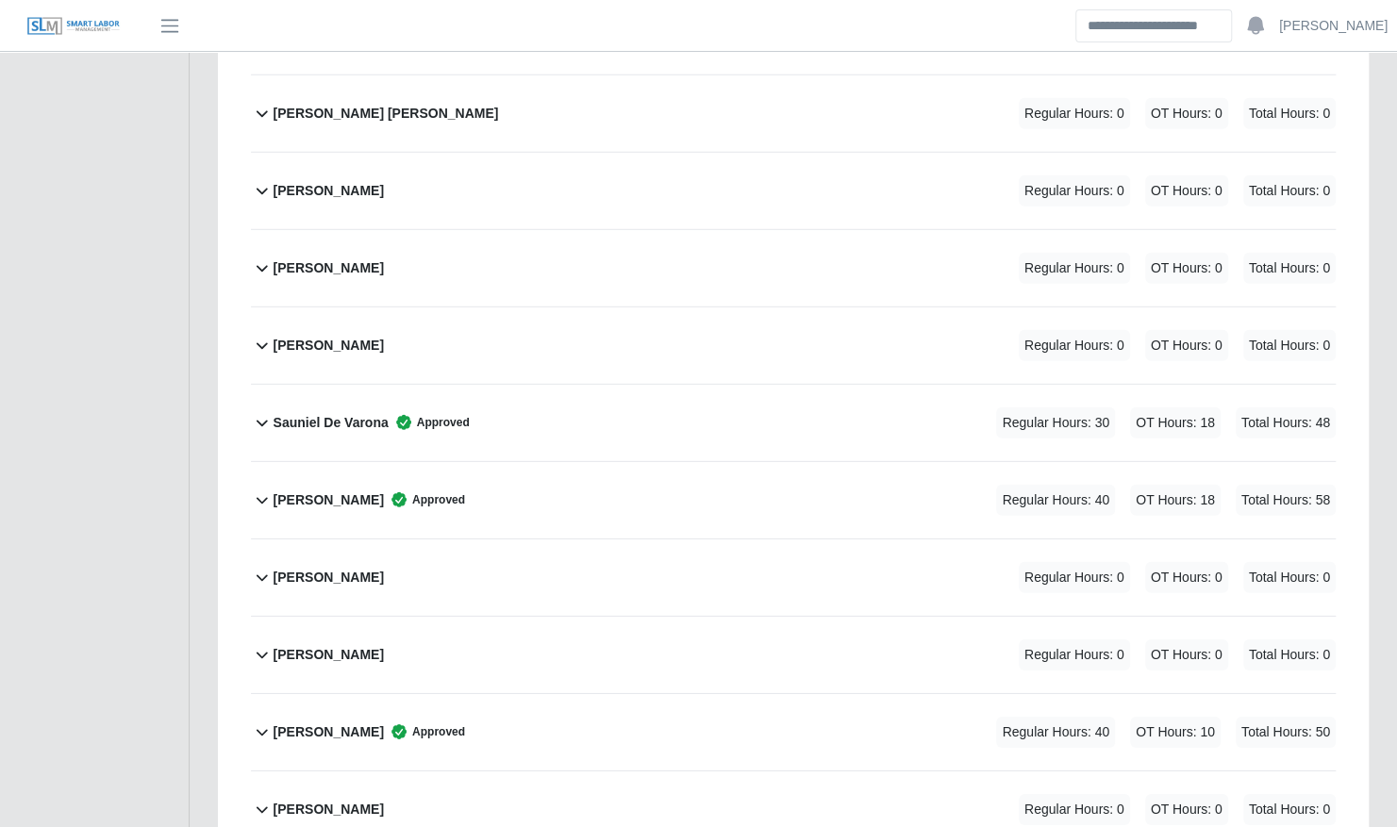
scroll to position [7220, 0]
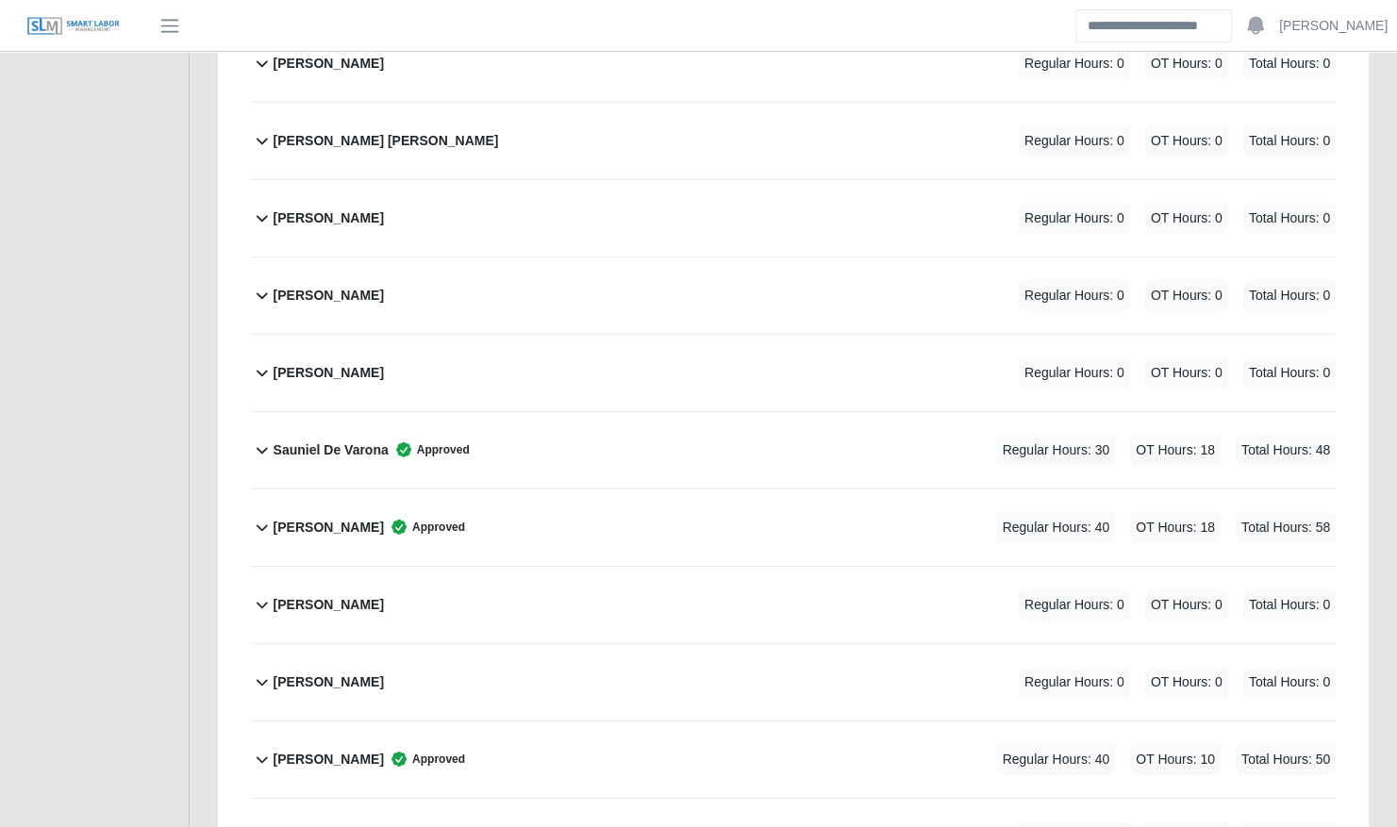
click at [674, 412] on div "Sauniel [PERSON_NAME] Approved Regular Hours: 30 OT Hours: 18 Total Hours: 48" at bounding box center [805, 450] width 1062 height 76
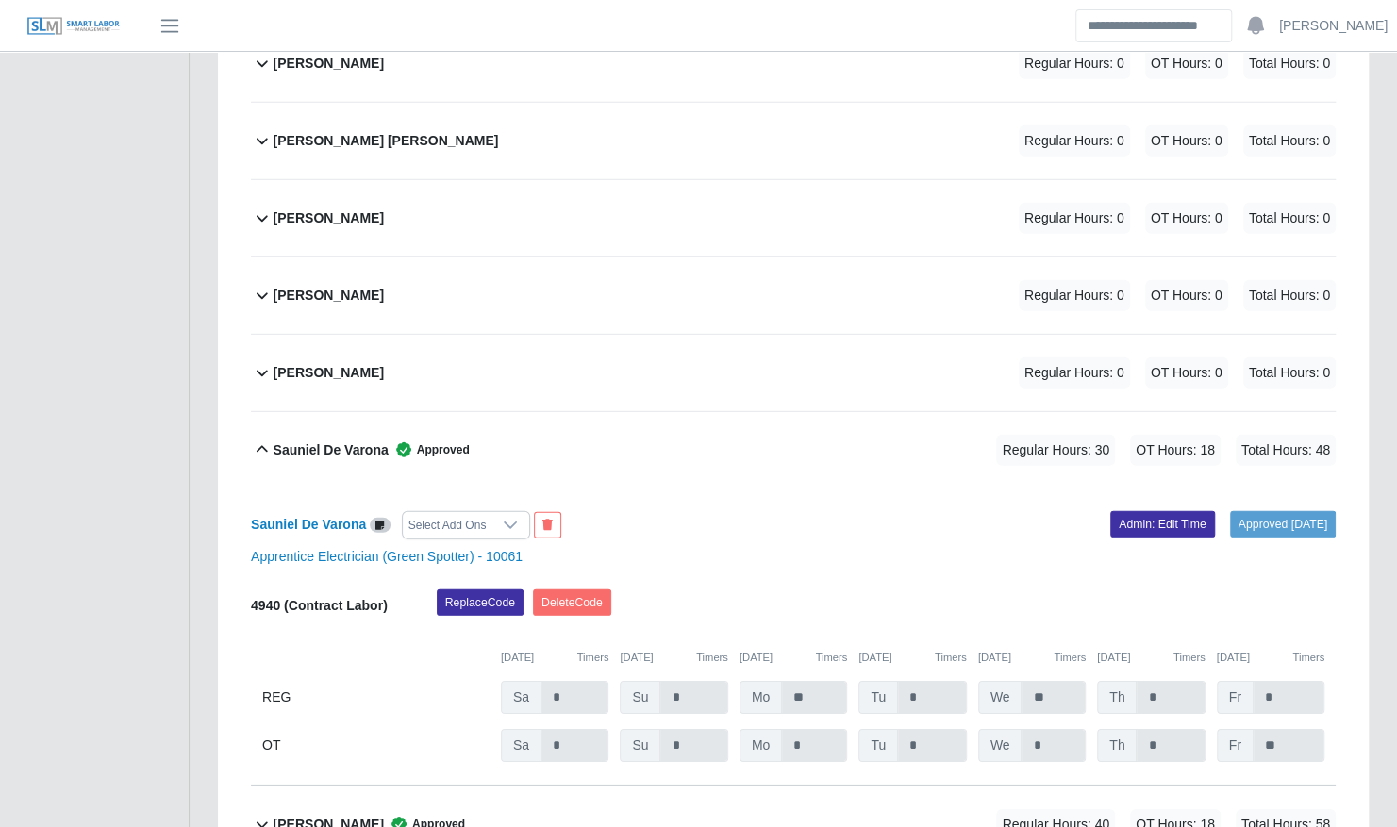
click at [1146, 494] on div "Sauniel [PERSON_NAME] Select Add Ons Approved [DATE] Admin: Edit Time Apprentic…" at bounding box center [793, 637] width 1085 height 297
click at [1137, 511] on link "Admin: Edit Time" at bounding box center [1162, 524] width 105 height 26
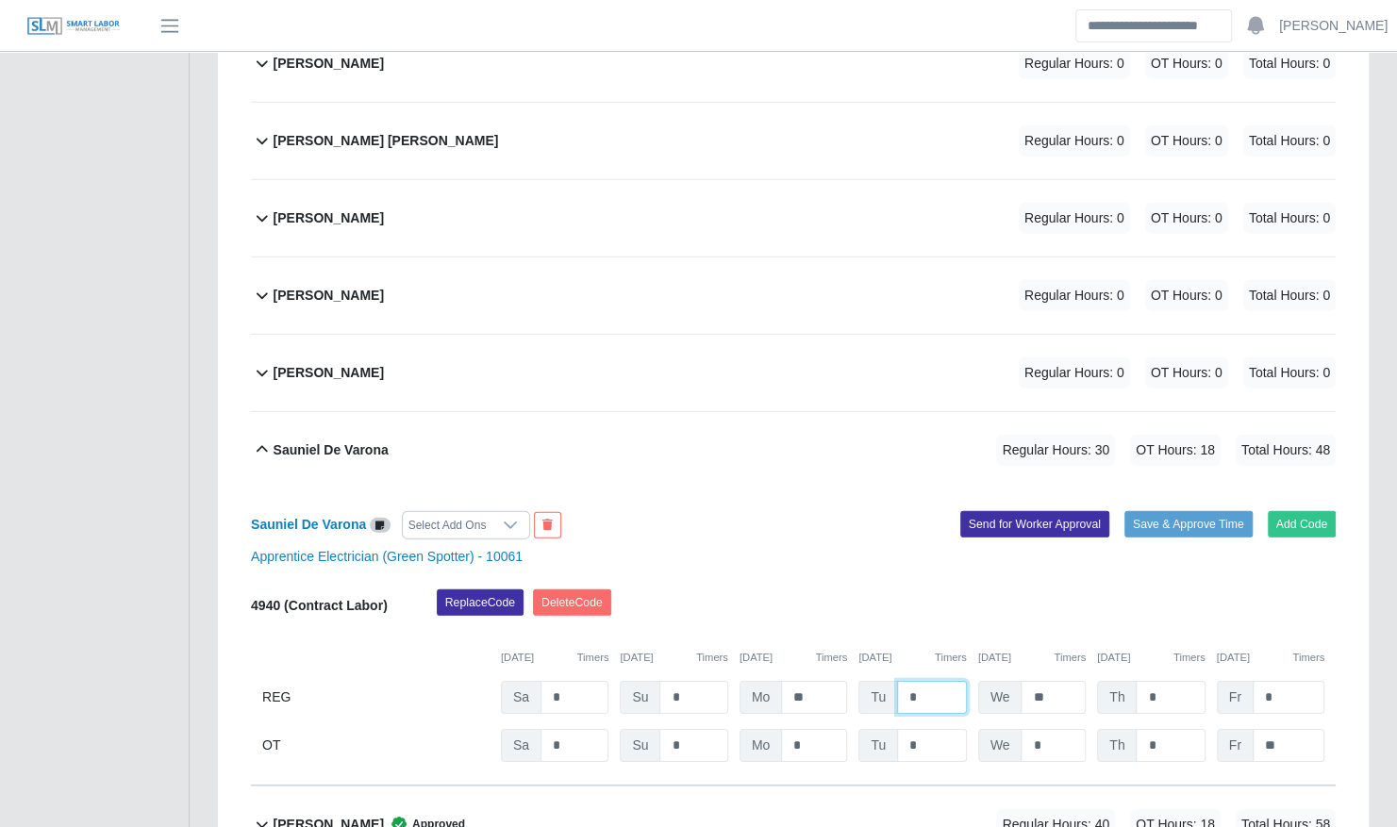
click at [898, 681] on input "*" at bounding box center [932, 697] width 70 height 33
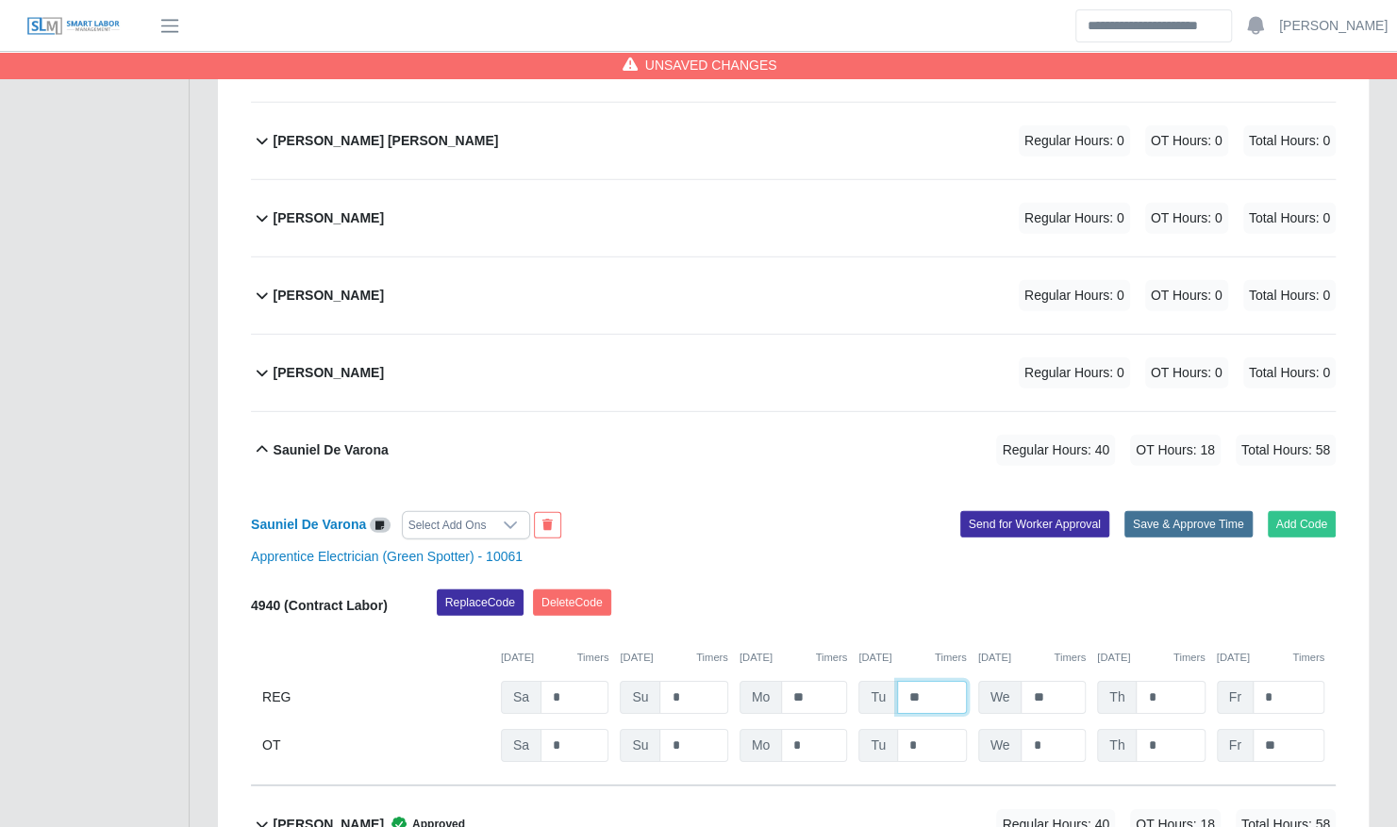
type input "**"
click at [1183, 511] on button "Save & Approve Time" at bounding box center [1188, 524] width 128 height 26
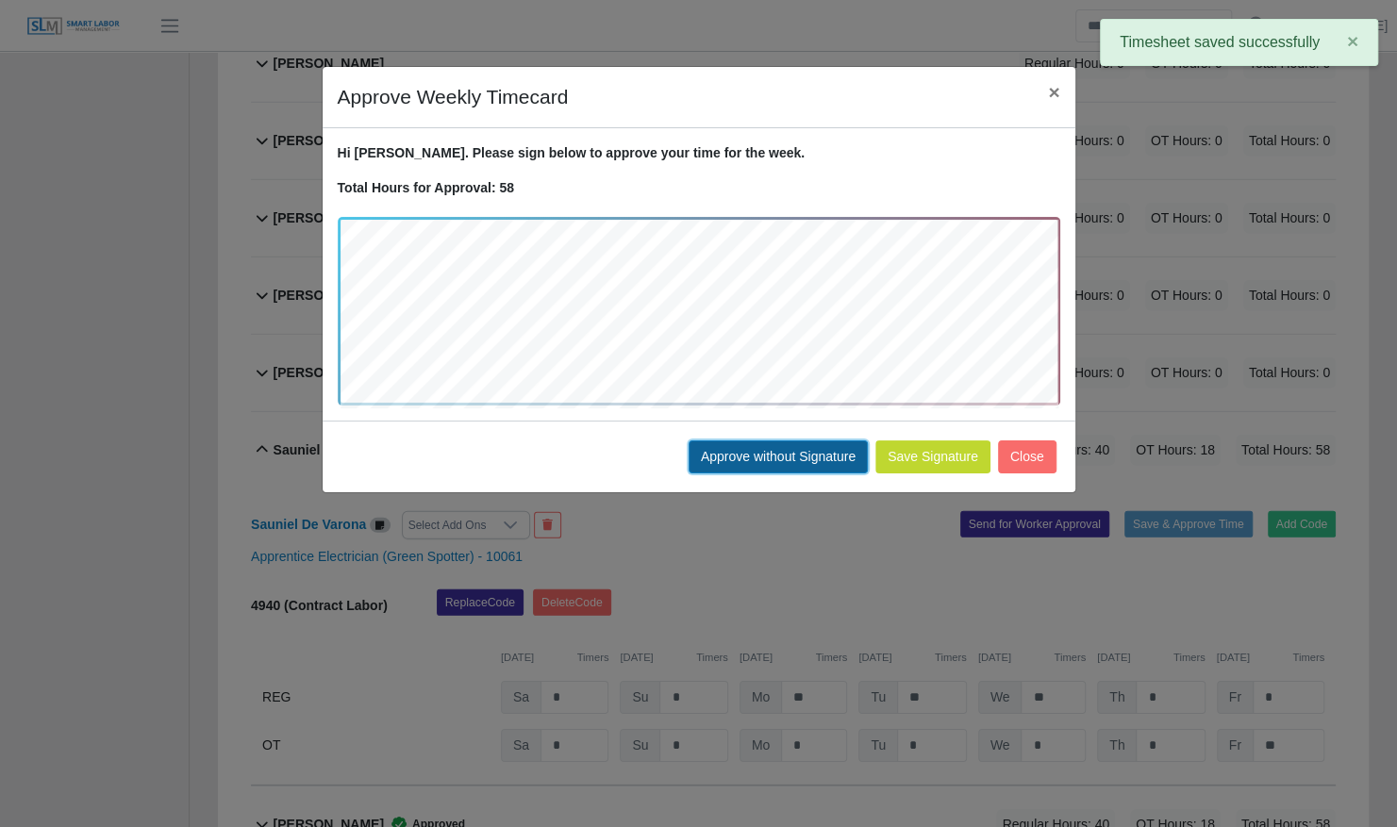
click at [762, 456] on button "Approve without Signature" at bounding box center [777, 456] width 179 height 33
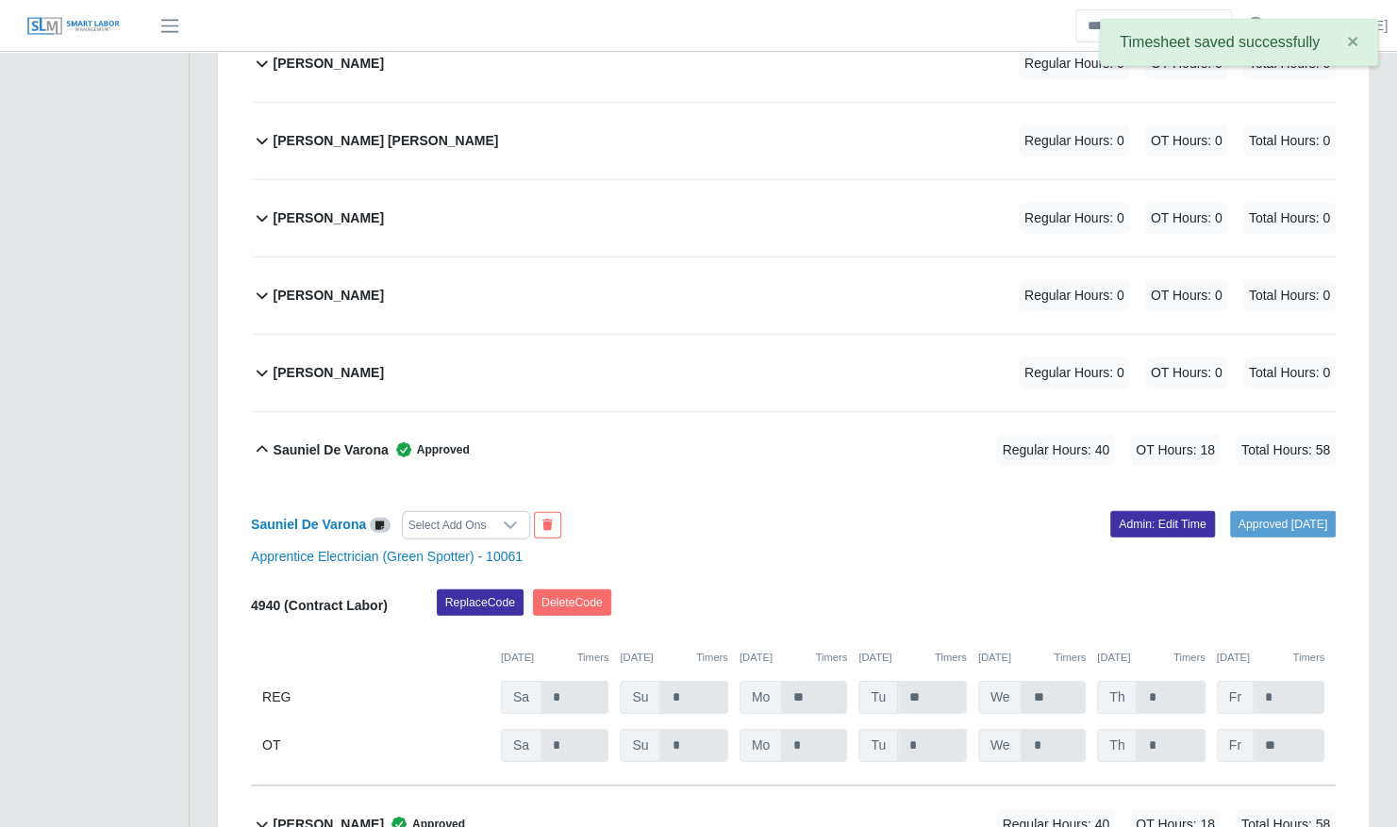
click at [645, 424] on div "Sauniel De Varona Approved Regular Hours: 40 OT Hours: 18 Total Hours: 58" at bounding box center [805, 450] width 1062 height 76
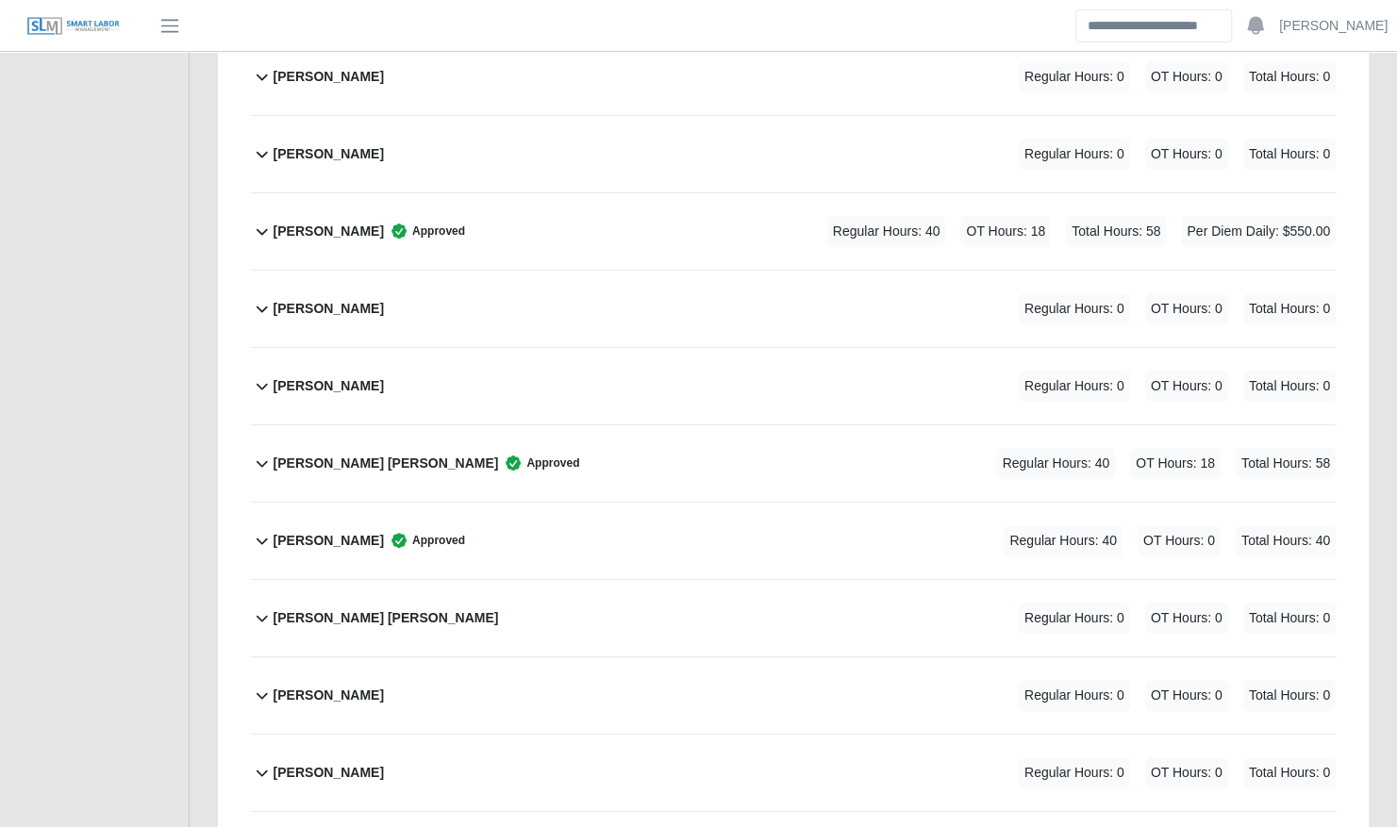
scroll to position [4189, 0]
click at [628, 289] on div "Jorge Bonilla Barajas Regular Hours: 0 OT Hours: 0 Total Hours: 0" at bounding box center [805, 311] width 1062 height 76
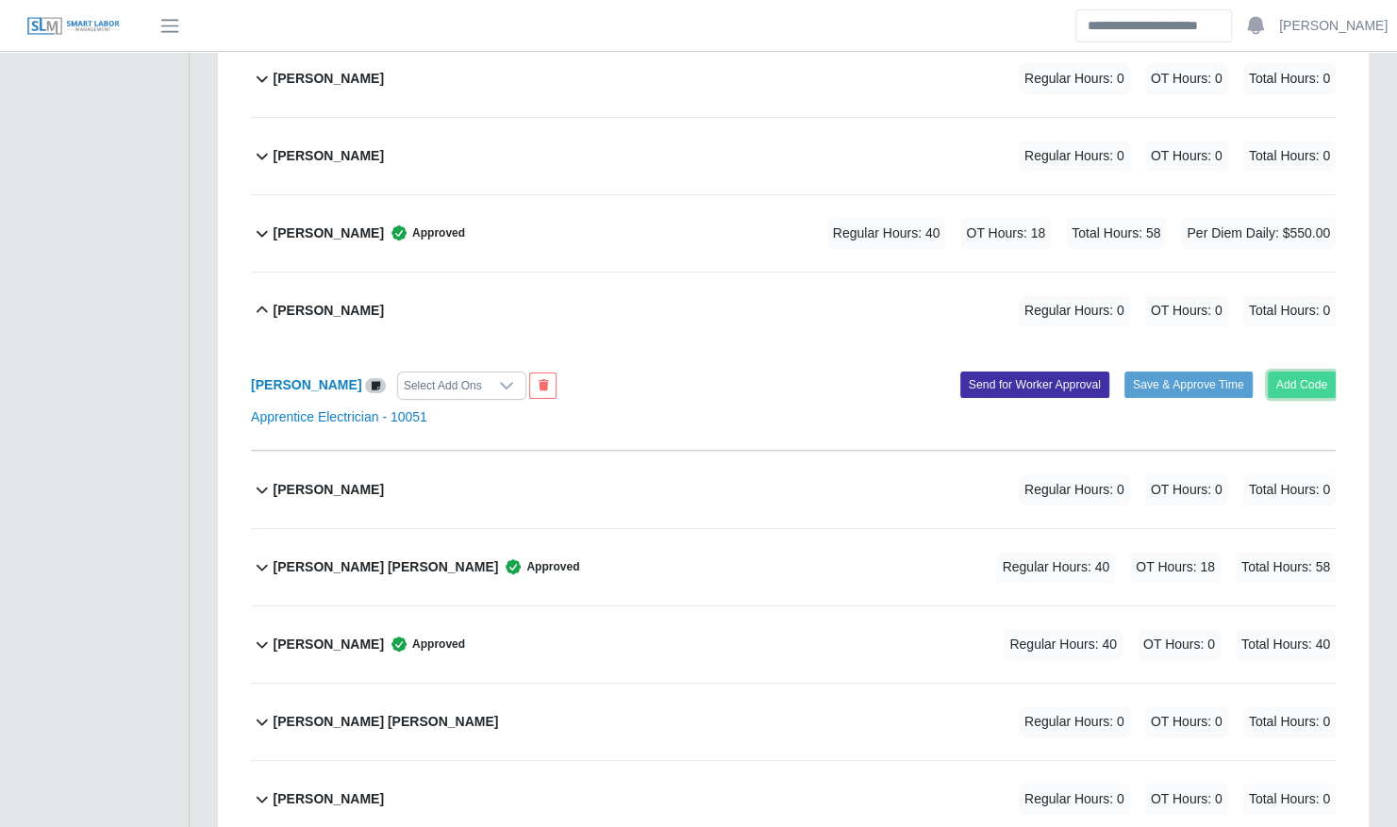
click at [1309, 372] on button "Add Code" at bounding box center [1302, 385] width 69 height 26
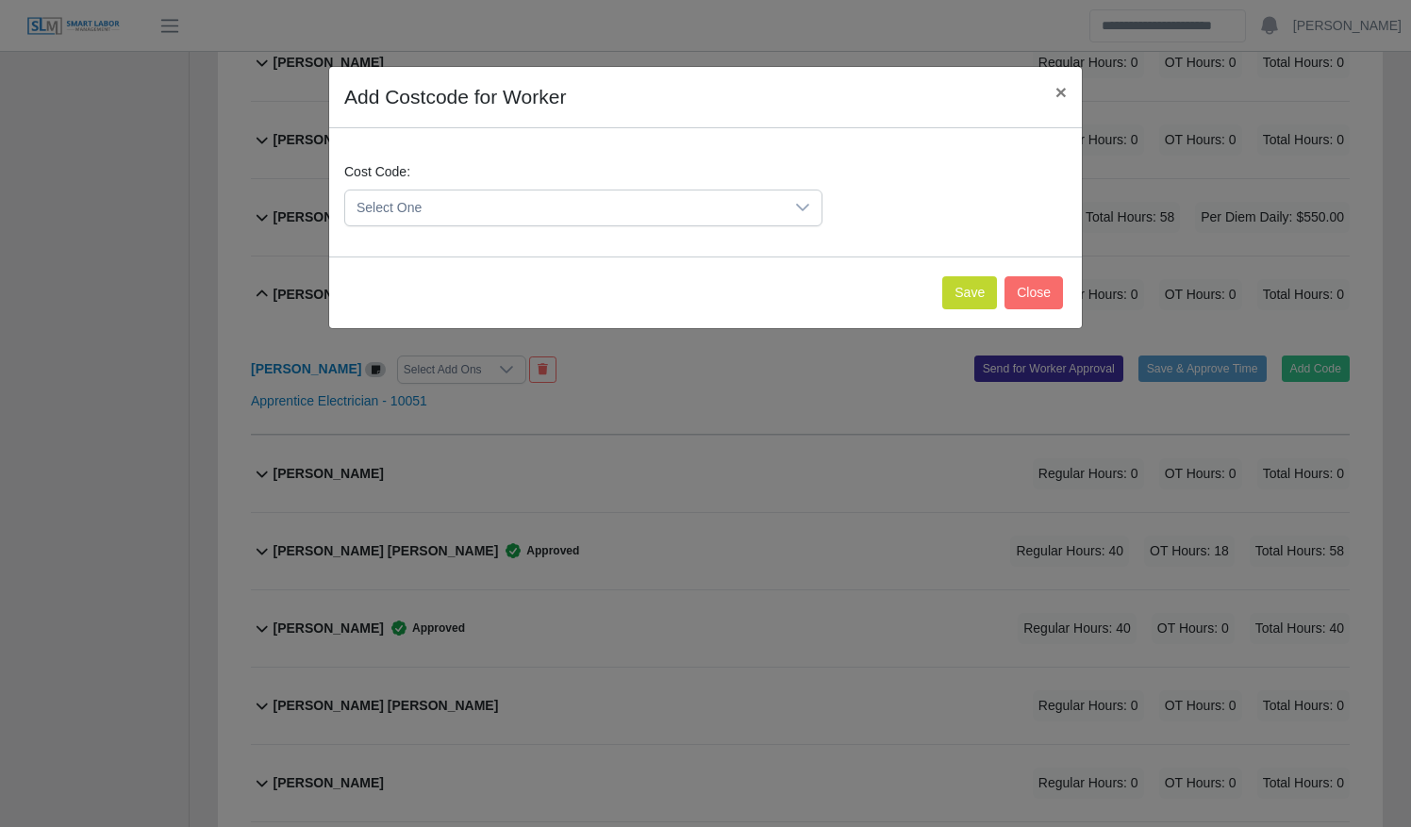
click at [582, 221] on span "Select One" at bounding box center [564, 208] width 439 height 35
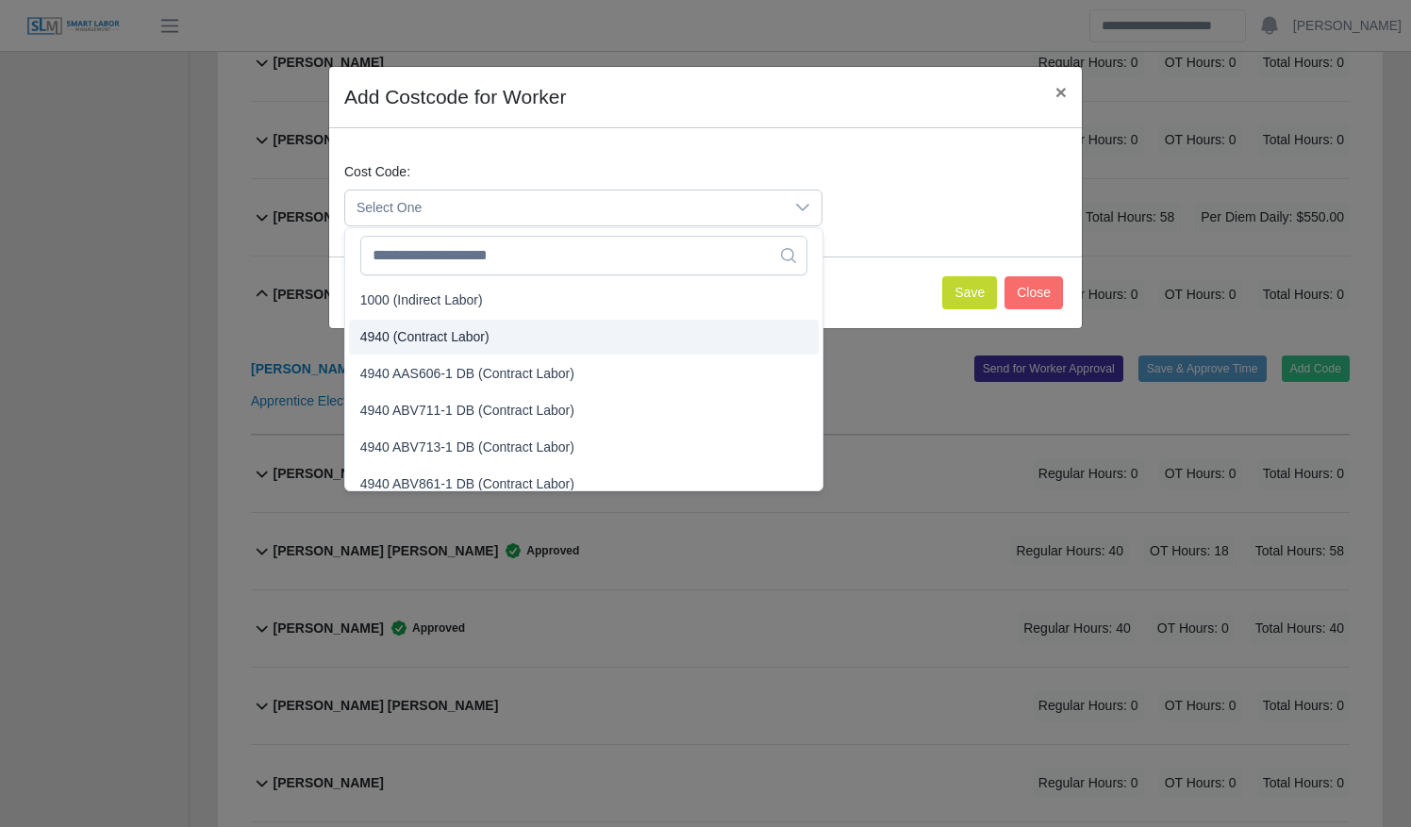
click at [555, 334] on li "4940 (Contract Labor)" at bounding box center [584, 337] width 470 height 35
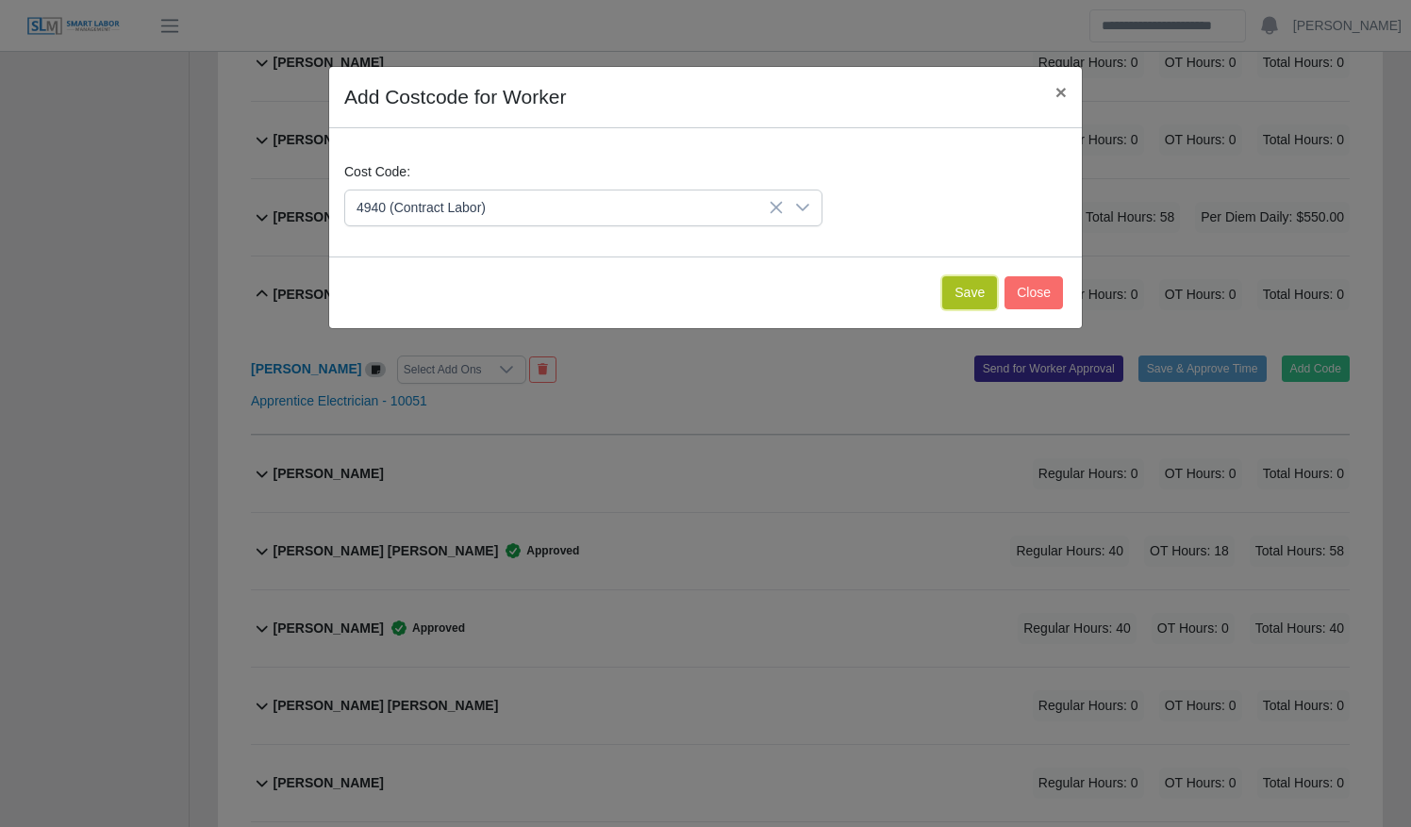
click at [969, 296] on button "Save" at bounding box center [969, 292] width 55 height 33
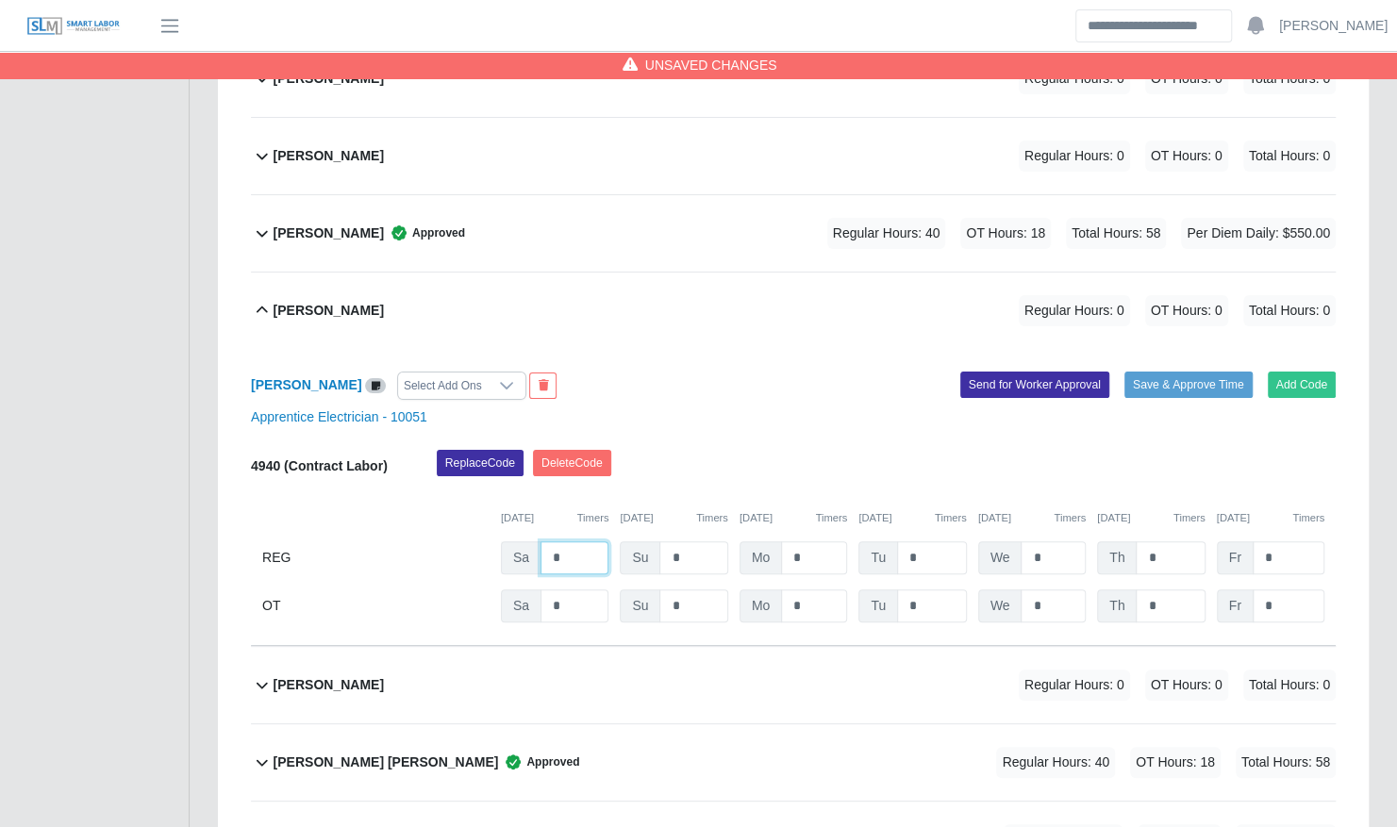
drag, startPoint x: 568, startPoint y: 520, endPoint x: 530, endPoint y: 520, distance: 37.7
click at [530, 541] on div "Sa *" at bounding box center [555, 557] width 108 height 33
type input "*"
type input "**"
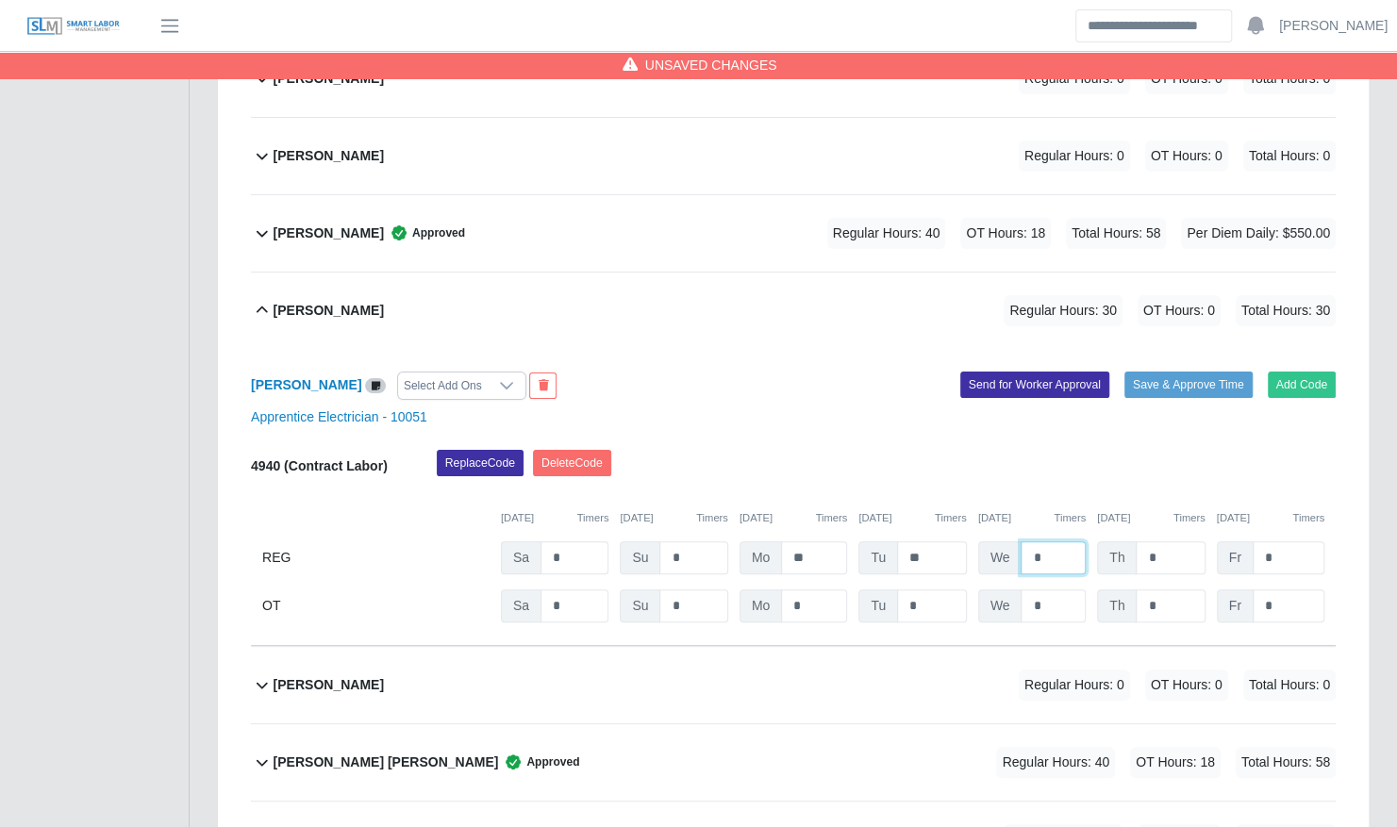
type input "*"
type input "**"
type input "*"
type input "**"
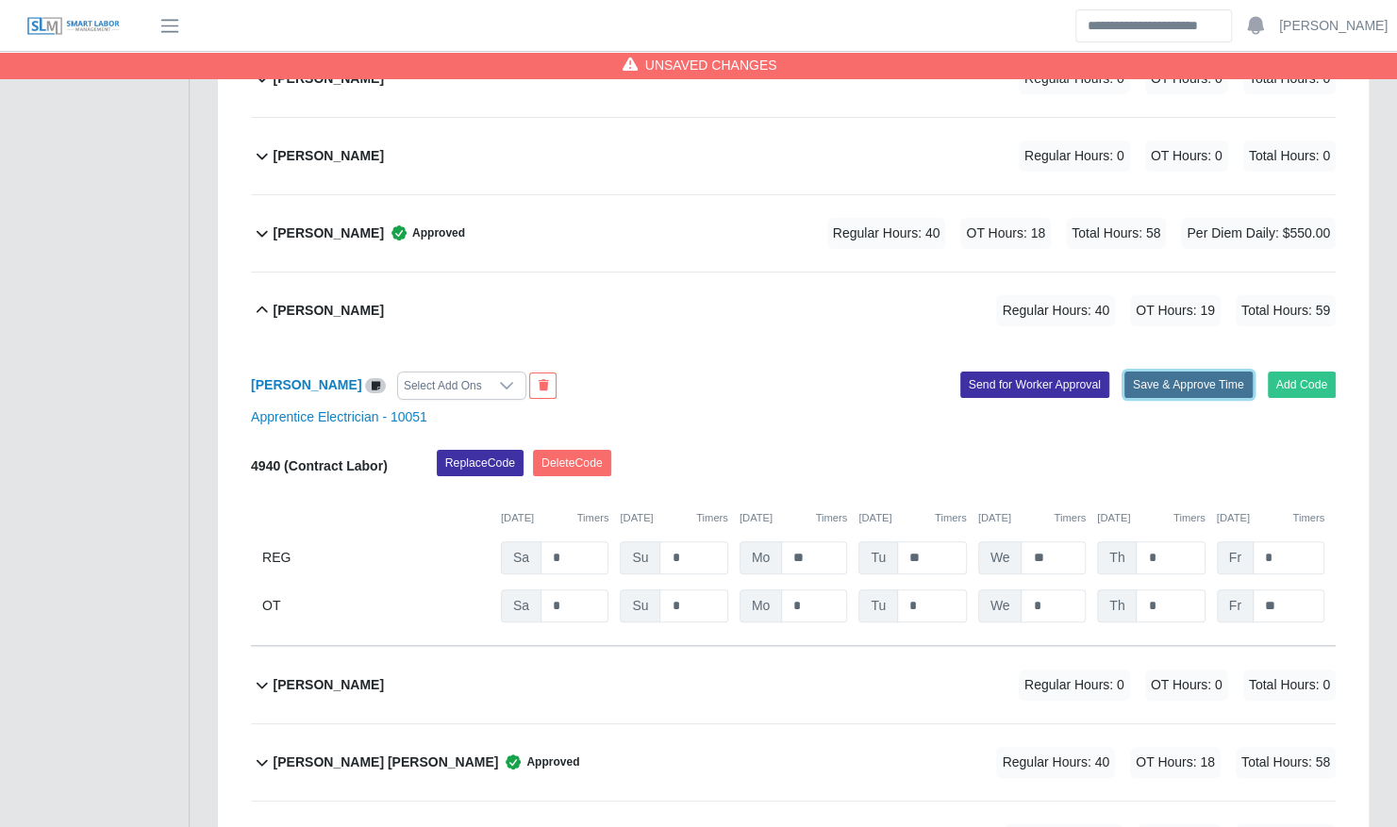
click at [1146, 372] on button "Save & Approve Time" at bounding box center [1188, 385] width 128 height 26
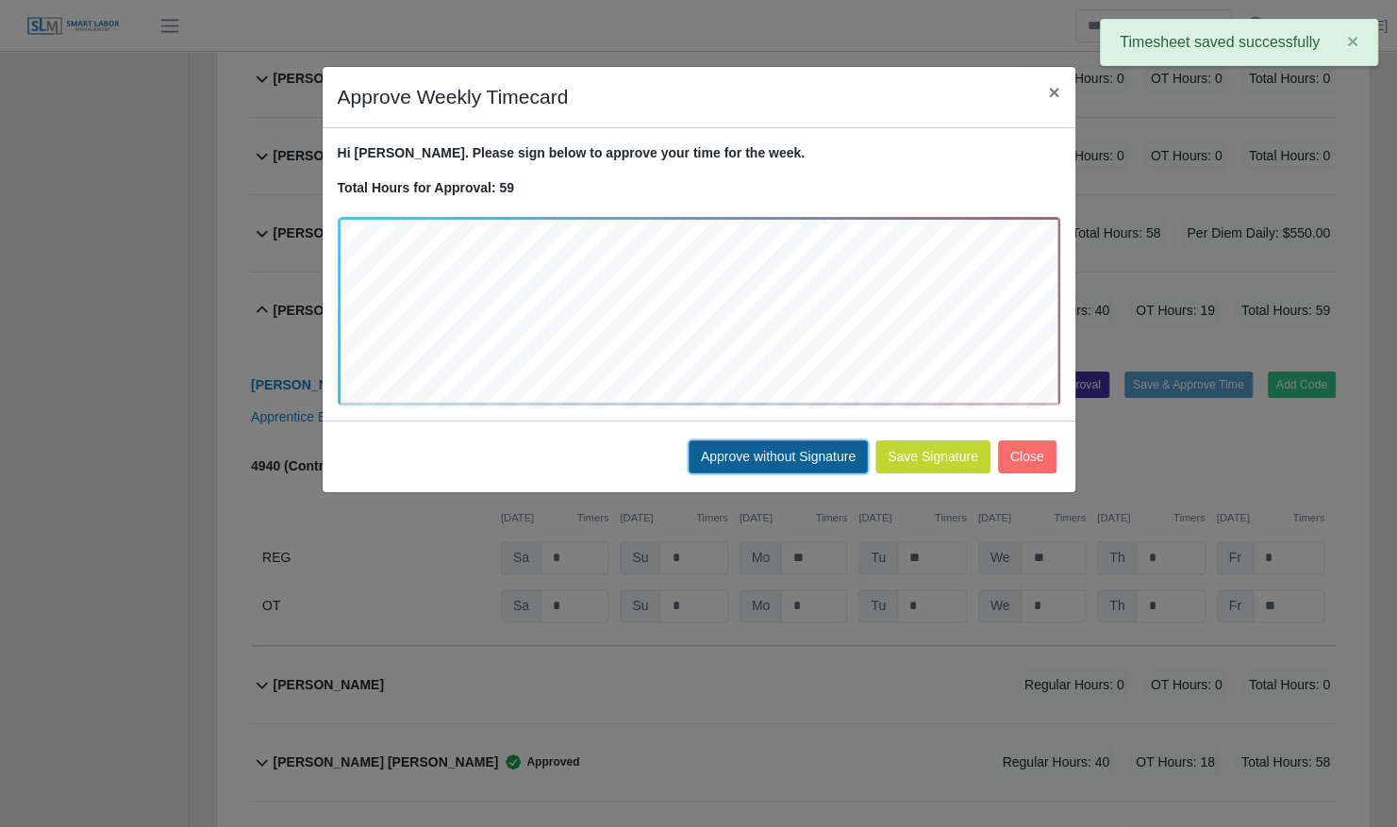
click at [764, 454] on button "Approve without Signature" at bounding box center [777, 456] width 179 height 33
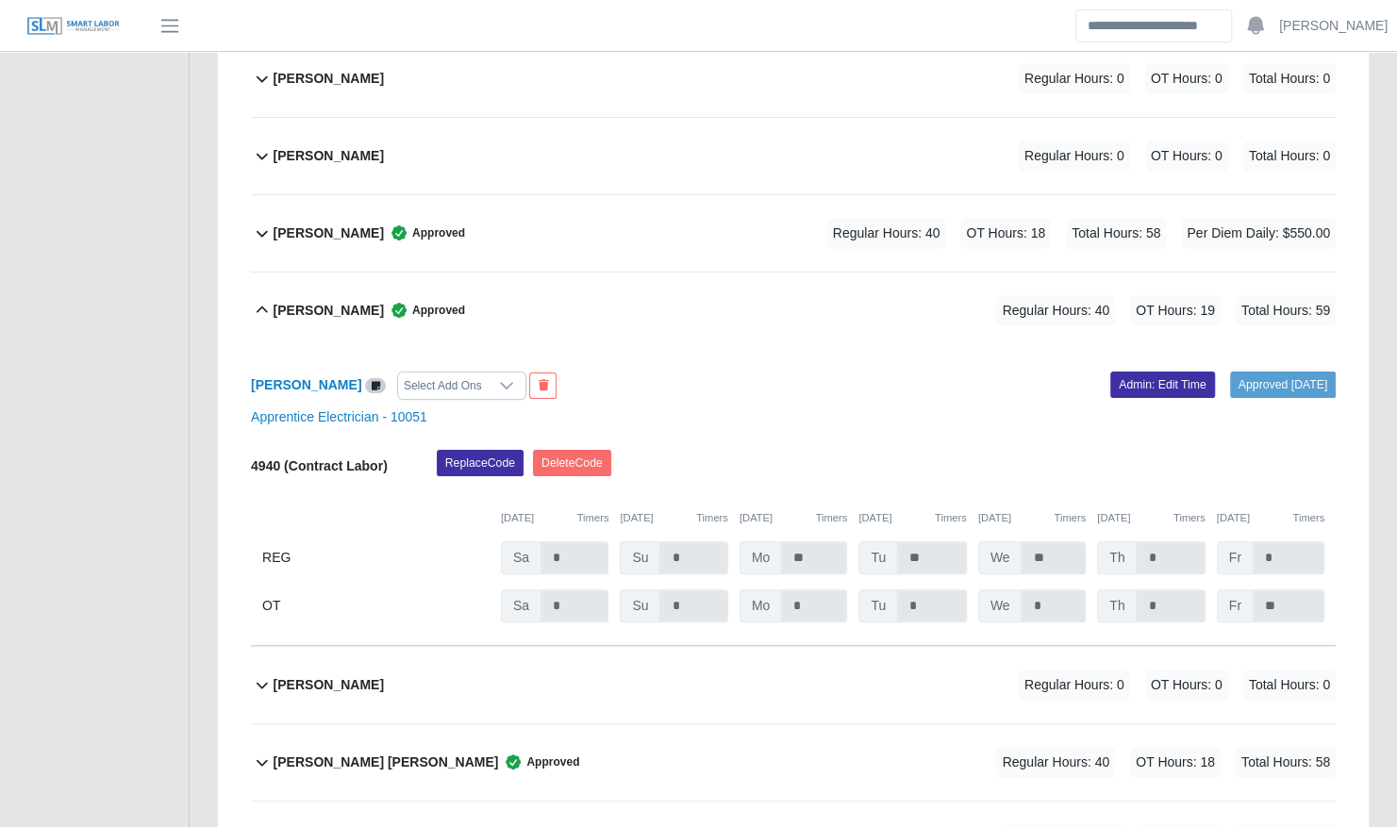
click at [665, 281] on div "Jorge Bonilla Barajas Approved Regular Hours: 40 OT Hours: 19 Total Hours: 59" at bounding box center [805, 311] width 1062 height 76
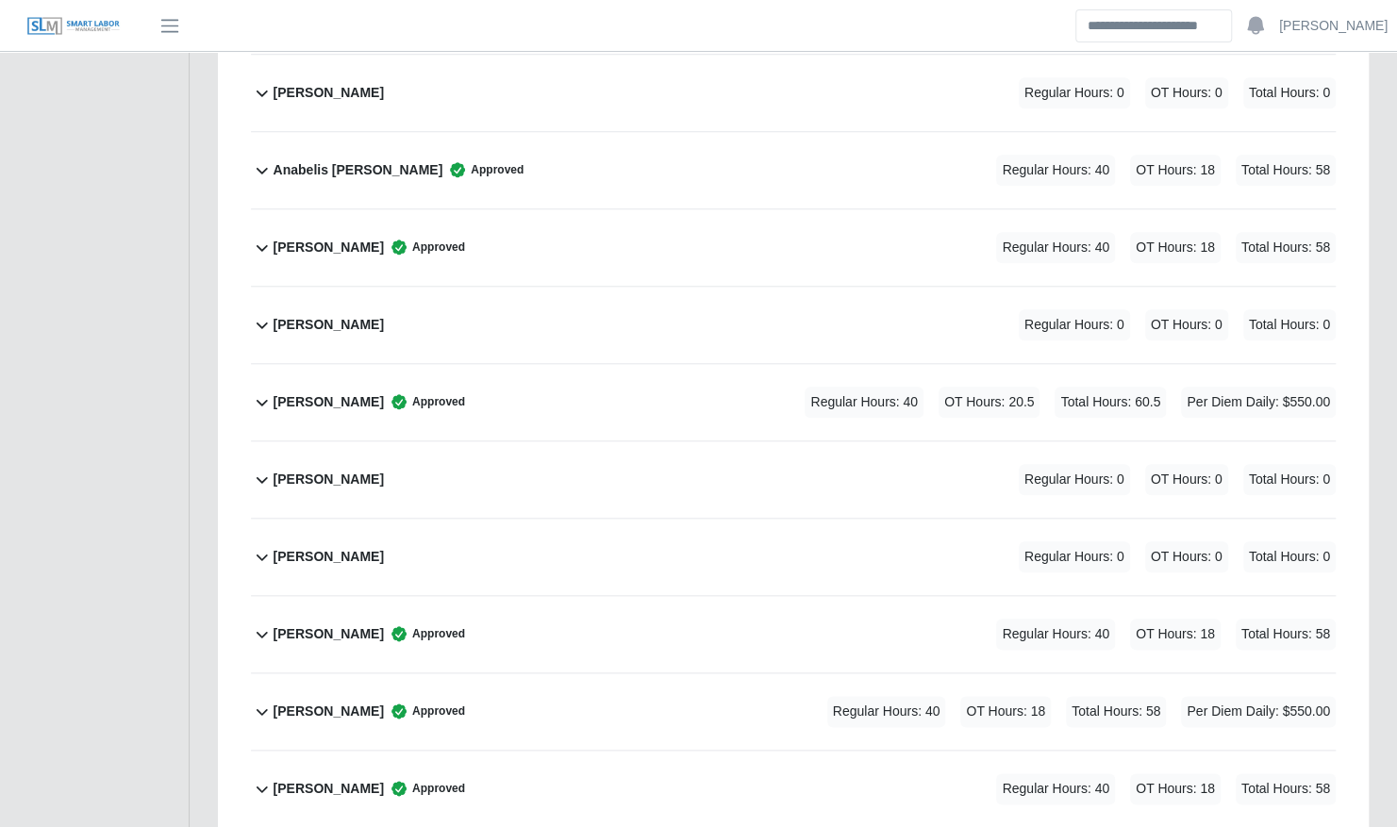
scroll to position [0, 0]
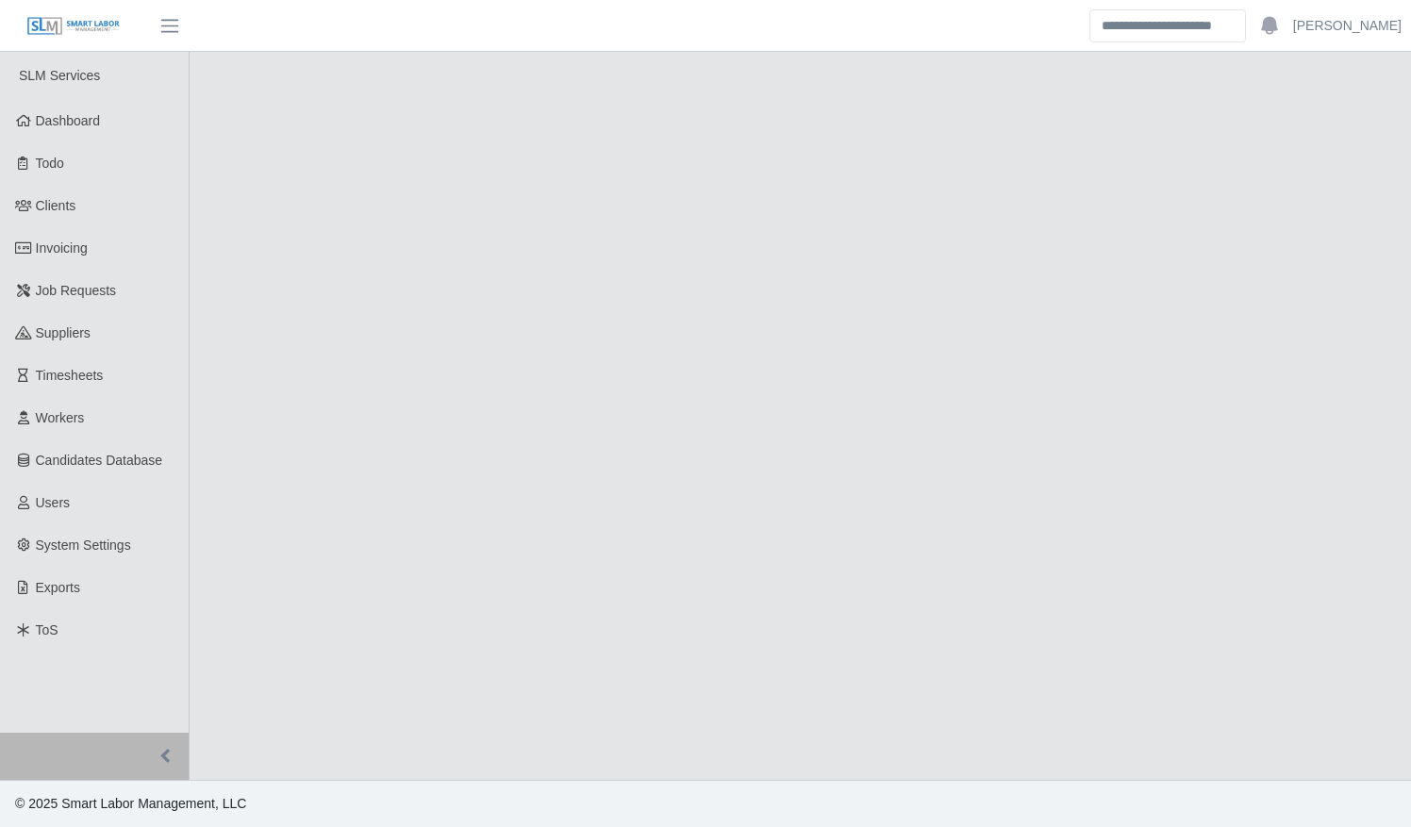
select select "******"
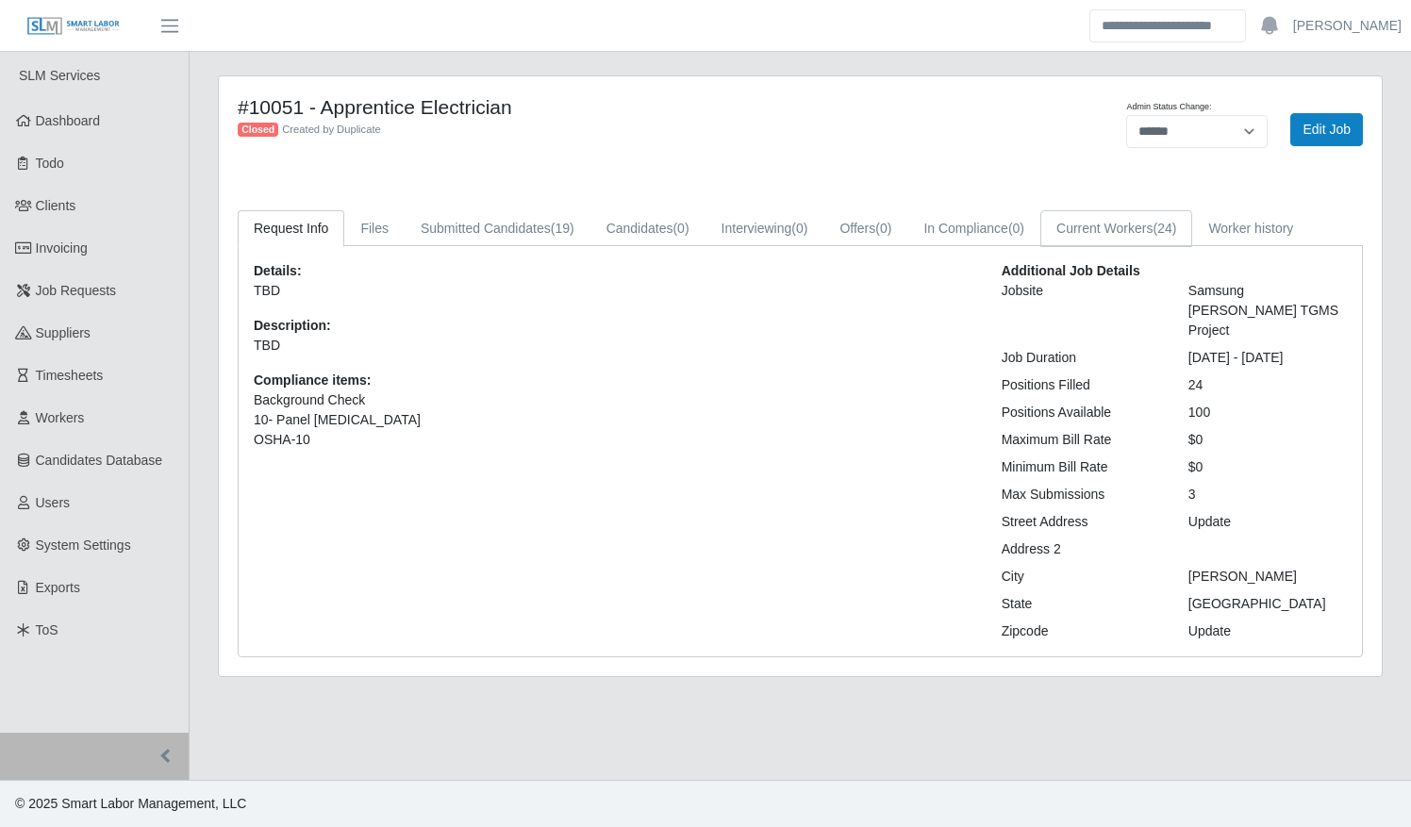
click at [1094, 229] on link "Current Workers (24)" at bounding box center [1116, 228] width 152 height 37
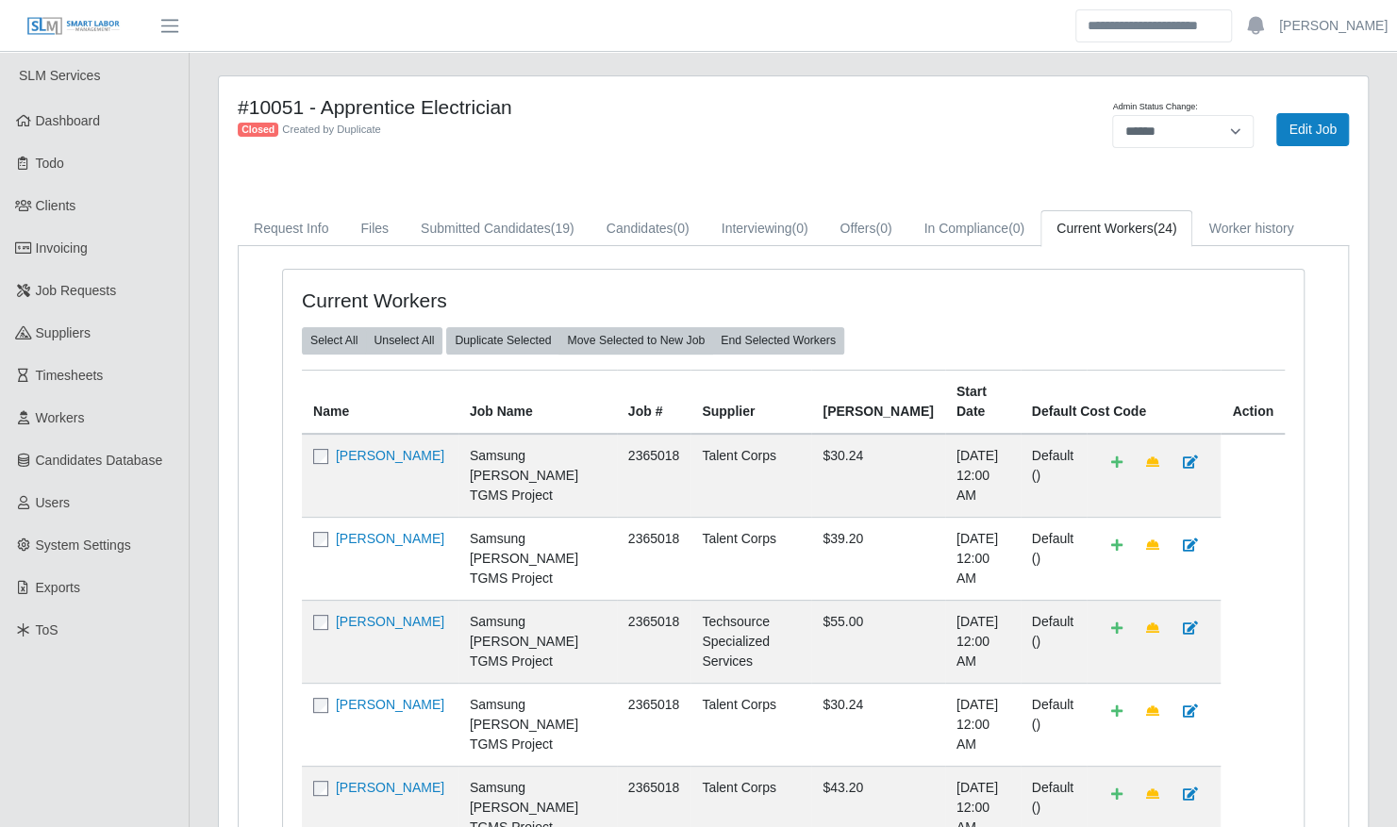
scroll to position [756, 0]
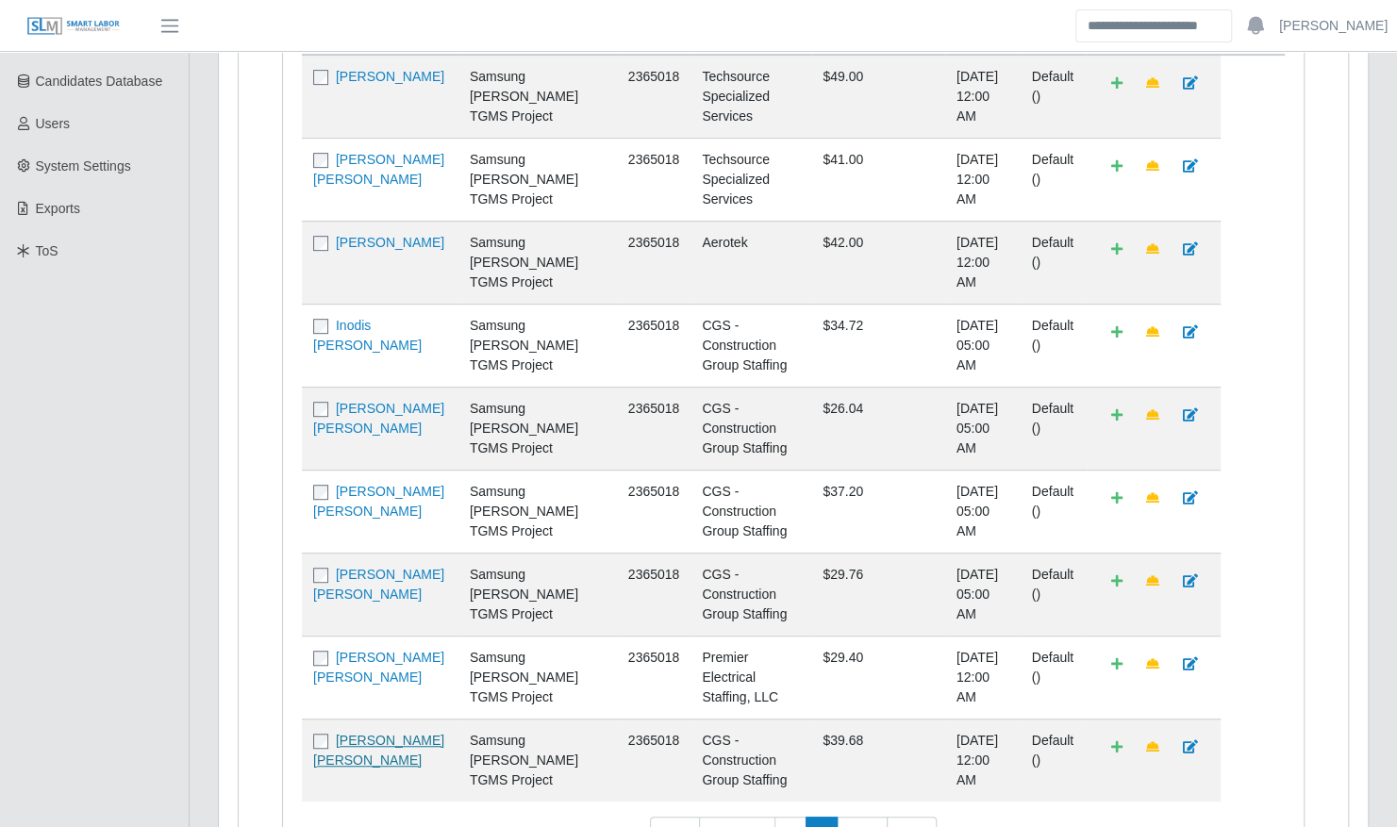
click at [436, 733] on link "[PERSON_NAME] [PERSON_NAME]" at bounding box center [378, 750] width 131 height 35
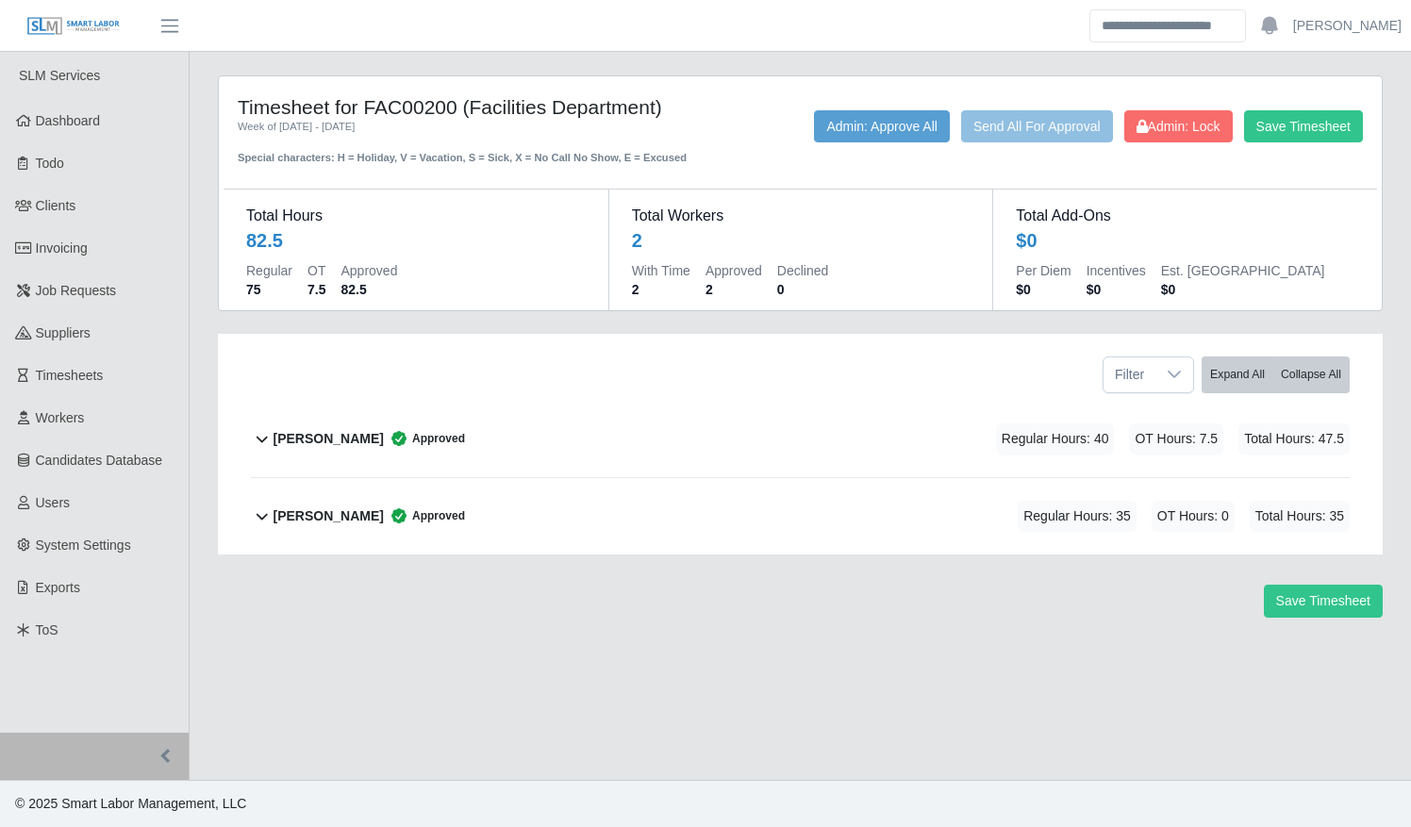
click at [590, 433] on div "[PERSON_NAME] Approved Regular Hours: 40 OT Hours: 7.5 Total Hours: 47.5" at bounding box center [812, 439] width 1076 height 76
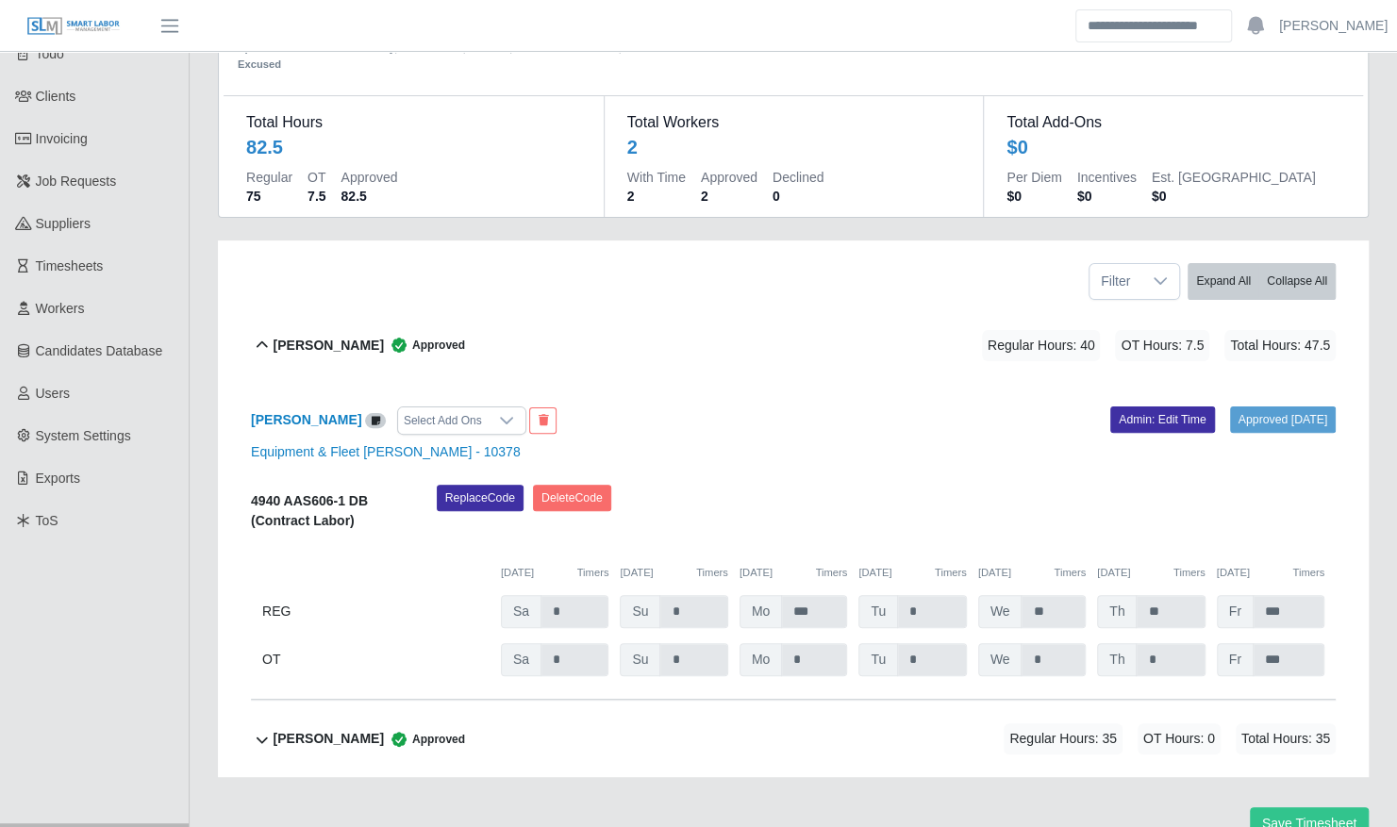
scroll to position [110, 0]
click at [773, 724] on div "[PERSON_NAME] Approved Regular Hours: 35 OT Hours: 0 Total Hours: 35" at bounding box center [805, 738] width 1062 height 76
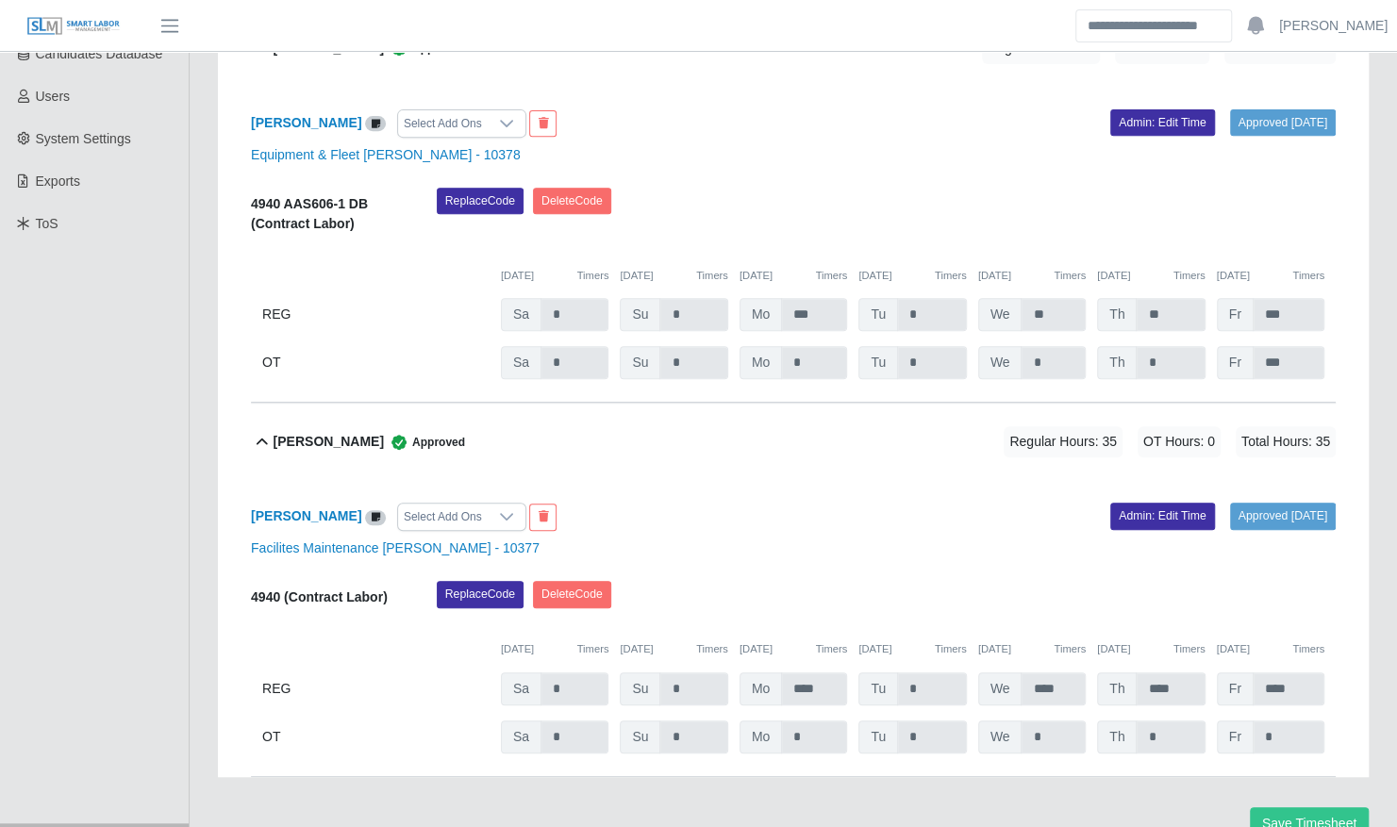
scroll to position [0, 0]
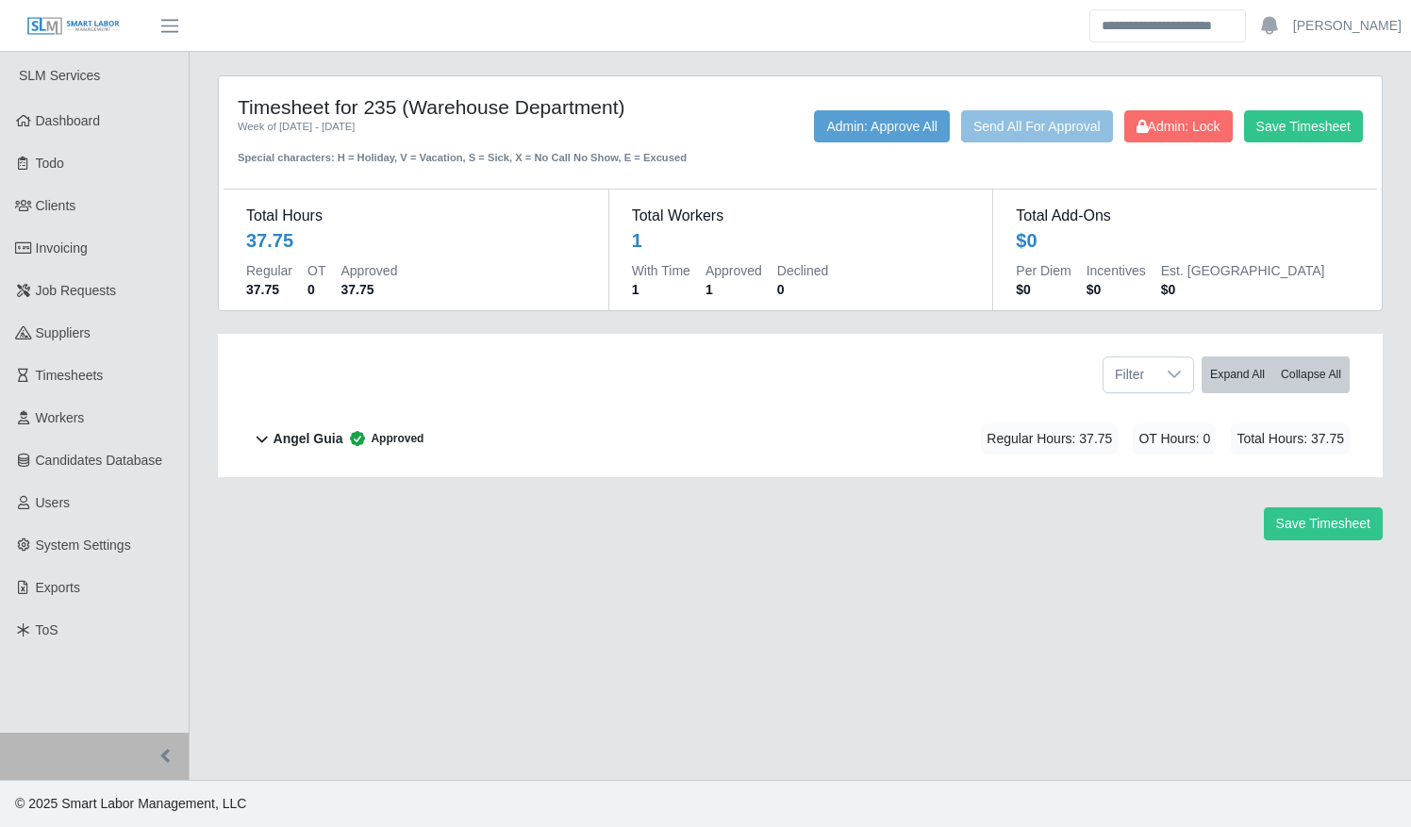
click at [668, 443] on div "Angel Guia Approved Regular Hours: 37.75 OT Hours: 0 Total Hours: 37.75" at bounding box center [812, 439] width 1076 height 76
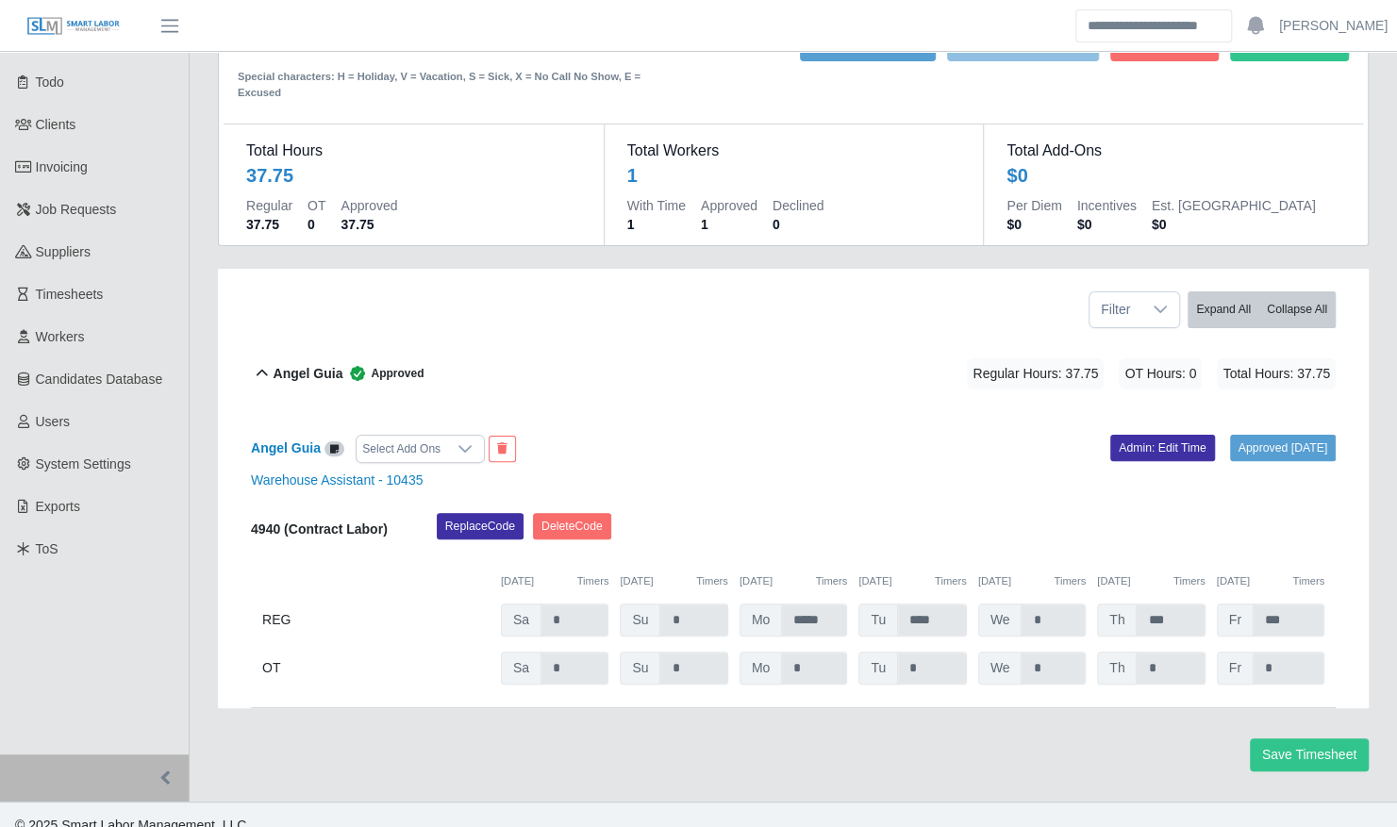
scroll to position [84, 0]
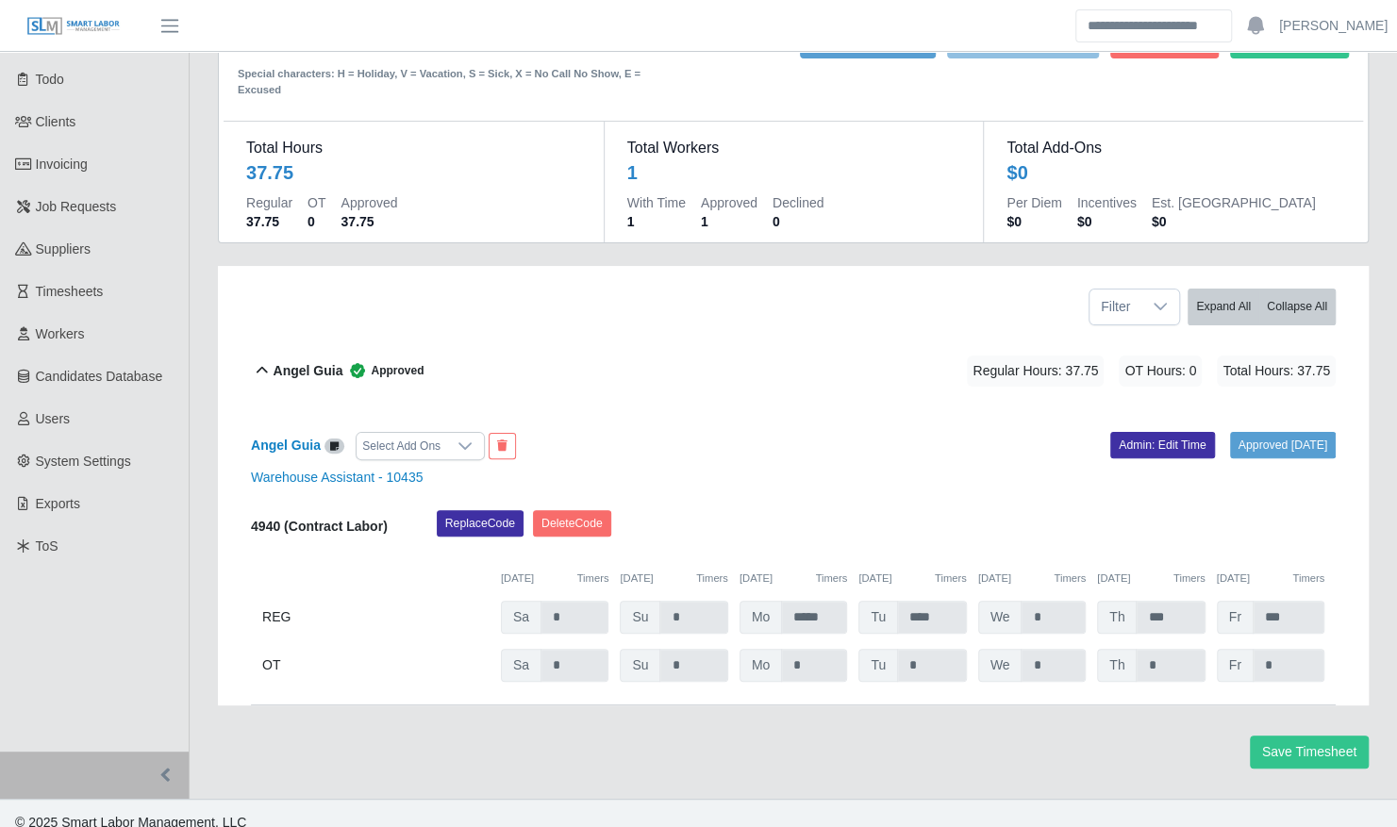
click at [622, 340] on div "Angel Guia Approved Regular Hours: 37.75 OT Hours: 0 Total Hours: 37.75" at bounding box center [805, 371] width 1062 height 76
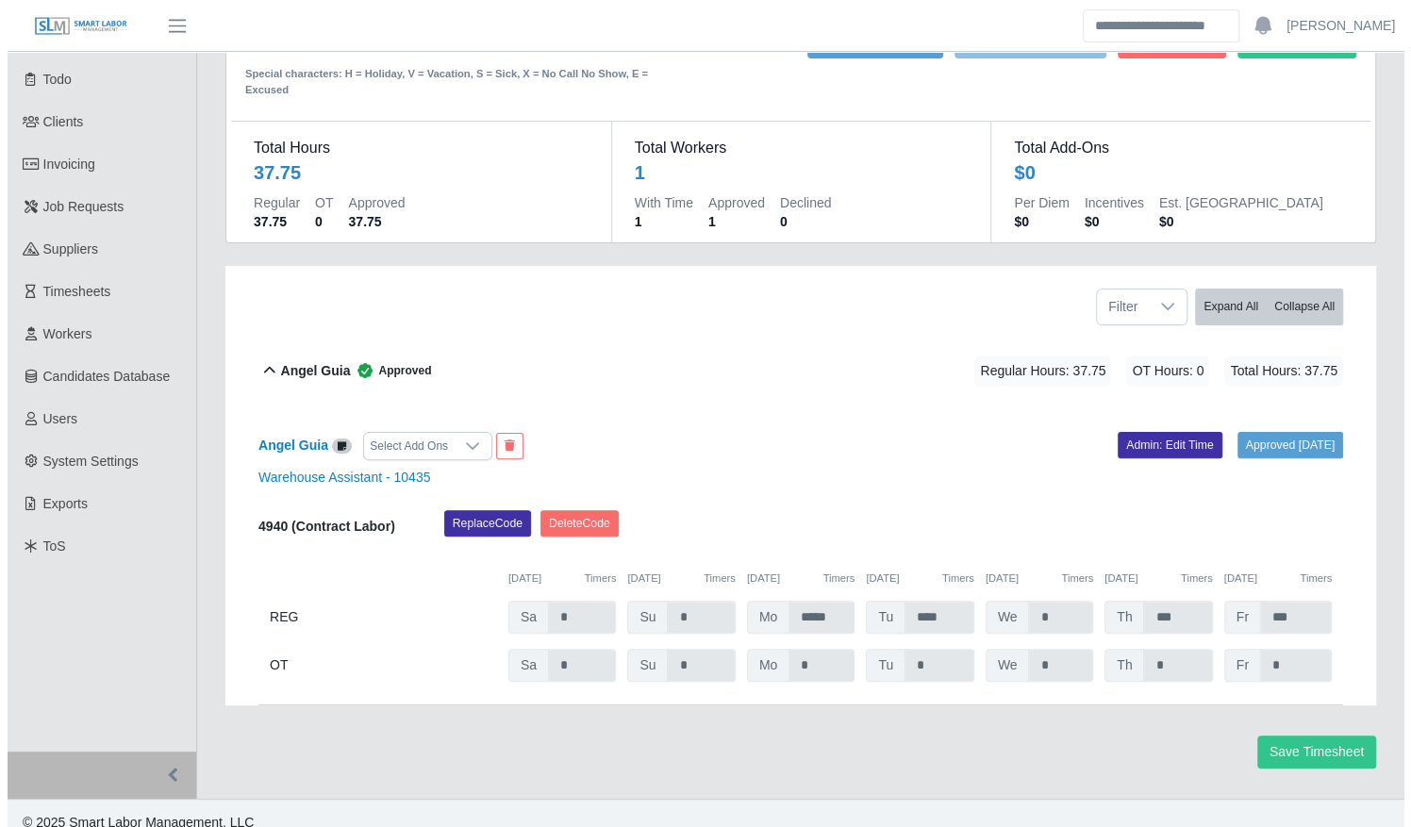
scroll to position [0, 0]
